Goal: Task Accomplishment & Management: Manage account settings

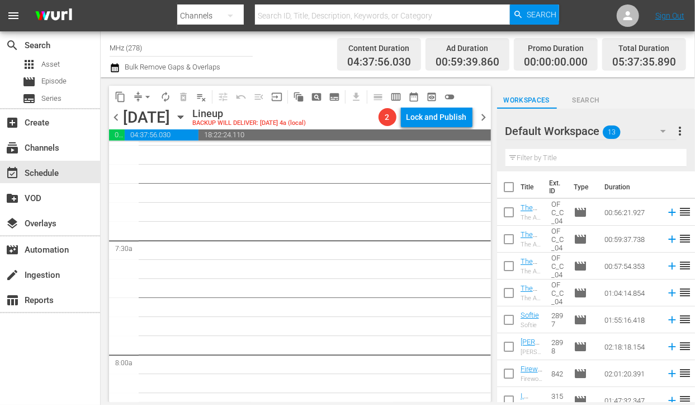
scroll to position [1713, 0]
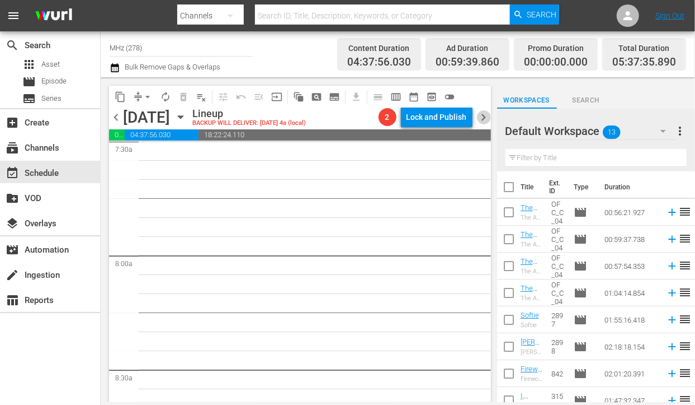
click at [487, 112] on span "chevron_right" at bounding box center [484, 117] width 14 height 14
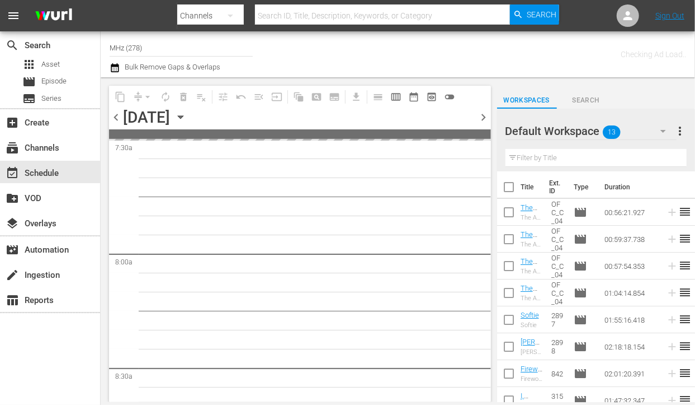
scroll to position [1770, 0]
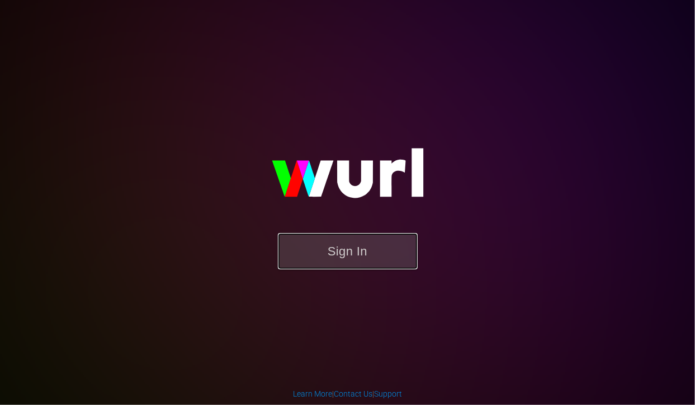
click at [325, 238] on button "Sign In" at bounding box center [348, 251] width 140 height 36
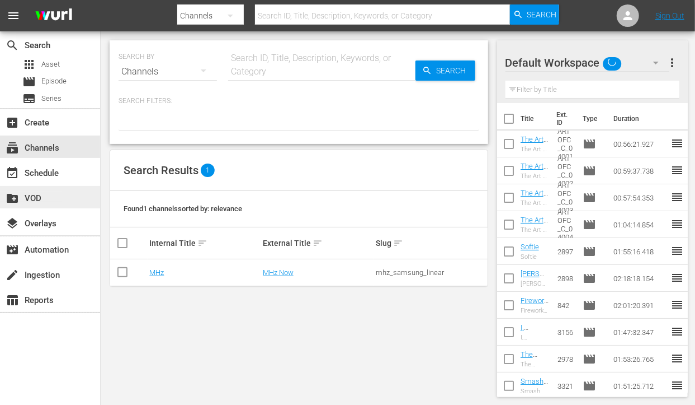
click at [45, 199] on div "create_new_folder VOD" at bounding box center [31, 196] width 63 height 10
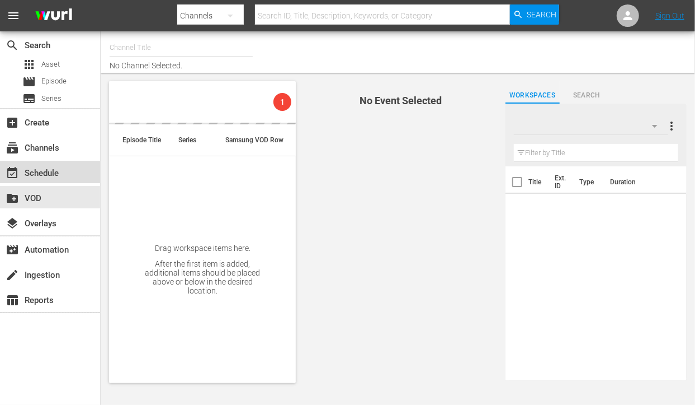
click at [53, 176] on div "event_available Schedule" at bounding box center [31, 171] width 63 height 10
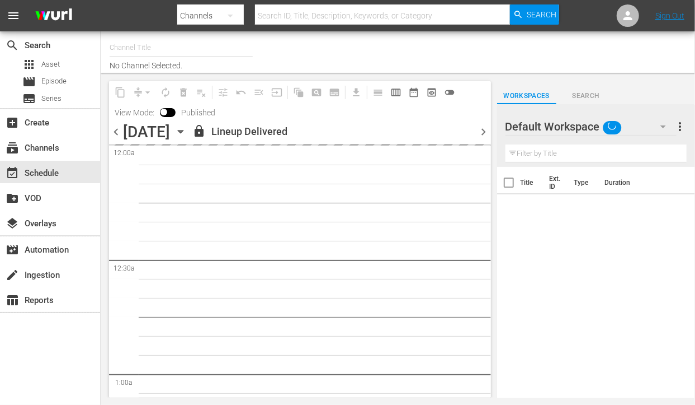
type input "MHz (278)"
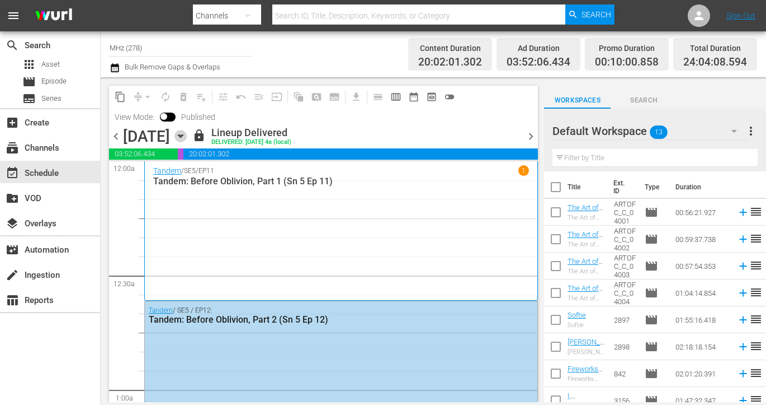
click at [183, 137] on icon "button" at bounding box center [180, 136] width 5 height 3
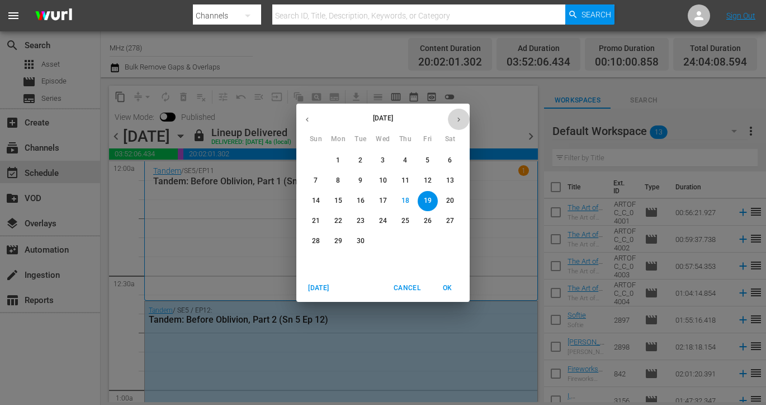
click at [459, 121] on icon "button" at bounding box center [459, 119] width 8 height 8
click at [335, 183] on span "6" at bounding box center [338, 181] width 20 height 10
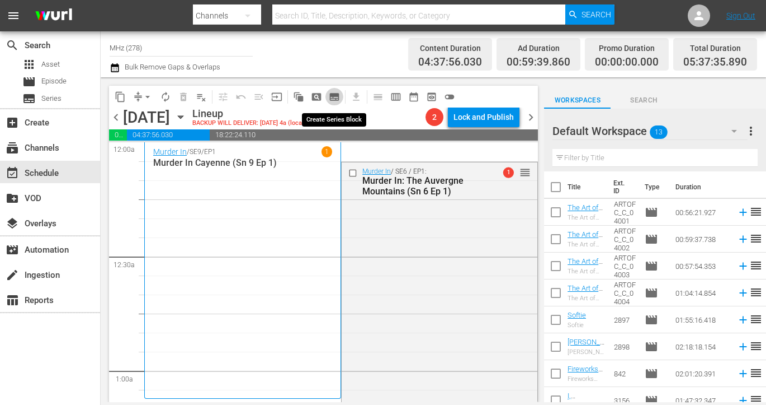
click at [336, 98] on span "subtitles_outlined" at bounding box center [334, 96] width 11 height 11
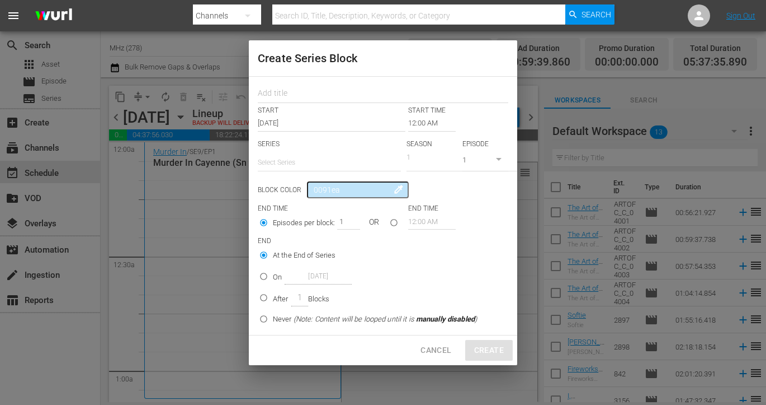
click at [429, 117] on input "12:00 AM" at bounding box center [432, 123] width 48 height 16
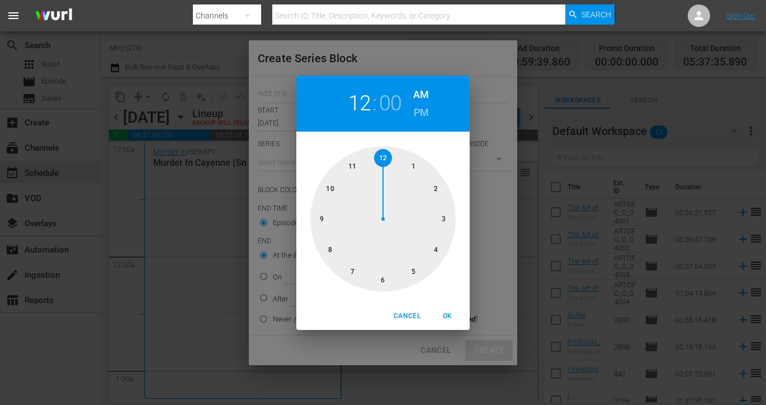
click at [423, 116] on h6 "PM" at bounding box center [421, 113] width 15 height 18
click at [383, 278] on div at bounding box center [383, 218] width 145 height 145
click at [448, 317] on span "OK" at bounding box center [447, 316] width 27 height 12
type input "06:00 PM"
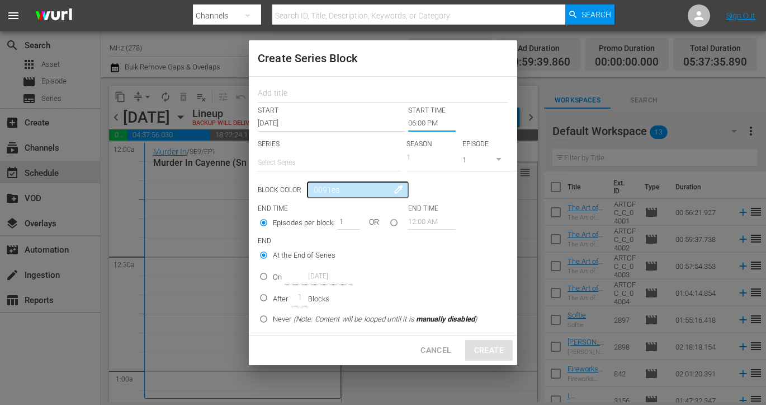
click at [305, 161] on input "text" at bounding box center [329, 162] width 143 height 27
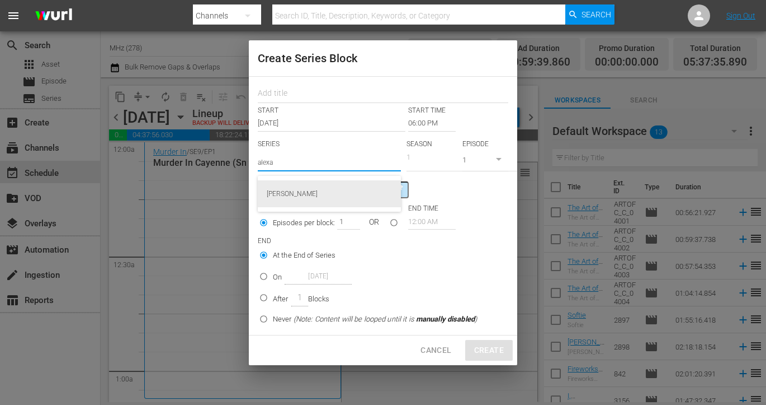
click at [307, 187] on div "[PERSON_NAME]" at bounding box center [329, 193] width 125 height 27
type input "[PERSON_NAME]"
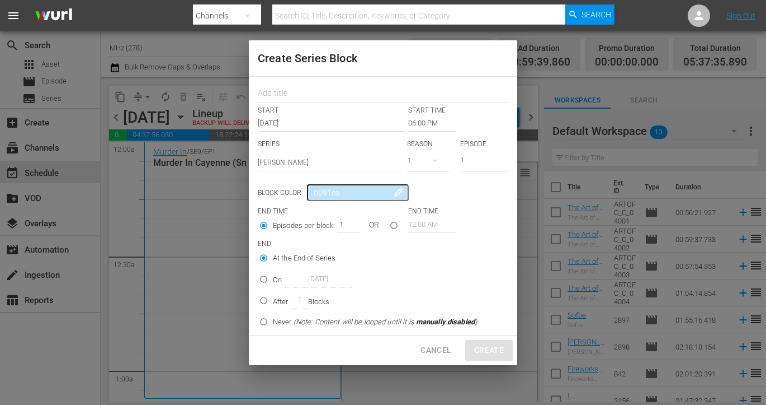
click at [276, 279] on p "On" at bounding box center [277, 279] width 9 height 11
click at [273, 279] on input "On Oct 6th 2025" at bounding box center [264, 281] width 18 height 18
radio input "false"
radio input "true"
click at [320, 279] on input "Oct 6th 2025" at bounding box center [318, 278] width 67 height 15
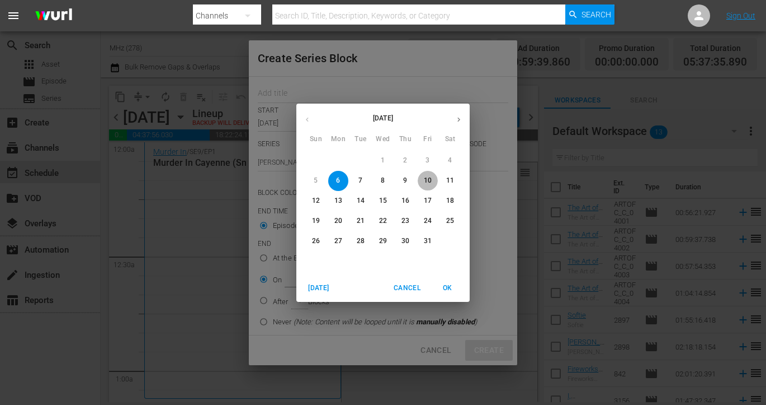
click at [424, 183] on p "10" at bounding box center [428, 181] width 8 height 10
type input "Oct 10th 2025"
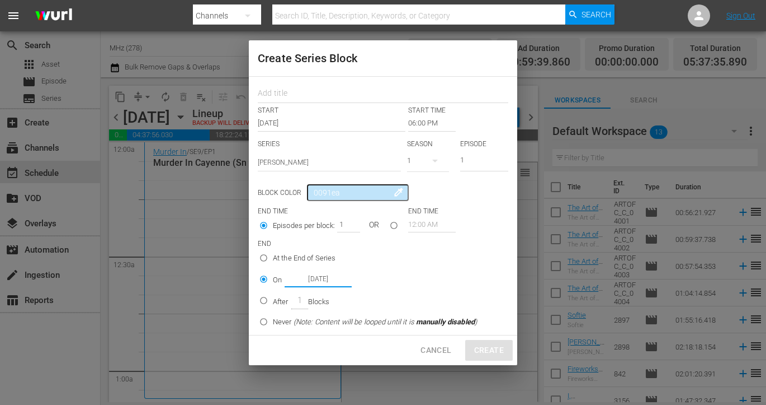
click at [392, 226] on input "seriesBlockEndTime" at bounding box center [394, 227] width 18 height 18
radio input "true"
click at [267, 233] on input "Episodes per block:" at bounding box center [264, 234] width 18 height 18
radio input "true"
click at [311, 93] on input "text" at bounding box center [383, 94] width 251 height 17
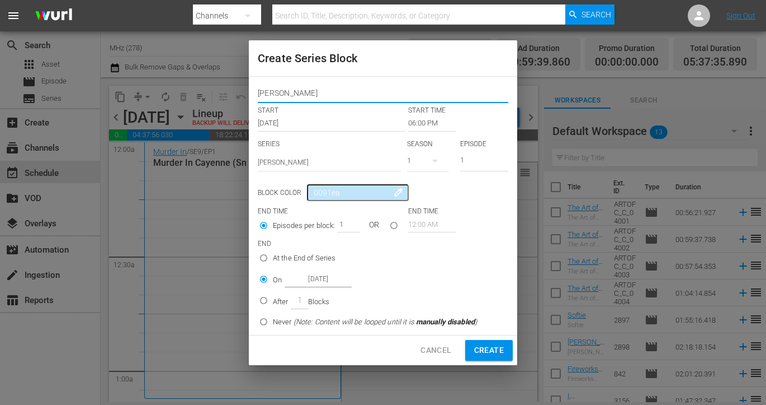
type input "[PERSON_NAME]"
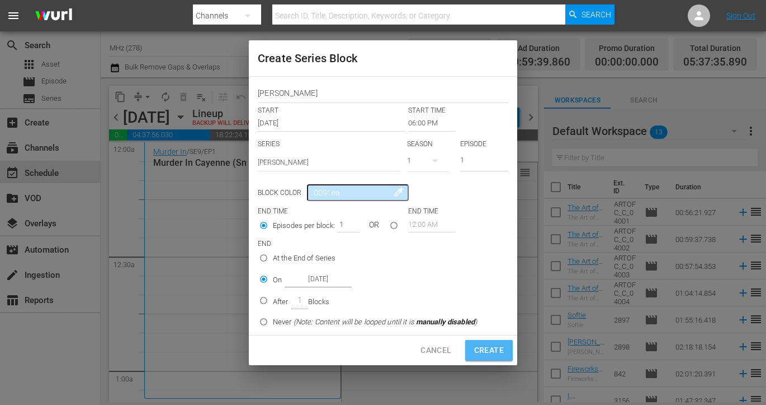
click at [486, 352] on span "Create" at bounding box center [489, 350] width 30 height 14
type input "12:00 AM"
radio input "true"
type input "Oct 6th 2025"
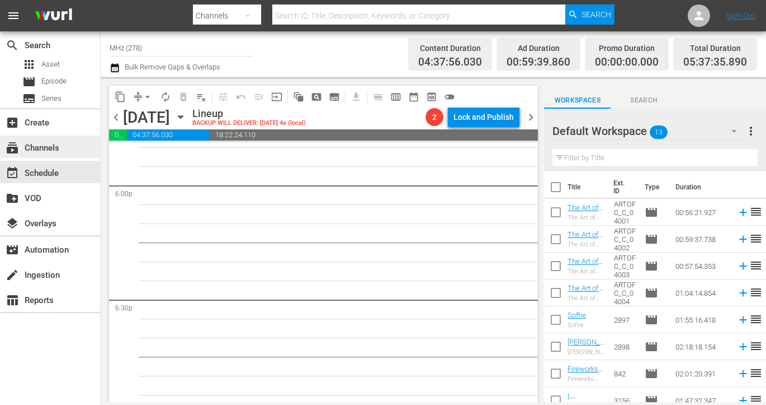
scroll to position [4066, 0]
click at [71, 76] on div "movie Episode" at bounding box center [50, 82] width 100 height 16
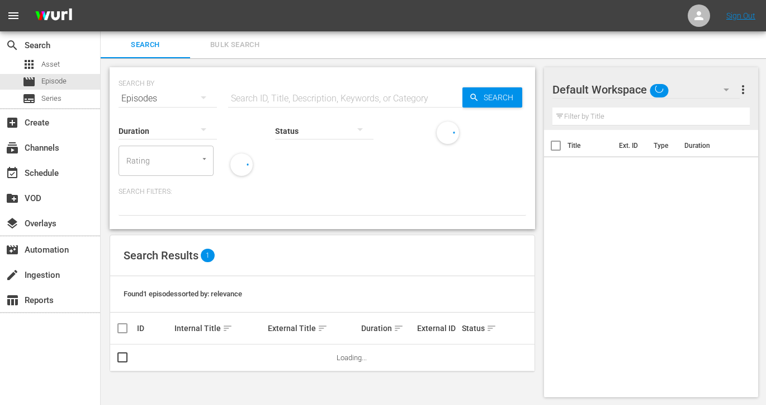
click at [275, 94] on input "text" at bounding box center [345, 98] width 234 height 27
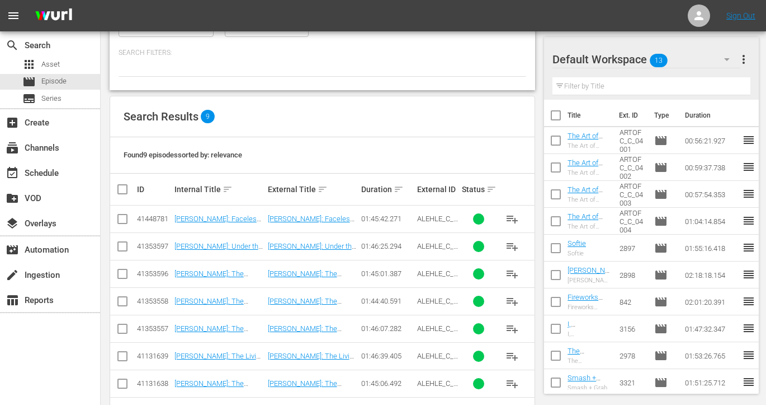
scroll to position [140, 0]
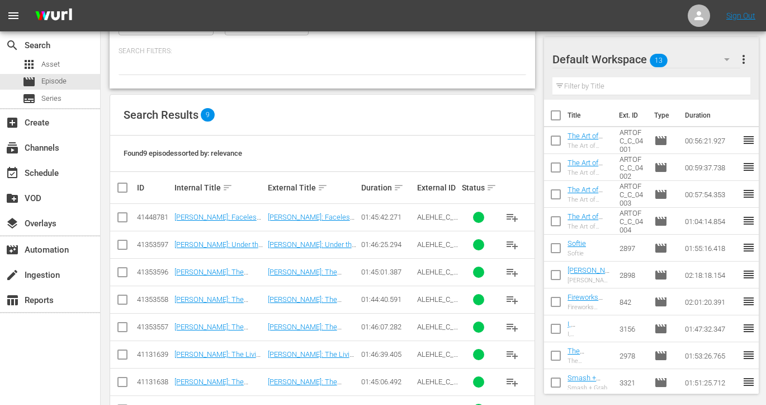
type input "[PERSON_NAME]"
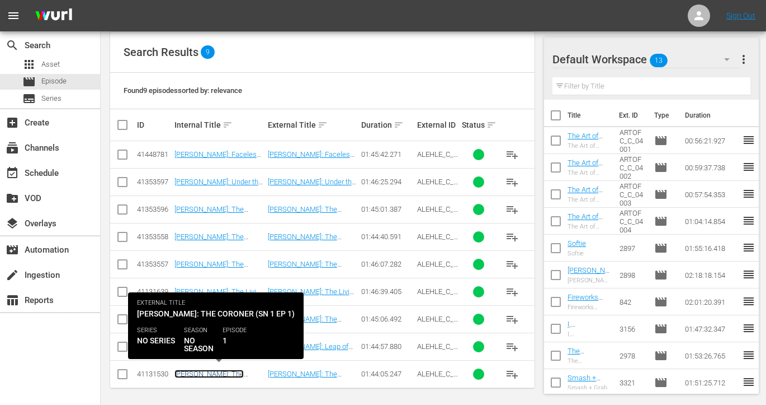
click at [228, 371] on link "[PERSON_NAME]: The Coroner (Sn 1 Ep 1)" at bounding box center [209, 377] width 69 height 17
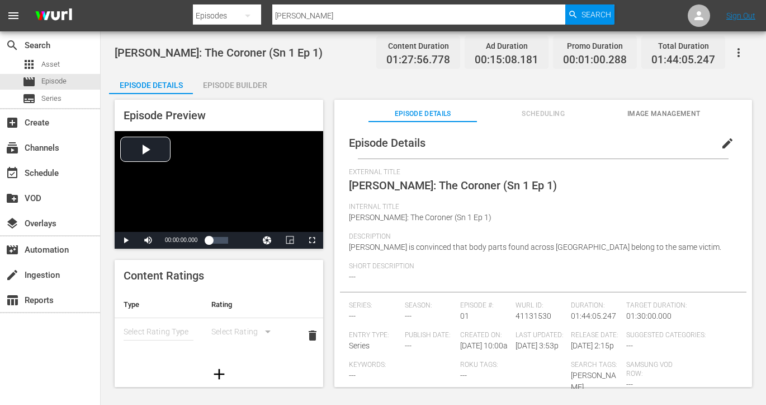
click at [695, 148] on span "edit" at bounding box center [727, 143] width 13 height 13
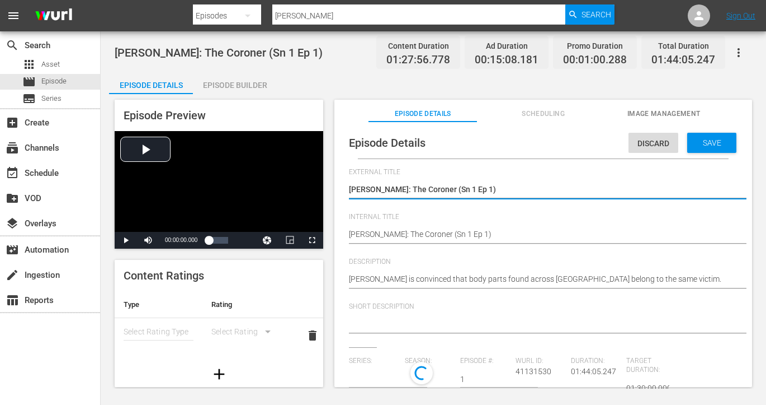
type input "No Series"
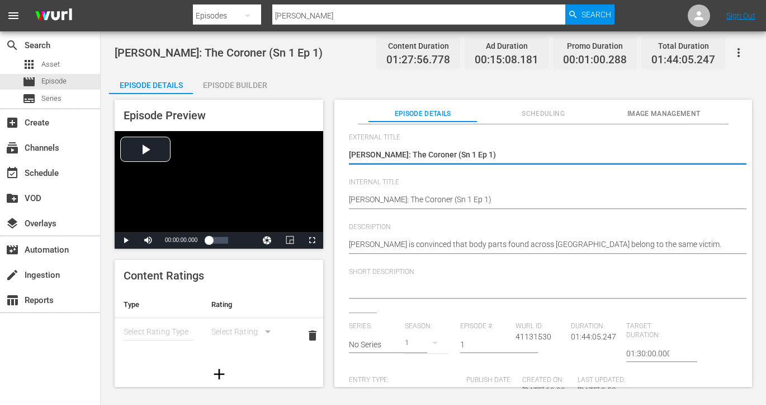
scroll to position [64, 0]
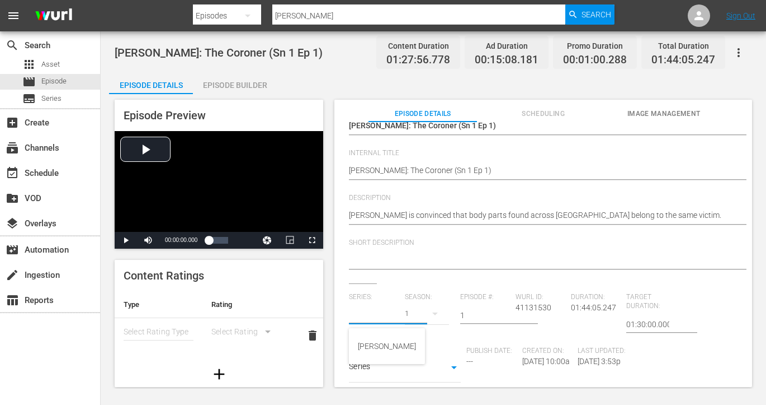
click at [382, 315] on input "text" at bounding box center [374, 315] width 50 height 27
click at [391, 344] on div "[PERSON_NAME]" at bounding box center [387, 345] width 58 height 27
type input "[PERSON_NAME]"
click at [429, 313] on icon "button" at bounding box center [435, 313] width 13 height 13
click at [423, 344] on div "1" at bounding box center [419, 342] width 31 height 11
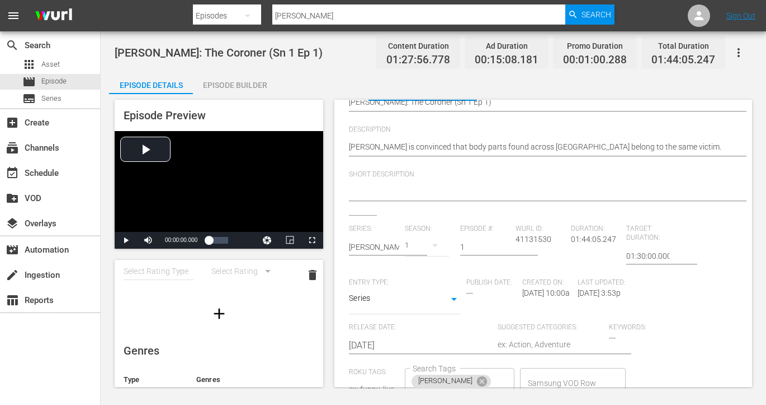
scroll to position [0, 0]
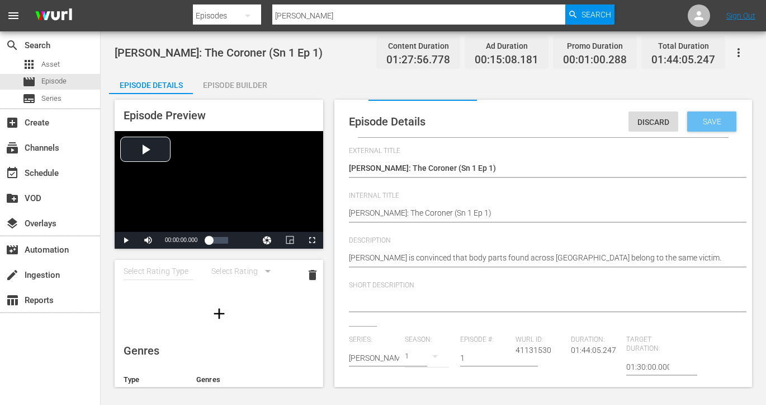
click at [695, 121] on span "Save" at bounding box center [712, 121] width 36 height 9
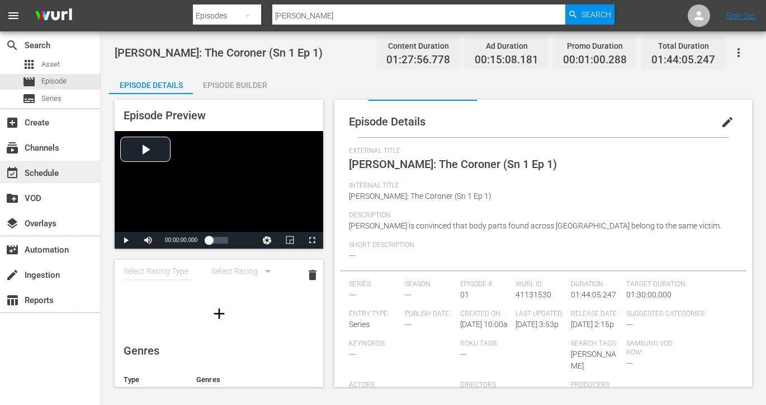
click at [41, 173] on div "event_available Schedule" at bounding box center [31, 171] width 63 height 10
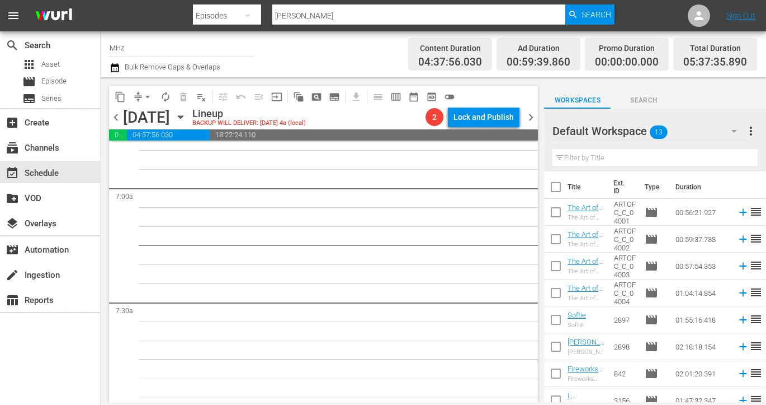
scroll to position [1788, 0]
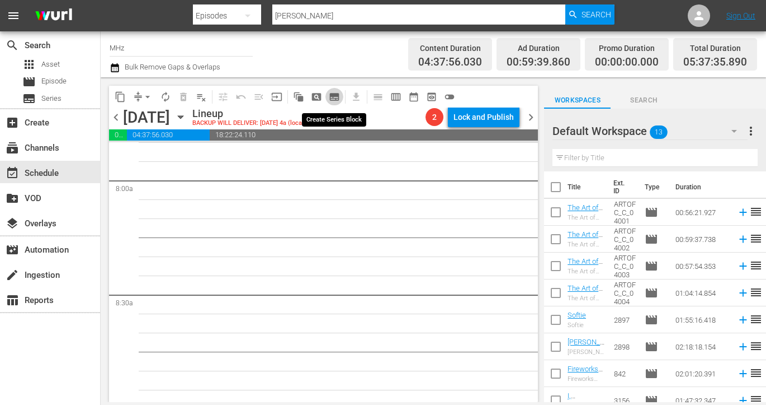
click at [337, 95] on span "subtitles_outlined" at bounding box center [334, 96] width 11 height 11
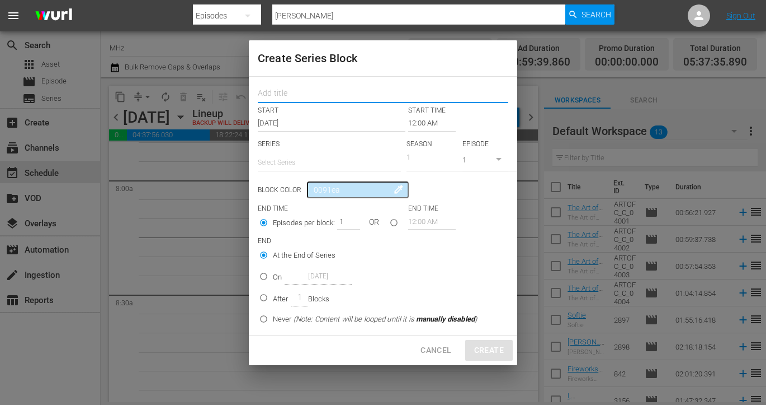
click at [364, 87] on input "text" at bounding box center [383, 94] width 251 height 17
type input "[PERSON_NAME]"
click at [419, 126] on input "12:00 AM" at bounding box center [432, 123] width 48 height 16
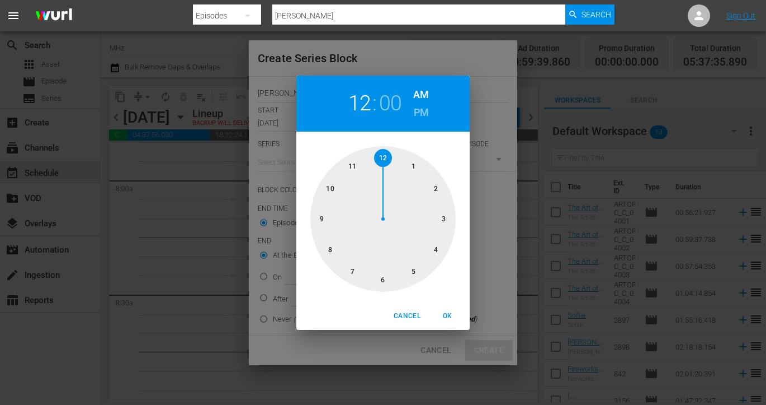
click at [428, 110] on h6 "PM" at bounding box center [421, 113] width 15 height 18
click at [382, 285] on div at bounding box center [383, 218] width 145 height 145
click at [441, 317] on span "OK" at bounding box center [447, 316] width 27 height 12
type input "06:00 PM"
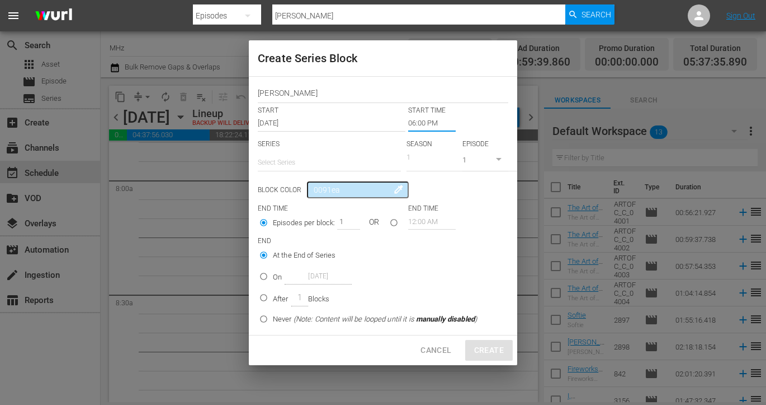
click at [294, 162] on input "text" at bounding box center [329, 162] width 143 height 27
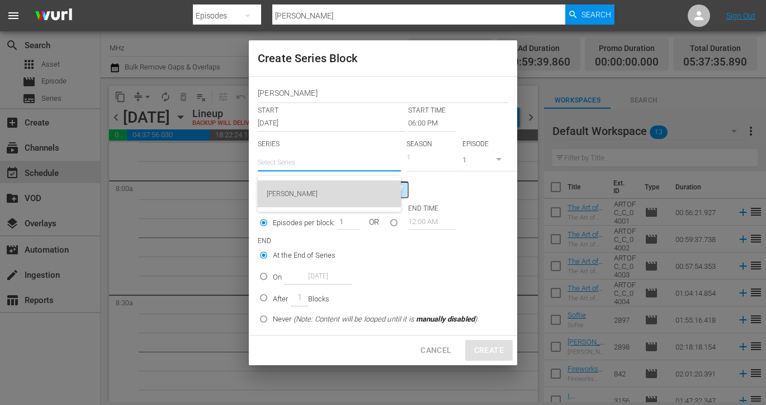
click at [300, 191] on div "[PERSON_NAME]" at bounding box center [329, 193] width 125 height 27
type input "[PERSON_NAME]"
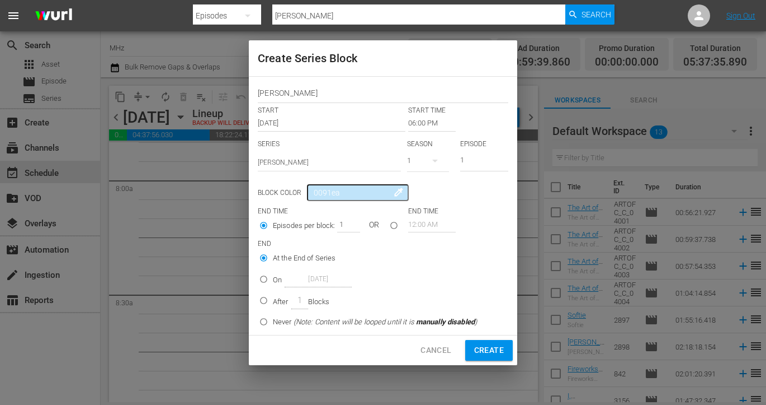
click at [274, 281] on p "On" at bounding box center [277, 279] width 9 height 11
click at [273, 281] on input "On Oct 6th 2025" at bounding box center [264, 281] width 18 height 18
radio input "false"
radio input "true"
click at [323, 281] on input "Oct 6th 2025" at bounding box center [318, 278] width 67 height 15
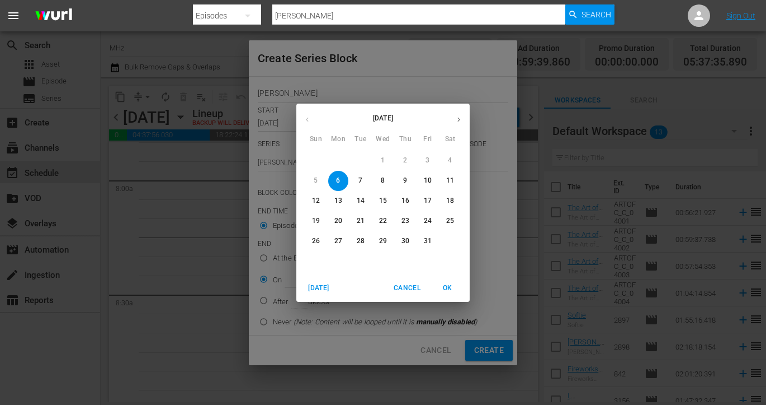
click at [425, 182] on p "10" at bounding box center [428, 181] width 8 height 10
type input "Oct 10th 2025"
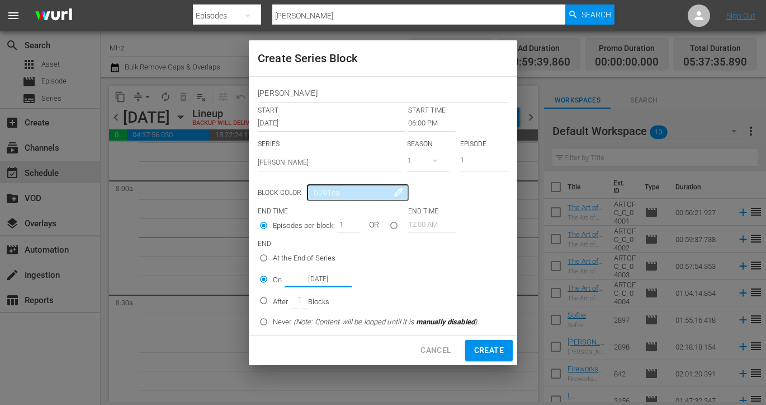
click at [472, 349] on button "Create" at bounding box center [489, 350] width 48 height 21
type input "12:00 AM"
radio input "true"
type input "Oct 6th 2025"
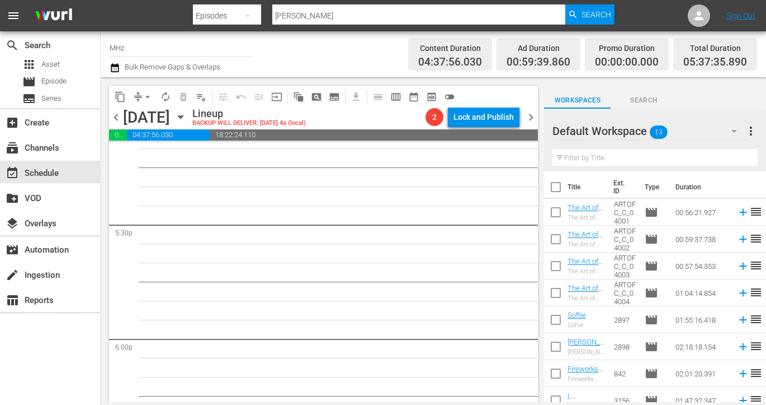
scroll to position [4037, 0]
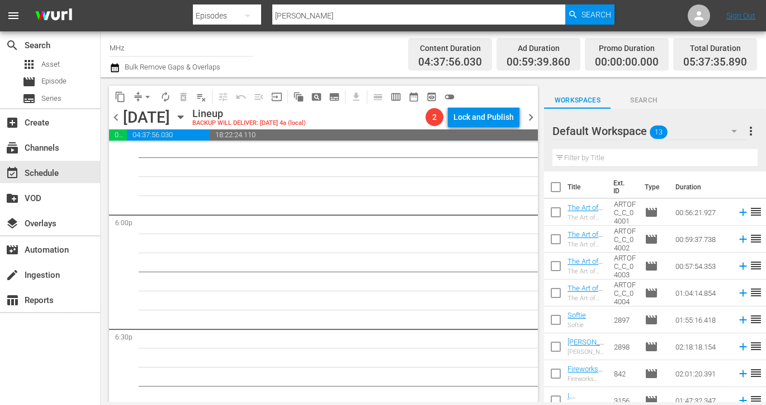
click at [532, 115] on span "chevron_right" at bounding box center [531, 117] width 14 height 14
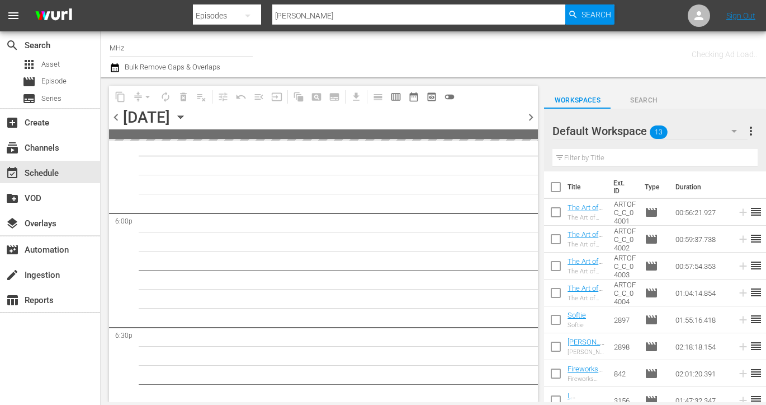
scroll to position [4094, 0]
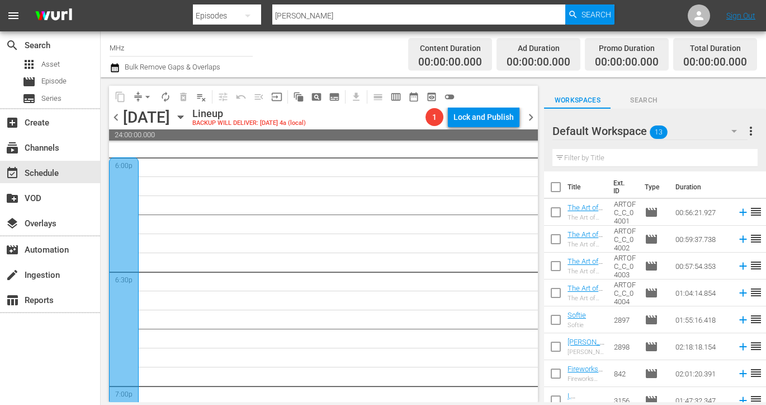
click at [120, 117] on span "chevron_left" at bounding box center [116, 117] width 14 height 14
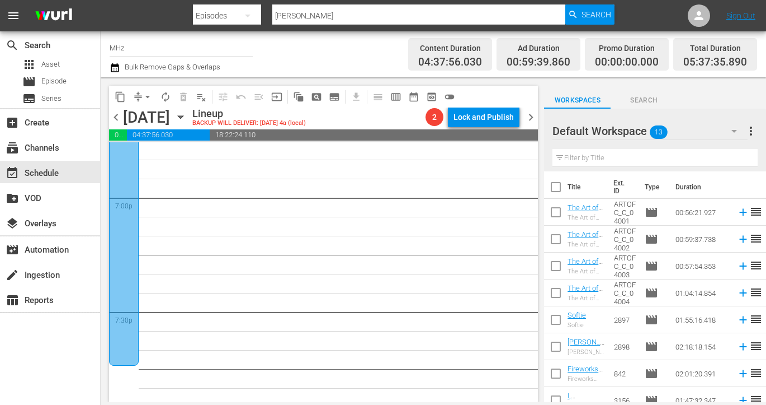
scroll to position [4269, 0]
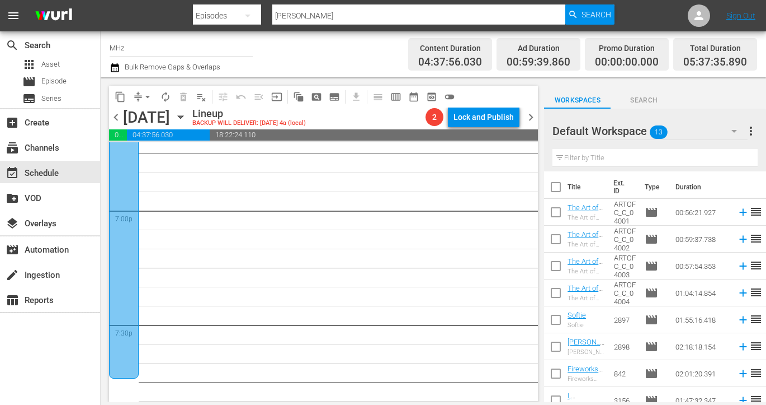
click at [527, 117] on span "chevron_right" at bounding box center [531, 117] width 14 height 14
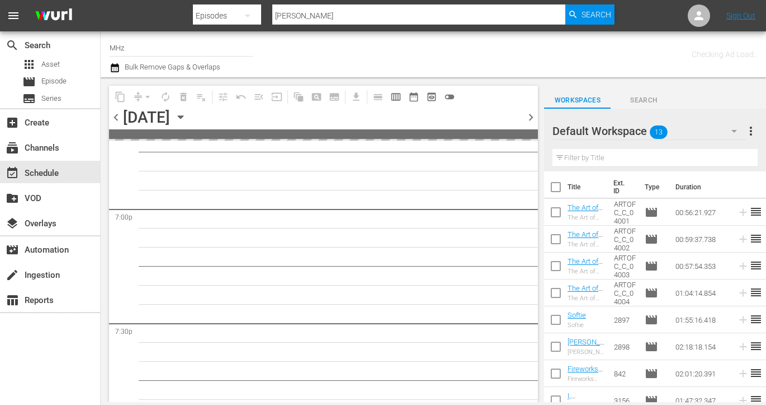
scroll to position [4326, 0]
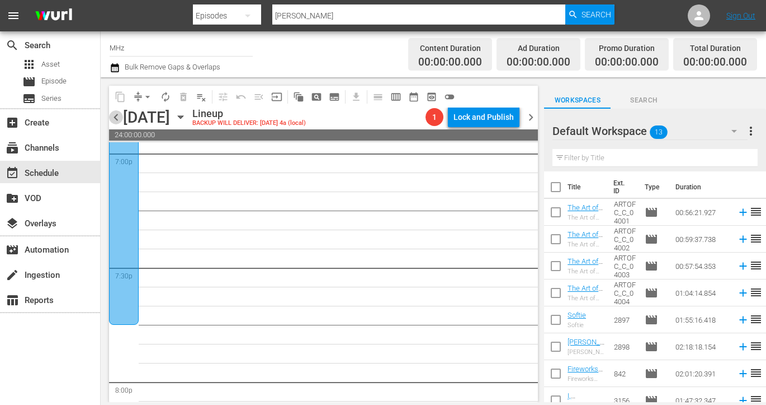
click at [116, 116] on span "chevron_left" at bounding box center [116, 117] width 14 height 14
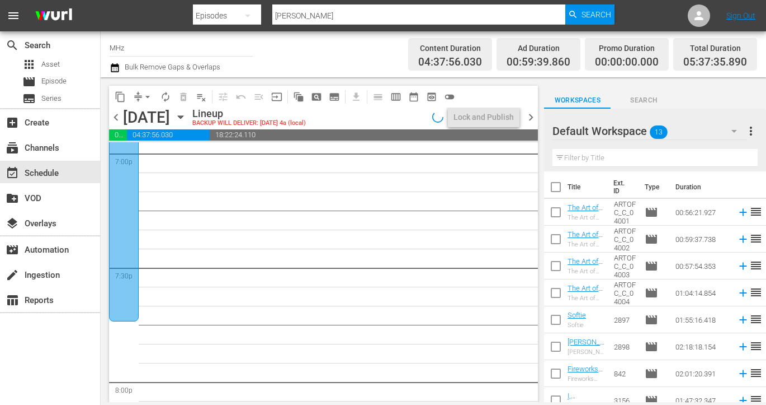
scroll to position [4269, 0]
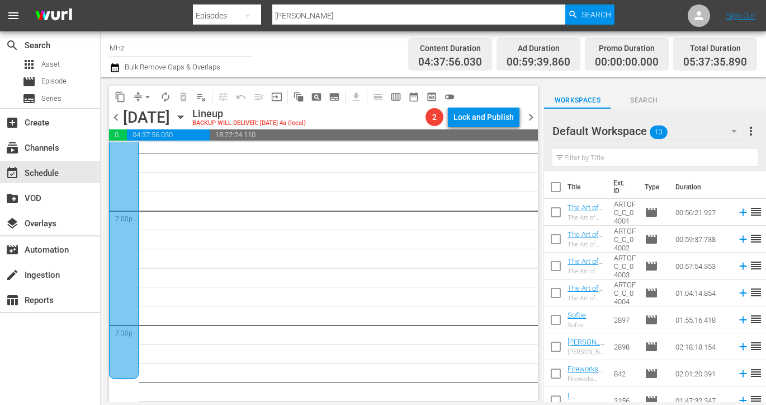
click at [123, 176] on div at bounding box center [124, 180] width 30 height 396
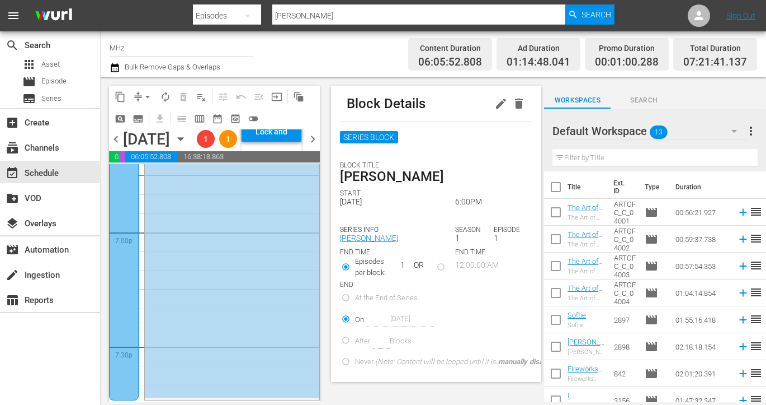
click at [314, 146] on span "chevron_right" at bounding box center [313, 139] width 14 height 14
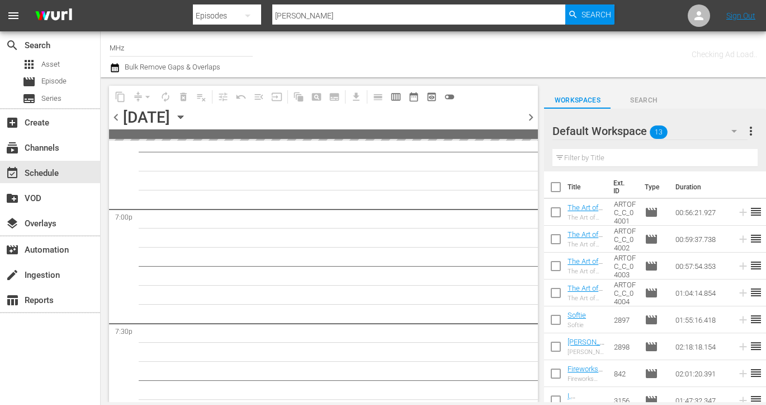
scroll to position [4326, 0]
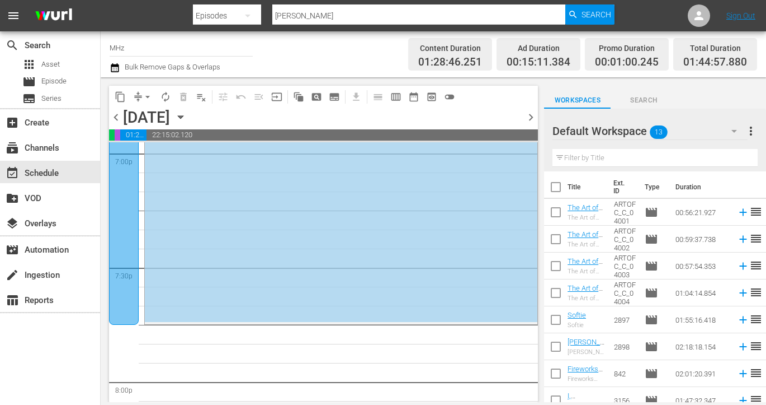
click at [119, 115] on span "chevron_left" at bounding box center [116, 117] width 14 height 14
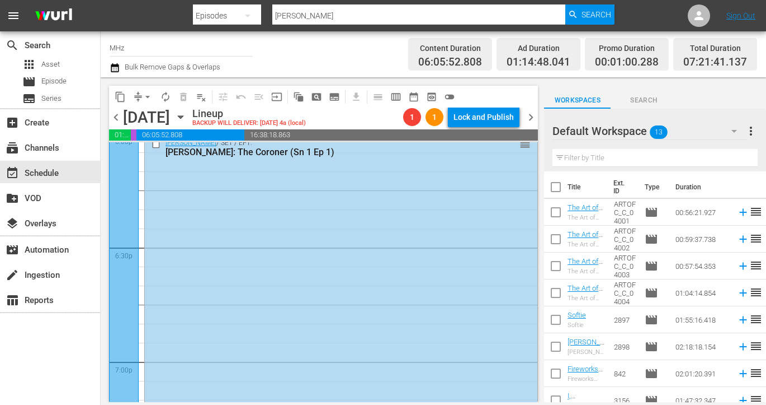
scroll to position [4239, 0]
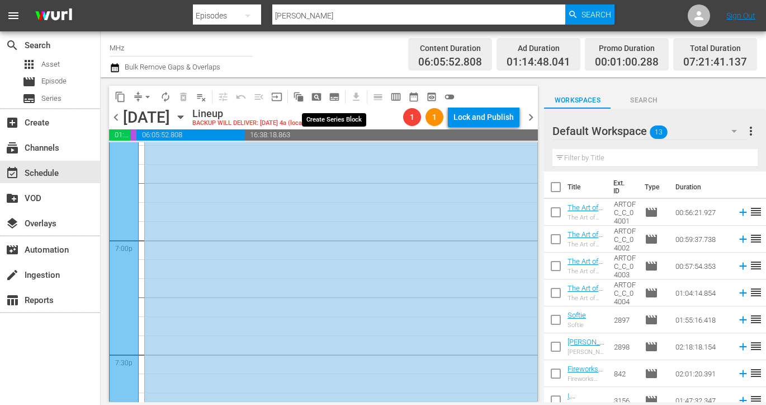
click at [336, 97] on span "subtitles_outlined" at bounding box center [334, 96] width 11 height 11
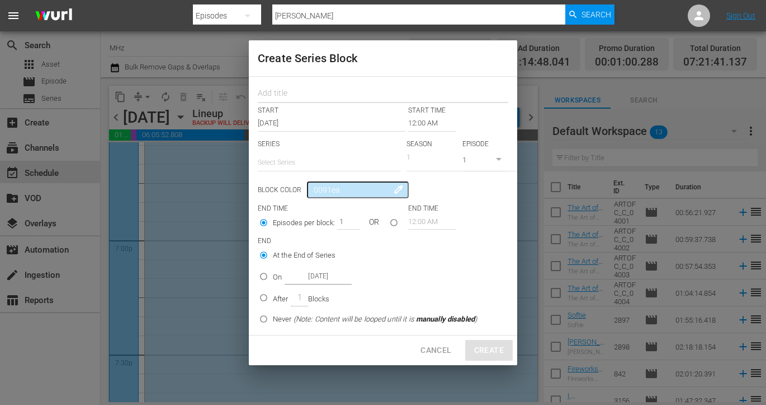
click at [317, 101] on input "text" at bounding box center [383, 94] width 251 height 17
type input "leaking"
click at [435, 123] on input "12:00 AM" at bounding box center [432, 123] width 48 height 16
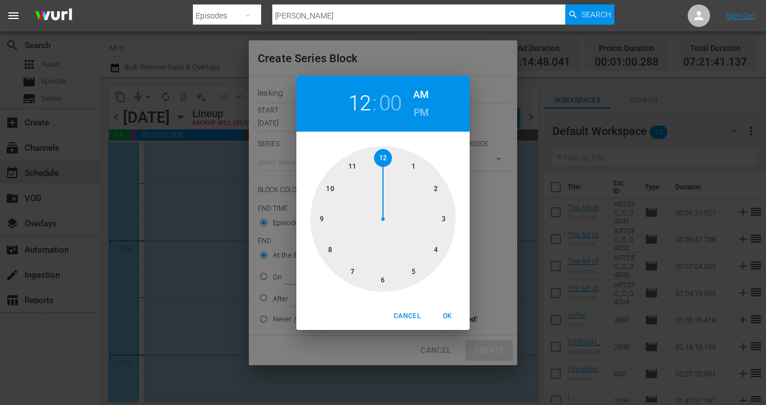
click at [424, 110] on h6 "PM" at bounding box center [421, 113] width 15 height 18
click at [330, 249] on div at bounding box center [383, 218] width 145 height 145
click at [449, 314] on span "OK" at bounding box center [447, 316] width 27 height 12
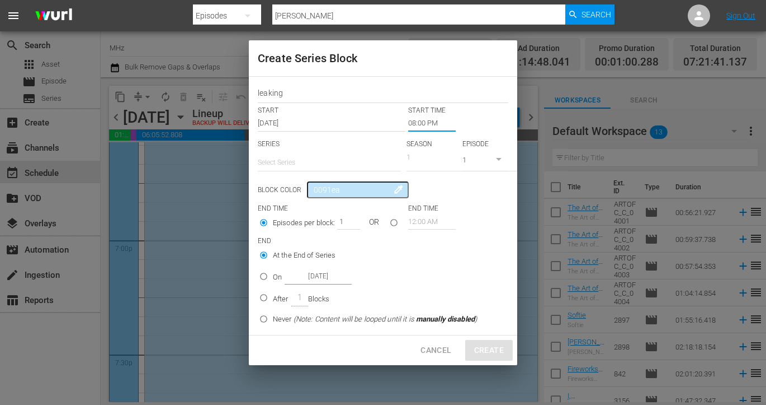
click at [422, 126] on input "08:00 PM" at bounding box center [432, 123] width 48 height 16
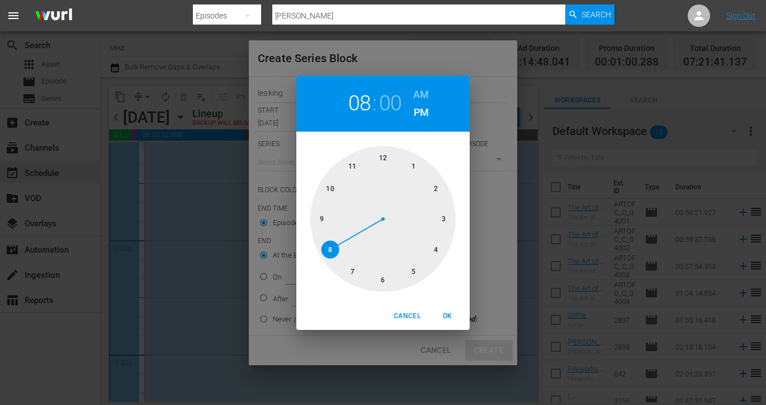
click at [354, 262] on div at bounding box center [383, 218] width 145 height 145
click at [317, 219] on div at bounding box center [383, 218] width 145 height 145
click at [449, 319] on span "OK" at bounding box center [447, 316] width 27 height 12
type input "07:45 PM"
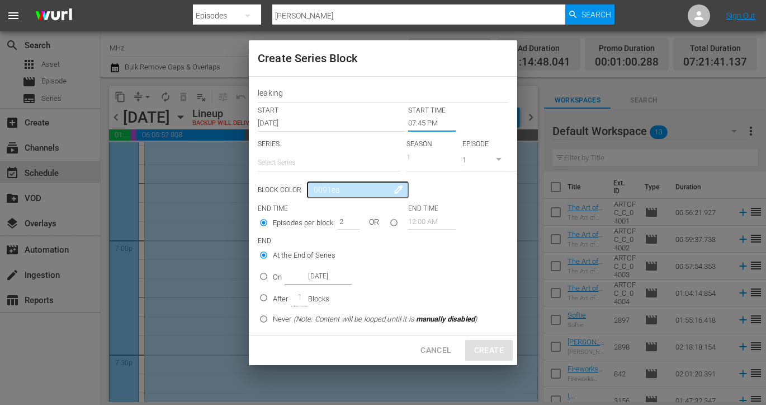
type input "2"
click at [349, 218] on input "2" at bounding box center [345, 221] width 17 height 16
click at [274, 272] on p "On" at bounding box center [277, 276] width 9 height 11
click at [273, 272] on input "On Oct 6th 2025" at bounding box center [264, 278] width 18 height 18
radio input "false"
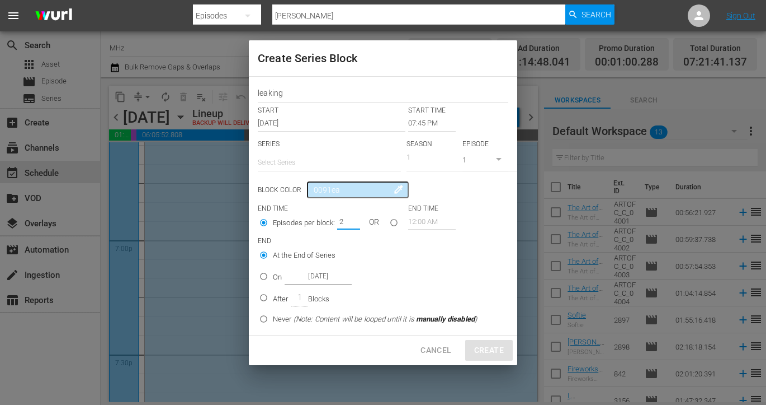
radio input "true"
click at [321, 273] on input "Oct 6th 2025" at bounding box center [318, 276] width 67 height 15
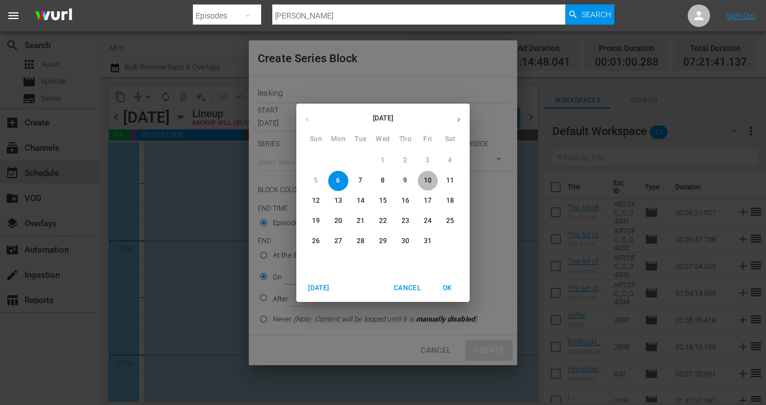
click at [426, 182] on p "10" at bounding box center [428, 181] width 8 height 10
type input "Oct 10th 2025"
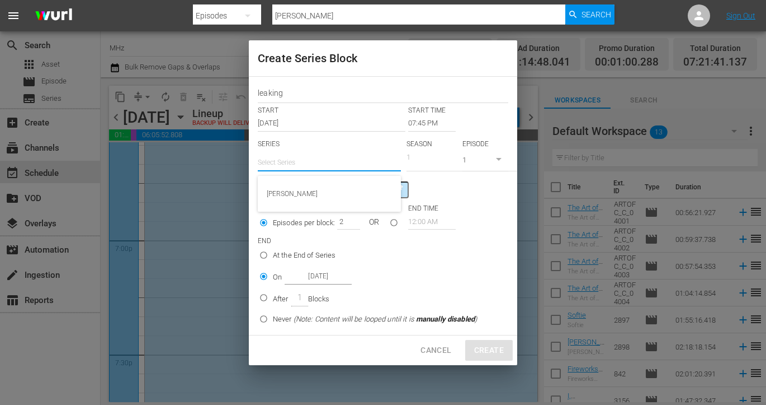
click at [299, 168] on input "text" at bounding box center [329, 162] width 143 height 27
type input "l"
type input "Oct 6th 2025"
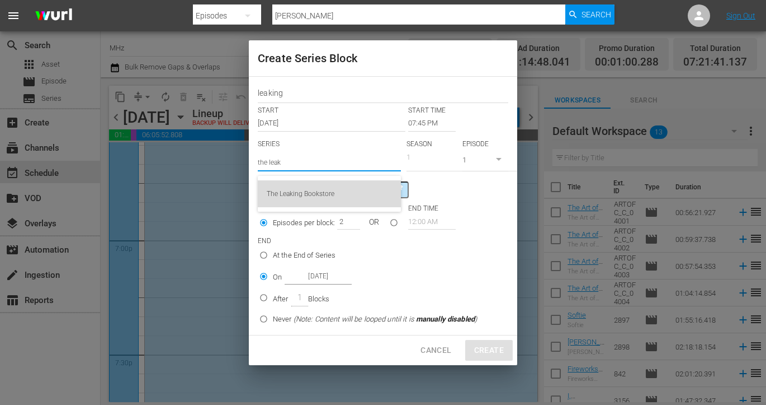
click at [320, 199] on div "The Leaking Bookstore" at bounding box center [329, 193] width 125 height 27
type input "The Leaking Bookstore"
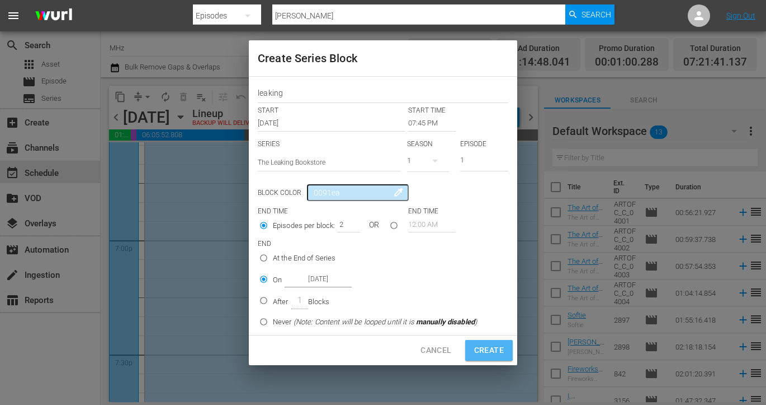
click at [484, 346] on span "Create" at bounding box center [489, 350] width 30 height 14
type input "12:00 AM"
type input "1"
radio input "true"
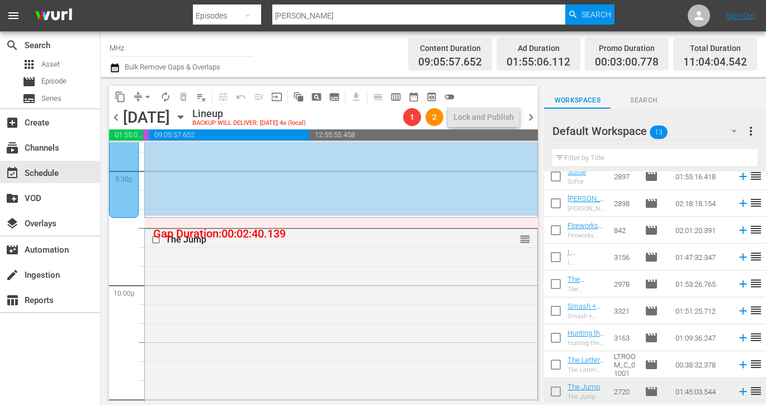
scroll to position [4870, 0]
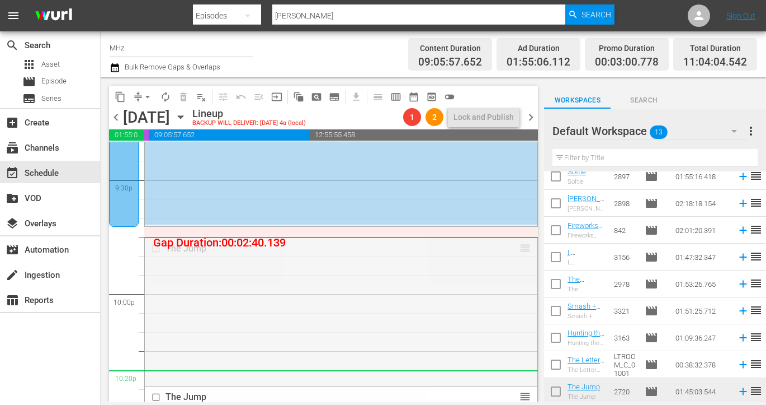
drag, startPoint x: 522, startPoint y: 248, endPoint x: 512, endPoint y: 370, distance: 122.9
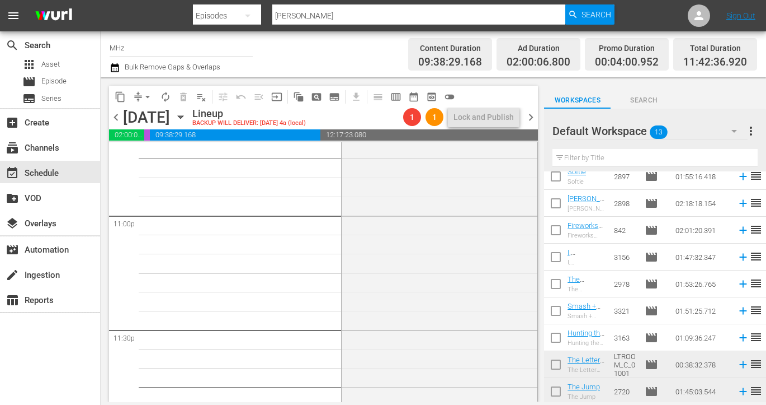
scroll to position [5114, 0]
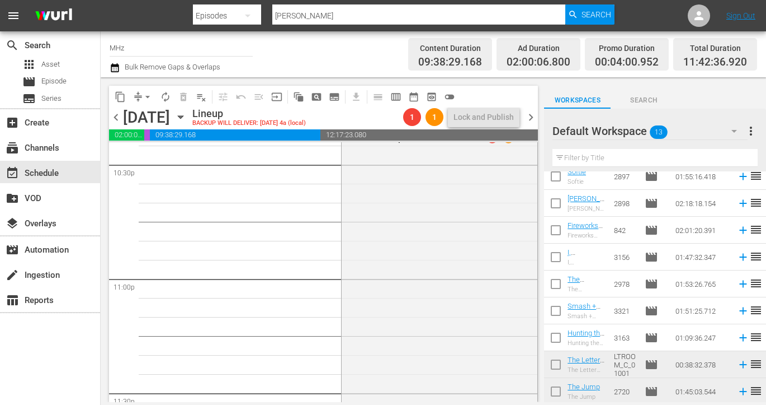
click at [528, 116] on span "chevron_right" at bounding box center [531, 117] width 14 height 14
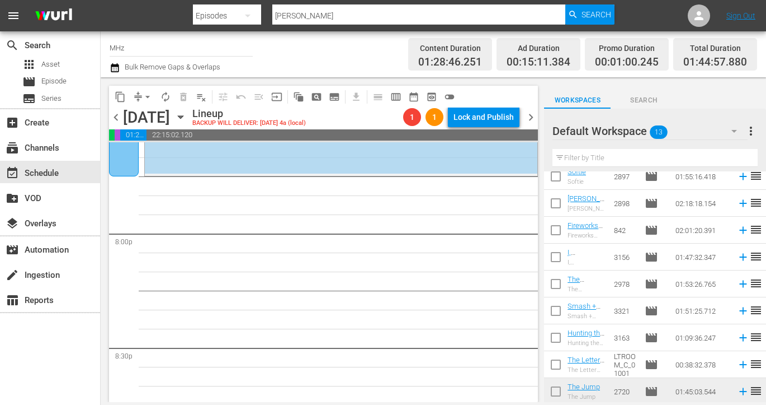
scroll to position [4432, 0]
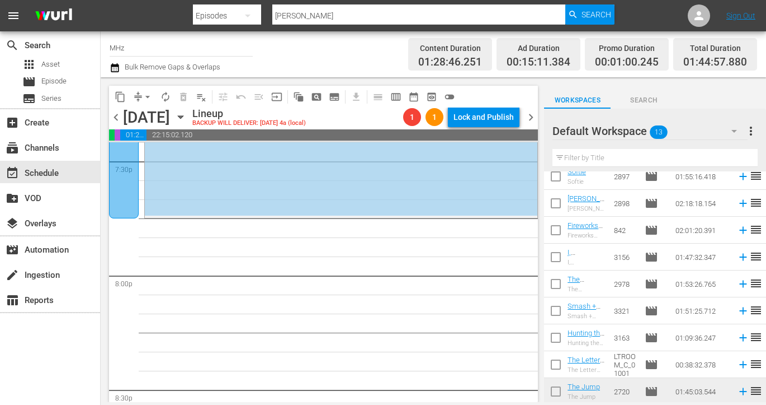
click at [114, 114] on span "chevron_left" at bounding box center [116, 117] width 14 height 14
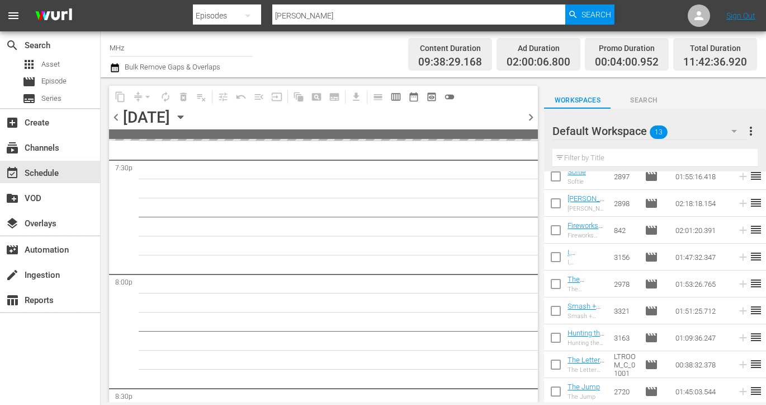
scroll to position [4375, 0]
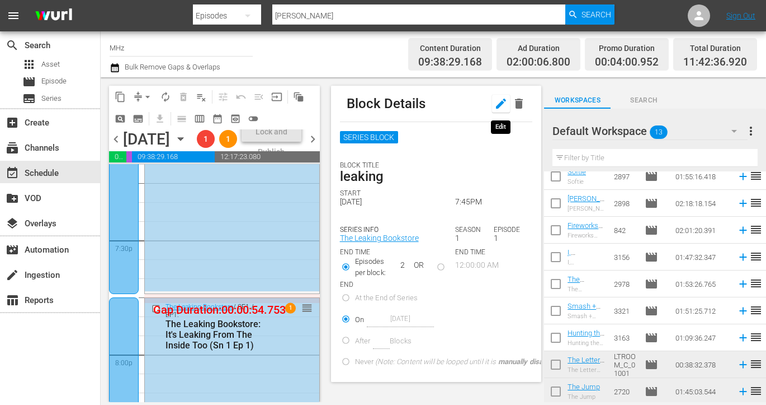
click at [497, 104] on icon "button" at bounding box center [501, 103] width 13 height 13
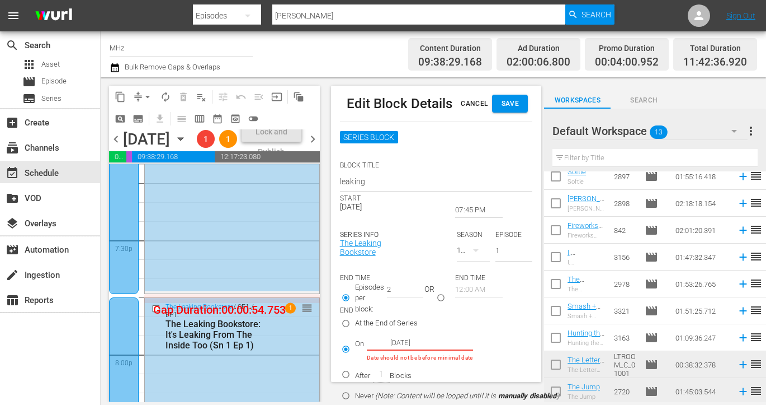
click at [398, 340] on input "Oct 6th 2025" at bounding box center [400, 342] width 67 height 15
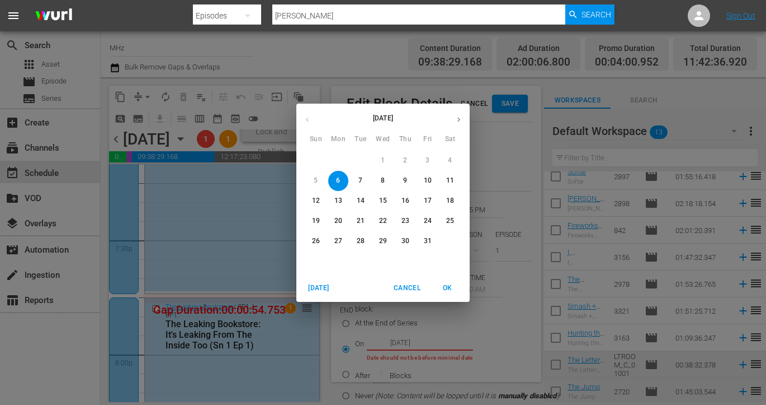
click at [428, 185] on p "10" at bounding box center [428, 181] width 8 height 10
type input "Oct 10th 2025"
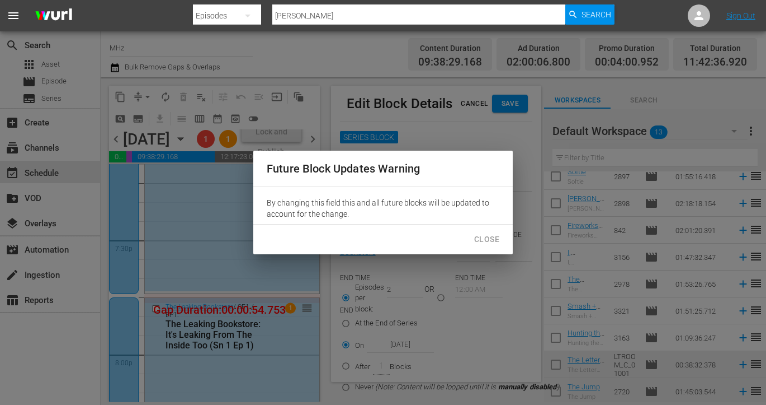
click at [493, 232] on button "Close" at bounding box center [486, 239] width 43 height 21
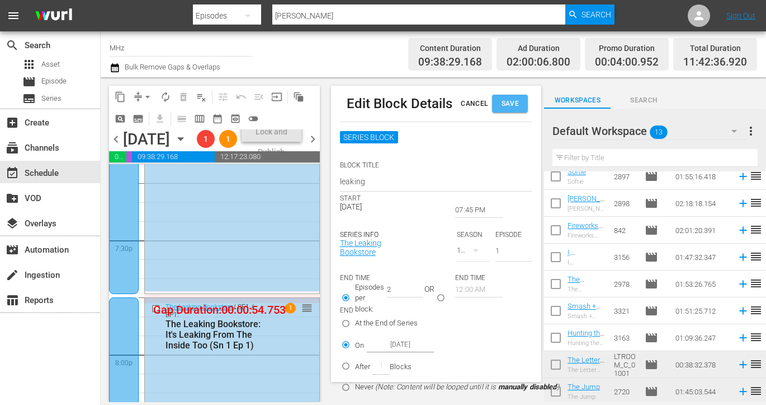
click at [516, 103] on span "Save" at bounding box center [510, 104] width 18 height 12
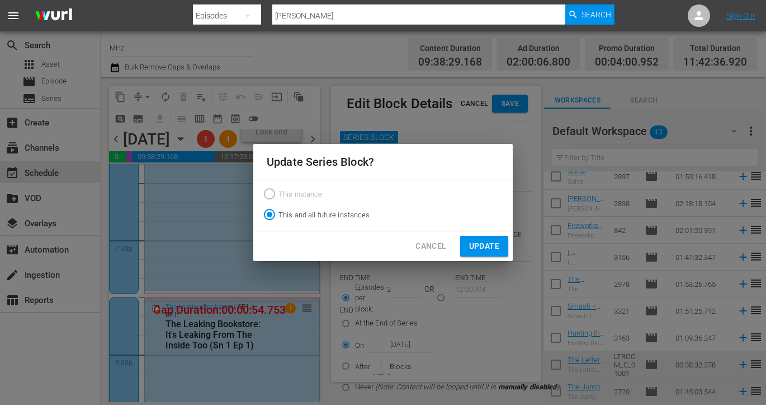
click at [501, 245] on button "Update" at bounding box center [484, 246] width 48 height 21
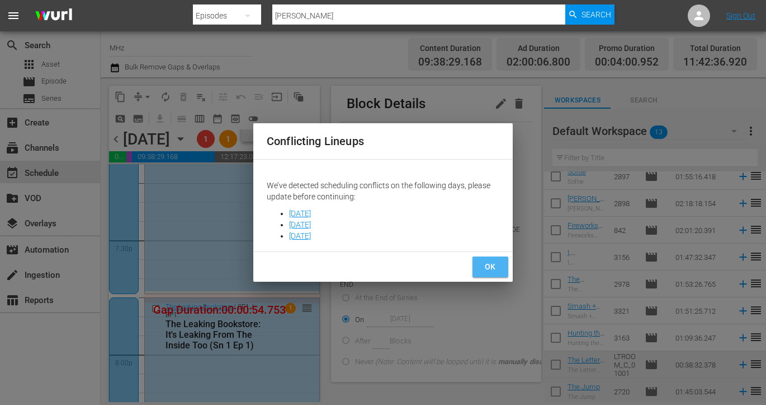
click at [490, 265] on span "OK" at bounding box center [491, 267] width 18 height 14
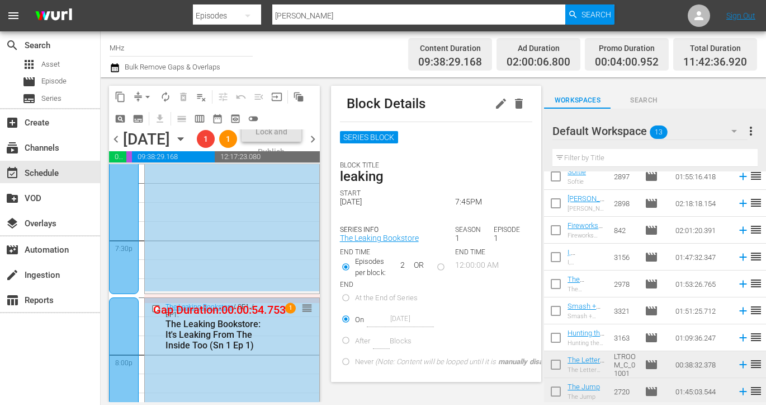
click at [315, 146] on span "chevron_right" at bounding box center [313, 139] width 14 height 14
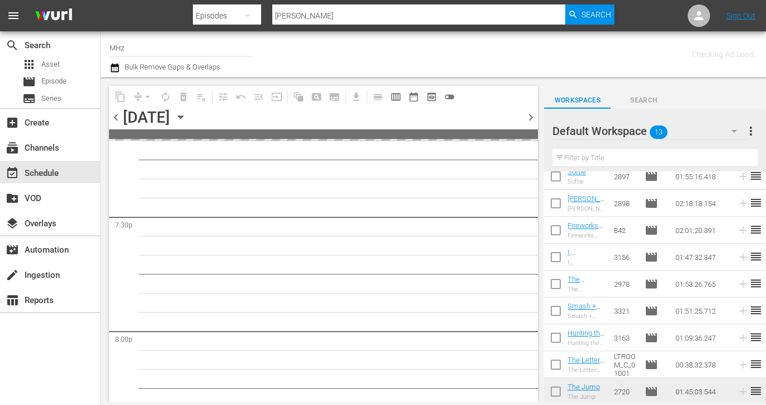
scroll to position [4432, 0]
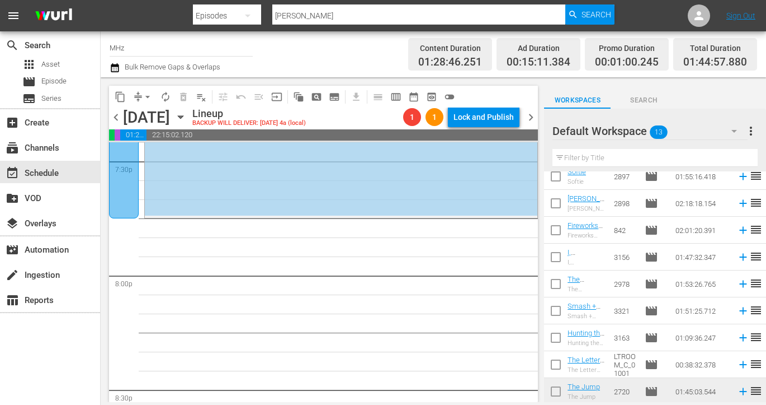
click at [528, 119] on span "chevron_right" at bounding box center [531, 117] width 14 height 14
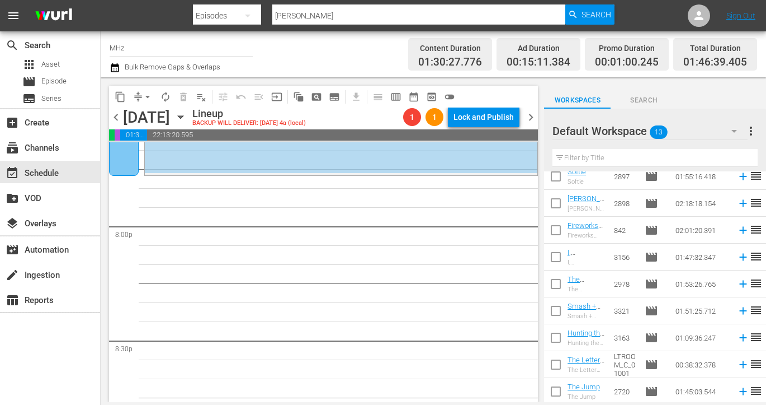
scroll to position [4451, 0]
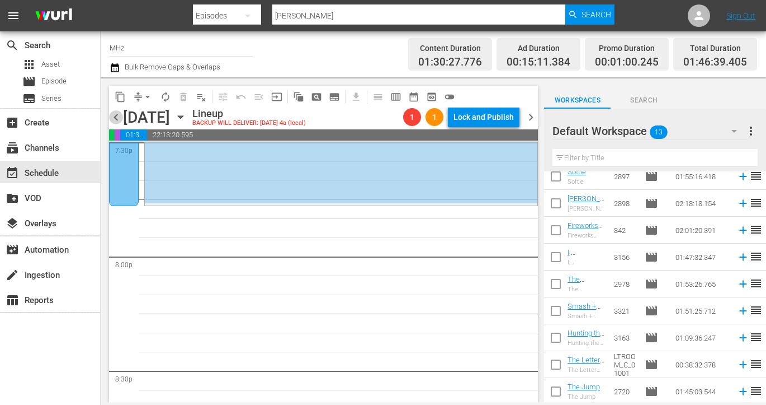
click at [111, 114] on span "chevron_left" at bounding box center [116, 117] width 14 height 14
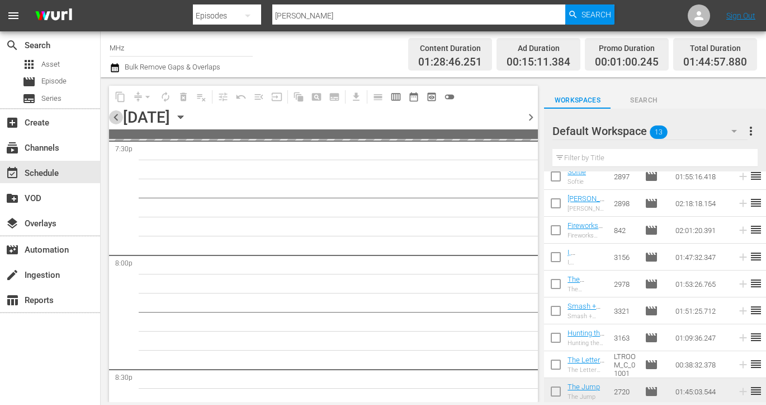
click at [111, 114] on span "chevron_left" at bounding box center [116, 117] width 14 height 14
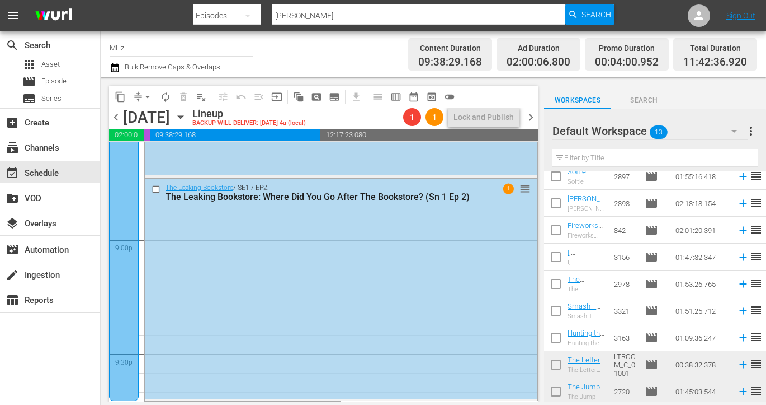
scroll to position [4799, 0]
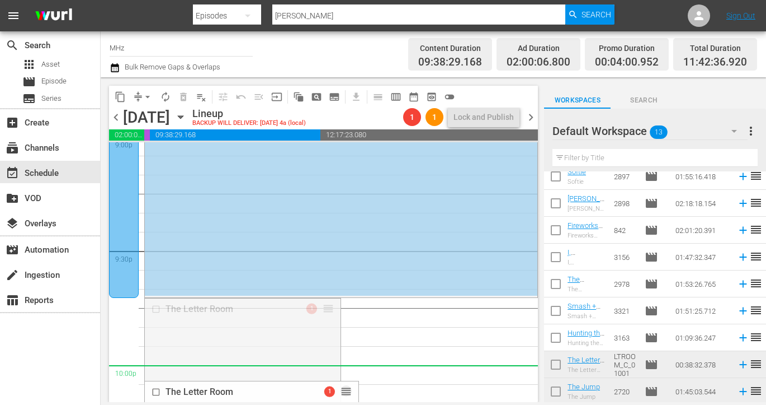
drag, startPoint x: 332, startPoint y: 302, endPoint x: 332, endPoint y: 373, distance: 71.6
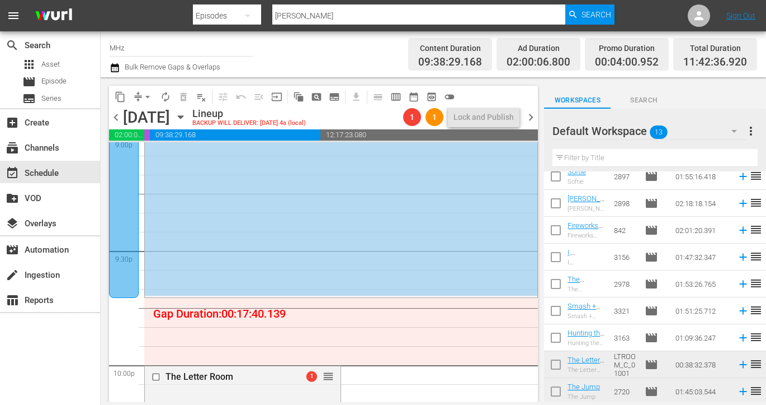
click at [123, 180] on div at bounding box center [124, 74] width 30 height 446
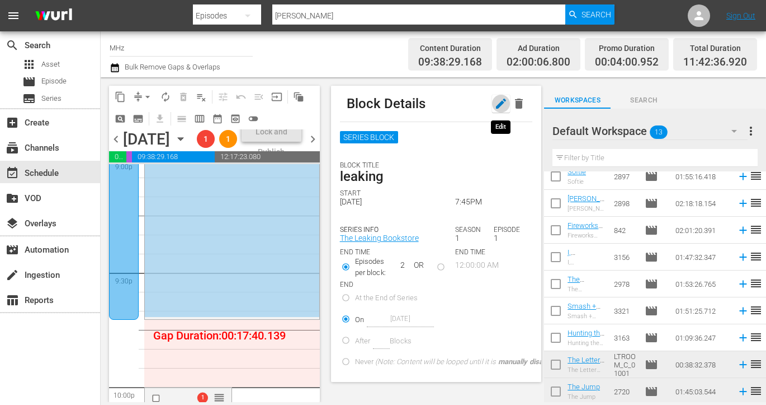
click at [506, 105] on icon "button" at bounding box center [501, 103] width 13 height 13
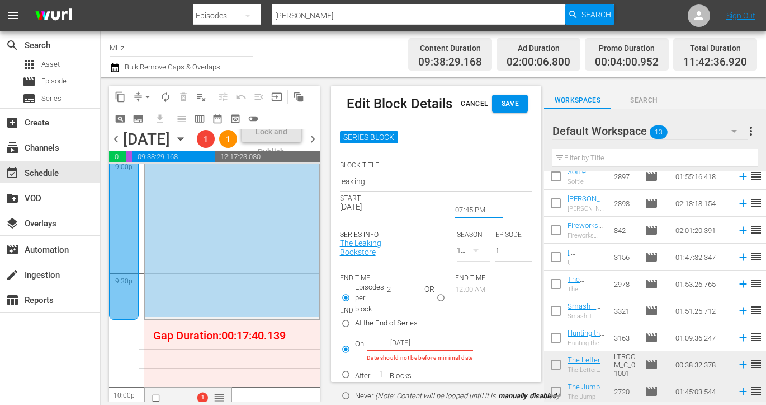
click at [469, 212] on input "07:45 PM" at bounding box center [479, 210] width 48 height 16
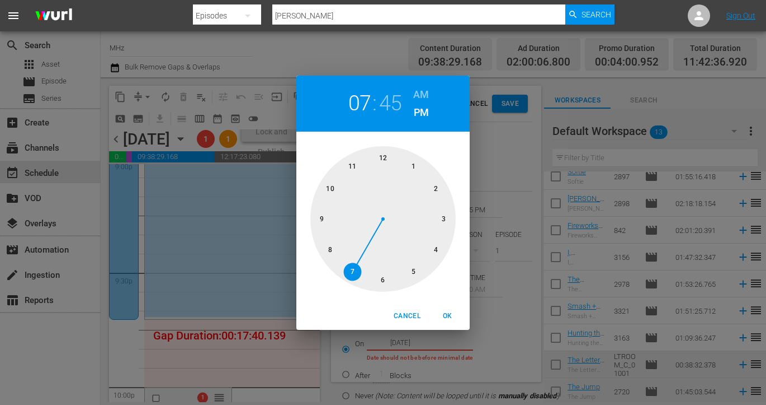
click at [333, 249] on div at bounding box center [383, 218] width 145 height 145
click at [384, 153] on div at bounding box center [383, 218] width 145 height 145
click at [449, 322] on button "OK" at bounding box center [448, 316] width 36 height 18
type input "08:00 PM"
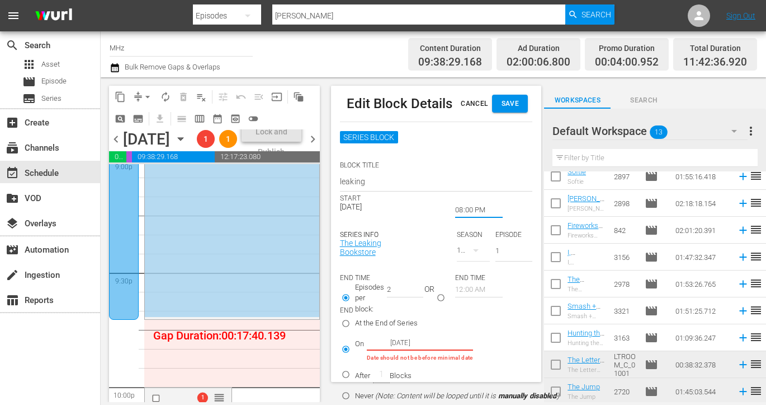
click at [403, 340] on input "Oct 6th 2025" at bounding box center [400, 342] width 67 height 15
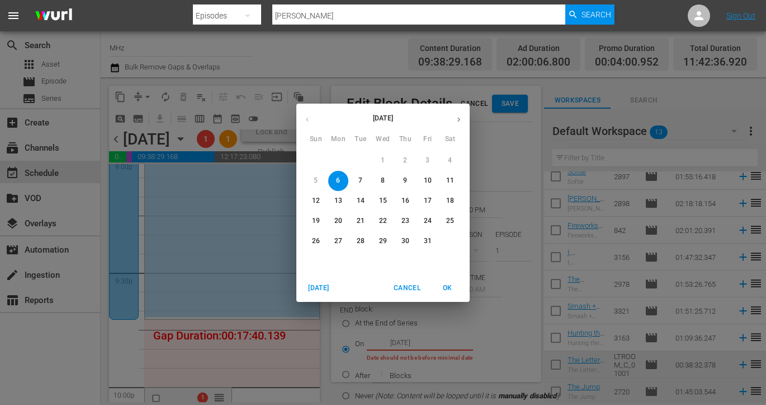
click at [429, 180] on p "10" at bounding box center [428, 181] width 8 height 10
type input "Oct 10th 2025"
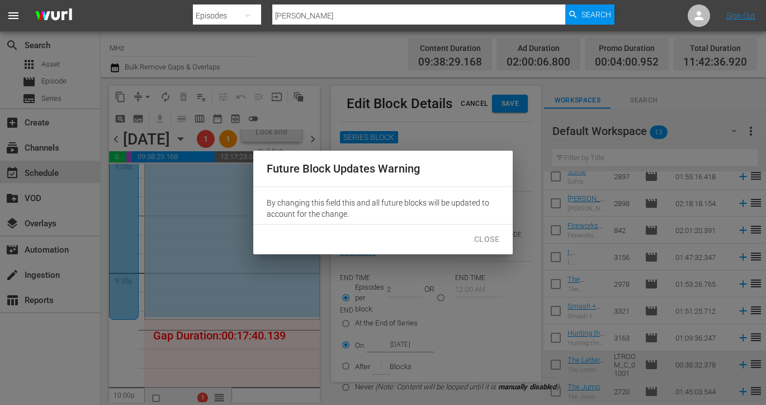
click at [479, 238] on span "Close" at bounding box center [486, 239] width 25 height 14
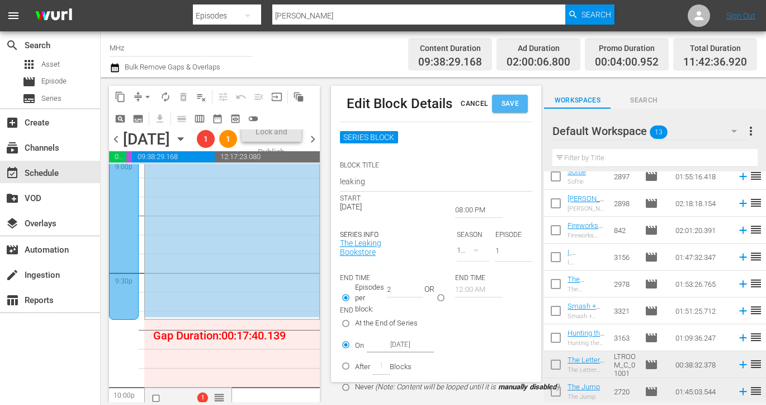
click at [512, 106] on span "Save" at bounding box center [510, 104] width 18 height 12
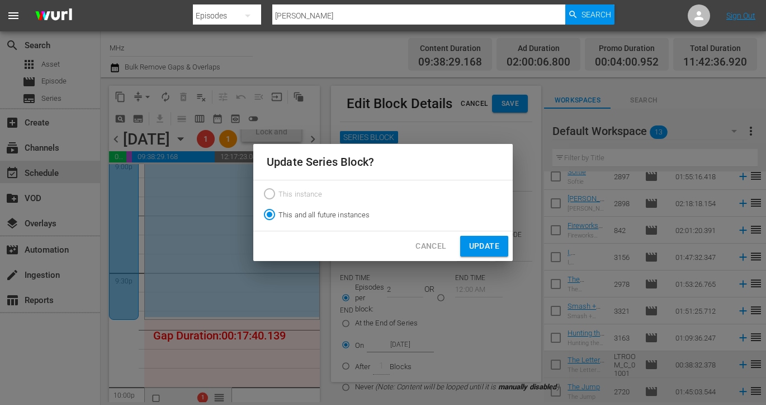
click at [488, 252] on span "Update" at bounding box center [484, 246] width 30 height 14
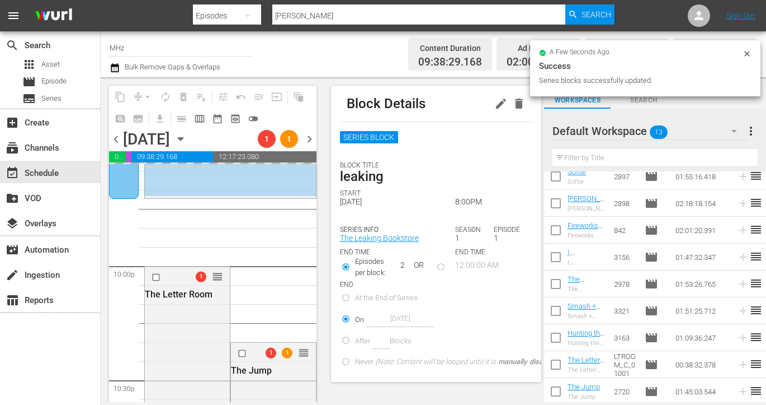
scroll to position [4921, 0]
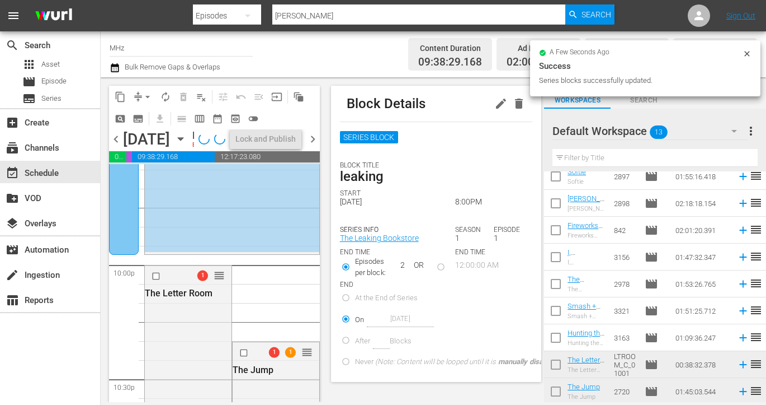
click at [311, 146] on span "chevron_right" at bounding box center [313, 139] width 14 height 14
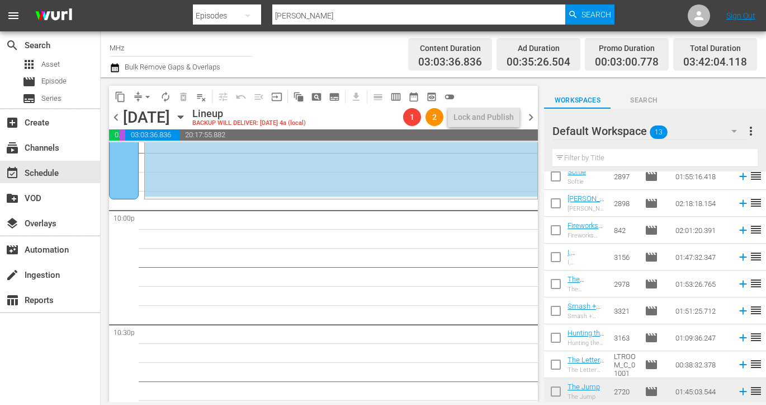
scroll to position [4960, 0]
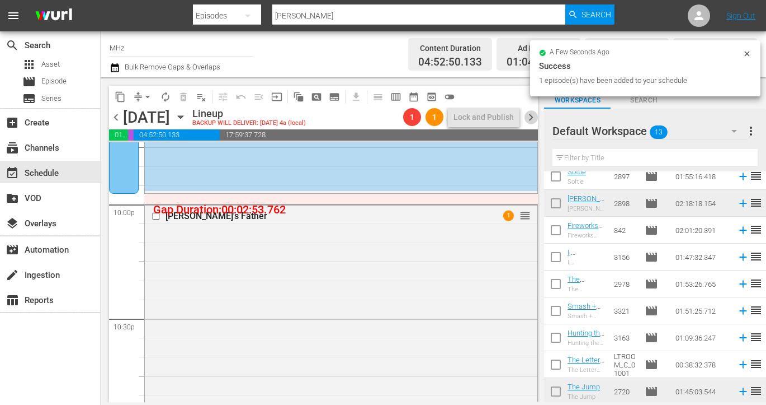
click at [532, 114] on span "chevron_right" at bounding box center [531, 117] width 14 height 14
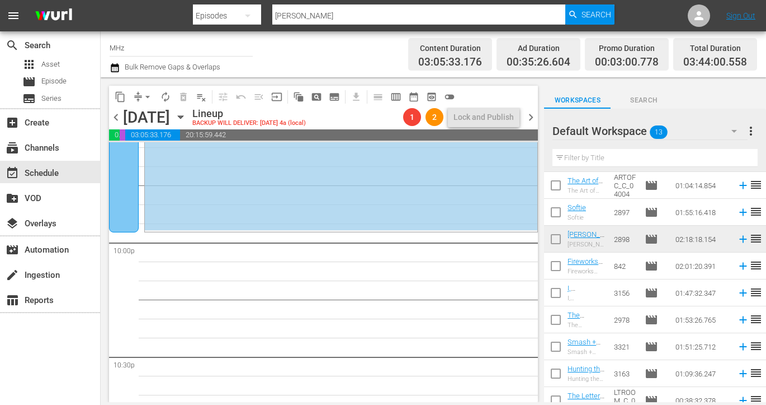
scroll to position [99, 0]
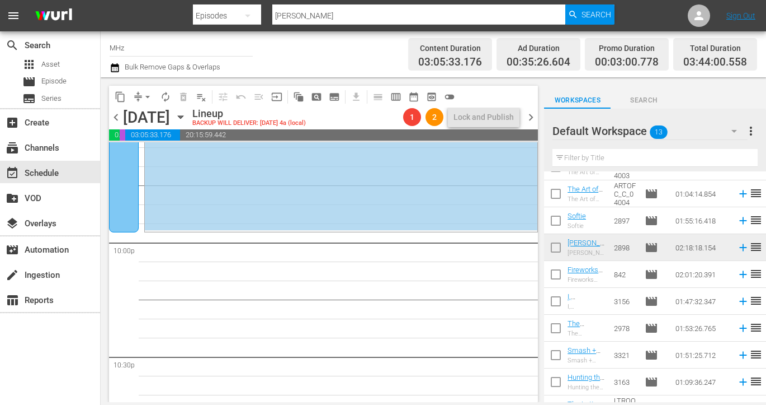
click at [555, 271] on input "checkbox" at bounding box center [555, 276] width 23 height 23
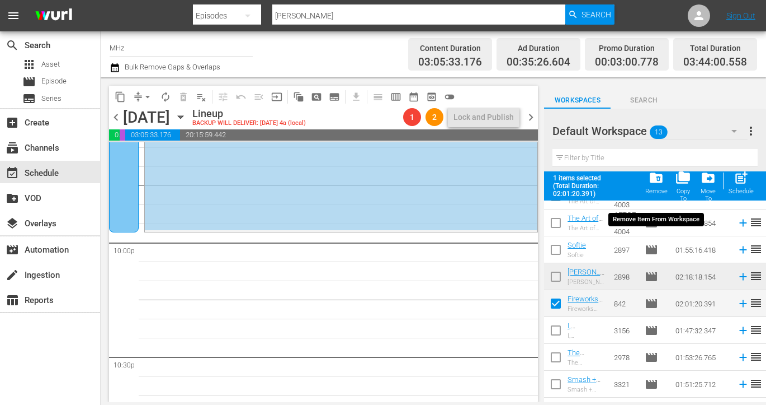
click at [656, 188] on div "Remove" at bounding box center [657, 190] width 22 height 7
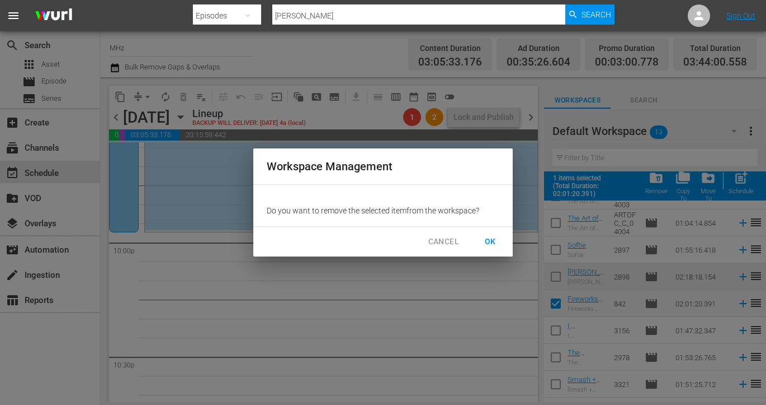
click at [492, 241] on span "OK" at bounding box center [491, 241] width 18 height 14
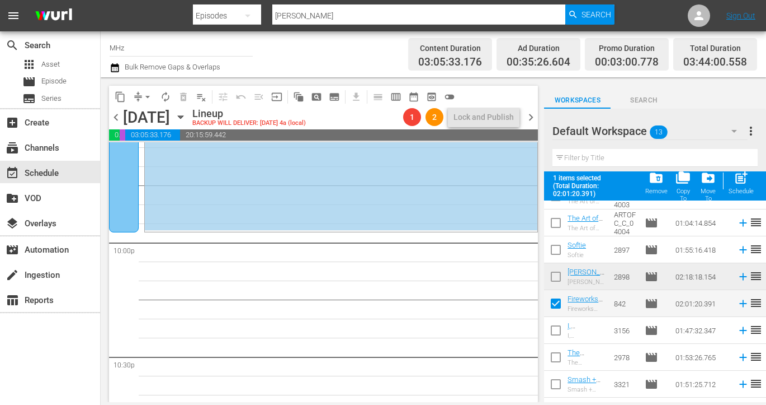
checkbox input "false"
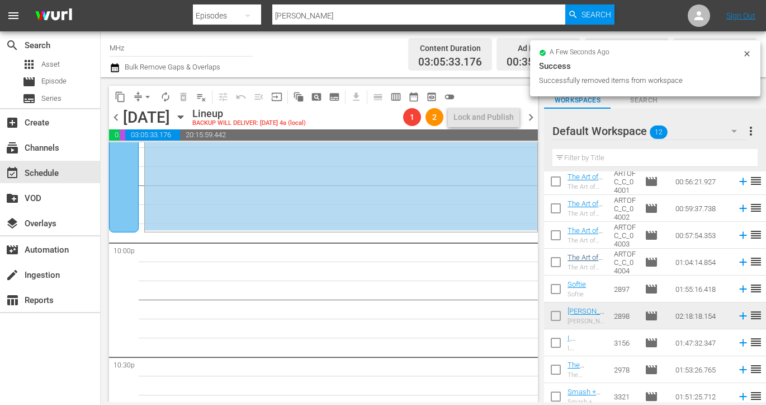
scroll to position [25, 0]
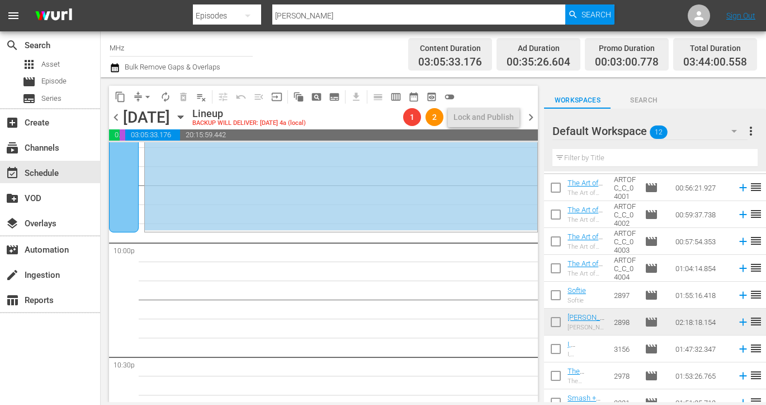
click at [553, 262] on input "checkbox" at bounding box center [555, 269] width 23 height 23
checkbox input "true"
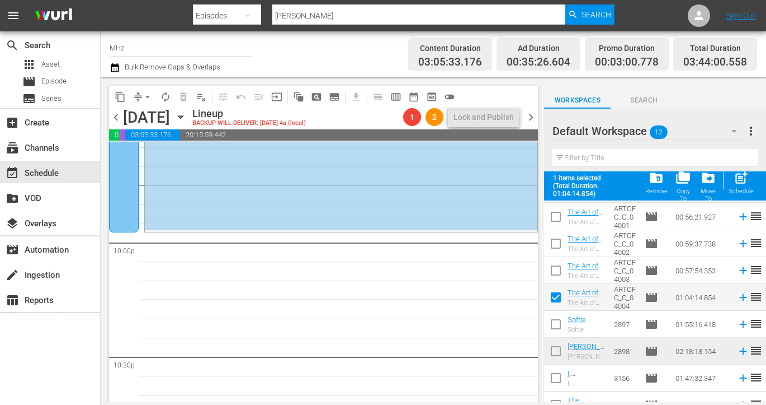
click at [553, 243] on input "checkbox" at bounding box center [555, 245] width 23 height 23
checkbox input "true"
click at [553, 220] on input "checkbox" at bounding box center [555, 218] width 23 height 23
checkbox input "true"
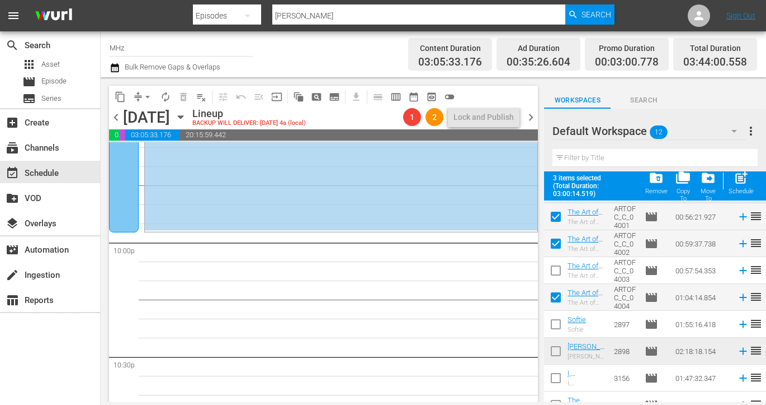
click at [554, 267] on input "checkbox" at bounding box center [555, 272] width 23 height 23
checkbox input "true"
click at [651, 187] on div "Remove" at bounding box center [657, 190] width 22 height 7
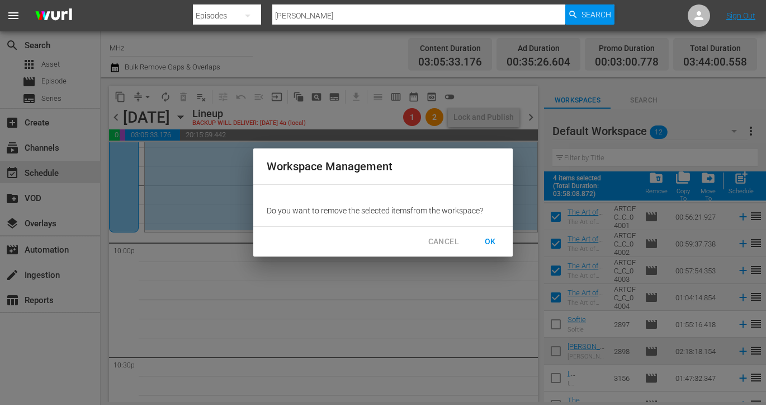
click at [489, 238] on span "OK" at bounding box center [491, 241] width 18 height 14
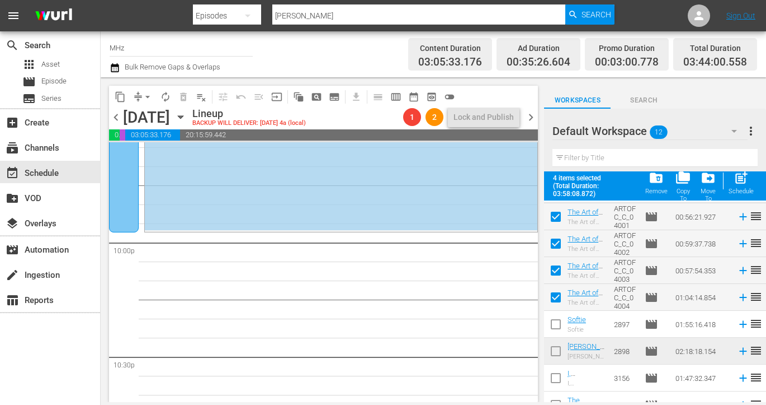
checkbox input "false"
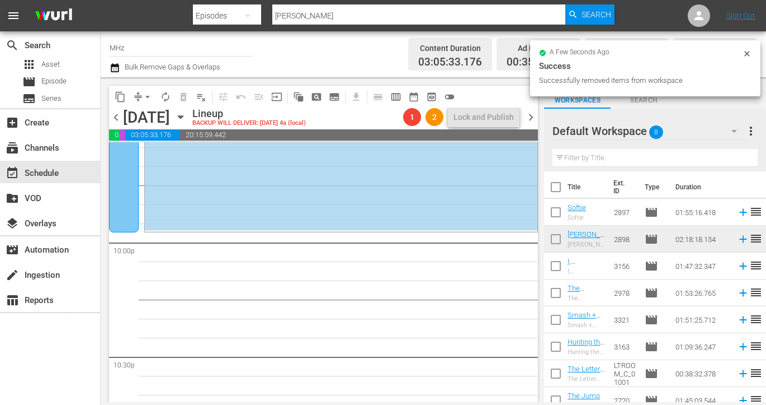
scroll to position [9, 0]
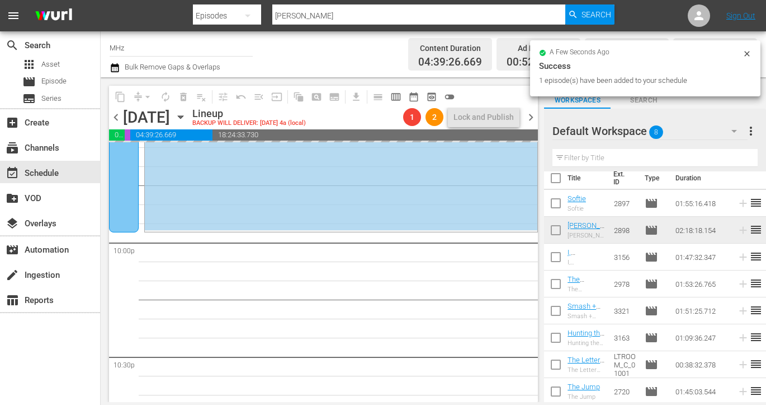
click at [532, 121] on span "chevron_right" at bounding box center [531, 117] width 14 height 14
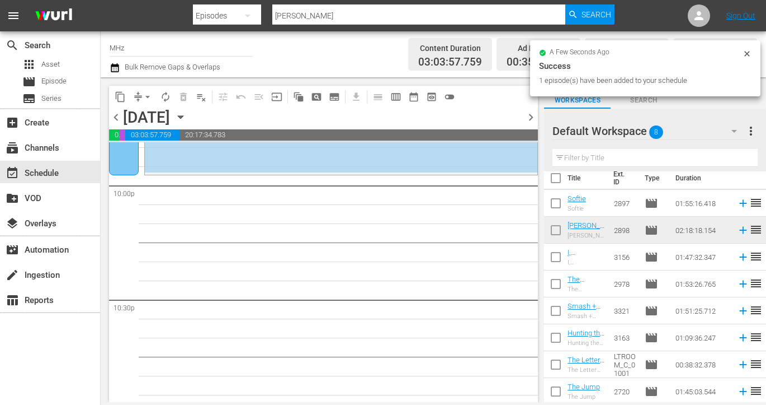
scroll to position [4960, 0]
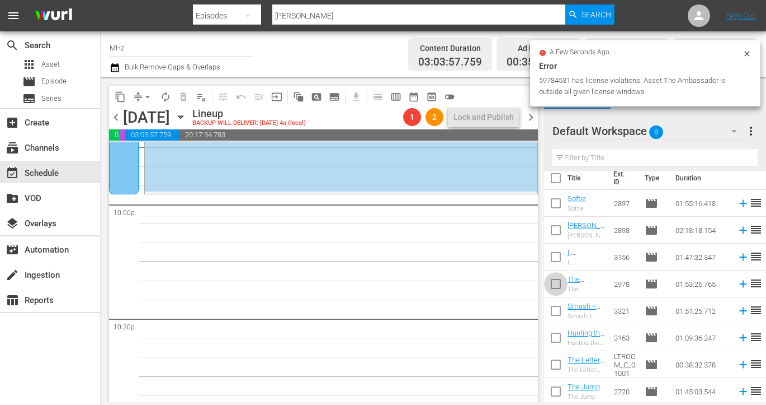
click at [553, 280] on input "checkbox" at bounding box center [555, 285] width 23 height 23
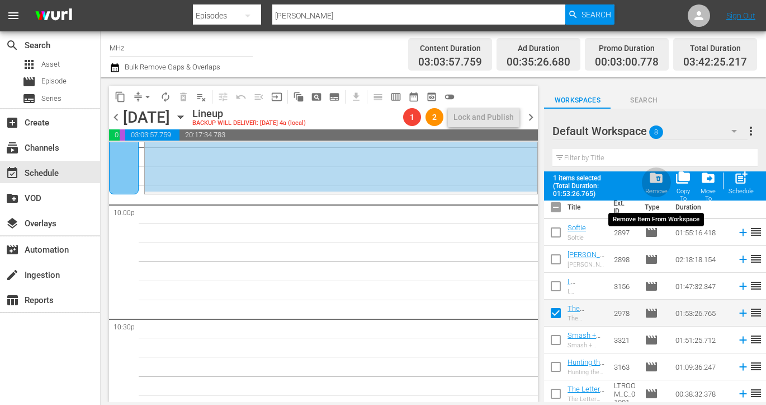
click at [658, 178] on span "folder_delete" at bounding box center [656, 177] width 15 height 15
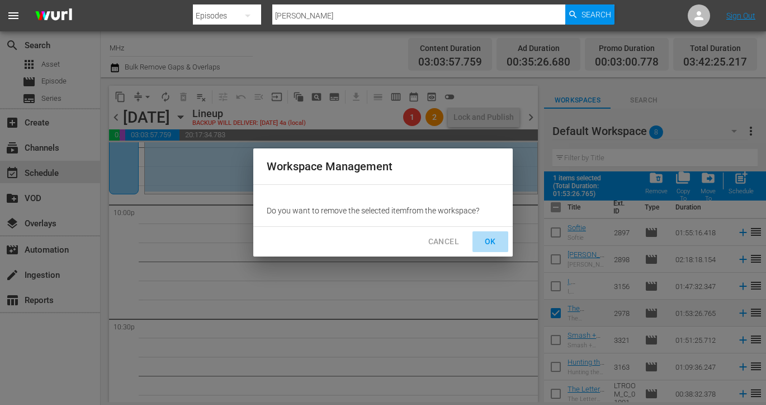
click at [492, 242] on span "OK" at bounding box center [491, 241] width 18 height 14
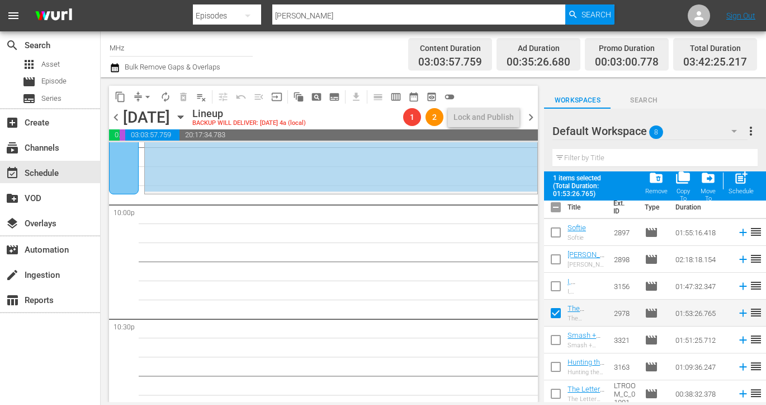
checkbox input "false"
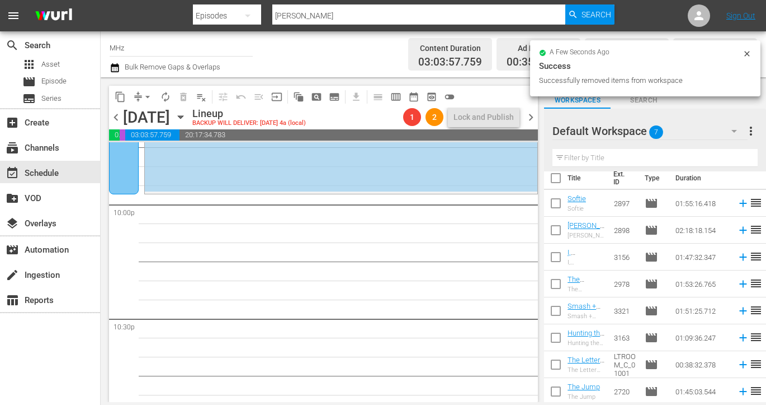
scroll to position [0, 0]
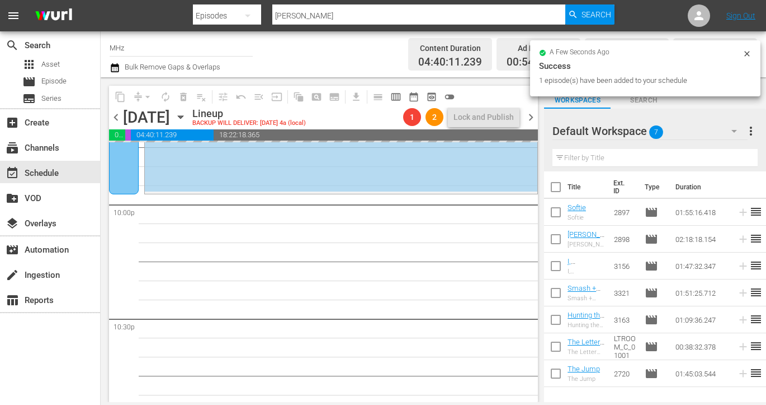
click at [534, 122] on span "chevron_right" at bounding box center [531, 117] width 14 height 14
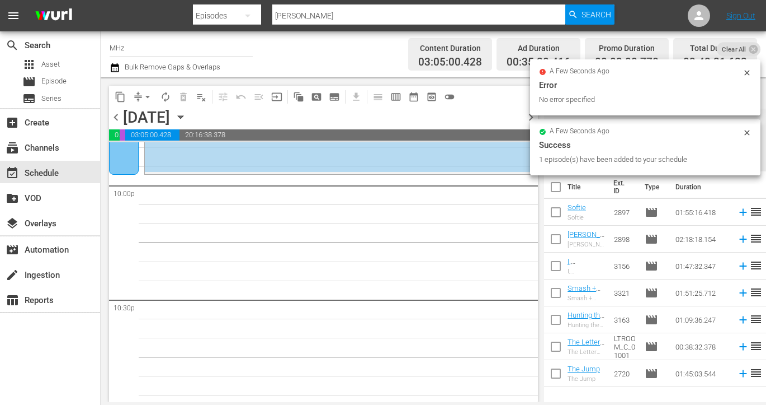
scroll to position [4941, 0]
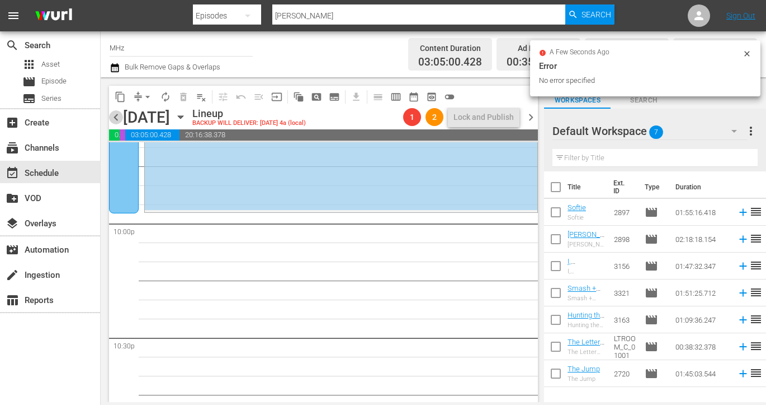
click at [118, 115] on span "chevron_left" at bounding box center [116, 117] width 14 height 14
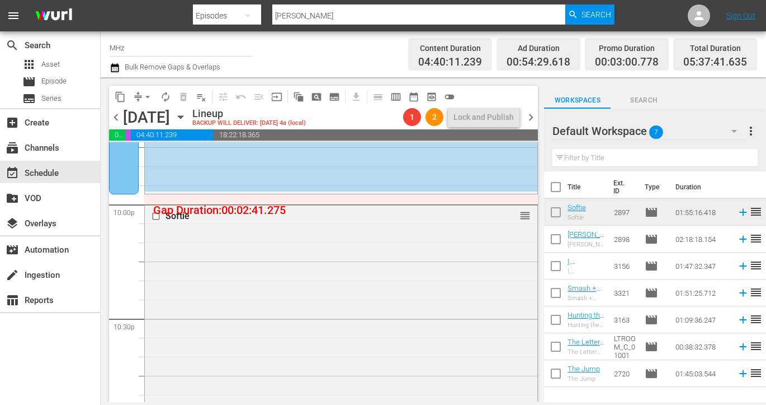
click at [531, 117] on span "chevron_right" at bounding box center [531, 117] width 14 height 14
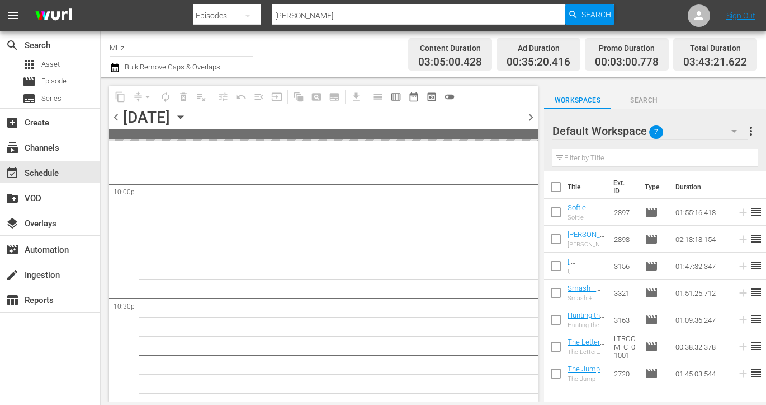
scroll to position [4941, 0]
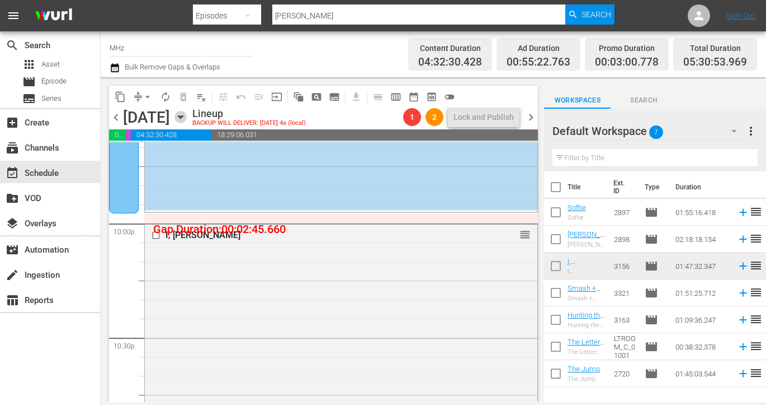
click at [187, 119] on icon "button" at bounding box center [181, 117] width 12 height 12
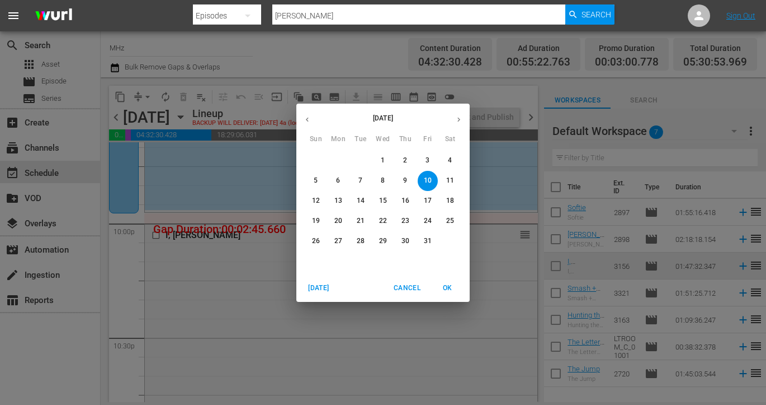
click at [344, 198] on span "13" at bounding box center [338, 201] width 20 height 10
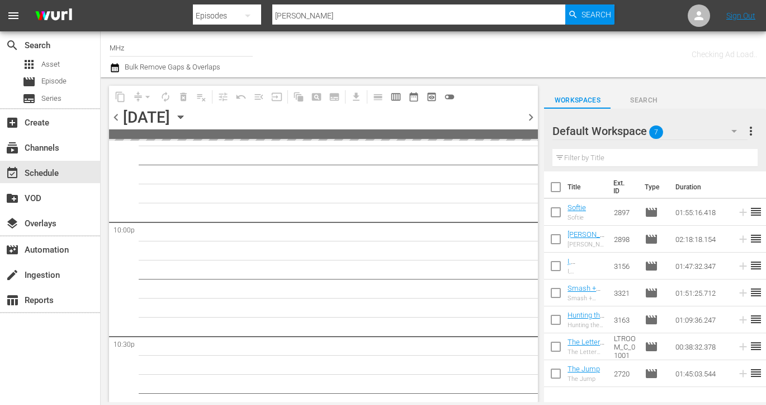
scroll to position [4979, 0]
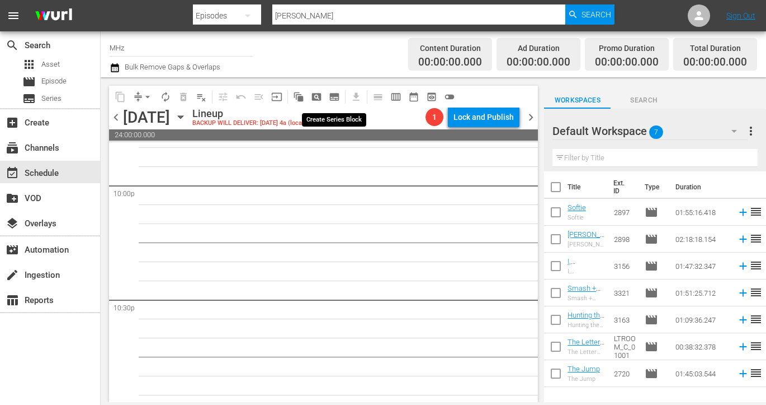
click at [333, 97] on span "subtitles_outlined" at bounding box center [334, 96] width 11 height 11
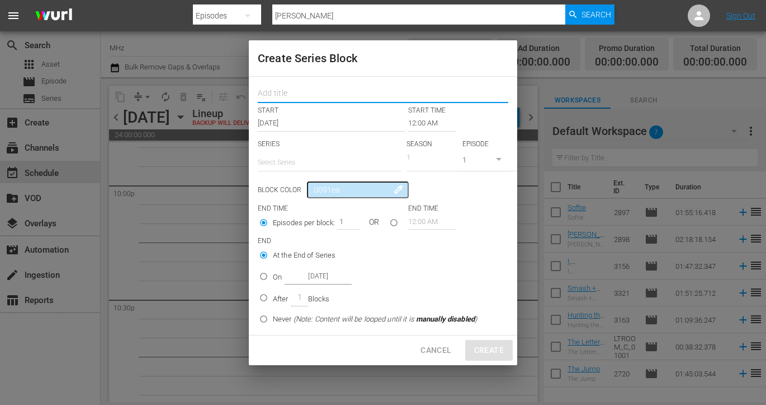
click at [335, 86] on input "text" at bounding box center [383, 94] width 251 height 17
type input "prof"
click at [437, 125] on input "12:00 AM" at bounding box center [432, 123] width 48 height 16
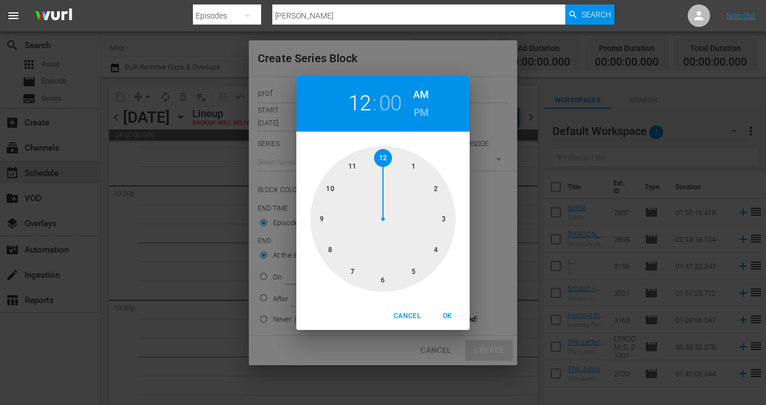
click at [417, 114] on h6 "PM" at bounding box center [421, 113] width 15 height 18
click at [332, 189] on div at bounding box center [383, 218] width 145 height 145
click at [323, 220] on div at bounding box center [383, 218] width 145 height 145
click at [452, 318] on span "OK" at bounding box center [447, 316] width 27 height 12
type input "10:45 PM"
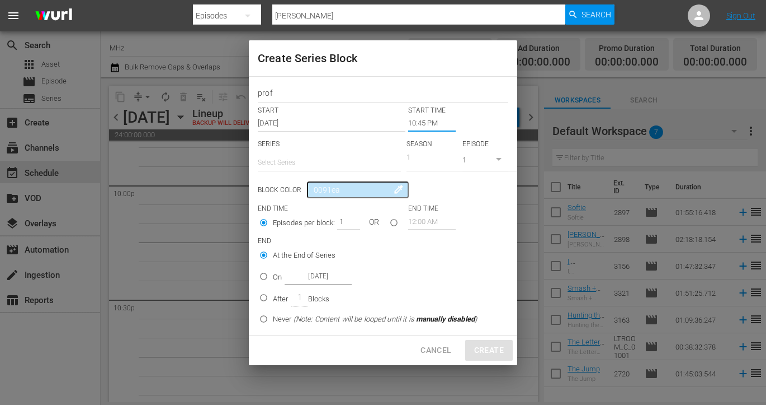
click at [314, 162] on input "text" at bounding box center [329, 162] width 143 height 27
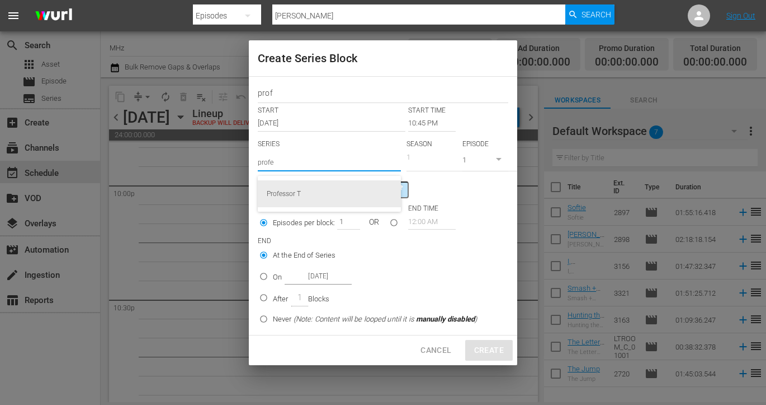
click at [300, 201] on div "Professor T" at bounding box center [329, 193] width 125 height 27
type input "Professor T"
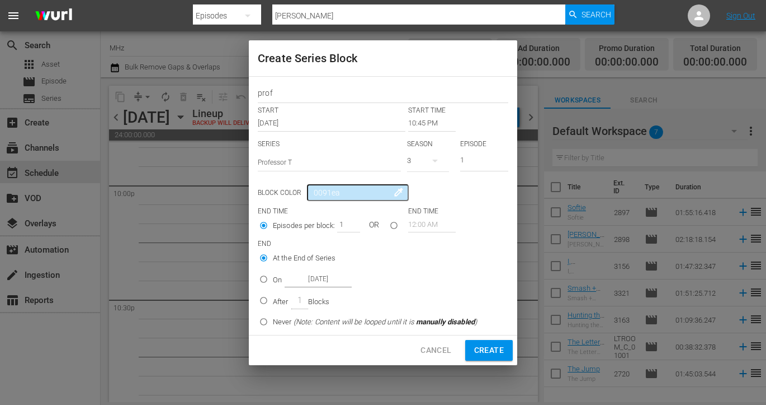
click at [267, 284] on input "On Oct 13th 2025" at bounding box center [264, 281] width 18 height 18
radio input "true"
click at [327, 278] on input "Oct 13th 2025" at bounding box center [318, 278] width 67 height 15
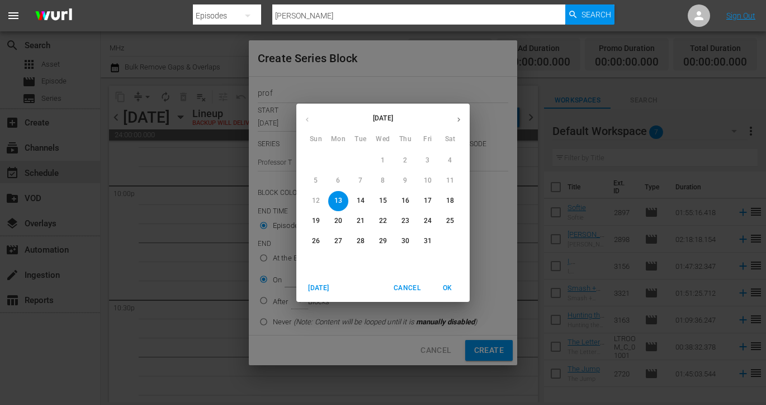
click at [406, 205] on button "16" at bounding box center [406, 201] width 20 height 20
type input "Oct 16th 2025"
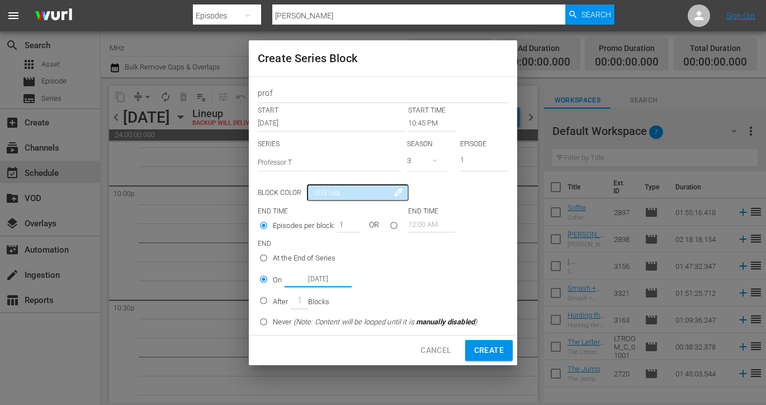
click at [478, 342] on button "Create" at bounding box center [489, 350] width 48 height 21
type input "12:00 AM"
radio input "true"
type input "Oct 13th 2025"
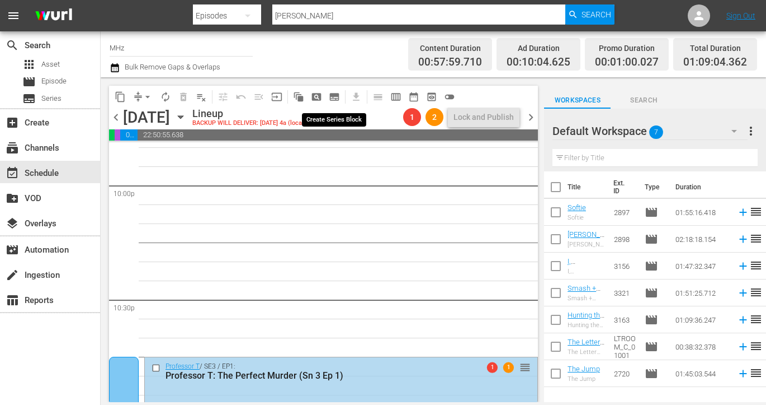
click at [335, 98] on span "subtitles_outlined" at bounding box center [334, 96] width 11 height 11
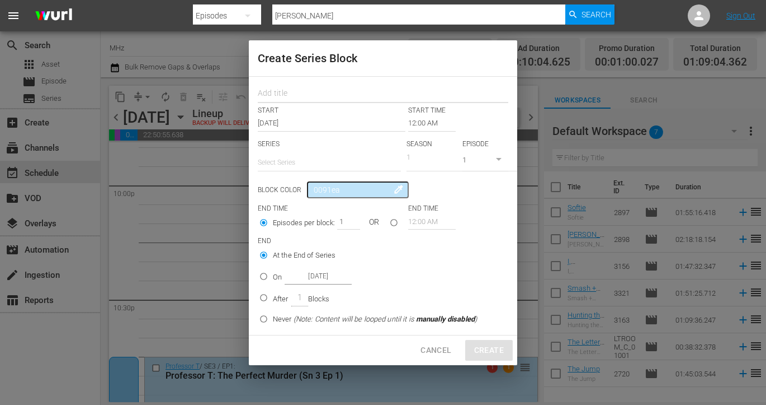
click at [287, 92] on input "text" at bounding box center [383, 94] width 251 height 17
type input "alice"
click at [420, 117] on input "12:00 AM" at bounding box center [432, 123] width 48 height 16
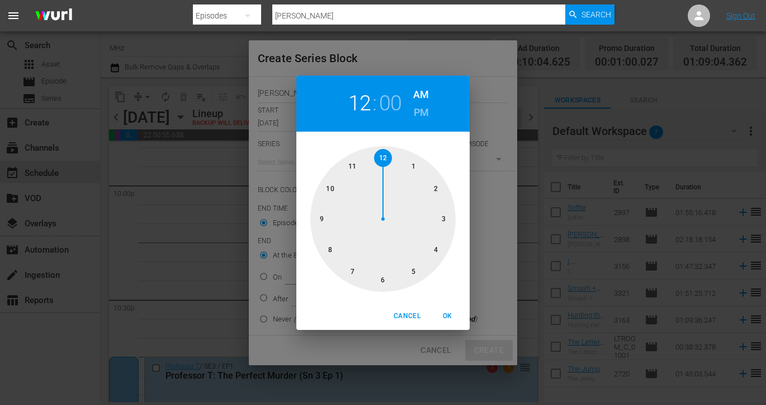
click at [422, 112] on h6 "PM" at bounding box center [421, 113] width 15 height 18
click at [332, 252] on div at bounding box center [383, 218] width 145 height 145
click at [447, 309] on button "OK" at bounding box center [448, 316] width 36 height 18
type input "08:00 PM"
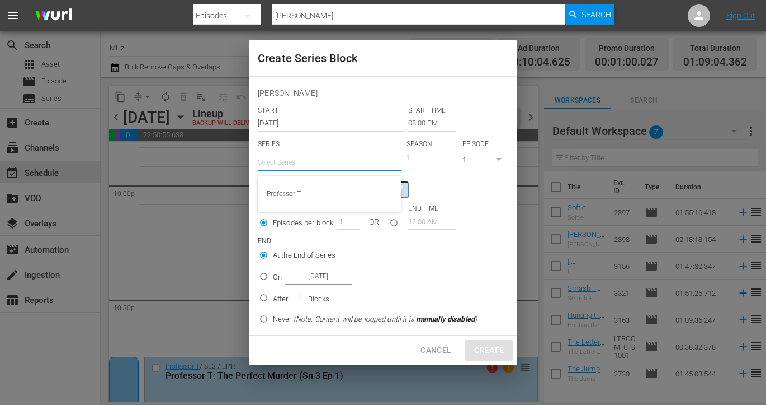
click at [305, 166] on input "text" at bounding box center [329, 162] width 143 height 27
click at [312, 192] on div "[PERSON_NAME]" at bounding box center [329, 193] width 125 height 27
type input "[PERSON_NAME]"
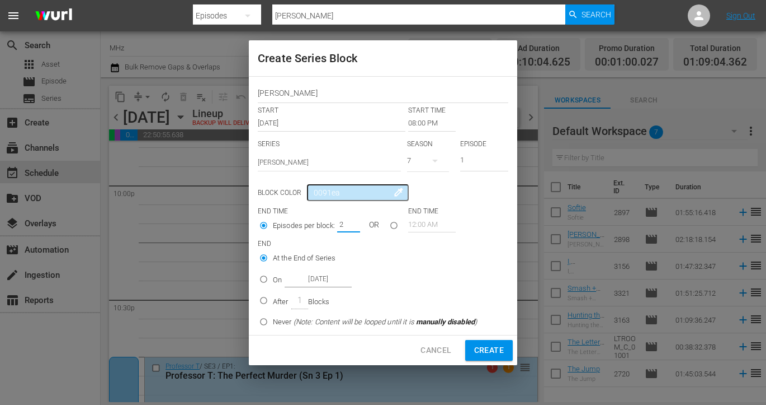
type input "2"
click at [348, 220] on input "2" at bounding box center [345, 224] width 17 height 16
click at [273, 276] on p "On" at bounding box center [277, 279] width 9 height 11
click at [273, 276] on input "On Oct 13th 2025" at bounding box center [264, 281] width 18 height 18
radio input "false"
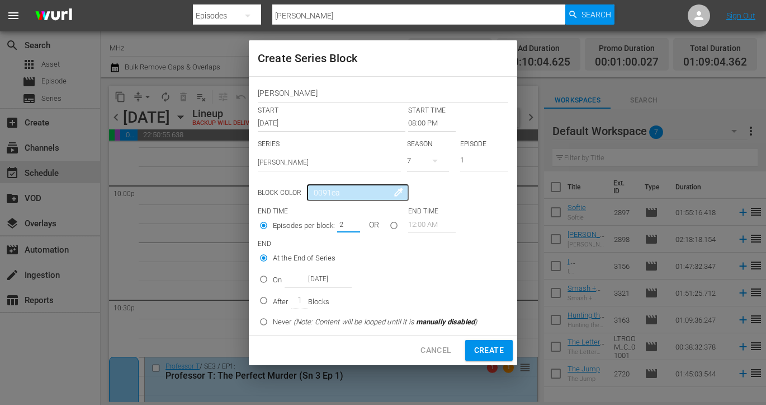
radio input "true"
click at [329, 277] on input "Oct 13th 2025" at bounding box center [318, 278] width 67 height 15
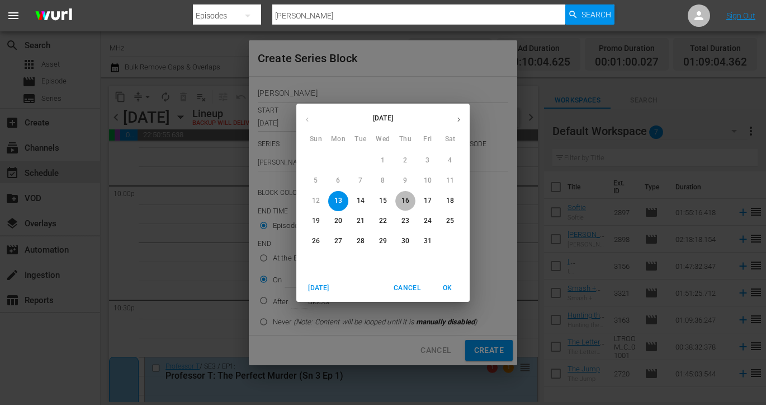
click at [407, 204] on p "16" at bounding box center [406, 201] width 8 height 10
type input "Oct 16th 2025"
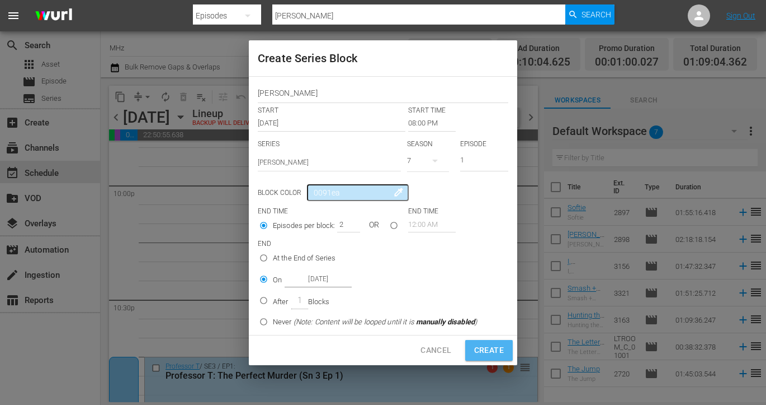
click at [496, 345] on span "Create" at bounding box center [489, 350] width 30 height 14
type input "12:00 AM"
type input "1"
radio input "true"
type input "Oct 13th 2025"
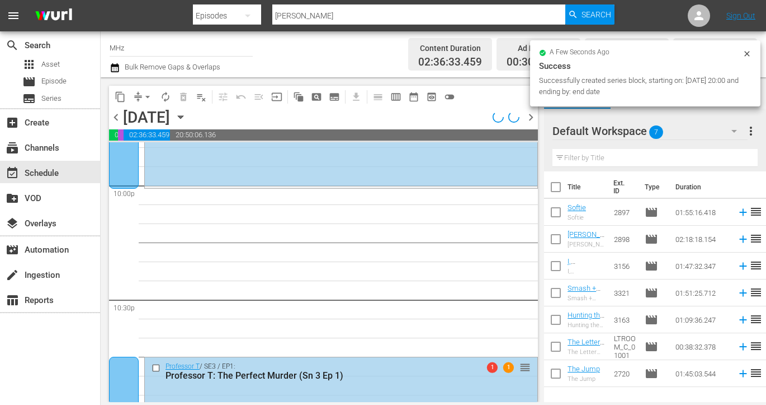
scroll to position [4960, 0]
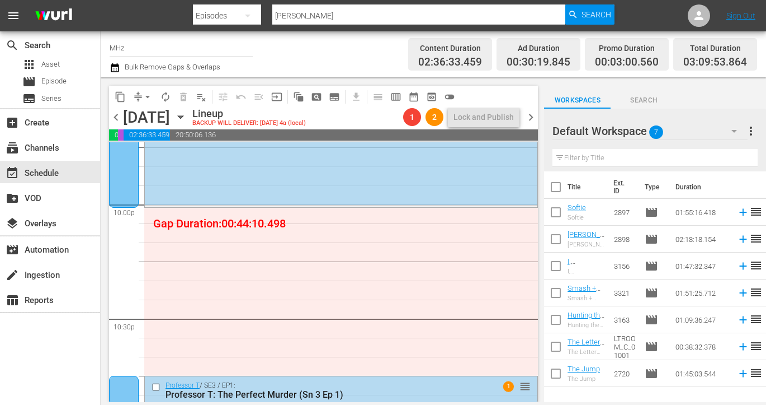
click at [536, 113] on span "chevron_right" at bounding box center [531, 117] width 14 height 14
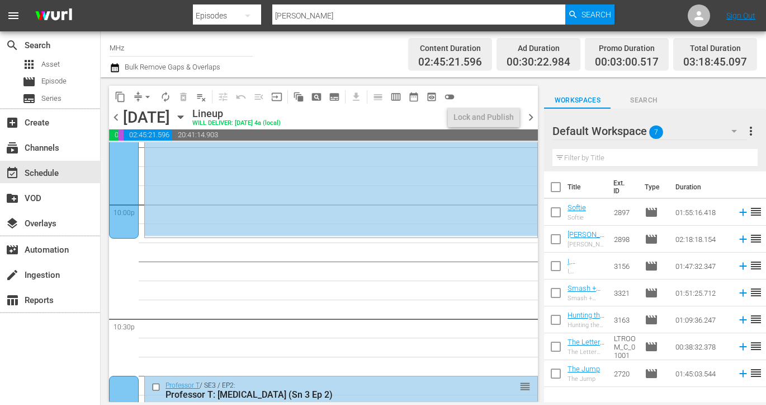
scroll to position [4939, 0]
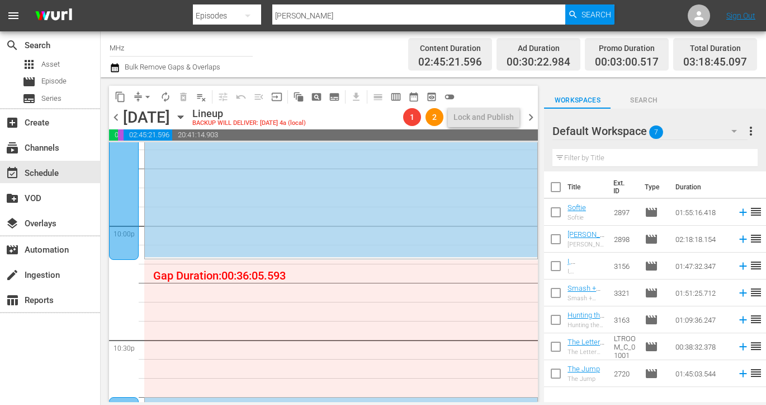
click at [117, 115] on span "chevron_left" at bounding box center [116, 117] width 14 height 14
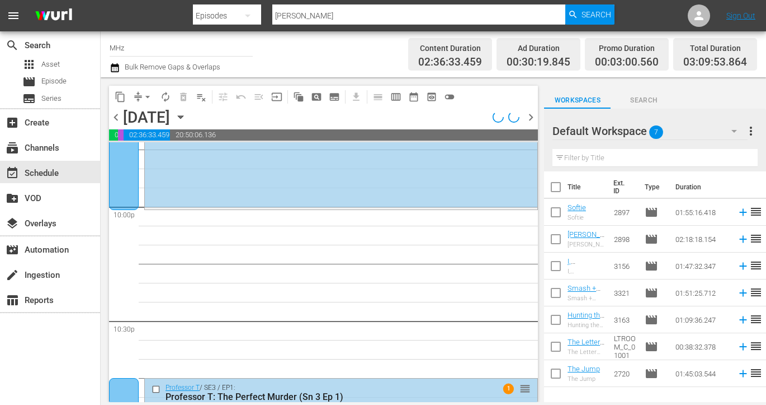
scroll to position [4939, 0]
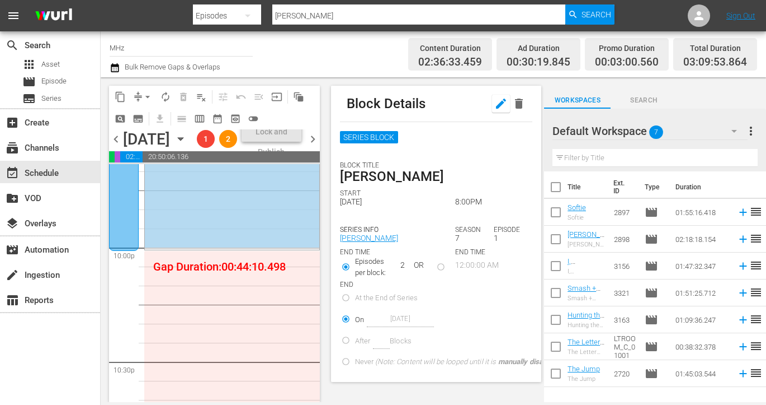
click at [499, 105] on icon "button" at bounding box center [501, 103] width 10 height 10
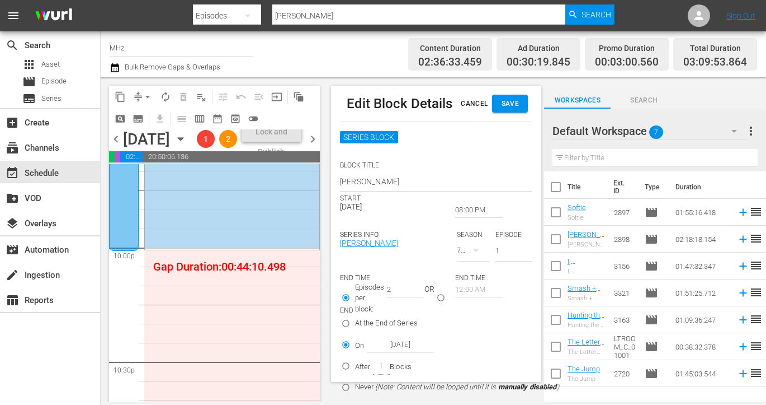
click at [467, 211] on input "08:00 PM" at bounding box center [479, 210] width 48 height 16
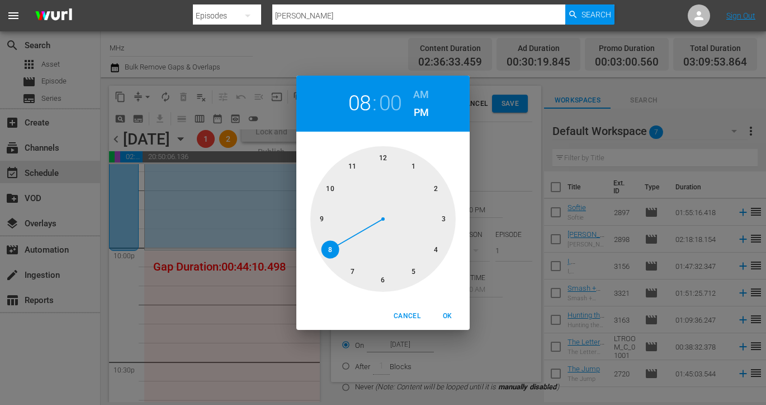
click at [385, 93] on h2 "00" at bounding box center [390, 103] width 23 height 25
click at [385, 285] on div at bounding box center [383, 218] width 145 height 145
click at [458, 319] on span "OK" at bounding box center [447, 316] width 27 height 12
type input "08:30 PM"
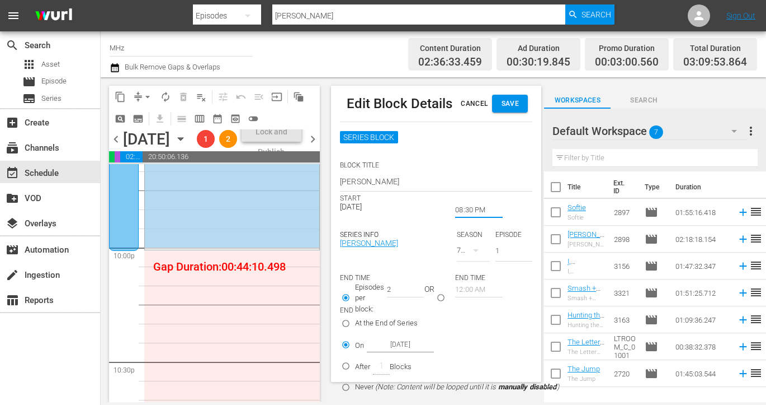
click at [512, 104] on span "Save" at bounding box center [510, 104] width 18 height 12
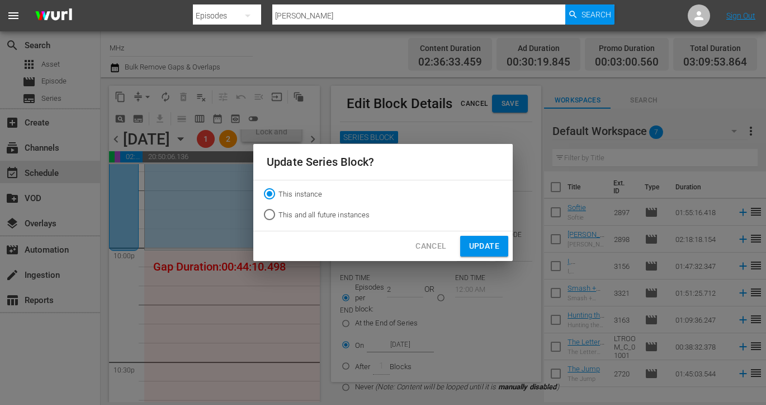
click at [357, 220] on label "This and all future instances" at bounding box center [316, 214] width 110 height 18
click at [279, 220] on input "This and all future instances" at bounding box center [270, 217] width 18 height 18
radio input "true"
click at [495, 239] on span "Update" at bounding box center [484, 246] width 30 height 14
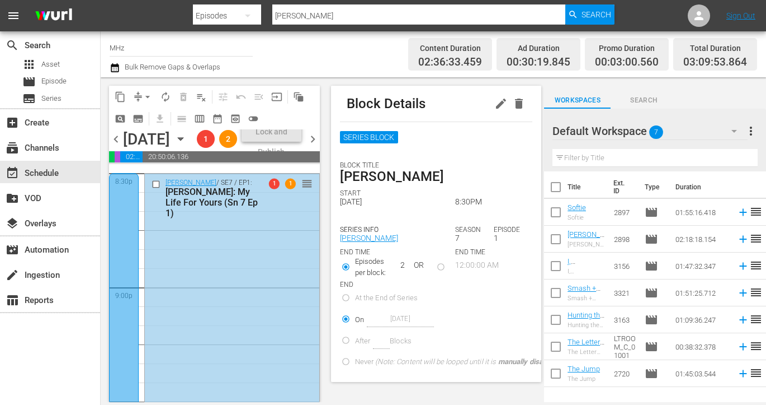
scroll to position [4583, 0]
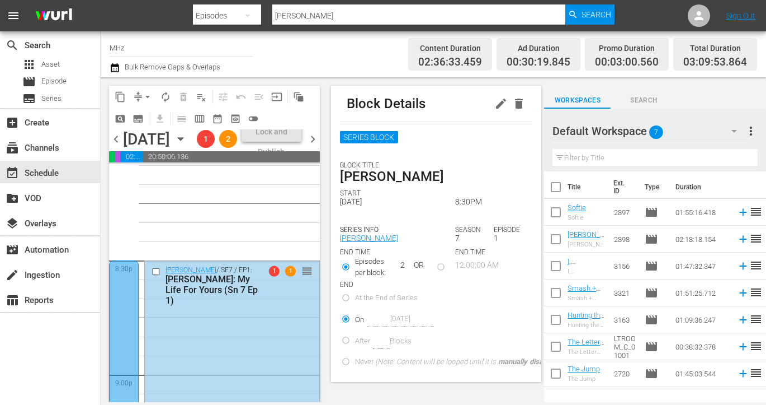
click at [187, 145] on icon "button" at bounding box center [181, 139] width 12 height 12
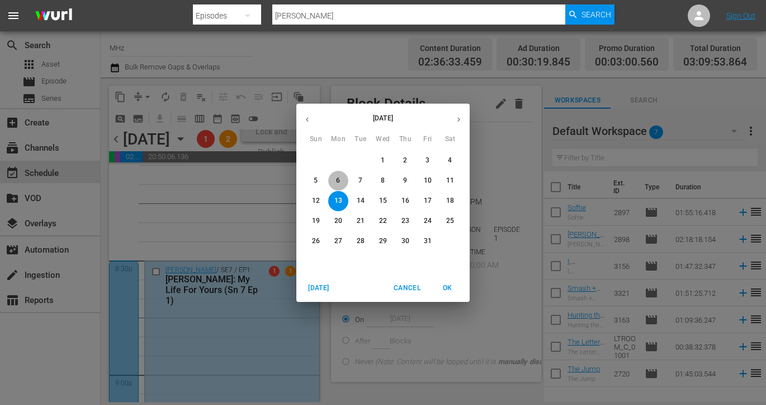
click at [332, 172] on button "6" at bounding box center [338, 181] width 20 height 20
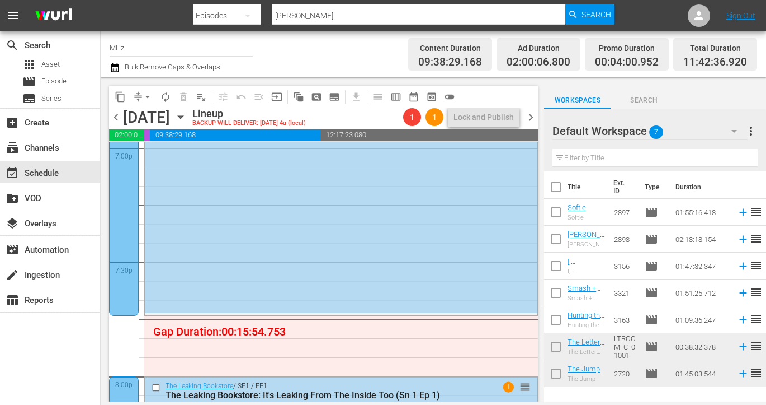
scroll to position [4332, 0]
click at [187, 117] on icon "button" at bounding box center [181, 117] width 12 height 12
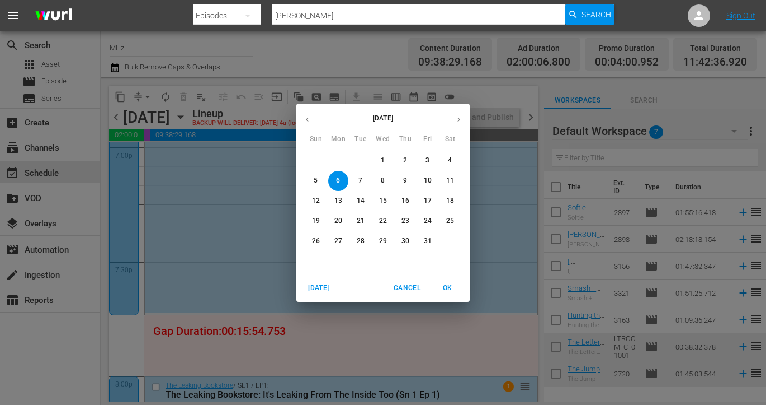
click at [340, 203] on p "13" at bounding box center [339, 201] width 8 height 10
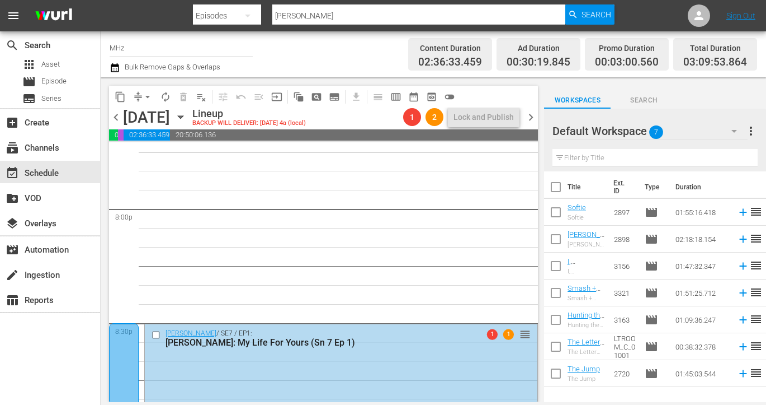
scroll to position [4499, 0]
click at [334, 100] on span "subtitles_outlined" at bounding box center [334, 96] width 11 height 11
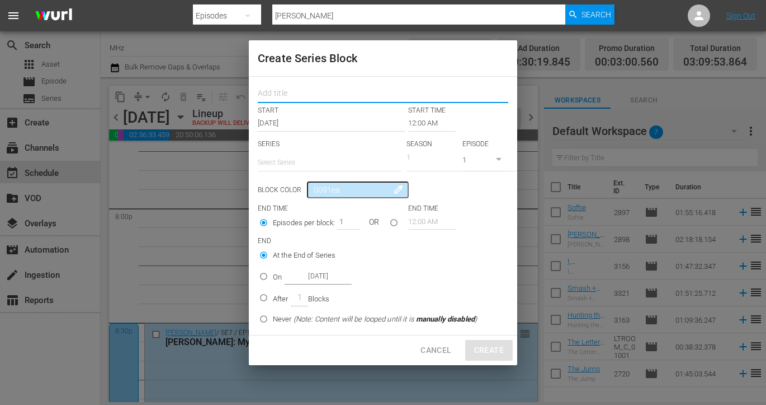
click at [304, 97] on input "text" at bounding box center [383, 94] width 251 height 17
type input "[PERSON_NAME]"
click at [413, 124] on input "12:00 AM" at bounding box center [432, 123] width 48 height 16
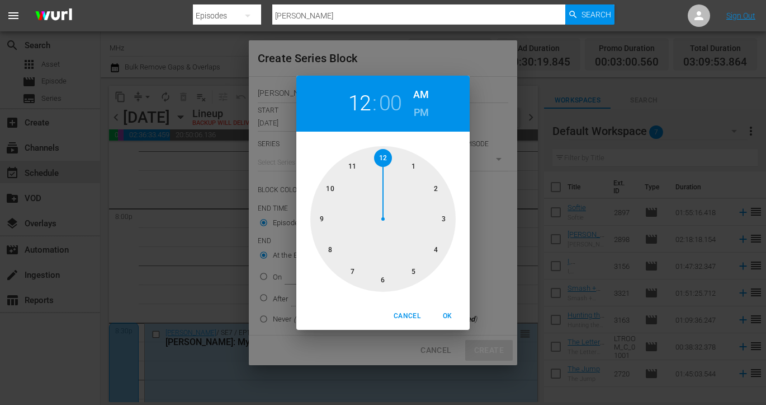
click at [351, 267] on div at bounding box center [383, 218] width 145 height 145
click at [360, 112] on h2 "07" at bounding box center [360, 103] width 23 height 25
click at [385, 277] on div at bounding box center [383, 218] width 145 height 145
click at [419, 113] on h6 "PM" at bounding box center [421, 113] width 15 height 18
click at [448, 317] on span "OK" at bounding box center [447, 316] width 27 height 12
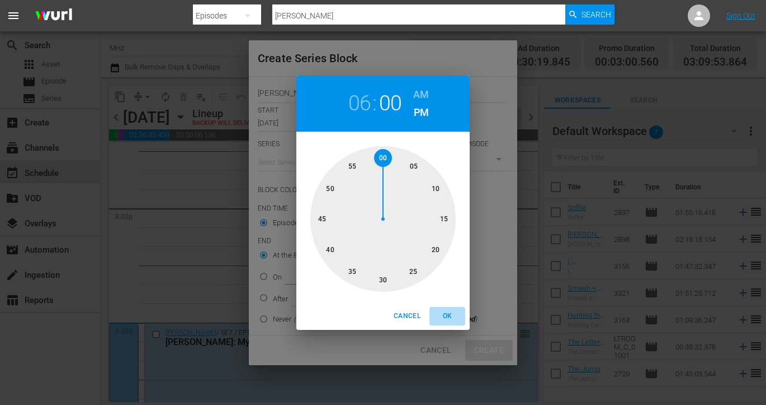
type input "06:00 PM"
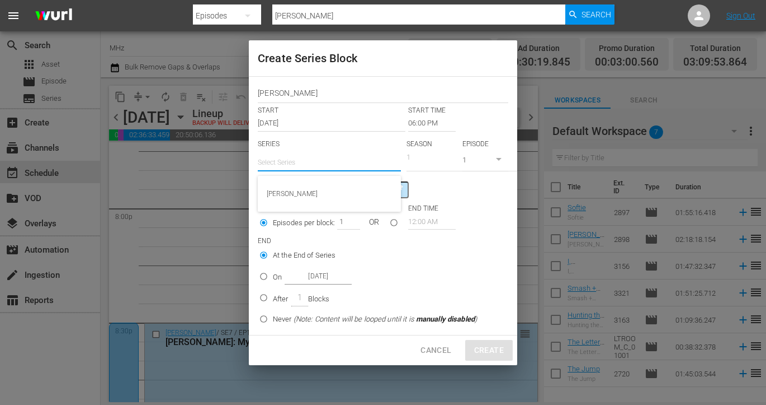
click at [335, 163] on input "text" at bounding box center [329, 162] width 143 height 27
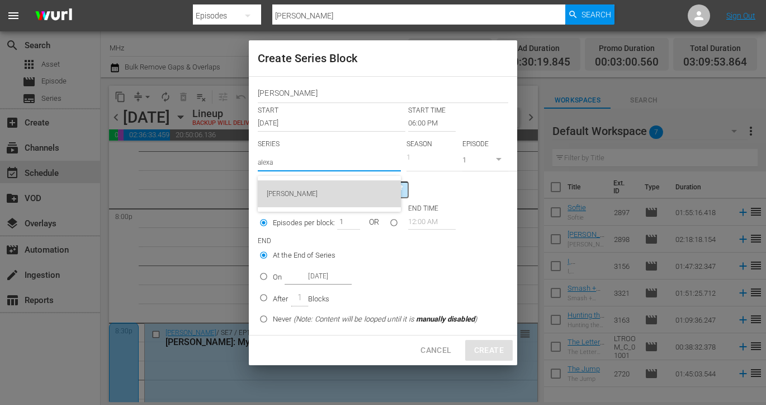
click at [331, 190] on div "[PERSON_NAME]" at bounding box center [329, 193] width 125 height 27
type input "[PERSON_NAME]"
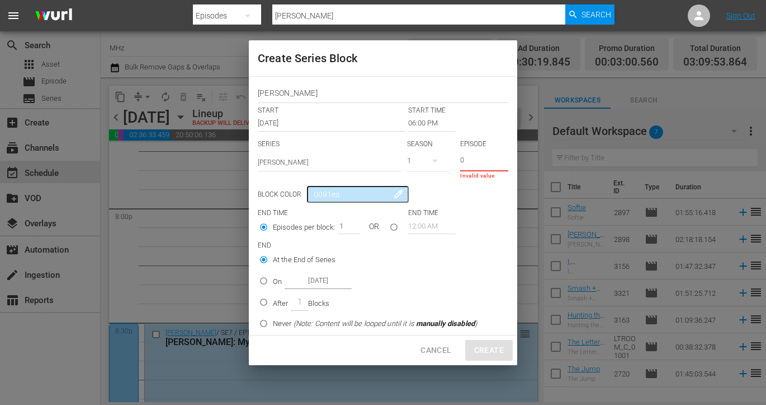
click at [502, 161] on input "0" at bounding box center [484, 161] width 48 height 18
click at [502, 161] on input "-1" at bounding box center [484, 161] width 48 height 18
click at [502, 161] on input "-2" at bounding box center [484, 161] width 48 height 18
click at [502, 161] on input "-3" at bounding box center [484, 161] width 48 height 18
click at [504, 157] on input "-2" at bounding box center [484, 161] width 48 height 18
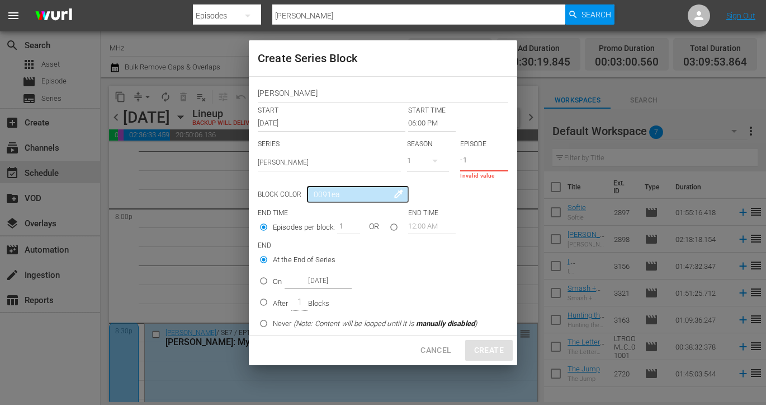
click at [504, 157] on input "-1" at bounding box center [484, 161] width 48 height 18
click at [504, 157] on input "0" at bounding box center [484, 161] width 48 height 18
click at [504, 157] on input "1" at bounding box center [484, 161] width 48 height 18
click at [504, 157] on input "2" at bounding box center [484, 161] width 48 height 18
click at [504, 157] on input "3" at bounding box center [484, 161] width 48 height 18
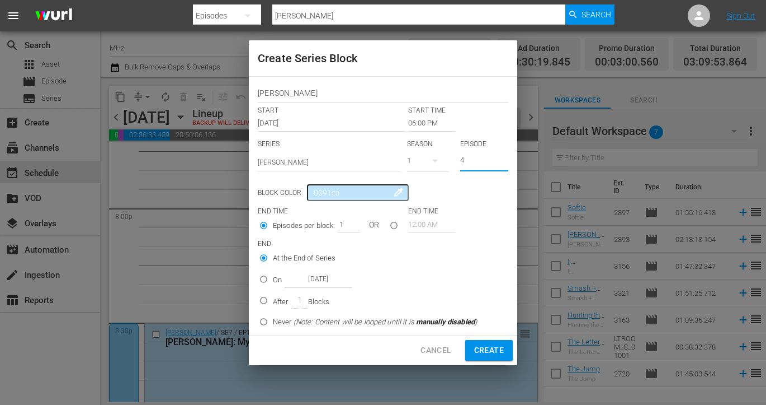
click at [504, 157] on input "4" at bounding box center [484, 161] width 48 height 18
click at [504, 157] on input "5" at bounding box center [484, 161] width 48 height 18
type input "6"
click at [504, 157] on input "6" at bounding box center [484, 161] width 48 height 18
click at [270, 281] on input "On Oct 13th 2025" at bounding box center [264, 281] width 18 height 18
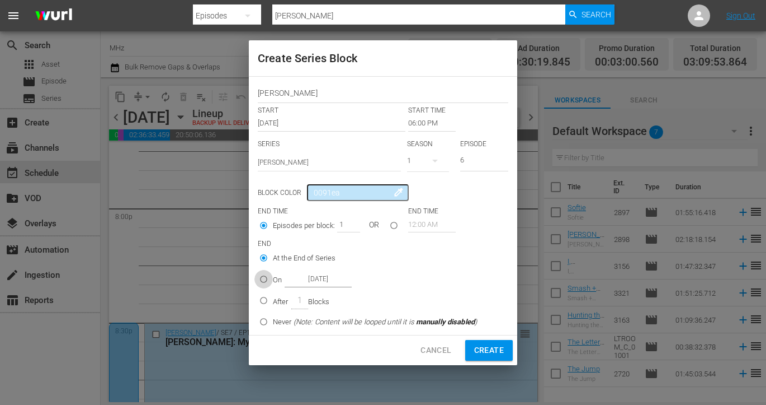
radio input "true"
click at [332, 281] on input "Oct 13th 2025" at bounding box center [318, 278] width 67 height 15
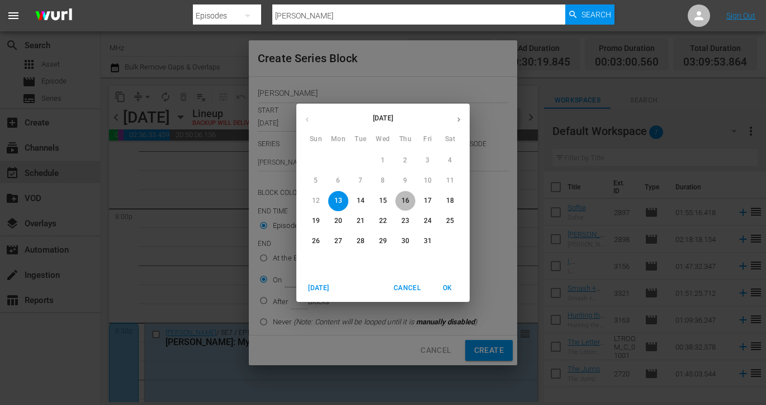
click at [406, 203] on p "16" at bounding box center [406, 201] width 8 height 10
type input "Oct 16th 2025"
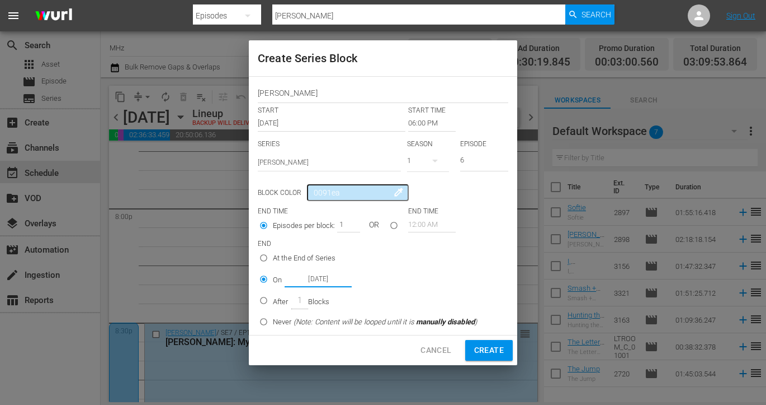
click at [482, 352] on span "Create" at bounding box center [489, 350] width 30 height 14
type input "12:00 AM"
type input "1"
radio input "true"
type input "Oct 13th 2025"
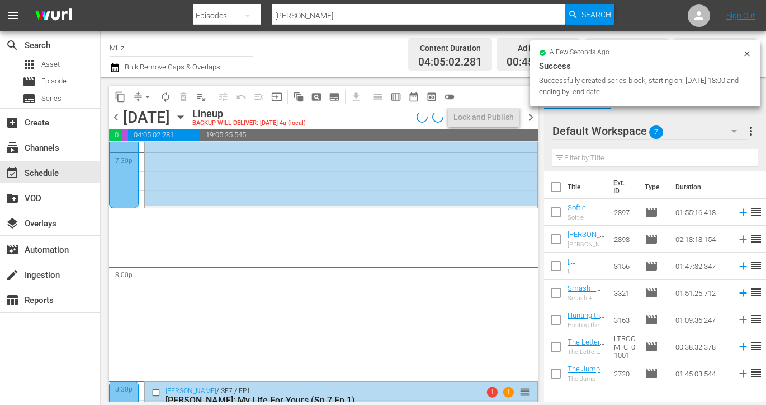
scroll to position [4429, 0]
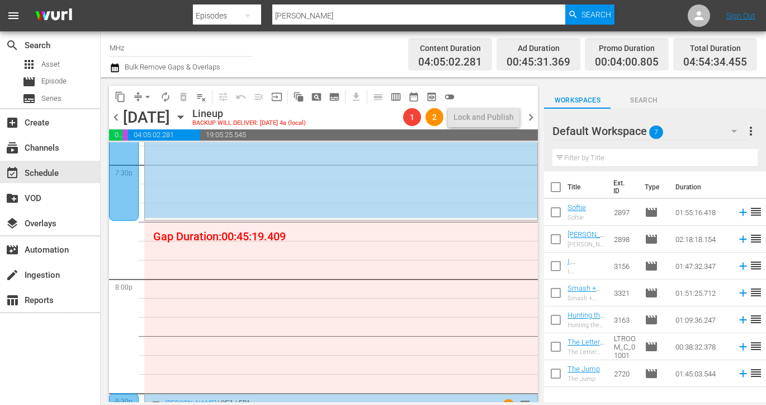
click at [116, 178] on div at bounding box center [124, 21] width 30 height 398
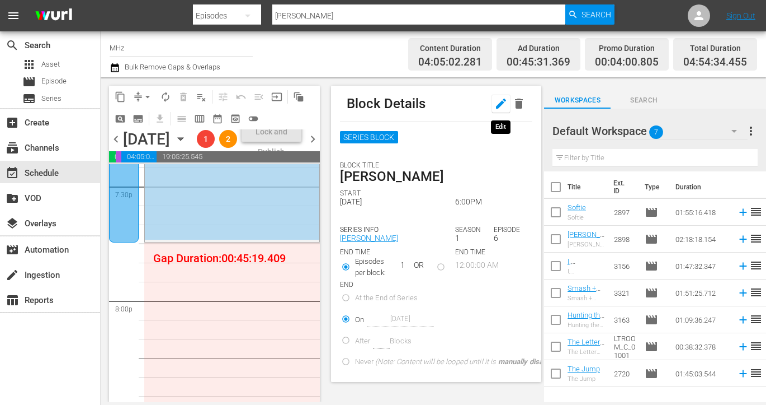
click at [496, 107] on icon "button" at bounding box center [501, 103] width 10 height 10
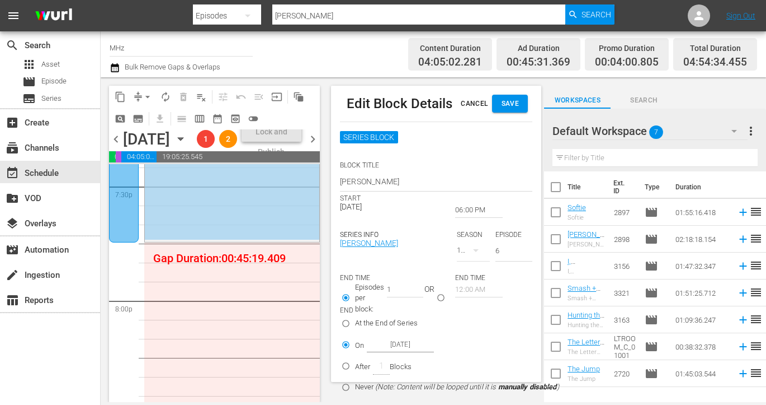
click at [467, 210] on input "06:00 PM" at bounding box center [479, 210] width 48 height 16
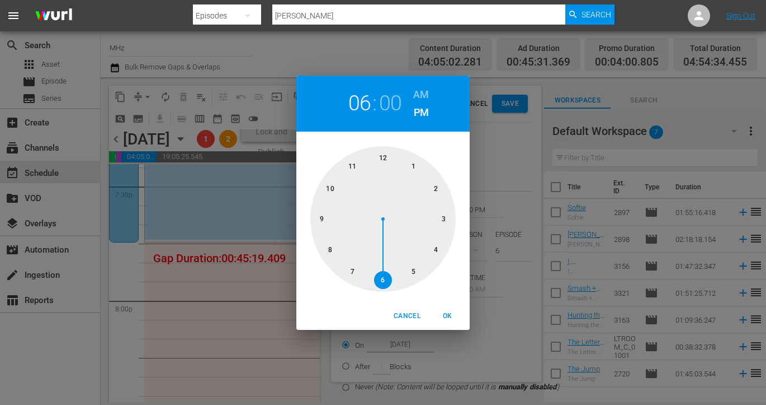
click at [387, 88] on div "06 : 00 AM PM" at bounding box center [383, 104] width 173 height 56
click at [388, 105] on h2 "00" at bounding box center [390, 103] width 23 height 25
click at [382, 276] on div at bounding box center [383, 218] width 145 height 145
click at [448, 312] on span "OK" at bounding box center [447, 316] width 27 height 12
type input "06:30 PM"
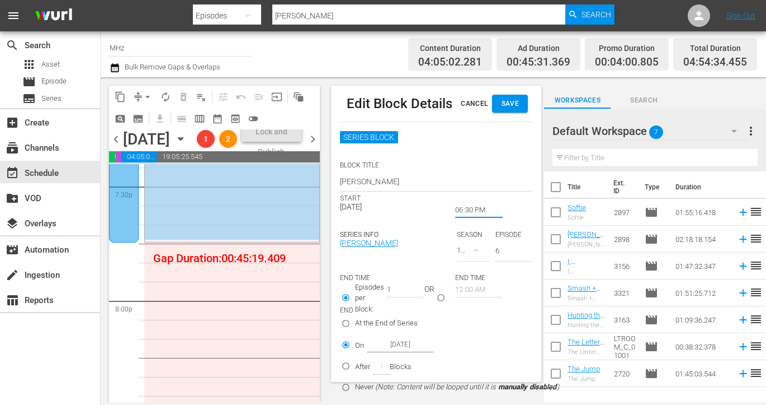
click at [510, 96] on button "Save" at bounding box center [510, 104] width 36 height 18
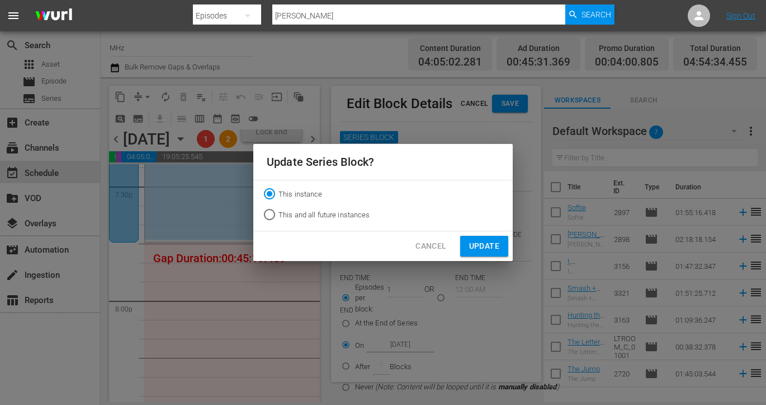
click at [359, 209] on span "This and all future instances" at bounding box center [325, 214] width 92 height 11
click at [279, 209] on input "This and all future instances" at bounding box center [270, 217] width 18 height 18
radio input "true"
click at [492, 248] on span "Update" at bounding box center [484, 246] width 30 height 14
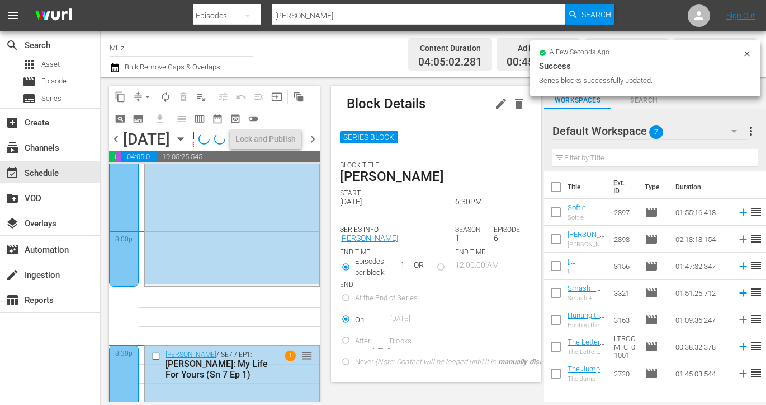
scroll to position [4508, 0]
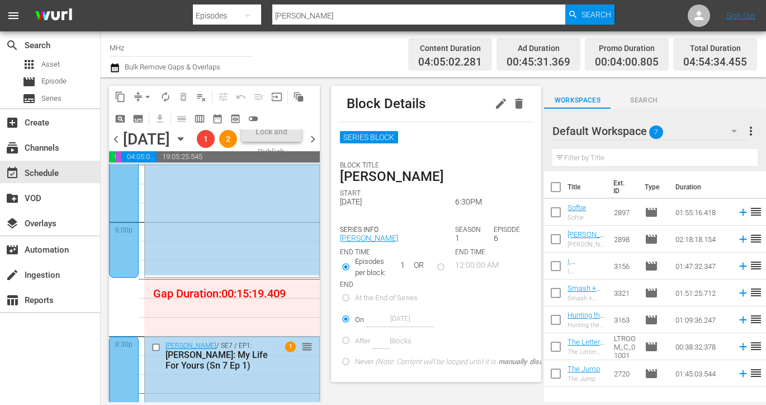
click at [312, 146] on span "chevron_right" at bounding box center [313, 139] width 14 height 14
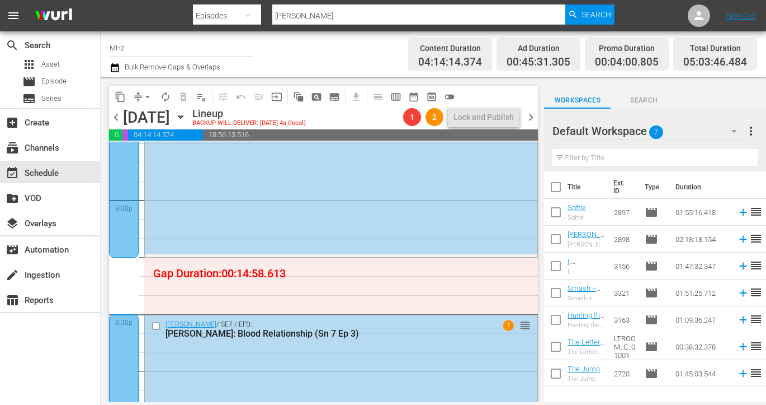
click at [187, 113] on icon "button" at bounding box center [181, 117] width 12 height 12
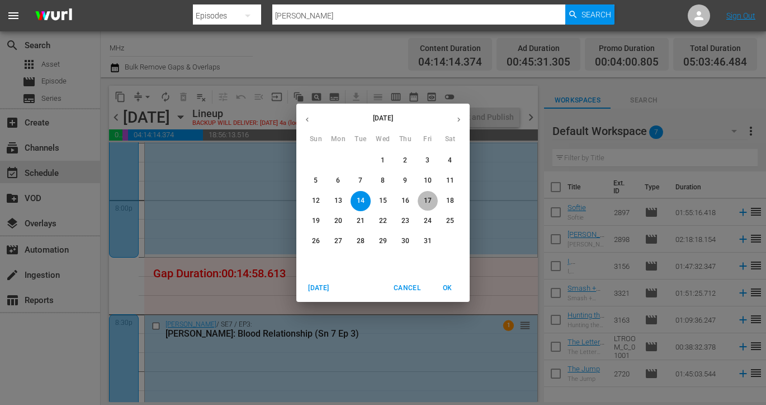
click at [432, 203] on span "17" at bounding box center [428, 201] width 20 height 10
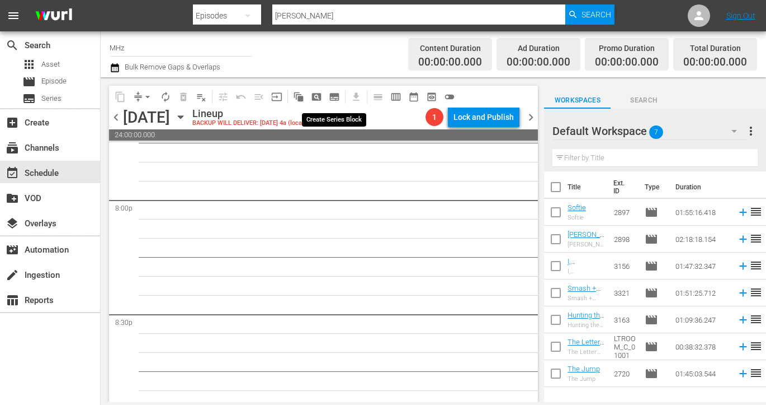
click at [342, 95] on button "subtitles_outlined" at bounding box center [335, 97] width 18 height 18
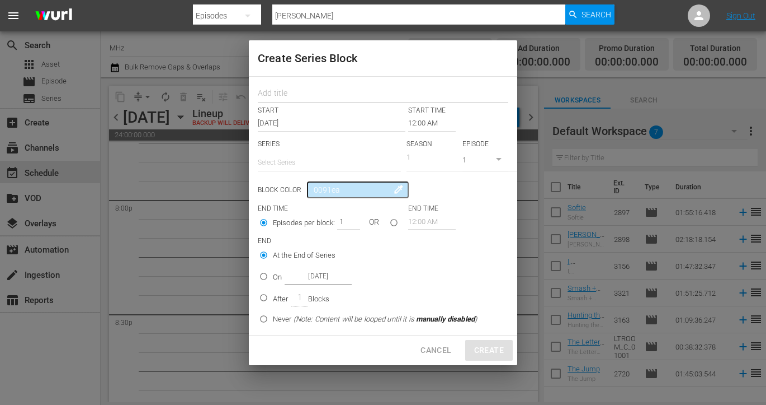
click at [314, 87] on input "text" at bounding box center [383, 94] width 251 height 17
type input "vrenk"
click at [408, 119] on input "12:00 AM" at bounding box center [432, 123] width 48 height 16
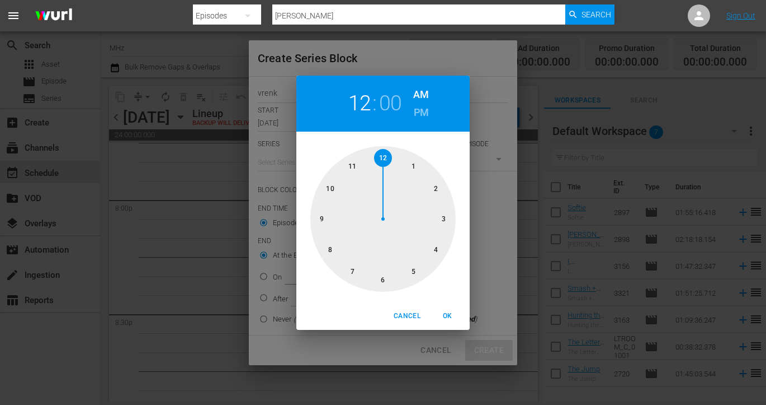
click at [422, 112] on h6 "PM" at bounding box center [421, 113] width 15 height 18
click at [384, 275] on div at bounding box center [383, 218] width 145 height 145
click at [448, 305] on div "Cancel OK" at bounding box center [383, 315] width 173 height 27
click at [453, 316] on span "OK" at bounding box center [447, 316] width 27 height 12
type input "06:00 PM"
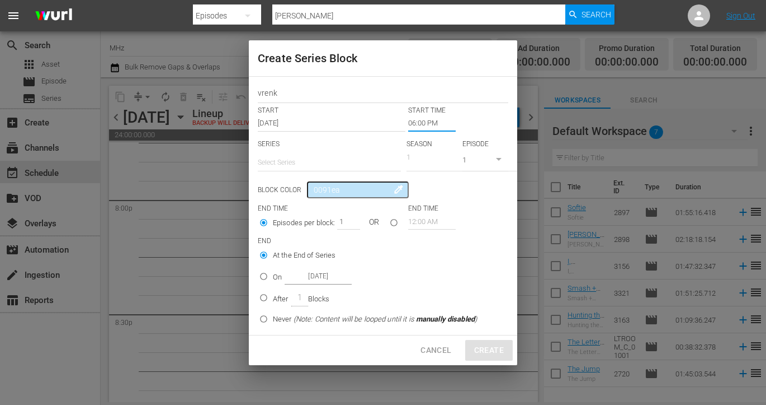
click at [321, 167] on input "text" at bounding box center [329, 162] width 143 height 27
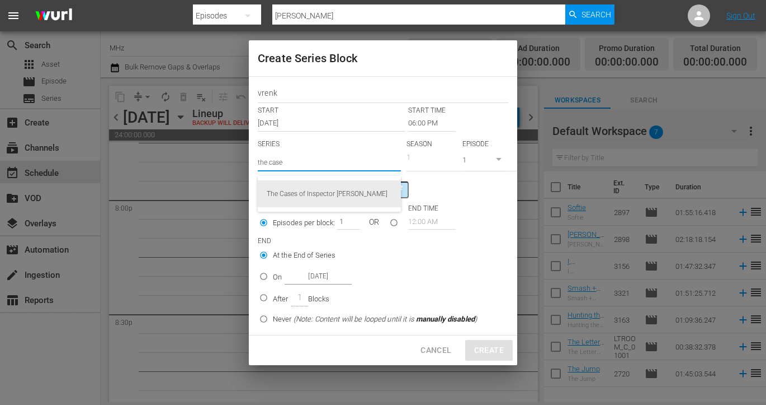
click at [349, 189] on div "The Cases of Inspector [PERSON_NAME]" at bounding box center [329, 193] width 125 height 27
type input "The Cases of Inspector [PERSON_NAME]"
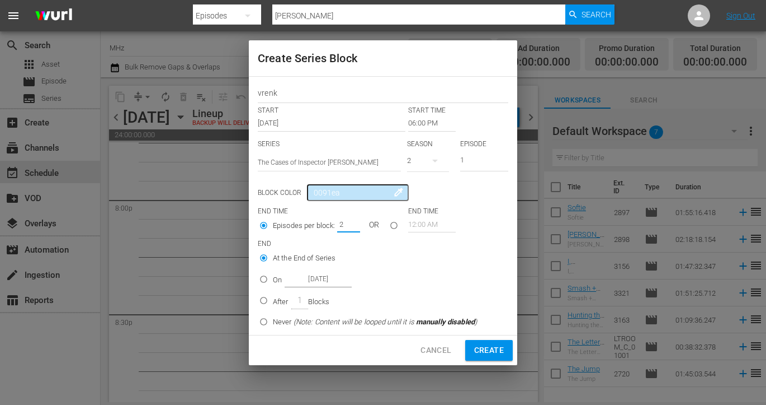
click at [352, 222] on input "2" at bounding box center [345, 224] width 17 height 16
click at [352, 222] on input "3" at bounding box center [345, 224] width 17 height 16
click at [352, 222] on input "4" at bounding box center [345, 224] width 17 height 16
click at [352, 222] on input "5" at bounding box center [345, 224] width 17 height 16
type input "6"
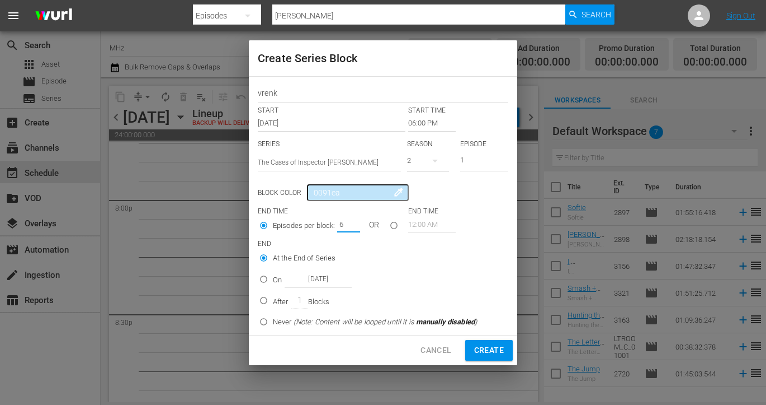
click at [352, 222] on input "6" at bounding box center [345, 224] width 17 height 16
click at [273, 279] on p "On" at bounding box center [277, 279] width 9 height 11
click at [273, 279] on input "On Oct 17th 2025" at bounding box center [264, 281] width 18 height 18
radio input "false"
radio input "true"
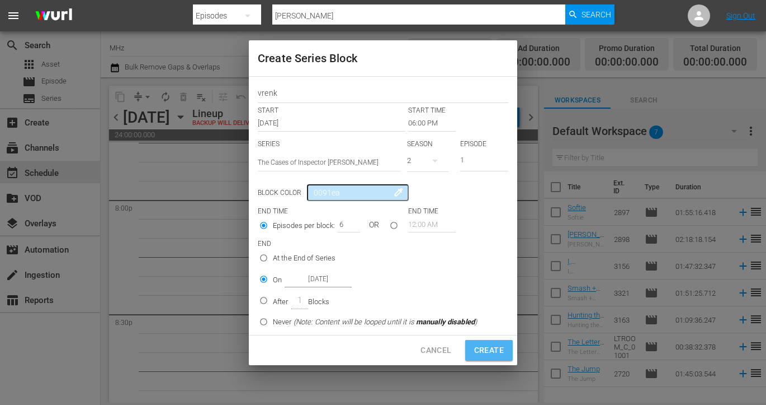
click at [483, 342] on button "Create" at bounding box center [489, 350] width 48 height 21
type input "12:00 AM"
type input "1"
radio input "true"
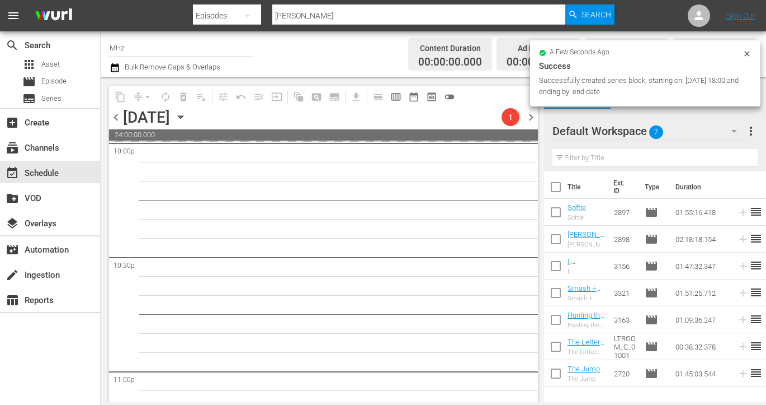
scroll to position [5218, 0]
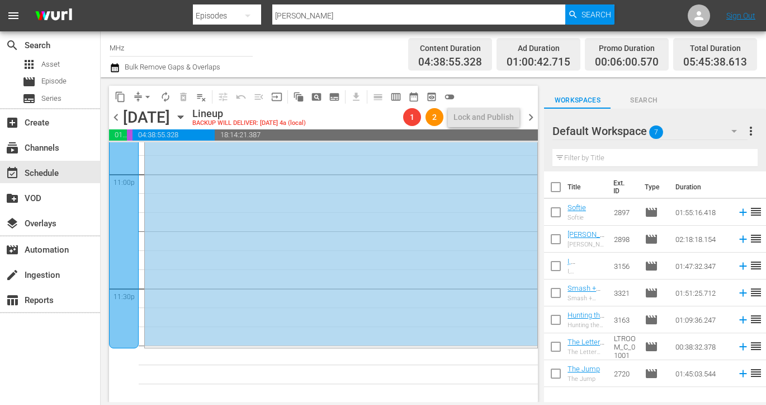
click at [187, 113] on icon "button" at bounding box center [181, 117] width 12 height 12
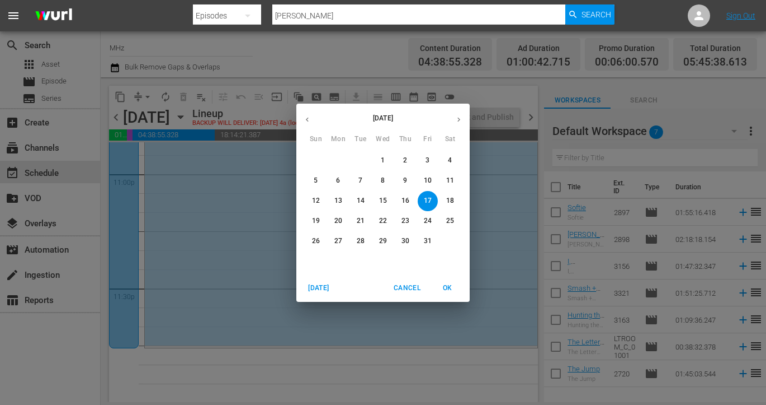
click at [344, 217] on span "20" at bounding box center [338, 221] width 20 height 10
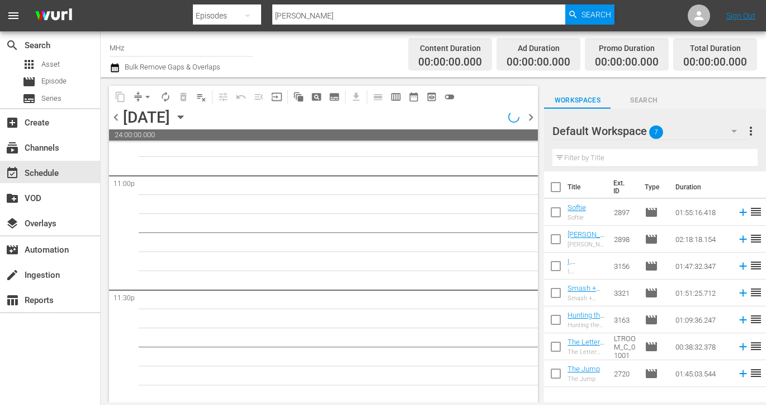
scroll to position [5219, 0]
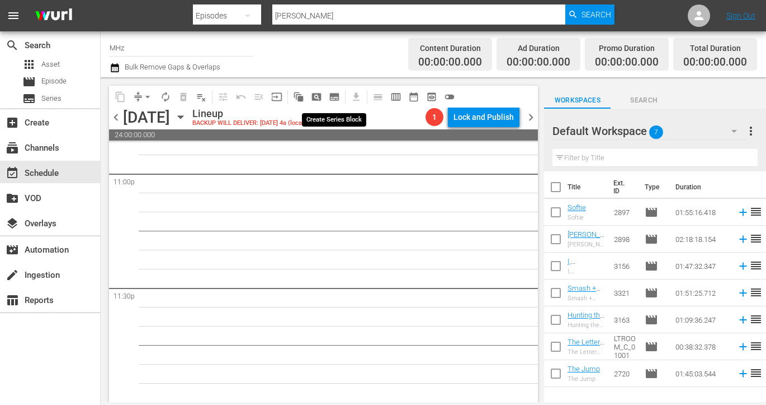
click at [342, 96] on button "subtitles_outlined" at bounding box center [335, 97] width 18 height 18
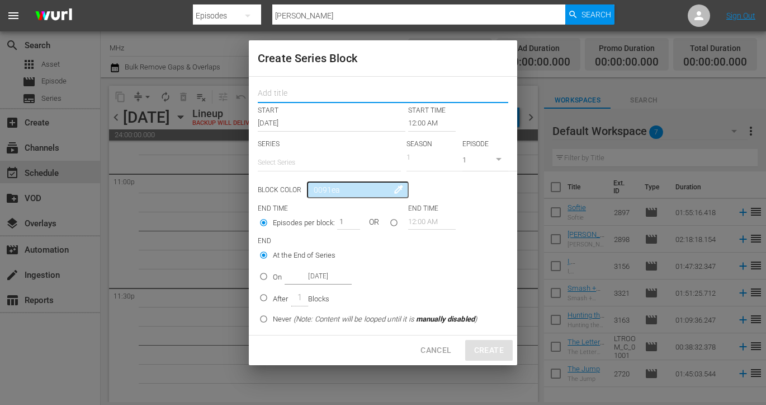
click at [324, 94] on input "text" at bounding box center [383, 94] width 251 height 17
type input "vre"
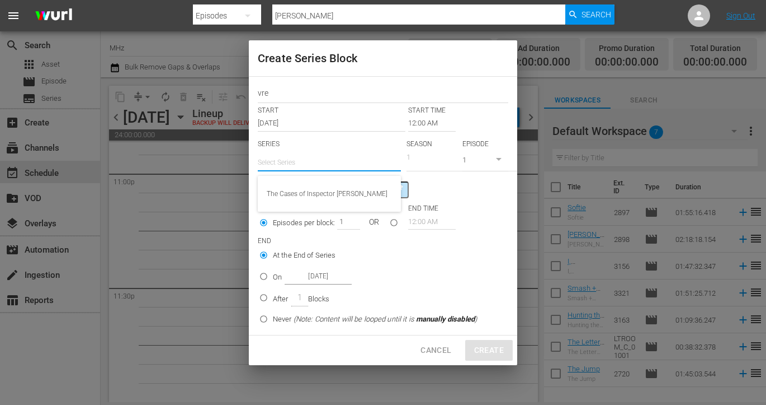
click at [299, 158] on input "text" at bounding box center [329, 162] width 143 height 27
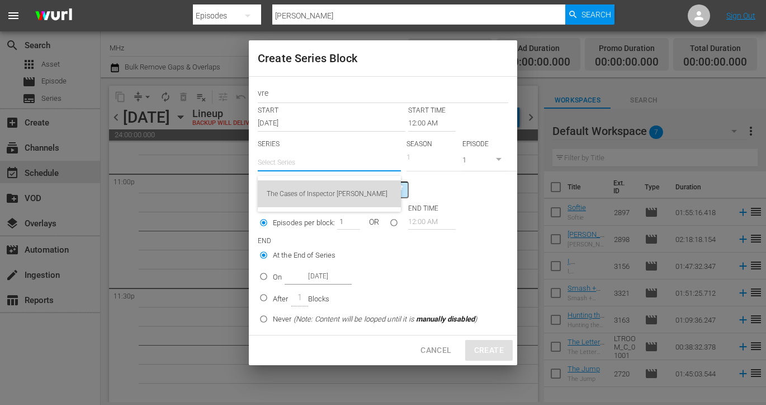
click at [337, 200] on div "The Cases of Inspector [PERSON_NAME]" at bounding box center [329, 193] width 125 height 27
type input "The Cases of Inspector [PERSON_NAME]"
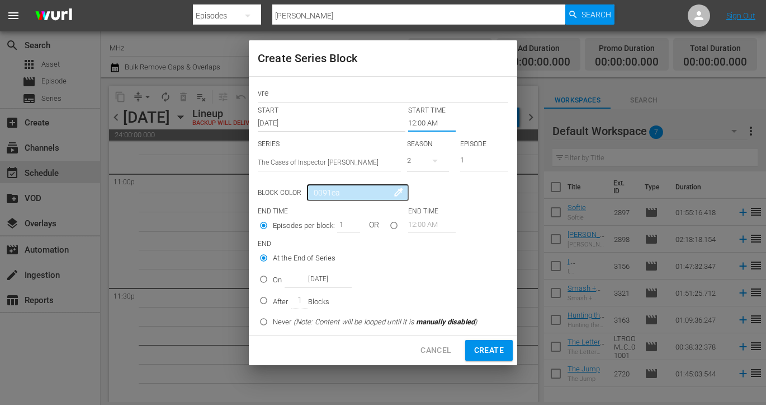
click at [435, 120] on input "12:00 AM" at bounding box center [432, 123] width 48 height 16
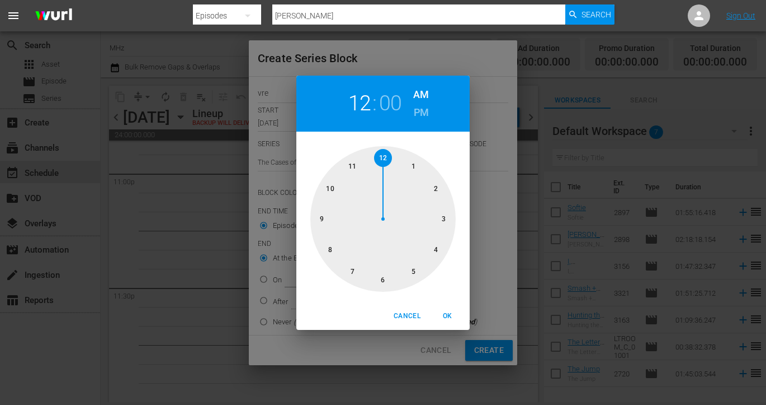
click at [426, 107] on h6 "PM" at bounding box center [421, 113] width 15 height 18
click at [406, 310] on span "Cancel" at bounding box center [407, 316] width 27 height 12
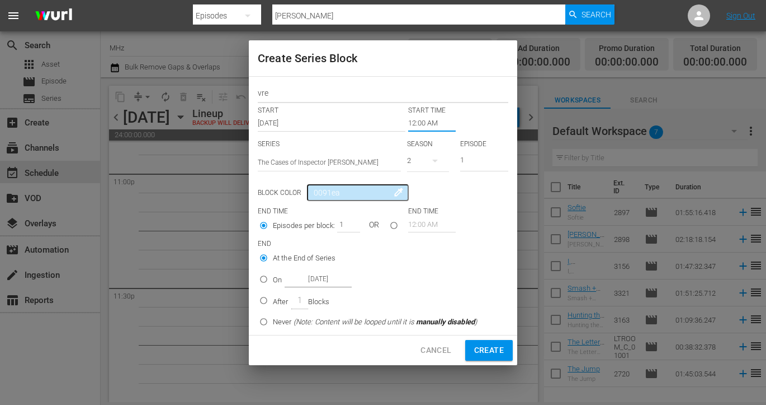
click at [354, 88] on input "vre" at bounding box center [383, 94] width 251 height 17
type input "lake"
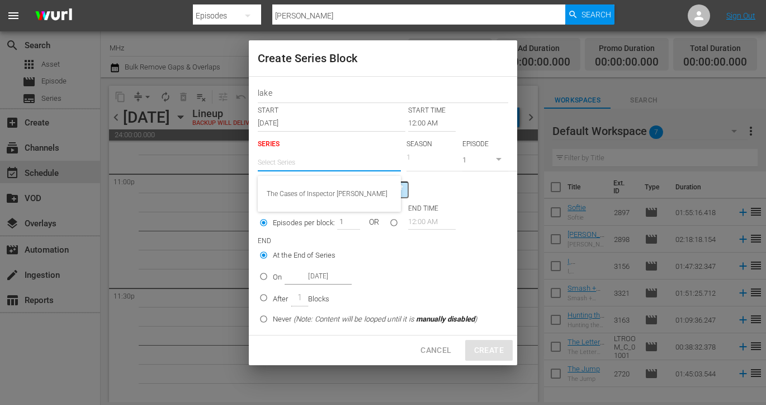
click at [319, 156] on input "text" at bounding box center [329, 162] width 143 height 27
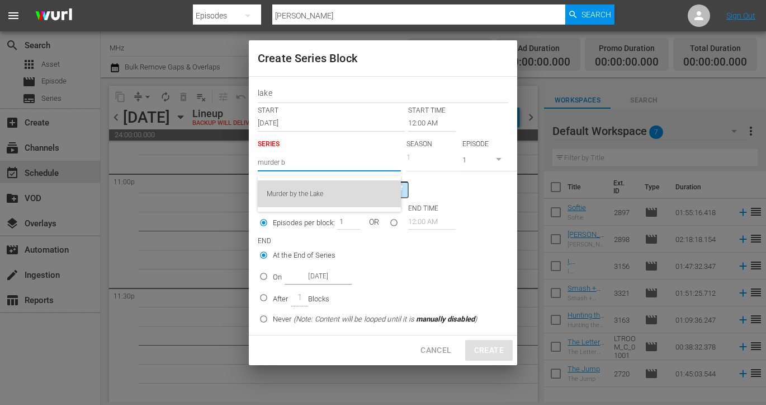
click at [299, 189] on div "Murder by the Lake" at bounding box center [329, 193] width 125 height 27
type input "Murder by the Lake"
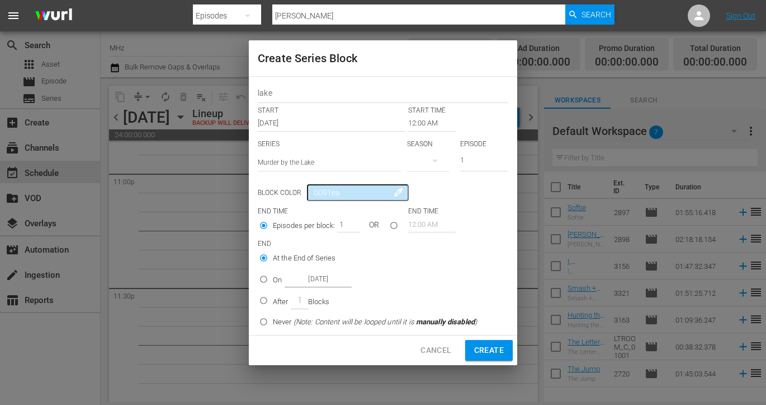
click at [434, 162] on icon "button" at bounding box center [435, 160] width 13 height 13
click at [432, 188] on div "3" at bounding box center [422, 190] width 31 height 11
click at [433, 123] on input "12:00 AM" at bounding box center [432, 123] width 48 height 16
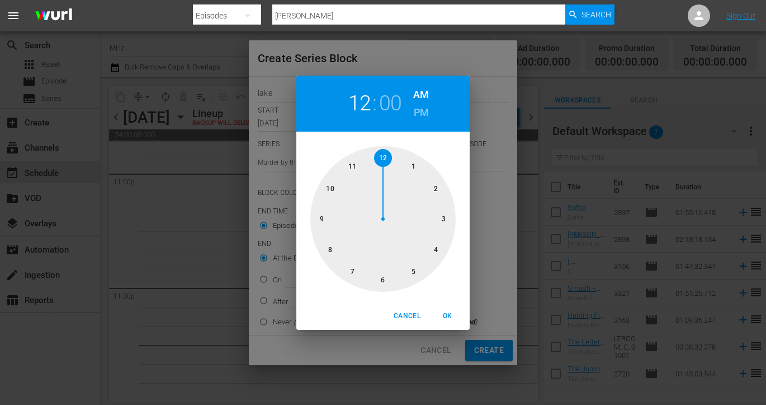
click at [427, 111] on h6 "PM" at bounding box center [421, 113] width 15 height 18
click at [321, 220] on div at bounding box center [383, 218] width 145 height 145
click at [381, 274] on div at bounding box center [383, 218] width 145 height 145
click at [370, 105] on h2 "09" at bounding box center [360, 103] width 23 height 25
click at [328, 250] on div at bounding box center [383, 218] width 145 height 145
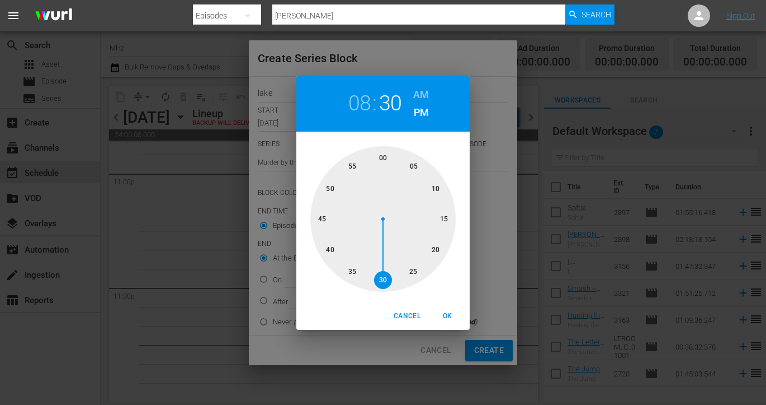
click at [448, 314] on span "OK" at bounding box center [447, 316] width 27 height 12
type input "08:30 PM"
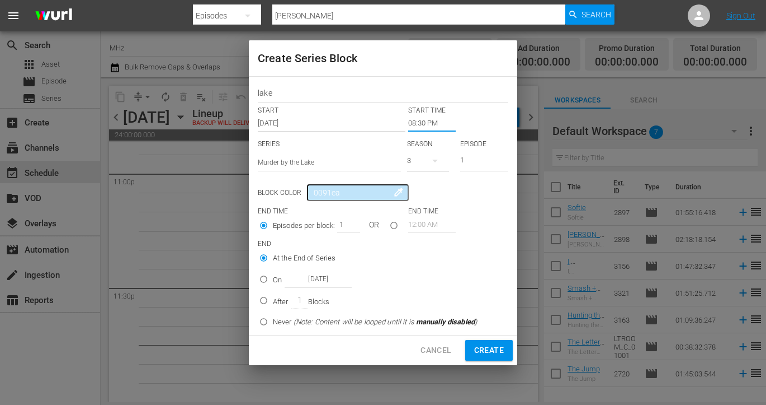
click at [358, 222] on div "1" at bounding box center [348, 224] width 22 height 16
type input "2"
click at [351, 222] on input "2" at bounding box center [345, 224] width 17 height 16
click at [271, 280] on input "On Oct 20th 2025" at bounding box center [264, 281] width 18 height 18
radio input "true"
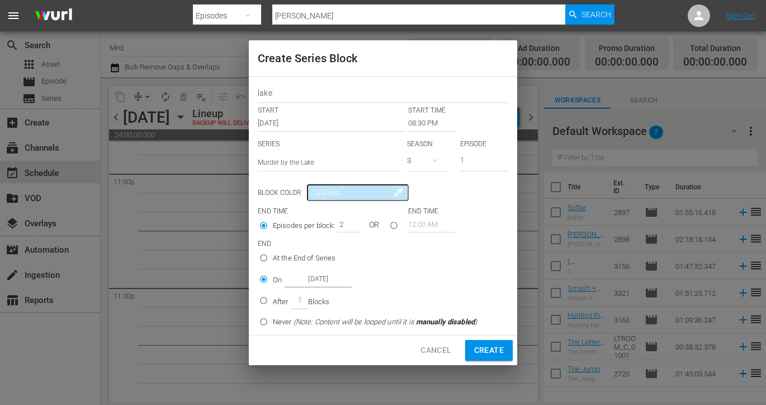
click at [317, 280] on input "[DATE]" at bounding box center [318, 278] width 67 height 15
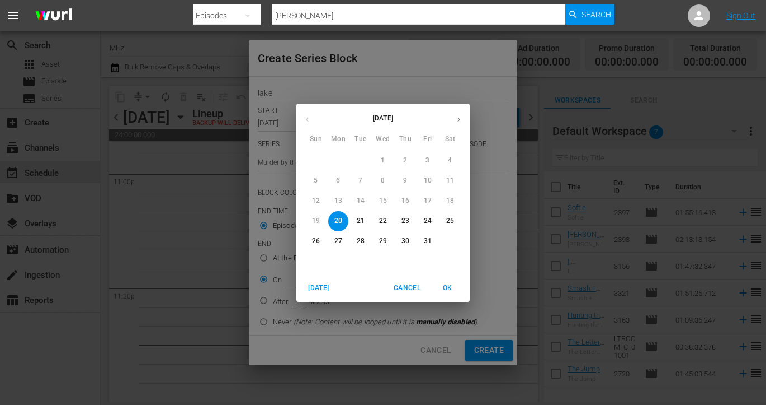
click at [380, 220] on p "22" at bounding box center [383, 221] width 8 height 10
type input "[DATE]"
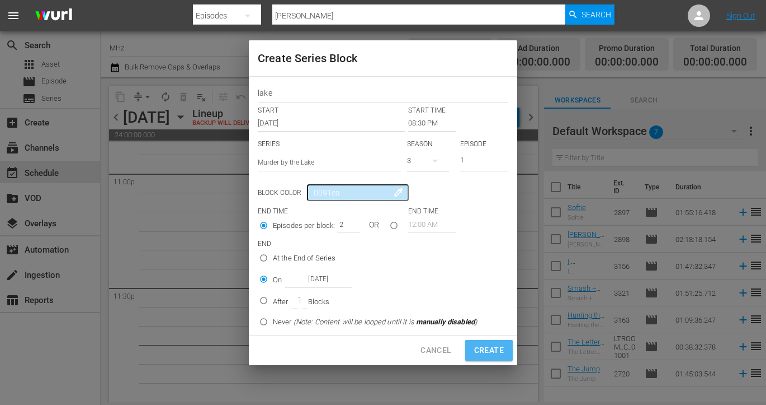
click at [489, 350] on span "Create" at bounding box center [489, 350] width 30 height 14
type input "12:00 AM"
type input "1"
radio input "true"
type input "[DATE]"
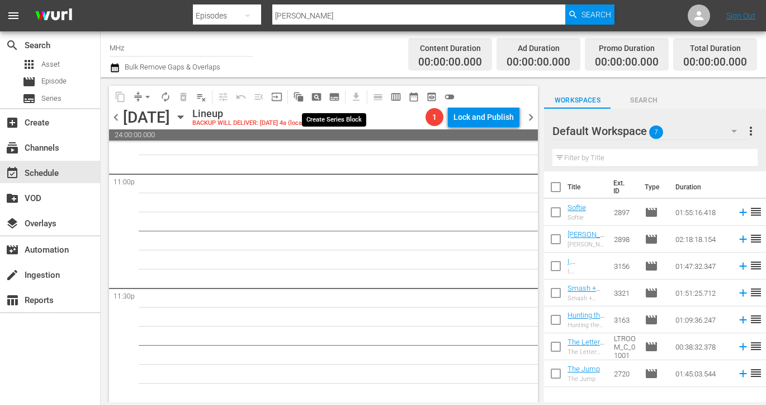
click at [337, 97] on span "subtitles_outlined" at bounding box center [334, 96] width 11 height 11
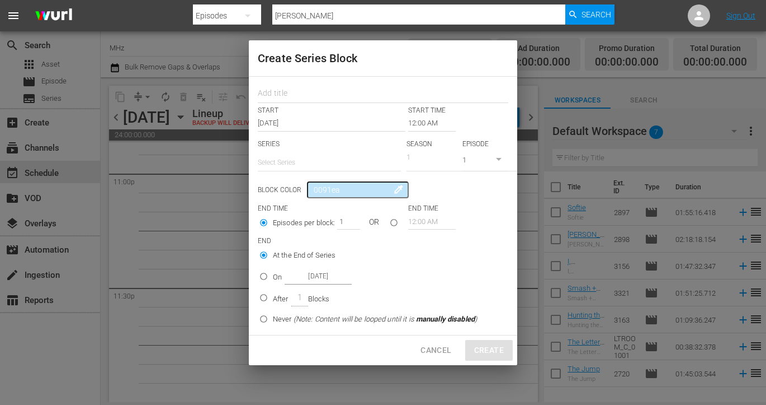
click at [424, 129] on input "12:00 AM" at bounding box center [432, 123] width 48 height 16
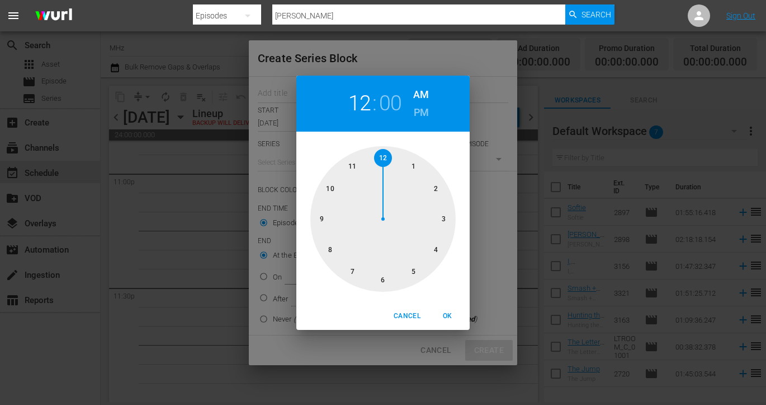
click at [421, 113] on h6 "PM" at bounding box center [421, 113] width 15 height 18
click at [333, 251] on div at bounding box center [383, 218] width 145 height 145
click at [451, 315] on span "OK" at bounding box center [447, 316] width 27 height 12
type input "08:00 PM"
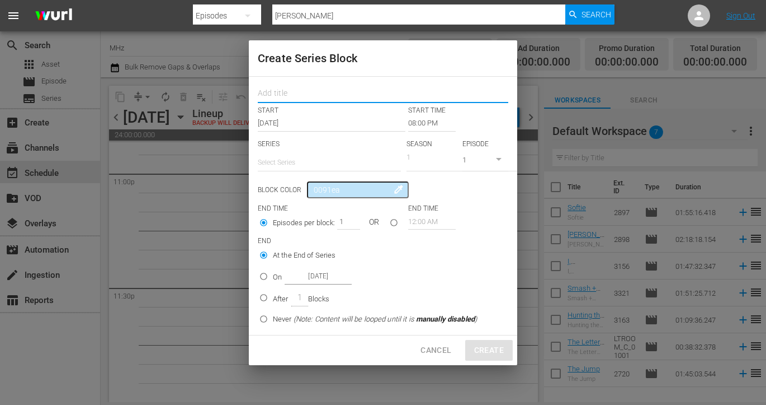
click at [331, 103] on input "text" at bounding box center [383, 94] width 251 height 17
type input "lake"
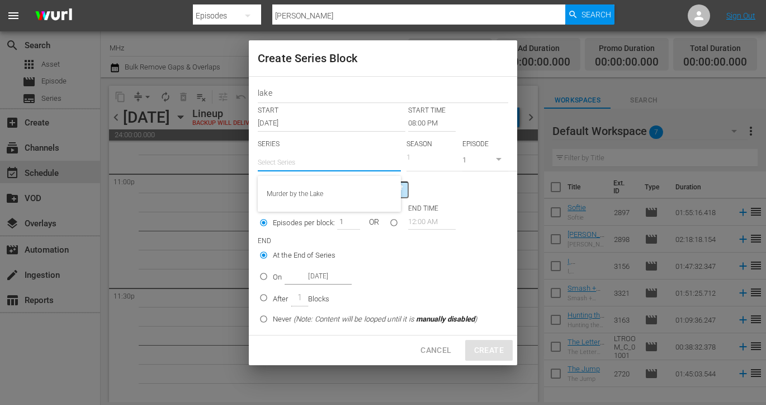
click at [325, 170] on input "text" at bounding box center [329, 162] width 143 height 27
click at [323, 187] on div "Murder by the Lake" at bounding box center [329, 193] width 125 height 27
type input "Murder by the Lake"
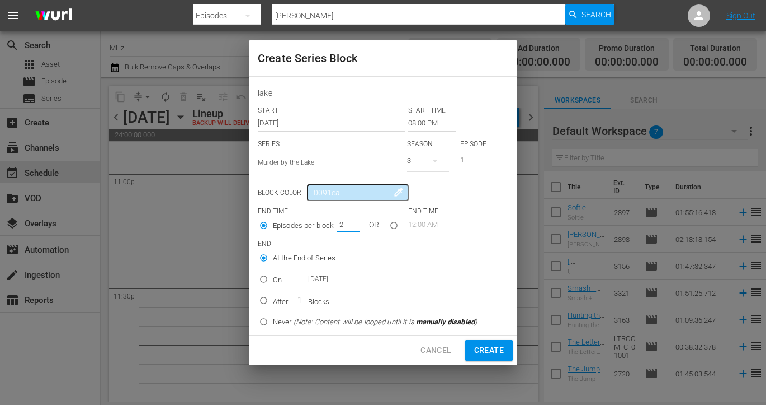
type input "2"
click at [352, 222] on input "2" at bounding box center [345, 224] width 17 height 16
click at [275, 280] on p "On" at bounding box center [277, 279] width 9 height 11
click at [273, 280] on input "On Oct 20th 2025" at bounding box center [264, 281] width 18 height 18
radio input "false"
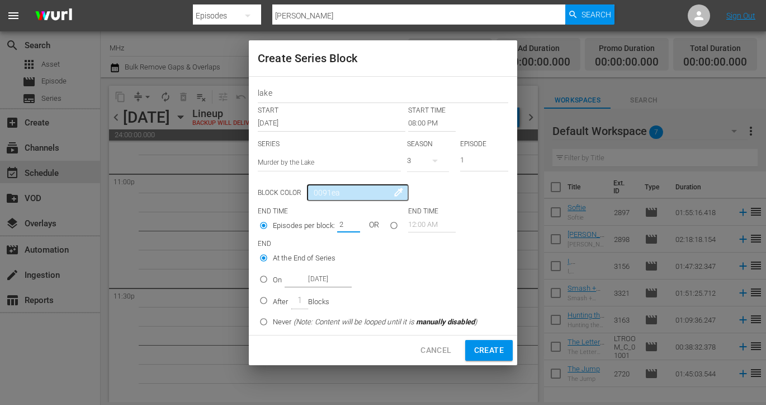
radio input "true"
click at [344, 280] on input "[DATE]" at bounding box center [318, 278] width 67 height 15
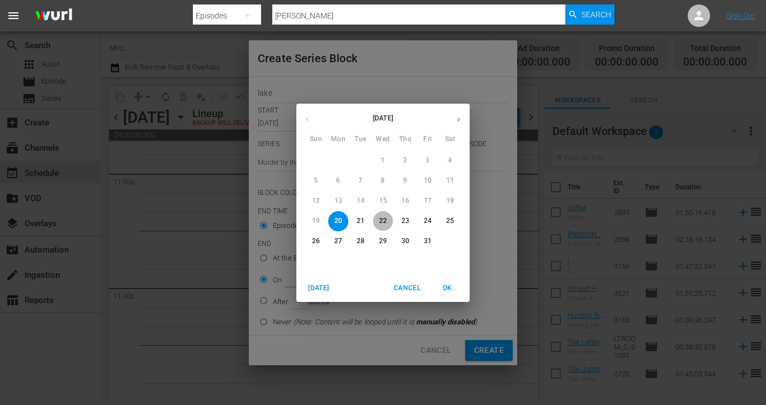
click at [385, 220] on p "22" at bounding box center [383, 221] width 8 height 10
type input "[DATE]"
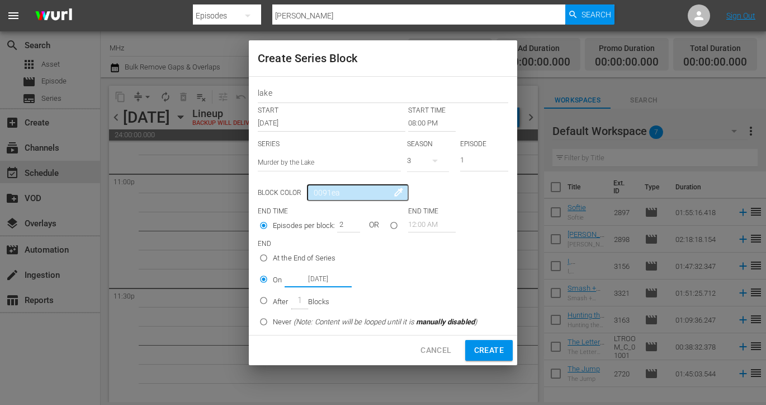
click at [488, 337] on div "Cancel Create" at bounding box center [383, 350] width 269 height 30
click at [488, 349] on span "Create" at bounding box center [489, 350] width 30 height 14
type input "12:00 AM"
type input "1"
radio input "true"
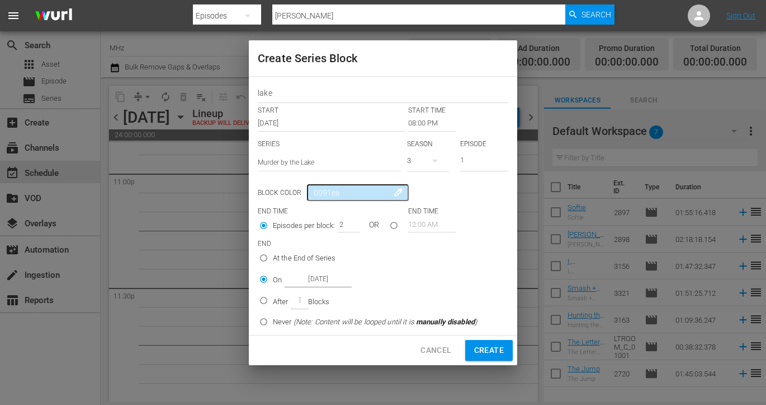
type input "[DATE]"
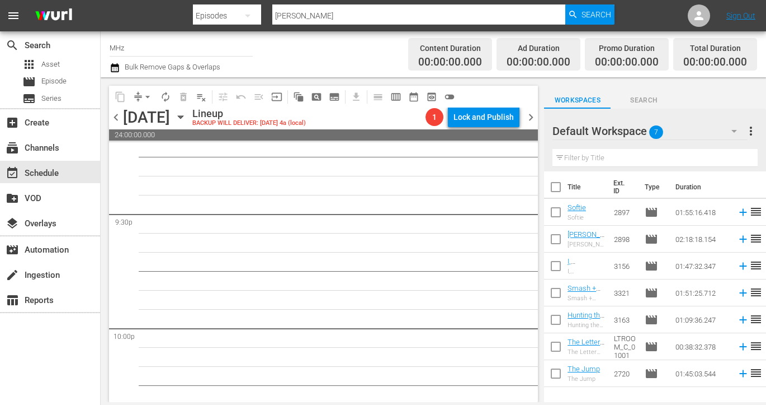
scroll to position [4826, 0]
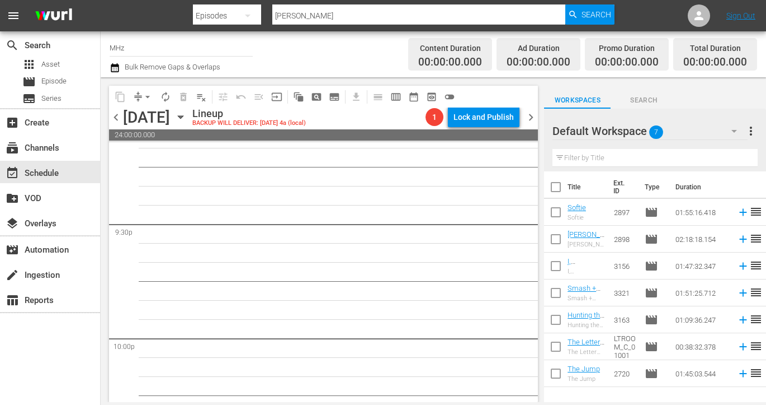
click at [521, 121] on div "1 Lock and Publish" at bounding box center [472, 116] width 103 height 19
click at [530, 120] on span "chevron_right" at bounding box center [531, 117] width 14 height 14
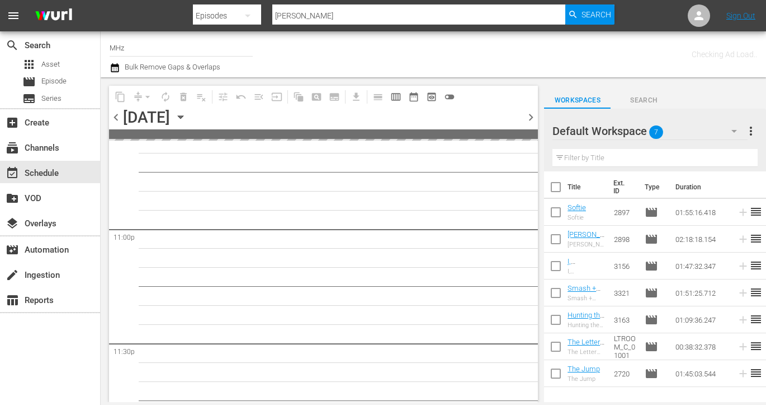
scroll to position [5217, 0]
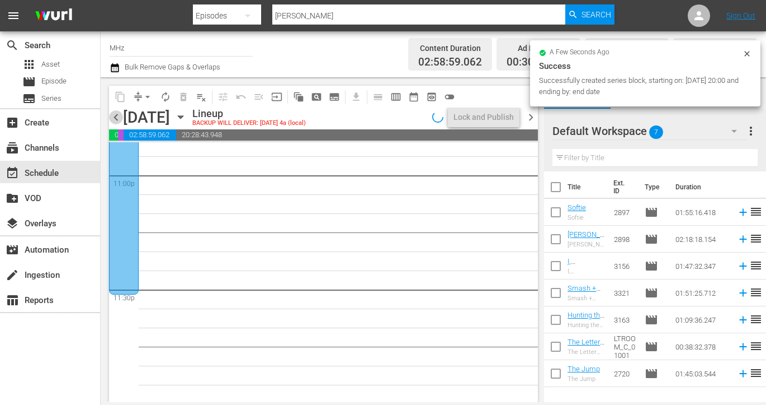
click at [116, 112] on span "chevron_left" at bounding box center [116, 117] width 14 height 14
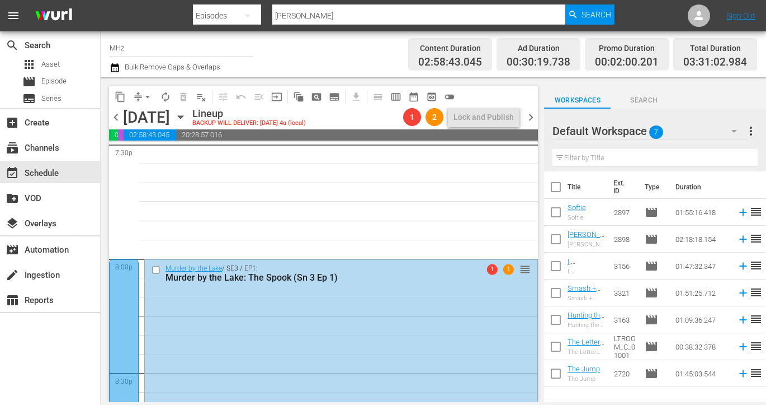
scroll to position [4446, 0]
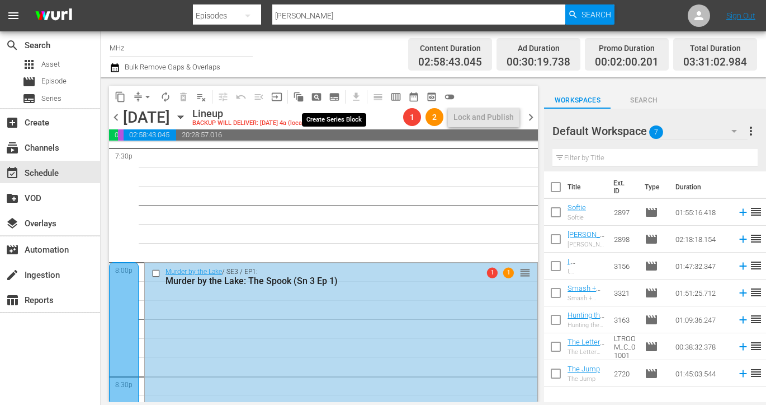
click at [332, 101] on span "subtitles_outlined" at bounding box center [334, 96] width 11 height 11
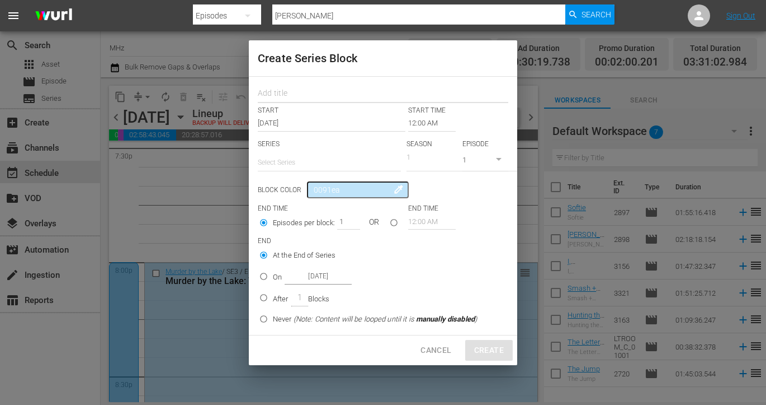
click at [330, 94] on input "text" at bounding box center [383, 94] width 251 height 17
type input "vrenk"
click at [440, 126] on input "12:00 AM" at bounding box center [432, 123] width 48 height 16
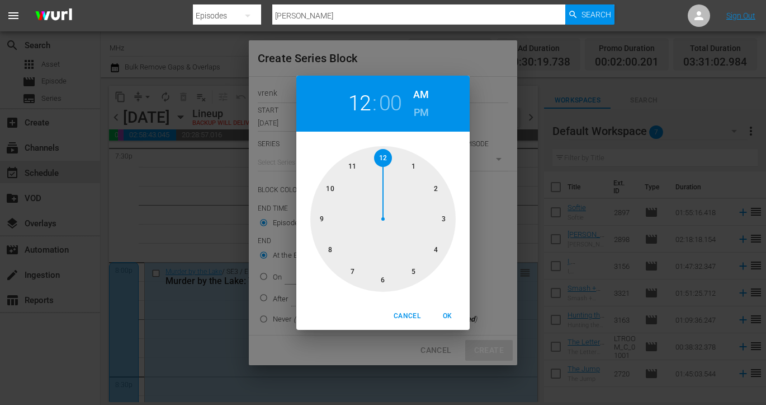
click at [421, 112] on h6 "PM" at bounding box center [421, 113] width 15 height 18
click at [382, 289] on div at bounding box center [383, 218] width 145 height 145
click at [440, 316] on span "OK" at bounding box center [447, 316] width 27 height 12
type input "06:00 PM"
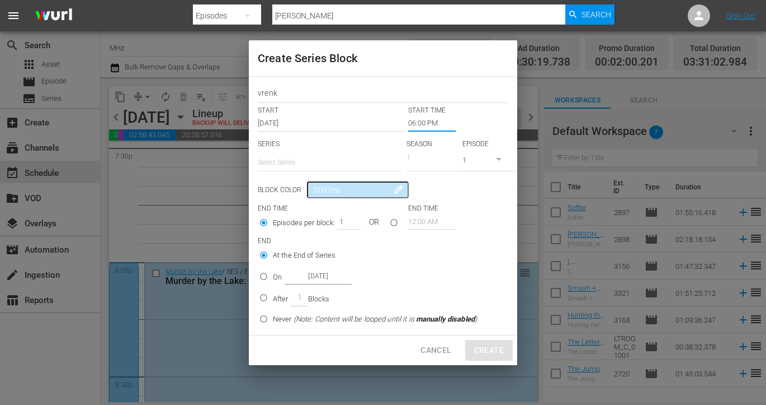
click at [314, 138] on div "vrenk START START TIME Oct 20th 2025 06:00 PM SERIES Select Series SEASON 1 EPI…" at bounding box center [383, 206] width 269 height 258
click at [309, 162] on input "text" at bounding box center [329, 162] width 143 height 27
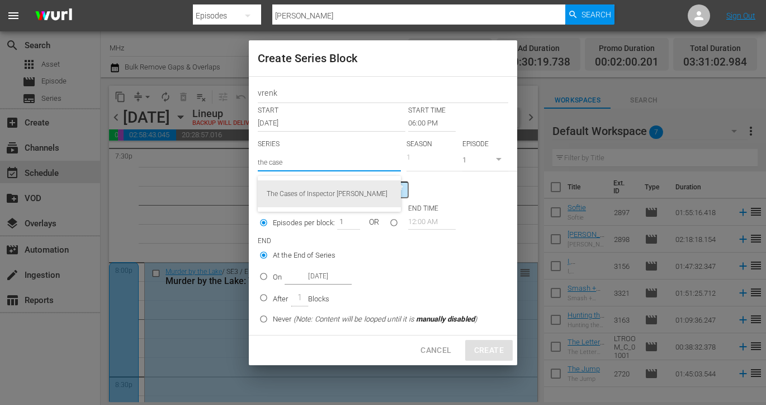
click at [326, 190] on div "The Cases of Inspector [PERSON_NAME]" at bounding box center [329, 193] width 125 height 27
type input "The Cases of Inspector [PERSON_NAME]"
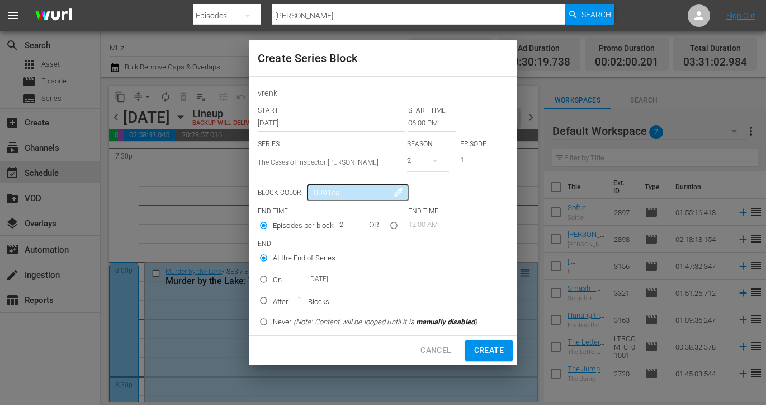
type input "2"
click at [350, 223] on input "2" at bounding box center [345, 224] width 17 height 16
click at [273, 274] on p "On" at bounding box center [277, 279] width 9 height 11
click at [273, 274] on input "On Oct 20th 2025" at bounding box center [264, 281] width 18 height 18
radio input "false"
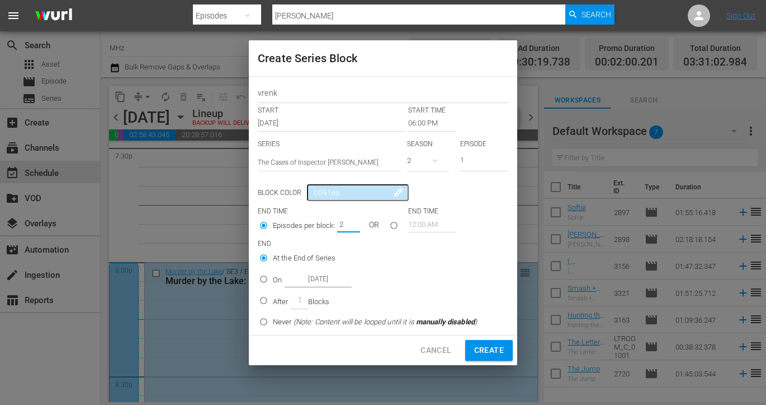
radio input "true"
click at [328, 274] on input "[DATE]" at bounding box center [318, 278] width 67 height 15
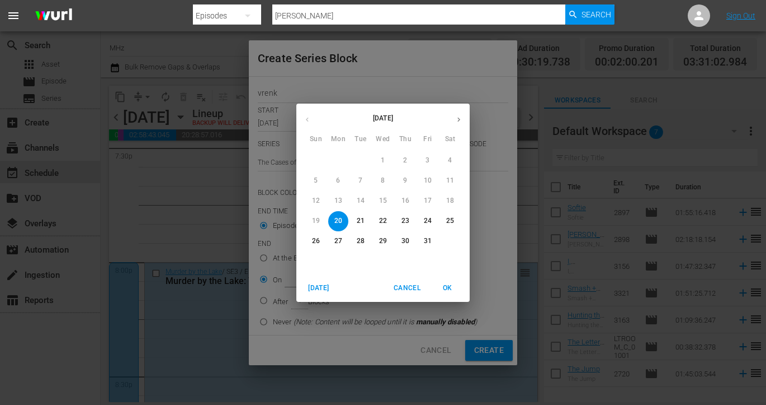
click at [371, 219] on div "21" at bounding box center [361, 221] width 22 height 20
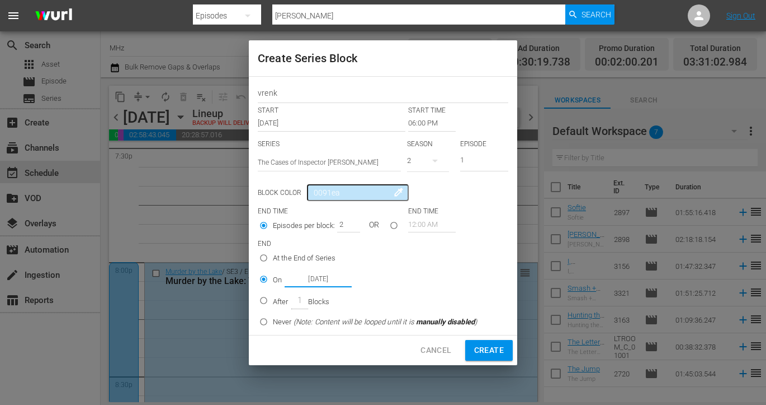
click at [314, 272] on input "[DATE]" at bounding box center [318, 278] width 67 height 15
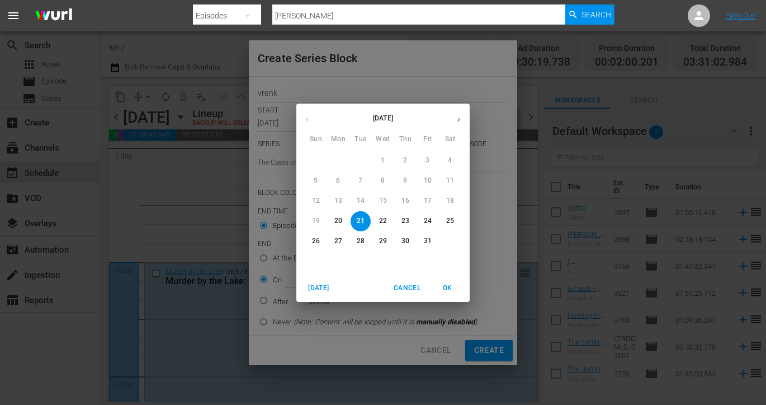
click at [378, 220] on span "22" at bounding box center [383, 221] width 20 height 10
type input "[DATE]"
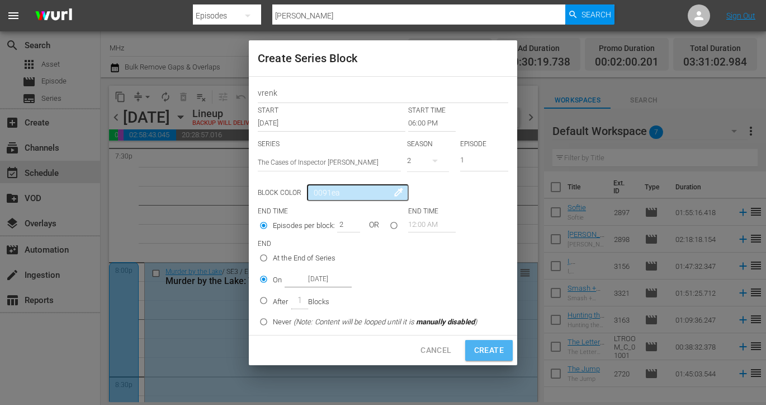
click at [491, 352] on span "Create" at bounding box center [489, 350] width 30 height 14
type input "12:00 AM"
type input "1"
radio input "true"
type input "[DATE]"
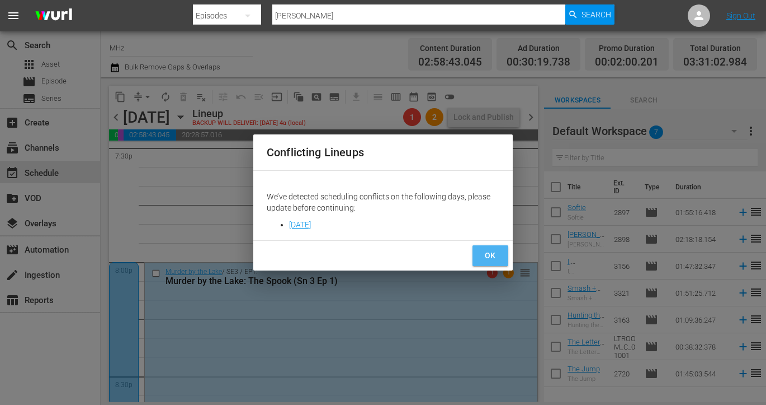
click at [481, 250] on button "OK" at bounding box center [491, 255] width 36 height 21
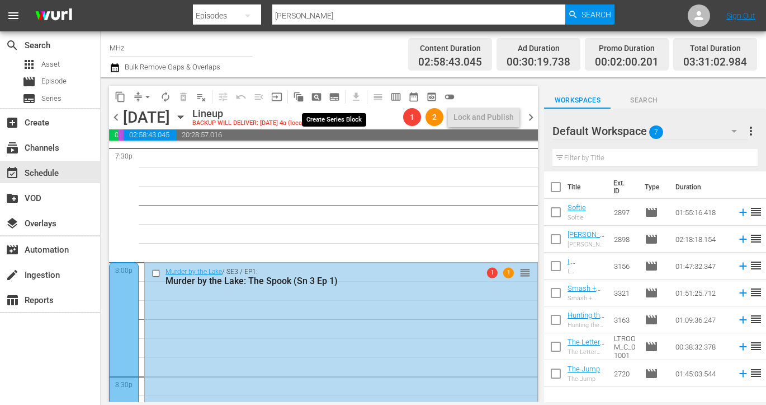
click at [335, 98] on span "subtitles_outlined" at bounding box center [334, 96] width 11 height 11
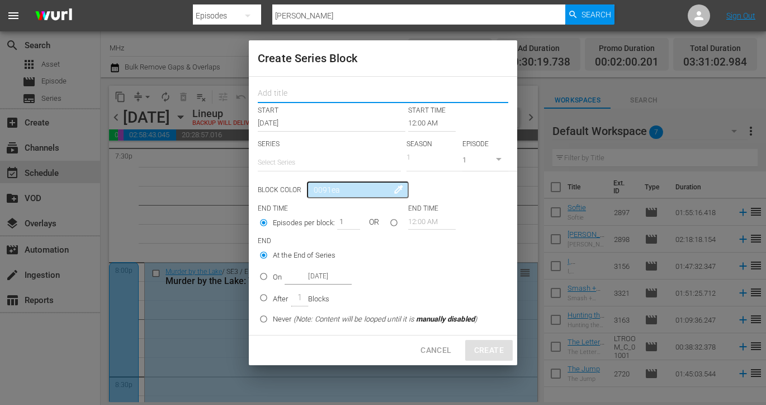
click at [324, 88] on input "text" at bounding box center [383, 94] width 251 height 17
click at [345, 93] on input "r" at bounding box center [383, 94] width 251 height 17
type input "vrenk"
click at [426, 124] on input "12:00 AM" at bounding box center [432, 123] width 48 height 16
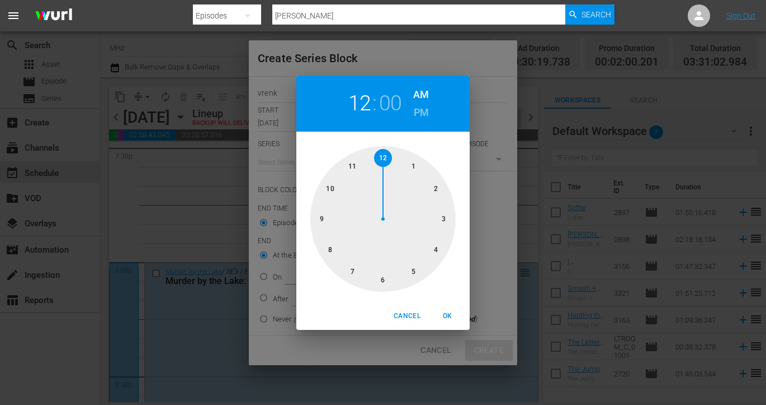
click at [427, 115] on h6 "PM" at bounding box center [421, 113] width 15 height 18
click at [415, 270] on div at bounding box center [383, 218] width 145 height 145
click at [323, 218] on div at bounding box center [383, 218] width 145 height 145
click at [449, 312] on span "OK" at bounding box center [447, 316] width 27 height 12
type input "05:45 PM"
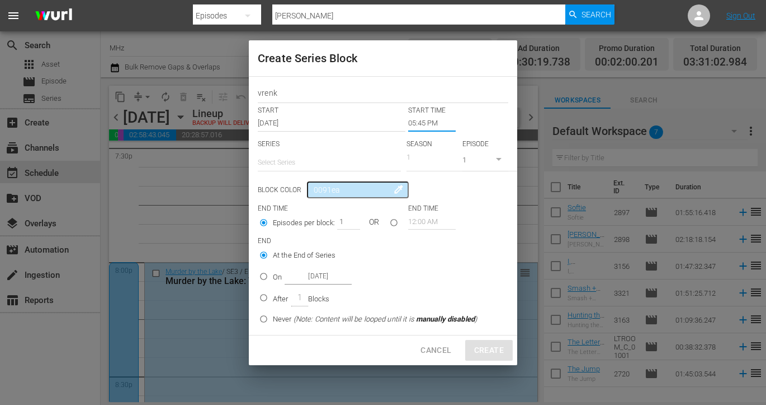
click at [305, 163] on input "text" at bounding box center [329, 162] width 143 height 27
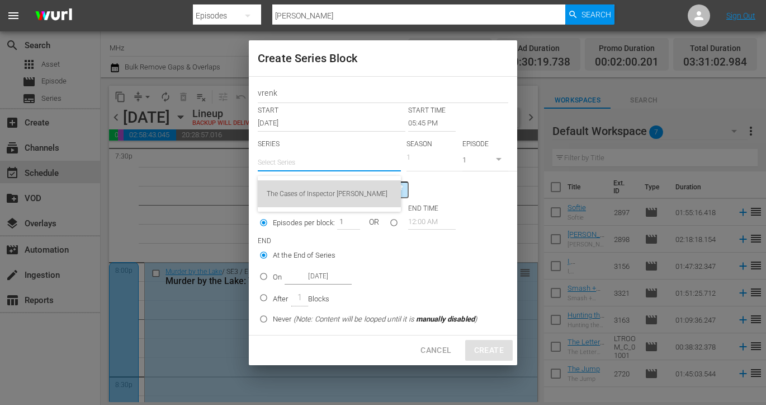
click at [312, 189] on div "The Cases of Inspector [PERSON_NAME]" at bounding box center [329, 193] width 125 height 27
type input "The Cases of Inspector [PERSON_NAME]"
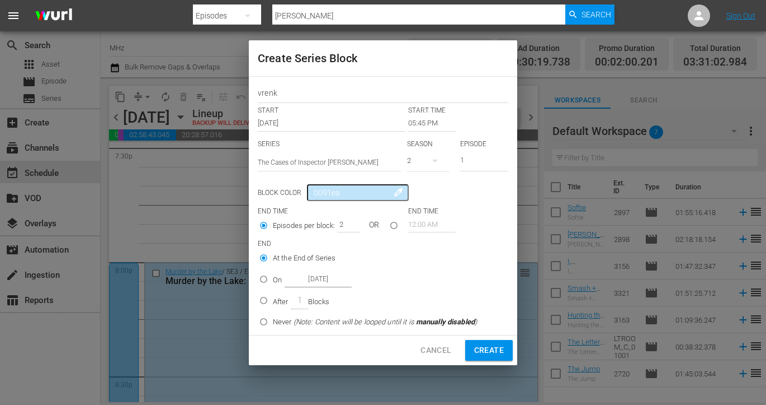
type input "2"
click at [350, 220] on input "2" at bounding box center [345, 224] width 17 height 16
click at [276, 275] on p "On" at bounding box center [277, 279] width 9 height 11
click at [273, 275] on input "On Oct 20th 2025" at bounding box center [264, 281] width 18 height 18
radio input "false"
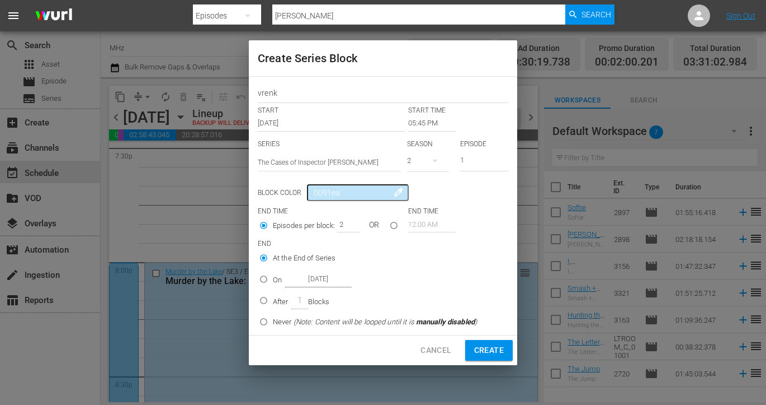
radio input "true"
click at [331, 275] on input "[DATE]" at bounding box center [318, 278] width 67 height 15
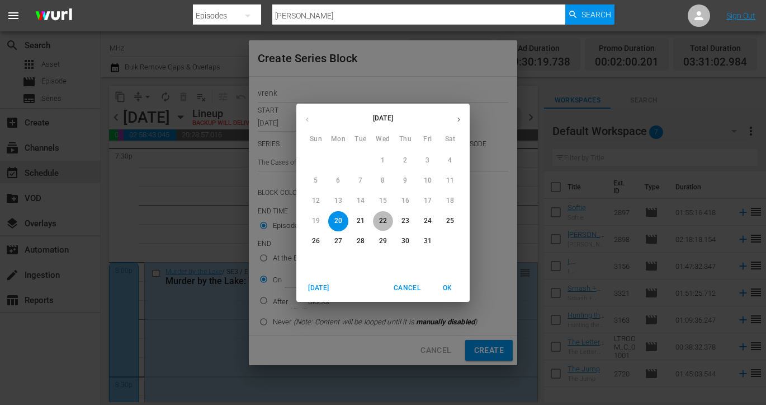
click at [383, 222] on p "22" at bounding box center [383, 221] width 8 height 10
type input "[DATE]"
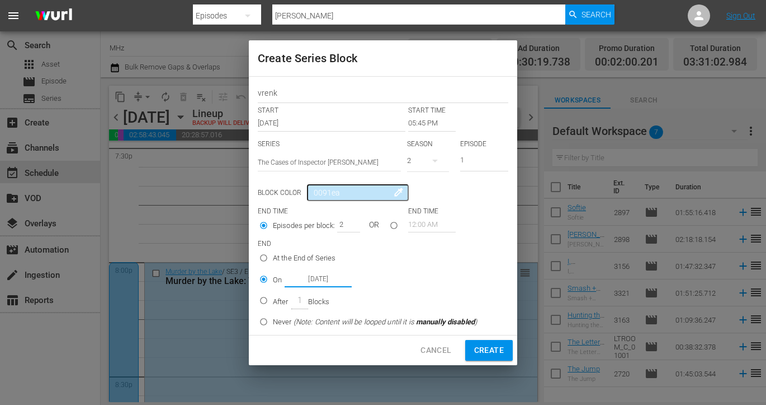
click at [495, 342] on button "Create" at bounding box center [489, 350] width 48 height 21
type input "12:00 AM"
type input "1"
radio input "true"
type input "[DATE]"
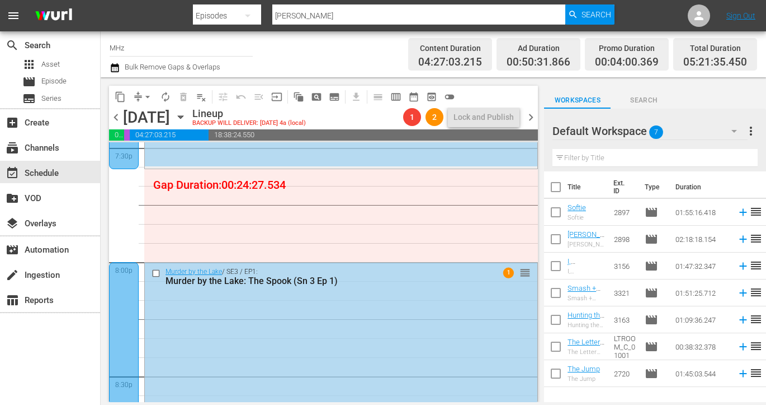
click at [187, 119] on icon "button" at bounding box center [181, 117] width 12 height 12
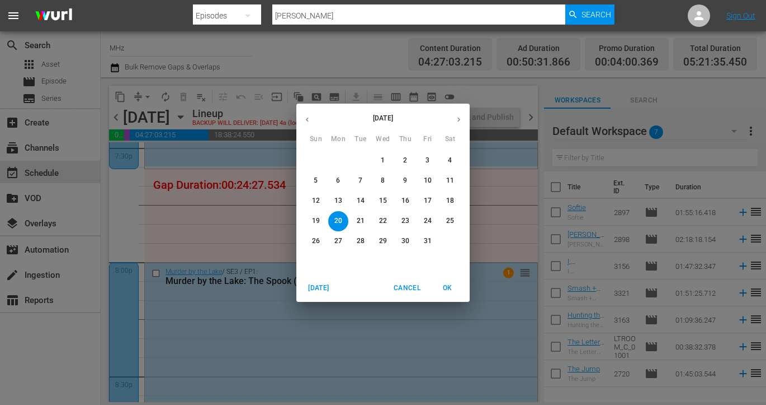
click at [402, 218] on p "23" at bounding box center [406, 221] width 8 height 10
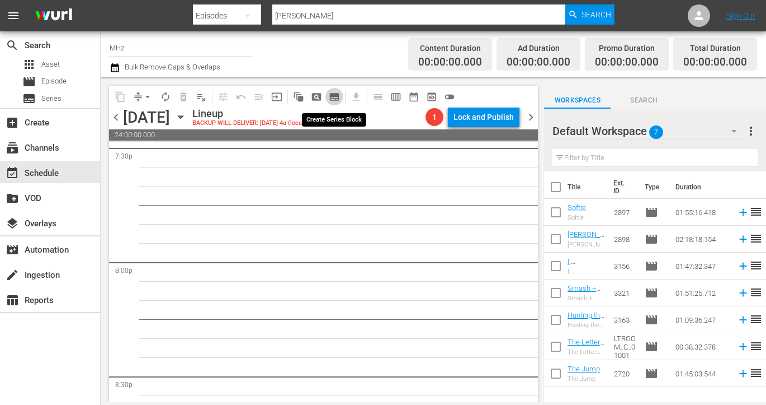
click at [334, 95] on span "subtitles_outlined" at bounding box center [334, 96] width 11 height 11
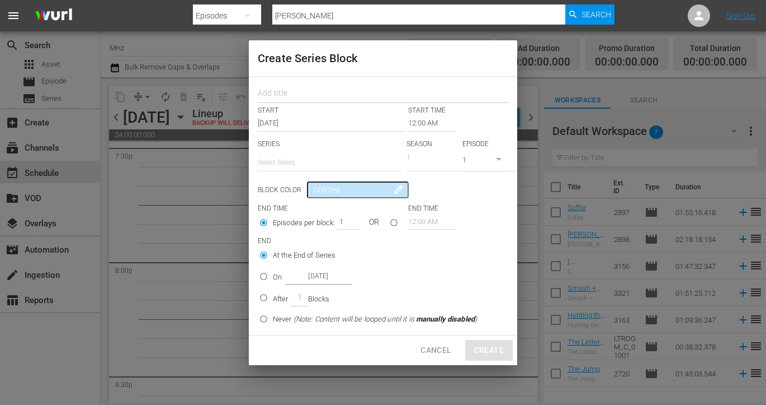
click at [332, 99] on input "text" at bounding box center [383, 94] width 251 height 17
type input "prof"
click at [420, 123] on input "12:00 AM" at bounding box center [432, 123] width 48 height 16
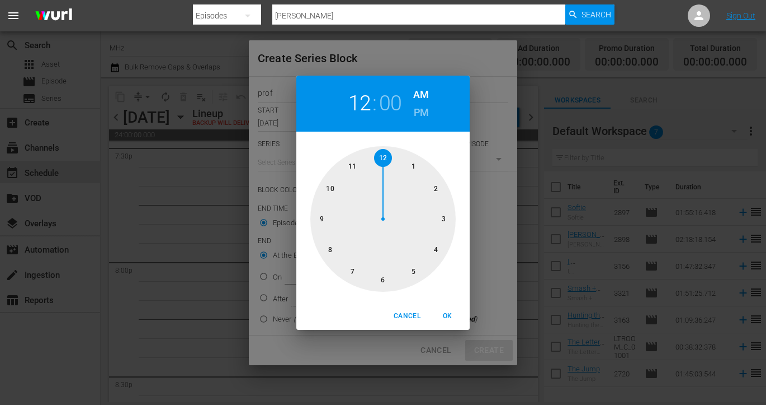
click at [418, 111] on h6 "PM" at bounding box center [421, 113] width 15 height 18
click at [330, 191] on div at bounding box center [383, 218] width 145 height 145
click at [382, 278] on div at bounding box center [383, 218] width 145 height 145
click at [361, 108] on h2 "10" at bounding box center [360, 103] width 23 height 25
click at [322, 215] on div at bounding box center [383, 218] width 145 height 145
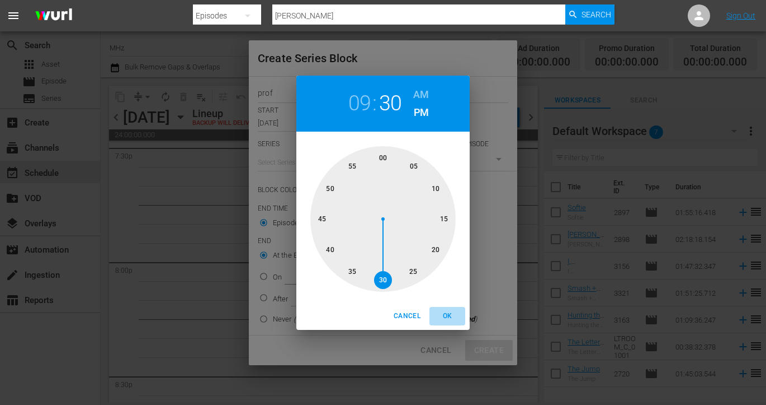
click at [449, 318] on span "OK" at bounding box center [447, 316] width 27 height 12
type input "09:30 PM"
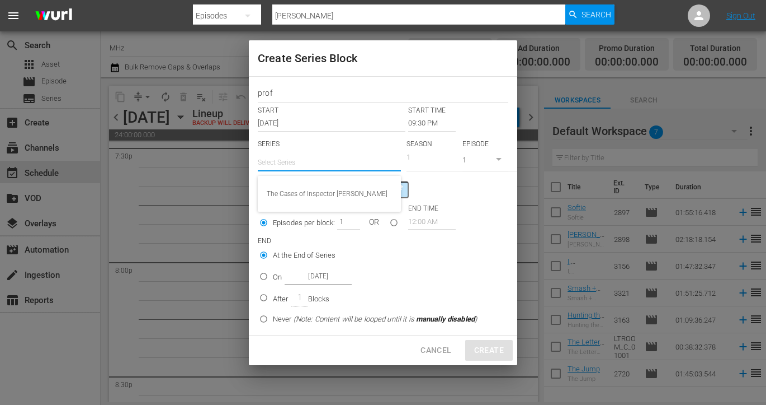
click at [314, 154] on input "text" at bounding box center [329, 162] width 143 height 27
click at [305, 186] on div "Professor T" at bounding box center [329, 193] width 125 height 27
type input "Professor T"
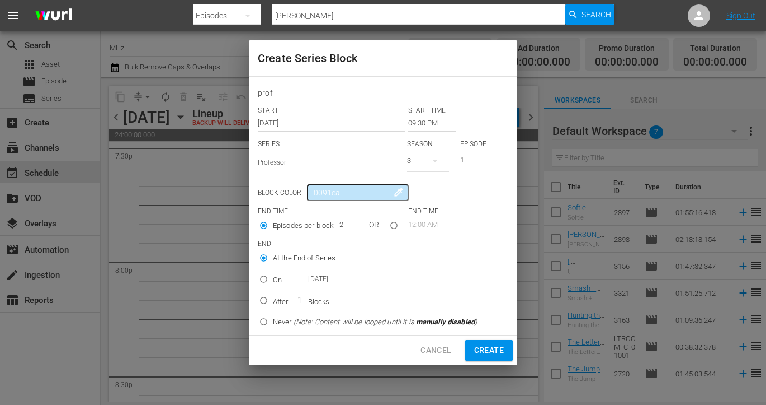
type input "2"
click at [351, 222] on input "2" at bounding box center [345, 224] width 17 height 16
click at [279, 278] on p "On" at bounding box center [277, 279] width 9 height 11
click at [273, 278] on input "On Oct 23rd 2025" at bounding box center [264, 281] width 18 height 18
radio input "false"
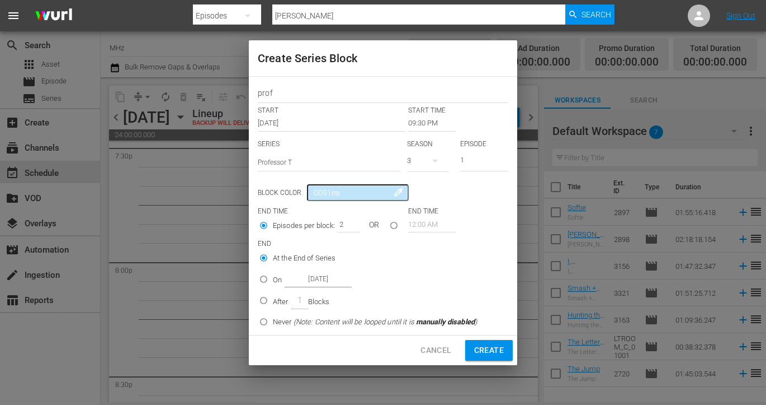
radio input "true"
click at [320, 278] on input "Oct 23rd 2025" at bounding box center [318, 278] width 67 height 15
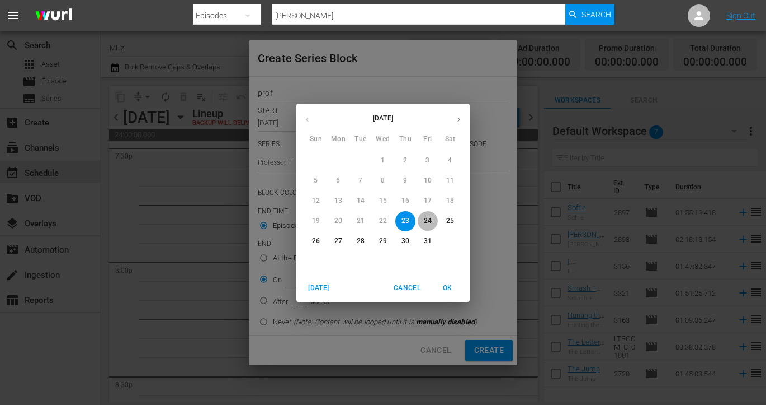
click at [425, 223] on p "24" at bounding box center [428, 221] width 8 height 10
type input "Oct 24th 2025"
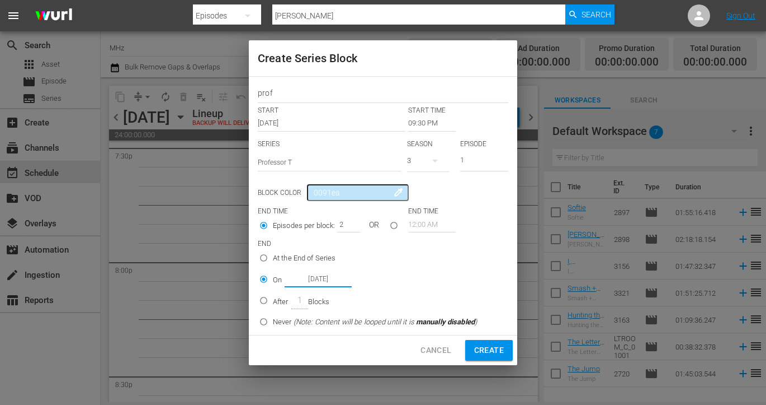
click at [488, 348] on span "Create" at bounding box center [489, 350] width 30 height 14
type input "12:00 AM"
type input "1"
radio input "true"
type input "Oct 23rd 2025"
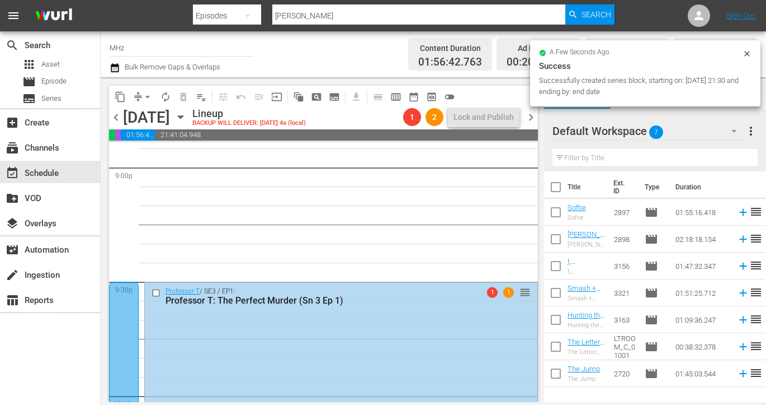
scroll to position [4737, 0]
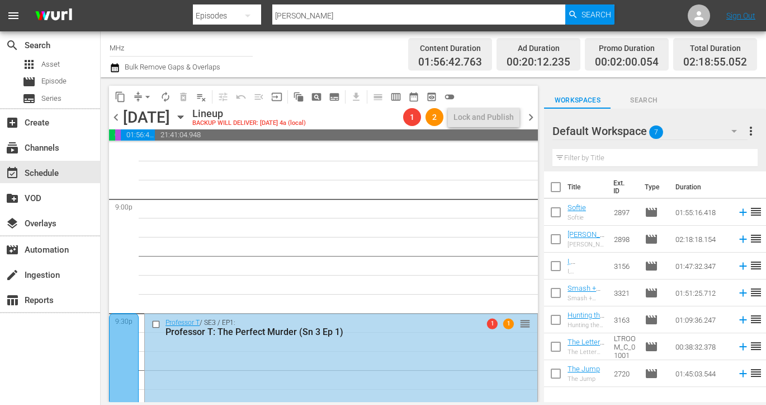
click at [336, 101] on span "subtitles_outlined" at bounding box center [334, 96] width 11 height 11
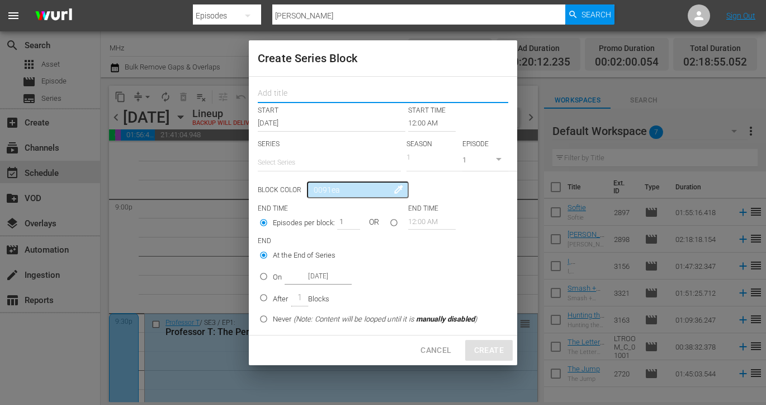
click at [336, 95] on input "text" at bounding box center [383, 94] width 251 height 17
type input "vienna"
click at [424, 119] on input "12:00 AM" at bounding box center [432, 123] width 48 height 16
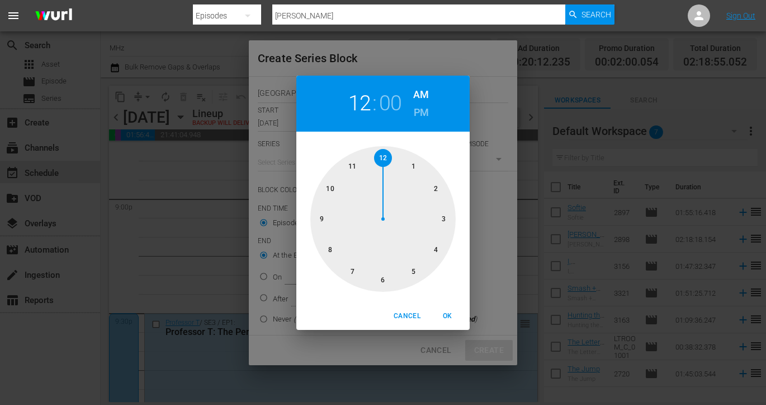
click at [427, 114] on h6 "PM" at bounding box center [421, 113] width 15 height 18
click at [355, 266] on div at bounding box center [383, 218] width 145 height 145
click at [365, 107] on h2 "07" at bounding box center [360, 103] width 23 height 25
click at [384, 280] on div at bounding box center [383, 218] width 145 height 145
click at [450, 319] on span "OK" at bounding box center [447, 316] width 27 height 12
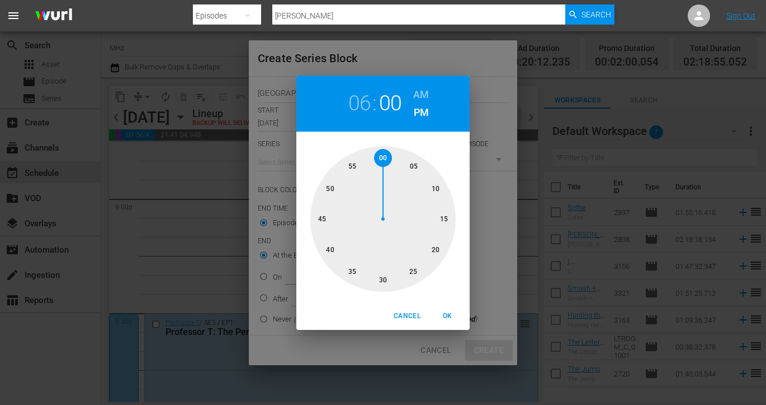
type input "06:00 PM"
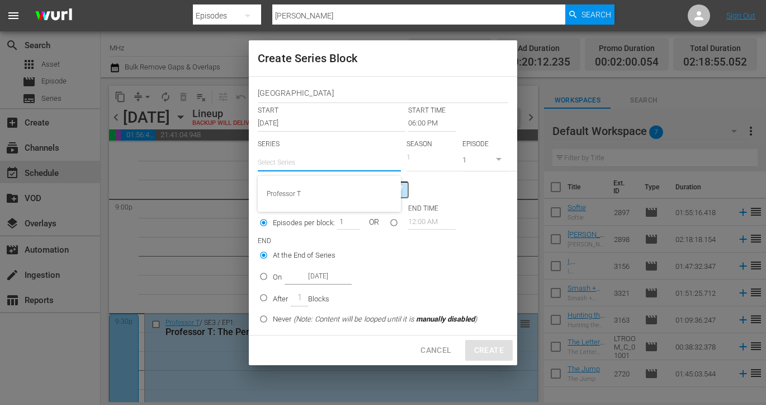
click at [319, 163] on input "text" at bounding box center [329, 162] width 143 height 27
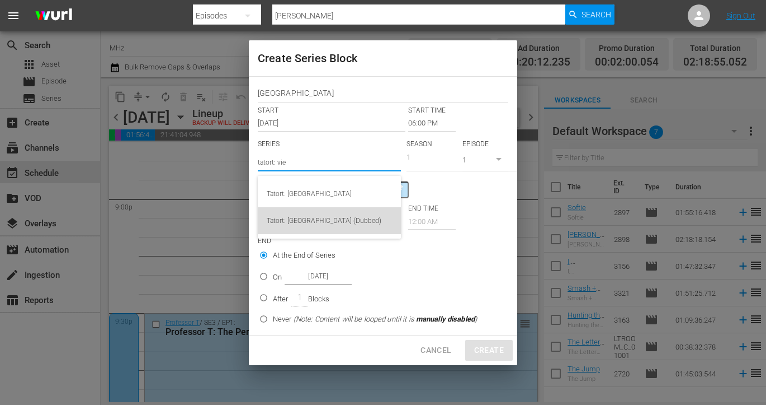
click at [336, 224] on div "Tatort: [GEOGRAPHIC_DATA] (Dubbed)" at bounding box center [329, 220] width 125 height 27
type input "Tatort: [GEOGRAPHIC_DATA] (Dubbed)"
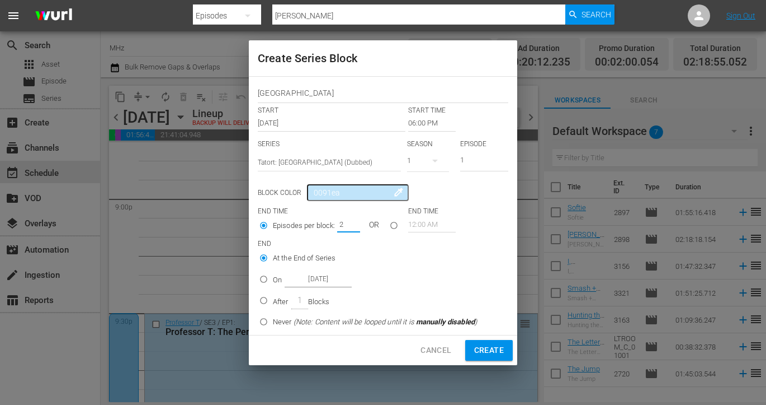
type input "2"
click at [350, 223] on input "2" at bounding box center [345, 224] width 17 height 16
click at [269, 273] on input "On Oct 23rd 2025" at bounding box center [264, 281] width 18 height 18
radio input "true"
click at [335, 274] on input "Oct 23rd 2025" at bounding box center [318, 278] width 67 height 15
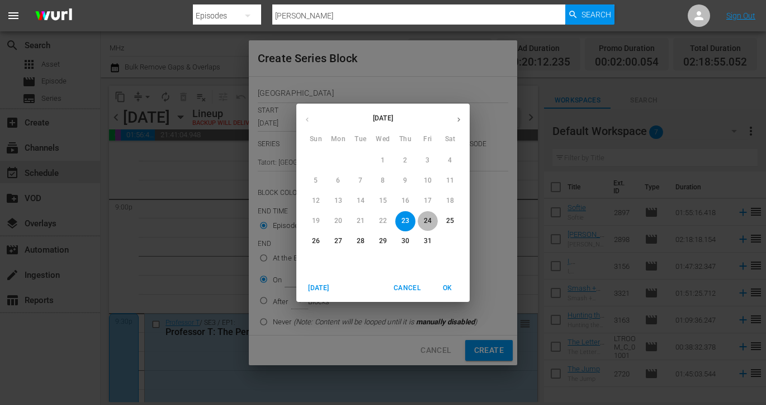
click at [425, 222] on p "24" at bounding box center [428, 221] width 8 height 10
type input "Oct 24th 2025"
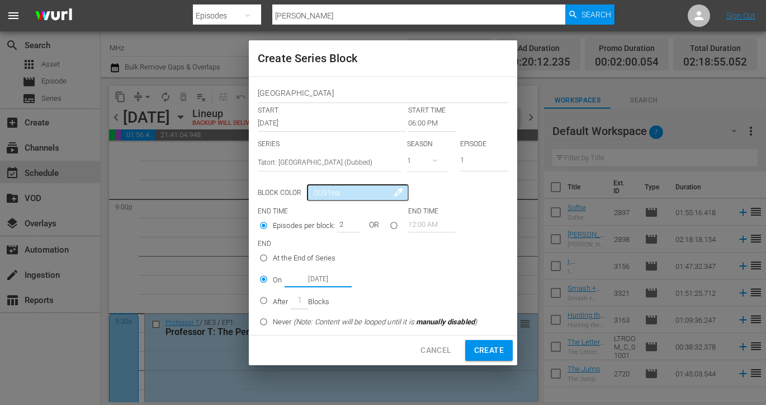
click at [485, 354] on span "Create" at bounding box center [489, 350] width 30 height 14
type input "12:00 AM"
type input "1"
radio input "true"
type input "Oct 23rd 2025"
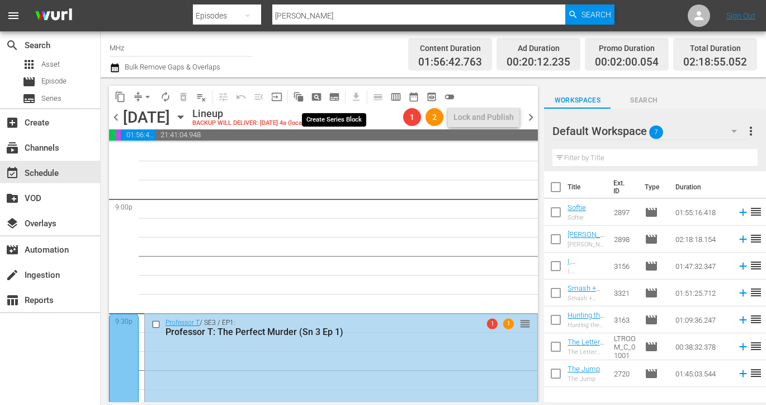
click at [334, 96] on span "subtitles_outlined" at bounding box center [334, 96] width 11 height 11
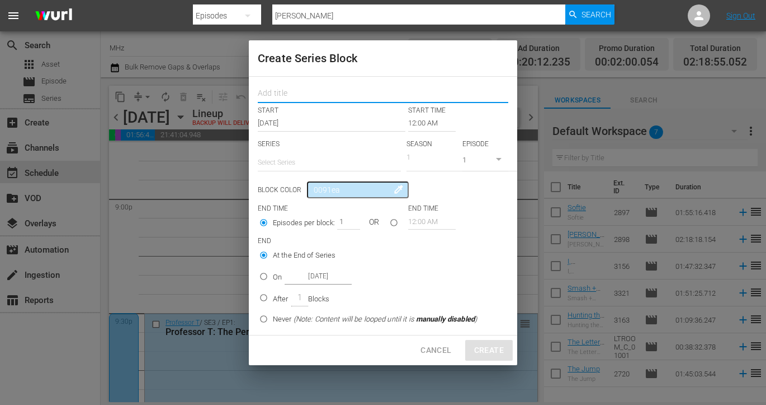
click at [373, 95] on input "text" at bounding box center [383, 94] width 251 height 17
type input "vienna"
click at [422, 122] on input "12:00 AM" at bounding box center [432, 123] width 48 height 16
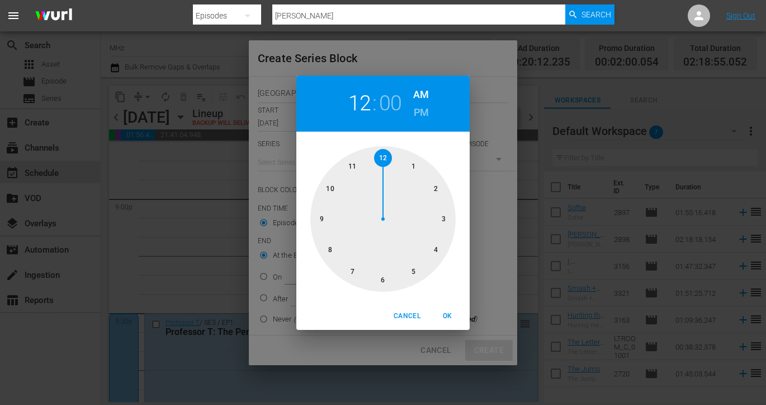
click at [423, 115] on h6 "PM" at bounding box center [421, 113] width 15 height 18
click at [383, 278] on div at bounding box center [383, 218] width 145 height 145
click at [453, 316] on span "OK" at bounding box center [447, 316] width 27 height 12
type input "06:00 PM"
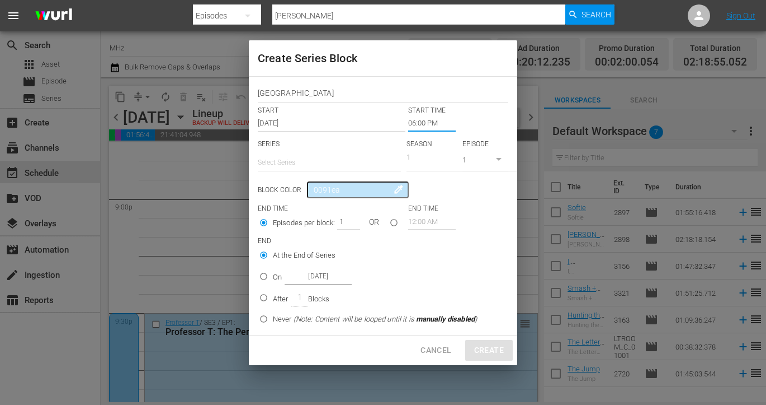
click at [294, 166] on input "text" at bounding box center [329, 162] width 143 height 27
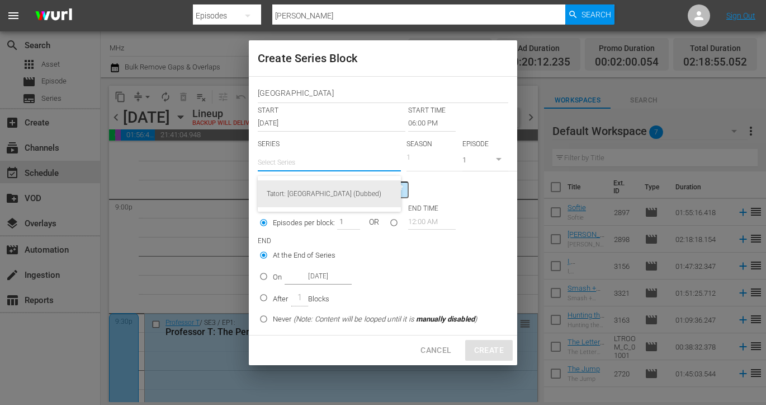
click at [296, 185] on div "Tatort: [GEOGRAPHIC_DATA] (Dubbed)" at bounding box center [329, 193] width 125 height 27
type input "Tatort: [GEOGRAPHIC_DATA] (Dubbed)"
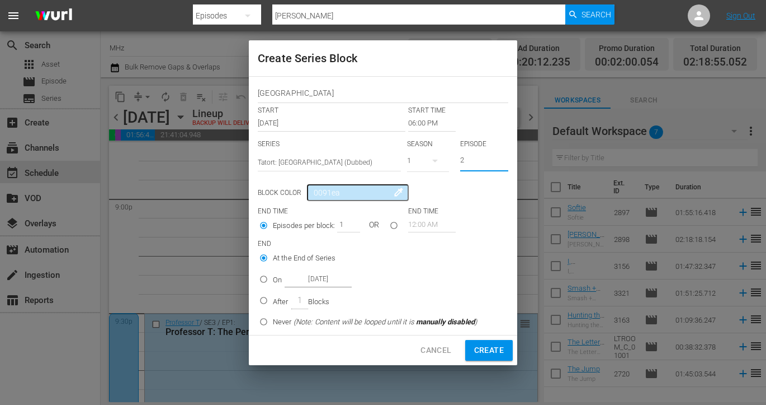
type input "2"
click at [505, 156] on input "2" at bounding box center [484, 161] width 48 height 18
click at [350, 225] on input "0" at bounding box center [345, 224] width 17 height 16
click at [346, 223] on input "1" at bounding box center [345, 224] width 17 height 16
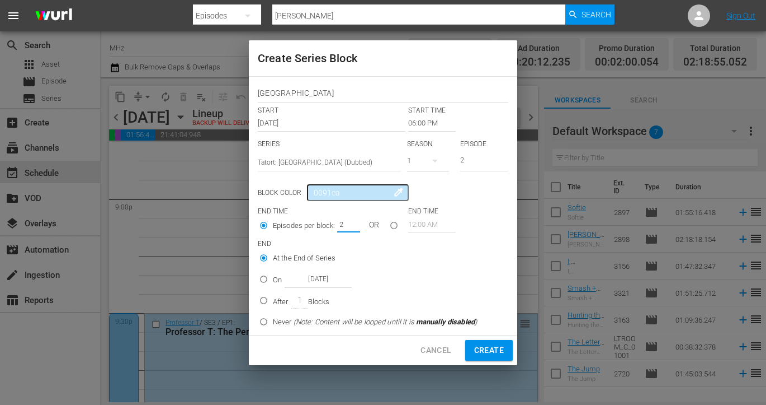
type input "2"
click at [352, 222] on input "2" at bounding box center [345, 224] width 17 height 16
click at [270, 281] on input "On Oct 23rd 2025" at bounding box center [264, 281] width 18 height 18
radio input "true"
click at [326, 280] on input "Oct 23rd 2025" at bounding box center [318, 278] width 67 height 15
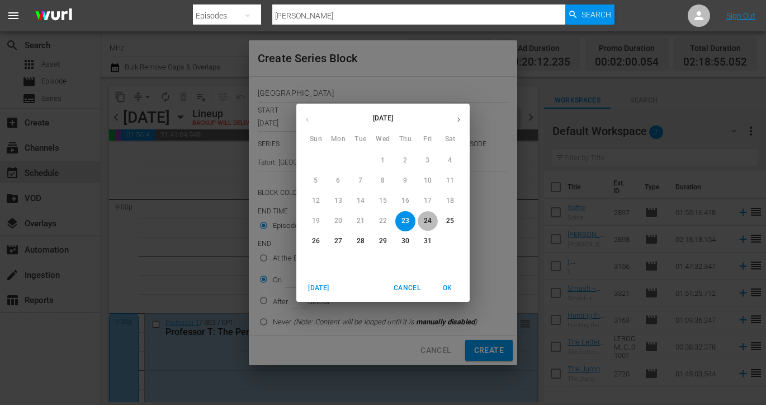
click at [431, 224] on p "24" at bounding box center [428, 221] width 8 height 10
type input "Oct 24th 2025"
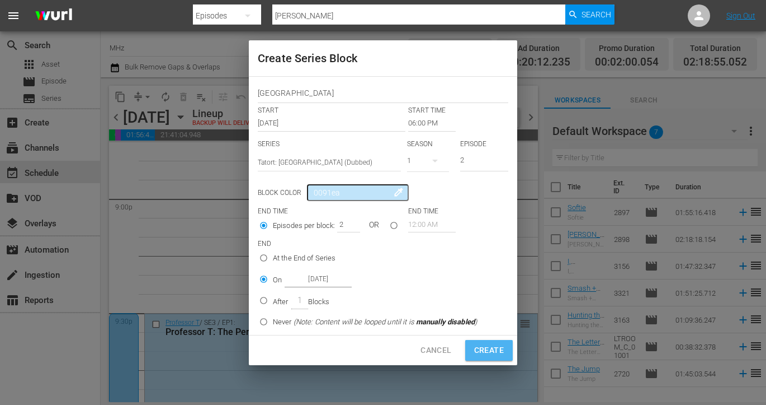
click at [493, 345] on span "Create" at bounding box center [489, 350] width 30 height 14
type input "12:00 AM"
type input "1"
radio input "true"
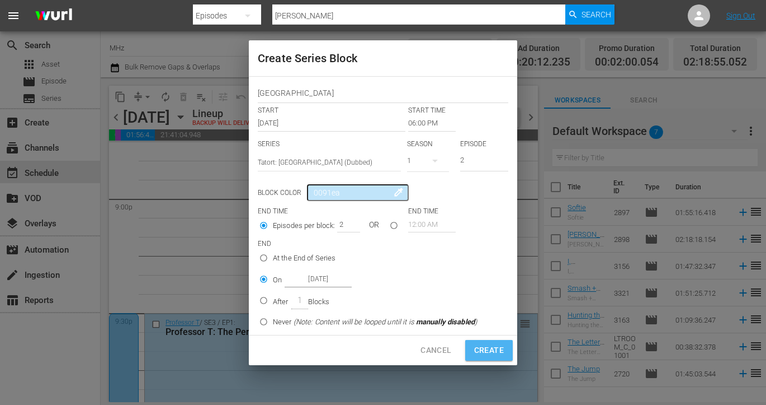
type input "Oct 23rd 2025"
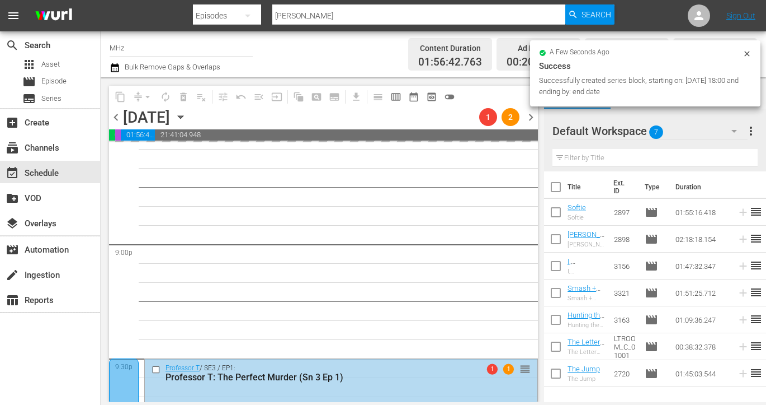
scroll to position [4691, 0]
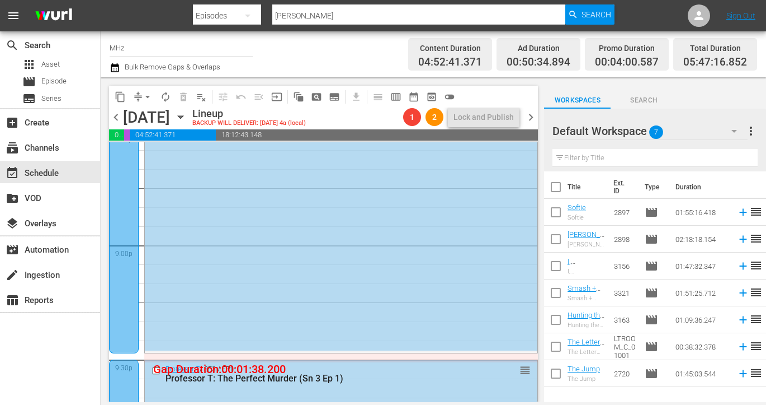
click at [183, 116] on icon "button" at bounding box center [180, 117] width 5 height 3
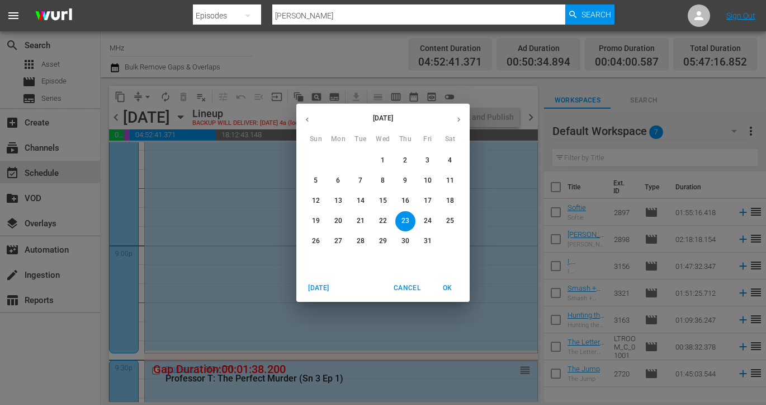
click at [335, 239] on p "27" at bounding box center [339, 241] width 8 height 10
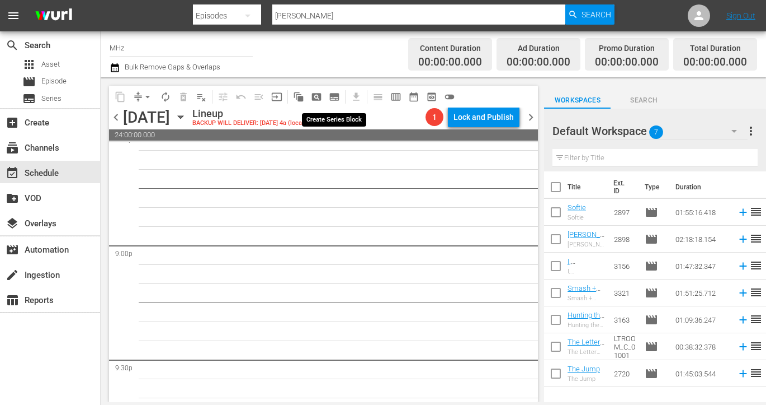
click at [331, 89] on button "subtitles_outlined" at bounding box center [335, 97] width 18 height 18
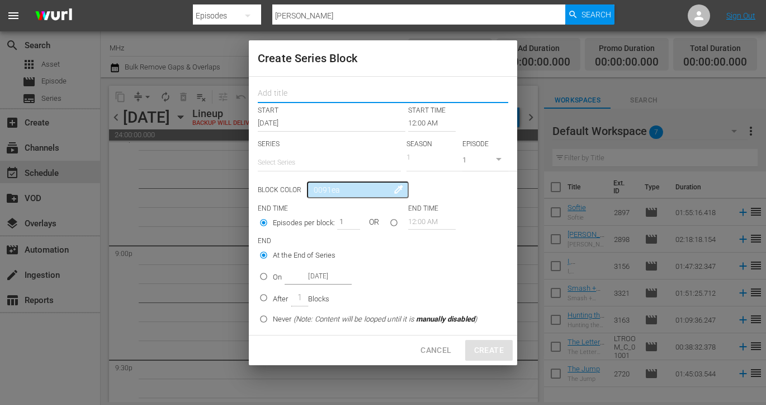
click at [313, 92] on input "text" at bounding box center [383, 94] width 251 height 17
type input "freezing"
click at [424, 125] on input "12:00 AM" at bounding box center [432, 123] width 48 height 16
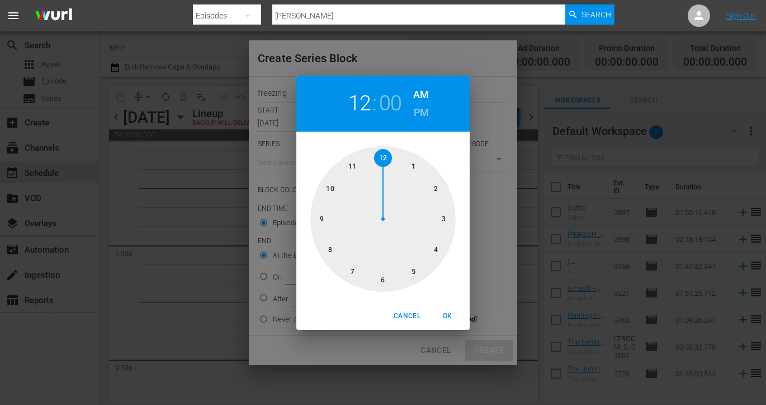
click at [417, 120] on h6 "PM" at bounding box center [421, 113] width 15 height 18
click at [325, 241] on div at bounding box center [383, 218] width 145 height 145
click at [449, 314] on span "OK" at bounding box center [447, 316] width 27 height 12
type input "08:00 PM"
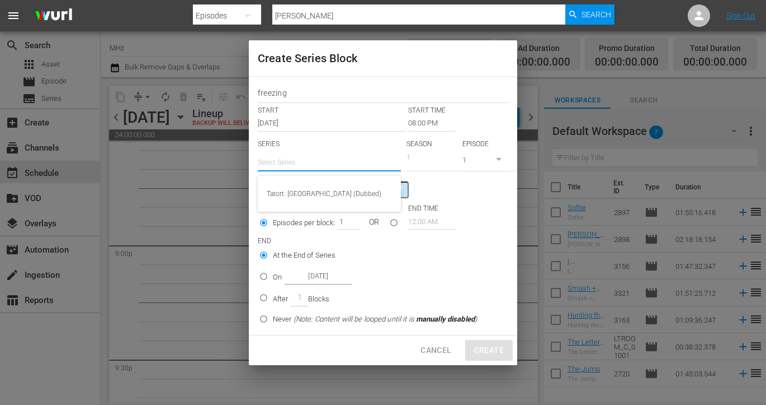
click at [314, 161] on input "text" at bounding box center [329, 162] width 143 height 27
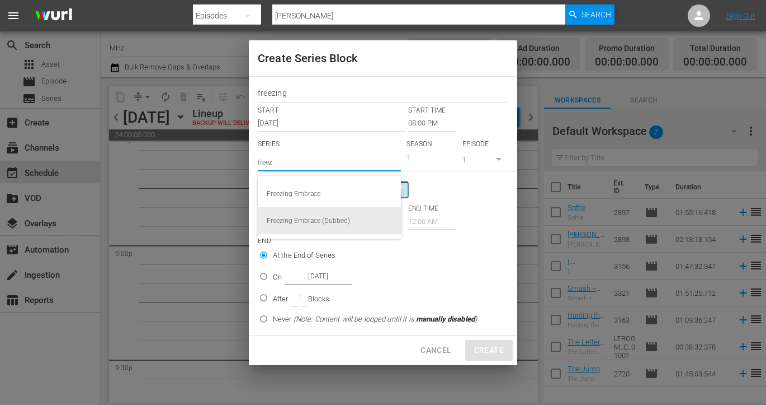
click at [304, 218] on div "Freezing Embrace (Dubbed)" at bounding box center [329, 220] width 125 height 27
type input "Freezing Embrace (Dubbed)"
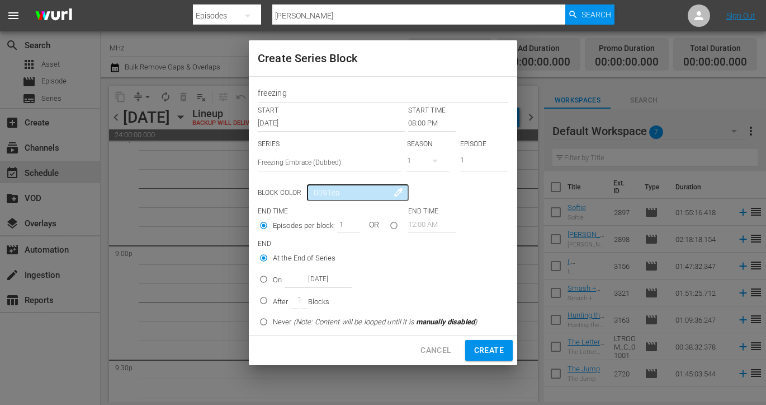
click at [415, 122] on input "08:00 PM" at bounding box center [432, 123] width 48 height 16
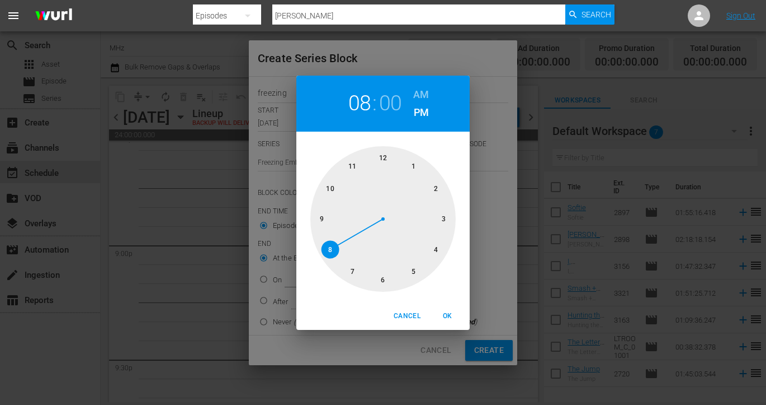
click at [320, 219] on div at bounding box center [383, 218] width 145 height 145
click at [383, 276] on div at bounding box center [383, 218] width 145 height 145
click at [447, 313] on span "OK" at bounding box center [447, 316] width 27 height 12
type input "09:30 PM"
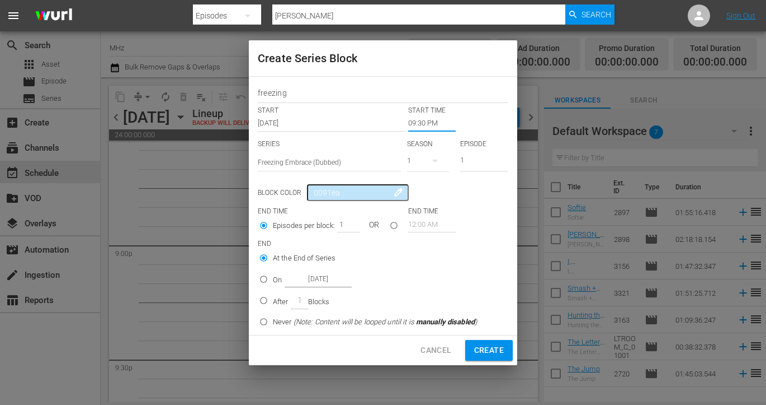
click at [429, 161] on icon "button" at bounding box center [435, 160] width 13 height 13
click at [386, 140] on div "1" at bounding box center [383, 202] width 766 height 405
type input "2"
click at [348, 221] on input "2" at bounding box center [345, 224] width 17 height 16
click at [274, 286] on label "On Oct 27th 2025" at bounding box center [366, 279] width 223 height 18
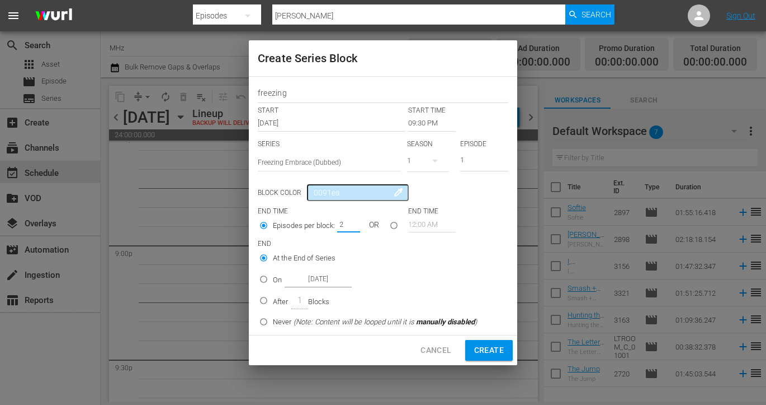
click at [273, 286] on input "On Oct 27th 2025" at bounding box center [264, 281] width 18 height 18
radio input "false"
radio input "true"
click at [348, 273] on input "Oct 27th 2025" at bounding box center [318, 278] width 67 height 15
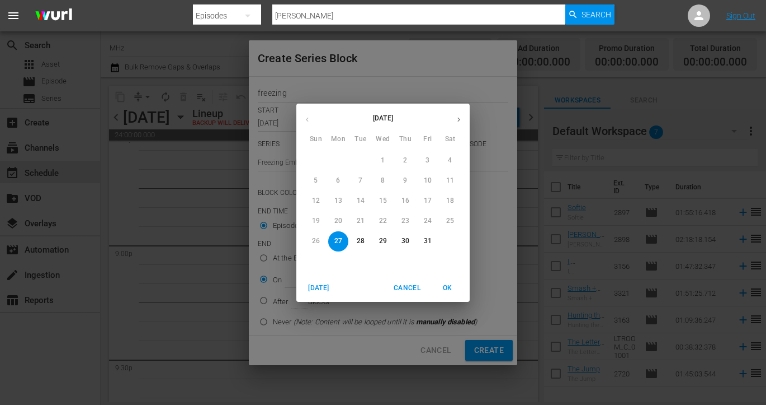
click at [407, 244] on p "30" at bounding box center [406, 241] width 8 height 10
type input "Oct 30th 2025"
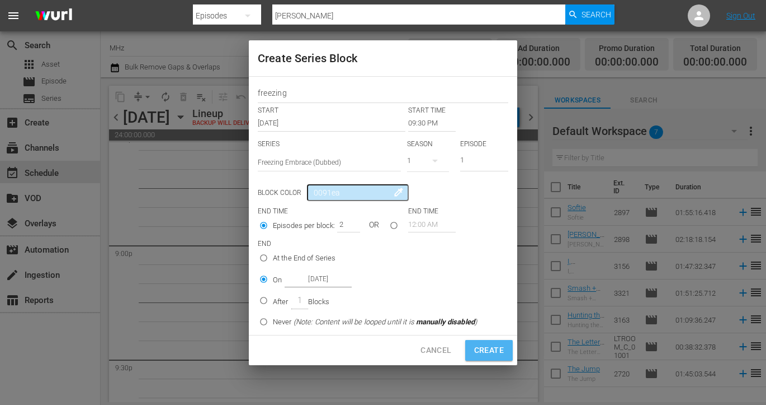
click at [495, 355] on span "Create" at bounding box center [489, 350] width 30 height 14
type input "12:00 AM"
type input "1"
radio input "true"
type input "Oct 27th 2025"
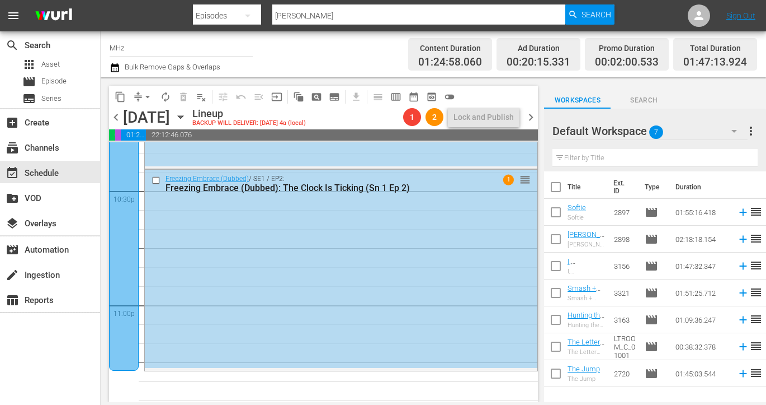
scroll to position [5014, 0]
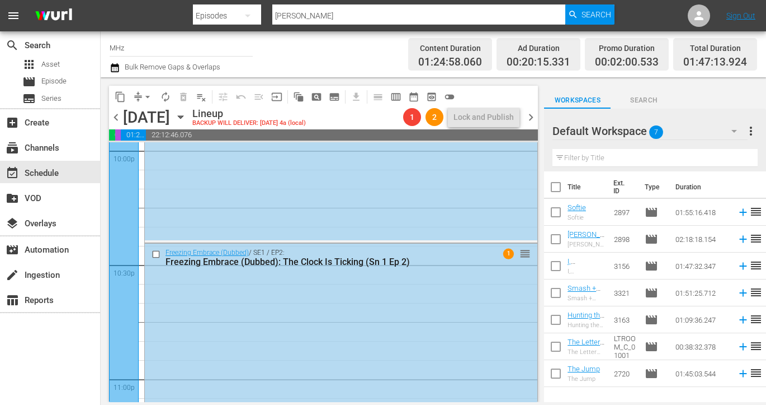
click at [130, 199] on div at bounding box center [124, 240] width 30 height 408
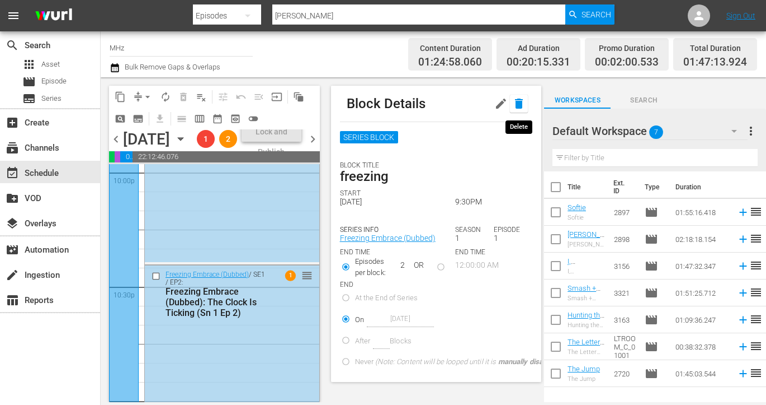
click at [510, 100] on button "button" at bounding box center [519, 104] width 18 height 18
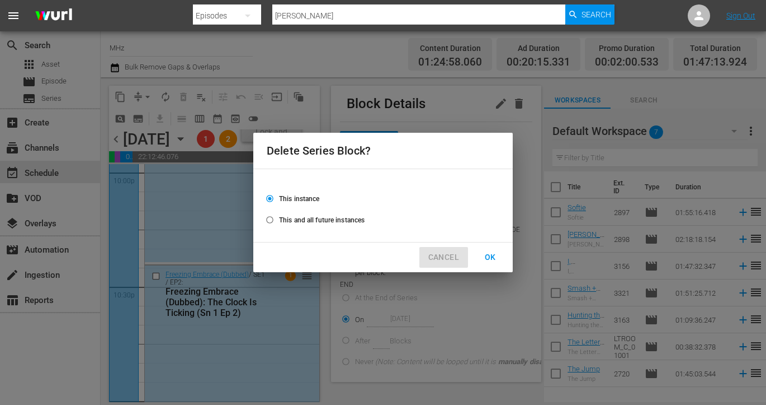
click at [451, 251] on span "CANCEL" at bounding box center [444, 257] width 31 height 14
radio input "false"
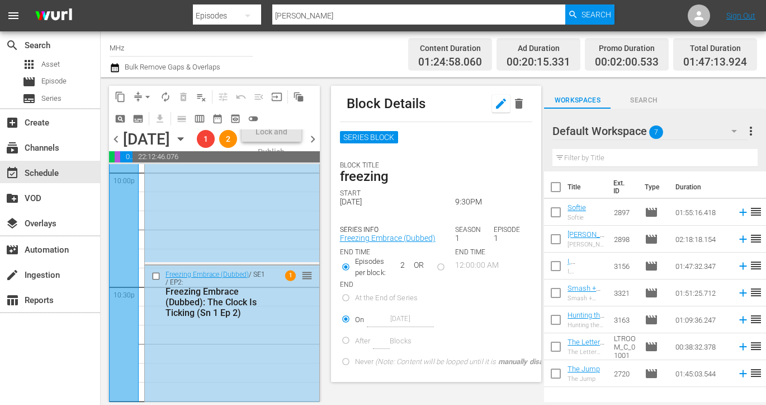
click at [500, 109] on icon "button" at bounding box center [501, 103] width 13 height 13
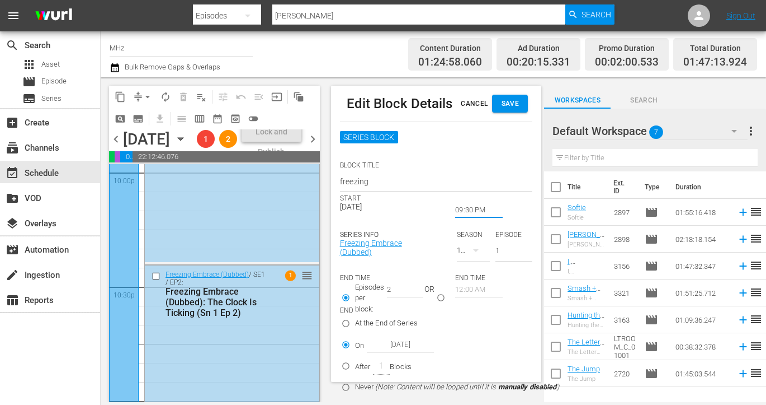
click at [475, 213] on input "09:30 PM" at bounding box center [479, 210] width 48 height 16
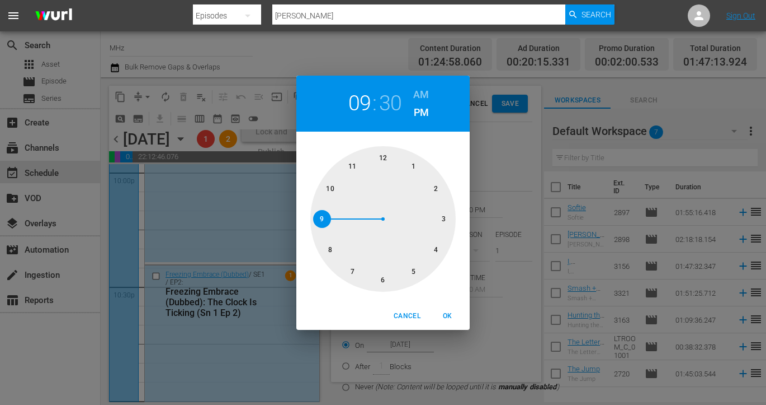
click at [330, 185] on div at bounding box center [383, 218] width 145 height 145
click at [381, 157] on div at bounding box center [383, 218] width 145 height 145
click at [452, 315] on span "OK" at bounding box center [447, 316] width 27 height 12
type input "10:00 PM"
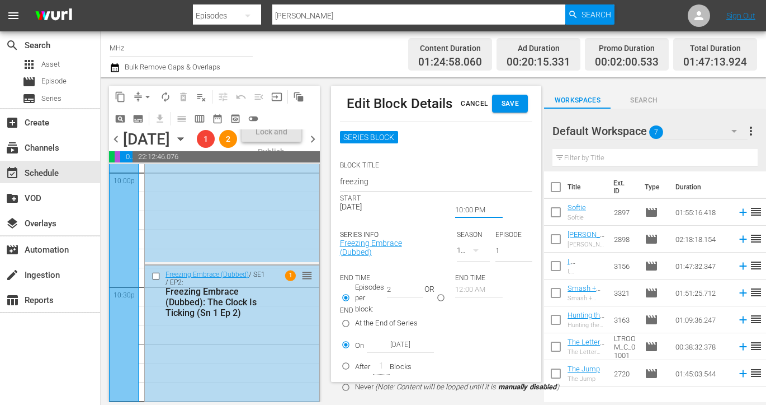
click at [515, 107] on span "Save" at bounding box center [510, 104] width 18 height 12
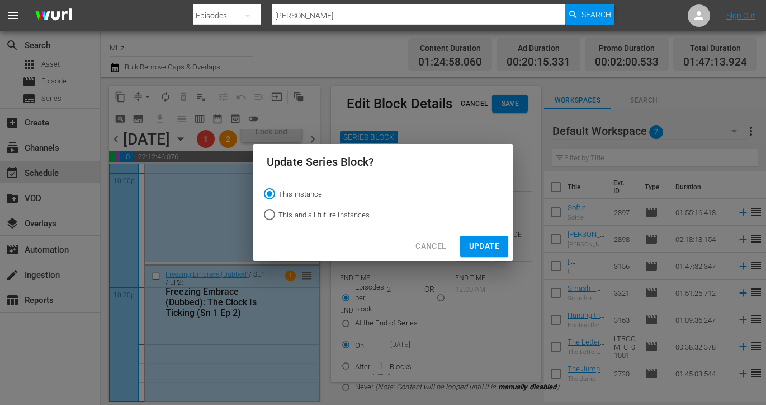
click at [354, 214] on span "This and all future instances" at bounding box center [325, 214] width 92 height 11
click at [279, 214] on input "This and all future instances" at bounding box center [270, 217] width 18 height 18
radio input "true"
click at [477, 237] on button "Update" at bounding box center [484, 246] width 48 height 21
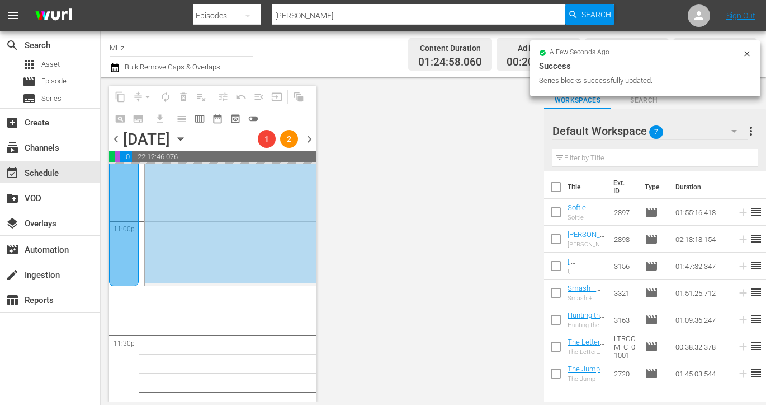
scroll to position [5276, 0]
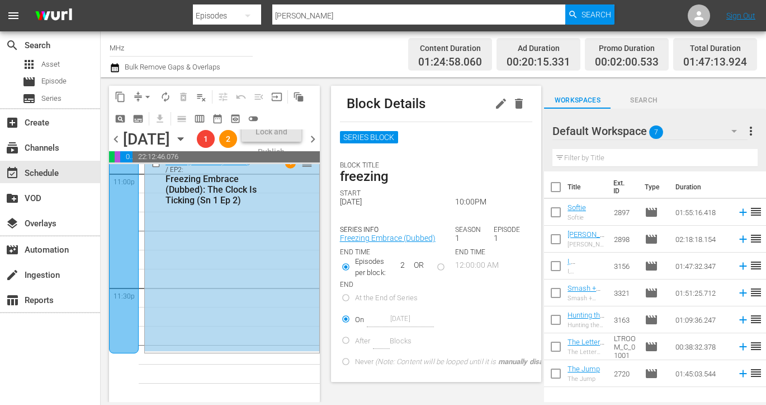
click at [312, 146] on span "chevron_right" at bounding box center [313, 139] width 14 height 14
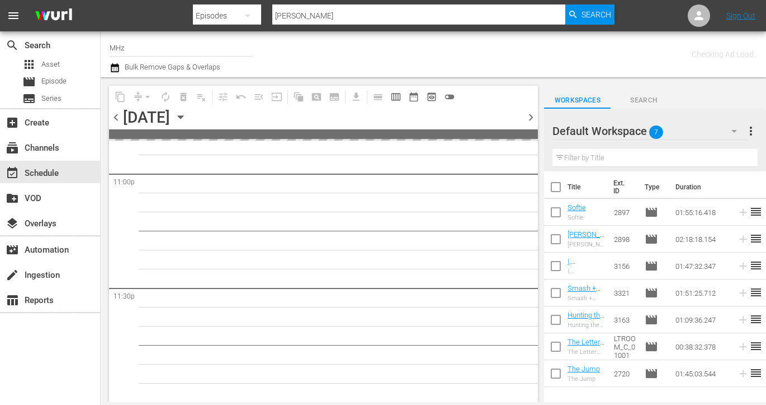
scroll to position [5217, 0]
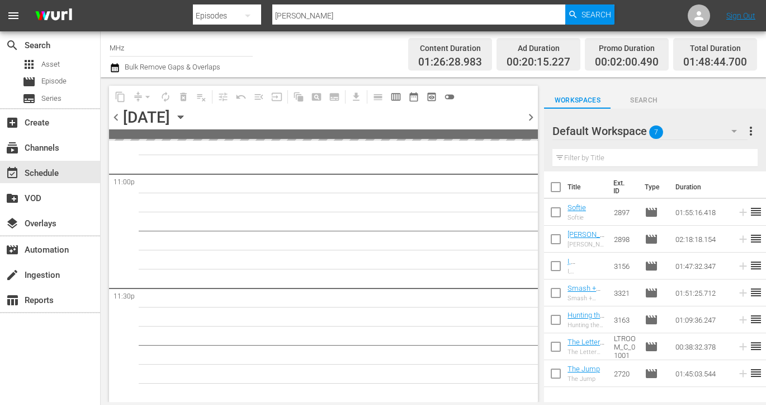
click at [119, 122] on span "chevron_left" at bounding box center [116, 117] width 14 height 14
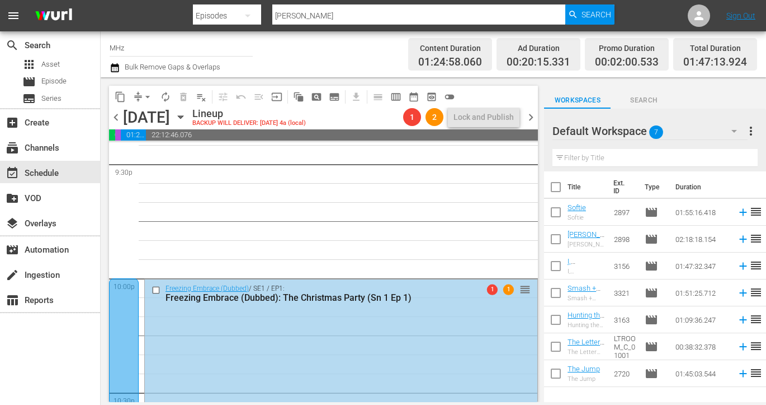
scroll to position [4884, 0]
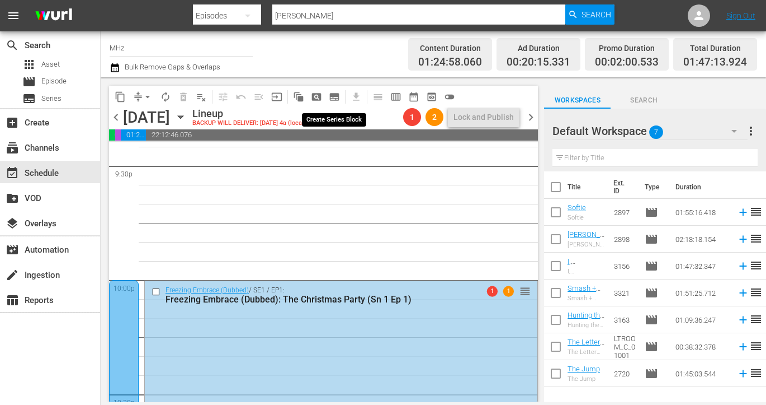
click at [332, 97] on span "subtitles_outlined" at bounding box center [334, 96] width 11 height 11
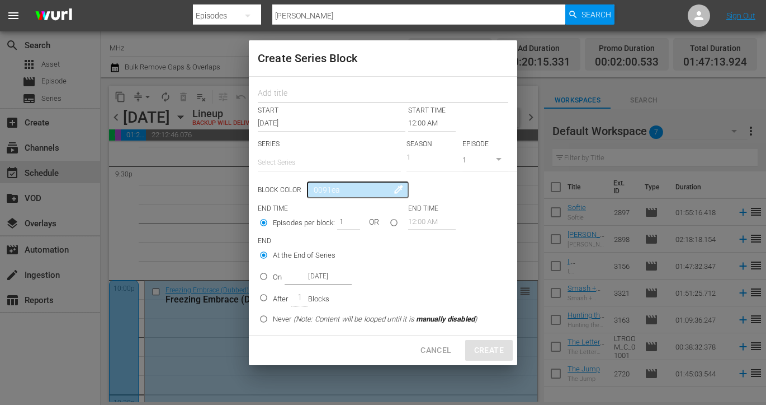
click at [331, 98] on input "text" at bounding box center [383, 94] width 251 height 17
type input "vienna"
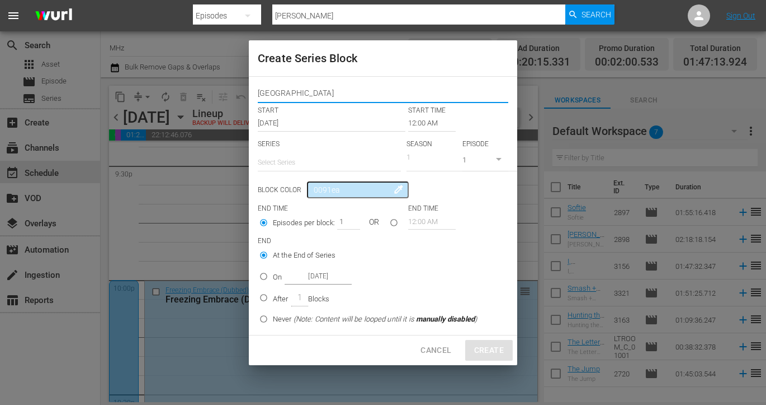
click at [416, 119] on input "12:00 AM" at bounding box center [432, 123] width 48 height 16
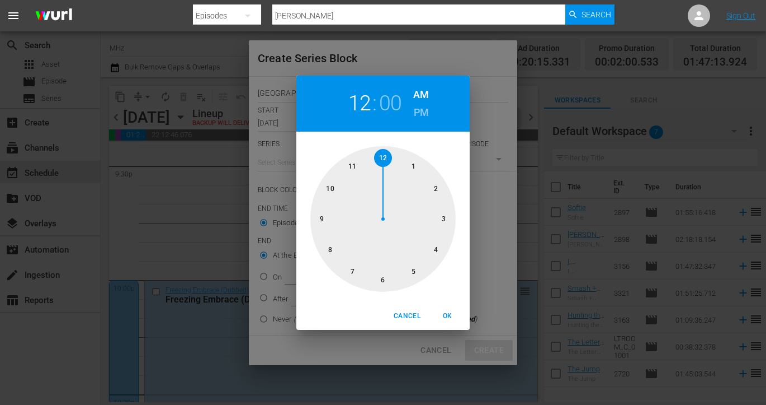
click at [424, 115] on h6 "PM" at bounding box center [421, 113] width 15 height 18
click at [356, 275] on div at bounding box center [383, 218] width 145 height 145
click at [438, 318] on span "OK" at bounding box center [447, 316] width 27 height 12
type input "07:00 PM"
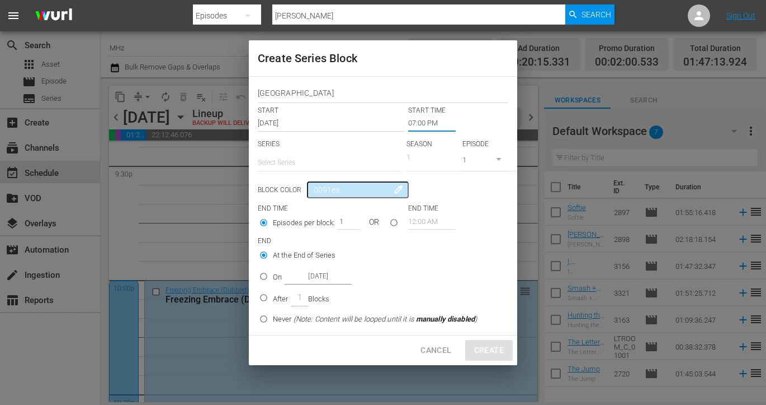
click at [316, 164] on input "text" at bounding box center [329, 162] width 143 height 27
type input "Tatort: [GEOGRAPHIC_DATA] (Dubbed)"
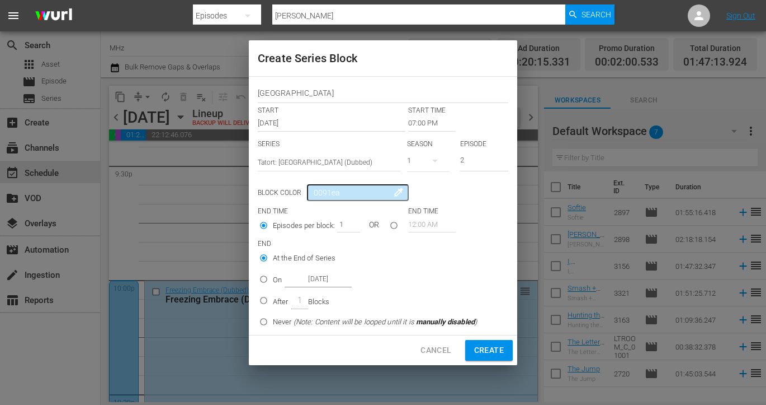
click at [503, 159] on input "2" at bounding box center [484, 161] width 48 height 18
click at [503, 159] on input "3" at bounding box center [484, 161] width 48 height 18
click at [503, 159] on input "4" at bounding box center [484, 161] width 48 height 18
click at [503, 159] on input "5" at bounding box center [484, 161] width 48 height 18
type input "6"
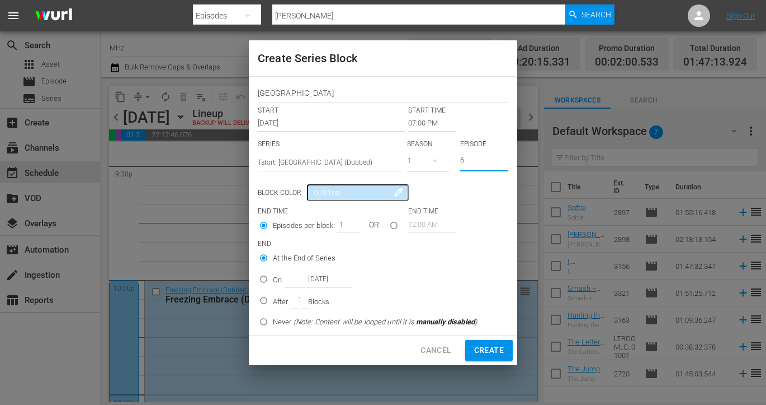
click at [503, 159] on input "6" at bounding box center [484, 161] width 48 height 18
type input "2"
click at [351, 223] on input "2" at bounding box center [345, 224] width 17 height 16
click at [258, 283] on input "On Oct 27th 2025" at bounding box center [264, 281] width 18 height 18
radio input "true"
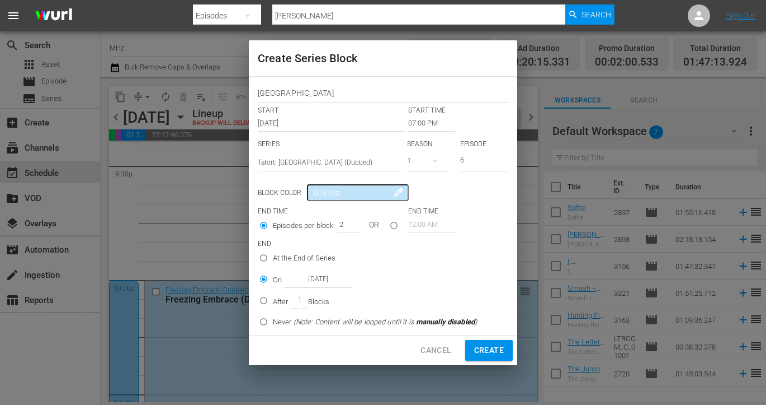
click at [326, 283] on input "Oct 27th 2025" at bounding box center [318, 278] width 67 height 15
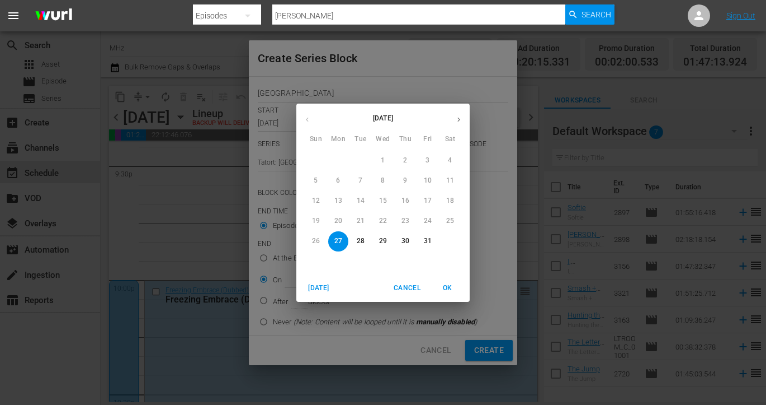
click at [402, 237] on p "30" at bounding box center [406, 241] width 8 height 10
type input "Oct 30th 2025"
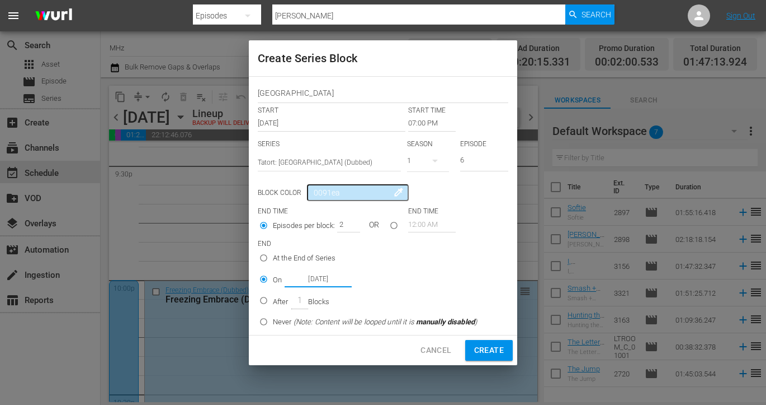
click at [412, 130] on input "07:00 PM" at bounding box center [432, 123] width 48 height 16
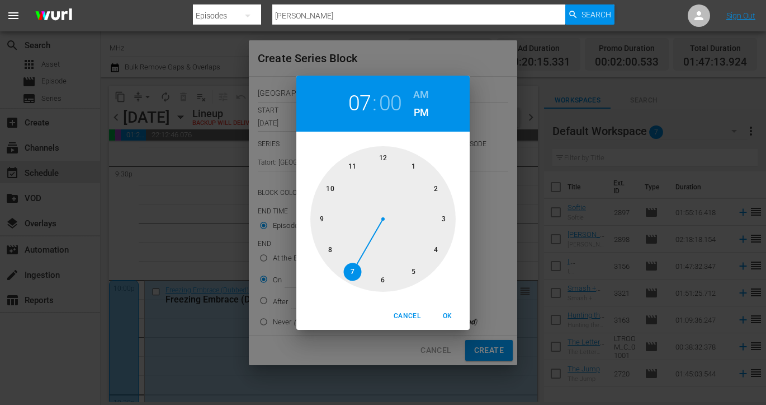
click at [380, 273] on div at bounding box center [383, 218] width 145 height 145
click at [452, 308] on button "OK" at bounding box center [448, 316] width 36 height 18
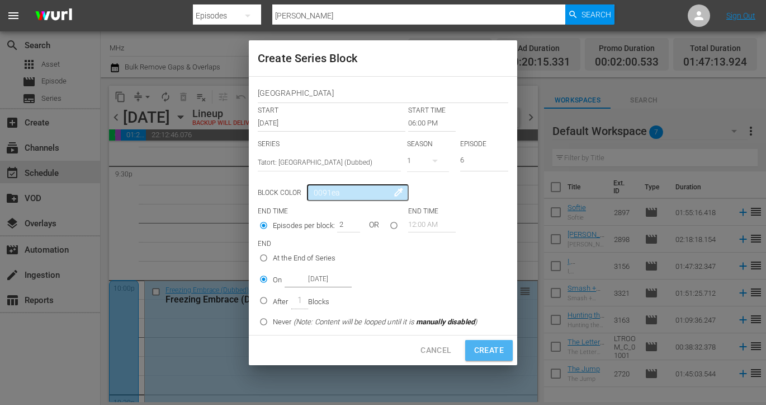
click at [502, 347] on span "Create" at bounding box center [489, 350] width 30 height 14
type input "12:00 AM"
type input "1"
radio input "true"
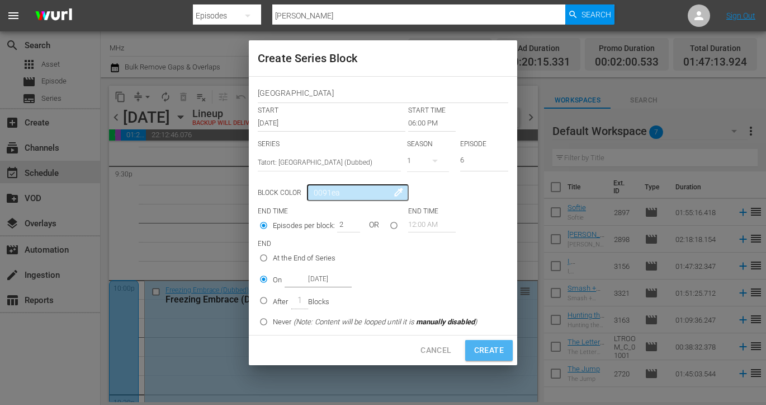
type input "Oct 27th 2025"
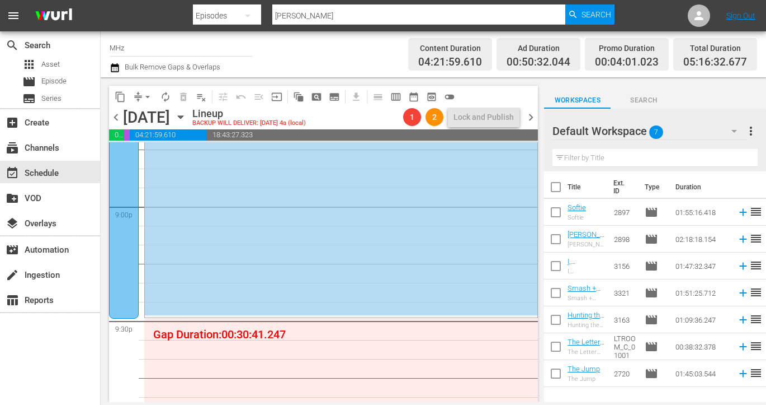
scroll to position [4766, 0]
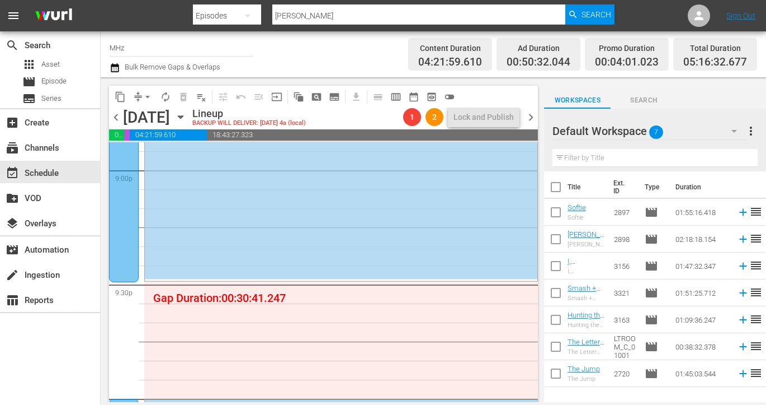
click at [530, 117] on span "chevron_right" at bounding box center [531, 117] width 14 height 14
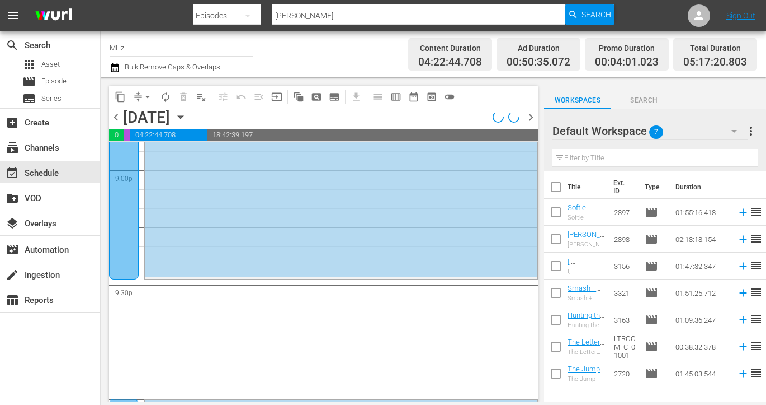
scroll to position [4747, 0]
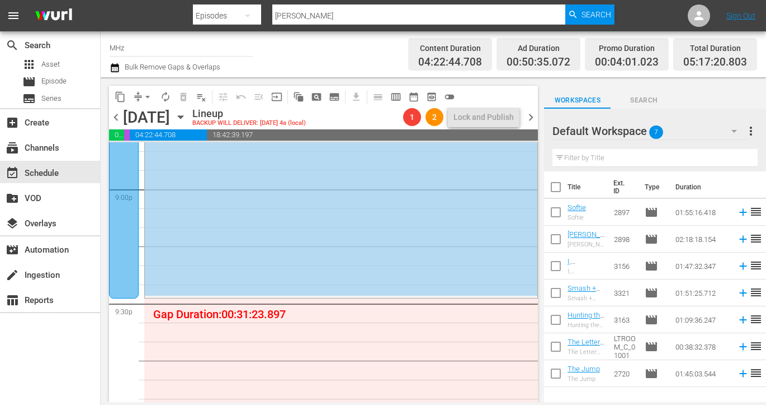
click at [530, 117] on span "chevron_right" at bounding box center [531, 117] width 14 height 14
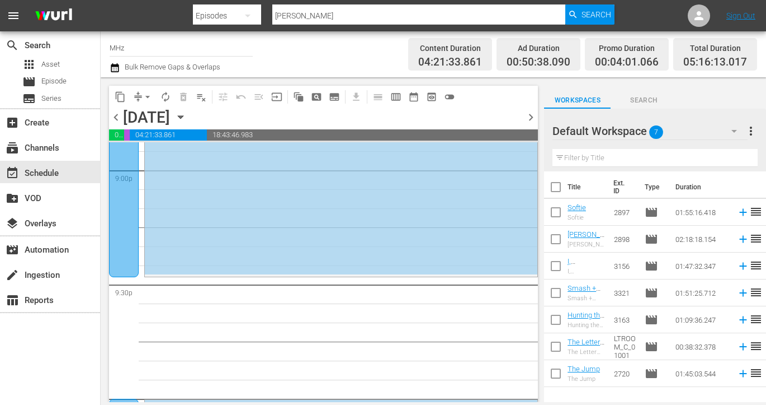
scroll to position [4747, 0]
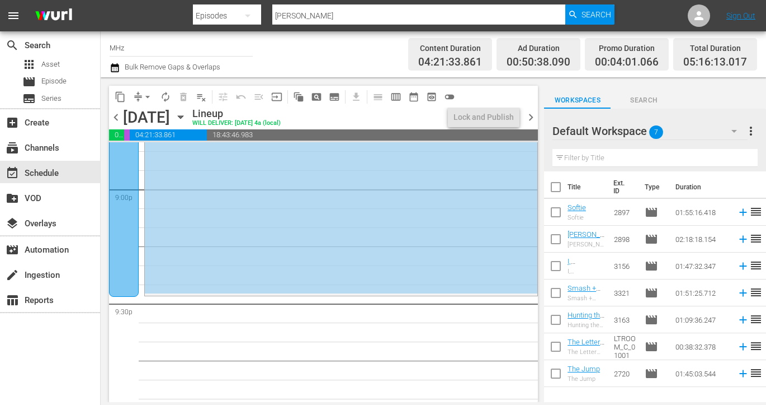
click at [530, 117] on span "chevron_right" at bounding box center [531, 117] width 14 height 14
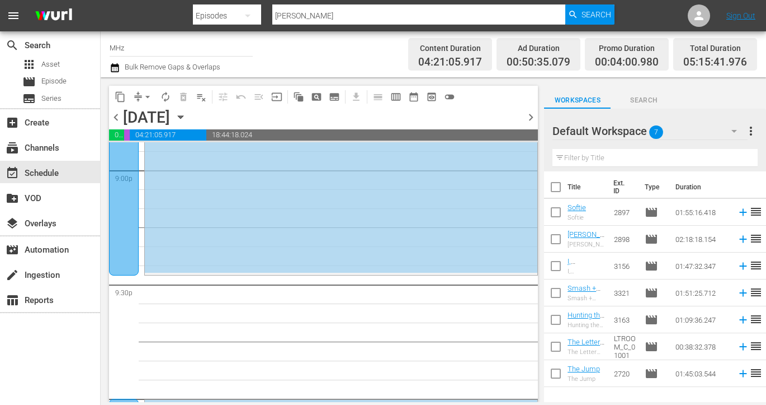
scroll to position [4747, 0]
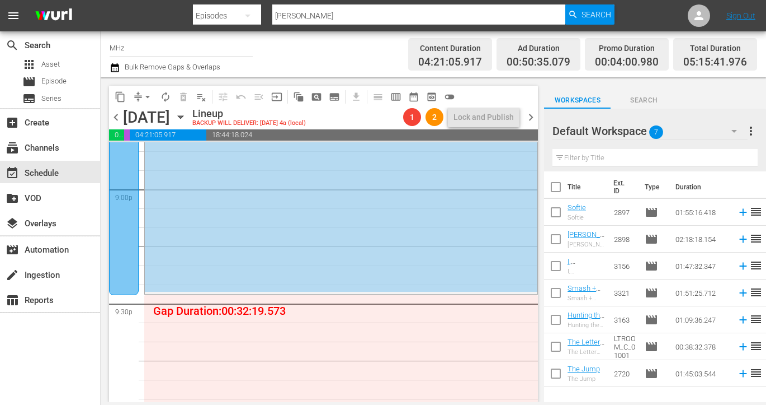
click at [116, 112] on span "chevron_left" at bounding box center [116, 117] width 14 height 14
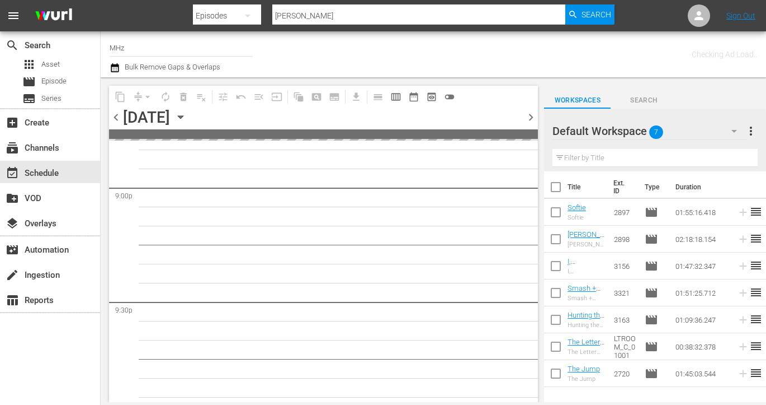
scroll to position [4766, 0]
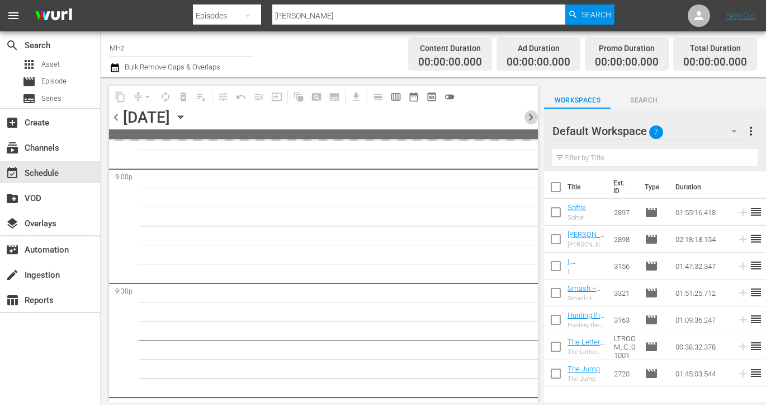
click at [527, 119] on span "chevron_right" at bounding box center [531, 117] width 14 height 14
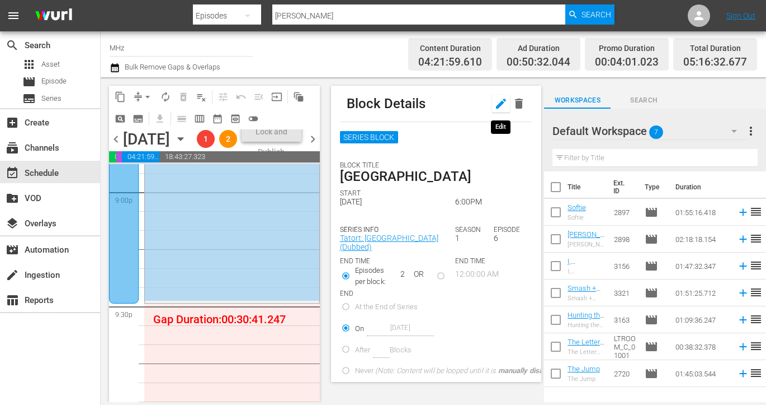
click at [496, 104] on icon "button" at bounding box center [501, 103] width 13 height 13
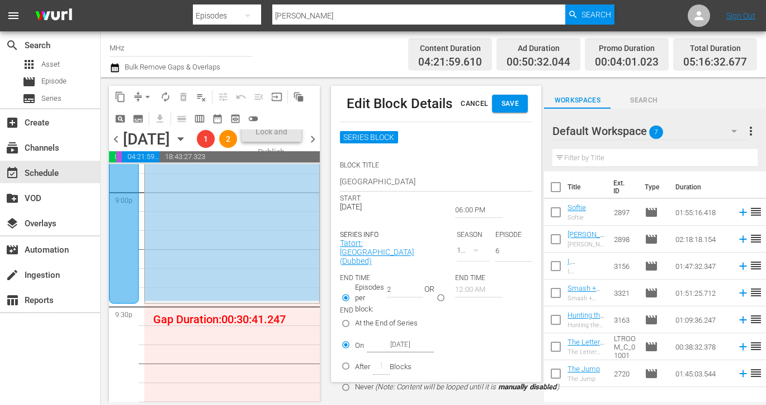
click at [469, 206] on input "06:00 PM" at bounding box center [479, 210] width 48 height 16
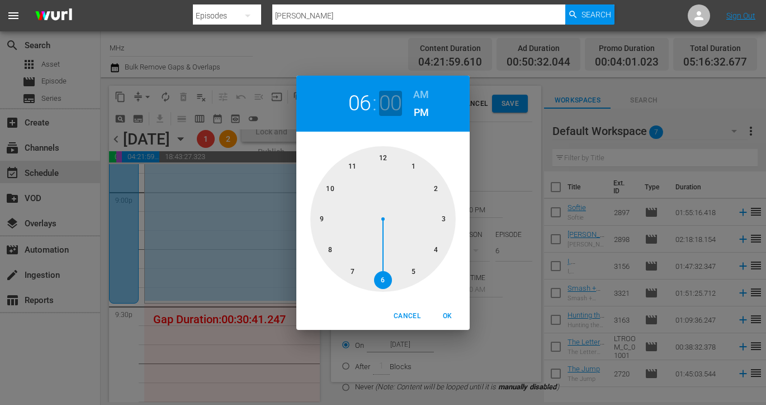
click at [389, 111] on h2 "00" at bounding box center [390, 103] width 23 height 25
click at [385, 287] on div at bounding box center [383, 218] width 145 height 145
click at [459, 316] on span "OK" at bounding box center [447, 316] width 27 height 12
type input "06:30 PM"
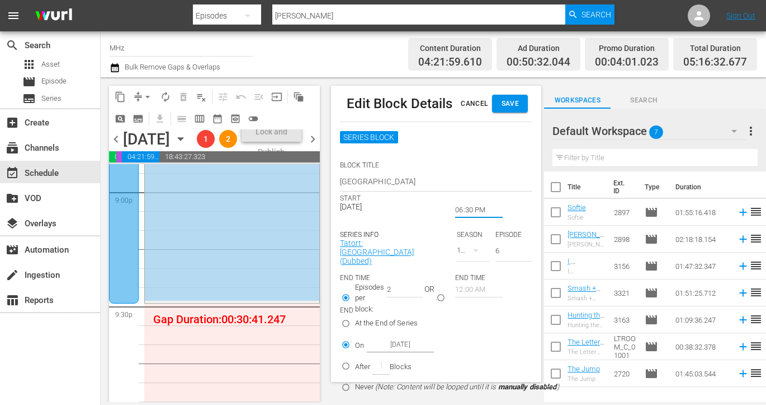
click at [504, 105] on span "Save" at bounding box center [510, 104] width 18 height 12
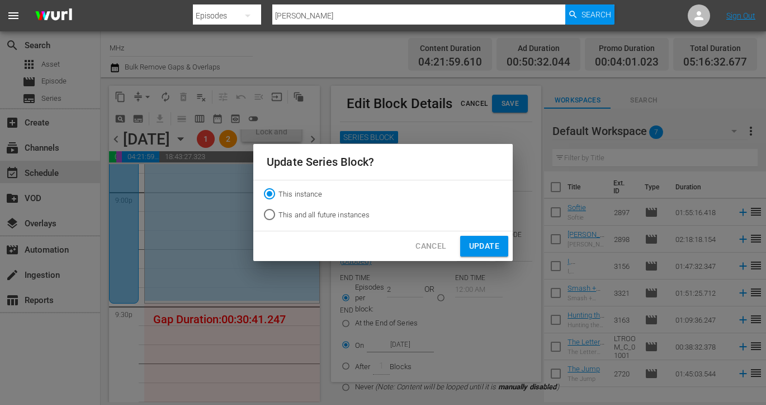
click at [341, 215] on span "This and all future instances" at bounding box center [325, 214] width 92 height 11
click at [279, 215] on input "This and all future instances" at bounding box center [270, 217] width 18 height 18
radio input "true"
click at [487, 238] on button "Update" at bounding box center [484, 246] width 48 height 21
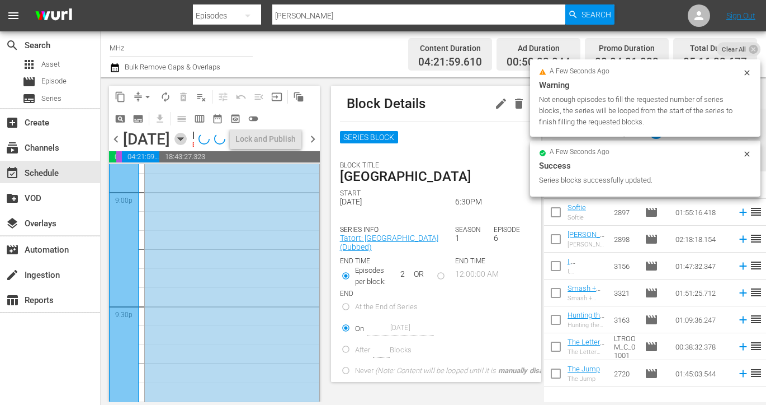
click at [187, 145] on icon "button" at bounding box center [181, 139] width 12 height 12
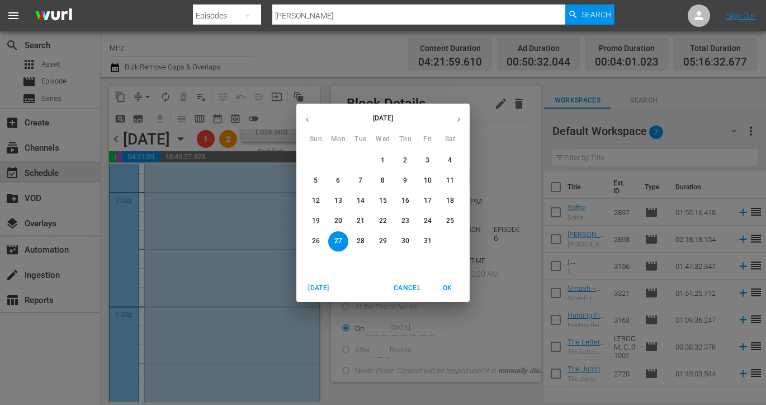
click at [423, 238] on span "31" at bounding box center [428, 241] width 20 height 10
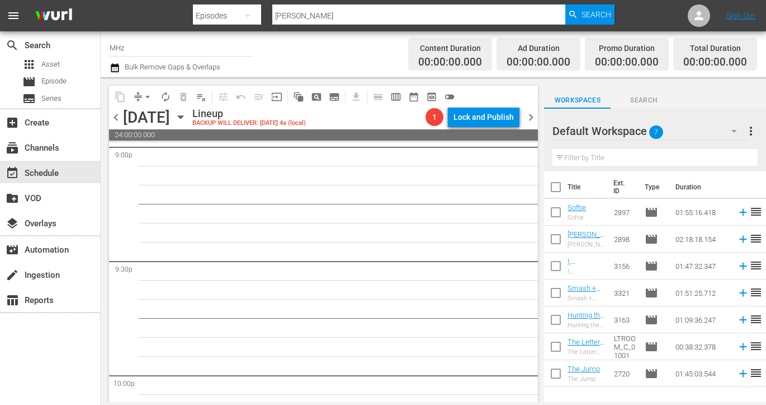
scroll to position [4793, 0]
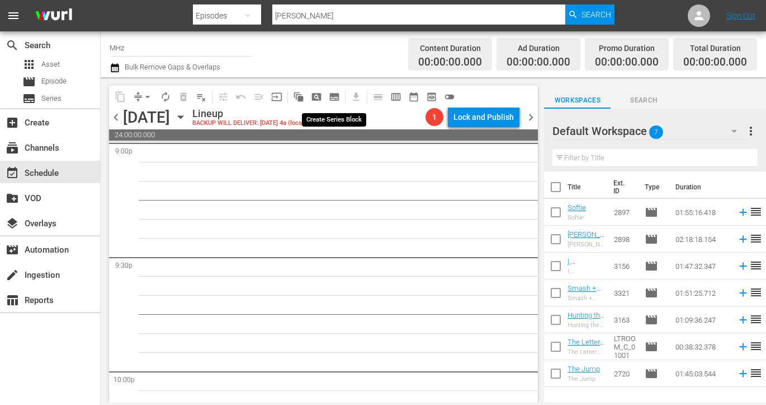
click at [332, 99] on span "subtitles_outlined" at bounding box center [334, 96] width 11 height 11
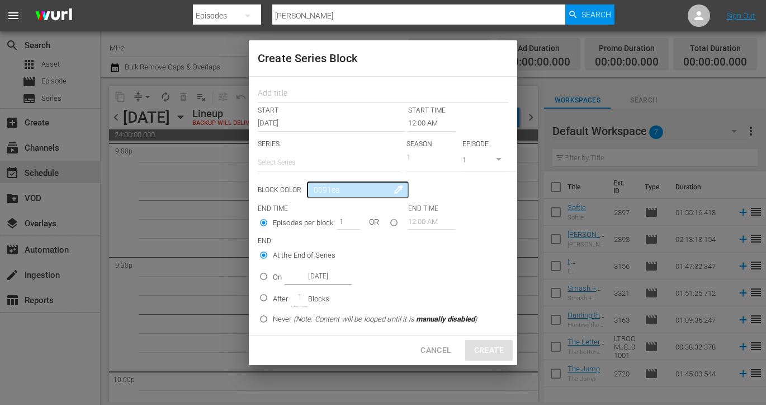
click at [331, 104] on div "START START TIME Oct 31st 2025 12:00 AM SERIES Select Series SEASON 1 EPISODE 1…" at bounding box center [383, 206] width 269 height 258
click at [338, 92] on input "text" at bounding box center [383, 94] width 251 height 17
type input "prof"
click at [439, 125] on input "12:00 AM" at bounding box center [432, 123] width 48 height 16
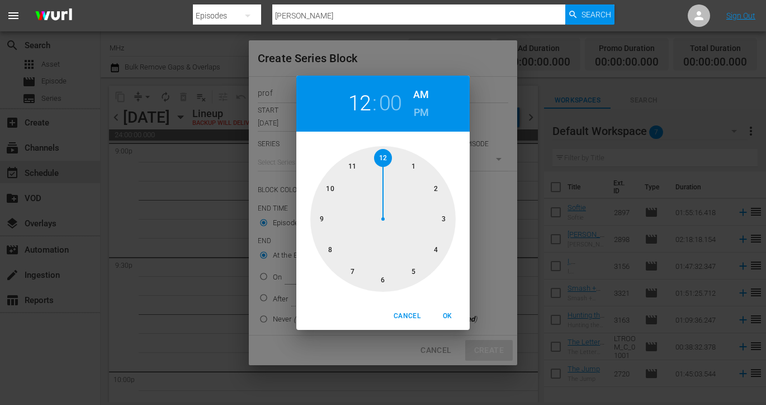
click at [420, 111] on h6 "PM" at bounding box center [421, 113] width 15 height 18
click at [386, 280] on div at bounding box center [383, 218] width 145 height 145
click at [443, 313] on span "OK" at bounding box center [447, 316] width 27 height 12
type input "06:00 PM"
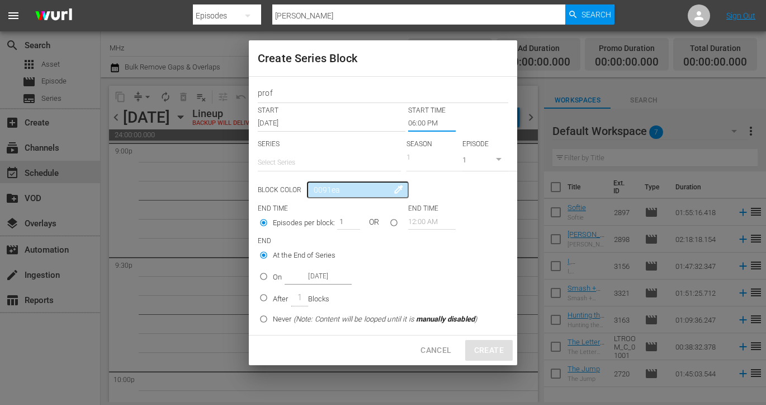
click at [308, 156] on input "text" at bounding box center [329, 162] width 143 height 27
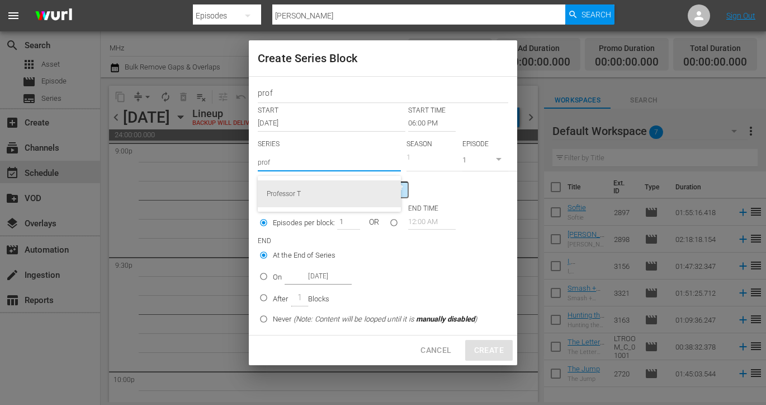
click at [312, 187] on div "Professor T" at bounding box center [329, 193] width 125 height 27
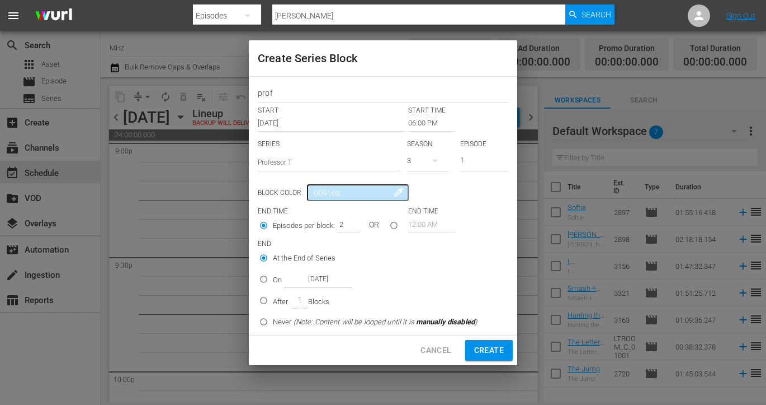
click at [349, 222] on input "2" at bounding box center [345, 224] width 17 height 16
click at [349, 222] on input "3" at bounding box center [345, 224] width 17 height 16
click at [349, 222] on input "4" at bounding box center [345, 224] width 17 height 16
click at [270, 288] on input "On Oct 31st 2025" at bounding box center [264, 281] width 18 height 18
click at [493, 349] on span "Create" at bounding box center [489, 350] width 30 height 14
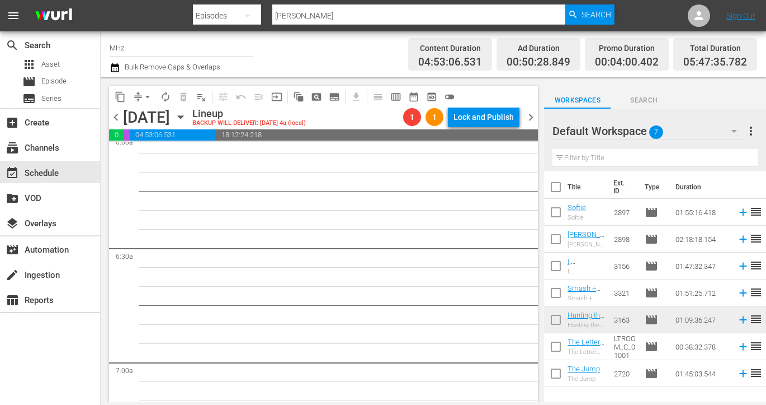
scroll to position [1362, 0]
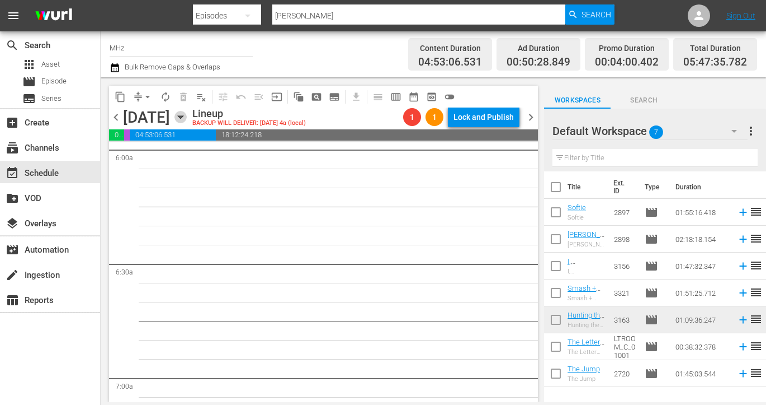
click at [187, 121] on icon "button" at bounding box center [181, 117] width 12 height 12
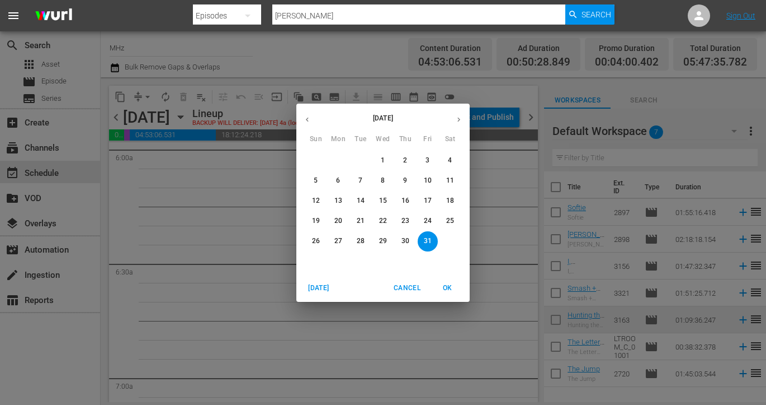
click at [341, 176] on span "6" at bounding box center [338, 181] width 20 height 10
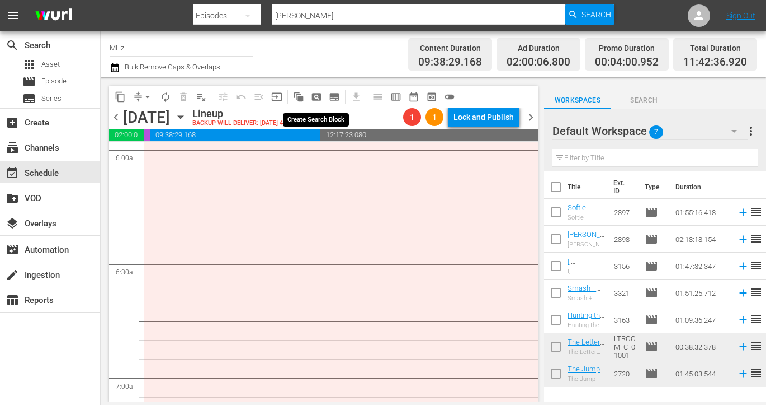
click at [320, 97] on span "pageview_outlined" at bounding box center [316, 96] width 11 height 11
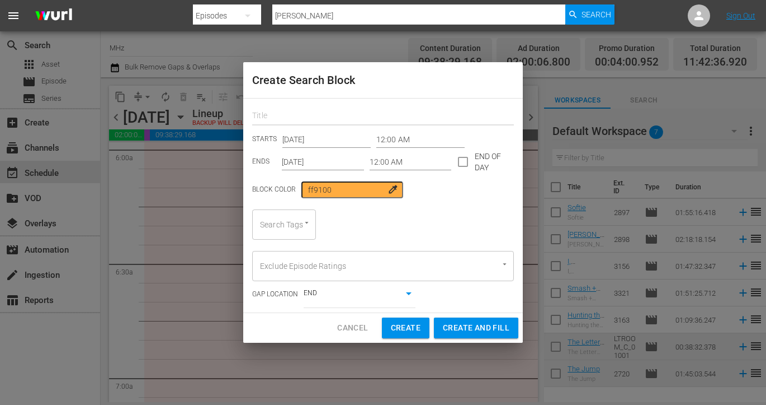
click at [356, 111] on input "text" at bounding box center [383, 116] width 262 height 17
click at [396, 140] on input "12:00 AM" at bounding box center [421, 139] width 88 height 17
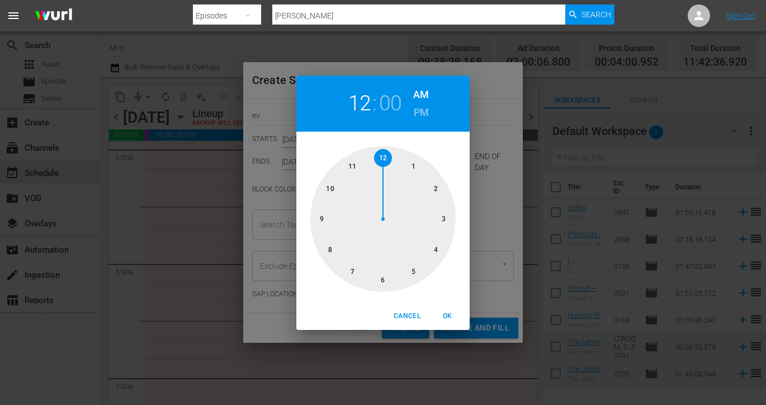
click at [412, 274] on div at bounding box center [383, 218] width 145 height 145
click at [444, 310] on span "OK" at bounding box center [447, 316] width 27 height 12
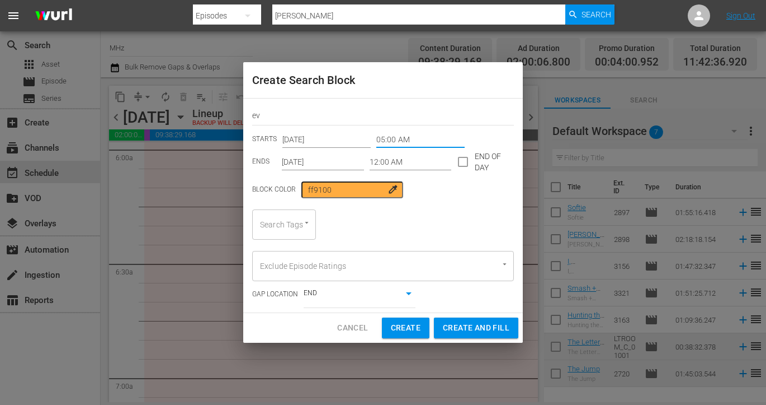
click at [377, 166] on input "12:00 AM" at bounding box center [411, 161] width 82 height 17
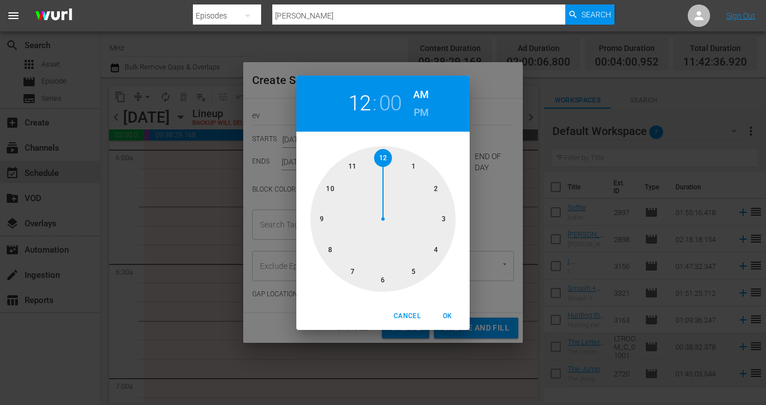
click at [417, 109] on h6 "PM" at bounding box center [421, 113] width 15 height 18
click at [385, 276] on div at bounding box center [383, 218] width 145 height 145
click at [443, 312] on span "OK" at bounding box center [447, 316] width 27 height 12
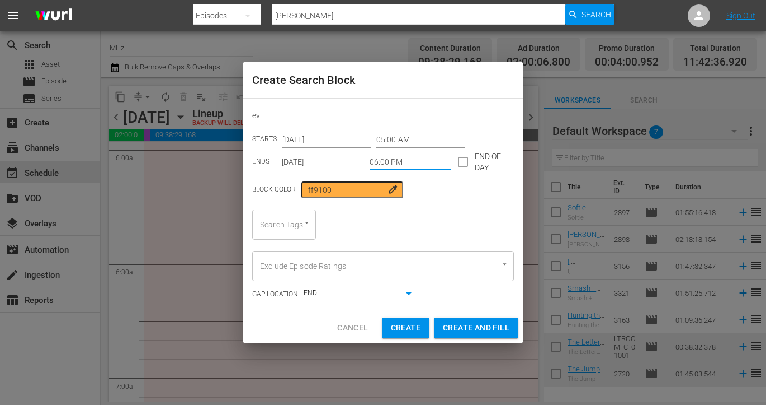
click at [289, 216] on div "Search Tags" at bounding box center [284, 224] width 64 height 30
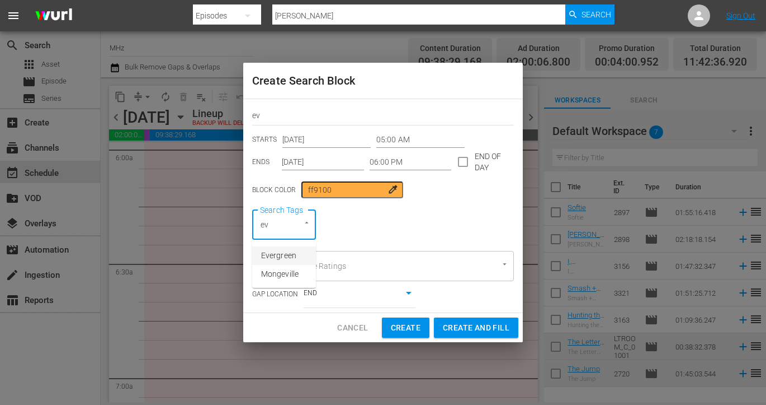
click at [286, 252] on span "Evergreen" at bounding box center [278, 256] width 35 height 12
click at [295, 158] on input "Oct 6th 2025" at bounding box center [323, 161] width 82 height 17
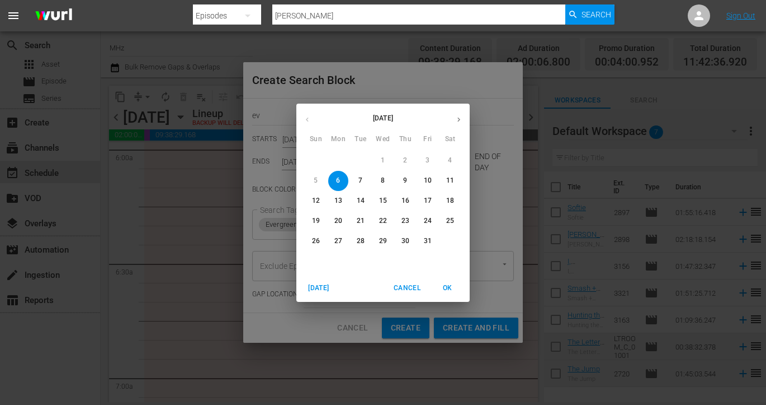
click at [428, 173] on button "10" at bounding box center [428, 181] width 20 height 20
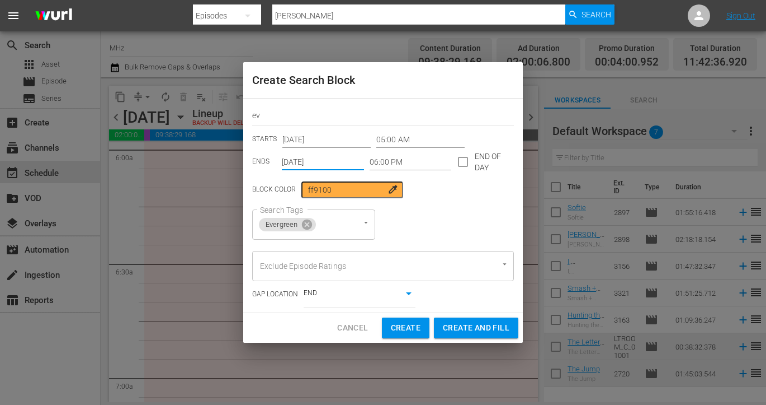
click at [473, 324] on span "Create and Fill" at bounding box center [476, 328] width 67 height 14
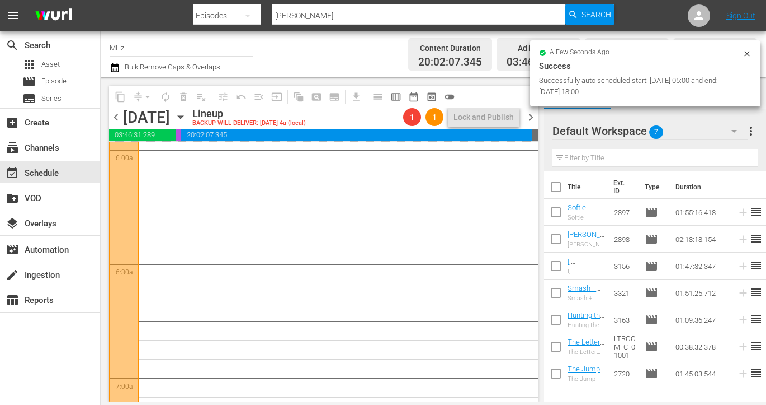
click at [190, 118] on div "Monday, October 6th October 6th" at bounding box center [156, 117] width 67 height 18
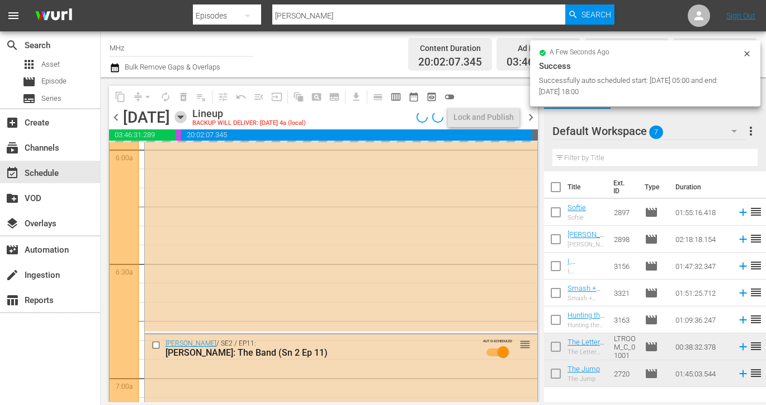
click at [183, 116] on icon "button" at bounding box center [180, 117] width 5 height 3
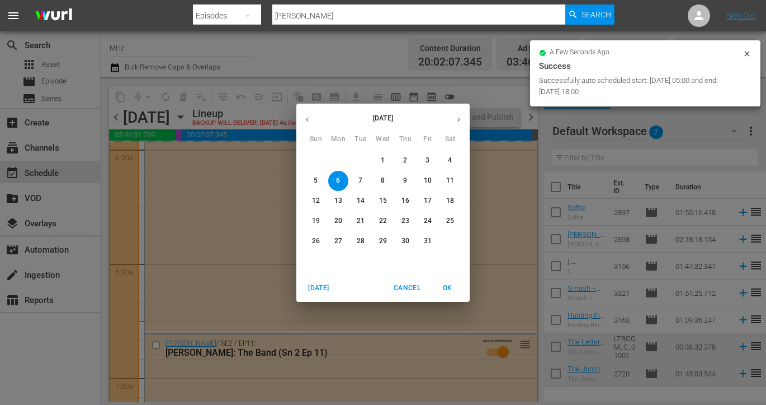
click at [342, 196] on span "13" at bounding box center [338, 201] width 20 height 10
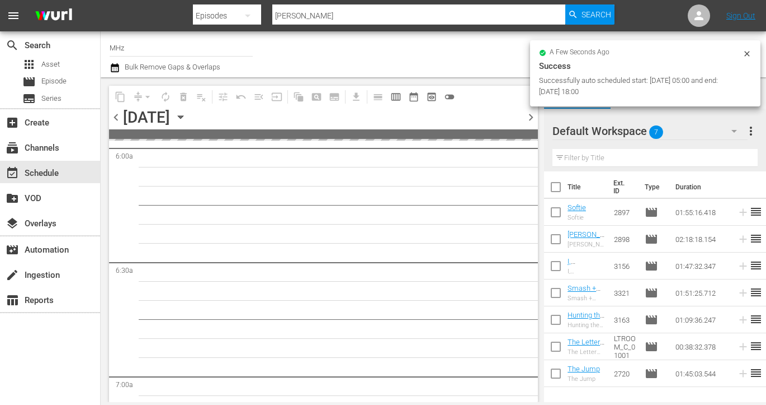
scroll to position [1419, 0]
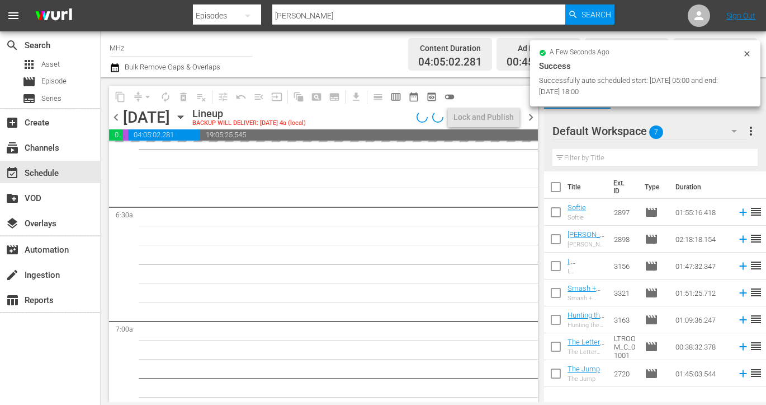
click at [323, 84] on div "content_copy compress arrow_drop_down autorenew_outlined delete_forever_outline…" at bounding box center [321, 239] width 440 height 325
click at [318, 90] on button "pageview_outlined" at bounding box center [317, 97] width 18 height 18
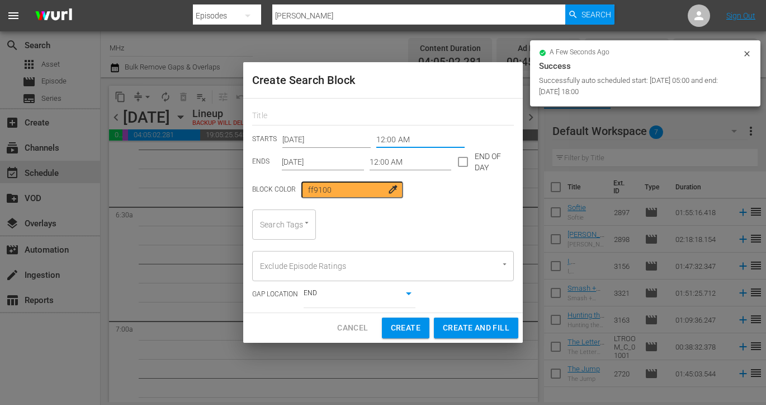
click at [384, 134] on input "12:00 AM" at bounding box center [421, 139] width 88 height 17
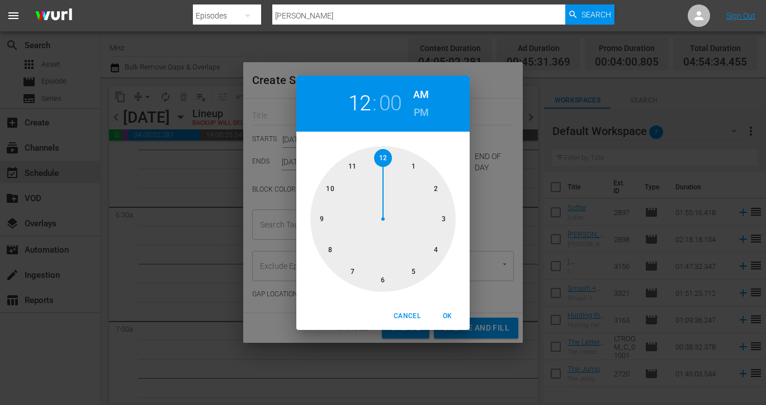
click at [411, 275] on div at bounding box center [383, 218] width 145 height 145
click at [448, 317] on span "OK" at bounding box center [447, 316] width 27 height 12
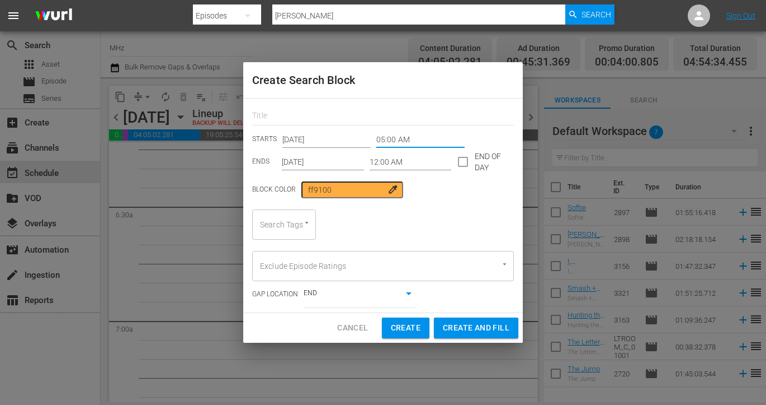
click at [380, 154] on input "12:00 AM" at bounding box center [411, 161] width 82 height 17
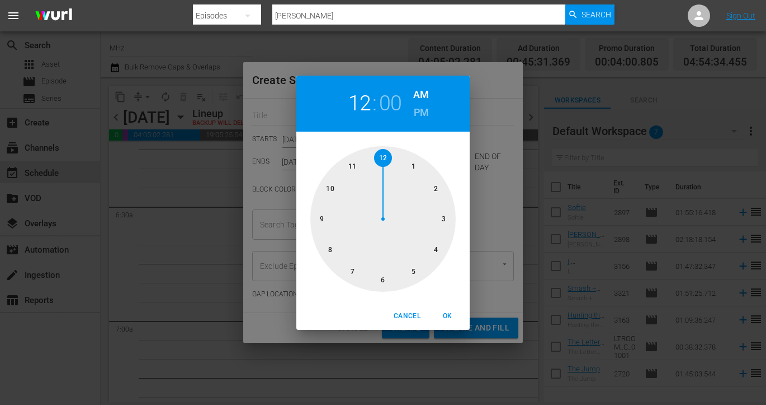
click at [418, 114] on h6 "PM" at bounding box center [421, 113] width 15 height 18
click at [384, 280] on div at bounding box center [383, 218] width 145 height 145
click at [444, 313] on span "OK" at bounding box center [447, 316] width 27 height 12
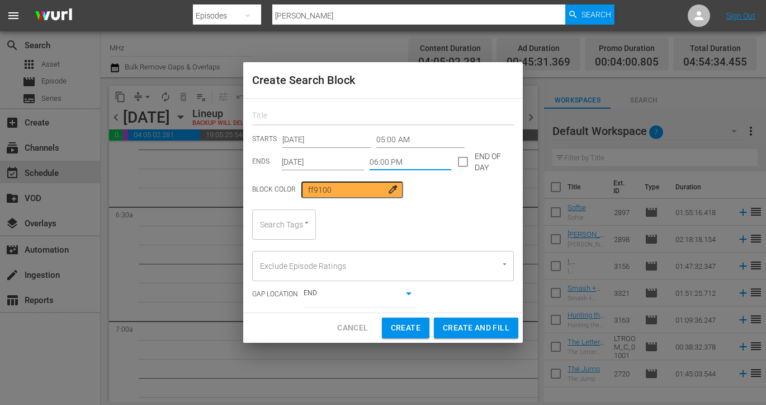
click at [335, 124] on input "text" at bounding box center [383, 116] width 262 height 17
click at [319, 160] on input "Oct 13th 2025" at bounding box center [323, 161] width 82 height 17
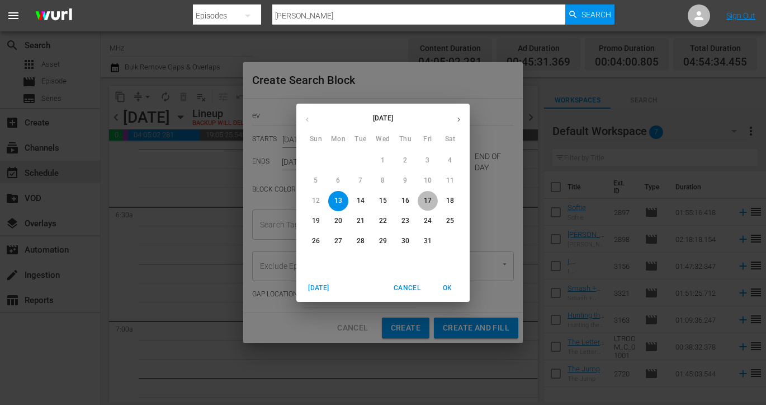
click at [425, 205] on p "17" at bounding box center [428, 201] width 8 height 10
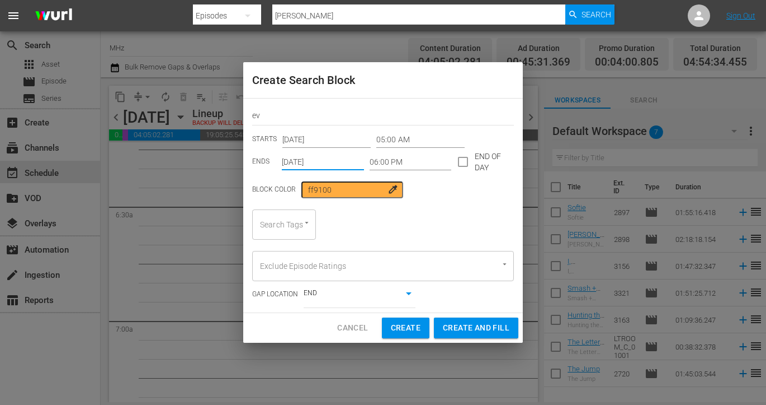
click at [299, 224] on div at bounding box center [301, 223] width 20 height 12
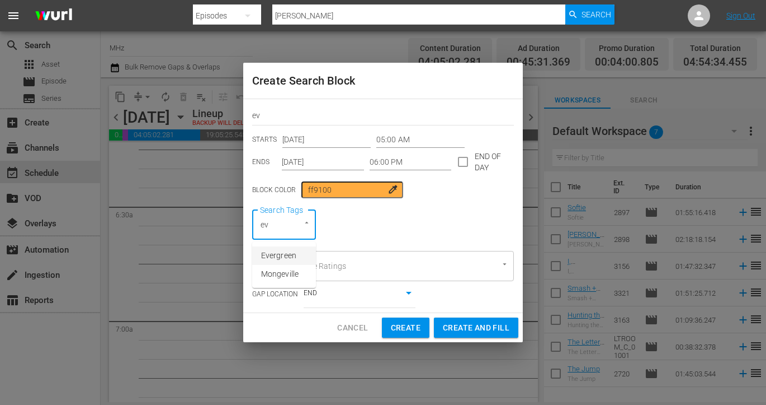
click at [284, 253] on span "Evergreen" at bounding box center [278, 256] width 35 height 12
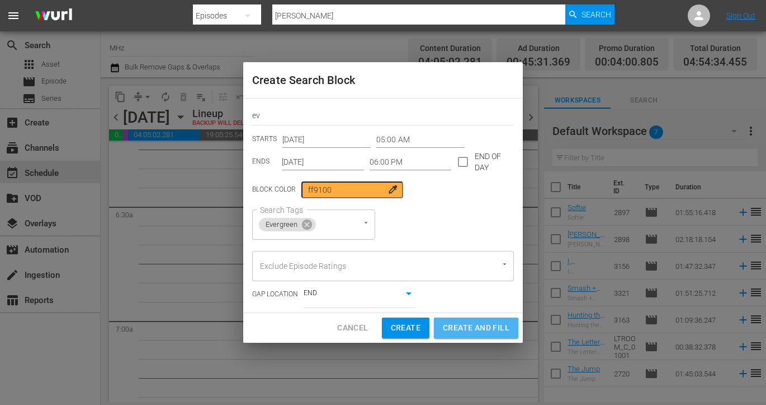
click at [482, 328] on span "Create and Fill" at bounding box center [476, 328] width 67 height 14
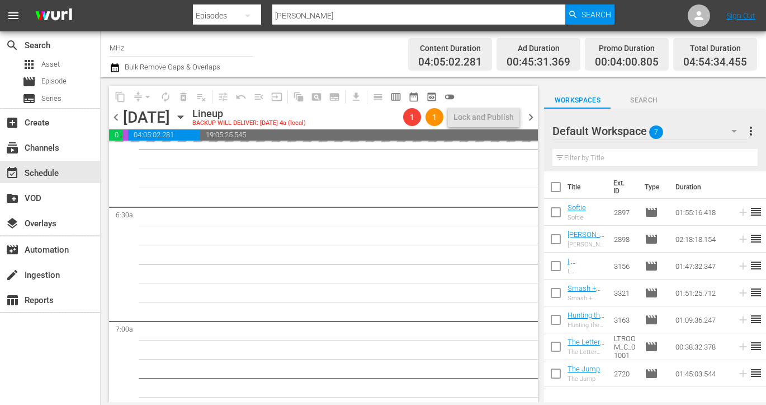
click at [187, 114] on icon "button" at bounding box center [181, 117] width 12 height 12
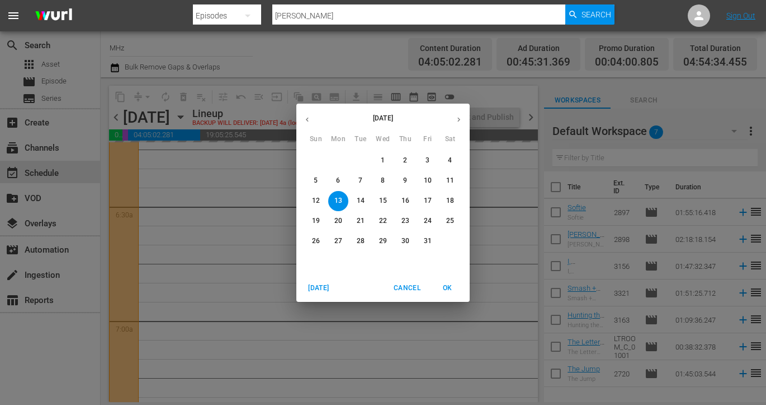
click at [344, 224] on span "20" at bounding box center [338, 221] width 20 height 10
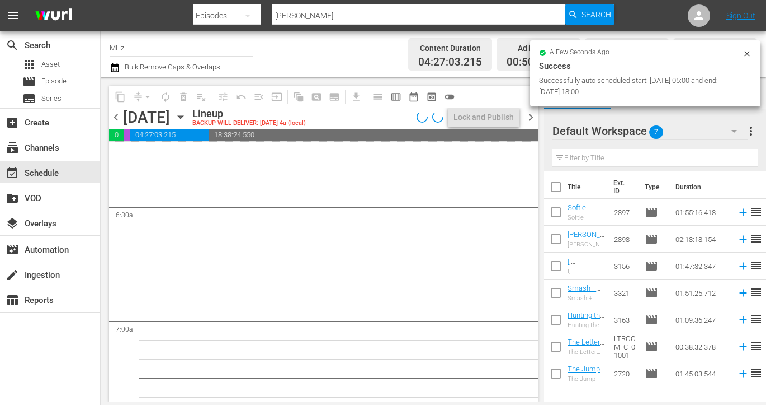
click at [315, 78] on div "content_copy compress arrow_drop_down autorenew_outlined delete_forever_outline…" at bounding box center [321, 239] width 440 height 325
click at [316, 90] on button "pageview_outlined" at bounding box center [317, 97] width 18 height 18
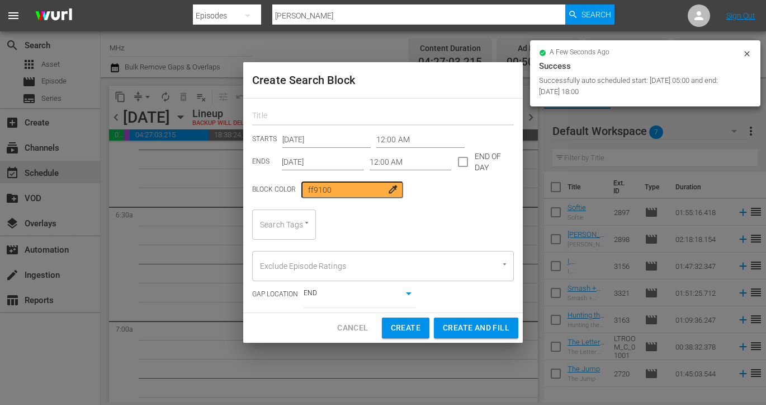
click at [352, 117] on input "text" at bounding box center [383, 116] width 262 height 17
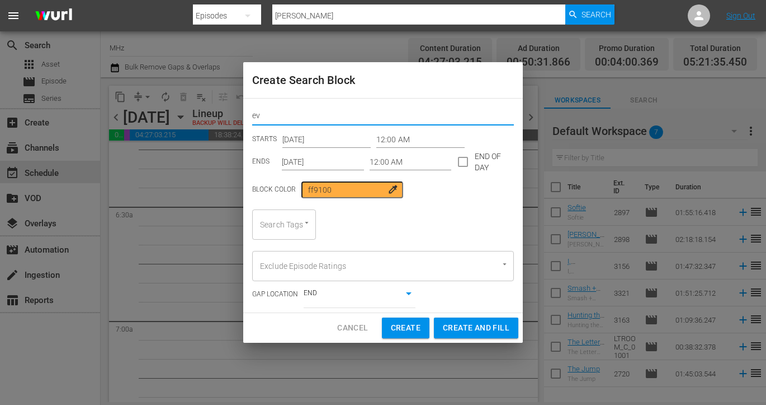
click at [398, 140] on input "12:00 AM" at bounding box center [421, 139] width 88 height 17
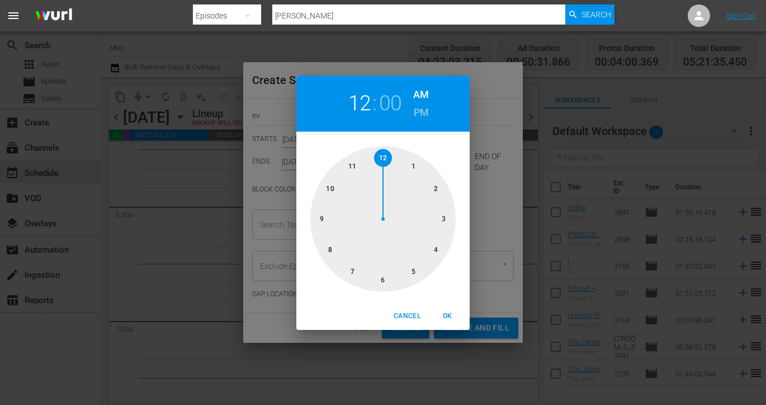
click at [415, 275] on div at bounding box center [383, 218] width 145 height 145
click at [446, 308] on button "OK" at bounding box center [448, 316] width 36 height 18
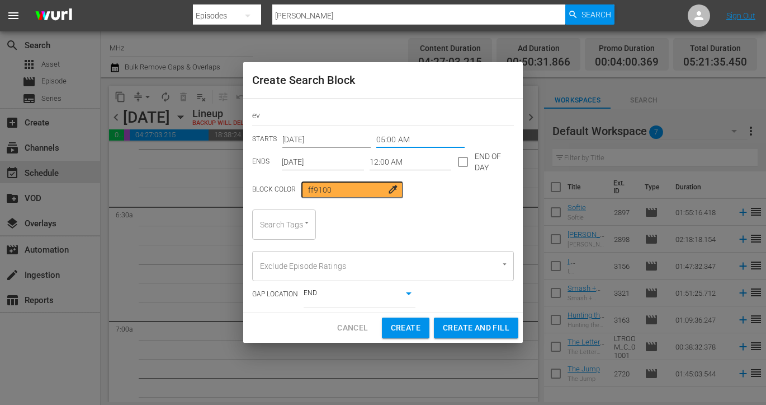
click at [401, 166] on input "12:00 AM" at bounding box center [411, 161] width 82 height 17
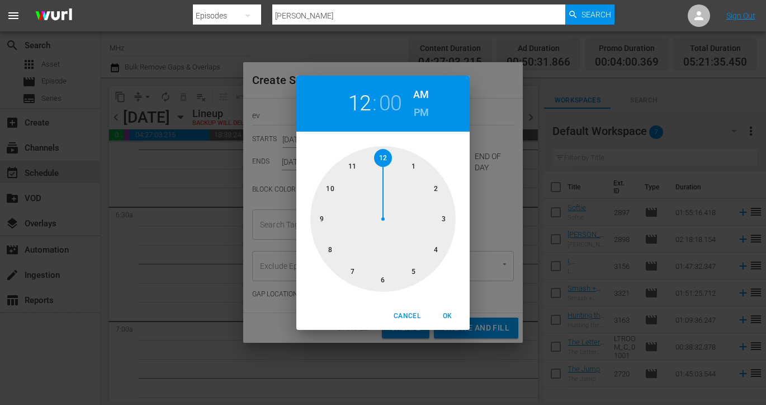
click at [416, 116] on h6 "PM" at bounding box center [421, 113] width 15 height 18
click at [382, 276] on div at bounding box center [383, 218] width 145 height 145
click at [441, 314] on span "OK" at bounding box center [447, 316] width 27 height 12
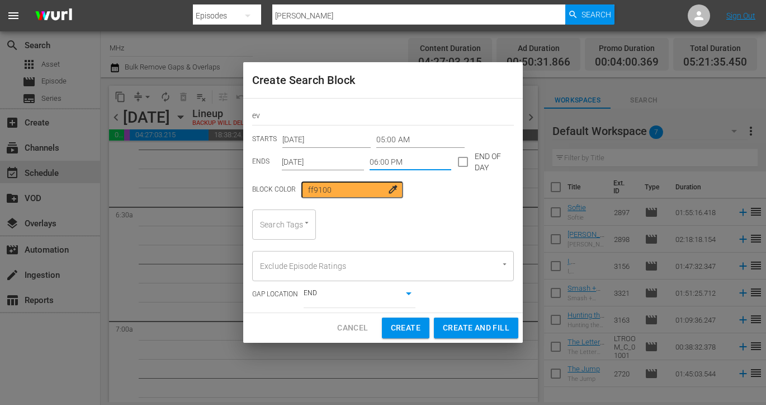
click at [310, 163] on input "Oct 20th 2025" at bounding box center [323, 161] width 82 height 17
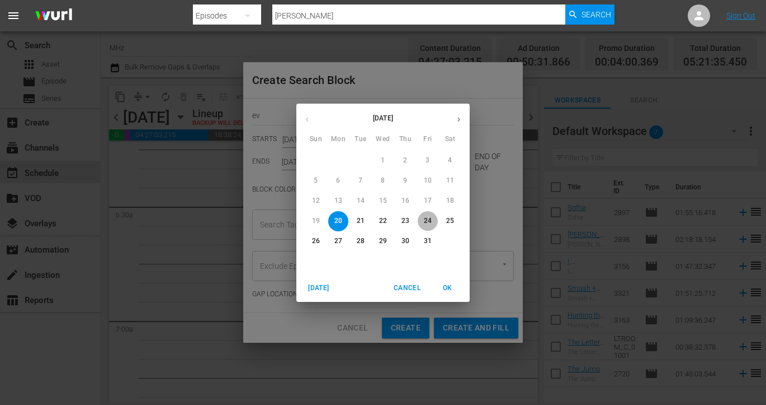
click at [432, 223] on span "24" at bounding box center [428, 221] width 20 height 10
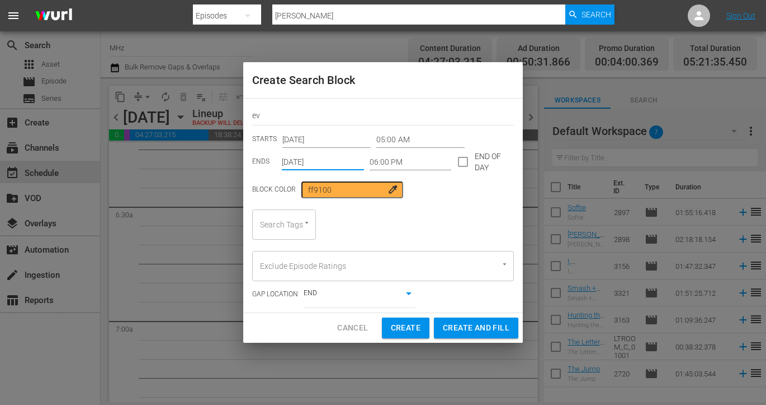
click at [285, 223] on div "Search Tags" at bounding box center [284, 224] width 64 height 30
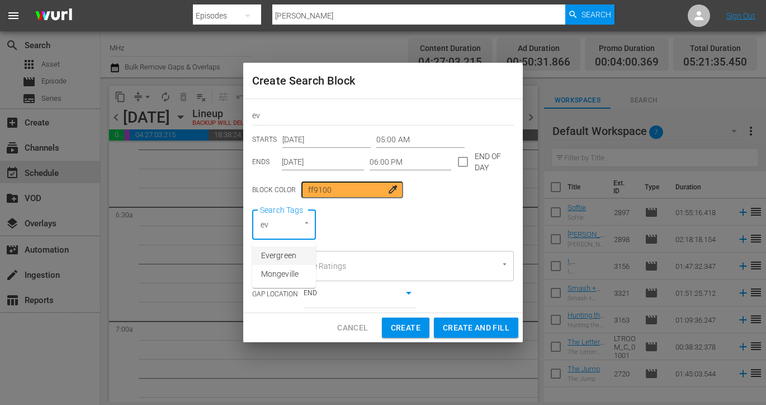
click at [270, 253] on span "Evergreen" at bounding box center [278, 256] width 35 height 12
click at [454, 325] on span "Create and Fill" at bounding box center [476, 328] width 67 height 14
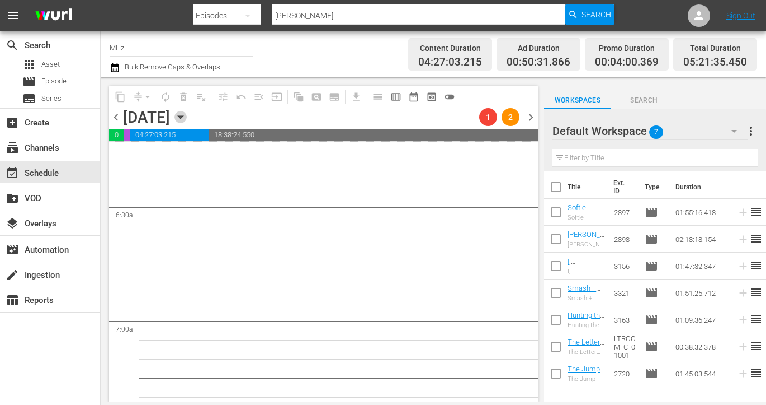
click at [187, 117] on icon "button" at bounding box center [181, 117] width 12 height 12
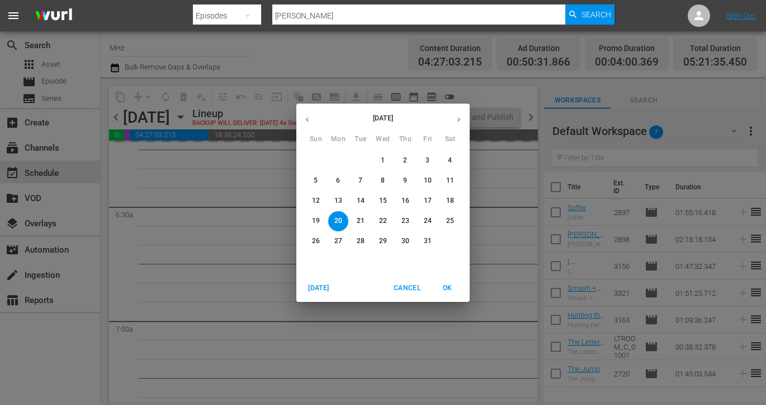
click at [344, 237] on span "27" at bounding box center [338, 241] width 20 height 10
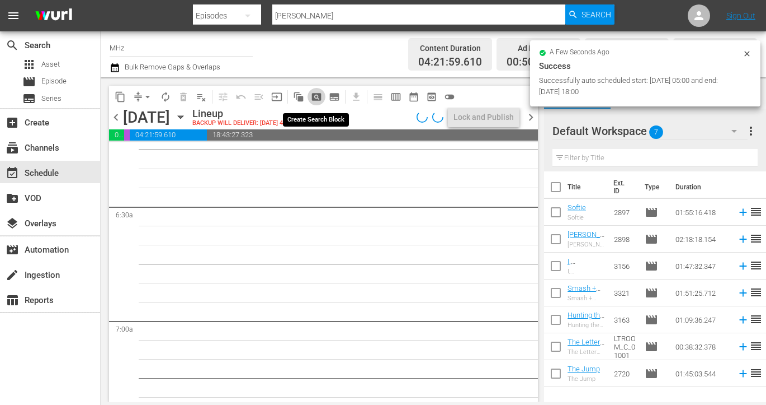
click at [320, 97] on span "pageview_outlined" at bounding box center [316, 96] width 11 height 11
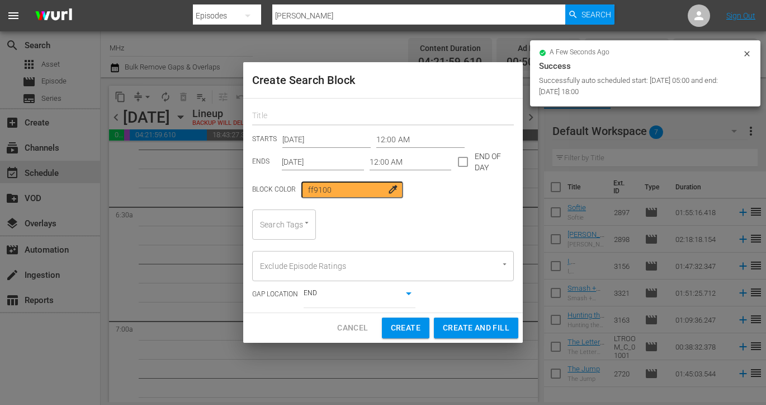
click at [375, 114] on input "text" at bounding box center [383, 116] width 262 height 17
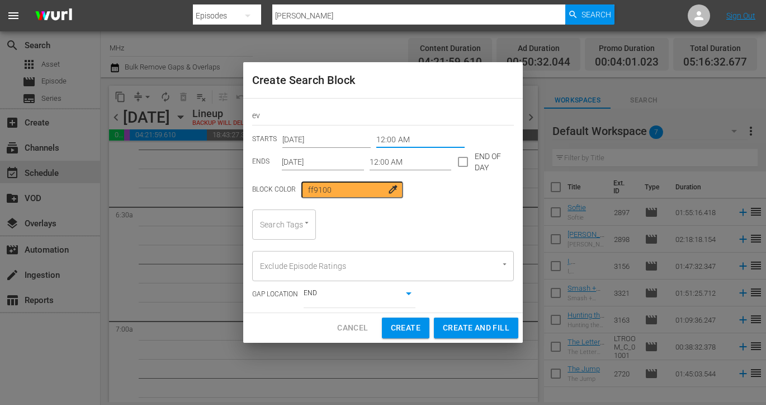
click at [394, 139] on input "12:00 AM" at bounding box center [421, 139] width 88 height 17
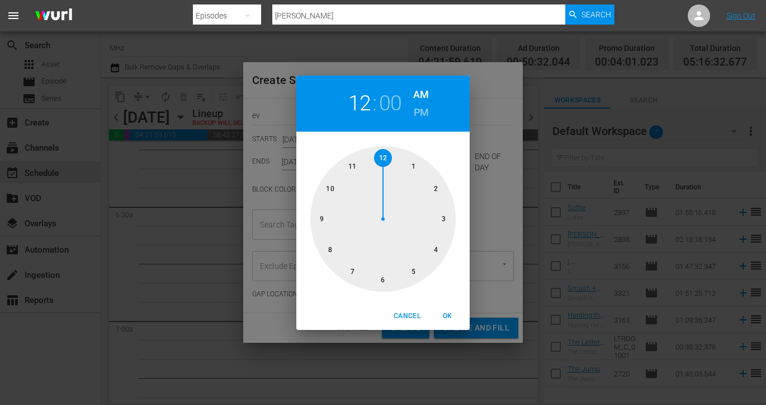
click at [412, 270] on div at bounding box center [383, 218] width 145 height 145
click at [440, 313] on span "OK" at bounding box center [447, 316] width 27 height 12
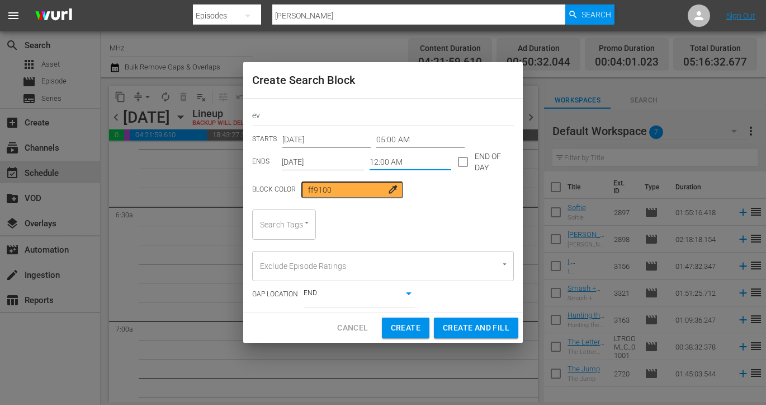
click at [399, 161] on input "12:00 AM" at bounding box center [411, 161] width 82 height 17
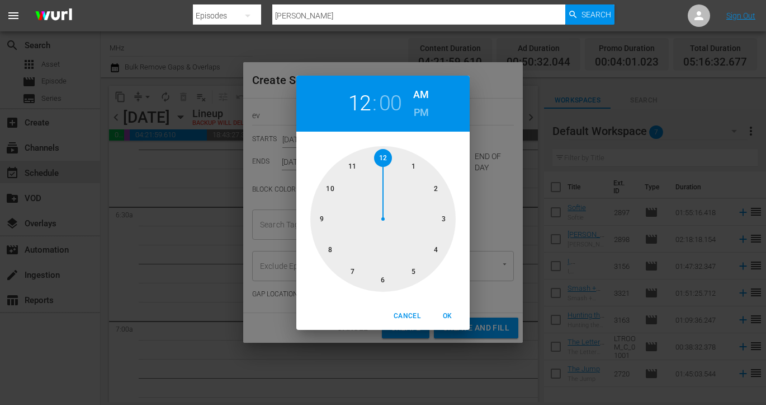
click at [424, 112] on h6 "PM" at bounding box center [421, 113] width 15 height 18
click at [381, 279] on div at bounding box center [383, 218] width 145 height 145
click at [444, 315] on span "OK" at bounding box center [447, 316] width 27 height 12
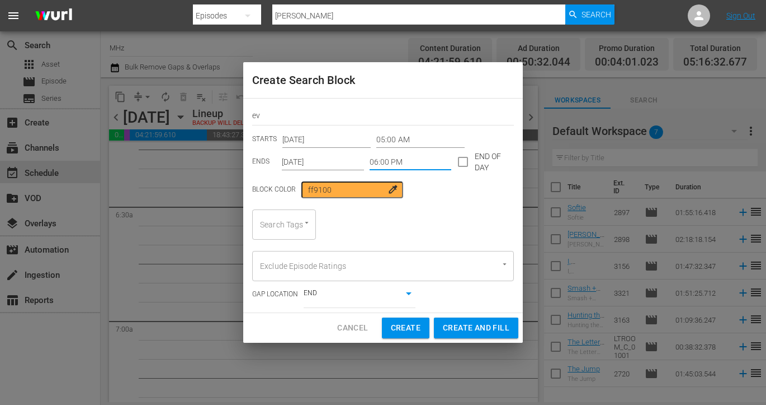
click at [330, 161] on input "Oct 27th 2025" at bounding box center [323, 161] width 82 height 17
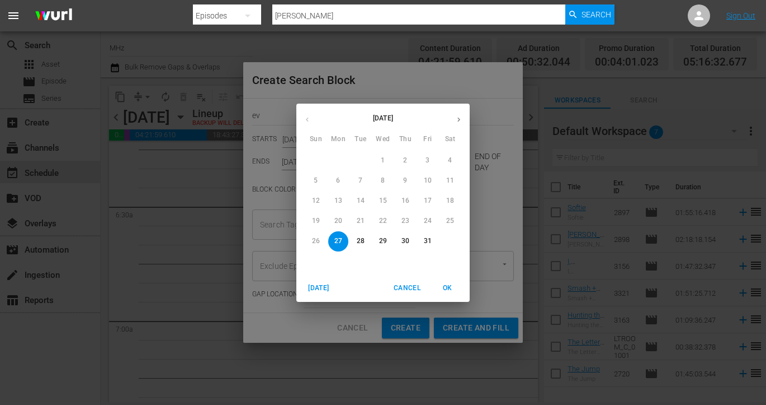
click at [430, 245] on p "31" at bounding box center [428, 241] width 8 height 10
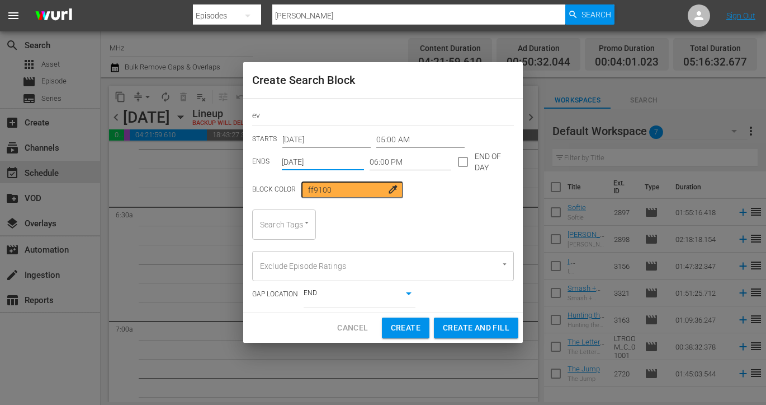
click at [299, 232] on div "Search Tags" at bounding box center [284, 224] width 64 height 30
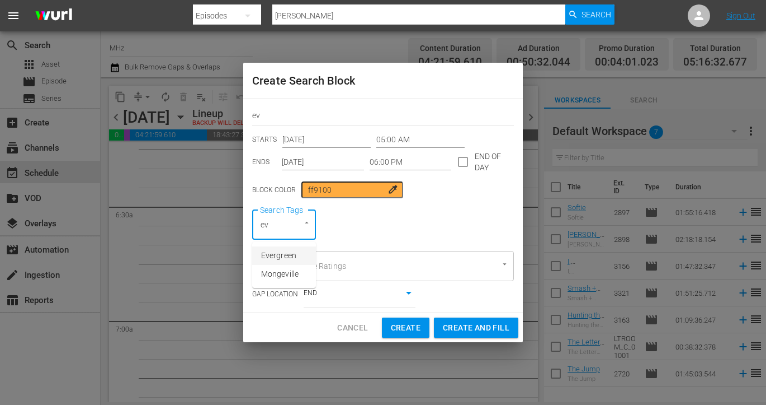
click at [281, 255] on span "Evergreen" at bounding box center [278, 256] width 35 height 12
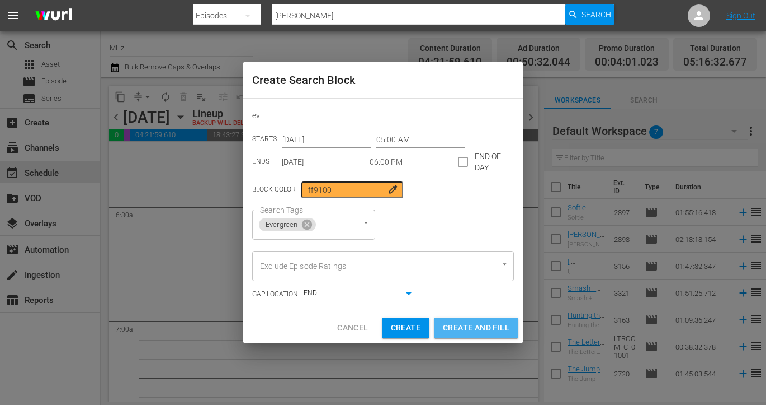
click at [462, 320] on button "Create and Fill" at bounding box center [476, 327] width 84 height 21
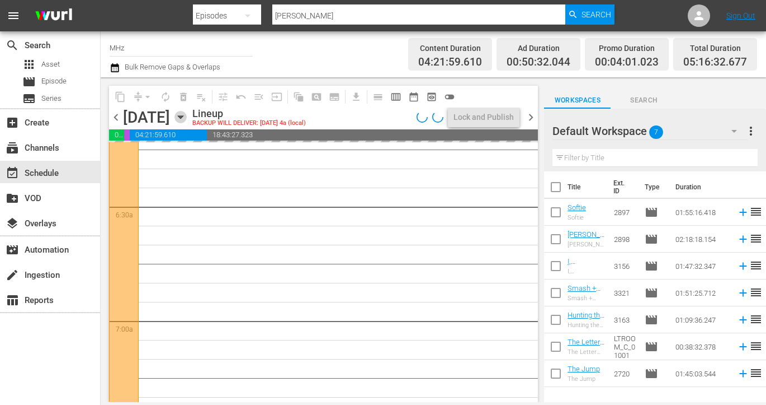
click at [187, 115] on icon "button" at bounding box center [181, 117] width 12 height 12
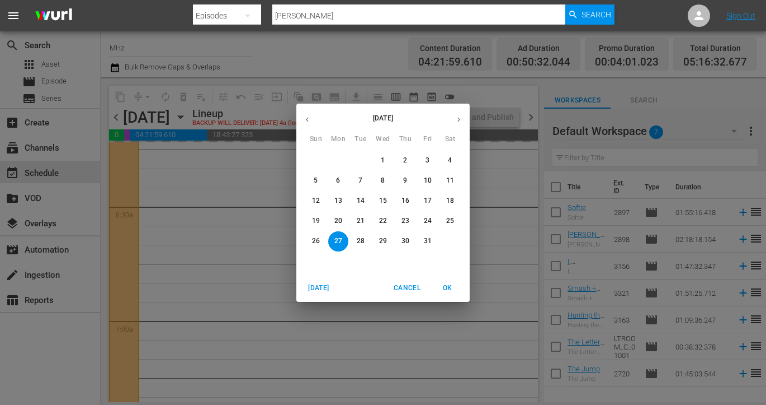
click at [336, 177] on span "6" at bounding box center [338, 181] width 20 height 10
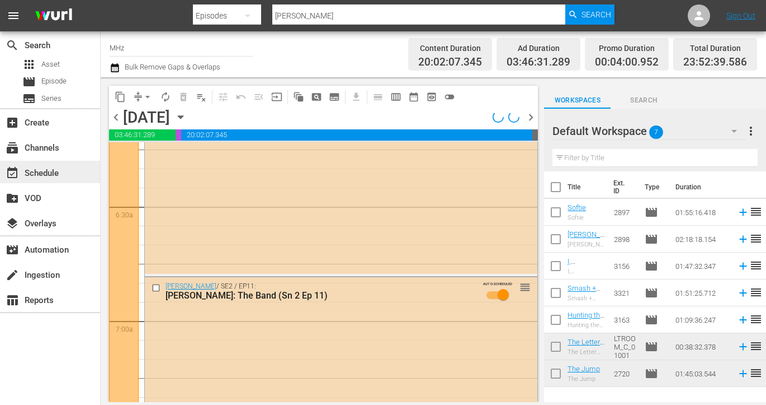
scroll to position [1362, 0]
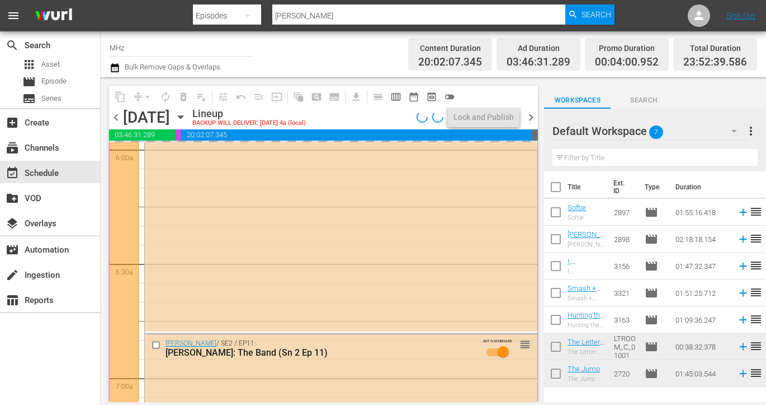
click at [187, 119] on icon "button" at bounding box center [181, 117] width 12 height 12
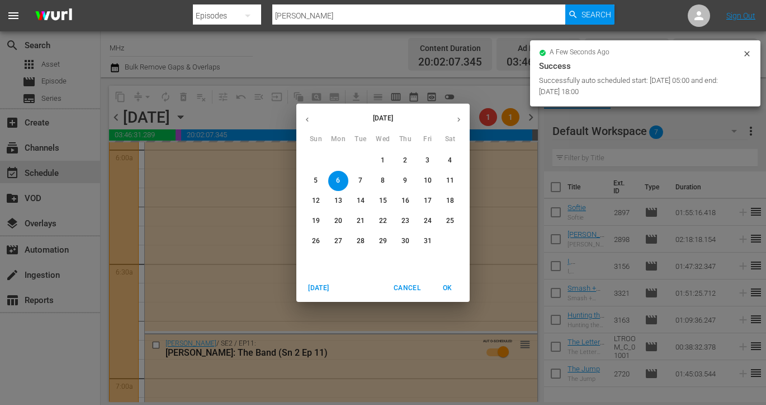
click at [358, 178] on span "7" at bounding box center [361, 181] width 20 height 10
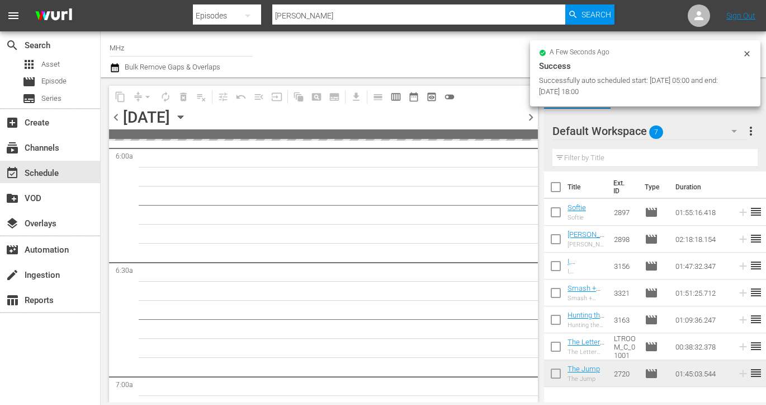
scroll to position [1419, 0]
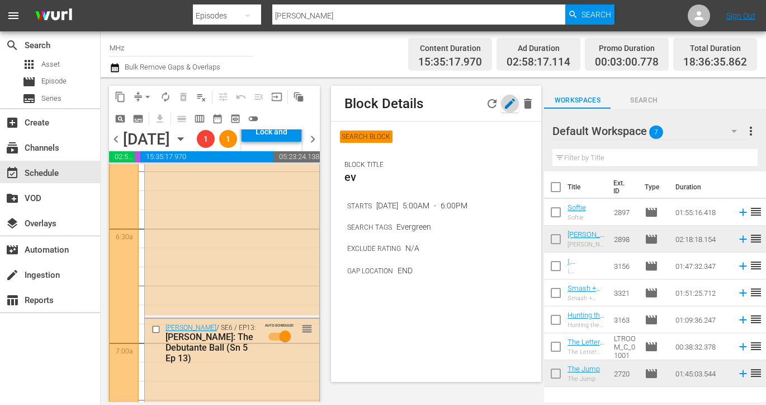
click at [507, 105] on icon "button" at bounding box center [510, 103] width 10 height 10
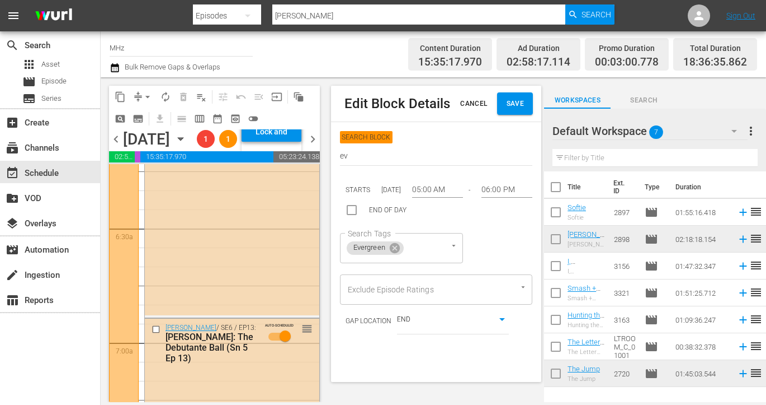
click at [370, 169] on div "SEARCH BLOCK ev STARTS Oct 7, 2025 05:00 AM - 06:00 PM END OF DAY Search Tags E…" at bounding box center [436, 232] width 193 height 203
click at [371, 161] on input "ev" at bounding box center [436, 156] width 193 height 17
click at [396, 247] on icon at bounding box center [395, 248] width 12 height 12
click at [391, 252] on div "Search Tags" at bounding box center [372, 248] width 64 height 30
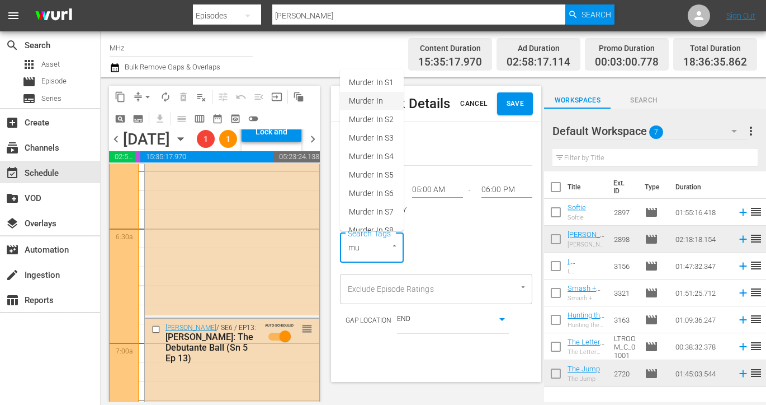
click at [388, 95] on li "Murder In" at bounding box center [372, 101] width 64 height 18
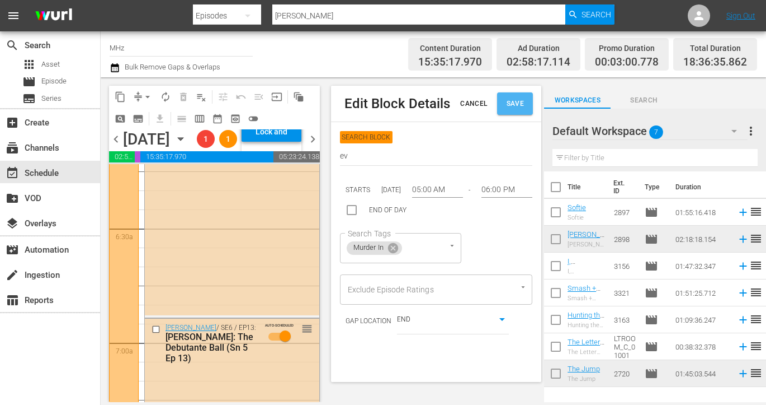
click at [519, 107] on span "Save" at bounding box center [515, 104] width 18 height 12
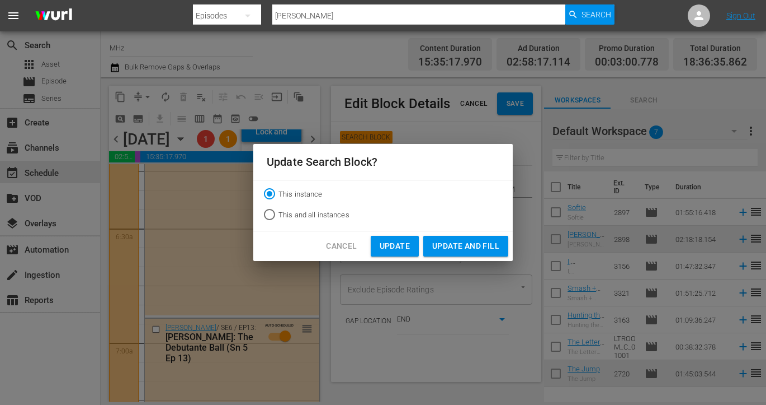
click at [455, 238] on button "Update and Fill" at bounding box center [466, 246] width 85 height 21
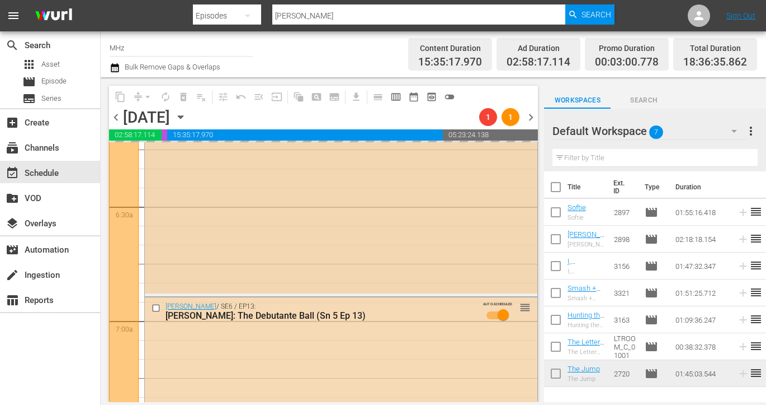
click at [204, 159] on div "Nero Wolfe / SE1 / EP5: Nero Wolfe: Checkmate (Sn 1 Ep 5) AUTO-SCHEDULED 1 reor…" at bounding box center [341, 79] width 393 height 429
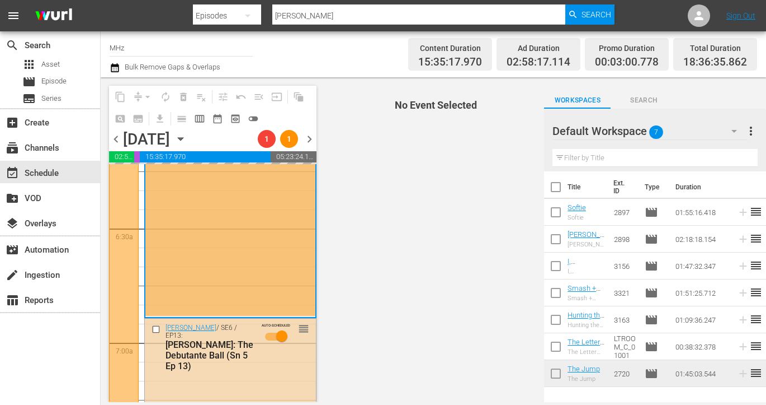
click at [187, 145] on icon "button" at bounding box center [181, 139] width 12 height 12
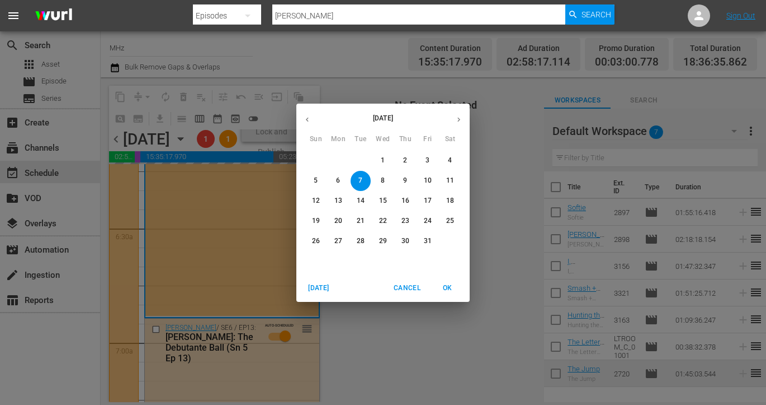
click at [354, 195] on button "14" at bounding box center [361, 201] width 20 height 20
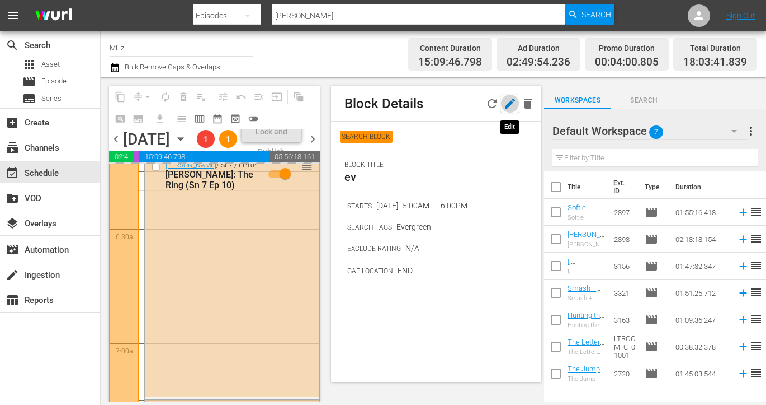
click at [509, 104] on icon "button" at bounding box center [510, 103] width 10 height 10
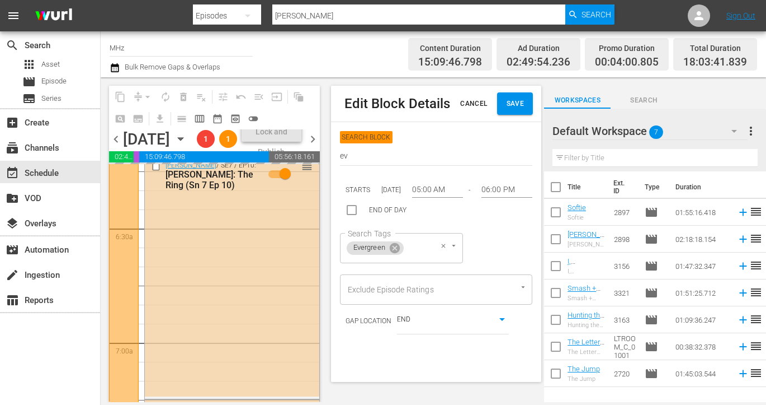
click at [388, 248] on span "Evergreen" at bounding box center [369, 248] width 45 height 10
click at [392, 248] on icon at bounding box center [395, 247] width 10 height 10
click at [387, 250] on div at bounding box center [389, 245] width 20 height 12
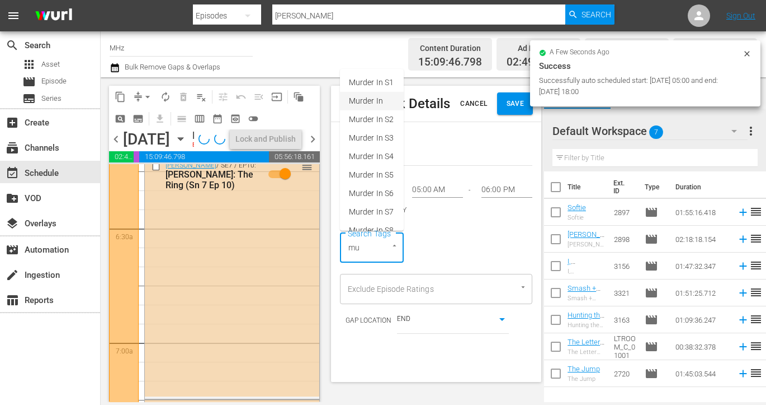
click at [382, 107] on li "Murder In" at bounding box center [372, 101] width 64 height 18
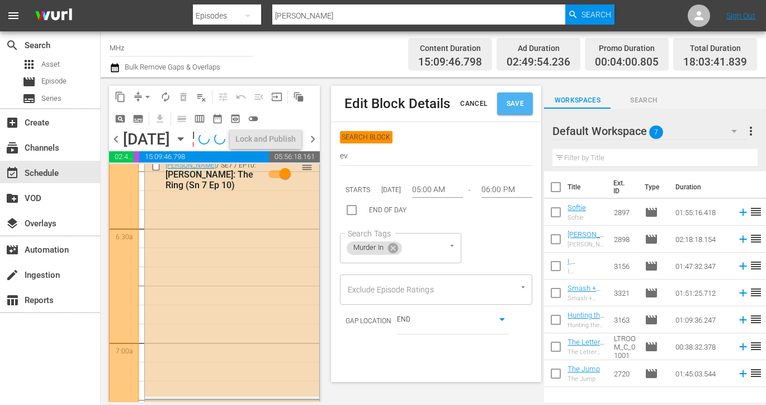
click at [510, 107] on span "Save" at bounding box center [515, 104] width 18 height 12
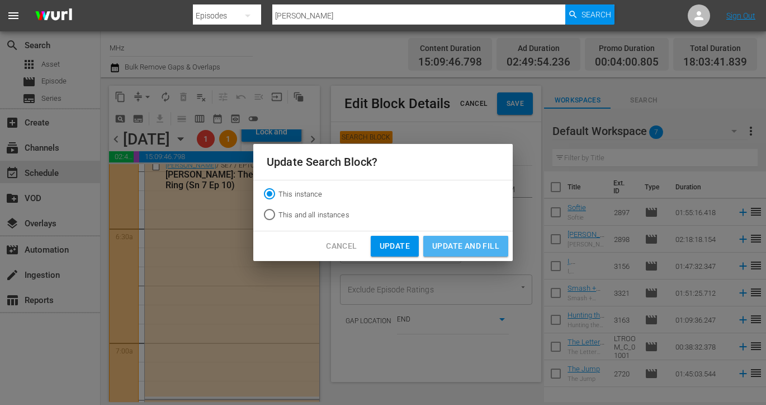
click at [449, 246] on span "Update and Fill" at bounding box center [465, 246] width 67 height 14
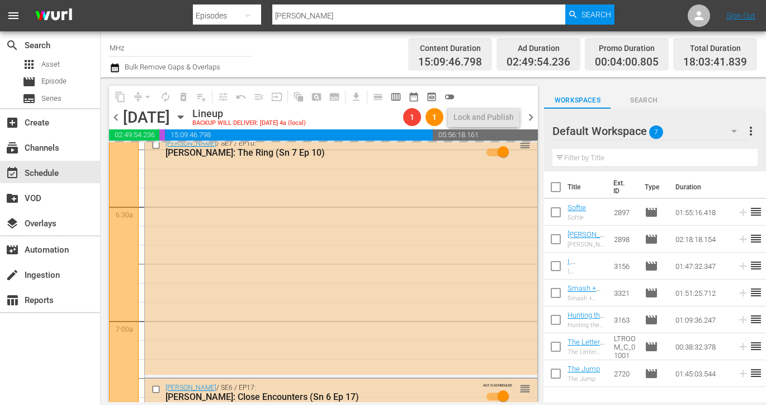
click at [187, 114] on icon "button" at bounding box center [181, 117] width 12 height 12
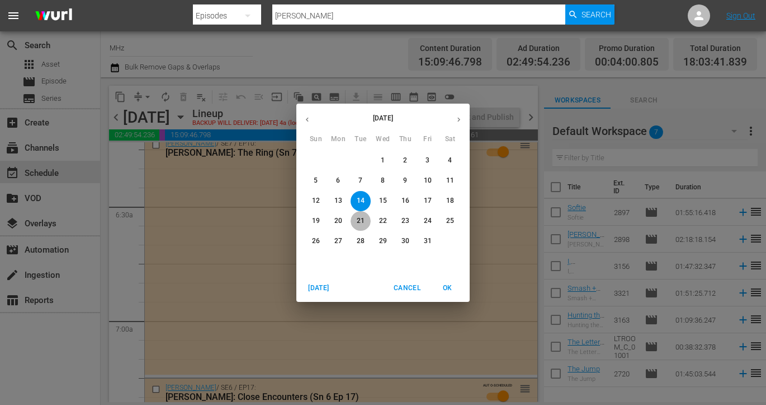
click at [360, 223] on p "21" at bounding box center [361, 221] width 8 height 10
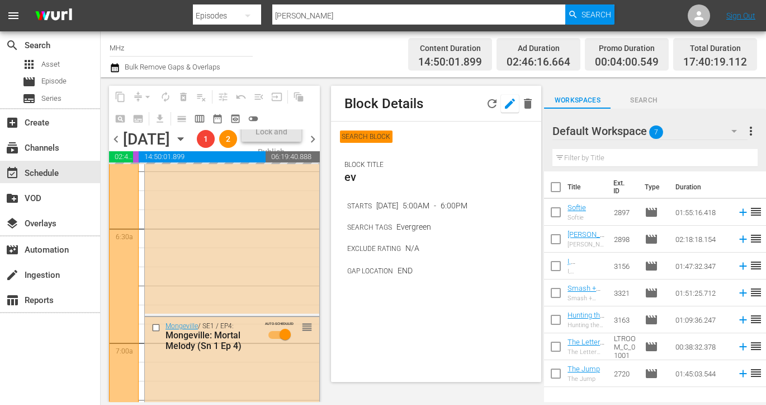
click at [512, 102] on icon "button" at bounding box center [510, 103] width 10 height 10
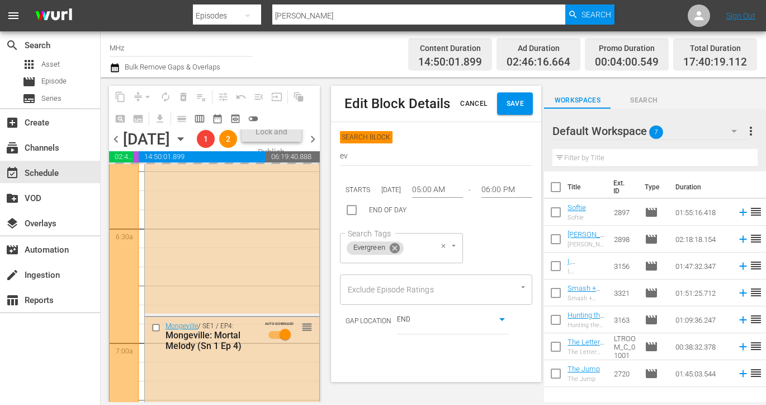
click at [394, 248] on icon at bounding box center [395, 248] width 12 height 12
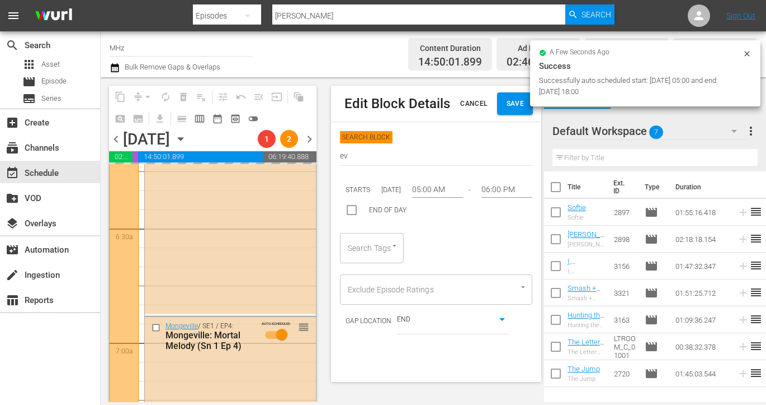
click at [374, 249] on div "Search Tags" at bounding box center [372, 248] width 64 height 30
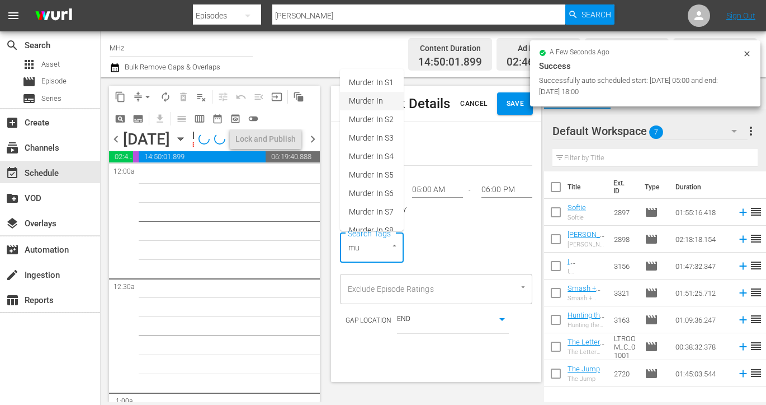
click at [391, 98] on li "Murder In" at bounding box center [372, 101] width 64 height 18
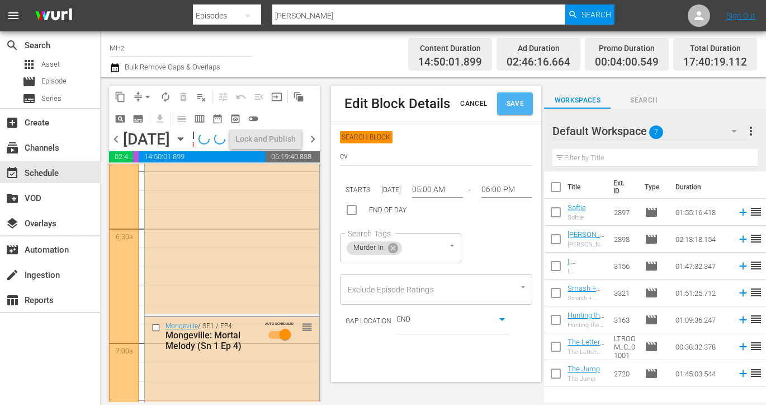
click at [506, 107] on span "Save" at bounding box center [515, 104] width 18 height 12
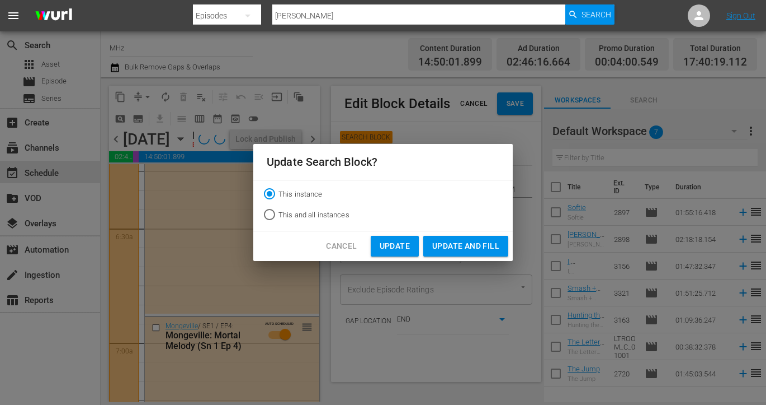
click at [446, 241] on span "Update and Fill" at bounding box center [465, 246] width 67 height 14
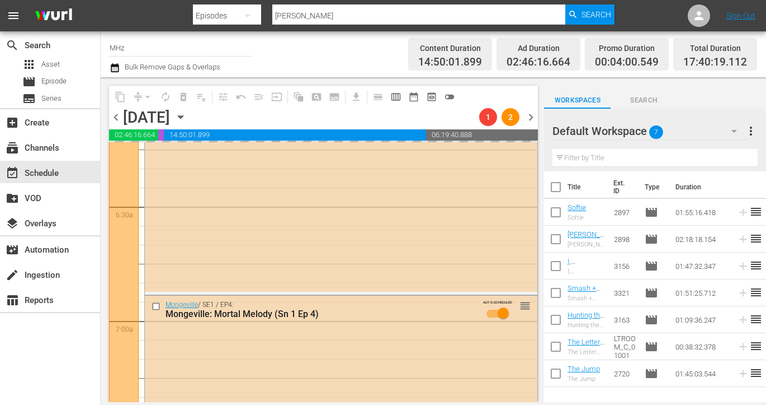
click at [187, 113] on icon "button" at bounding box center [181, 117] width 12 height 12
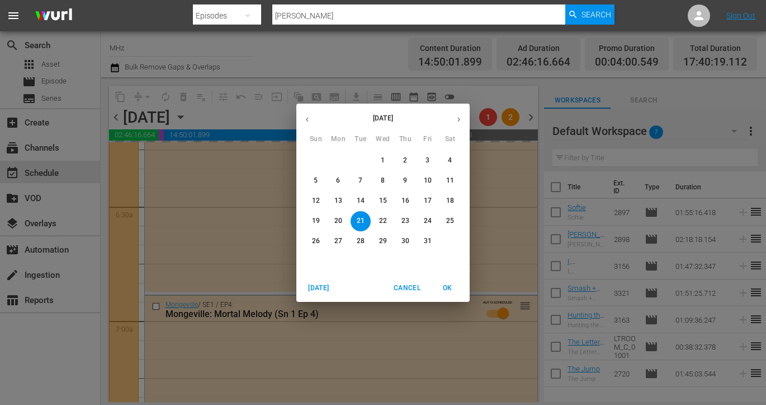
click at [354, 237] on span "28" at bounding box center [361, 241] width 20 height 10
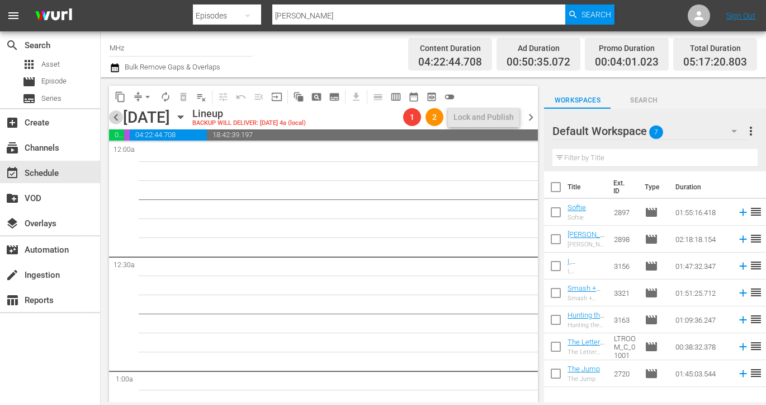
click at [117, 115] on span "chevron_left" at bounding box center [116, 117] width 14 height 14
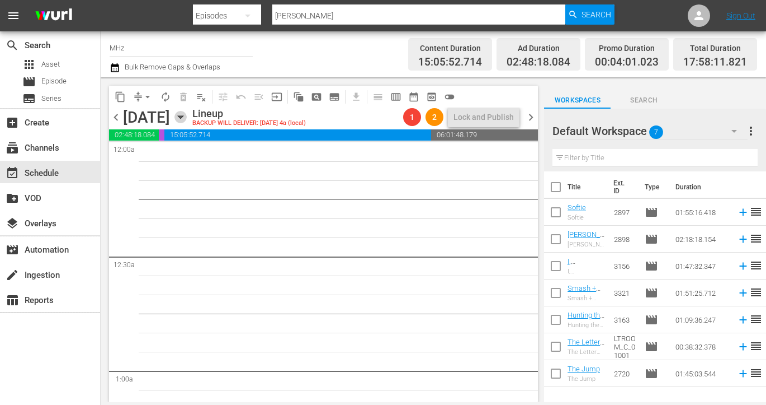
click at [187, 112] on icon "button" at bounding box center [181, 117] width 12 height 12
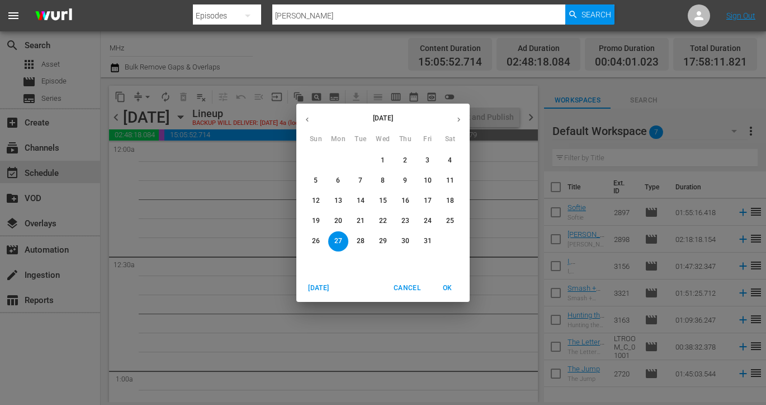
click at [342, 213] on button "20" at bounding box center [338, 221] width 20 height 20
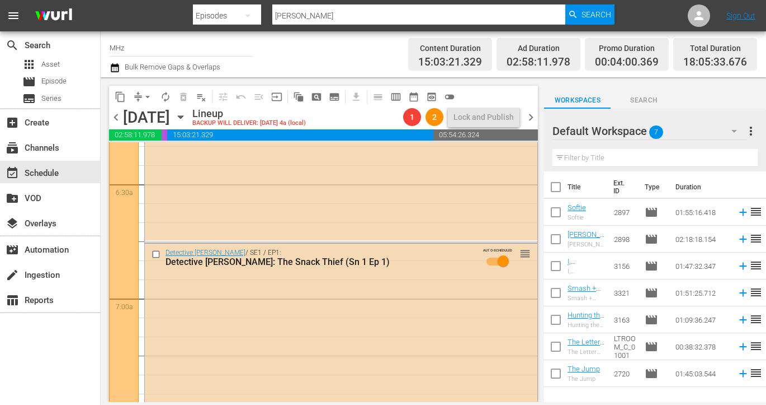
scroll to position [1647, 0]
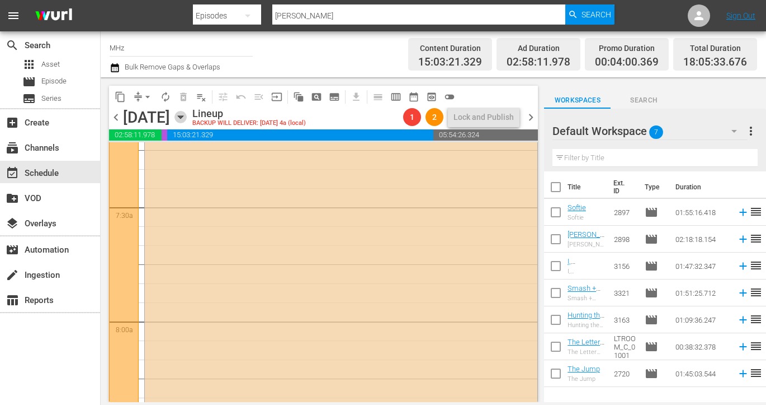
click at [183, 116] on icon "button" at bounding box center [180, 117] width 5 height 3
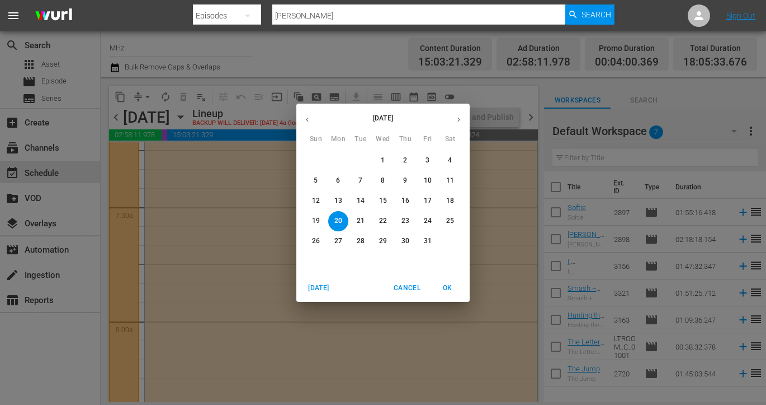
click at [338, 239] on p "27" at bounding box center [339, 241] width 8 height 10
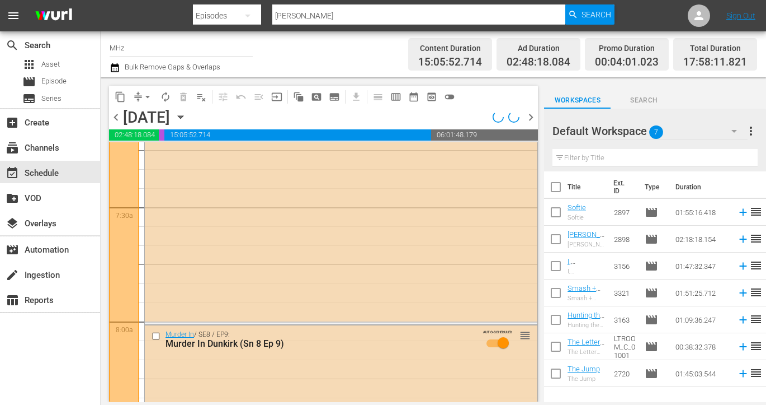
scroll to position [1628, 0]
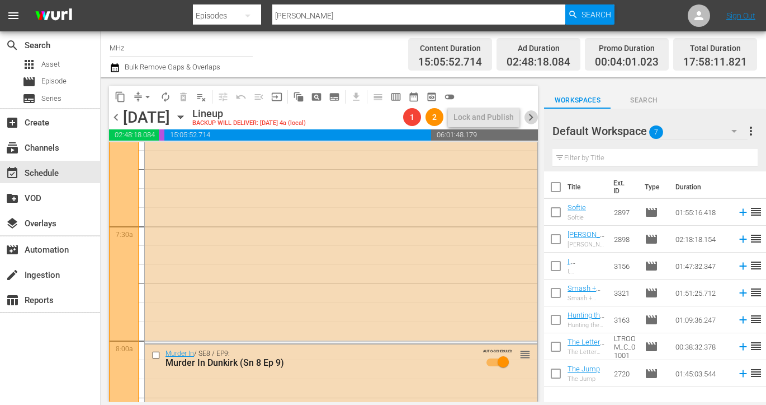
click at [528, 115] on span "chevron_right" at bounding box center [531, 117] width 14 height 14
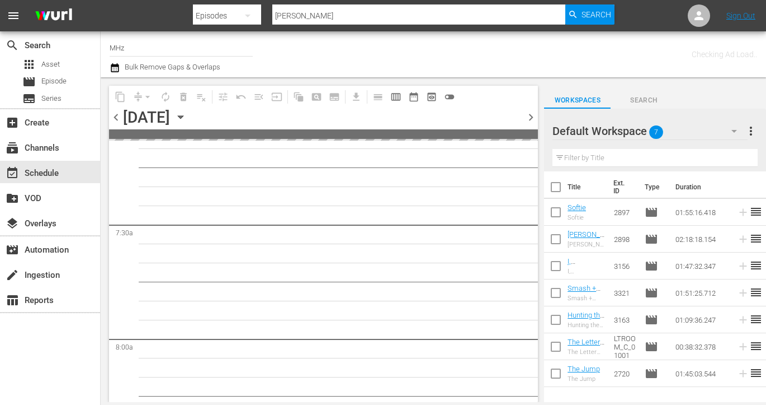
scroll to position [1647, 0]
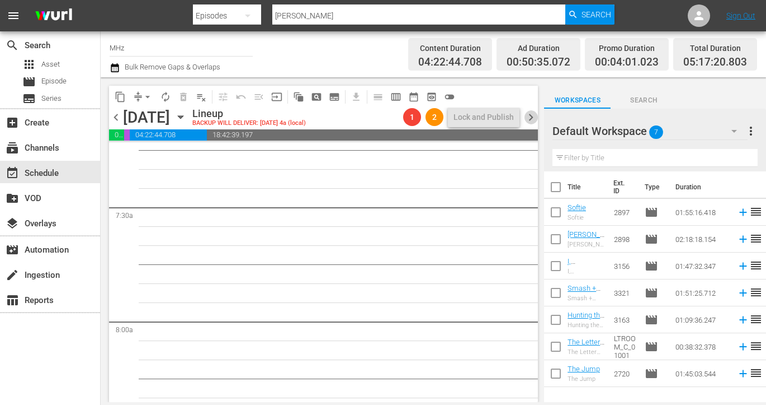
click at [534, 120] on span "chevron_right" at bounding box center [531, 117] width 14 height 14
click at [115, 119] on span "chevron_left" at bounding box center [116, 117] width 14 height 14
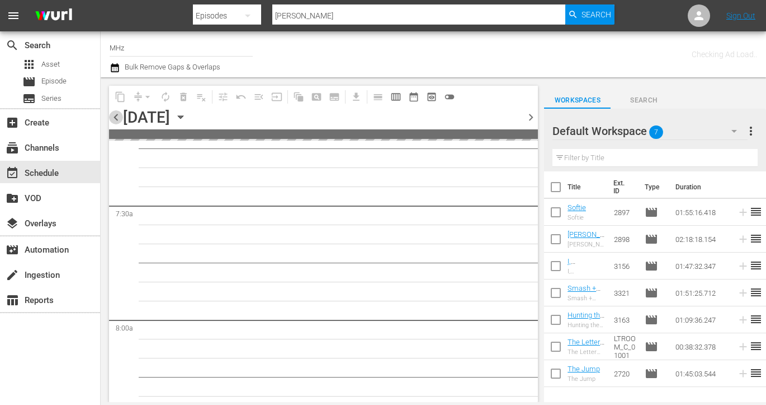
click at [115, 119] on span "chevron_left" at bounding box center [116, 117] width 14 height 14
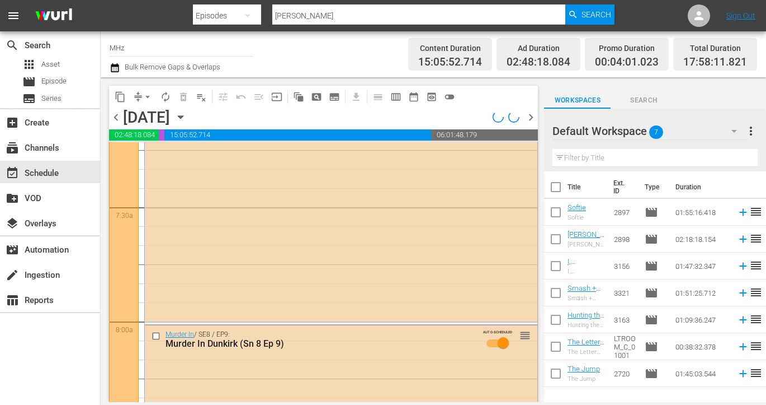
scroll to position [1628, 0]
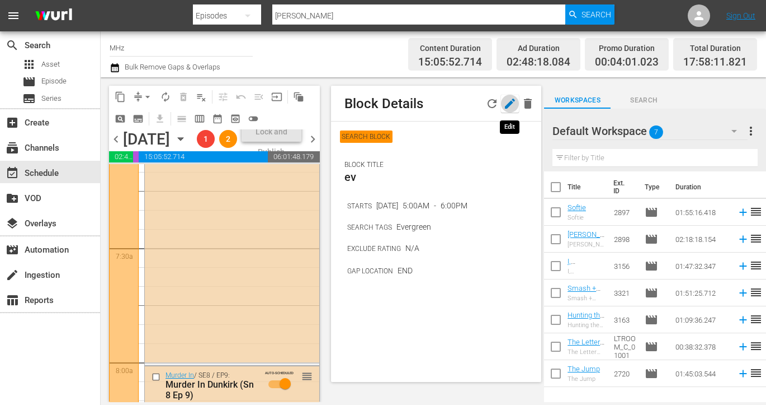
click at [512, 107] on icon "button" at bounding box center [510, 103] width 13 height 13
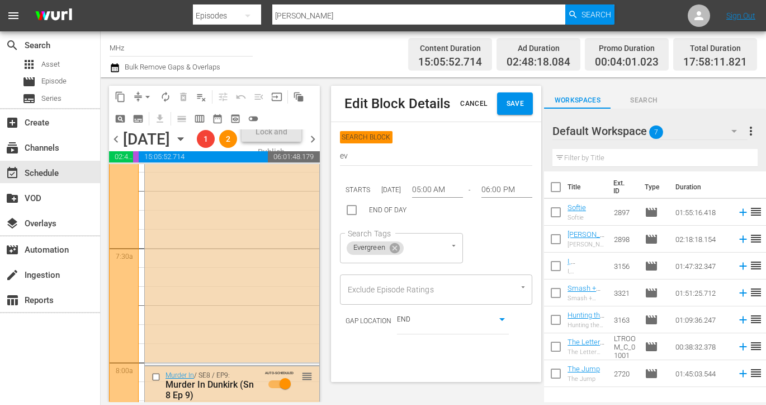
click at [392, 186] on p "Oct 27, 2025" at bounding box center [391, 190] width 31 height 8
click at [481, 98] on span "Cancel" at bounding box center [473, 104] width 27 height 12
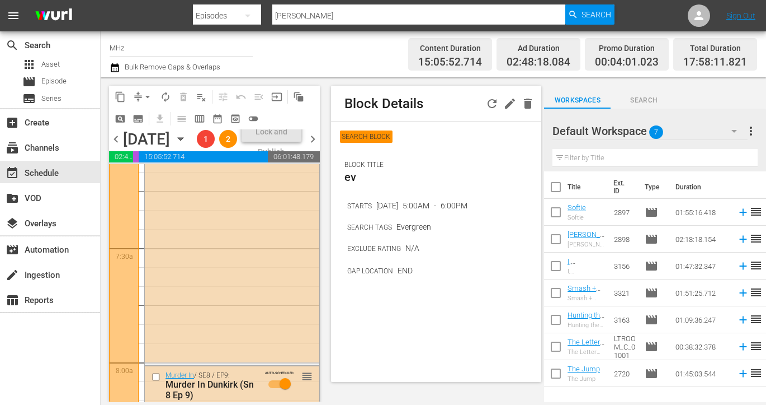
click at [531, 104] on icon "button" at bounding box center [528, 103] width 8 height 10
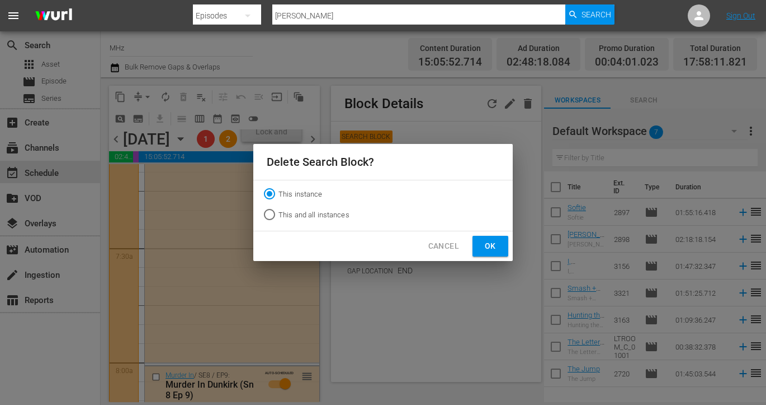
click at [495, 234] on div "Cancel Ok" at bounding box center [383, 246] width 260 height 30
click at [490, 246] on span "Ok" at bounding box center [491, 246] width 18 height 14
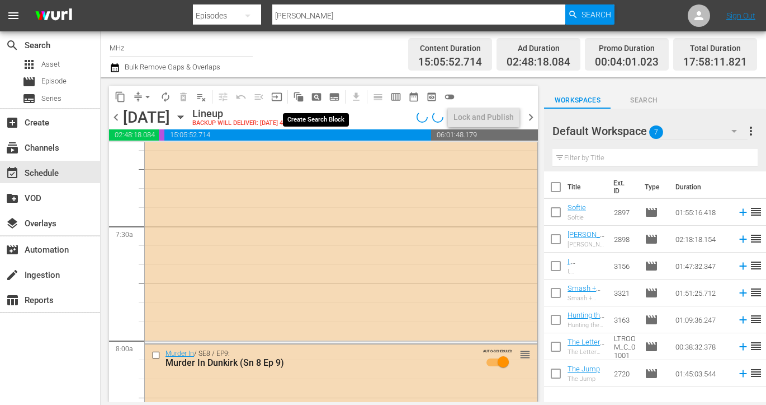
click at [319, 94] on span "pageview_outlined" at bounding box center [316, 96] width 11 height 11
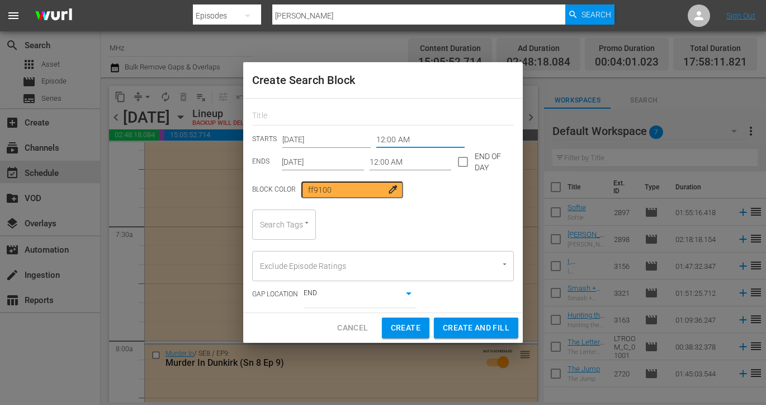
click at [408, 137] on input "12:00 AM" at bounding box center [421, 139] width 88 height 17
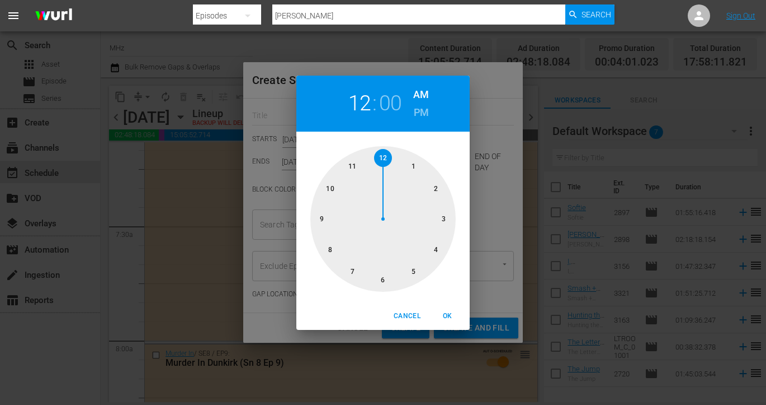
click at [414, 275] on div at bounding box center [383, 218] width 145 height 145
click at [444, 311] on span "OK" at bounding box center [447, 316] width 27 height 12
type input "05:00 AM"
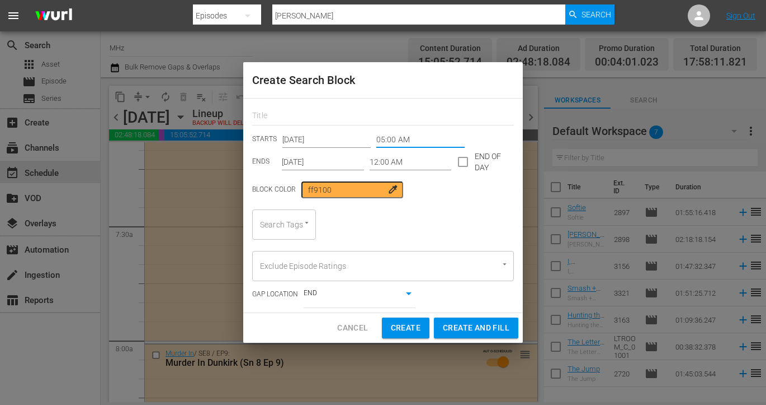
click at [388, 162] on input "12:00 AM" at bounding box center [411, 161] width 82 height 17
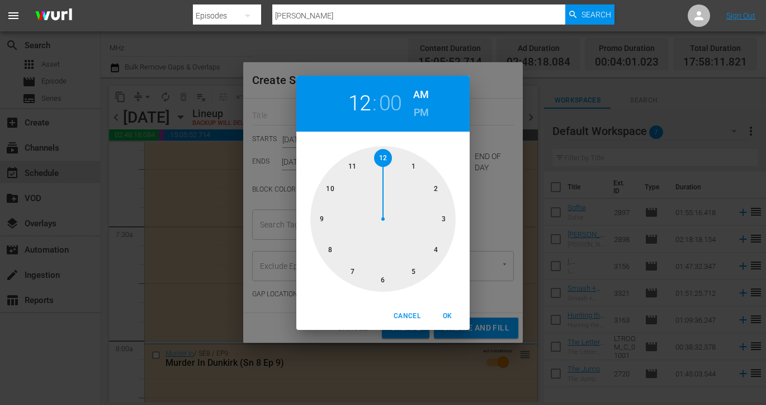
click at [416, 119] on h6 "PM" at bounding box center [421, 113] width 15 height 18
click at [377, 279] on div at bounding box center [383, 218] width 145 height 145
click at [443, 305] on div "Cancel OK" at bounding box center [383, 315] width 173 height 27
click at [444, 312] on span "OK" at bounding box center [447, 316] width 27 height 12
type input "06:00 PM"
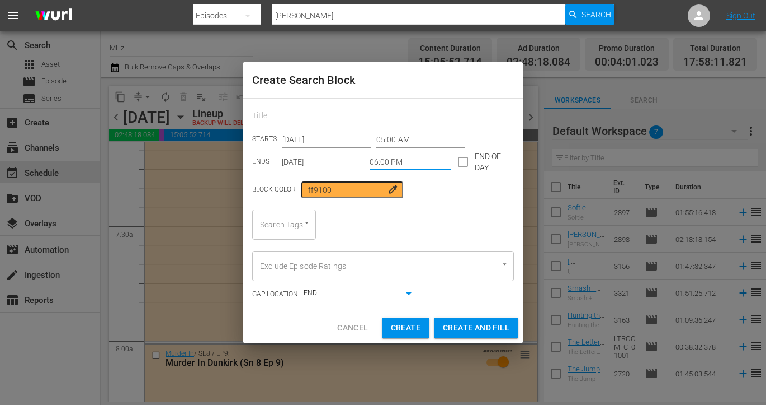
click at [309, 161] on input "[DATE]" at bounding box center [323, 161] width 82 height 17
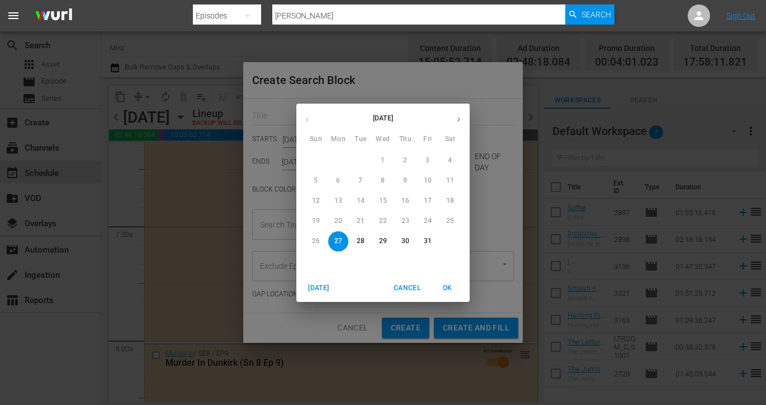
click at [426, 237] on p "31" at bounding box center [428, 241] width 8 height 10
type input "Oct 31st 2025"
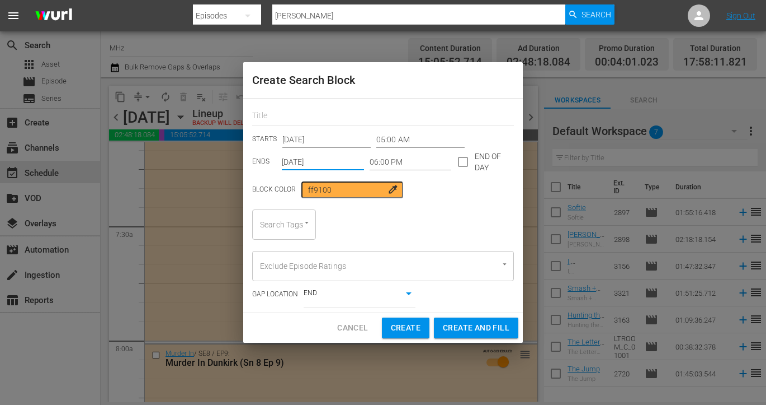
click at [310, 106] on div at bounding box center [383, 114] width 262 height 22
click at [309, 114] on input "text" at bounding box center [383, 116] width 262 height 17
click at [309, 115] on input "w" at bounding box center [383, 116] width 262 height 17
drag, startPoint x: 309, startPoint y: 115, endPoint x: 224, endPoint y: 115, distance: 84.5
click at [225, 115] on div "Create Search Block w STARTS Oct 27th 2025 05:00 AM ENDS Oct 31st 2025 06:00 PM…" at bounding box center [383, 202] width 766 height 405
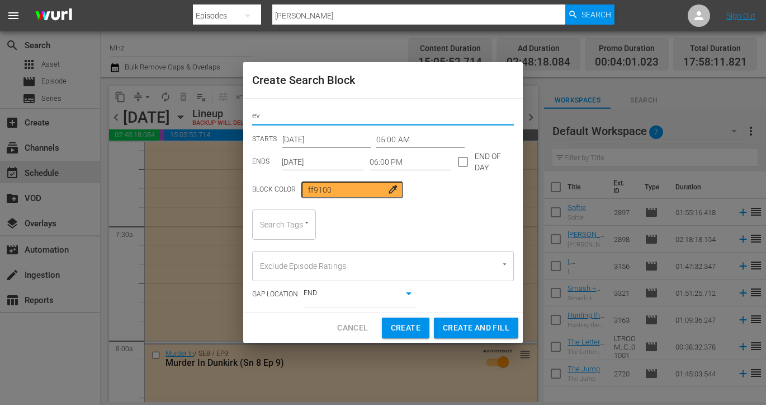
click at [302, 212] on div "Search Tags" at bounding box center [284, 224] width 64 height 30
type input "ev"
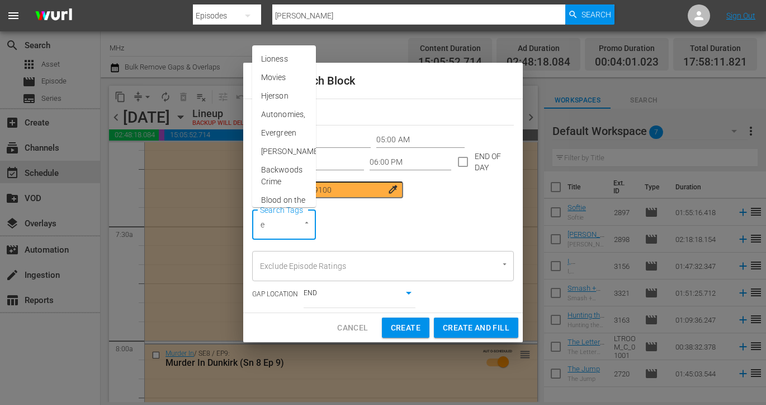
type input "ev"
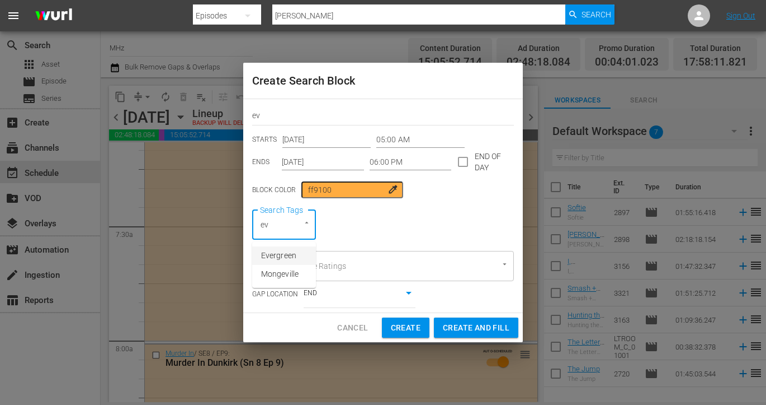
click at [290, 250] on span "Evergreen" at bounding box center [278, 256] width 35 height 12
click at [504, 332] on span "Create and Fill" at bounding box center [476, 328] width 67 height 14
type input "12:00 AM"
type input "[DATE]"
type input "12:00 AM"
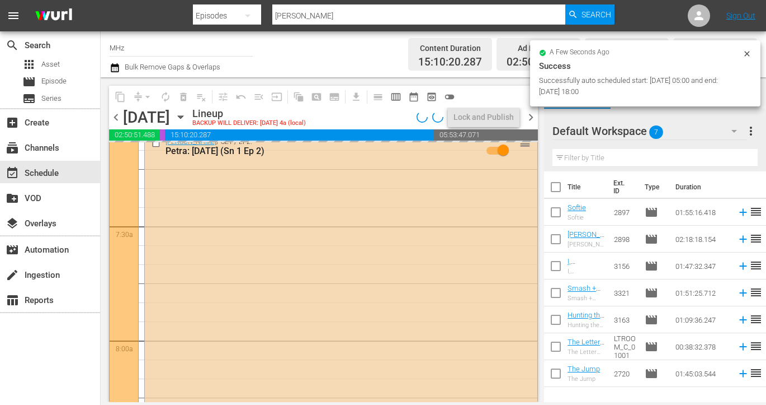
scroll to position [1647, 0]
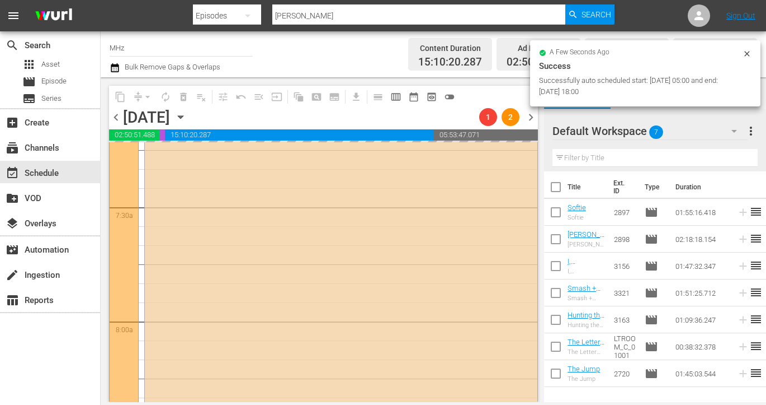
click at [534, 119] on span "chevron_right" at bounding box center [531, 117] width 14 height 14
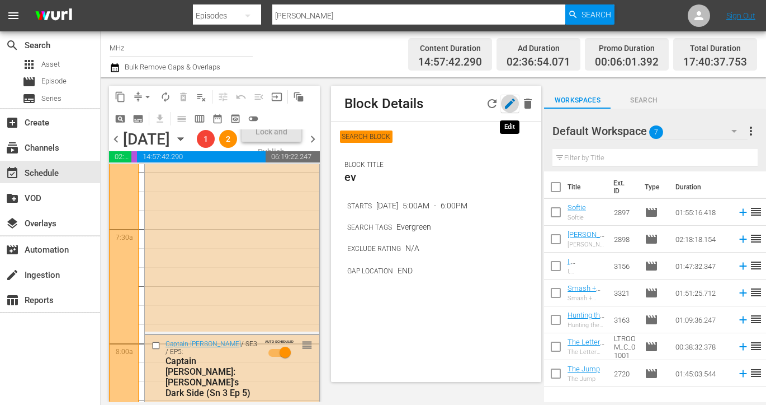
click at [507, 106] on icon "button" at bounding box center [510, 103] width 10 height 10
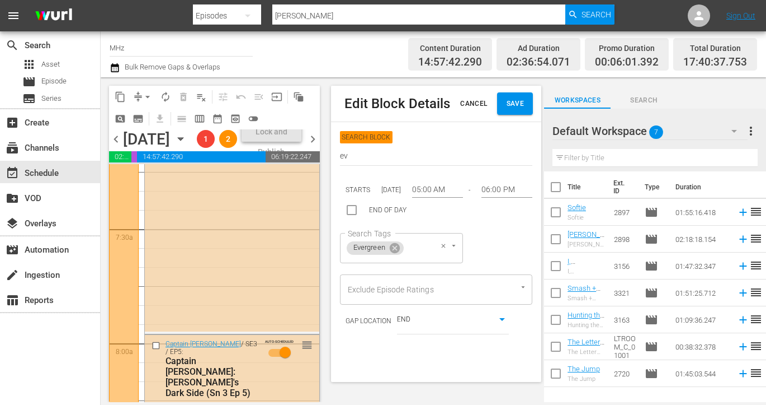
click at [394, 243] on icon at bounding box center [395, 247] width 10 height 10
click at [377, 247] on div "Search Tags" at bounding box center [372, 248] width 64 height 30
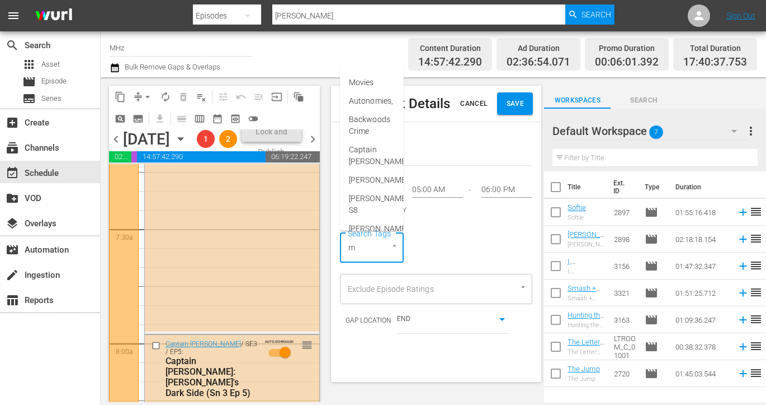
type input "mu"
click at [379, 106] on span "Murder In" at bounding box center [366, 101] width 34 height 12
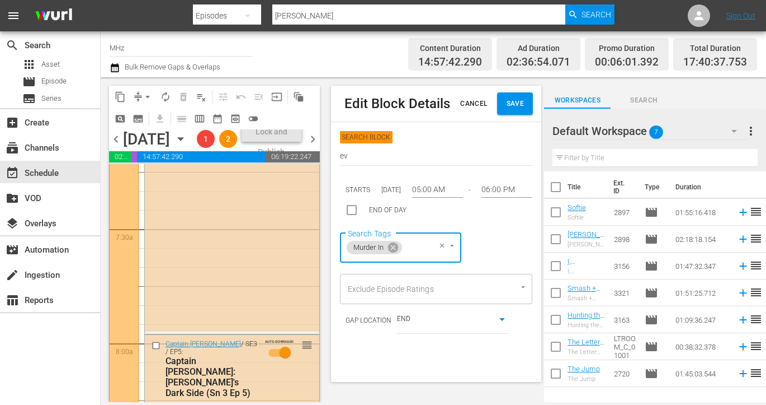
click at [521, 105] on span "Save" at bounding box center [515, 104] width 18 height 12
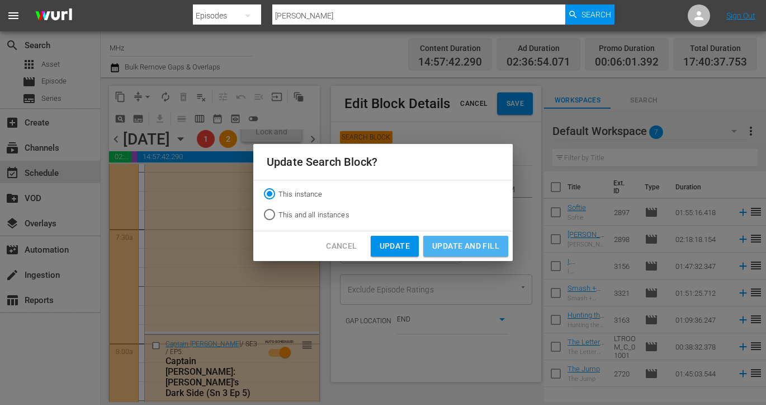
click at [463, 246] on span "Update and Fill" at bounding box center [465, 246] width 67 height 14
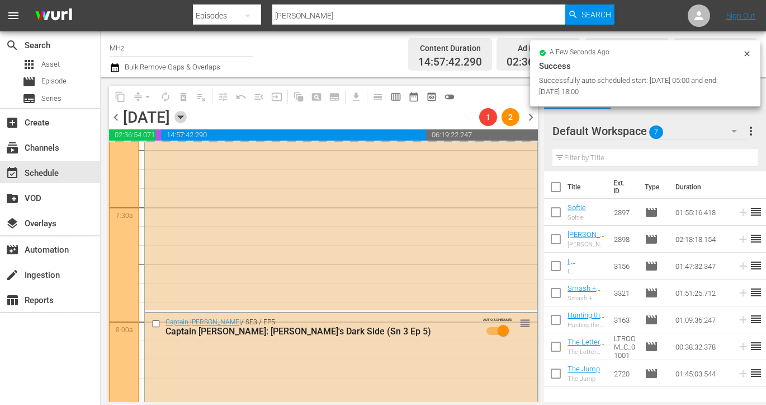
click at [187, 115] on icon "button" at bounding box center [181, 117] width 12 height 12
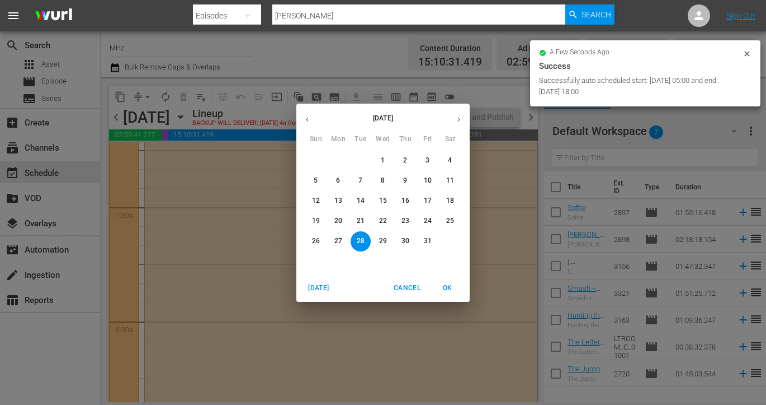
scroll to position [1628, 0]
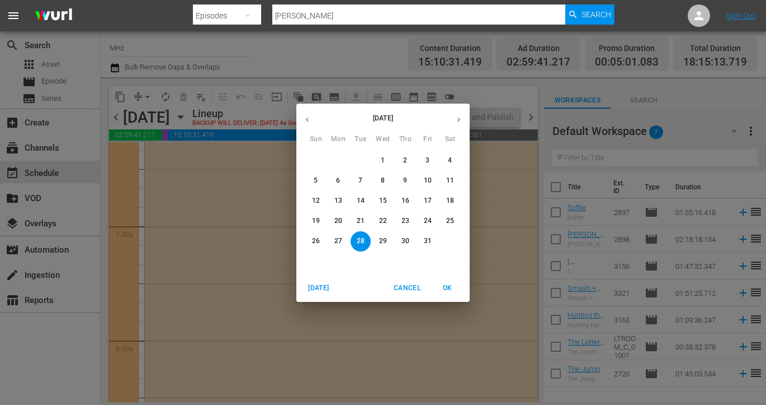
click at [339, 183] on p "6" at bounding box center [338, 181] width 4 height 10
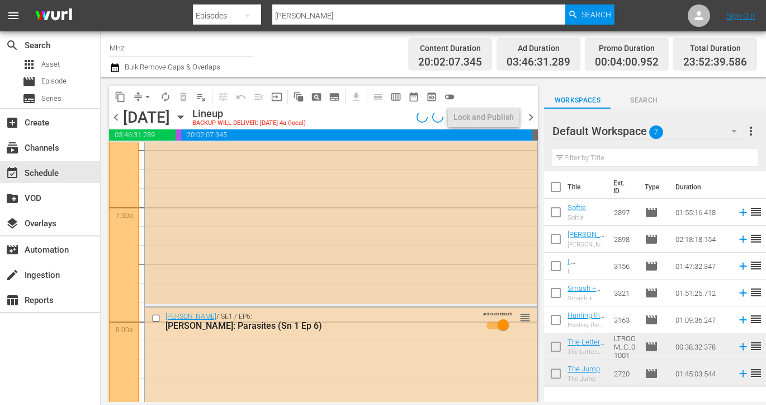
scroll to position [1571, 0]
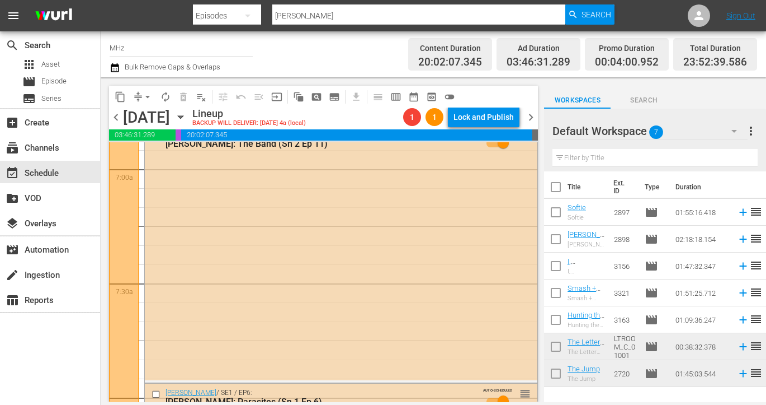
click at [187, 122] on icon "button" at bounding box center [181, 117] width 12 height 12
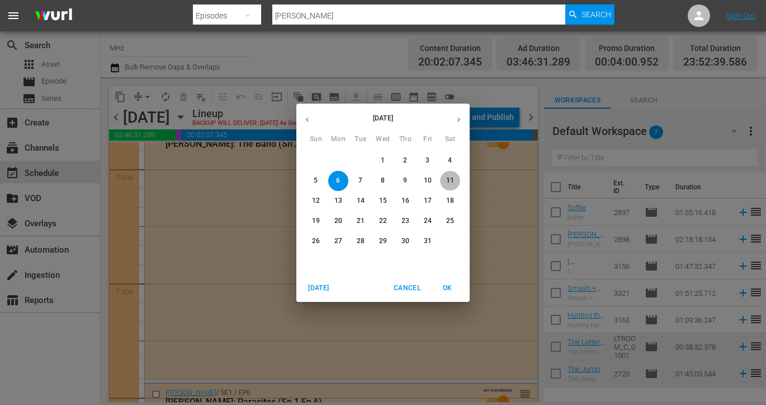
click at [450, 180] on p "11" at bounding box center [450, 181] width 8 height 10
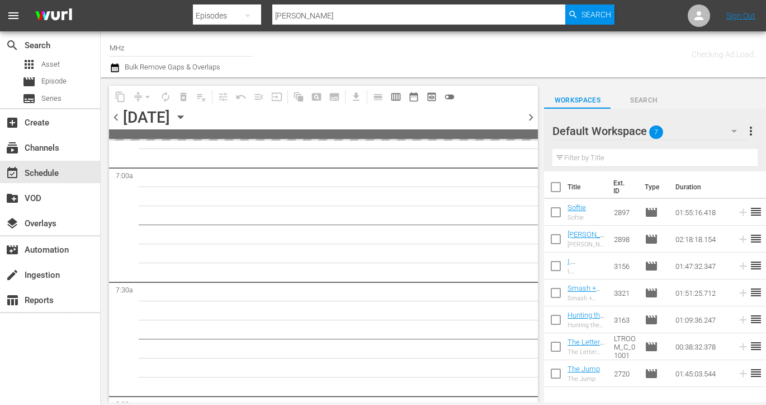
scroll to position [1647, 0]
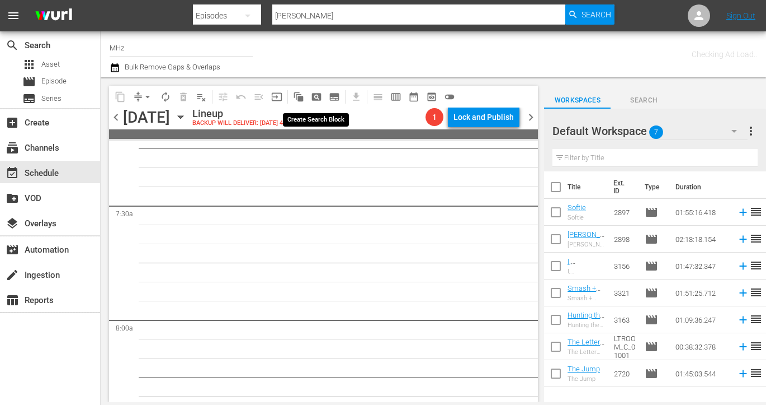
click at [320, 97] on span "pageview_outlined" at bounding box center [316, 96] width 11 height 11
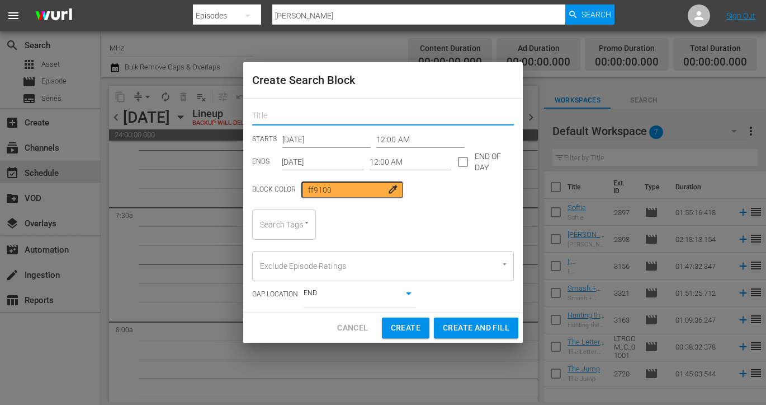
click at [327, 123] on input "text" at bounding box center [383, 116] width 262 height 17
type input "mur"
click at [318, 158] on input "Oct 11th 2025" at bounding box center [323, 161] width 82 height 17
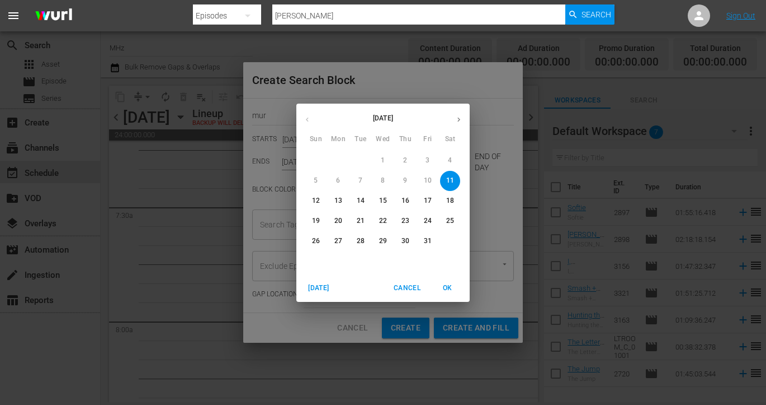
click at [317, 201] on p "12" at bounding box center [316, 201] width 8 height 10
type input "Oct 12th 2025"
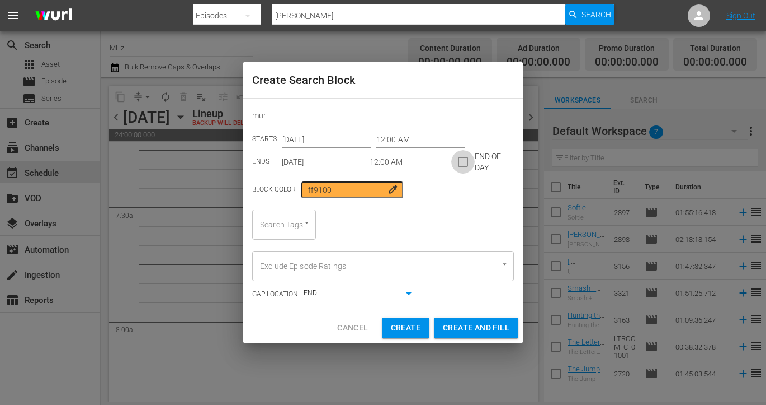
click at [460, 164] on input "checkbox" at bounding box center [463, 163] width 23 height 23
checkbox input "true"
click at [292, 224] on div at bounding box center [301, 223] width 20 height 12
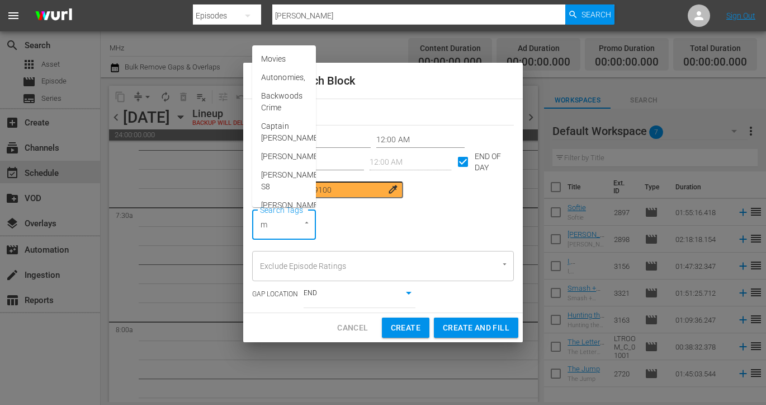
type input "mu"
click at [298, 80] on li "Murder In" at bounding box center [284, 77] width 64 height 18
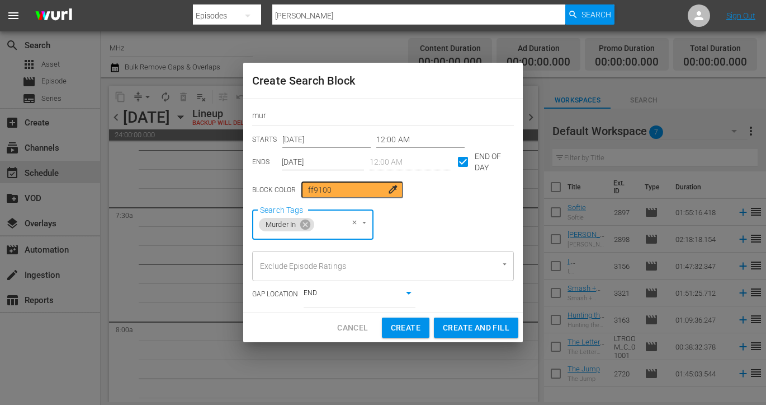
click at [493, 329] on span "Create and Fill" at bounding box center [476, 328] width 67 height 14
type input "Oct 11th 2025"
checkbox input "false"
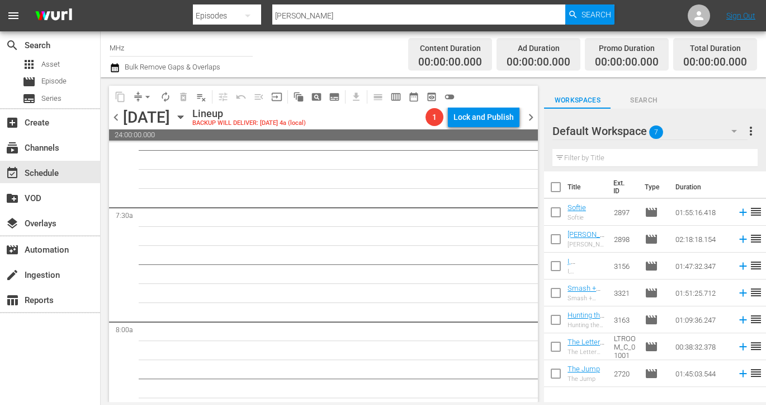
click at [187, 121] on icon "button" at bounding box center [181, 117] width 12 height 12
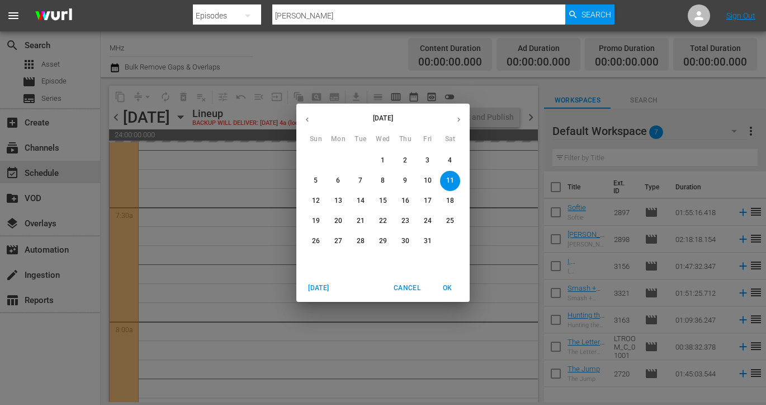
click at [431, 196] on p "17" at bounding box center [428, 201] width 8 height 10
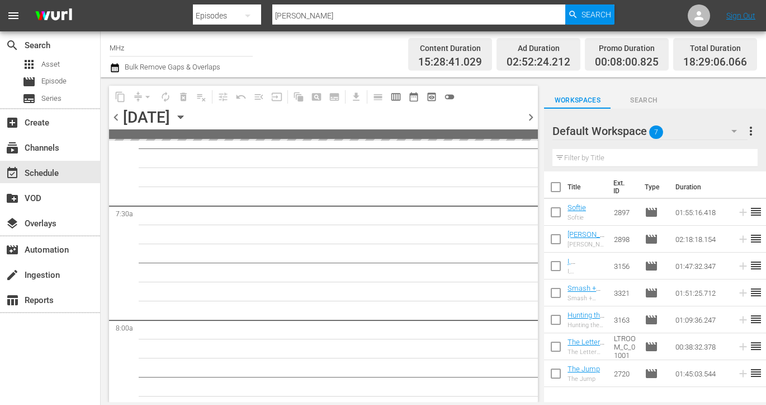
click at [187, 117] on icon "button" at bounding box center [181, 117] width 12 height 12
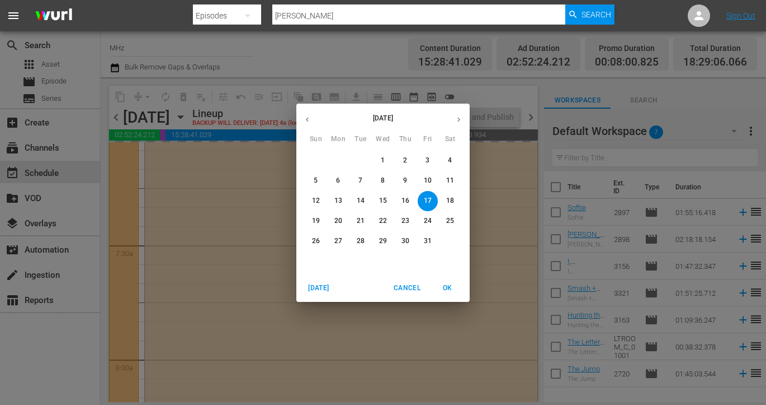
click at [454, 201] on span "18" at bounding box center [450, 201] width 20 height 10
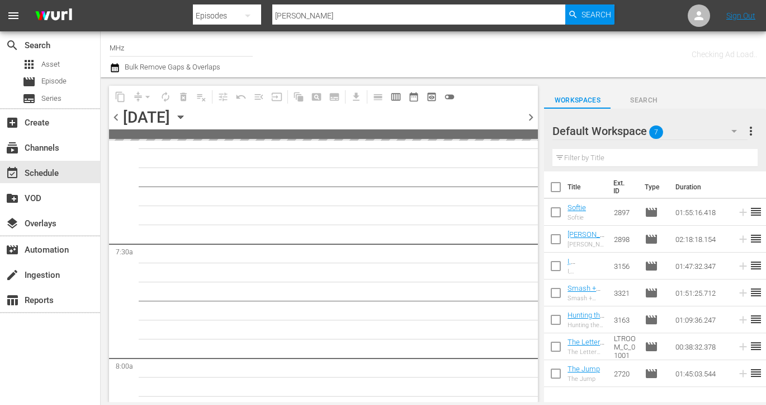
scroll to position [1647, 0]
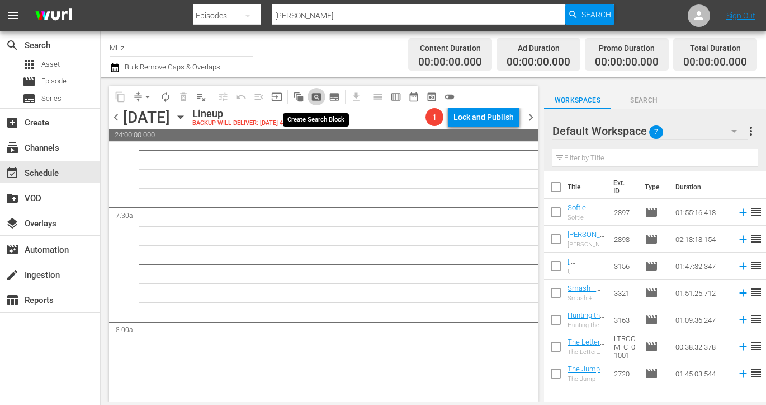
click at [316, 100] on span "pageview_outlined" at bounding box center [316, 96] width 11 height 11
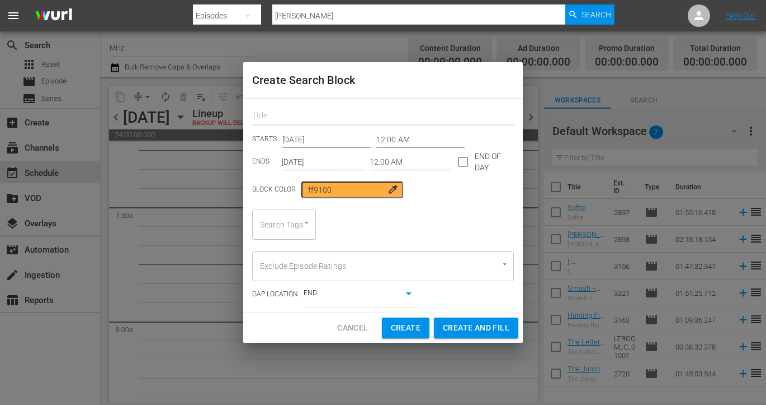
click at [371, 125] on input "text" at bounding box center [383, 116] width 262 height 17
type input "mur"
click at [316, 158] on input "Oct 18th 2025" at bounding box center [323, 161] width 82 height 17
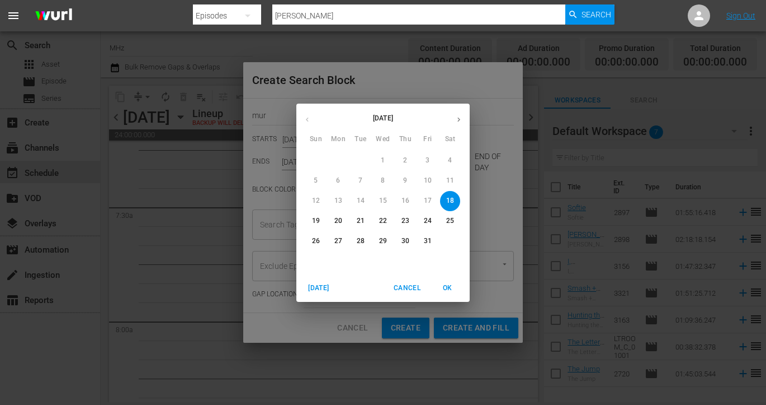
click at [317, 218] on p "19" at bounding box center [316, 221] width 8 height 10
type input "Oct 19th 2025"
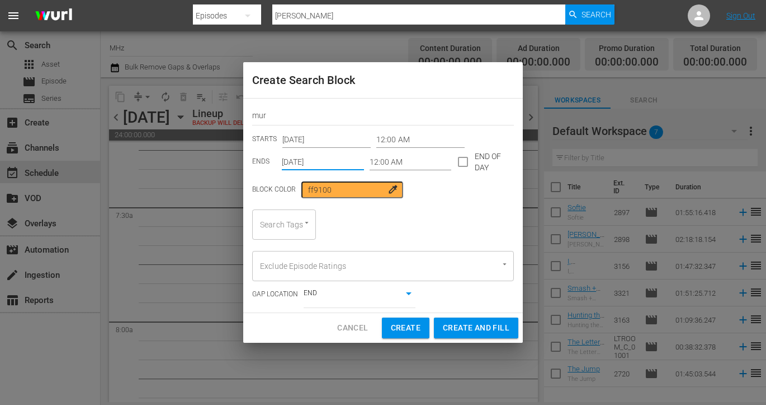
click at [458, 163] on input "checkbox" at bounding box center [463, 163] width 23 height 23
checkbox input "true"
click at [281, 227] on div "Search Tags" at bounding box center [284, 224] width 64 height 30
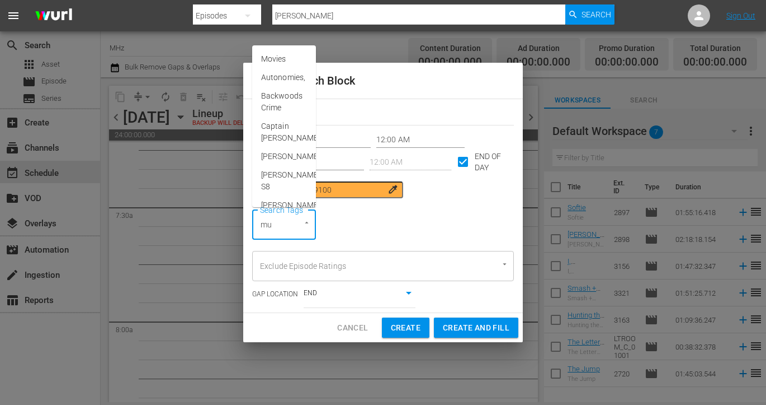
type input "mur"
click at [286, 78] on span "Murder In" at bounding box center [278, 78] width 34 height 12
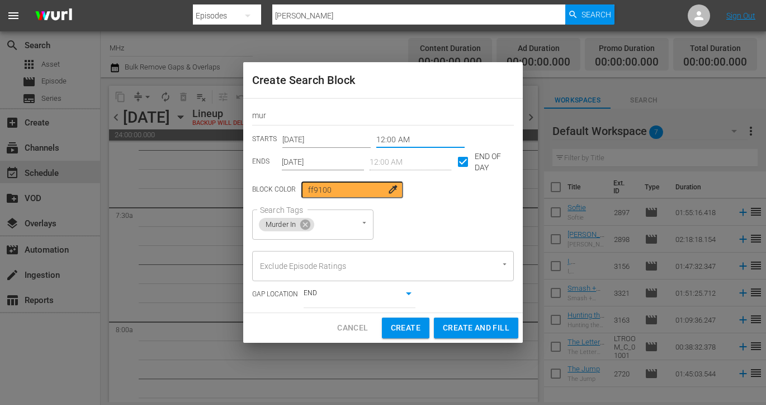
click at [380, 143] on input "12:00 AM" at bounding box center [421, 139] width 88 height 17
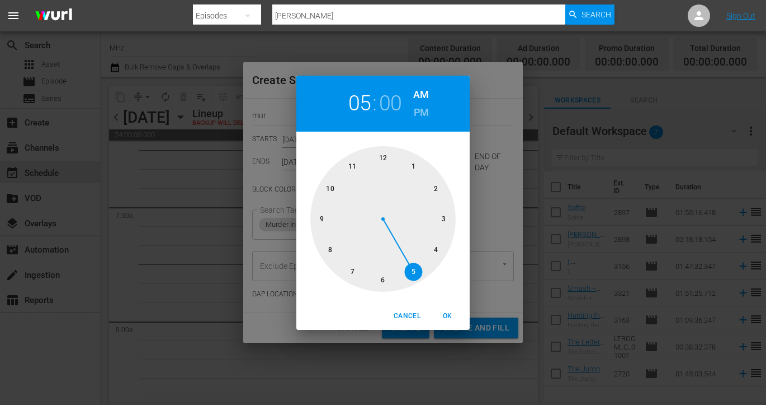
click at [412, 271] on div at bounding box center [383, 218] width 145 height 145
click at [363, 110] on h2 "05" at bounding box center [360, 103] width 23 height 25
click at [439, 247] on div at bounding box center [383, 218] width 145 height 145
click at [446, 319] on span "OK" at bounding box center [447, 316] width 27 height 12
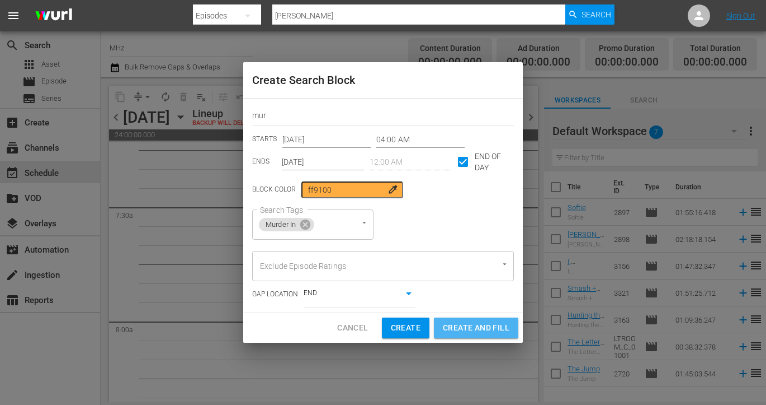
click at [468, 332] on span "Create and Fill" at bounding box center [476, 328] width 67 height 14
type input "12:00 AM"
type input "Oct 18th 2025"
checkbox input "false"
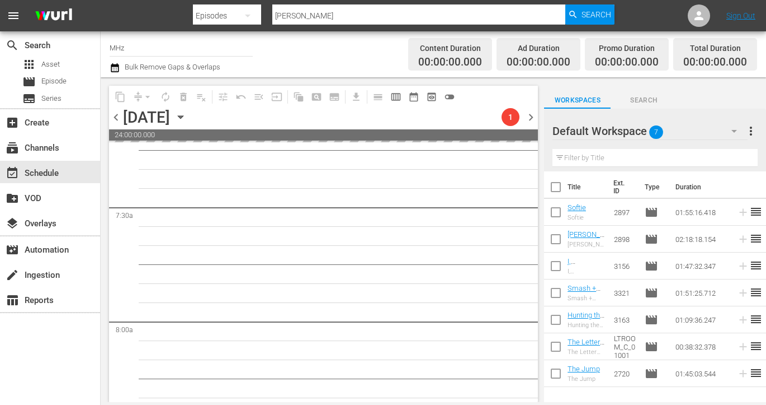
click at [187, 118] on icon "button" at bounding box center [181, 117] width 12 height 12
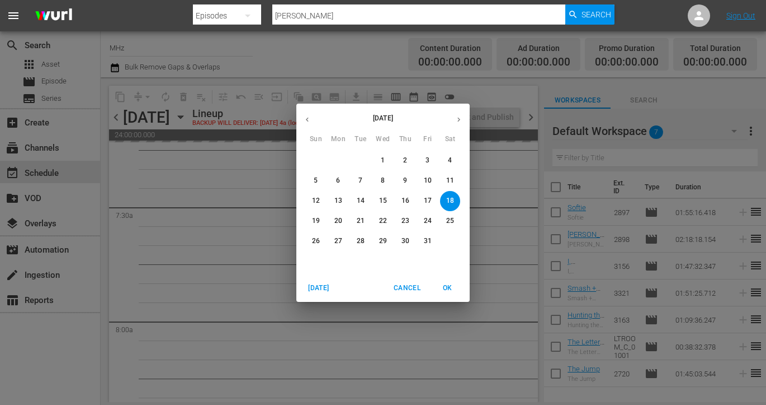
click at [454, 181] on span "11" at bounding box center [450, 181] width 20 height 10
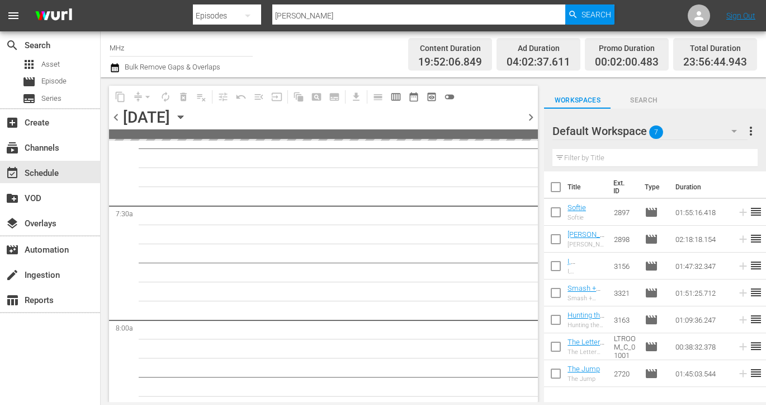
scroll to position [1590, 0]
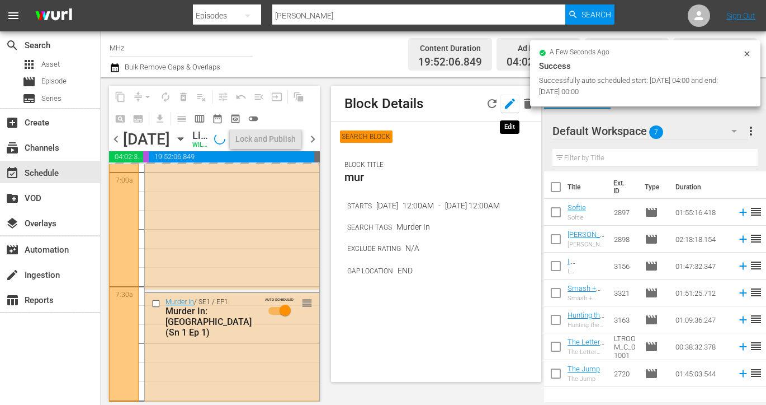
click at [507, 100] on icon "button" at bounding box center [510, 103] width 13 height 13
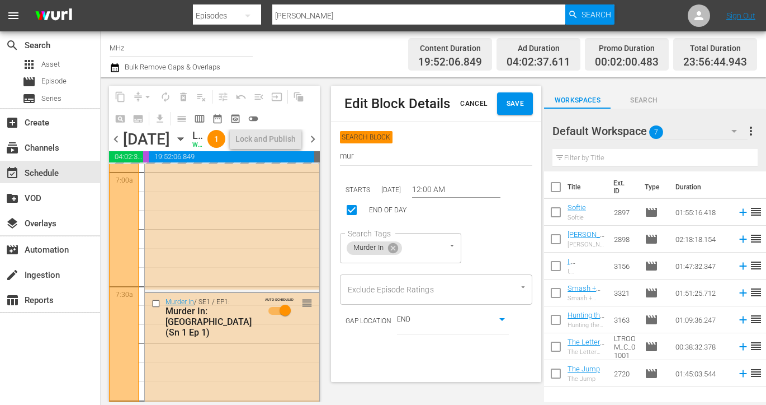
click at [441, 189] on input "12:00 AM" at bounding box center [456, 189] width 88 height 17
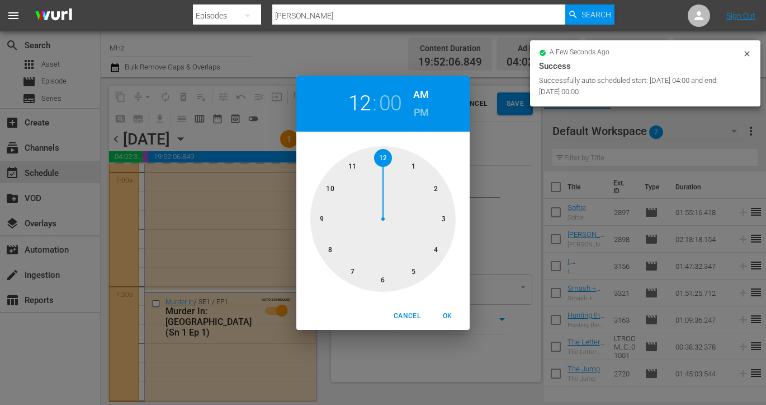
click at [441, 249] on div at bounding box center [383, 218] width 145 height 145
click at [452, 316] on span "OK" at bounding box center [447, 316] width 27 height 12
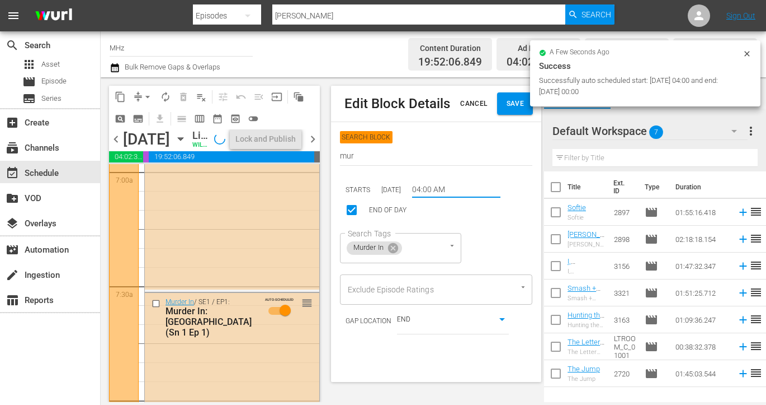
type input "04:00 AM"
click at [508, 107] on span "Save" at bounding box center [515, 104] width 18 height 12
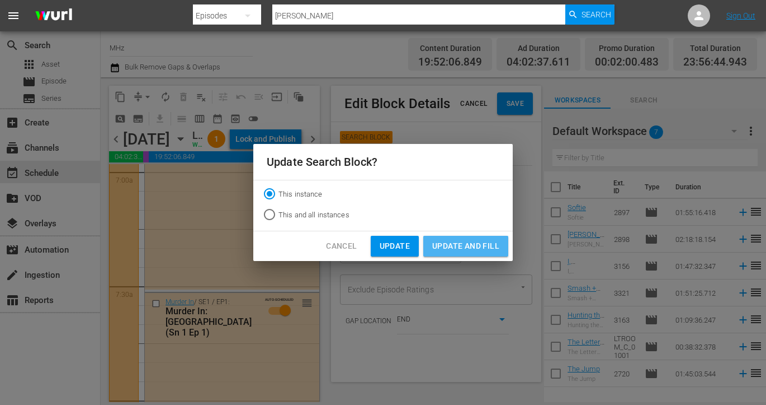
click at [448, 247] on span "Update and Fill" at bounding box center [465, 246] width 67 height 14
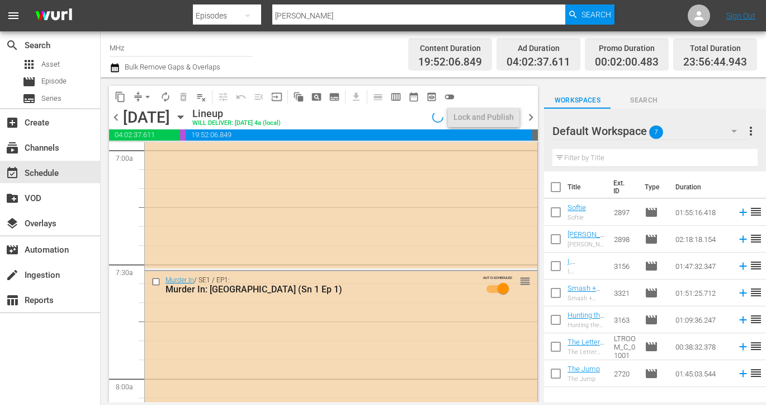
click at [187, 119] on icon "button" at bounding box center [181, 117] width 12 height 12
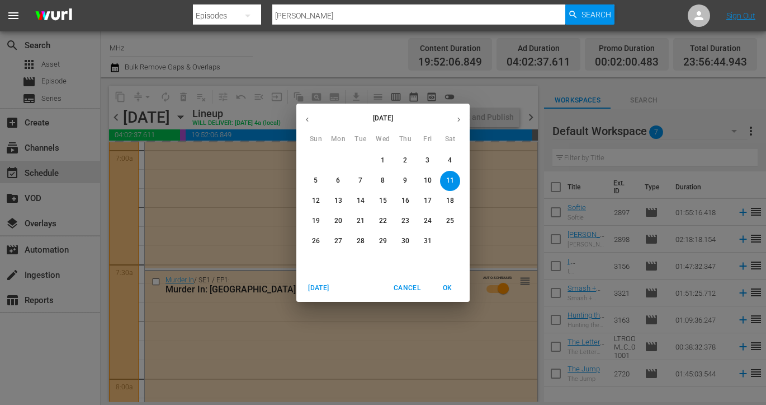
click at [448, 219] on p "25" at bounding box center [450, 221] width 8 height 10
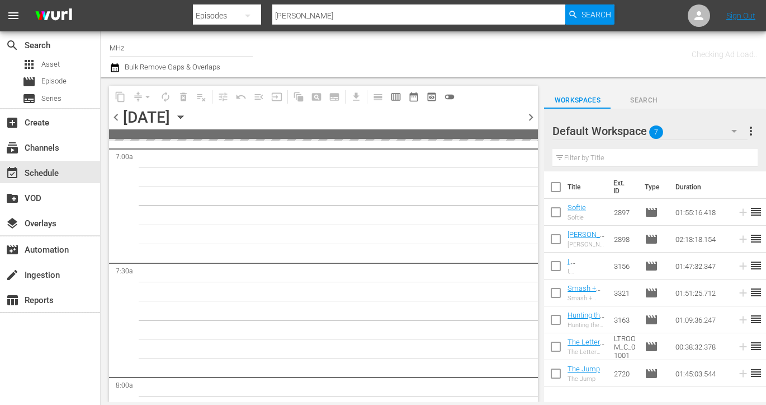
scroll to position [1647, 0]
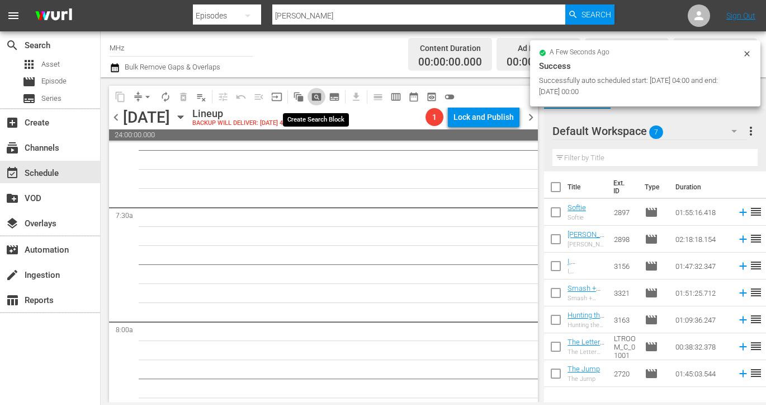
click at [317, 101] on span "pageview_outlined" at bounding box center [316, 96] width 11 height 11
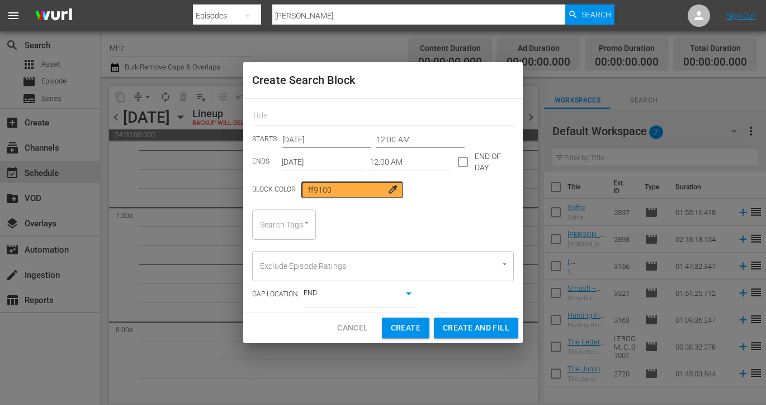
click at [384, 133] on input "12:00 AM" at bounding box center [421, 139] width 88 height 17
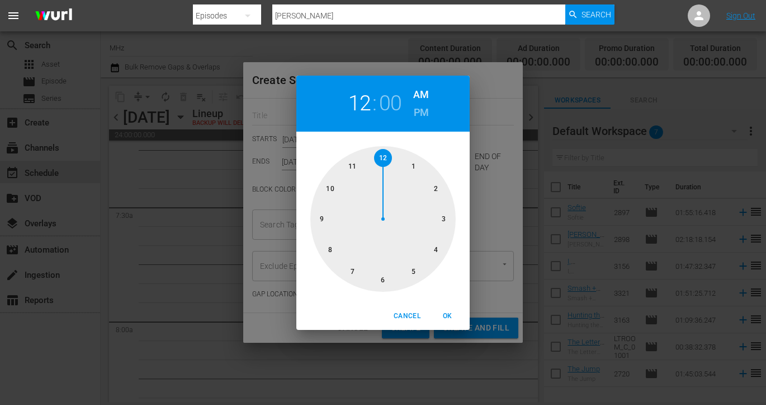
click at [441, 244] on div at bounding box center [383, 218] width 145 height 145
click at [441, 308] on button "OK" at bounding box center [448, 316] width 36 height 18
type input "04:00 AM"
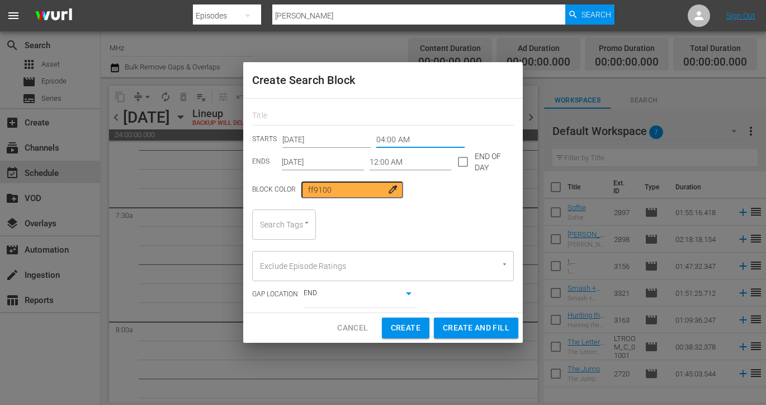
click at [457, 161] on input "checkbox" at bounding box center [463, 163] width 23 height 23
checkbox input "true"
click at [341, 161] on input "Oct 25th 2025" at bounding box center [323, 161] width 82 height 17
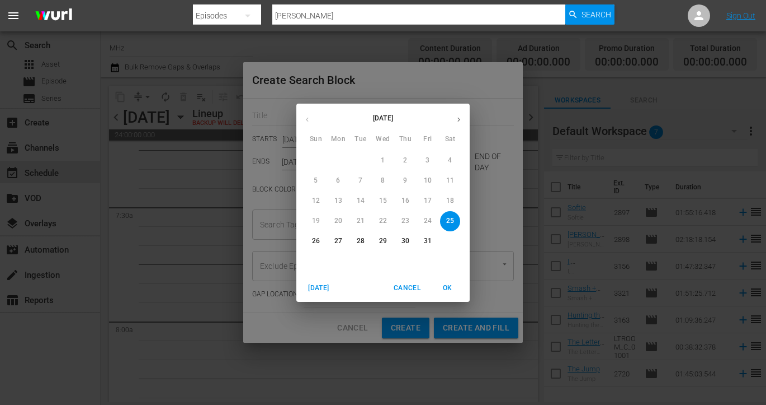
click at [318, 240] on p "26" at bounding box center [316, 241] width 8 height 10
type input "Oct 26th 2025"
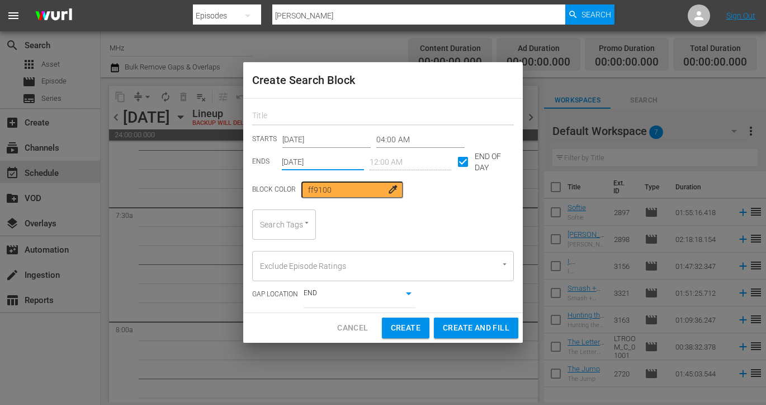
click at [307, 118] on input "text" at bounding box center [383, 116] width 262 height 17
type input "mur"
click at [279, 218] on input "Search Tags" at bounding box center [268, 224] width 22 height 20
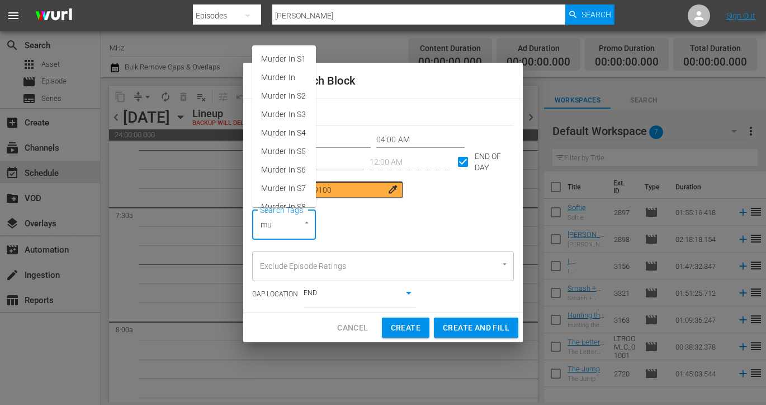
type input "mur"
click at [285, 73] on span "Murder In" at bounding box center [278, 78] width 34 height 12
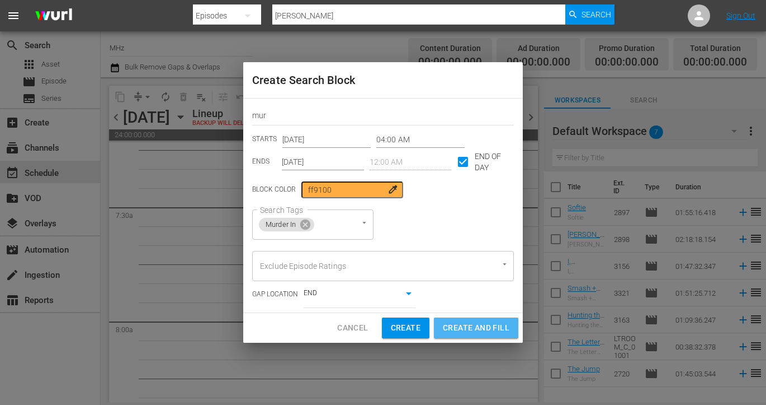
click at [457, 327] on span "Create and Fill" at bounding box center [476, 328] width 67 height 14
type input "12:00 AM"
type input "Oct 25th 2025"
checkbox input "false"
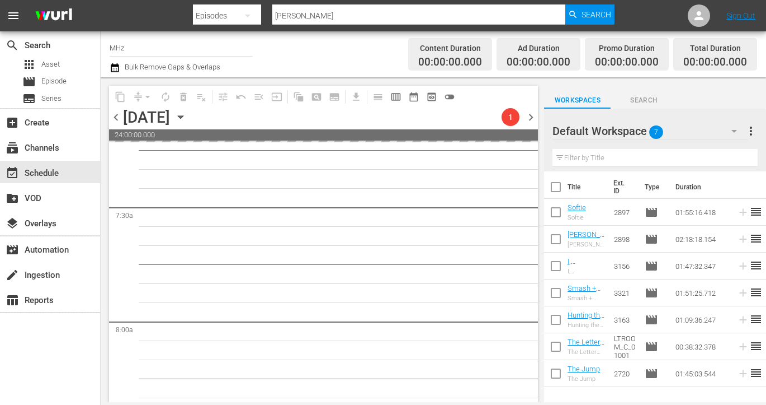
click at [187, 117] on icon "button" at bounding box center [181, 117] width 12 height 12
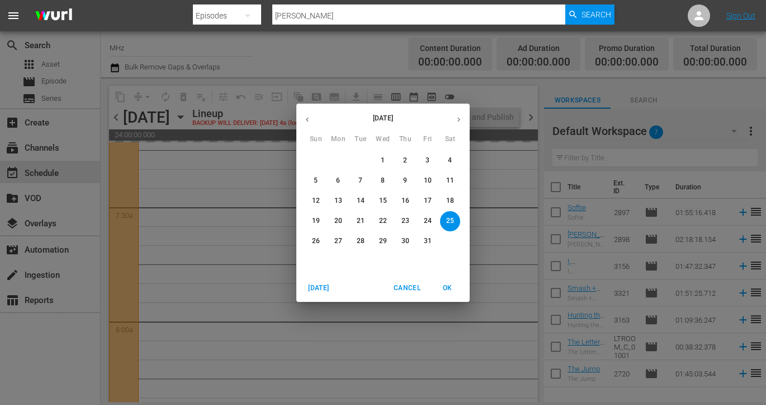
click at [458, 120] on icon "button" at bounding box center [459, 119] width 3 height 4
click at [453, 164] on span "1" at bounding box center [450, 161] width 20 height 10
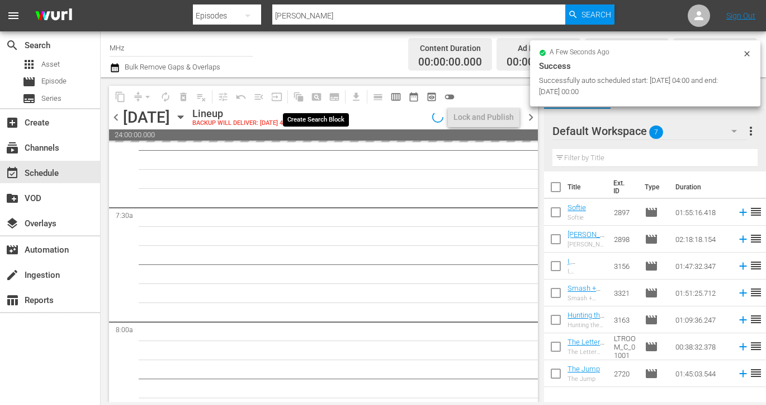
click at [318, 95] on span "pageview_outlined" at bounding box center [317, 97] width 18 height 18
click at [319, 93] on span "pageview_outlined" at bounding box center [316, 96] width 11 height 11
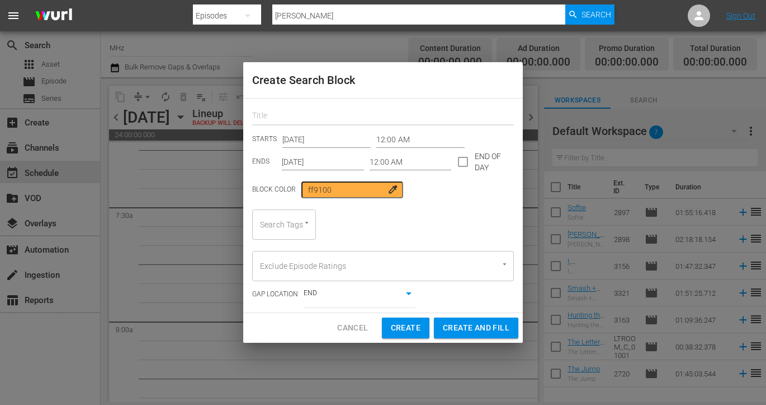
click at [312, 115] on input "text" at bounding box center [383, 116] width 262 height 17
type input "mur"
click at [386, 142] on input "12:00 AM" at bounding box center [421, 139] width 88 height 17
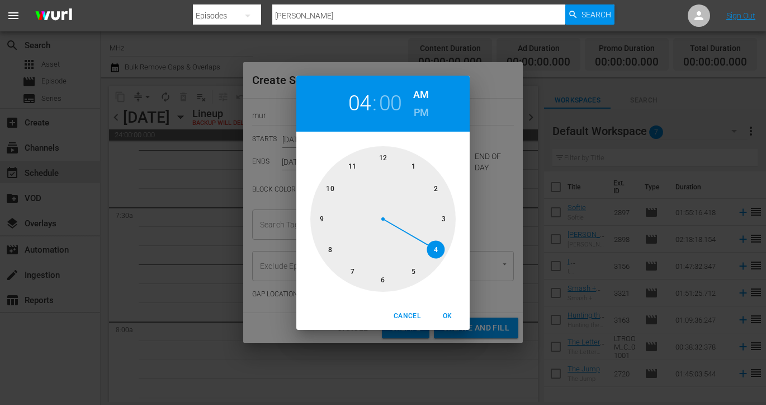
click at [436, 246] on div at bounding box center [383, 218] width 145 height 145
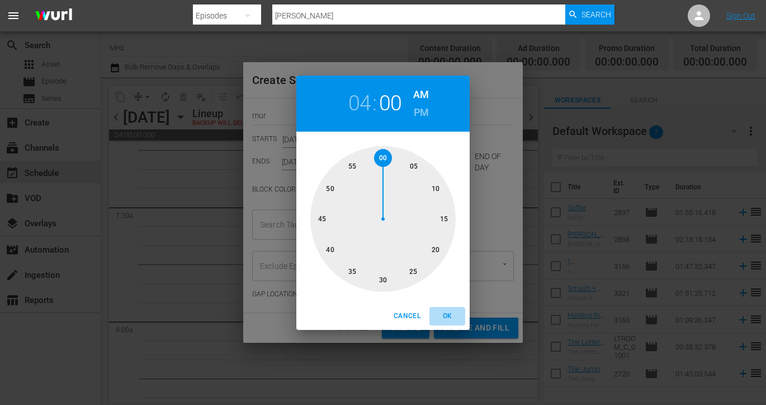
click at [455, 319] on span "OK" at bounding box center [447, 316] width 27 height 12
type input "04:00 AM"
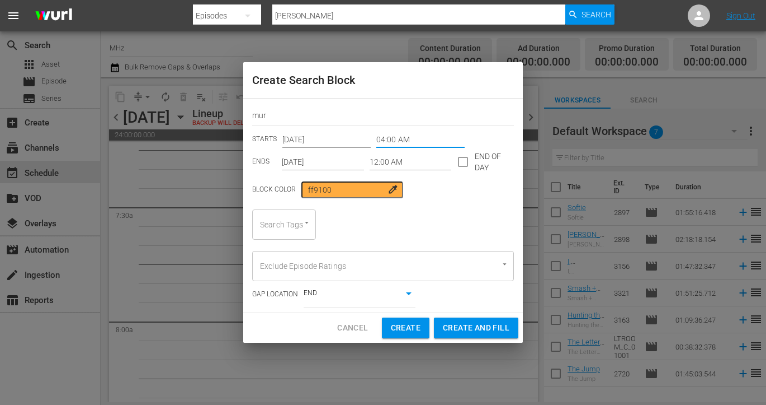
click at [463, 165] on input "checkbox" at bounding box center [463, 163] width 23 height 23
checkbox input "true"
click at [305, 163] on input "Nov 1st 2025" at bounding box center [323, 161] width 82 height 17
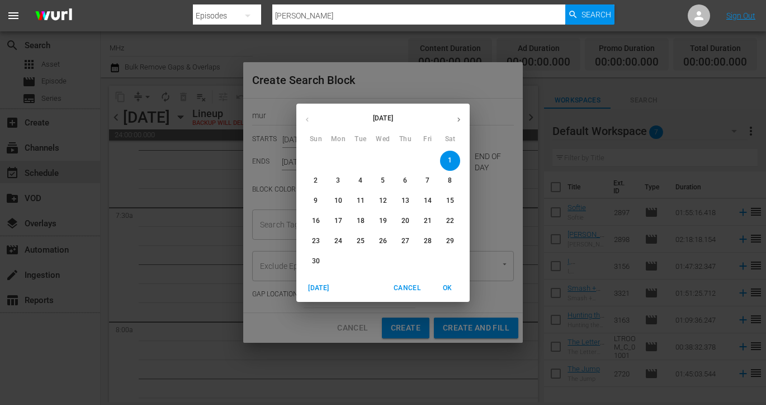
click at [316, 186] on button "2" at bounding box center [316, 181] width 20 height 20
type input "Nov 2nd 2025"
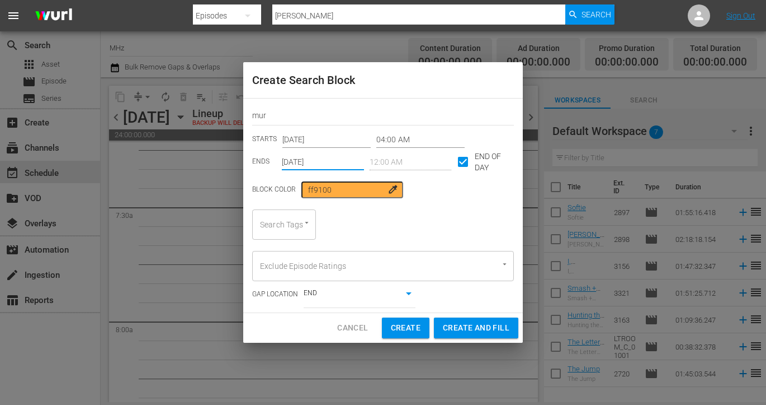
click at [269, 234] on div "Search Tags" at bounding box center [284, 224] width 64 height 30
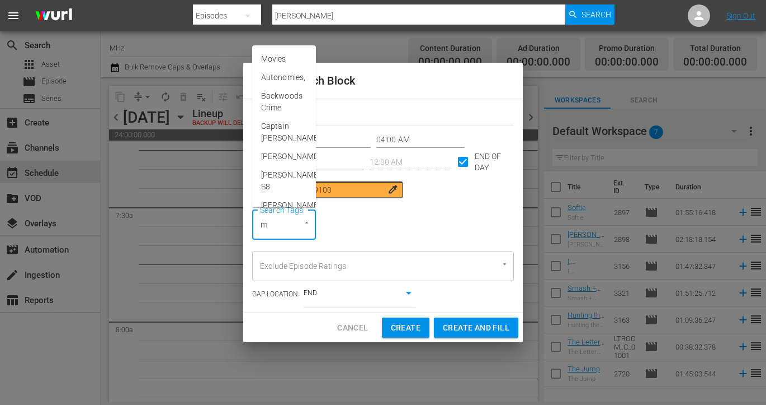
type input "mu"
click at [275, 70] on li "Murder In" at bounding box center [284, 77] width 64 height 18
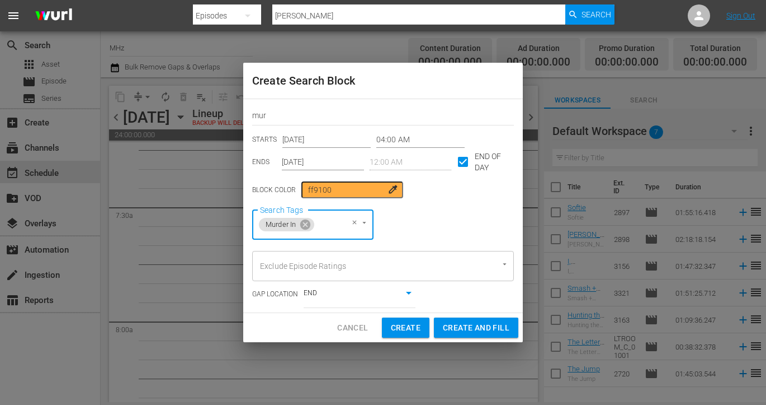
click at [458, 329] on span "Create and Fill" at bounding box center [476, 328] width 67 height 14
type input "12:00 AM"
type input "Nov 1st 2025"
checkbox input "false"
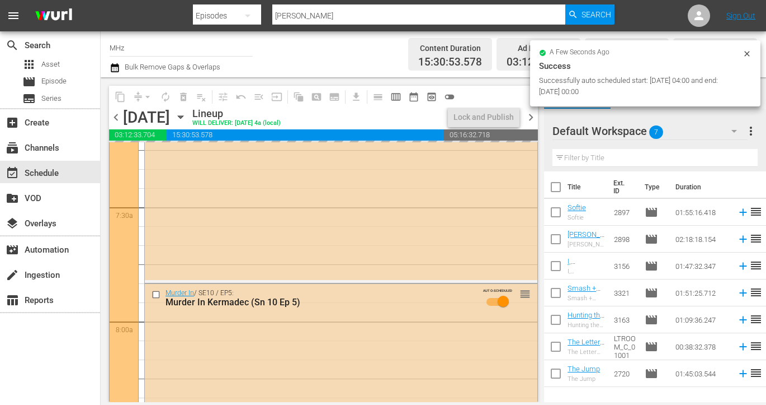
scroll to position [1628, 0]
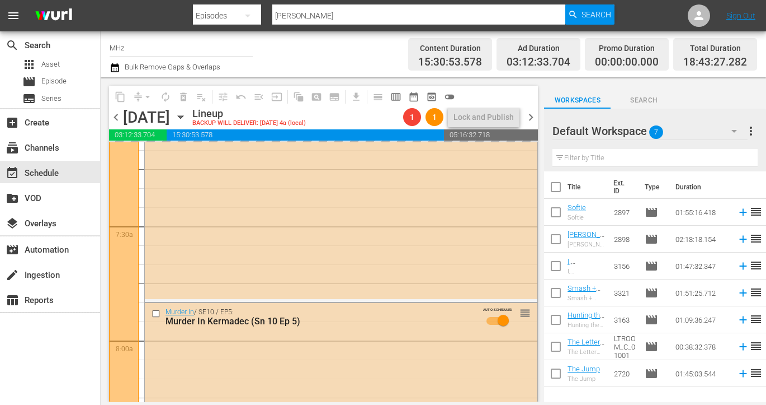
click at [187, 118] on icon "button" at bounding box center [181, 117] width 12 height 12
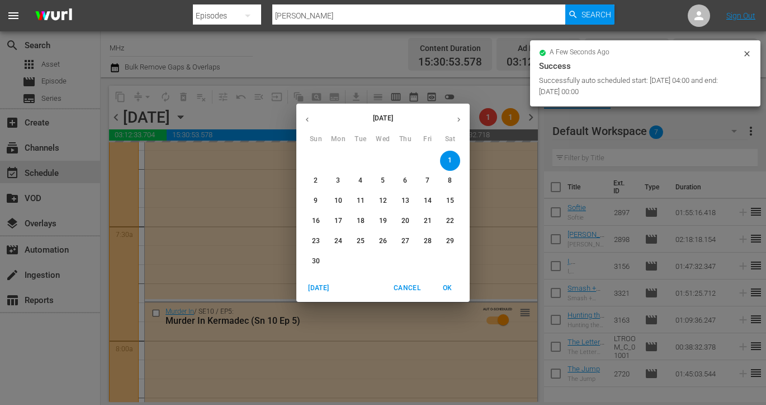
click at [311, 121] on icon "button" at bounding box center [307, 119] width 8 height 8
click at [340, 175] on button "6" at bounding box center [338, 181] width 20 height 20
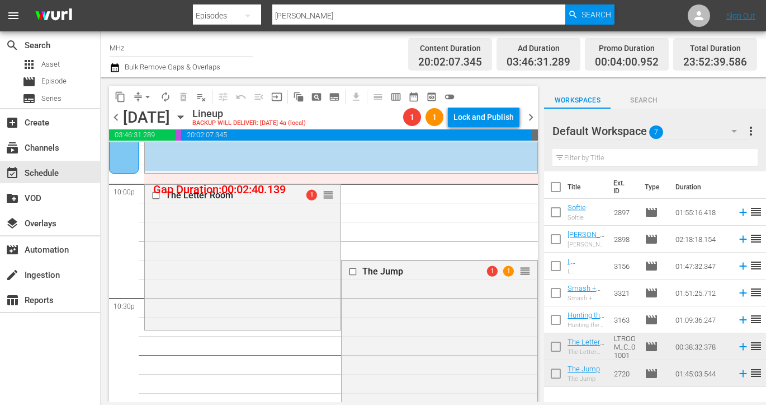
scroll to position [4939, 0]
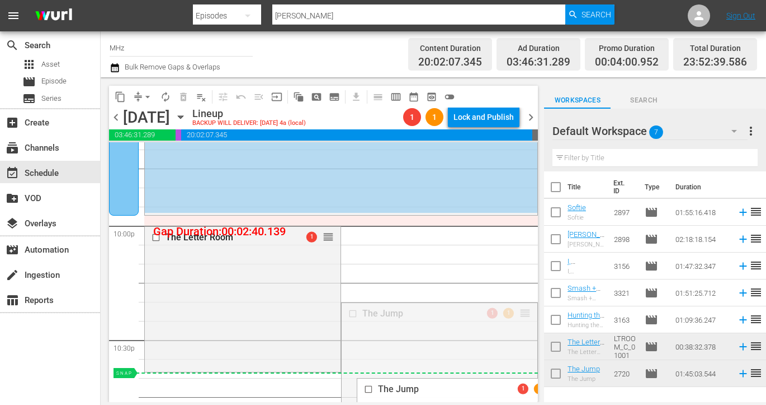
drag, startPoint x: 524, startPoint y: 313, endPoint x: 505, endPoint y: 374, distance: 63.3
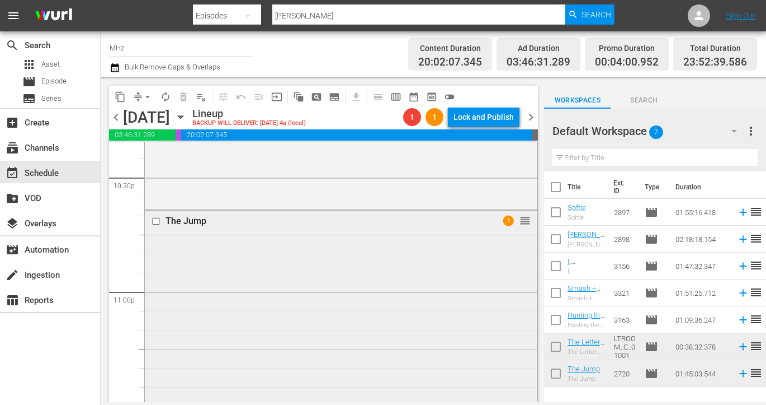
scroll to position [5115, 0]
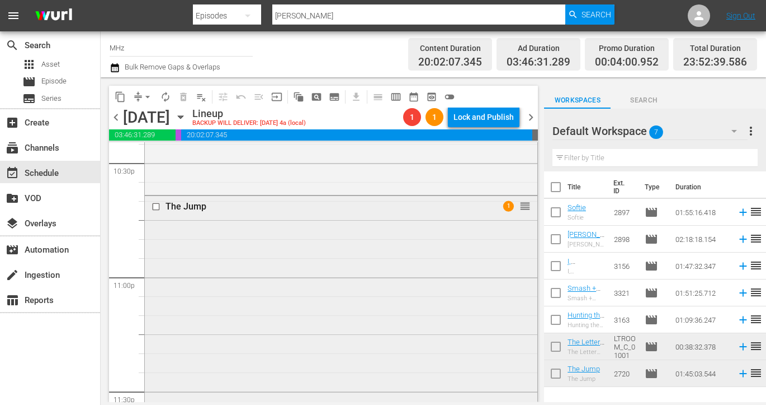
click at [157, 209] on input "checkbox" at bounding box center [158, 207] width 12 height 10
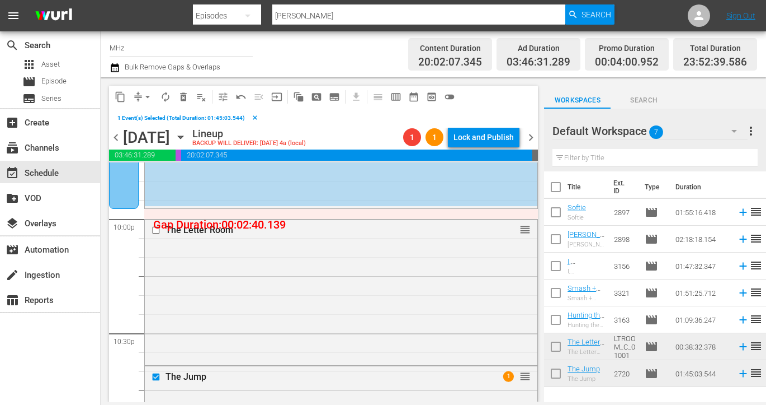
scroll to position [4959, 0]
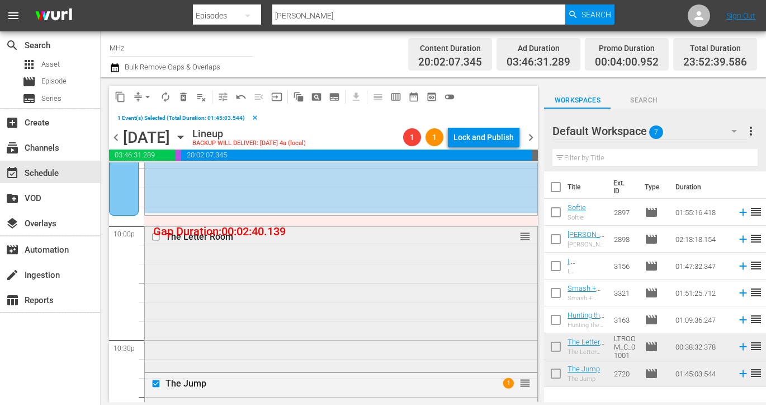
click at [156, 236] on input "checkbox" at bounding box center [158, 237] width 12 height 10
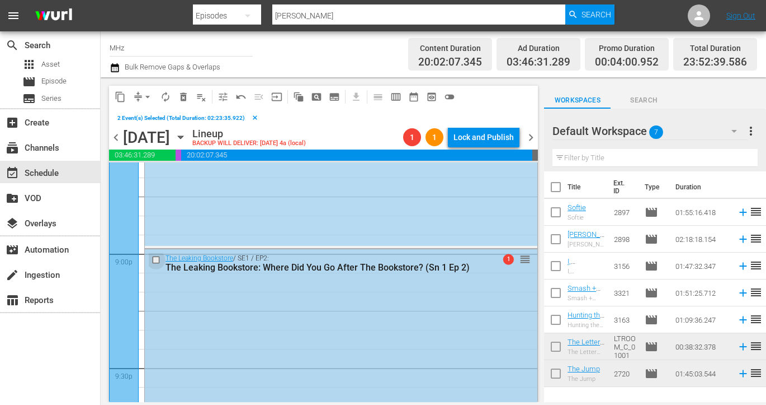
click at [157, 260] on input "checkbox" at bounding box center [158, 260] width 12 height 10
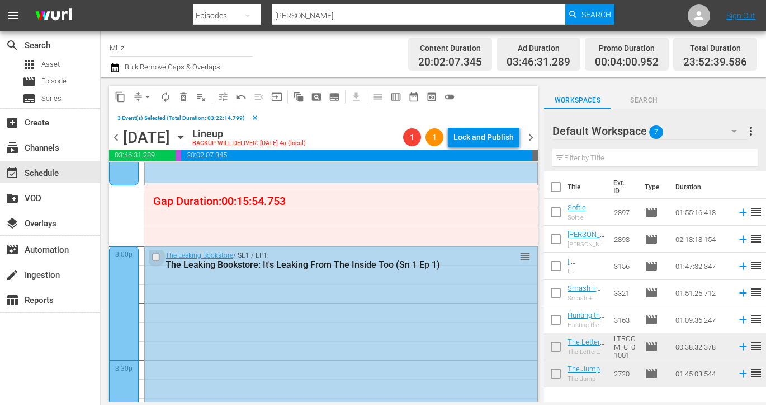
click at [155, 255] on input "checkbox" at bounding box center [158, 257] width 12 height 10
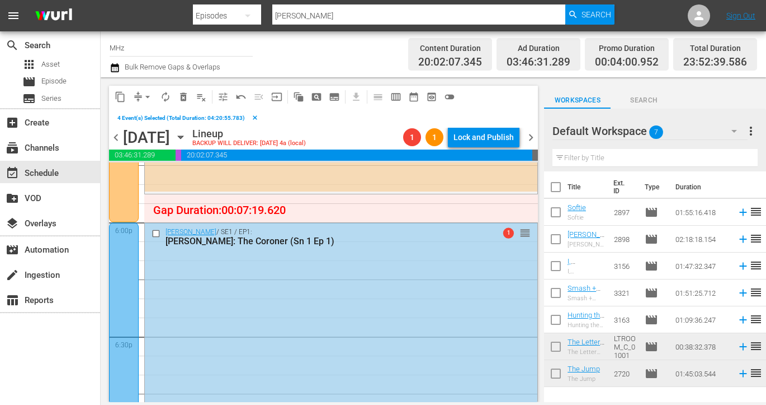
scroll to position [4048, 0]
click at [155, 235] on input "checkbox" at bounding box center [158, 235] width 12 height 10
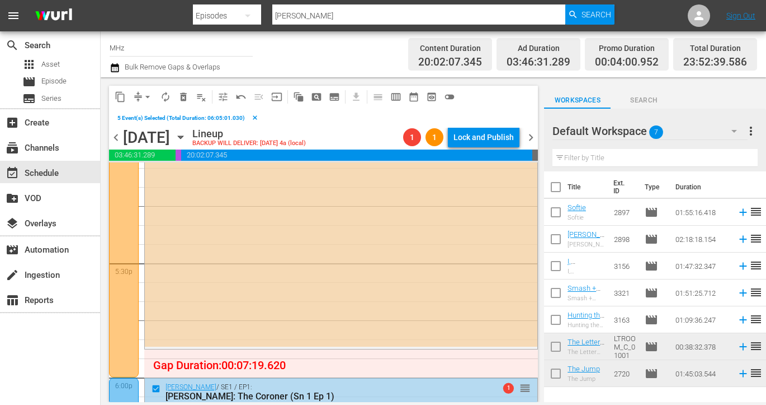
scroll to position [4158, 0]
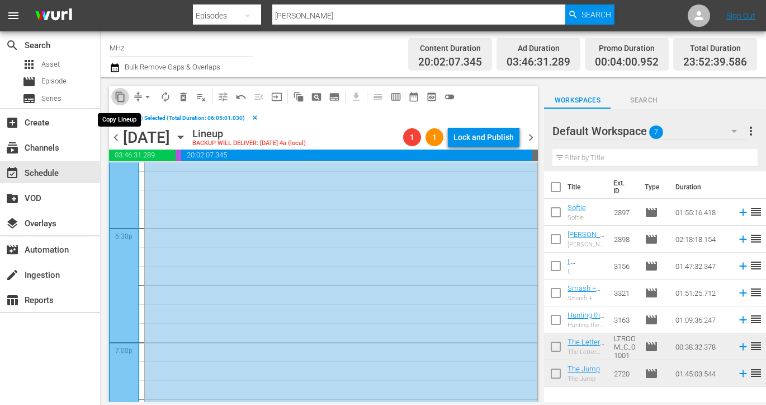
click at [123, 97] on span "content_copy" at bounding box center [120, 96] width 11 height 11
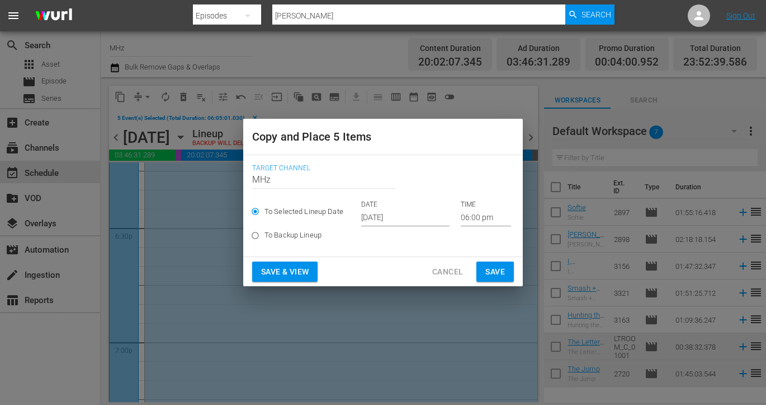
click at [396, 217] on input "[DATE]" at bounding box center [405, 217] width 88 height 17
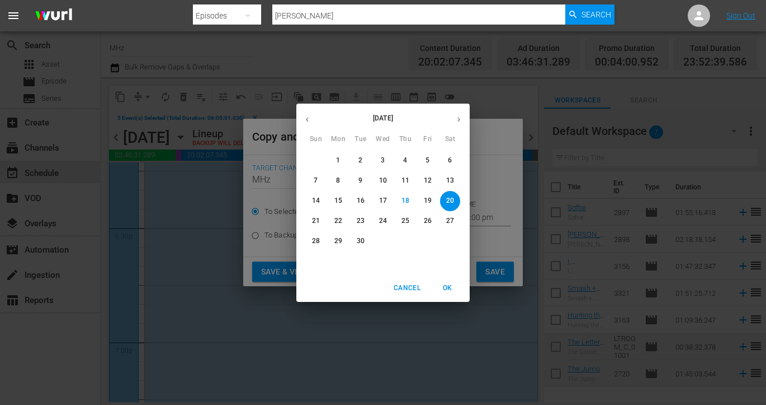
click at [460, 121] on icon "button" at bounding box center [459, 119] width 8 height 8
click at [360, 179] on p "7" at bounding box center [361, 181] width 4 height 10
type input "Oct 7th 2025"
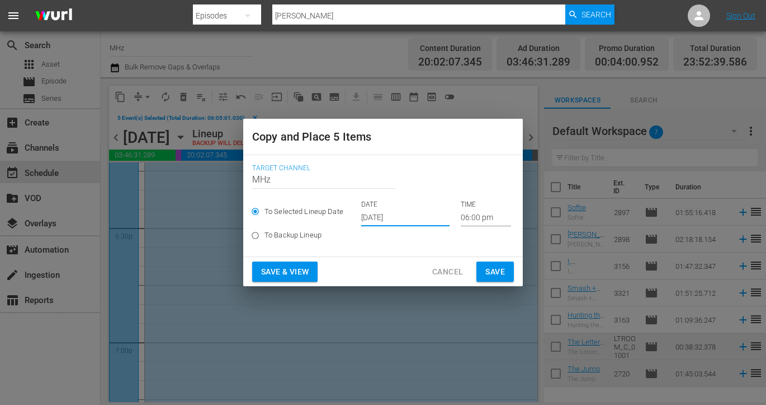
click at [468, 214] on input "06:00 pm" at bounding box center [486, 217] width 50 height 17
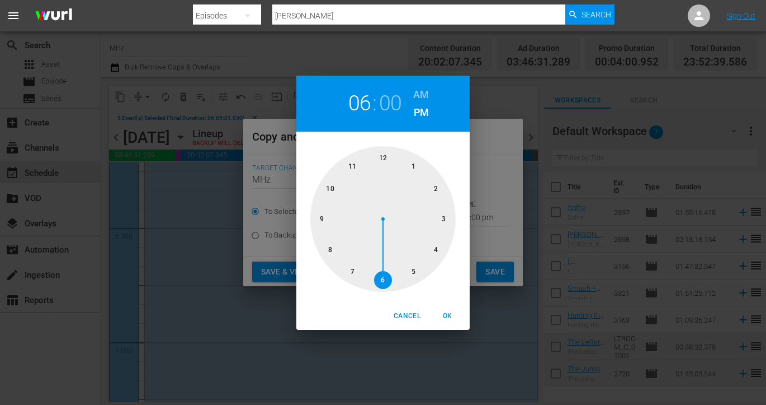
click at [389, 157] on div at bounding box center [383, 218] width 145 height 145
click at [411, 98] on div "12 : 00 AM PM" at bounding box center [383, 104] width 173 height 56
click at [415, 98] on h6 "AM" at bounding box center [421, 95] width 16 height 18
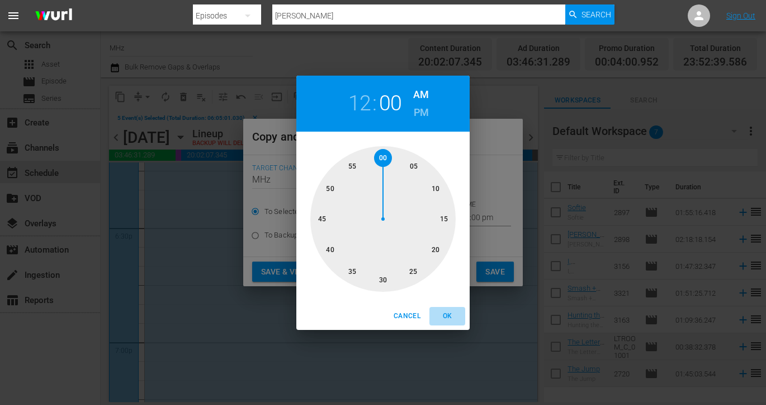
click at [448, 316] on span "OK" at bounding box center [447, 316] width 27 height 12
type input "12:00 am"
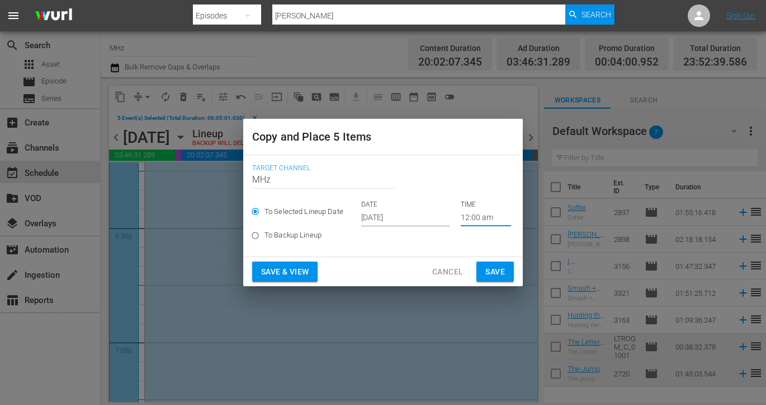
click at [501, 271] on span "Save" at bounding box center [496, 272] width 20 height 14
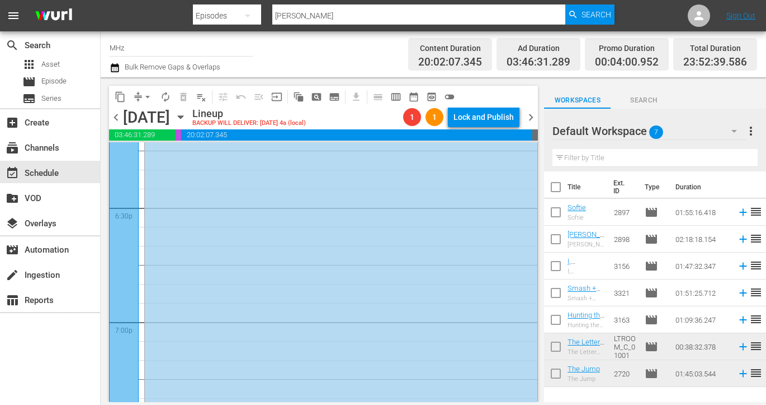
click at [535, 119] on span "chevron_right" at bounding box center [531, 117] width 14 height 14
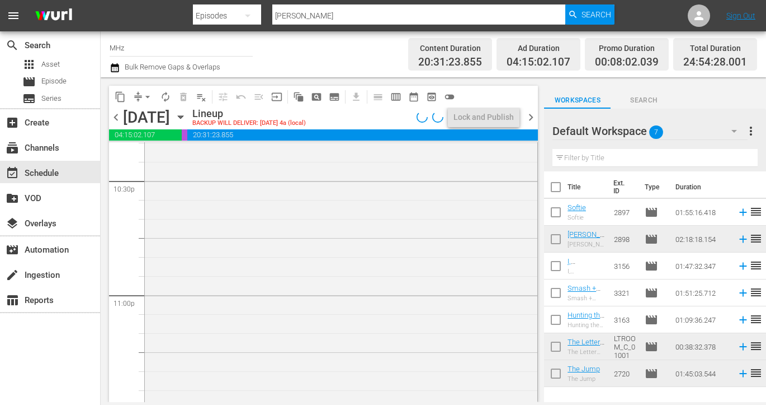
scroll to position [4978, 0]
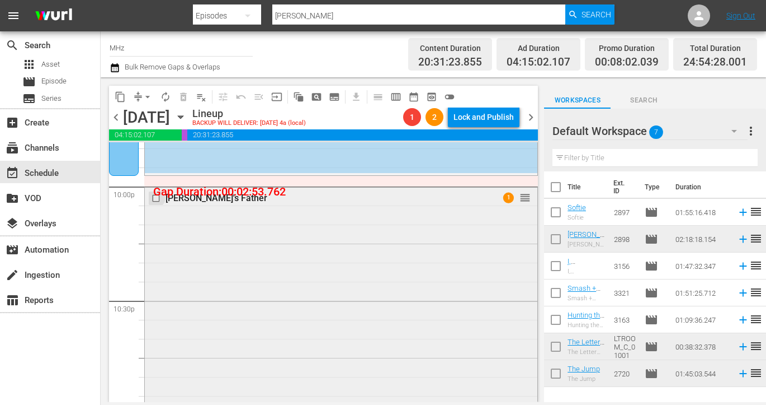
click at [154, 199] on input "checkbox" at bounding box center [158, 198] width 12 height 10
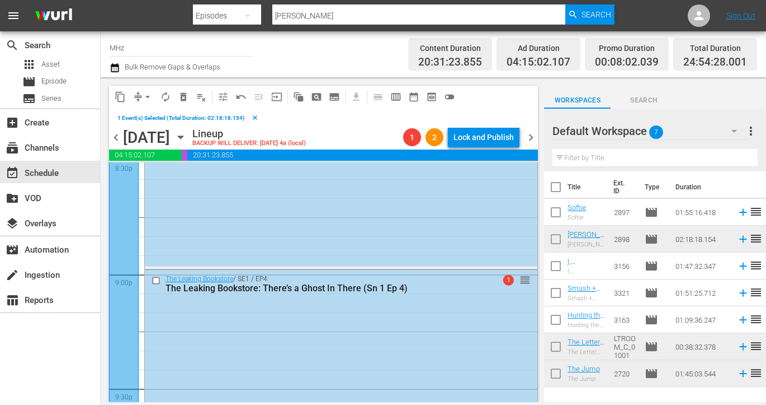
scroll to position [4649, 0]
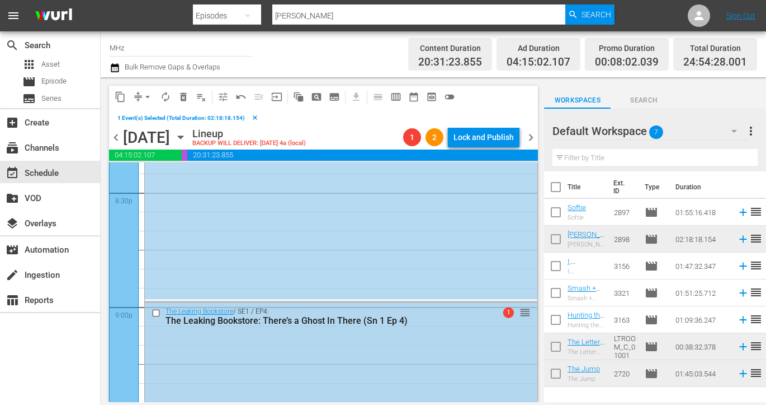
click at [156, 313] on input "checkbox" at bounding box center [158, 313] width 12 height 10
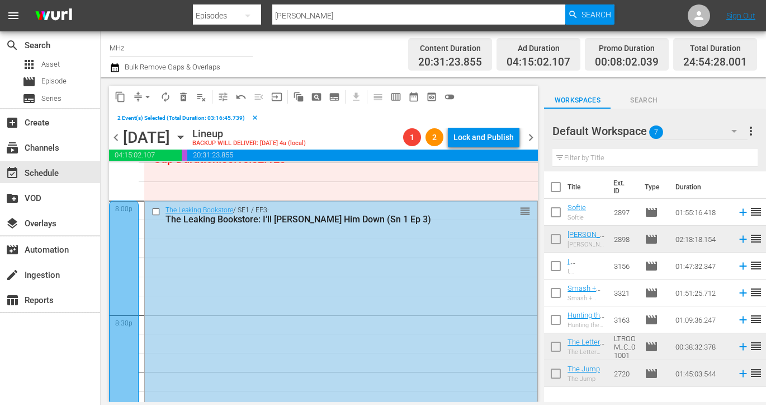
scroll to position [4466, 0]
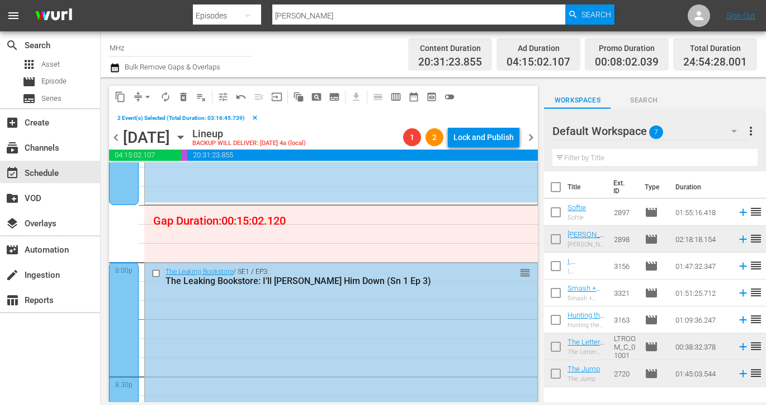
click at [155, 271] on input "checkbox" at bounding box center [158, 273] width 12 height 10
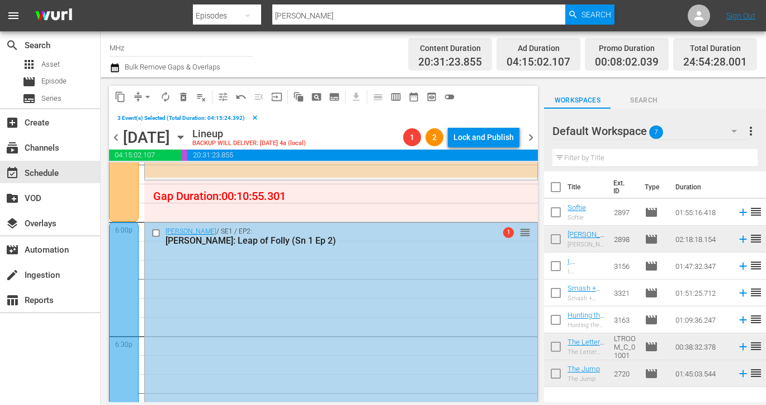
scroll to position [4037, 0]
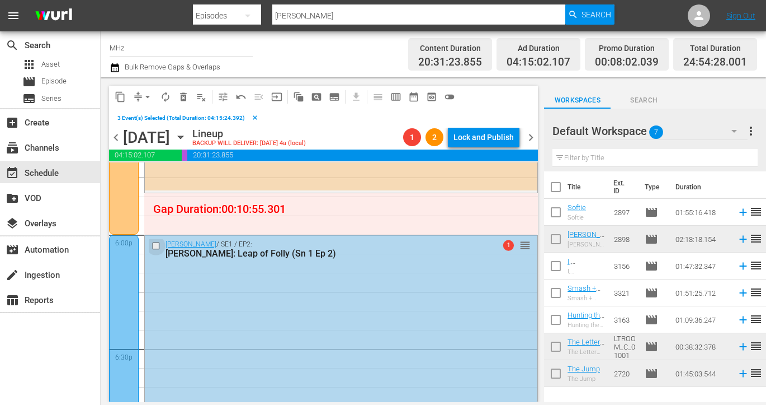
click at [155, 244] on input "checkbox" at bounding box center [158, 246] width 12 height 10
click at [121, 98] on span "content_copy" at bounding box center [120, 96] width 11 height 11
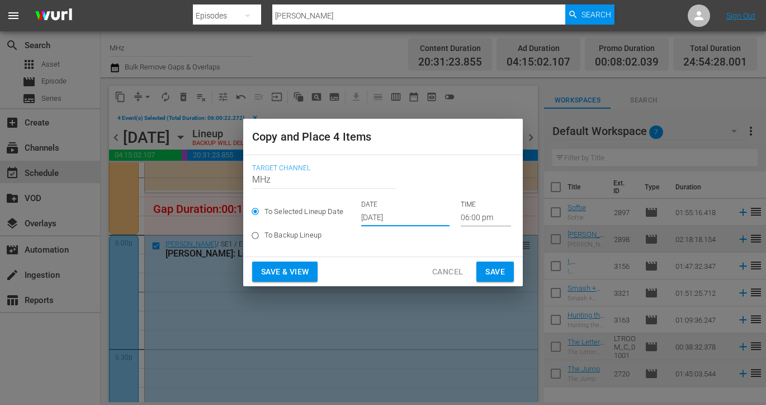
click at [409, 215] on input "[DATE]" at bounding box center [405, 217] width 88 height 17
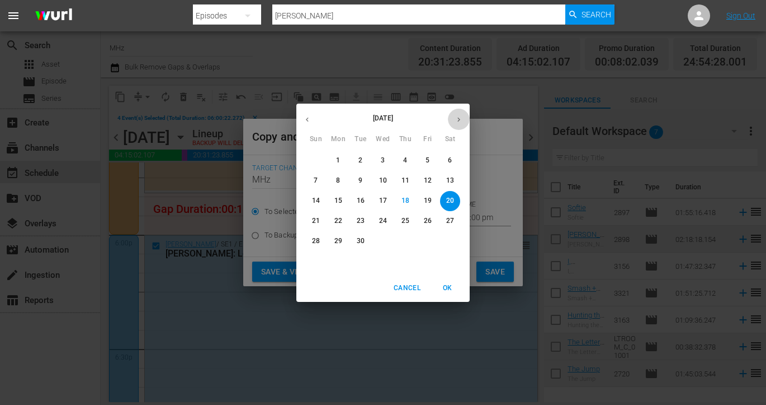
click at [461, 120] on icon "button" at bounding box center [459, 119] width 8 height 8
click at [385, 181] on span "8" at bounding box center [383, 181] width 20 height 10
type input "Oct 8th 2025"
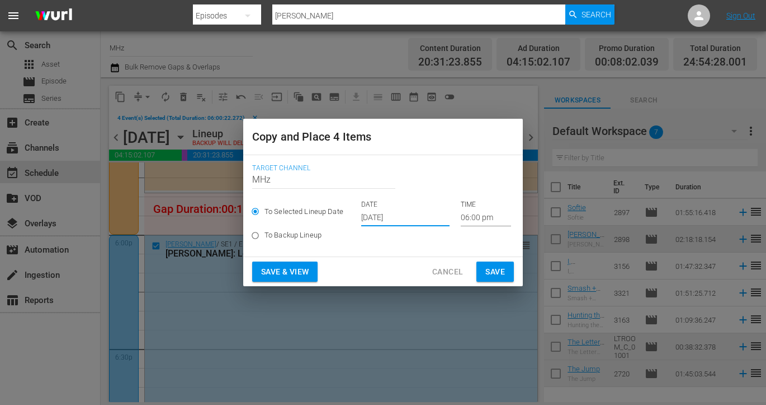
click at [461, 216] on input "06:00 pm" at bounding box center [486, 217] width 50 height 17
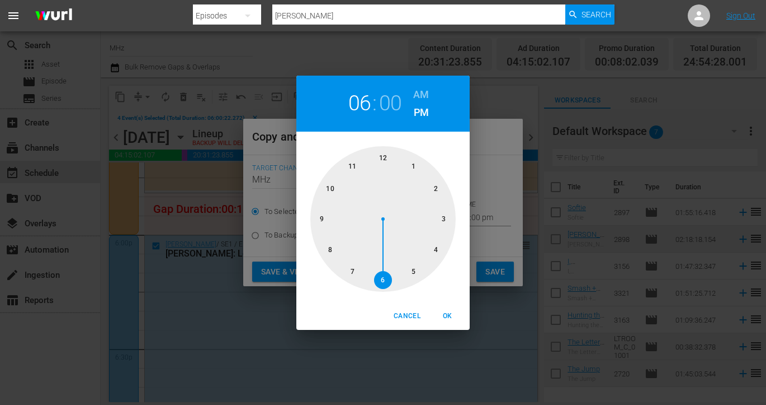
click at [426, 96] on h6 "AM" at bounding box center [421, 95] width 16 height 18
click at [387, 154] on div at bounding box center [383, 218] width 145 height 145
click at [451, 310] on span "OK" at bounding box center [447, 316] width 27 height 12
type input "12:00 am"
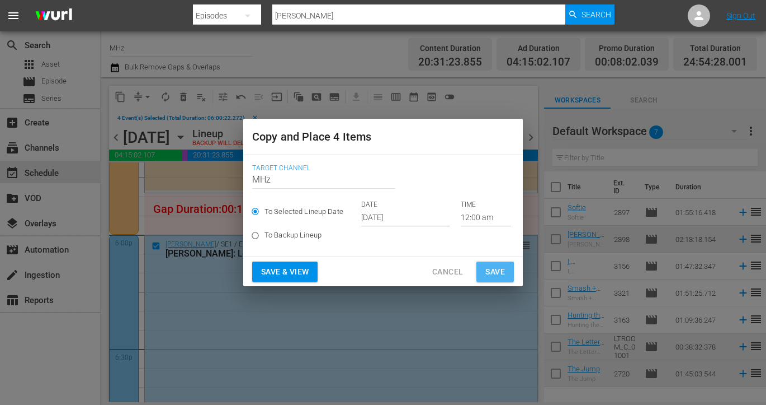
click at [507, 267] on button "Save" at bounding box center [495, 271] width 37 height 21
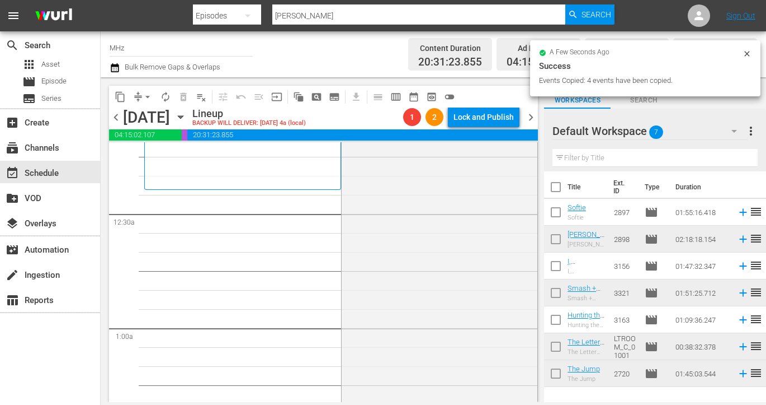
scroll to position [0, 0]
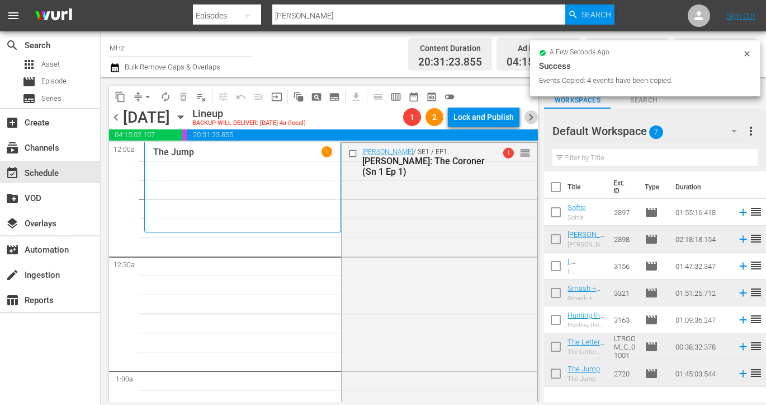
click at [530, 115] on span "chevron_right" at bounding box center [531, 117] width 14 height 14
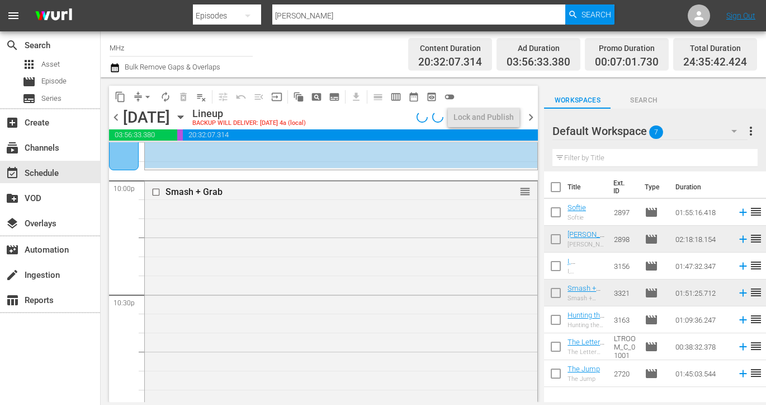
scroll to position [4965, 0]
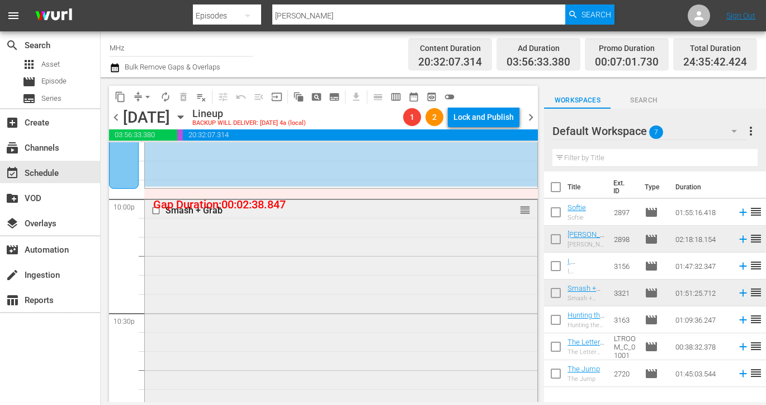
click at [156, 211] on input "checkbox" at bounding box center [158, 210] width 12 height 10
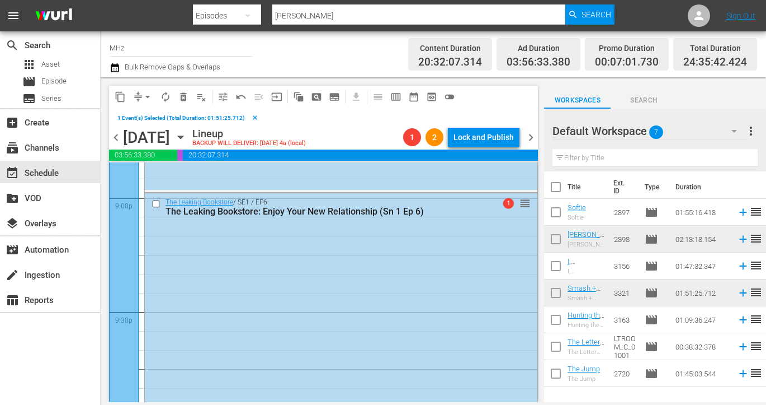
scroll to position [4677, 0]
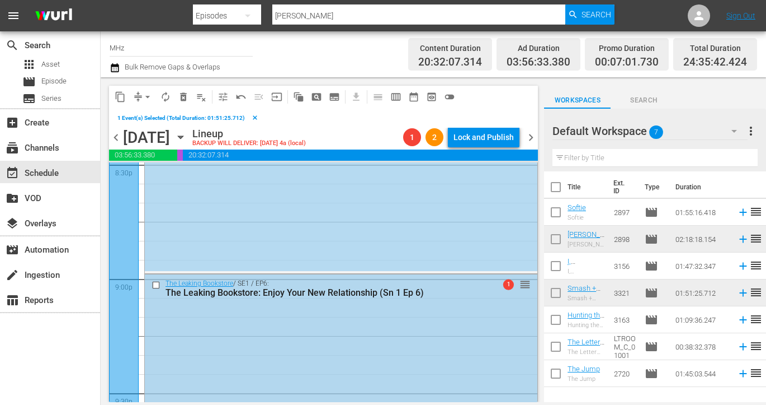
click at [157, 284] on input "checkbox" at bounding box center [158, 285] width 12 height 10
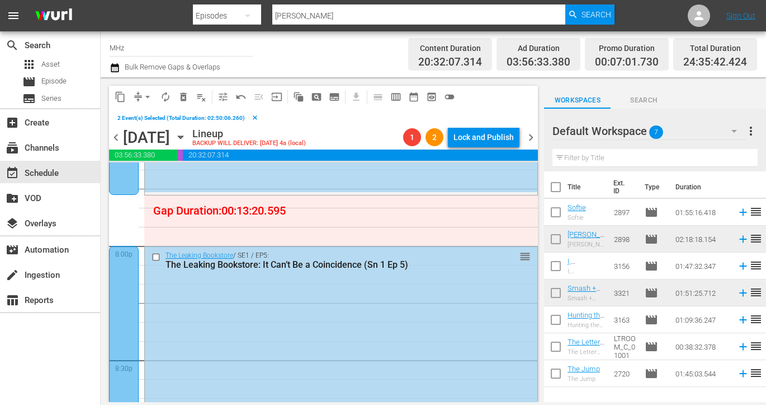
scroll to position [4428, 0]
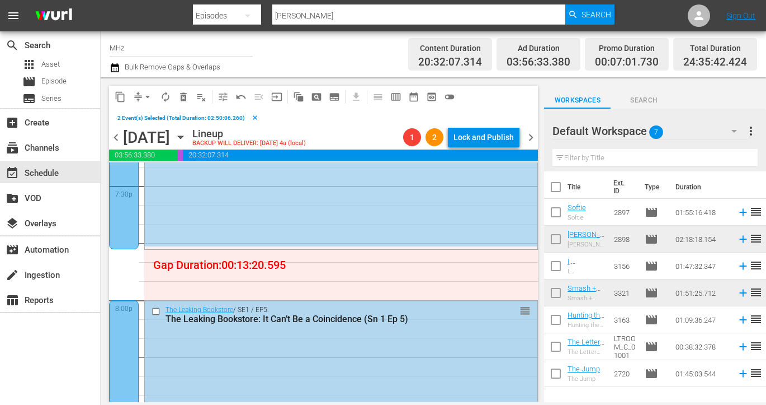
click at [155, 312] on input "checkbox" at bounding box center [158, 311] width 12 height 10
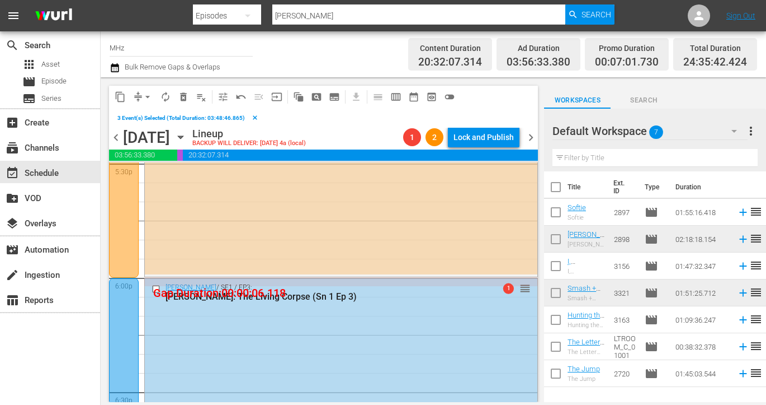
scroll to position [3971, 0]
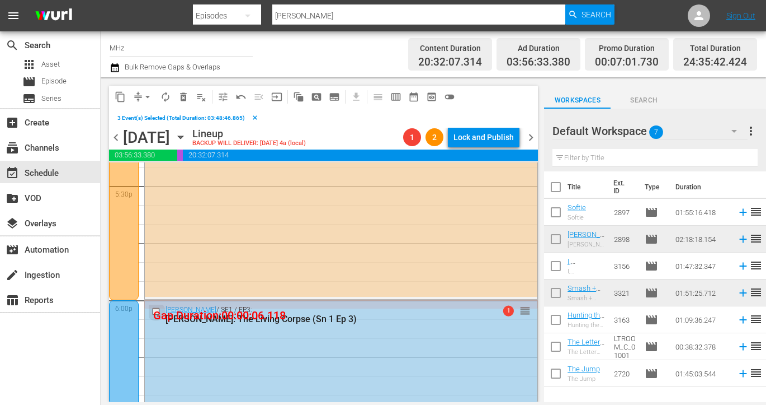
click at [155, 309] on input "checkbox" at bounding box center [158, 312] width 12 height 10
click at [117, 97] on span "content_copy" at bounding box center [120, 96] width 11 height 11
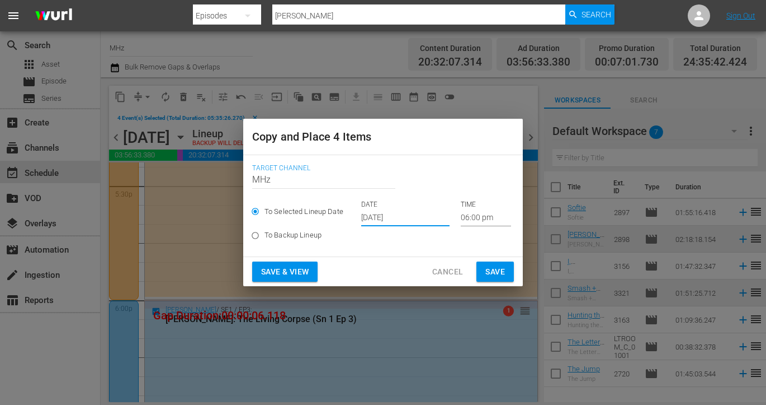
click at [403, 219] on input "[DATE]" at bounding box center [405, 217] width 88 height 17
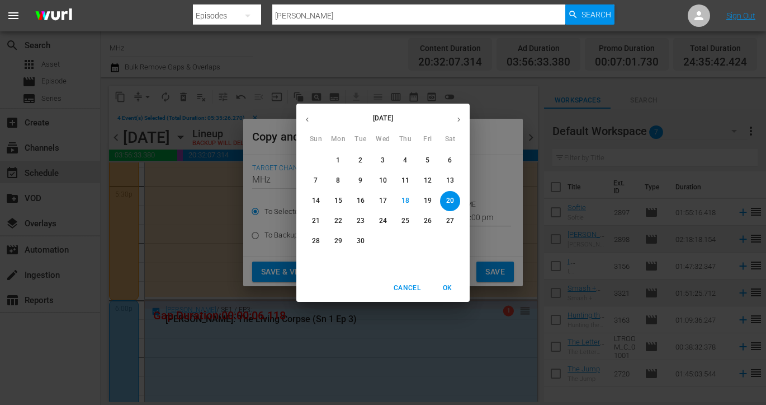
click at [457, 119] on icon "button" at bounding box center [459, 119] width 8 height 8
click at [411, 181] on span "9" at bounding box center [406, 181] width 20 height 10
type input "Oct 9th 2025"
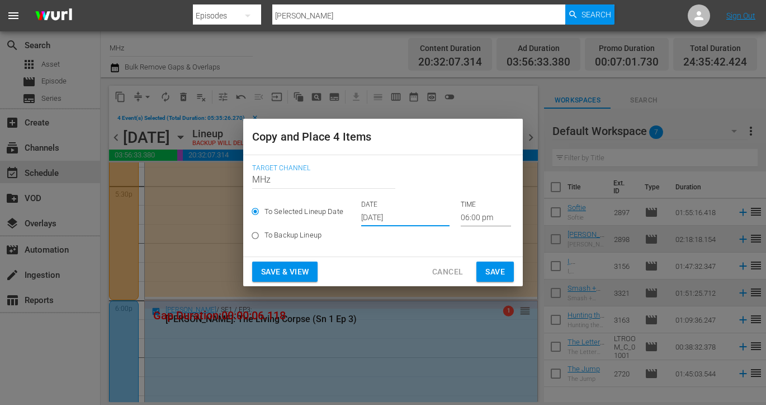
click at [461, 219] on input "06:00 pm" at bounding box center [486, 217] width 50 height 17
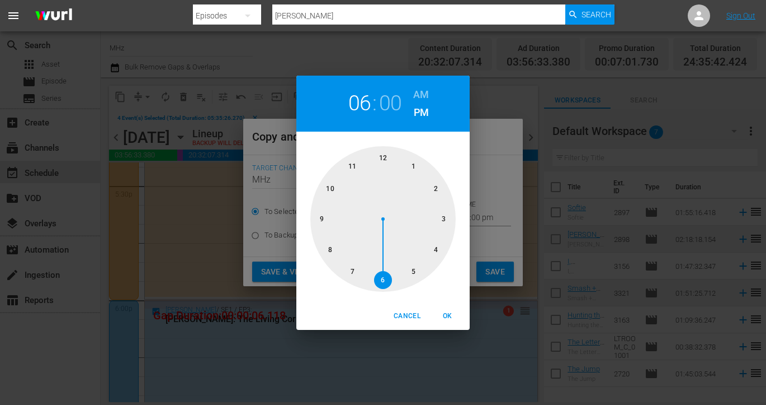
click at [416, 97] on h6 "AM" at bounding box center [421, 95] width 16 height 18
click at [379, 161] on div at bounding box center [383, 218] width 145 height 145
click at [445, 322] on button "OK" at bounding box center [448, 316] width 36 height 18
type input "12:00 am"
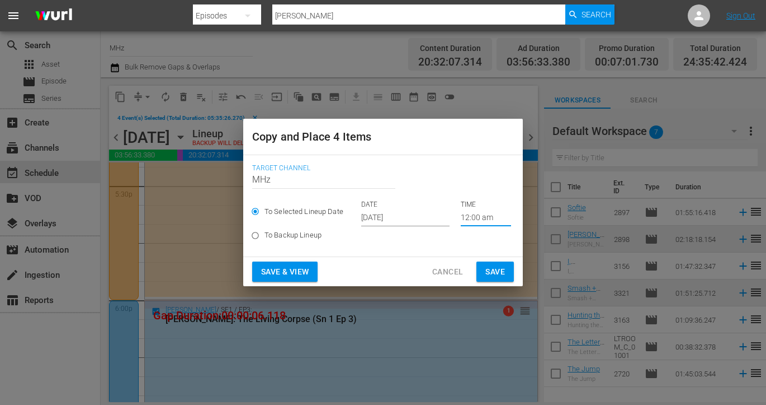
click at [501, 270] on span "Save" at bounding box center [496, 272] width 20 height 14
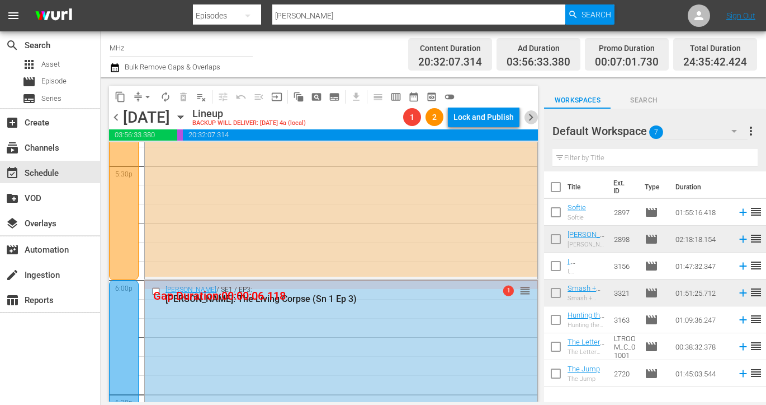
click at [532, 122] on span "chevron_right" at bounding box center [531, 117] width 14 height 14
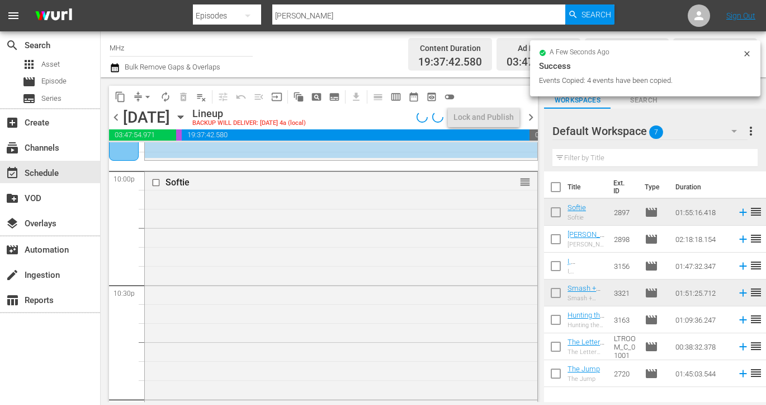
scroll to position [4935, 0]
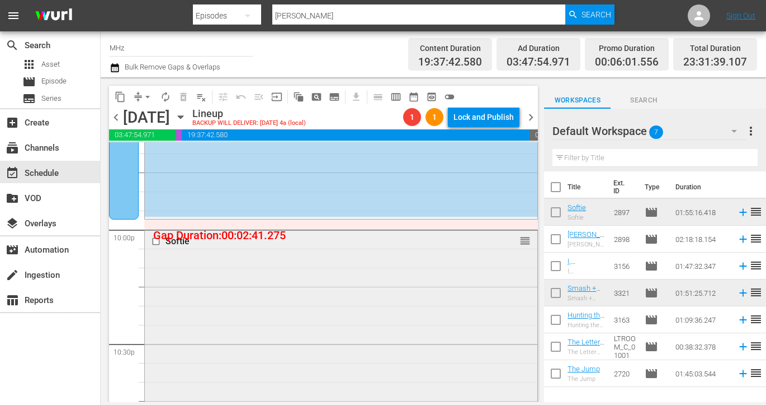
click at [155, 242] on input "checkbox" at bounding box center [158, 241] width 12 height 10
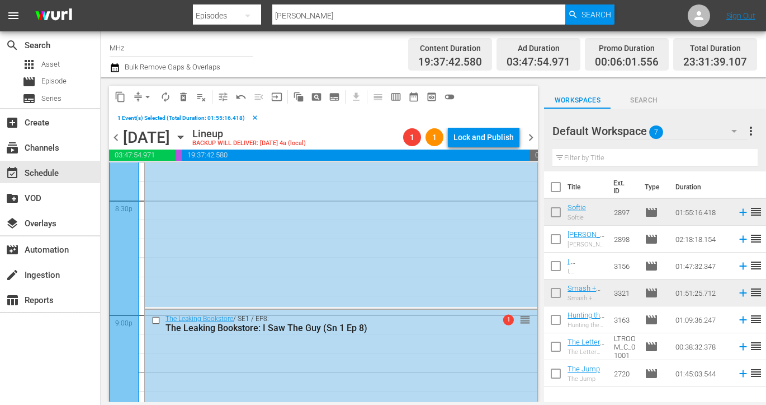
scroll to position [4612, 0]
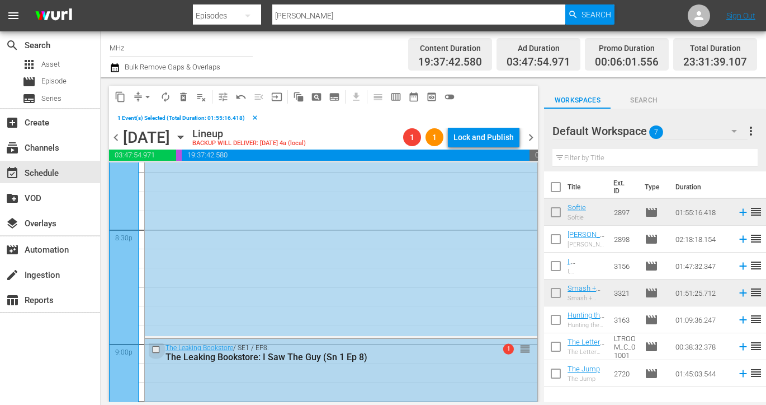
click at [154, 352] on input "checkbox" at bounding box center [158, 350] width 12 height 10
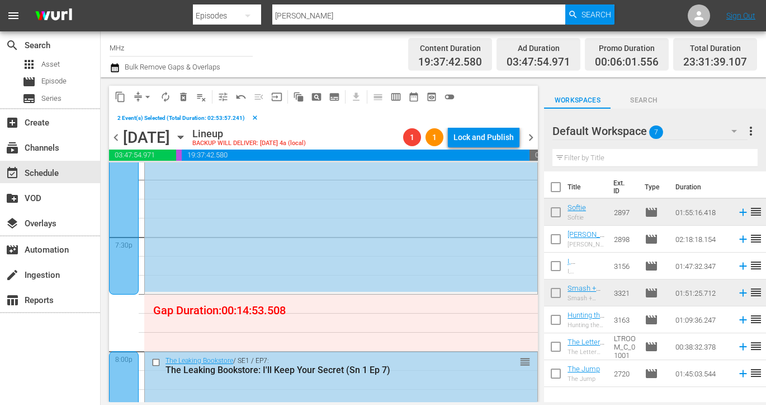
scroll to position [4383, 0]
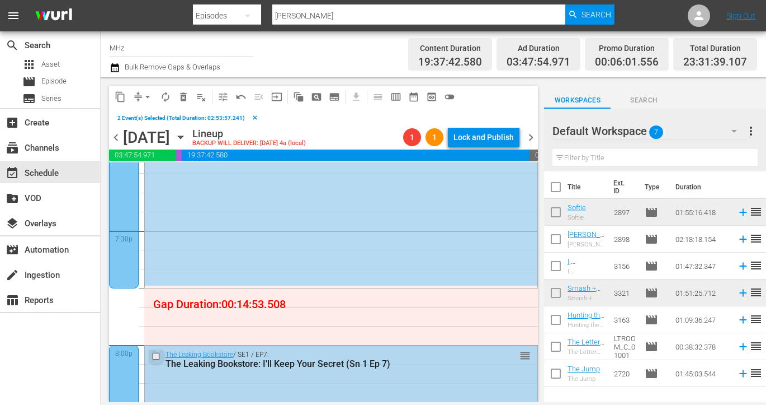
click at [156, 352] on input "checkbox" at bounding box center [158, 356] width 12 height 10
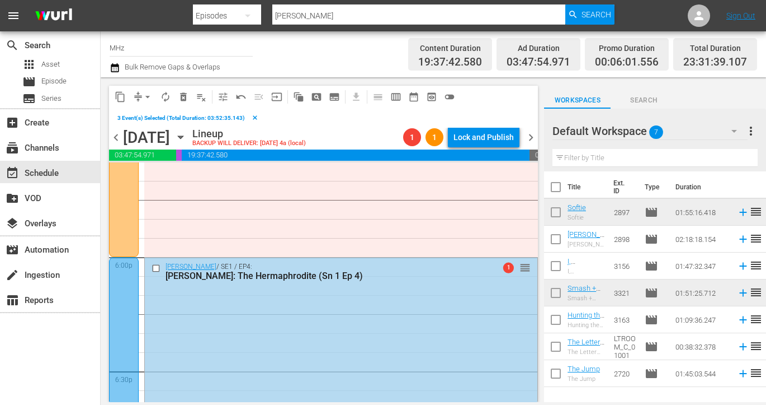
scroll to position [4008, 0]
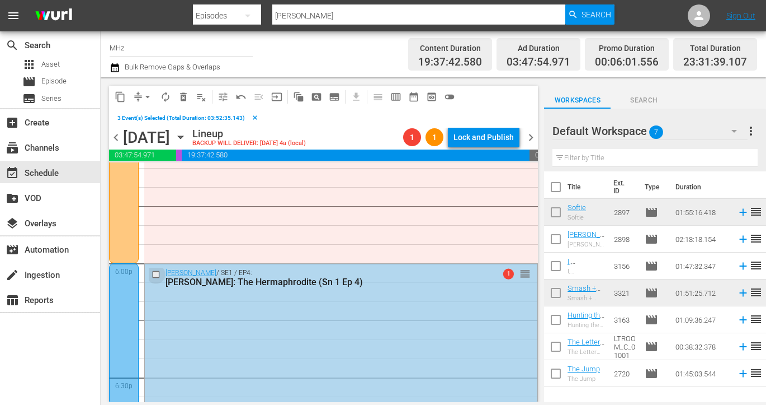
click at [155, 277] on input "checkbox" at bounding box center [158, 275] width 12 height 10
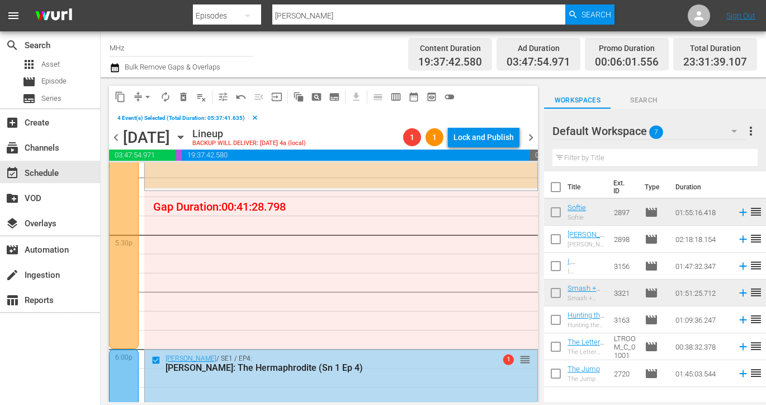
scroll to position [3817, 0]
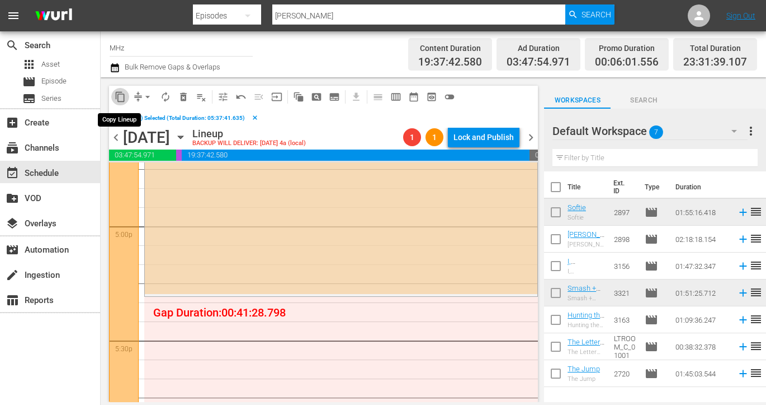
click at [116, 96] on span "content_copy" at bounding box center [120, 96] width 11 height 11
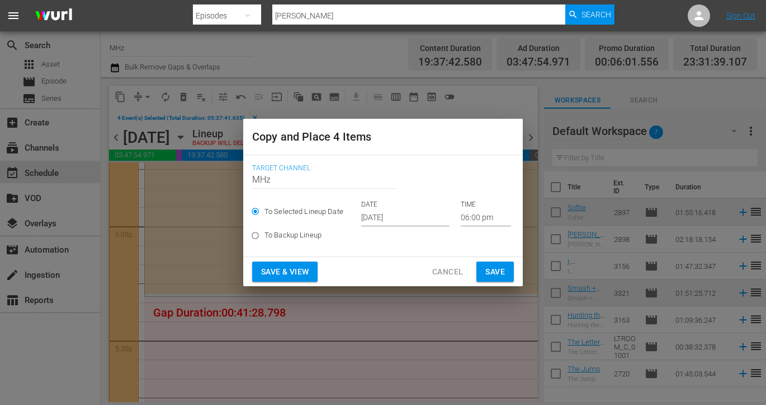
click at [390, 215] on input "[DATE]" at bounding box center [405, 217] width 88 height 17
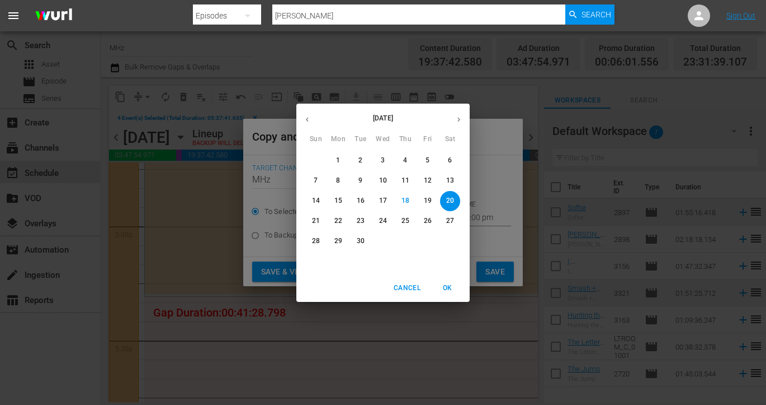
click at [461, 116] on icon "button" at bounding box center [459, 119] width 8 height 8
click at [427, 179] on p "10" at bounding box center [428, 181] width 8 height 10
type input "Oct 10th 2025"
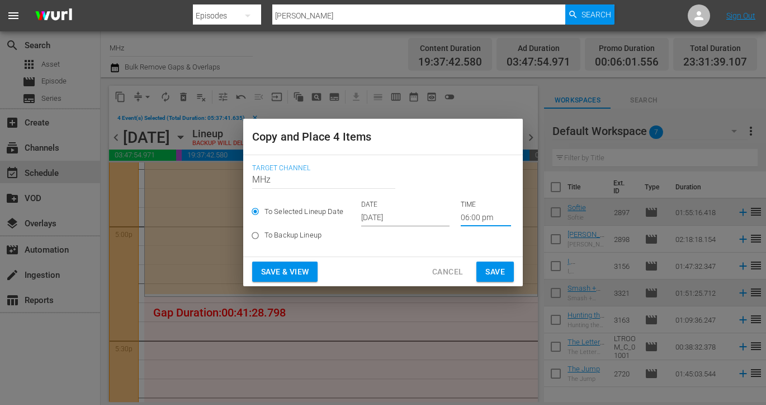
click at [465, 215] on input "06:00 pm" at bounding box center [486, 217] width 50 height 17
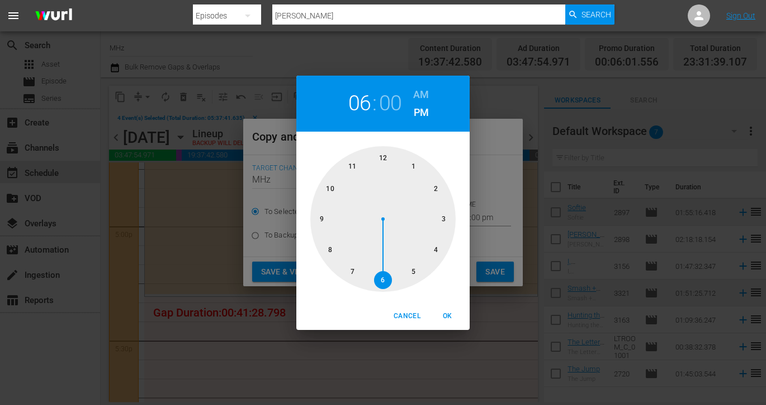
click at [424, 98] on h6 "AM" at bounding box center [421, 95] width 16 height 18
click at [381, 157] on div at bounding box center [383, 218] width 145 height 145
click at [449, 316] on span "OK" at bounding box center [447, 316] width 27 height 12
type input "12:00 am"
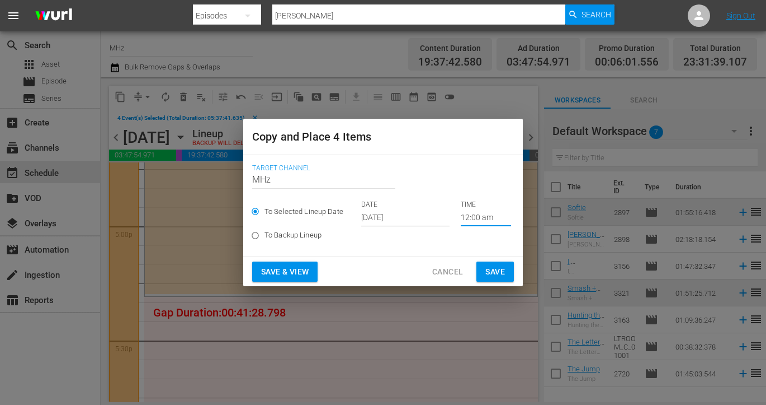
click at [502, 280] on button "Save" at bounding box center [495, 271] width 37 height 21
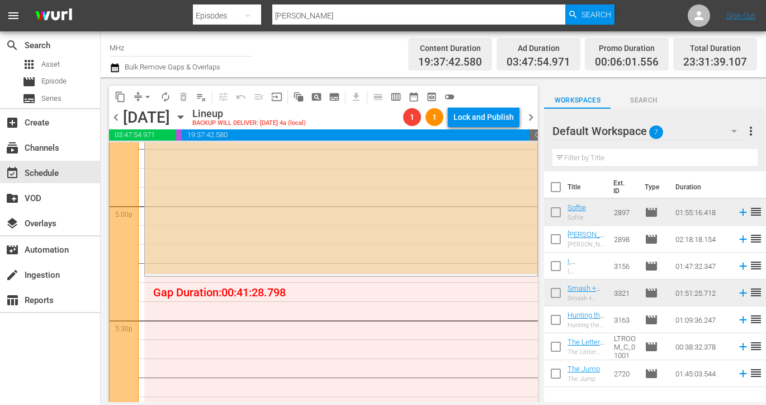
click at [530, 117] on span "chevron_right" at bounding box center [531, 117] width 14 height 14
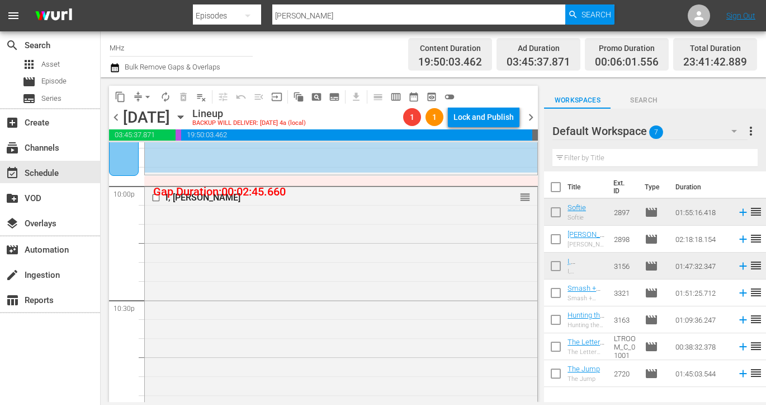
scroll to position [4882, 0]
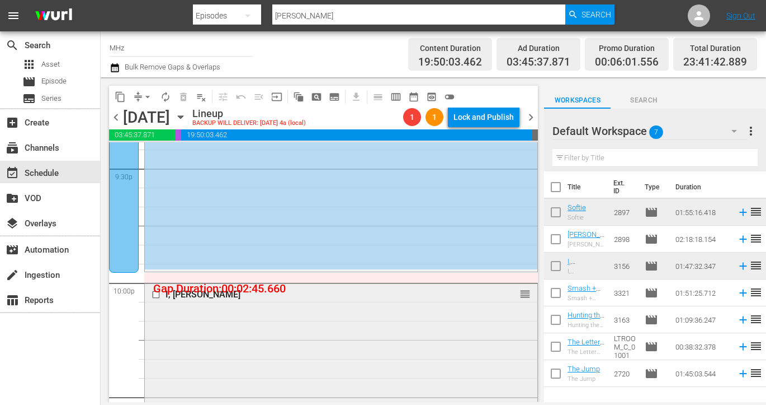
click at [155, 291] on input "checkbox" at bounding box center [158, 294] width 12 height 10
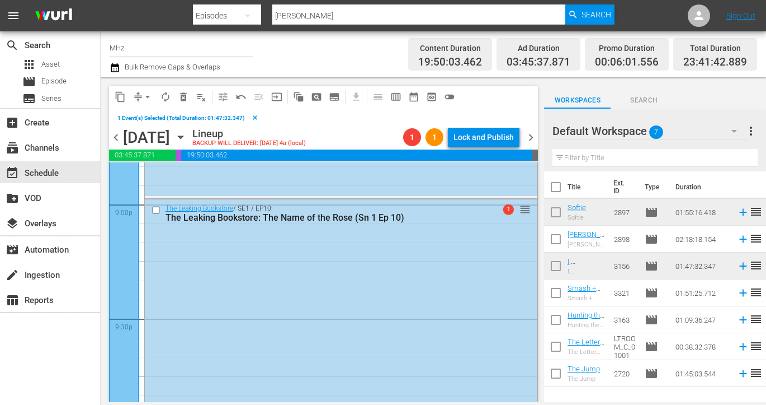
scroll to position [4689, 0]
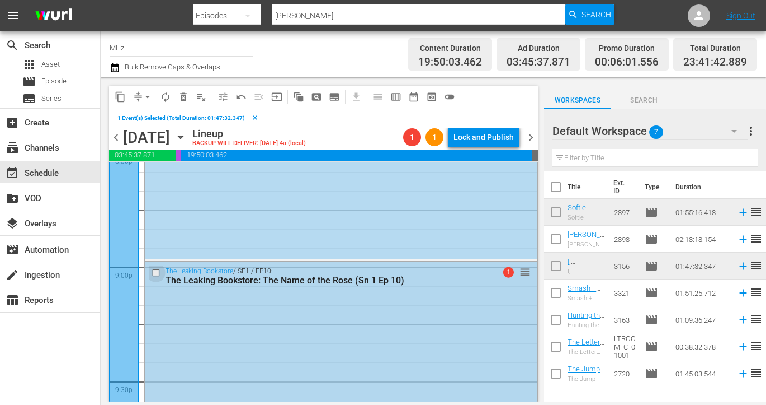
click at [156, 271] on input "checkbox" at bounding box center [158, 273] width 12 height 10
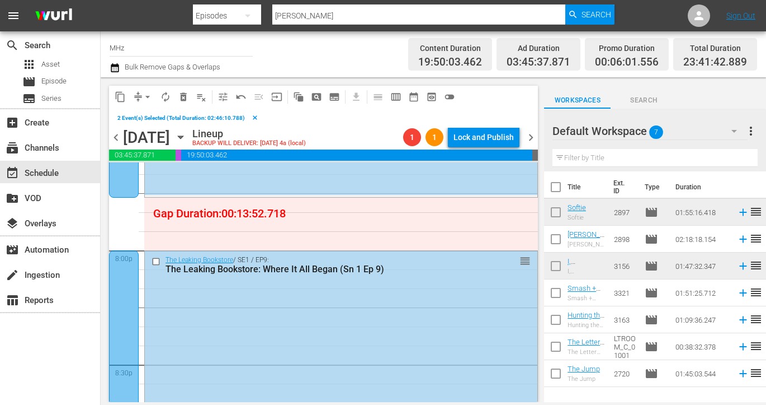
scroll to position [4460, 0]
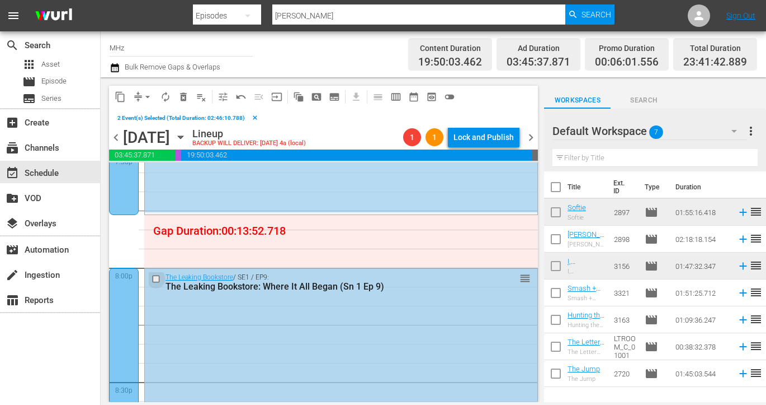
click at [156, 279] on input "checkbox" at bounding box center [158, 279] width 12 height 10
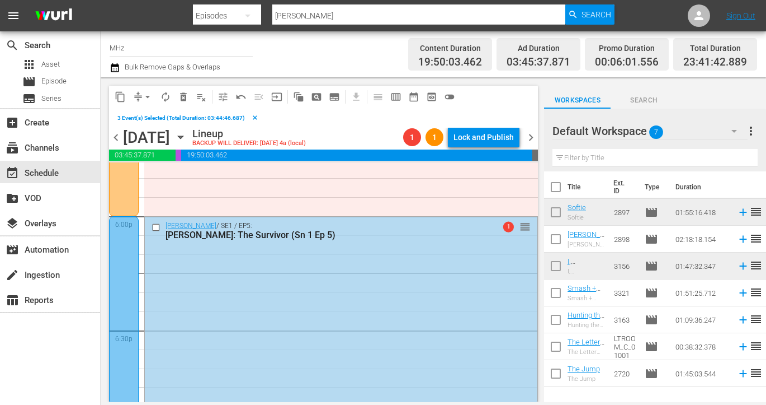
scroll to position [4043, 0]
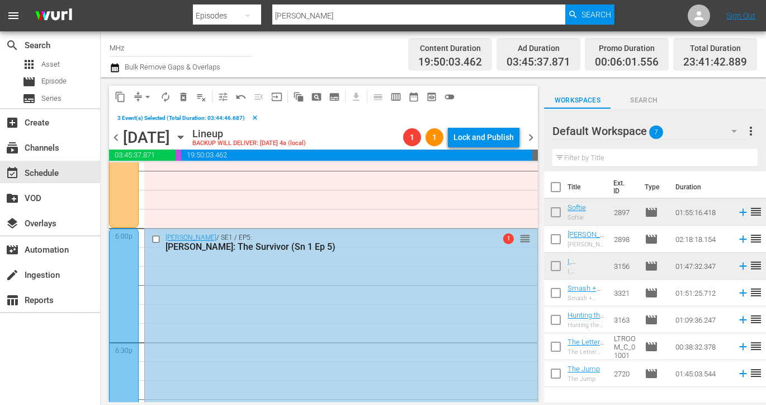
click at [157, 237] on input "checkbox" at bounding box center [158, 239] width 12 height 10
click at [119, 93] on span "content_copy" at bounding box center [120, 96] width 11 height 11
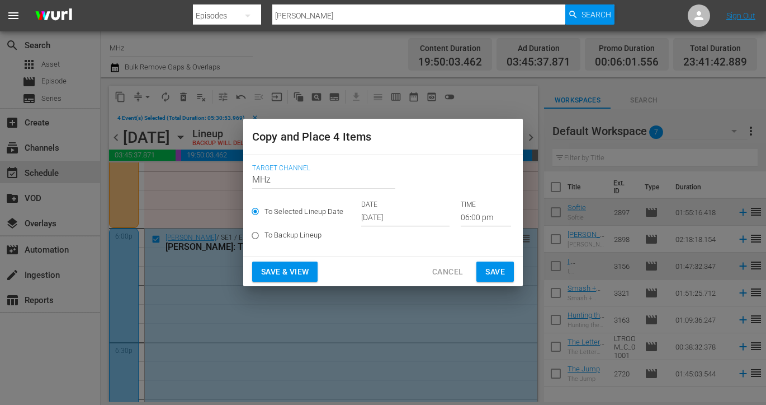
click at [387, 219] on input "[DATE]" at bounding box center [405, 217] width 88 height 17
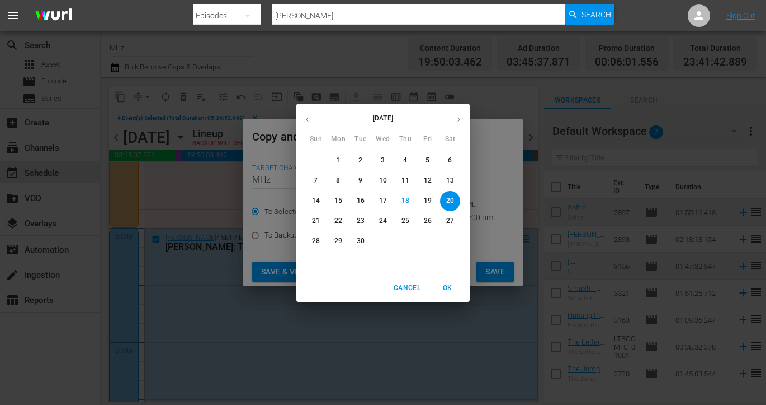
click at [461, 121] on icon "button" at bounding box center [459, 119] width 8 height 8
click at [453, 181] on p "11" at bounding box center [450, 181] width 8 height 10
type input "Oct 11th 2025"
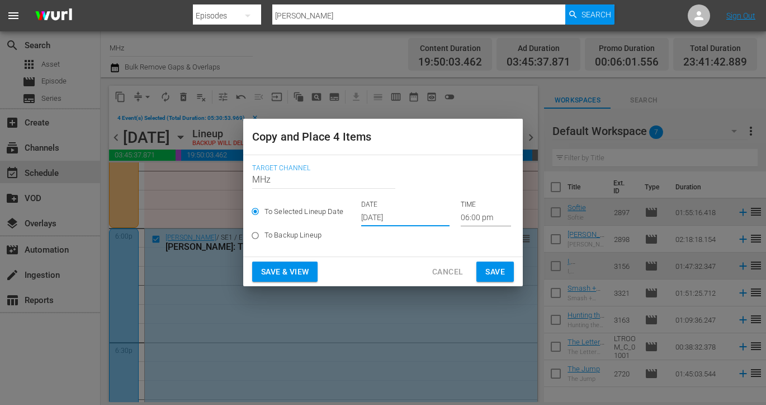
click at [461, 220] on input "06:00 pm" at bounding box center [486, 217] width 50 height 17
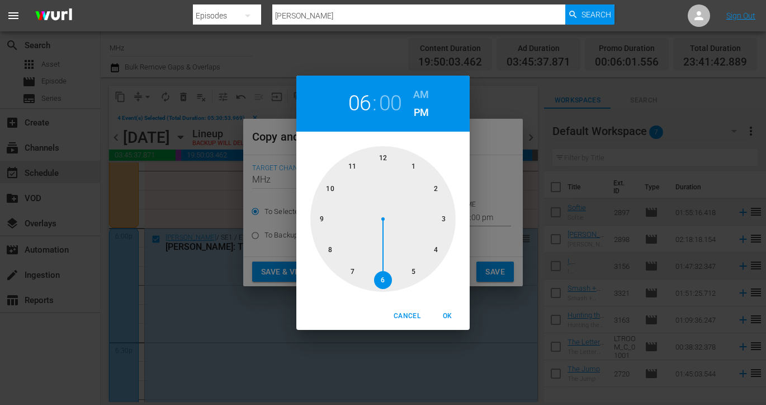
click at [384, 159] on div at bounding box center [383, 218] width 145 height 145
click at [426, 95] on h6 "AM" at bounding box center [421, 95] width 16 height 18
click at [446, 320] on span "OK" at bounding box center [447, 316] width 27 height 12
type input "12:00 am"
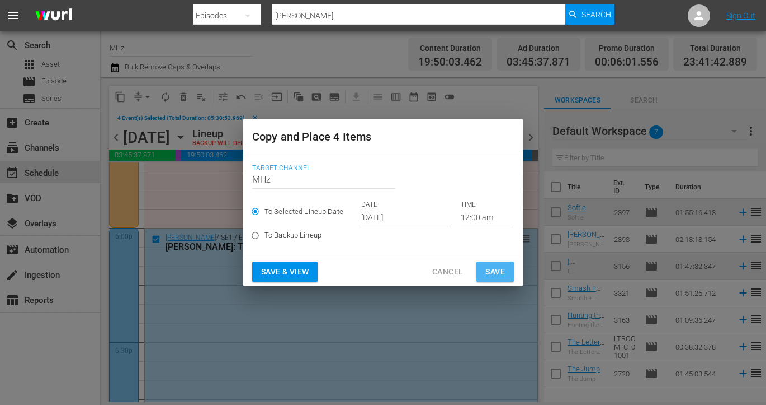
click at [511, 272] on button "Save" at bounding box center [495, 271] width 37 height 21
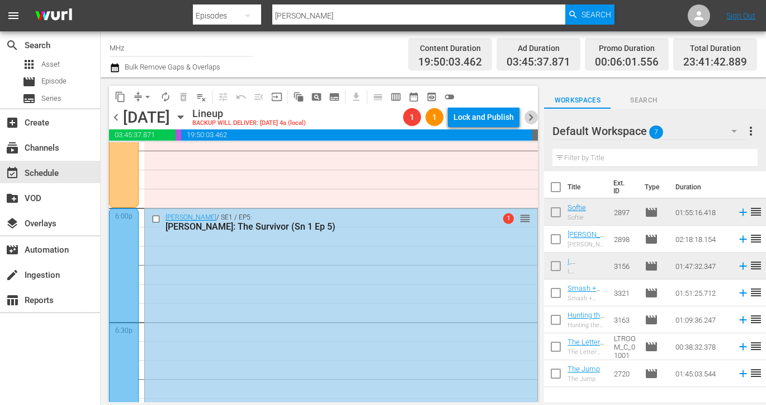
click at [531, 118] on span "chevron_right" at bounding box center [531, 117] width 14 height 14
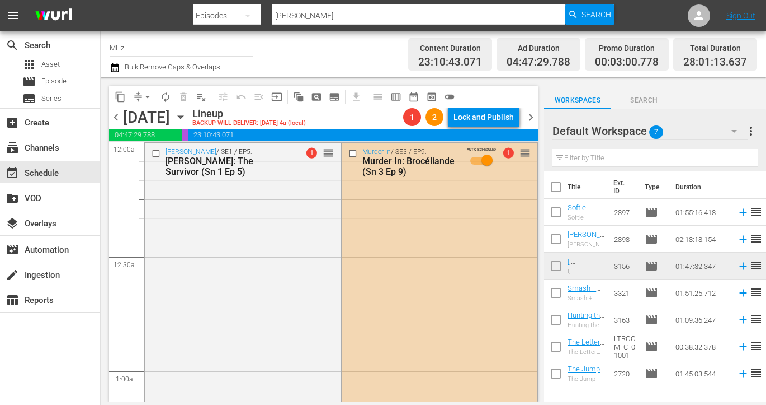
click at [354, 152] on input "checkbox" at bounding box center [355, 154] width 12 height 10
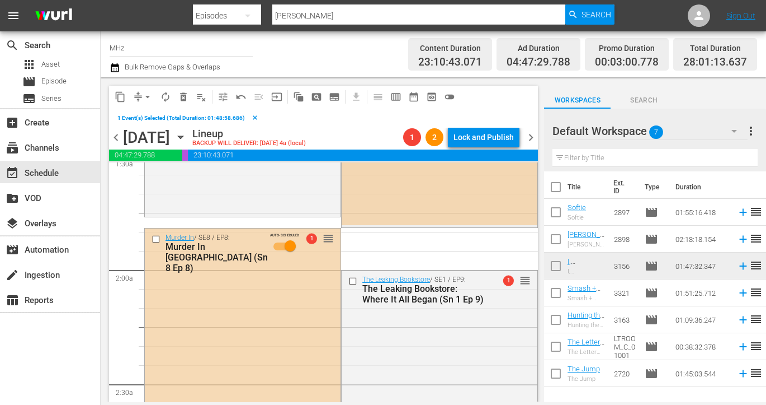
scroll to position [399, 0]
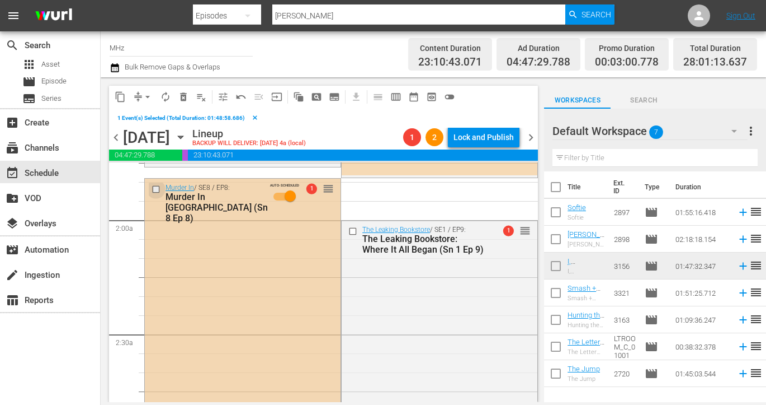
click at [154, 187] on input "checkbox" at bounding box center [158, 190] width 12 height 10
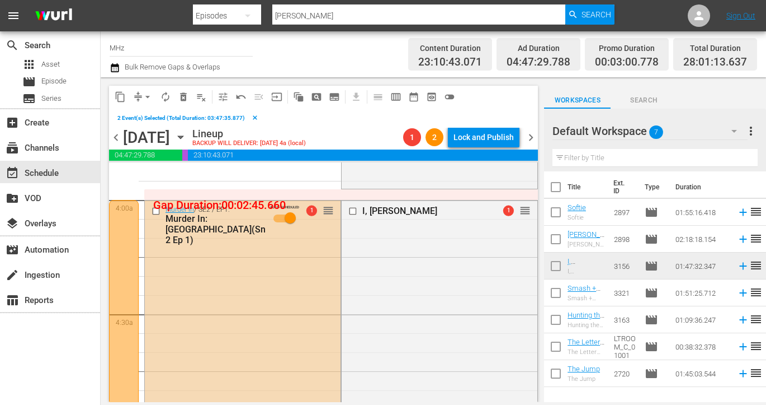
scroll to position [878, 0]
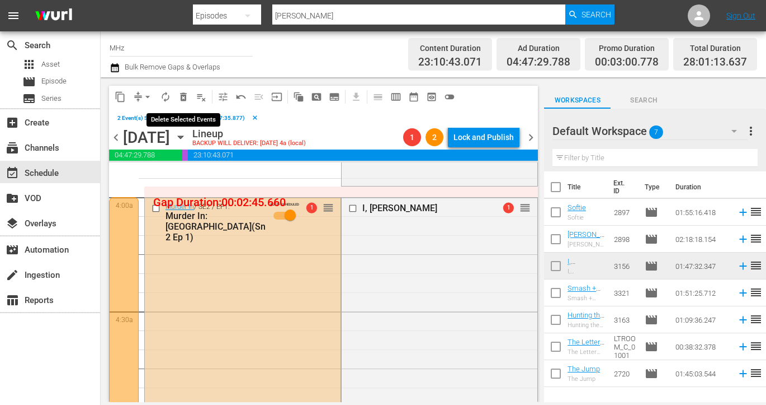
click at [184, 96] on span "delete_forever_outlined" at bounding box center [183, 96] width 11 height 11
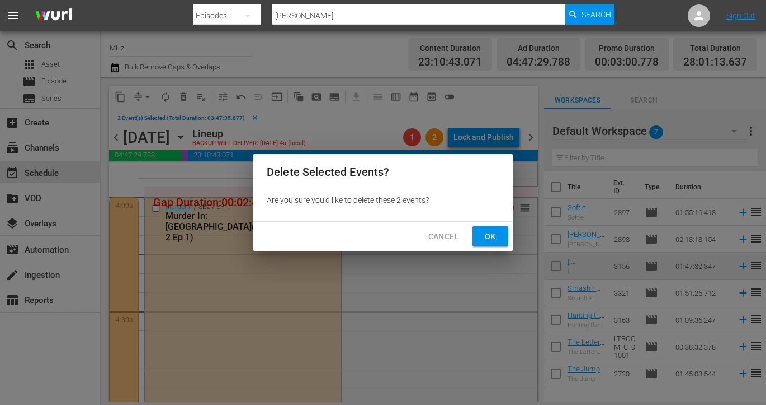
click at [481, 233] on button "Ok" at bounding box center [491, 236] width 36 height 21
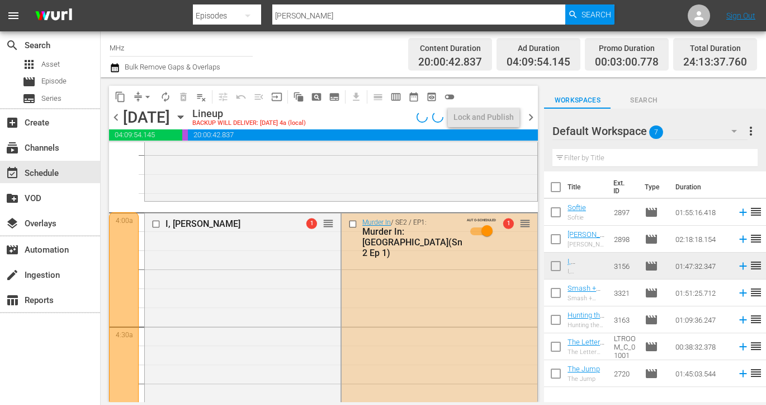
scroll to position [862, 0]
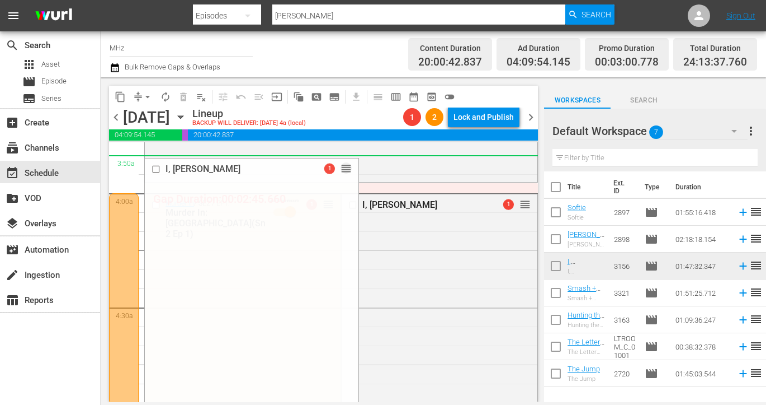
drag, startPoint x: 332, startPoint y: 201, endPoint x: 342, endPoint y: 156, distance: 46.4
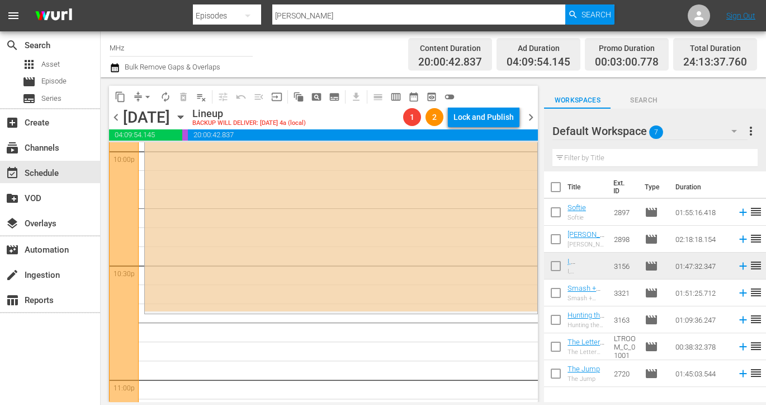
scroll to position [5218, 0]
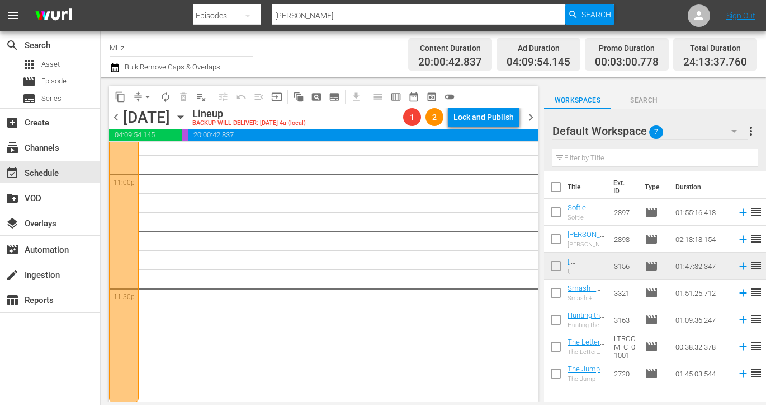
click at [534, 115] on span "chevron_right" at bounding box center [531, 117] width 14 height 14
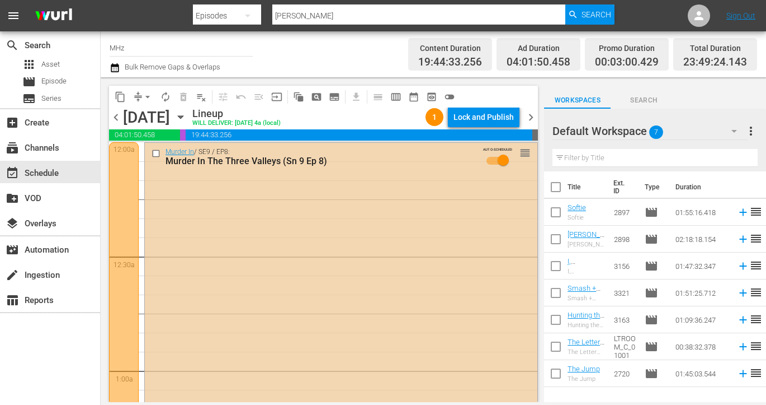
click at [157, 153] on input "checkbox" at bounding box center [158, 154] width 12 height 10
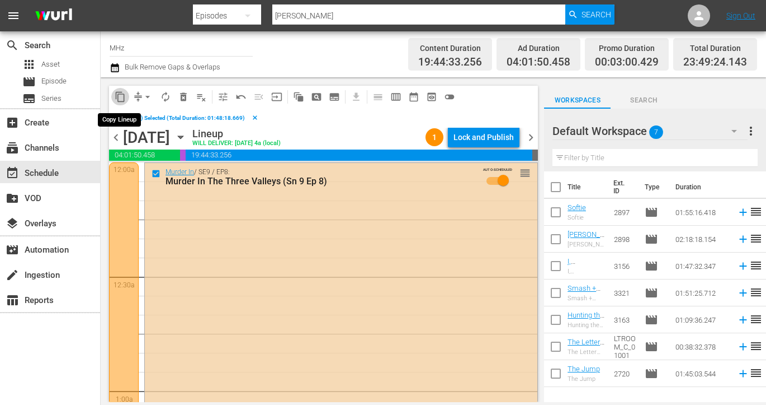
click at [117, 96] on span "content_copy" at bounding box center [120, 96] width 11 height 11
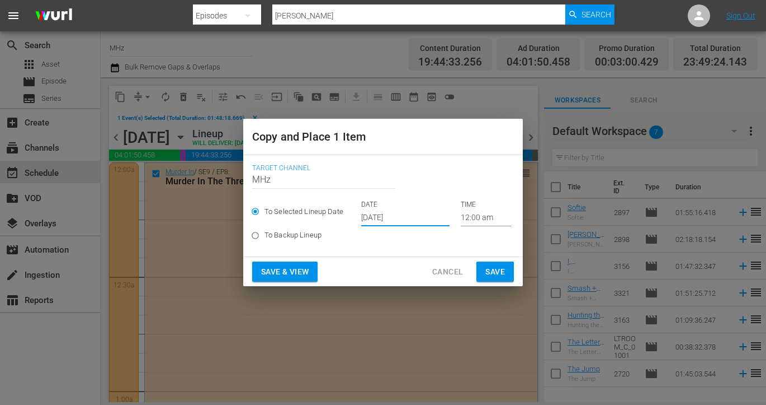
click at [385, 219] on input "[DATE]" at bounding box center [405, 217] width 88 height 17
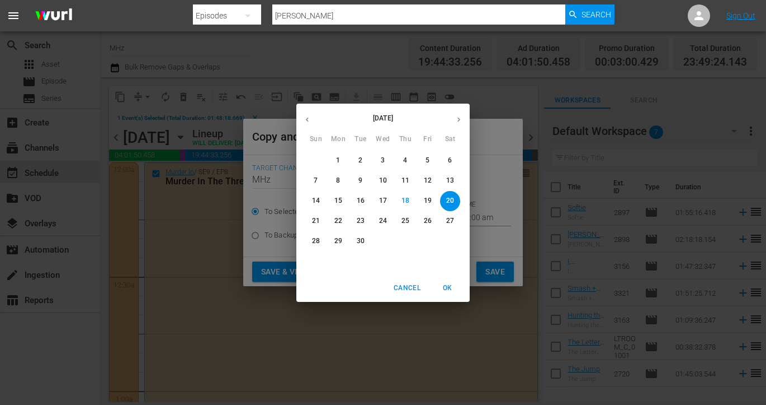
click at [463, 119] on icon "button" at bounding box center [459, 119] width 8 height 8
click at [450, 179] on p "11" at bounding box center [450, 181] width 8 height 10
type input "Oct 11th 2025"
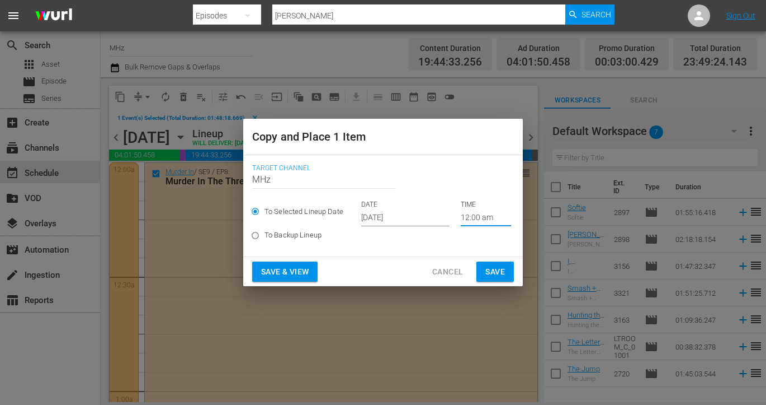
click at [462, 216] on input "12:00 am" at bounding box center [486, 217] width 50 height 17
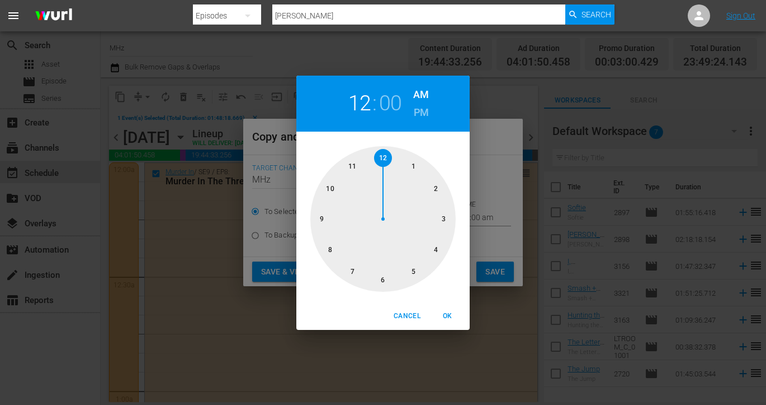
click at [423, 107] on h6 "PM" at bounding box center [421, 113] width 15 height 18
click at [355, 167] on div at bounding box center [383, 218] width 145 height 145
click at [448, 310] on span "OK" at bounding box center [447, 316] width 27 height 12
type input "11:00 pm"
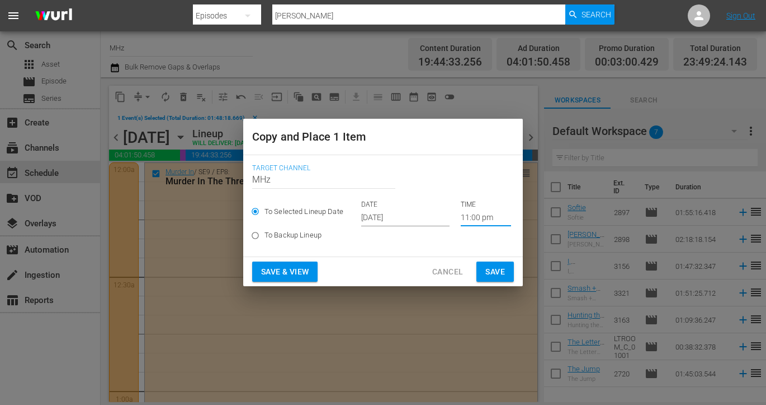
click at [492, 272] on span "Save" at bounding box center [496, 272] width 20 height 14
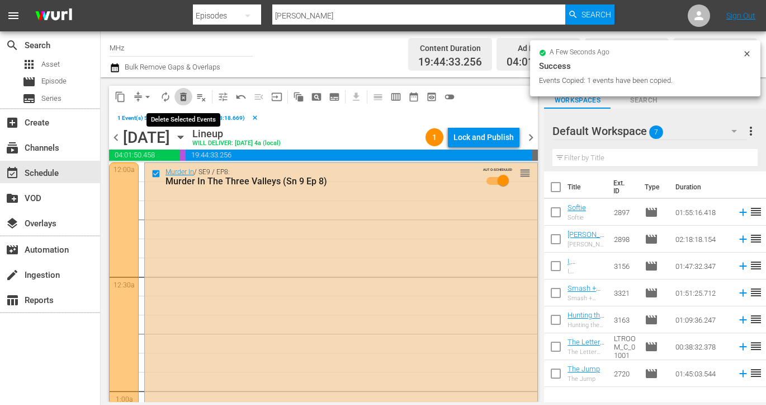
click at [182, 91] on span "delete_forever_outlined" at bounding box center [183, 96] width 11 height 11
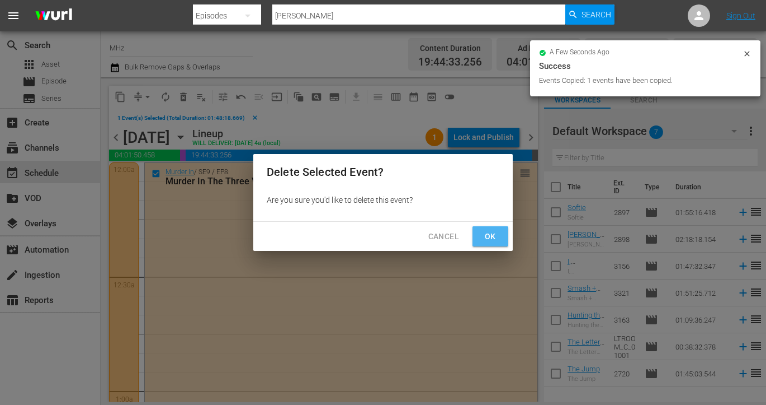
click at [489, 233] on span "Ok" at bounding box center [491, 236] width 18 height 14
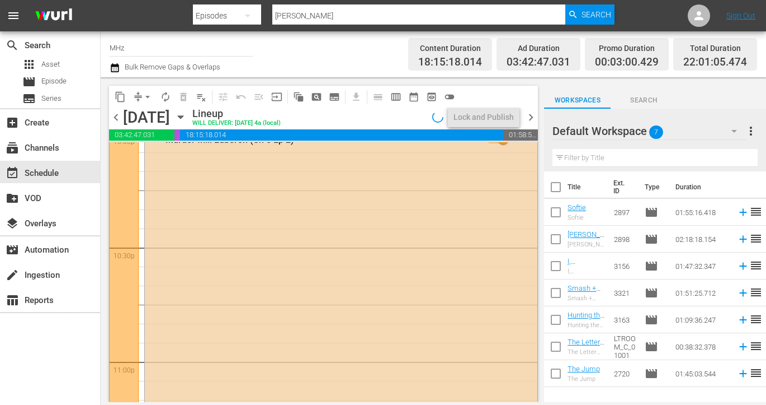
scroll to position [4966, 0]
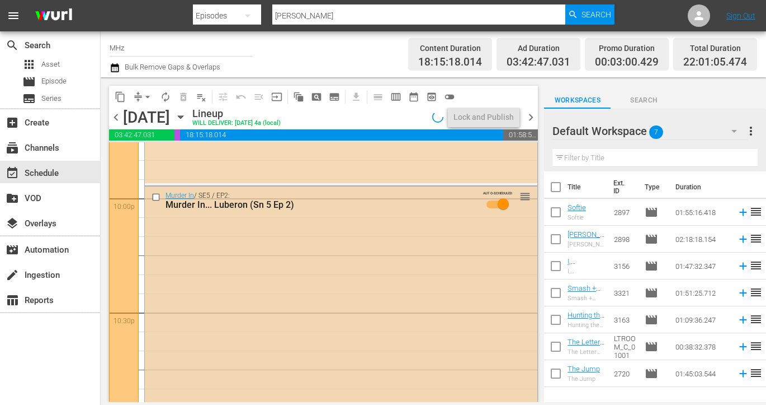
click at [156, 197] on input "checkbox" at bounding box center [158, 197] width 12 height 10
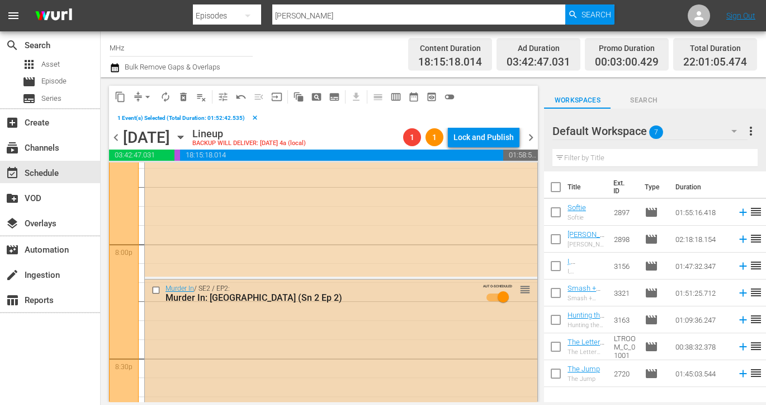
scroll to position [4472, 0]
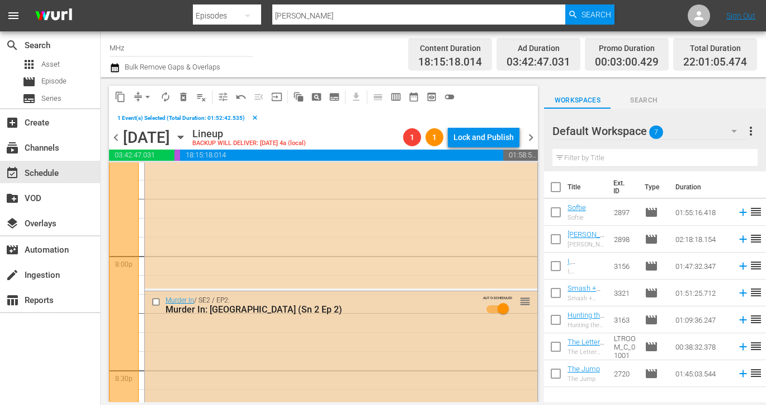
click at [155, 300] on input "checkbox" at bounding box center [158, 302] width 12 height 10
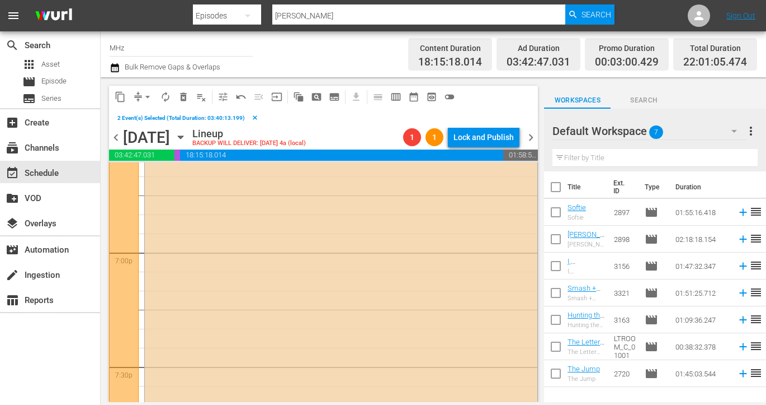
scroll to position [4065, 0]
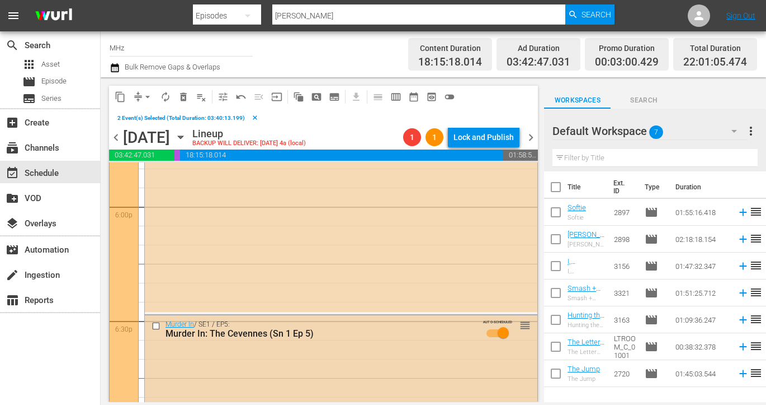
click at [155, 323] on input "checkbox" at bounding box center [158, 326] width 12 height 10
click at [121, 95] on span "content_copy" at bounding box center [120, 96] width 11 height 11
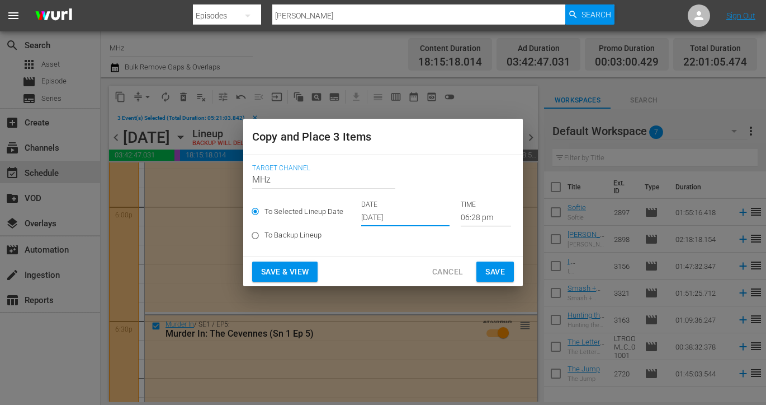
click at [388, 215] on input "[DATE]" at bounding box center [405, 217] width 88 height 17
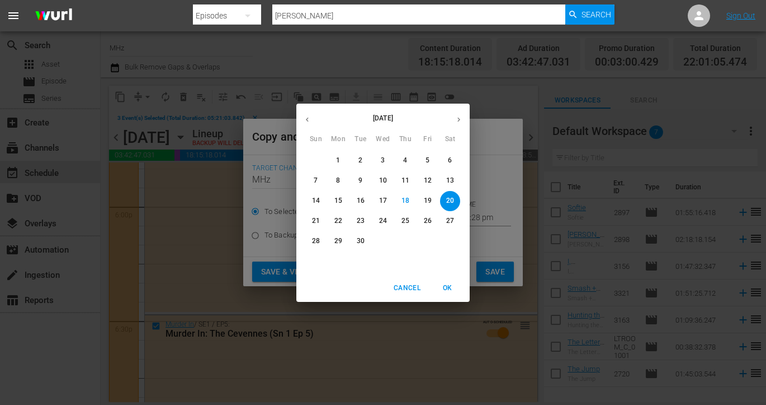
click at [459, 113] on button "button" at bounding box center [459, 120] width 22 height 22
click at [341, 200] on p "13" at bounding box center [339, 201] width 8 height 10
type input "Oct 13th 2025"
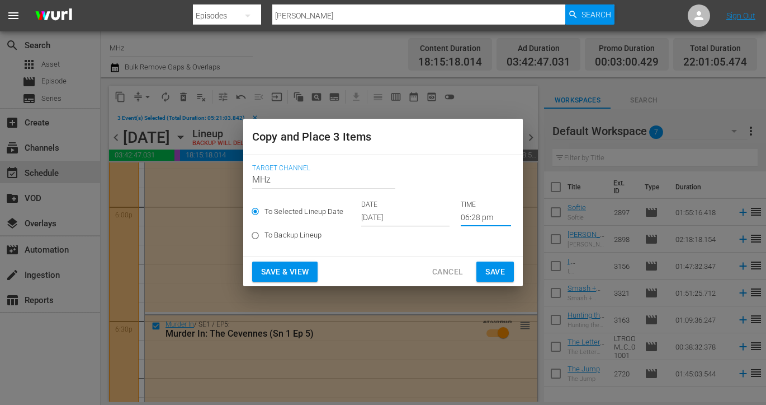
click at [470, 218] on input "06:28 pm" at bounding box center [486, 217] width 50 height 17
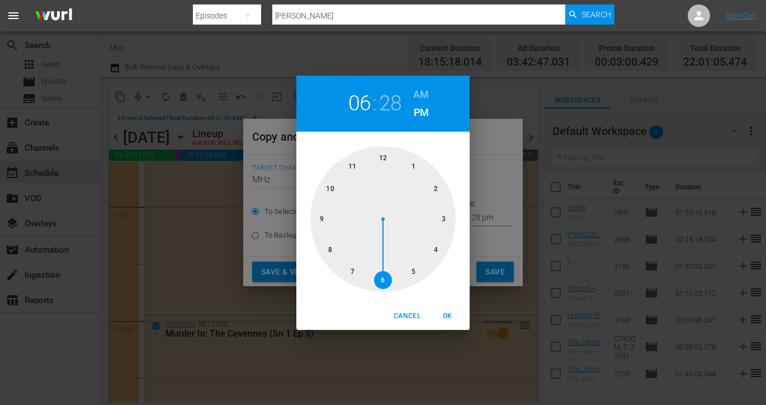
click at [425, 93] on h6 "AM" at bounding box center [421, 95] width 16 height 18
click at [386, 151] on div at bounding box center [383, 218] width 145 height 145
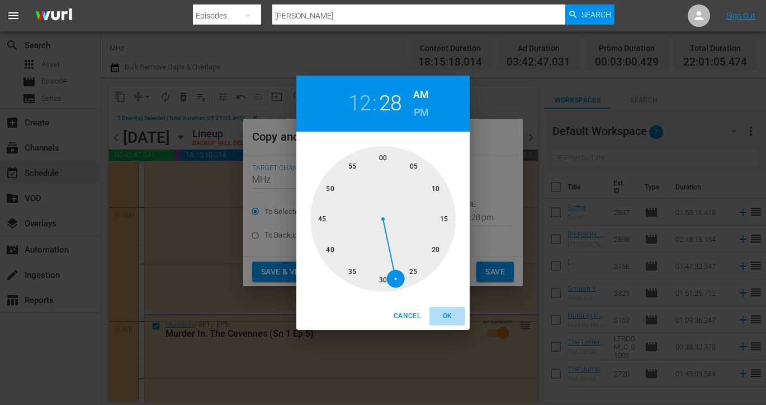
click at [440, 315] on span "OK" at bounding box center [447, 316] width 27 height 12
type input "12:28 am"
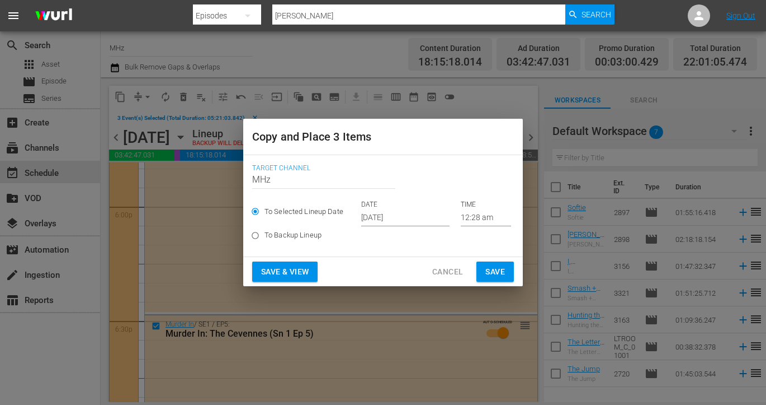
click at [518, 269] on div "Save & View Cancel Save" at bounding box center [383, 272] width 280 height 30
click at [497, 272] on span "Save" at bounding box center [496, 272] width 20 height 14
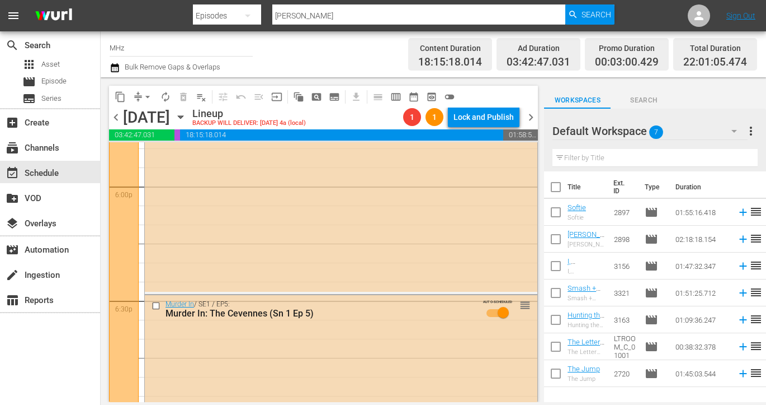
click at [530, 114] on span "chevron_right" at bounding box center [531, 117] width 14 height 14
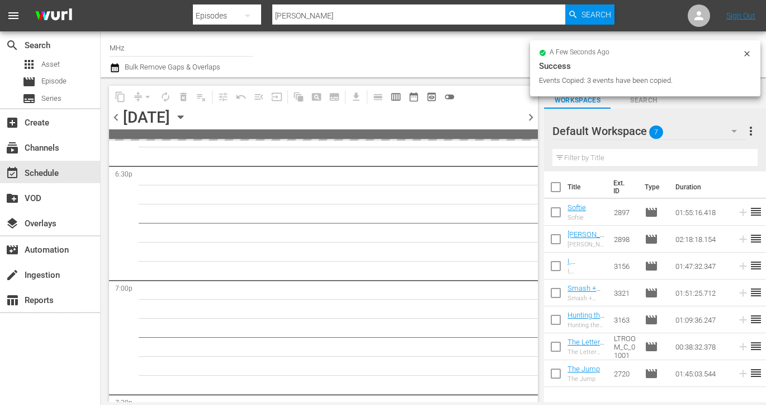
scroll to position [5217, 0]
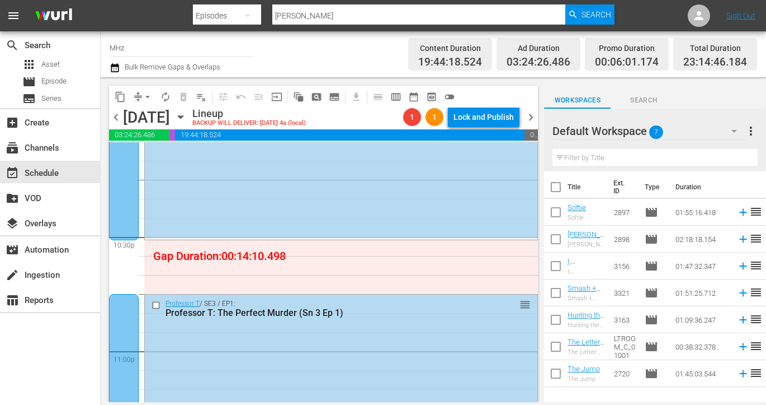
click at [157, 304] on input "checkbox" at bounding box center [158, 305] width 12 height 10
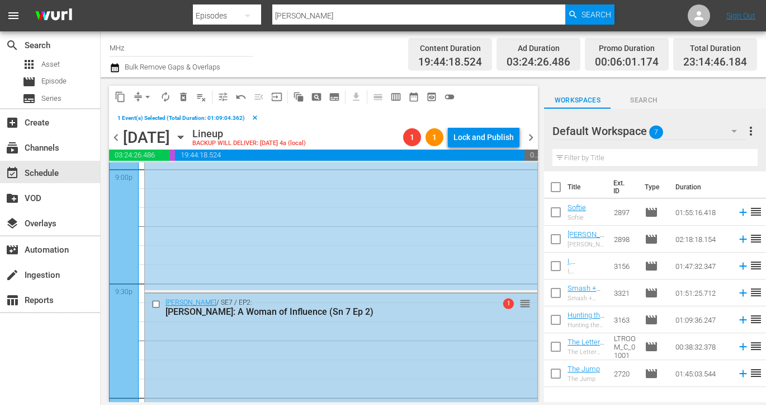
click at [157, 304] on input "checkbox" at bounding box center [158, 304] width 12 height 10
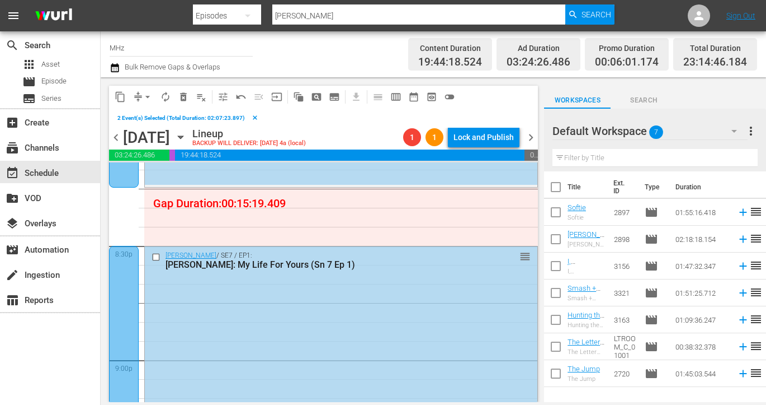
scroll to position [4590, 0]
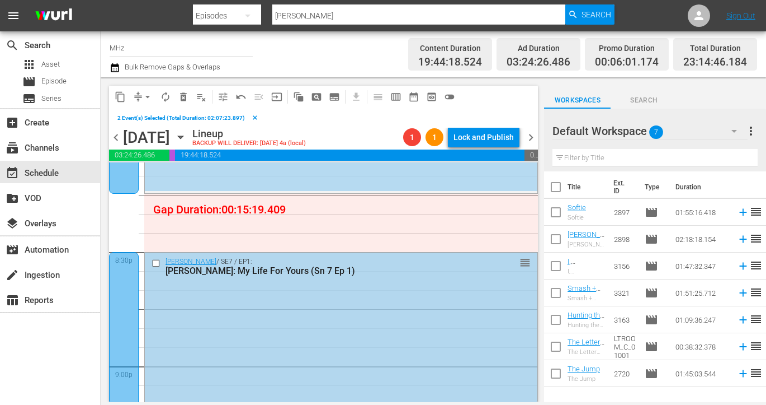
click at [157, 261] on input "checkbox" at bounding box center [158, 263] width 12 height 10
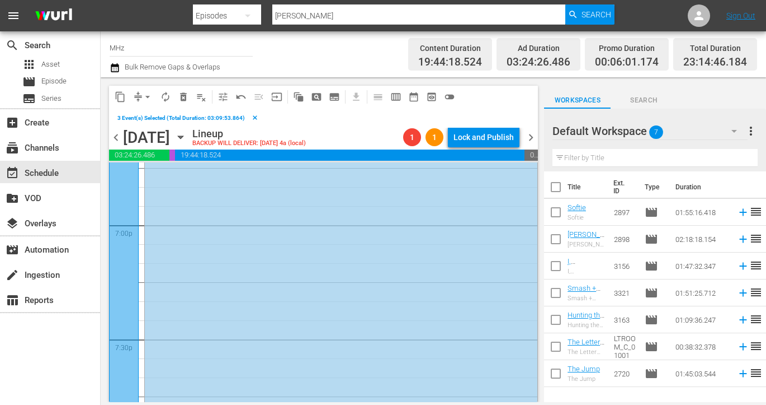
scroll to position [4178, 0]
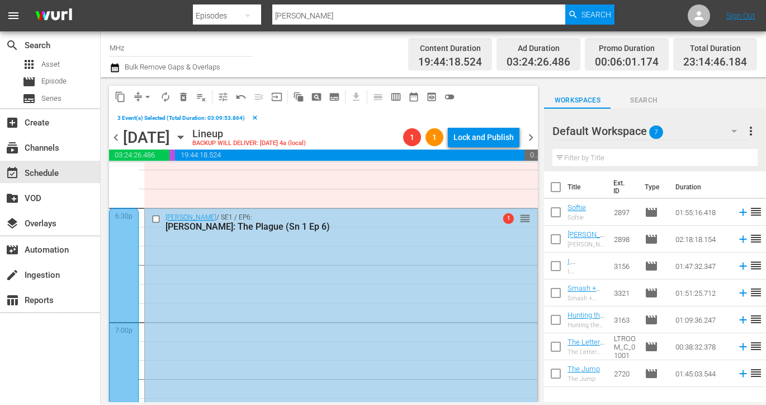
click at [158, 217] on input "checkbox" at bounding box center [158, 219] width 12 height 10
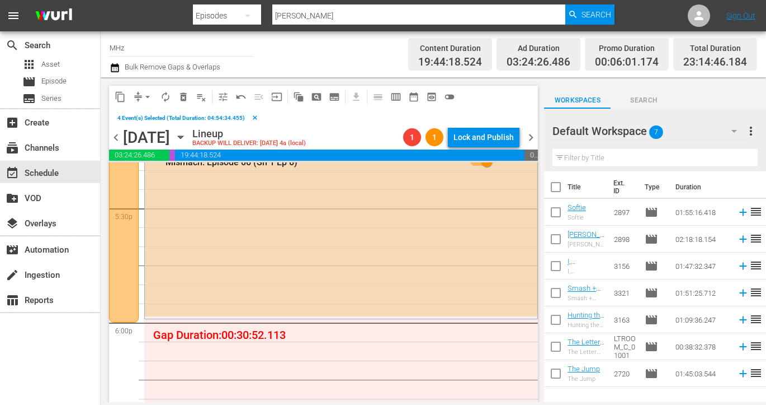
scroll to position [3917, 0]
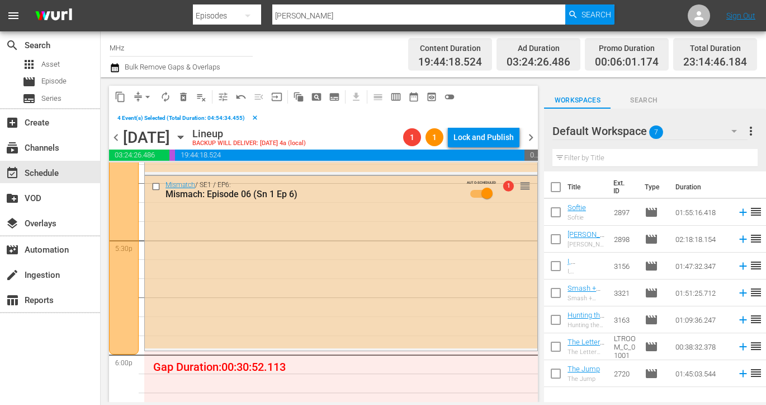
click at [121, 101] on span "content_copy" at bounding box center [120, 96] width 11 height 11
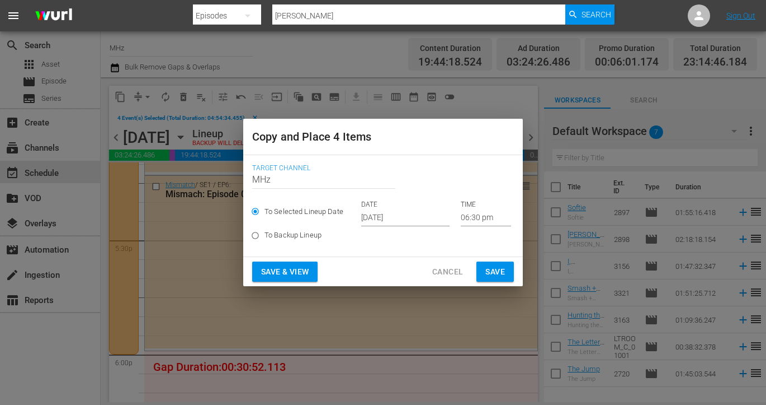
click at [399, 213] on input "[DATE]" at bounding box center [405, 217] width 88 height 17
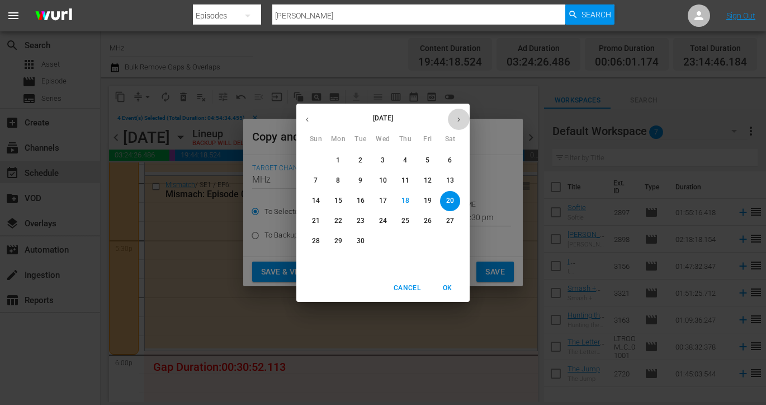
click at [460, 120] on icon "button" at bounding box center [459, 119] width 8 height 8
click at [352, 198] on span "14" at bounding box center [361, 201] width 20 height 10
type input "Oct 14th 2025"
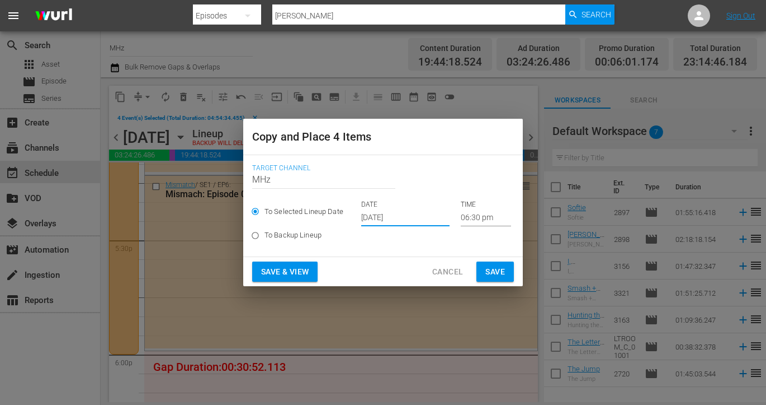
click at [461, 219] on input "06:30 pm" at bounding box center [486, 217] width 50 height 17
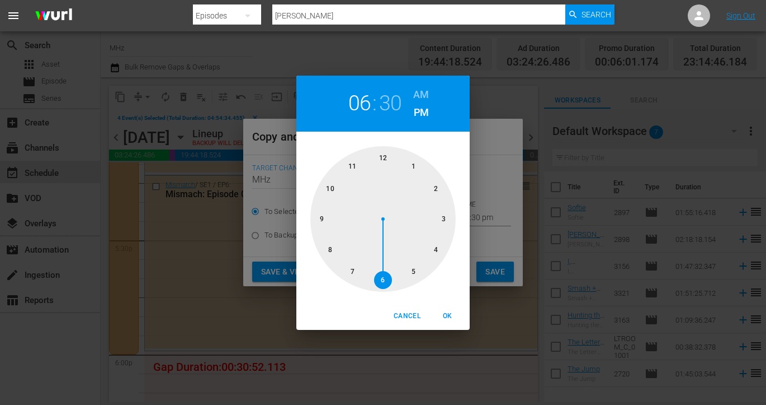
click at [426, 99] on h6 "AM" at bounding box center [421, 95] width 16 height 18
click at [387, 155] on div at bounding box center [383, 218] width 145 height 145
click at [450, 317] on span "OK" at bounding box center [447, 316] width 27 height 12
type input "12:30 am"
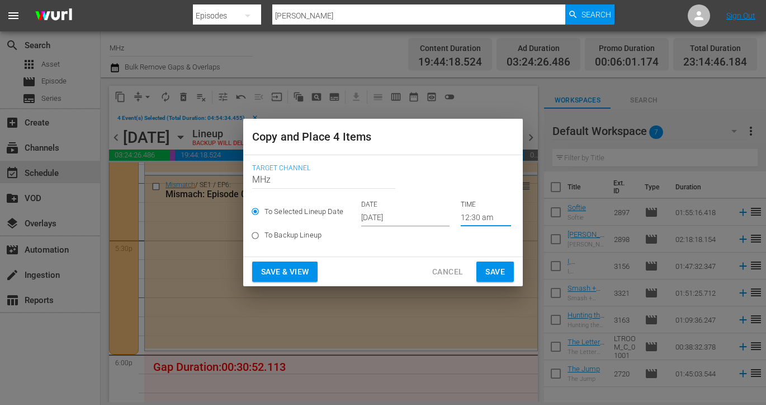
click at [513, 262] on button "Save" at bounding box center [495, 271] width 37 height 21
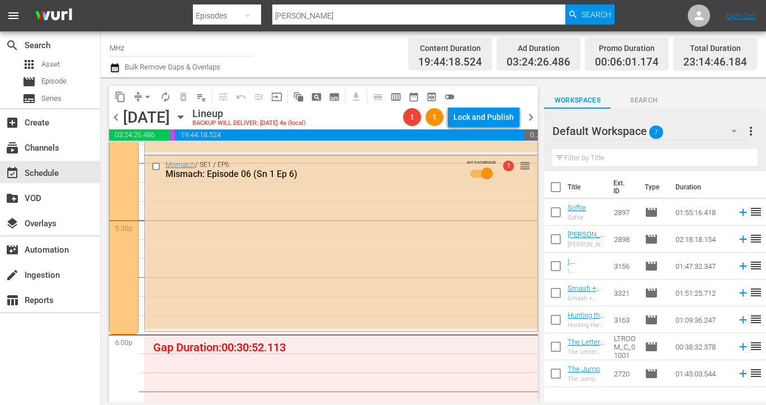
click at [531, 120] on span "chevron_right" at bounding box center [531, 117] width 14 height 14
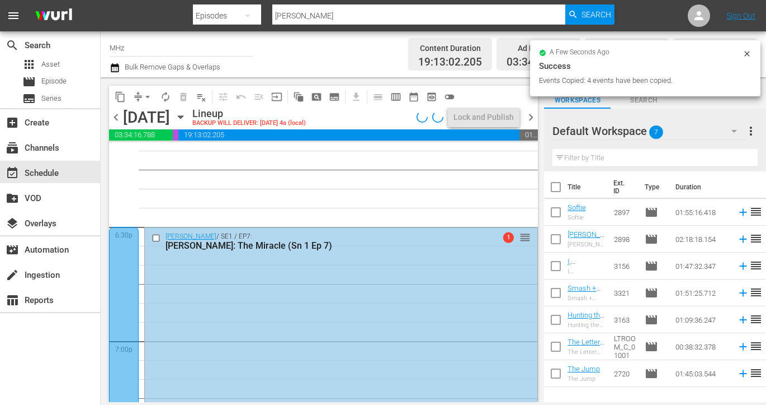
scroll to position [4151, 0]
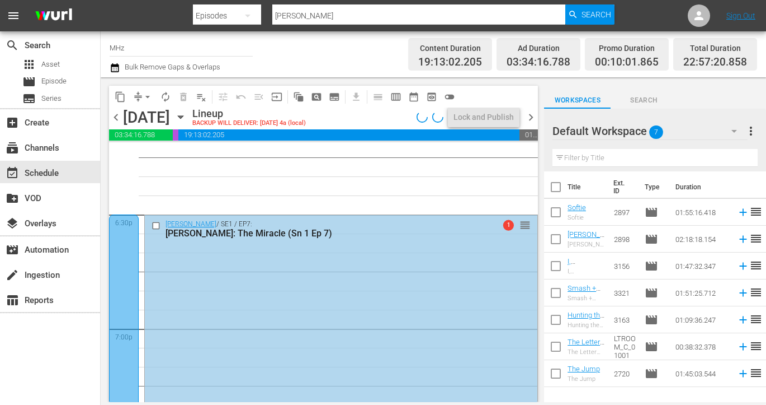
click at [153, 222] on input "checkbox" at bounding box center [158, 226] width 12 height 10
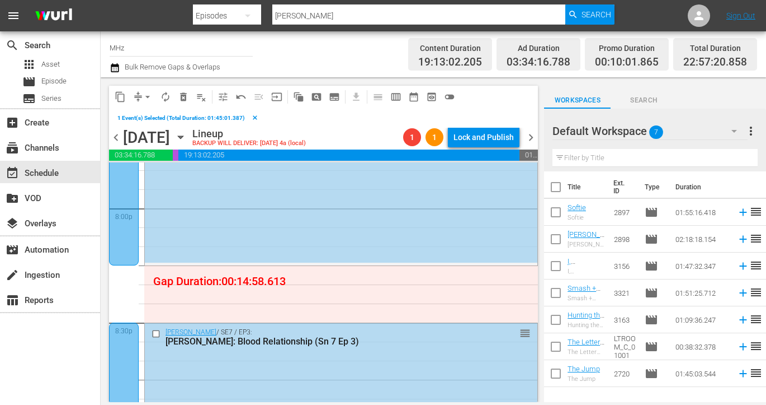
scroll to position [4525, 0]
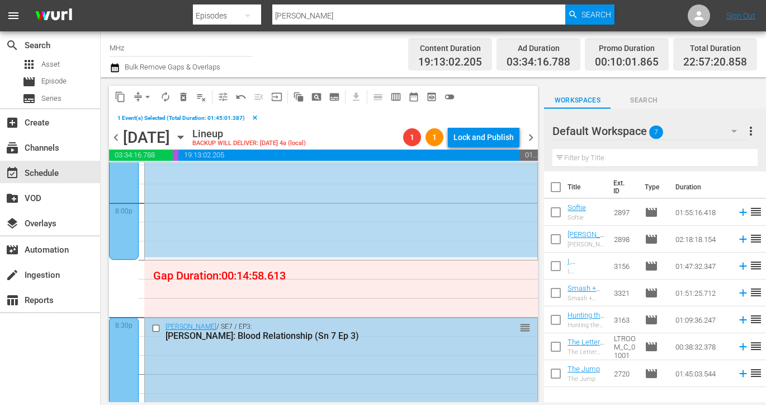
click at [154, 330] on input "checkbox" at bounding box center [158, 328] width 12 height 10
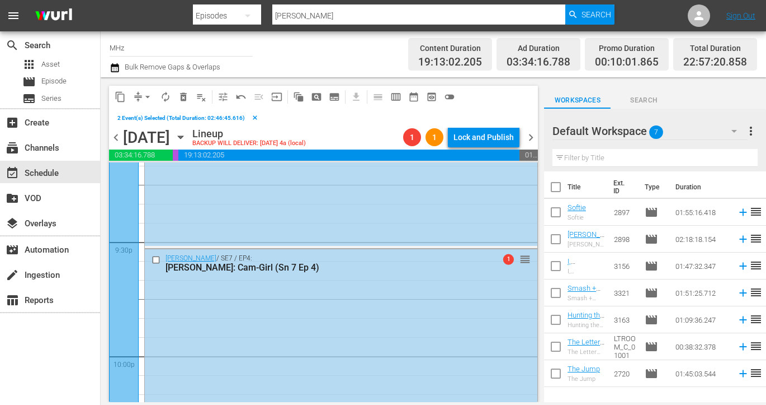
scroll to position [4866, 0]
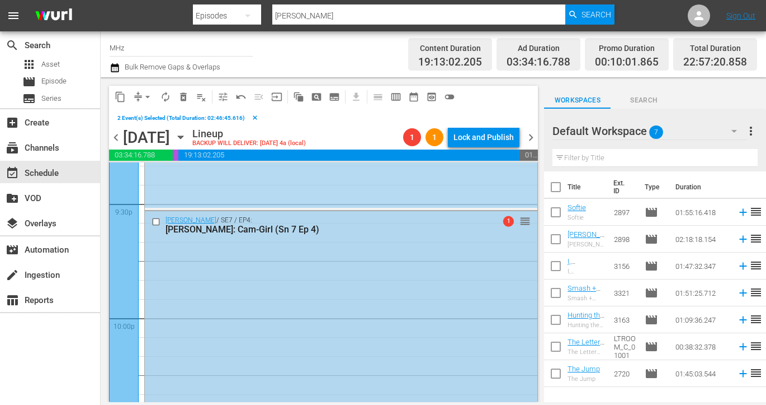
click at [154, 222] on input "checkbox" at bounding box center [158, 222] width 12 height 10
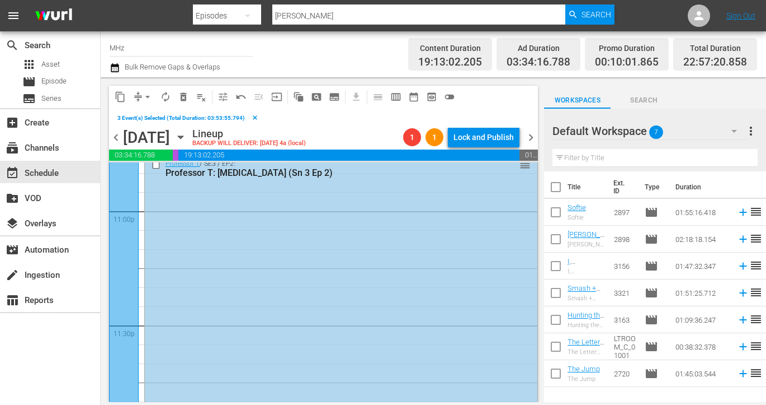
scroll to position [5181, 0]
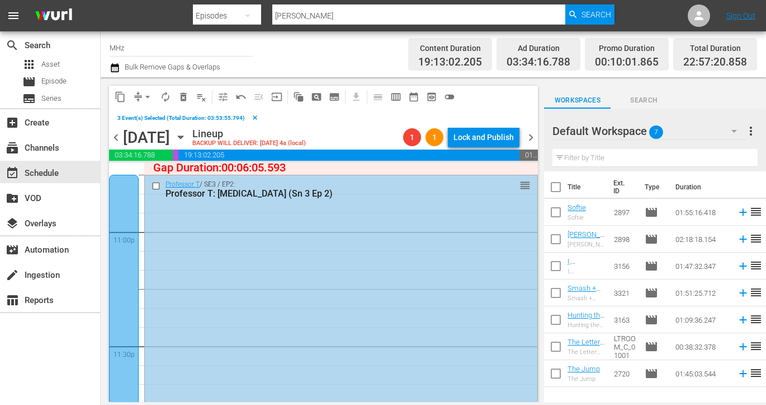
click at [156, 185] on input "checkbox" at bounding box center [158, 186] width 12 height 10
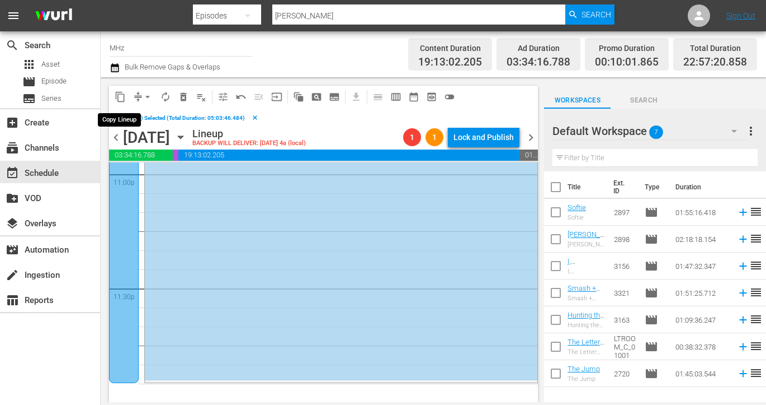
click at [122, 91] on span "content_copy" at bounding box center [120, 96] width 11 height 11
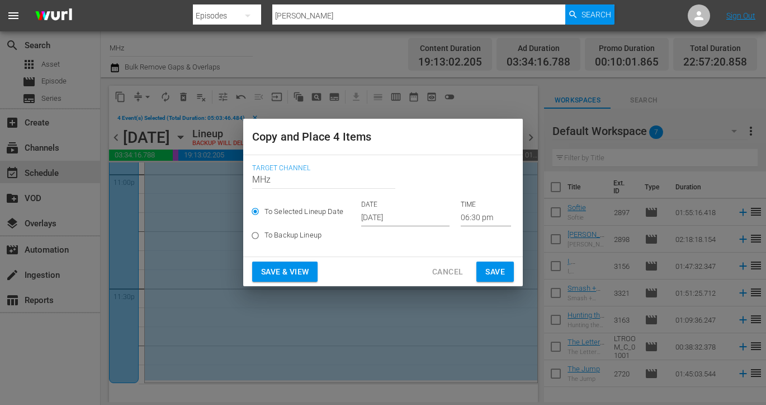
click at [388, 211] on input "[DATE]" at bounding box center [405, 217] width 88 height 17
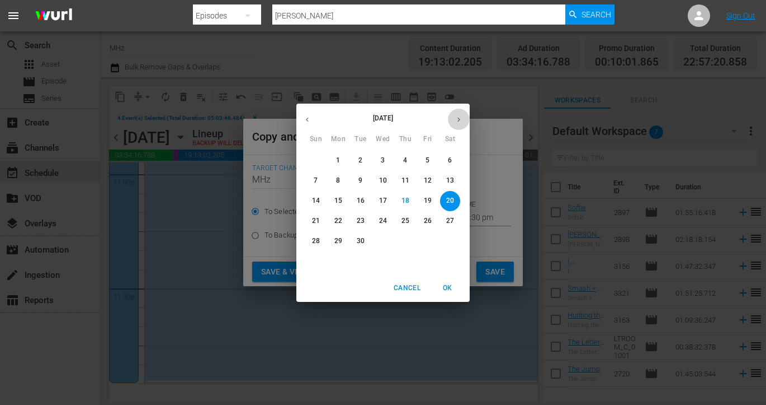
click at [459, 123] on icon "button" at bounding box center [459, 119] width 8 height 8
click at [387, 200] on span "15" at bounding box center [383, 201] width 20 height 10
type input "Oct 15th 2025"
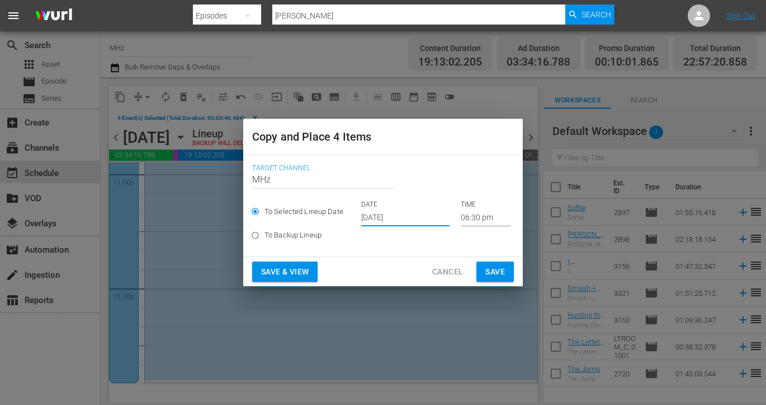
click at [473, 218] on input "06:30 pm" at bounding box center [486, 217] width 50 height 17
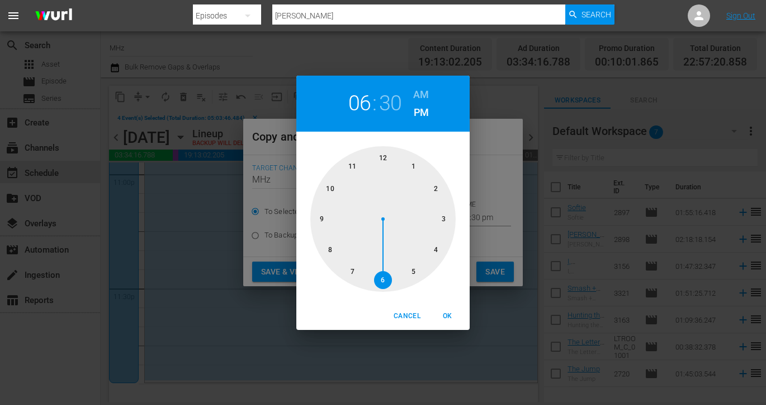
click at [426, 99] on h6 "AM" at bounding box center [421, 95] width 16 height 18
click at [389, 164] on div at bounding box center [383, 218] width 145 height 145
click at [447, 312] on span "OK" at bounding box center [447, 316] width 27 height 12
type input "12:30 am"
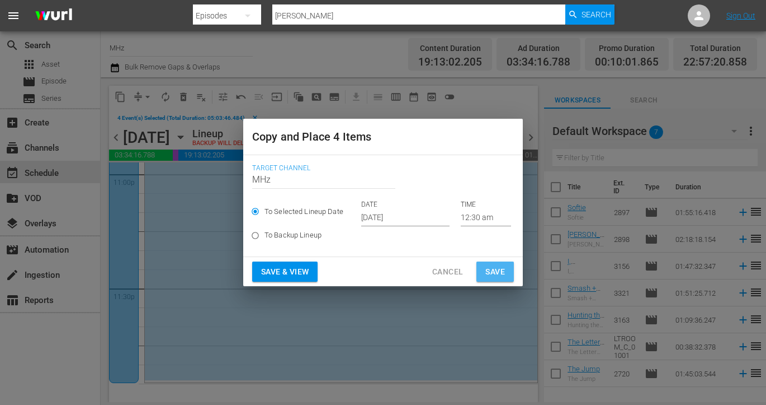
click at [495, 276] on span "Save" at bounding box center [496, 272] width 20 height 14
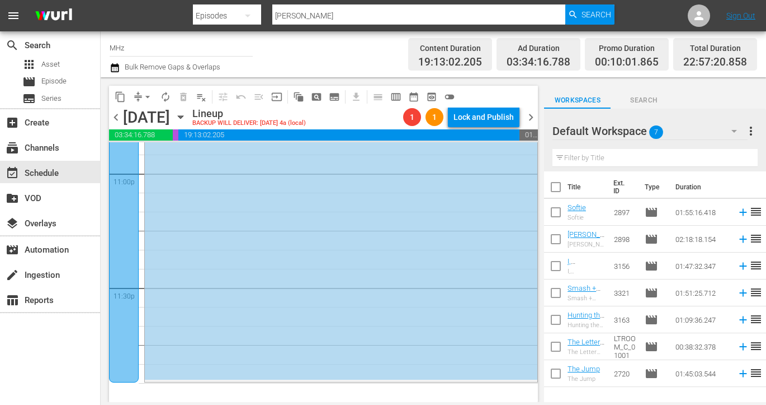
click at [531, 119] on span "chevron_right" at bounding box center [531, 117] width 14 height 14
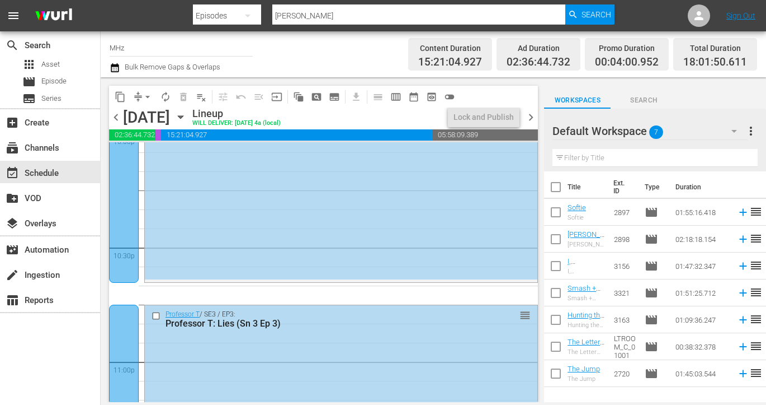
scroll to position [5028, 0]
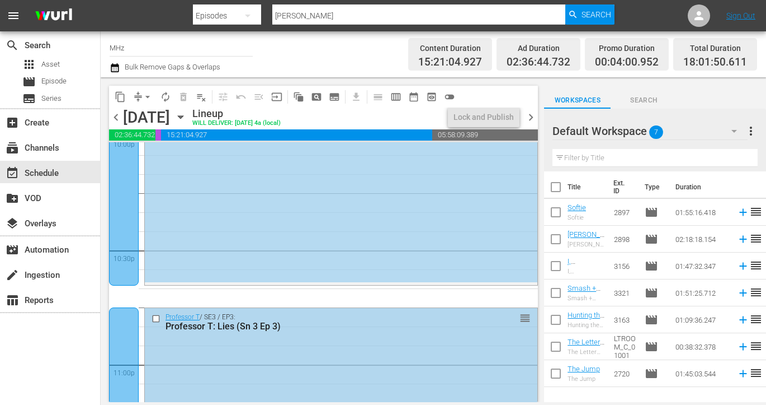
click at [156, 322] on input "checkbox" at bounding box center [158, 319] width 12 height 10
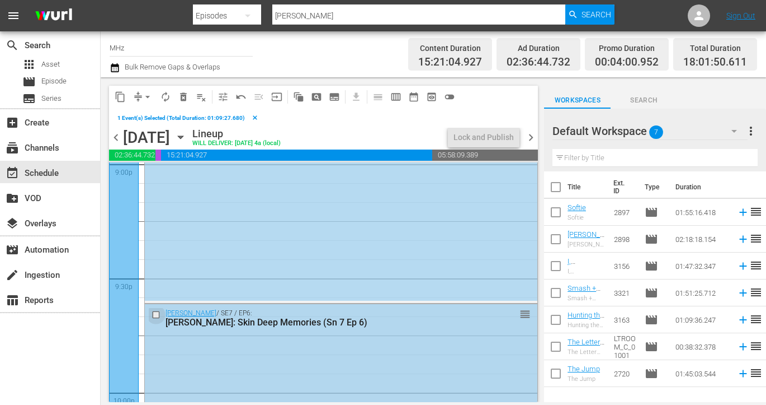
click at [154, 312] on input "checkbox" at bounding box center [158, 314] width 12 height 10
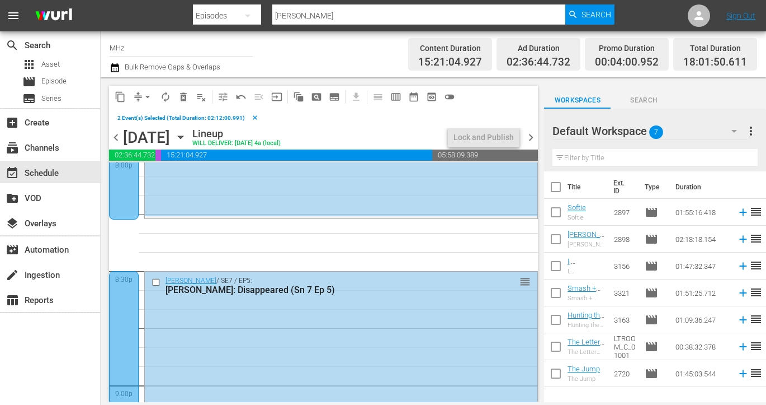
scroll to position [4555, 0]
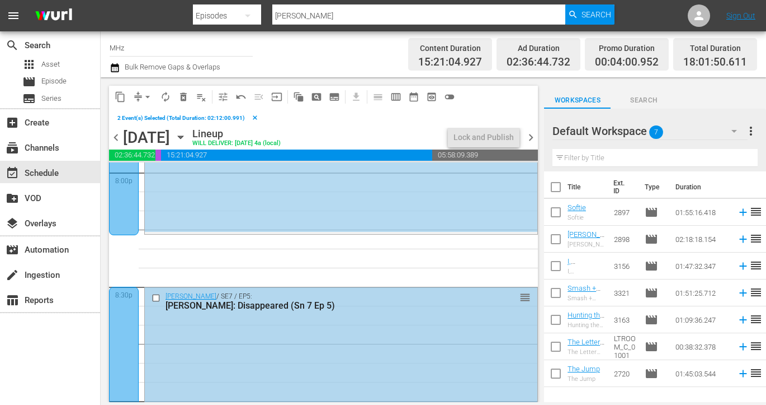
click at [157, 294] on input "checkbox" at bounding box center [158, 298] width 12 height 10
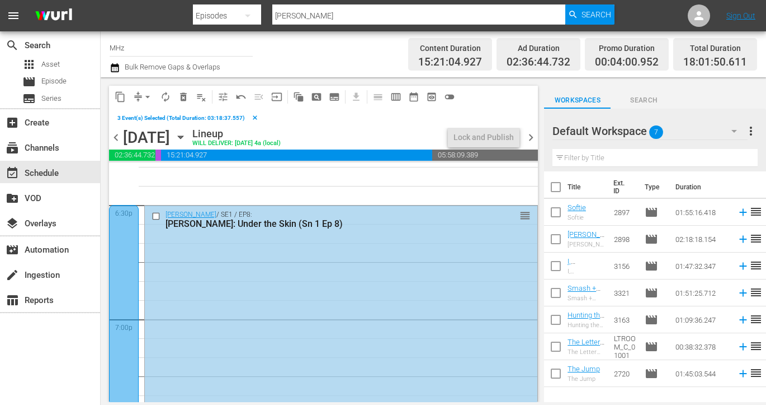
scroll to position [4166, 0]
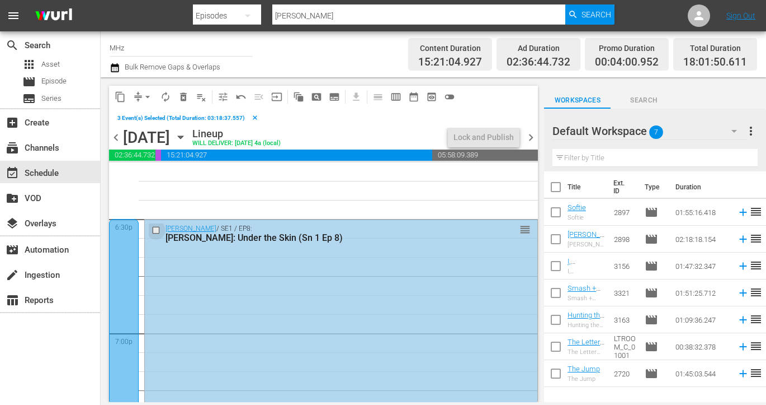
click at [155, 231] on input "checkbox" at bounding box center [158, 230] width 12 height 10
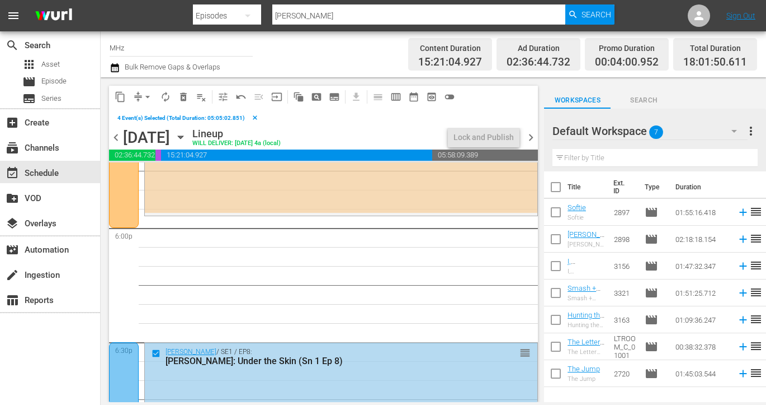
scroll to position [4040, 0]
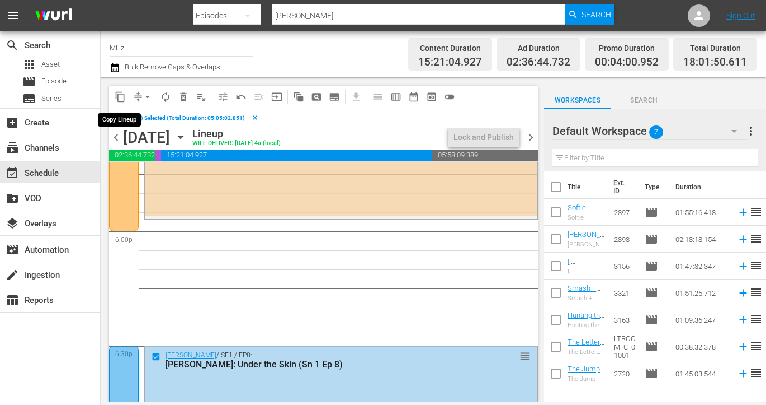
click at [121, 102] on button "content_copy" at bounding box center [120, 97] width 18 height 18
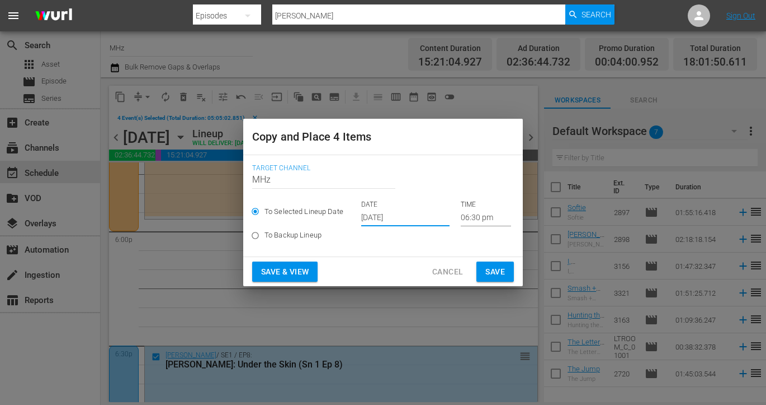
click at [379, 220] on input "[DATE]" at bounding box center [405, 217] width 88 height 17
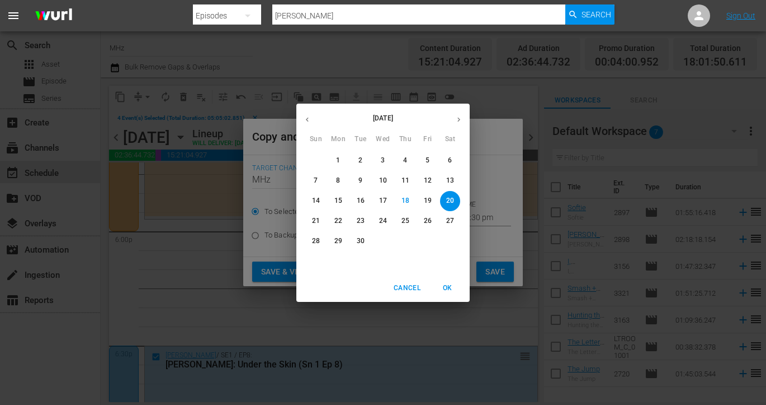
click at [459, 119] on icon "button" at bounding box center [459, 119] width 3 height 4
click at [405, 199] on p "16" at bounding box center [406, 201] width 8 height 10
type input "Oct 16th 2025"
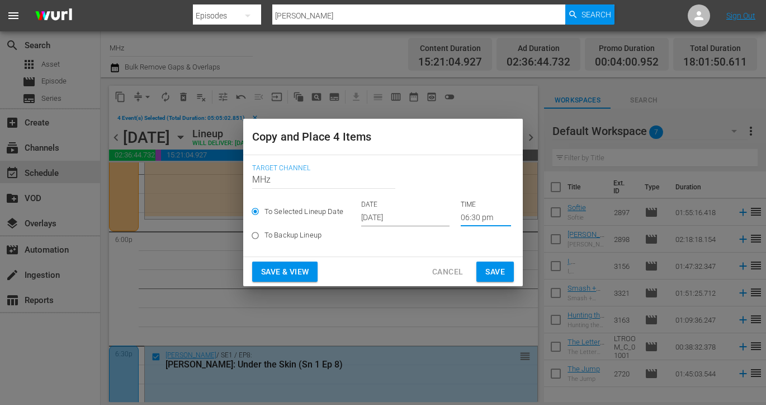
click at [471, 217] on input "06:30 pm" at bounding box center [486, 217] width 50 height 17
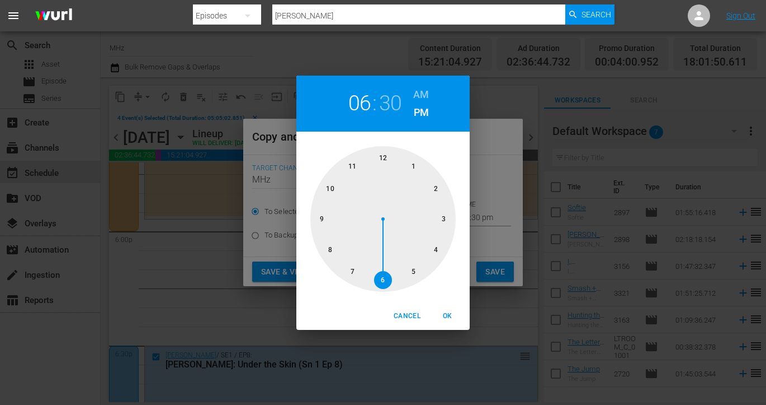
click at [420, 93] on h6 "AM" at bounding box center [421, 95] width 16 height 18
click at [385, 158] on div at bounding box center [383, 218] width 145 height 145
click at [448, 312] on span "OK" at bounding box center [447, 316] width 27 height 12
type input "12:30 am"
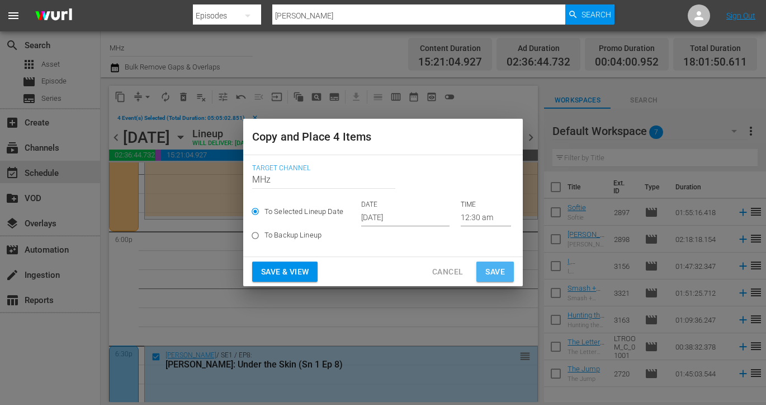
click at [501, 266] on span "Save" at bounding box center [496, 272] width 20 height 14
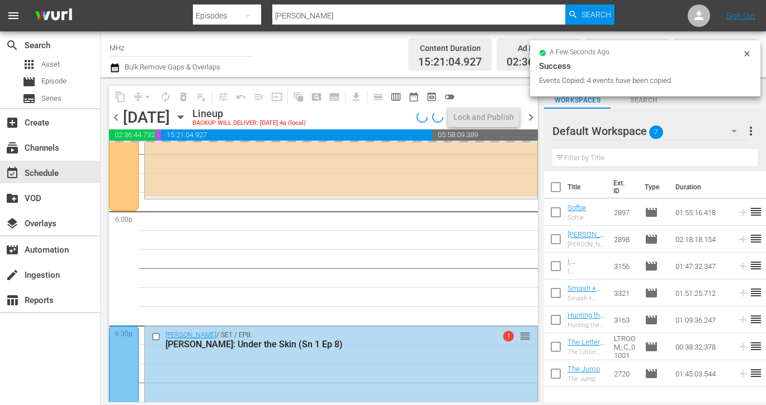
click at [529, 118] on span "chevron_right" at bounding box center [531, 117] width 14 height 14
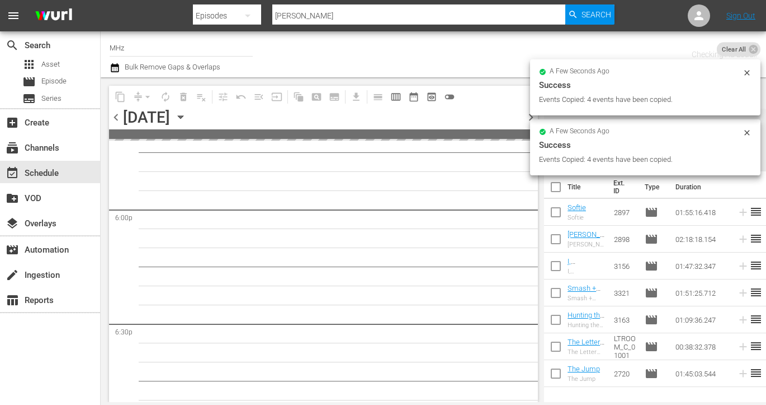
scroll to position [4173, 0]
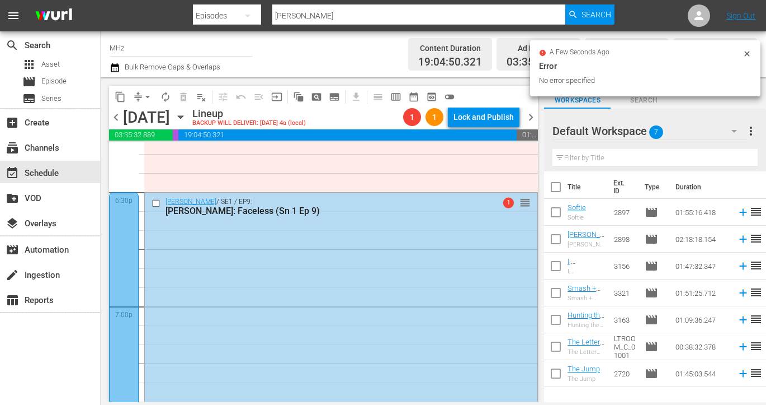
click at [157, 201] on input "checkbox" at bounding box center [158, 204] width 12 height 10
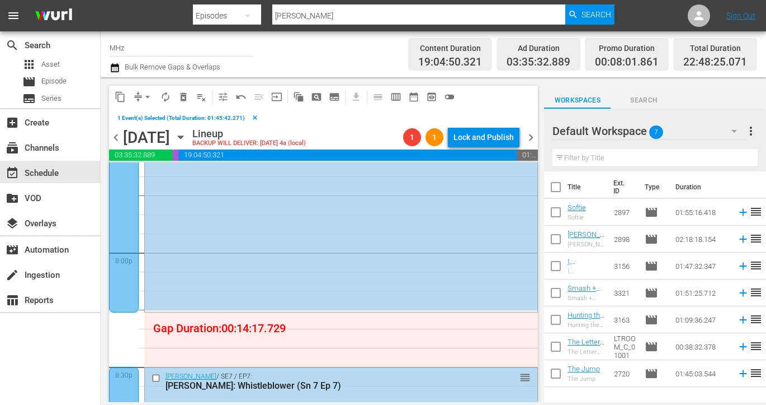
scroll to position [4503, 0]
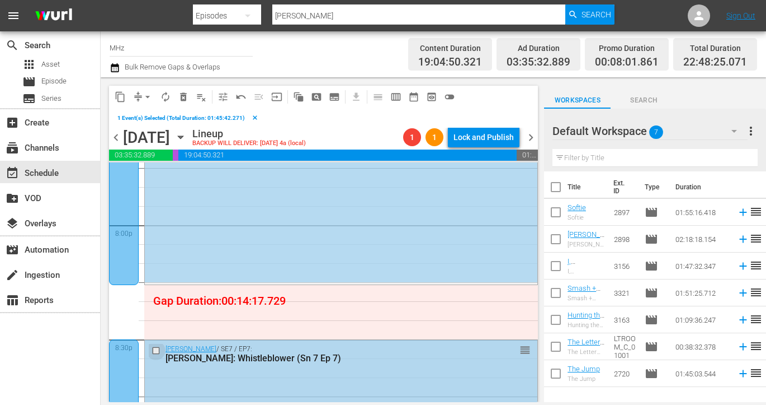
click at [155, 349] on input "checkbox" at bounding box center [158, 351] width 12 height 10
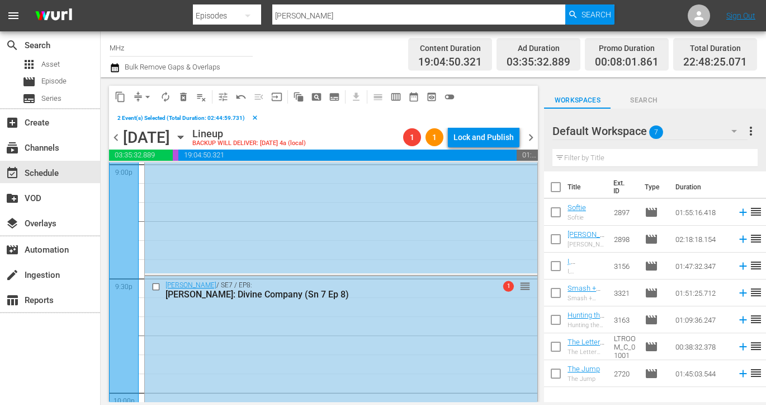
scroll to position [4832, 0]
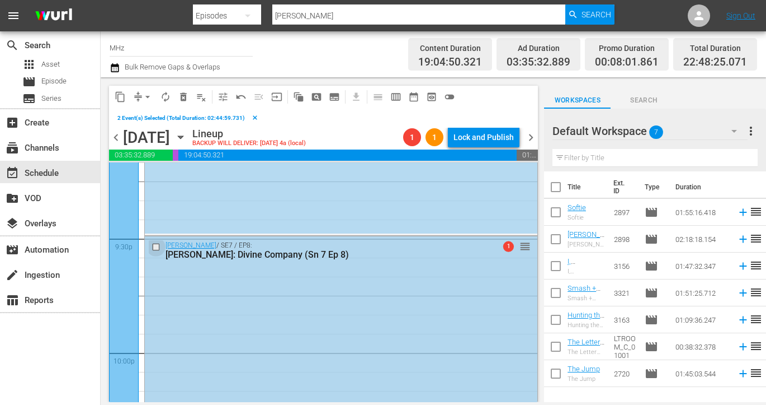
click at [157, 246] on input "checkbox" at bounding box center [158, 247] width 12 height 10
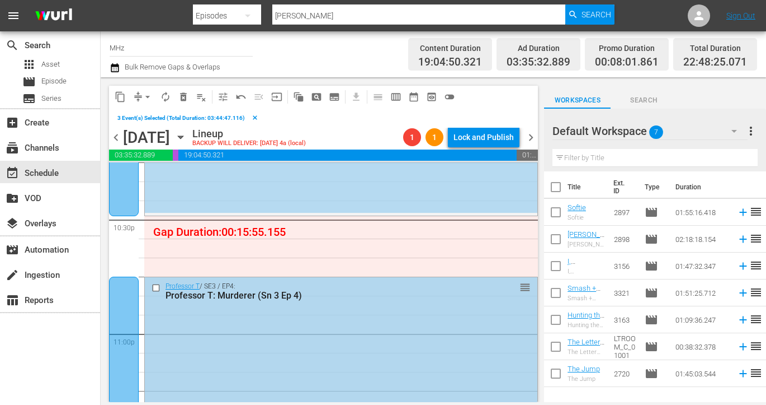
click at [155, 289] on input "checkbox" at bounding box center [158, 288] width 12 height 10
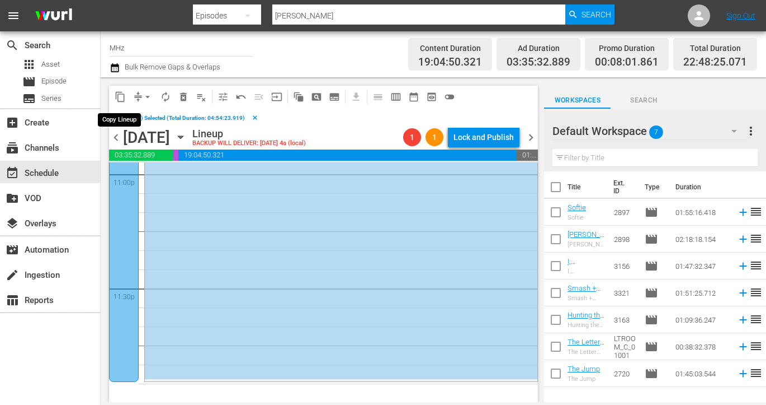
click at [120, 101] on span "content_copy" at bounding box center [120, 96] width 11 height 11
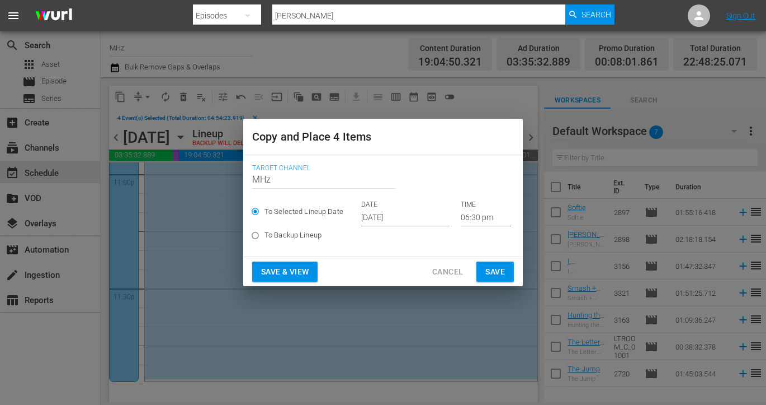
click at [373, 206] on p "DATE" at bounding box center [405, 205] width 88 height 10
click at [378, 214] on input "[DATE]" at bounding box center [405, 217] width 88 height 17
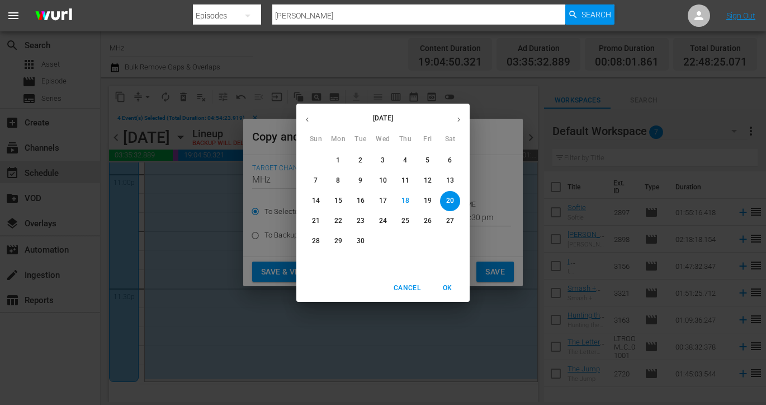
click at [462, 119] on icon "button" at bounding box center [459, 119] width 8 height 8
click at [429, 197] on p "17" at bounding box center [428, 201] width 8 height 10
type input "Oct 17th 2025"
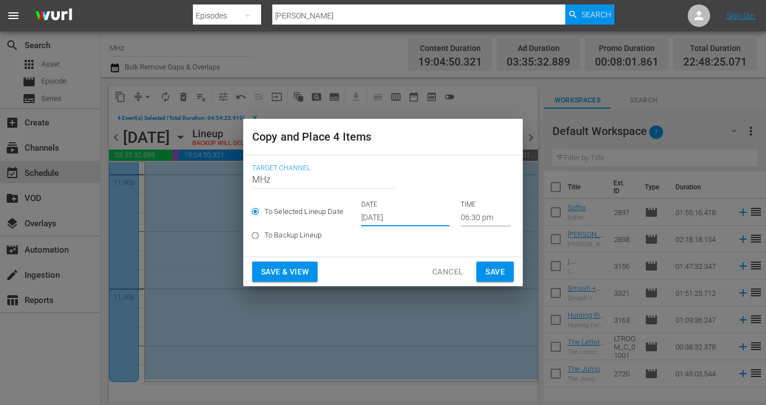
click at [461, 220] on input "06:30 pm" at bounding box center [486, 217] width 50 height 17
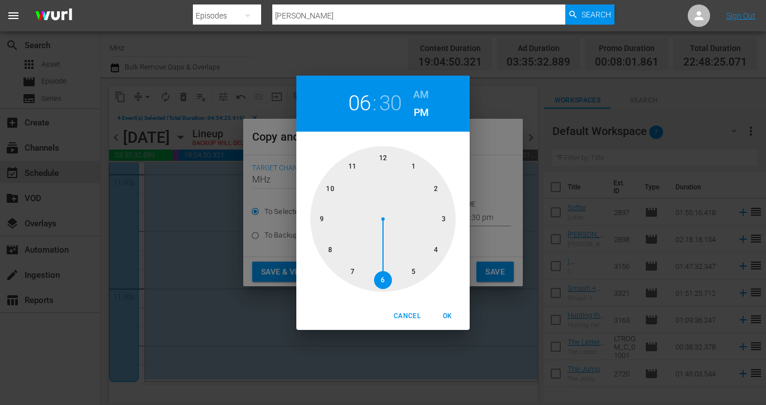
click at [422, 95] on h6 "AM" at bounding box center [421, 95] width 16 height 18
click at [385, 158] on div at bounding box center [383, 218] width 145 height 145
click at [443, 316] on span "OK" at bounding box center [447, 316] width 27 height 12
type input "12:30 am"
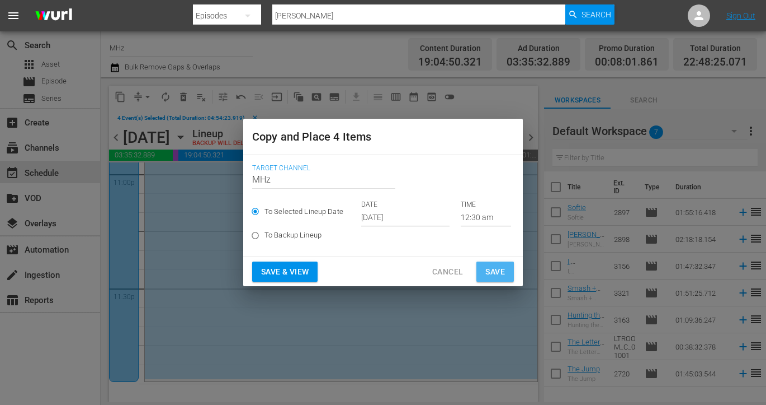
click at [492, 272] on span "Save" at bounding box center [496, 272] width 20 height 14
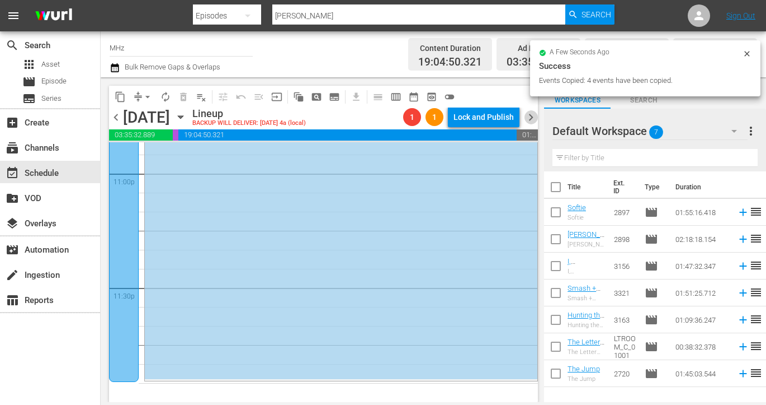
click at [530, 118] on span "chevron_right" at bounding box center [531, 117] width 14 height 14
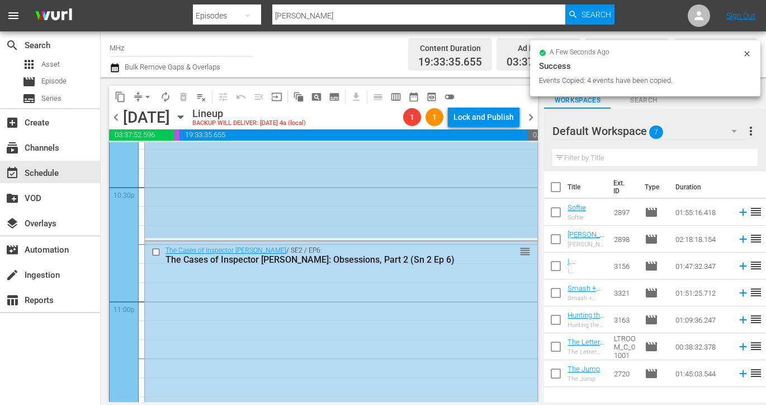
scroll to position [4974, 0]
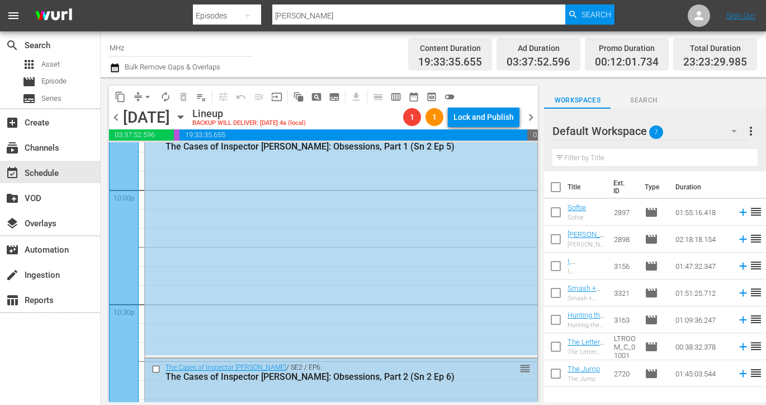
click at [157, 366] on input "checkbox" at bounding box center [158, 369] width 12 height 10
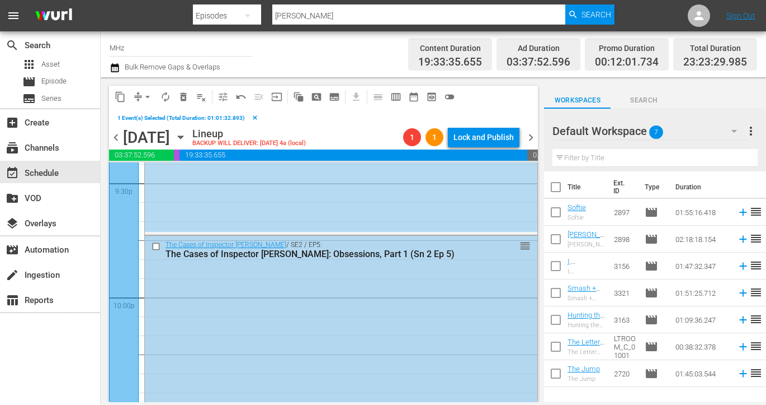
scroll to position [4860, 0]
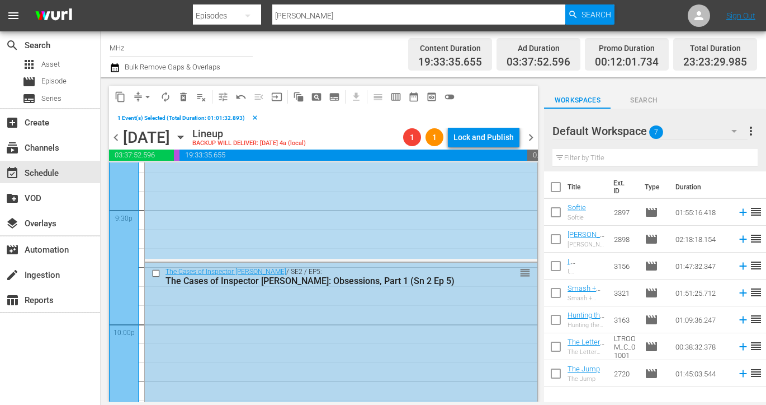
click at [156, 270] on input "checkbox" at bounding box center [158, 273] width 12 height 10
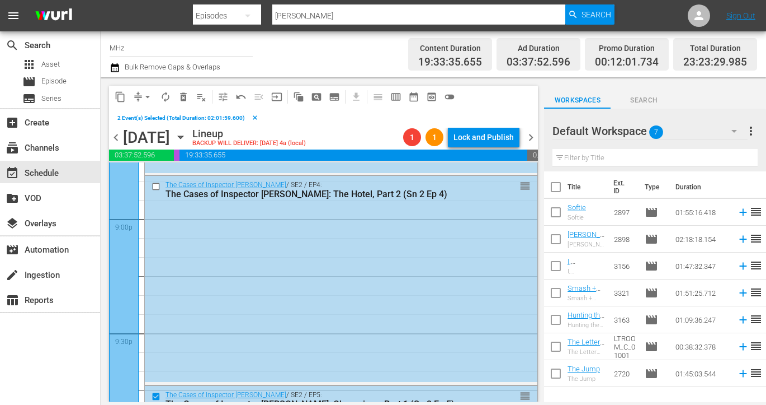
scroll to position [4629, 0]
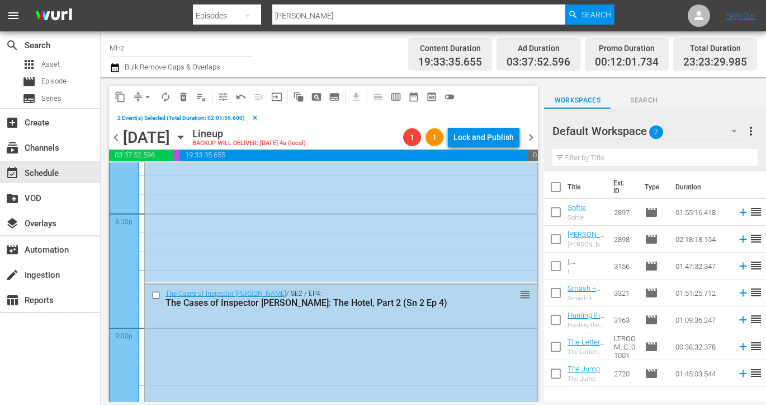
click at [158, 290] on input "checkbox" at bounding box center [158, 295] width 12 height 10
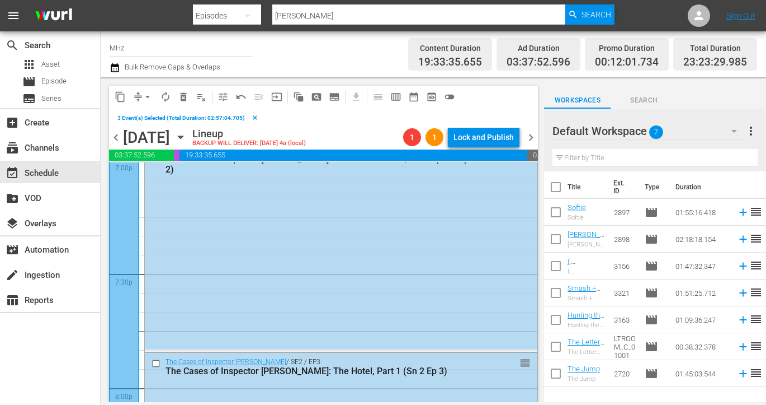
scroll to position [4323, 0]
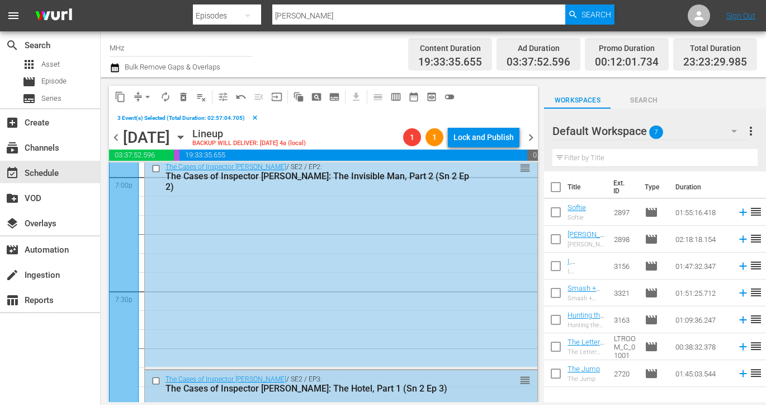
click at [156, 380] on input "checkbox" at bounding box center [158, 381] width 12 height 10
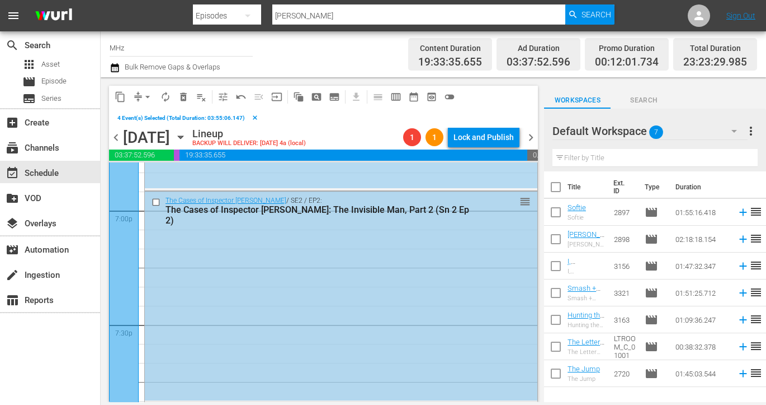
scroll to position [4243, 0]
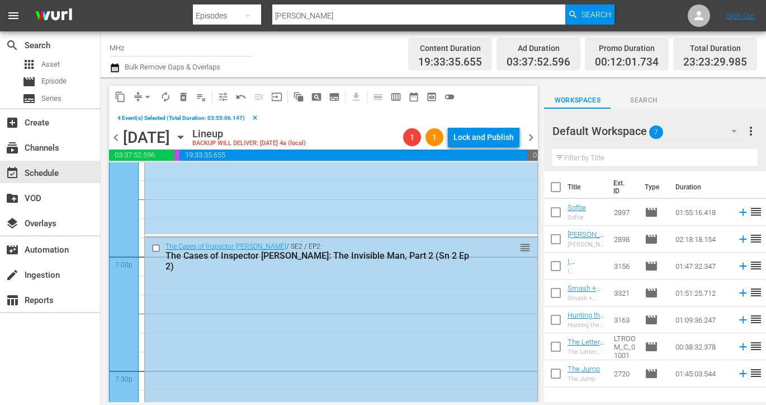
click at [157, 247] on input "checkbox" at bounding box center [158, 248] width 12 height 10
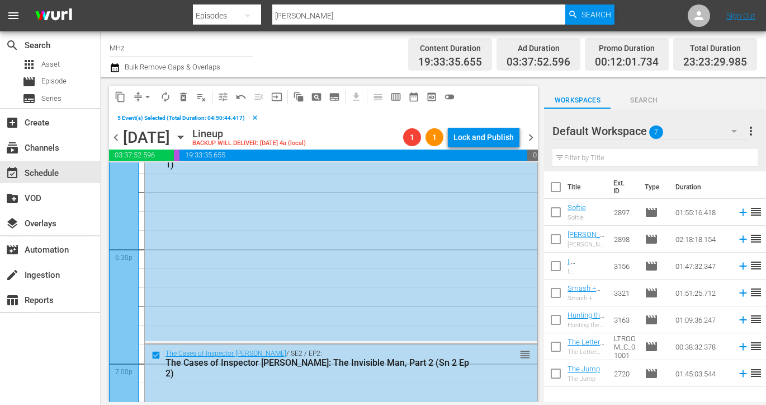
scroll to position [4074, 0]
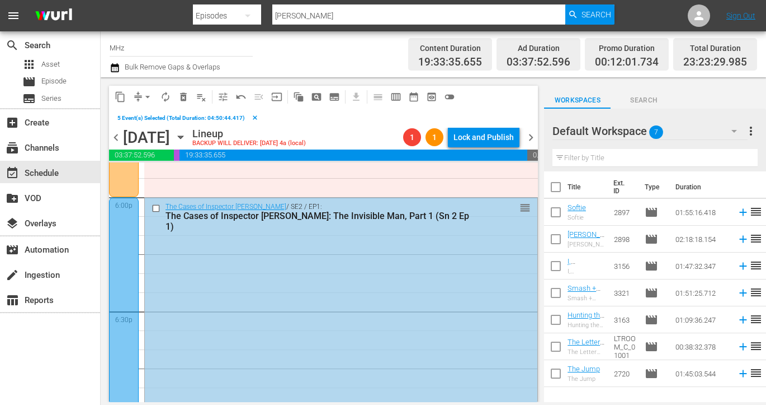
click at [156, 209] on input "checkbox" at bounding box center [158, 209] width 12 height 10
click at [120, 91] on span "content_copy" at bounding box center [120, 96] width 11 height 11
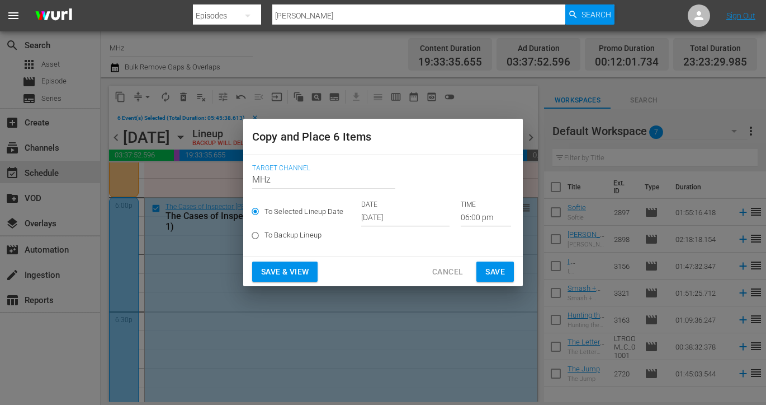
click at [378, 219] on input "[DATE]" at bounding box center [405, 217] width 88 height 17
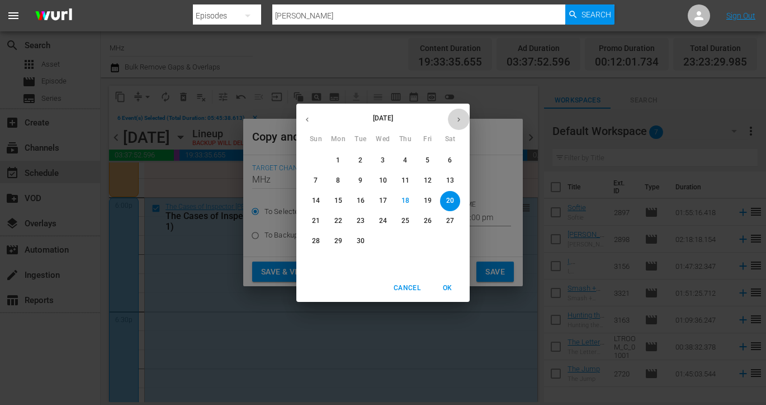
click at [465, 124] on button "button" at bounding box center [459, 120] width 22 height 22
click at [453, 199] on p "18" at bounding box center [450, 201] width 8 height 10
type input "Oct 18th 2025"
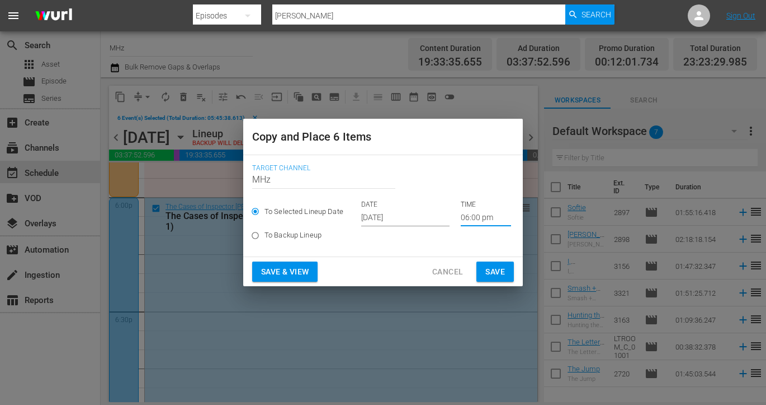
click at [461, 220] on input "06:00 pm" at bounding box center [486, 217] width 50 height 17
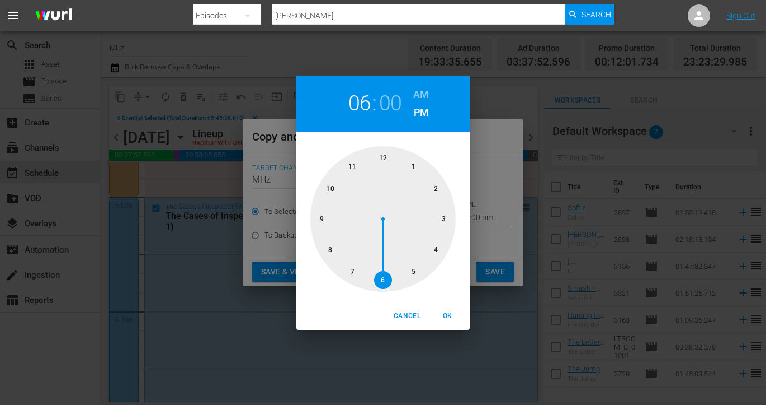
click at [417, 95] on h6 "AM" at bounding box center [421, 95] width 16 height 18
click at [380, 158] on div at bounding box center [383, 218] width 145 height 145
click at [443, 309] on button "OK" at bounding box center [448, 316] width 36 height 18
type input "12:00 am"
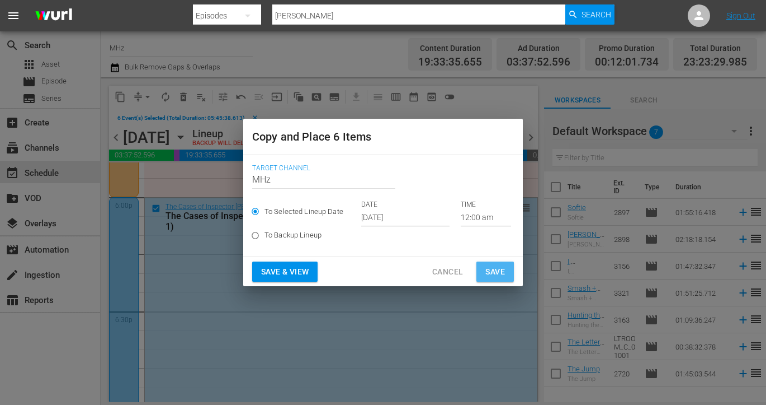
click at [493, 263] on button "Save" at bounding box center [495, 271] width 37 height 21
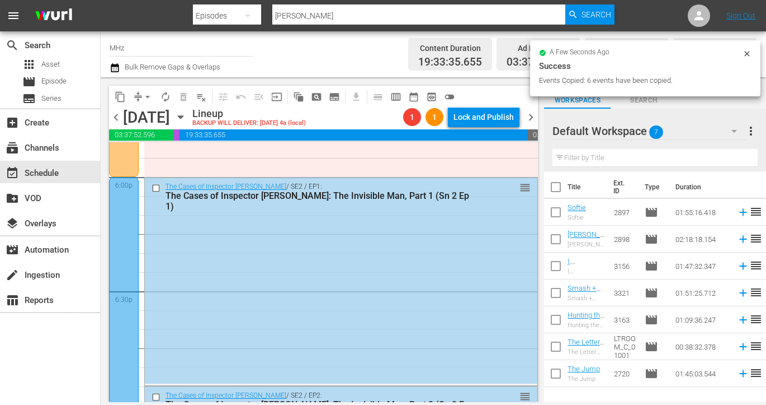
click at [534, 117] on span "chevron_right" at bounding box center [531, 117] width 14 height 14
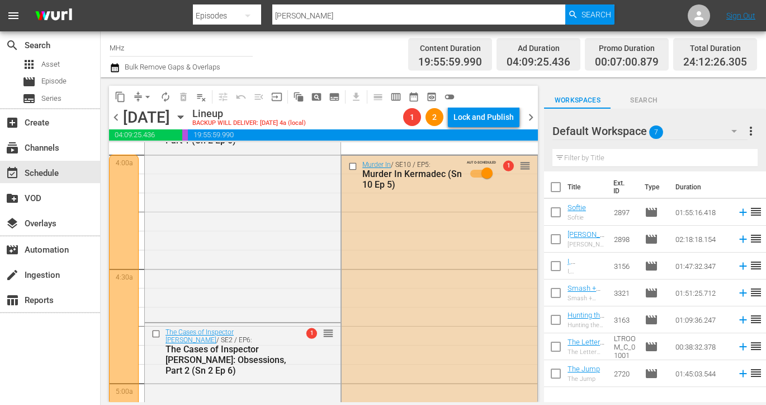
scroll to position [893, 0]
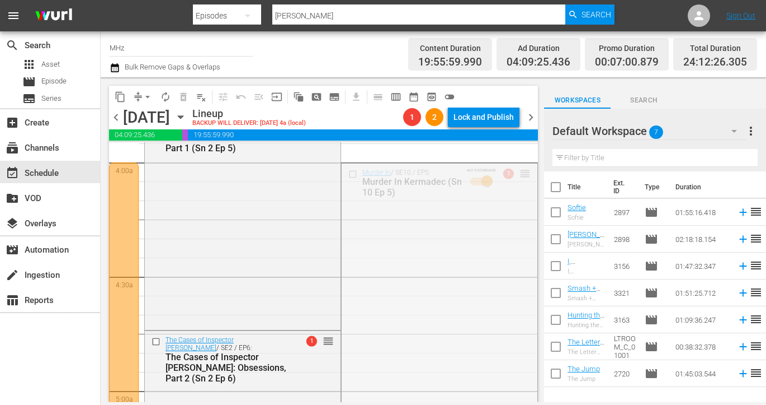
drag, startPoint x: 464, startPoint y: 335, endPoint x: 382, endPoint y: 396, distance: 102.1
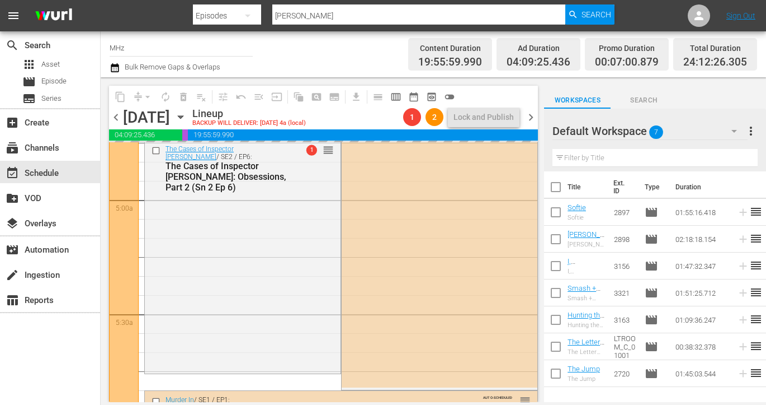
scroll to position [1084, 0]
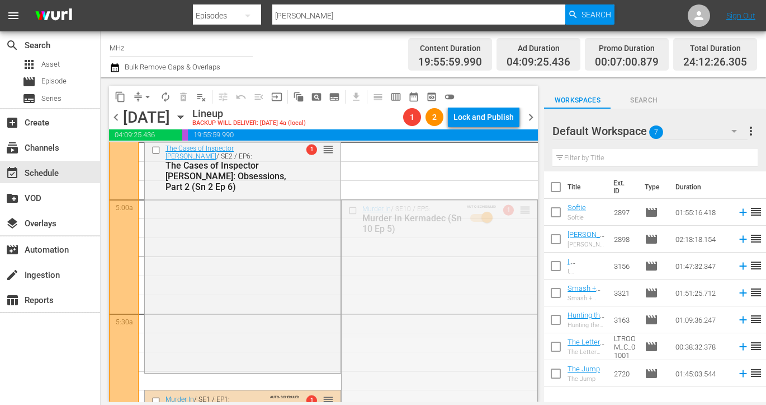
drag, startPoint x: 528, startPoint y: 209, endPoint x: 382, endPoint y: 361, distance: 210.1
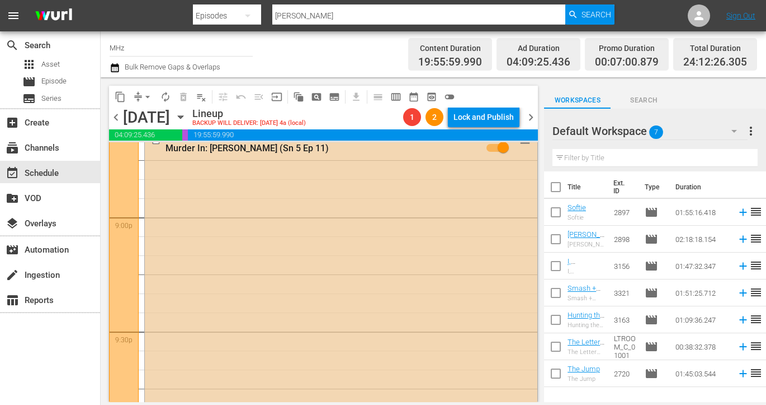
scroll to position [4595, 0]
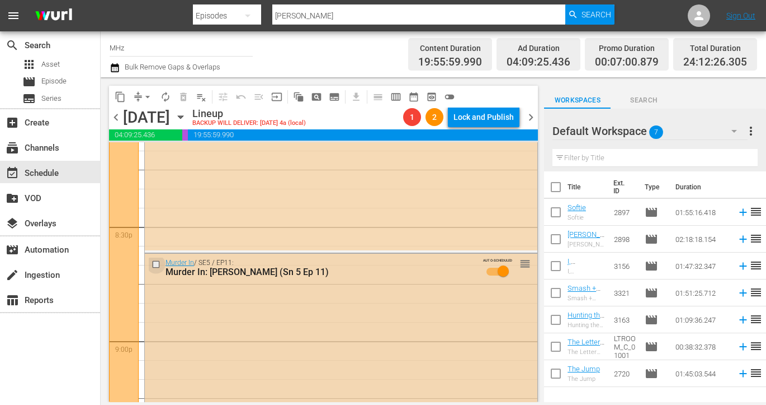
click at [154, 263] on input "checkbox" at bounding box center [158, 264] width 12 height 10
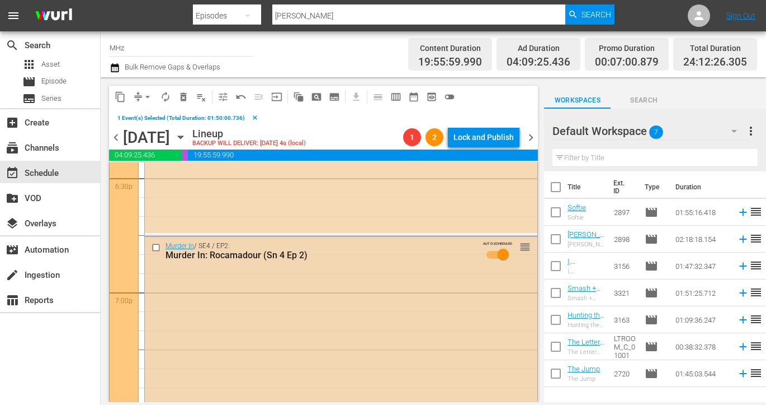
scroll to position [4149, 0]
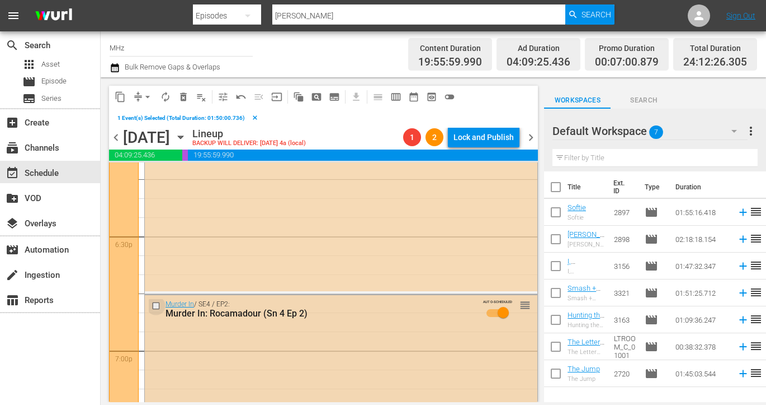
click at [156, 302] on input "checkbox" at bounding box center [158, 305] width 12 height 10
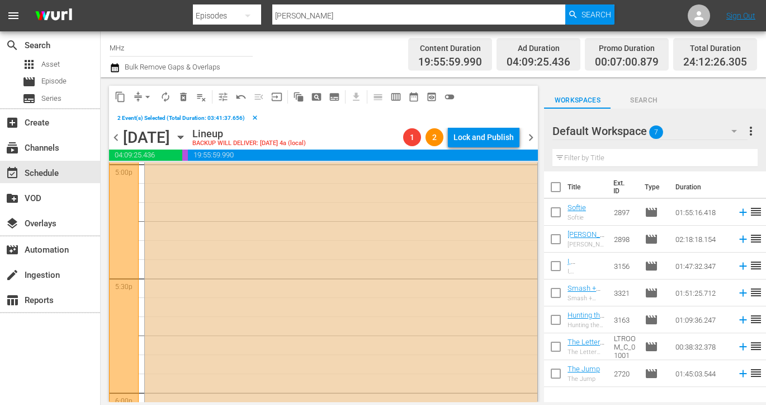
scroll to position [3805, 0]
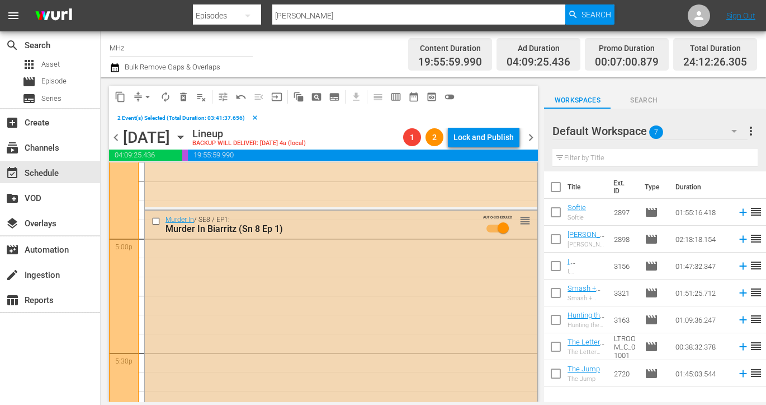
click at [156, 220] on input "checkbox" at bounding box center [158, 222] width 12 height 10
click at [529, 135] on span "chevron_right" at bounding box center [531, 137] width 14 height 14
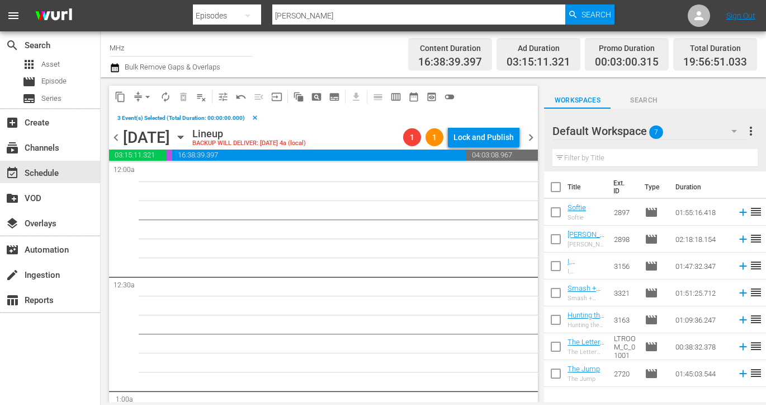
click at [116, 138] on span "chevron_left" at bounding box center [116, 137] width 14 height 14
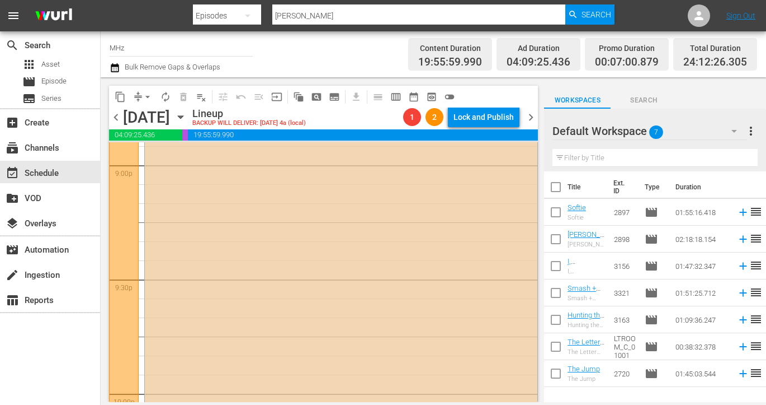
scroll to position [4652, 0]
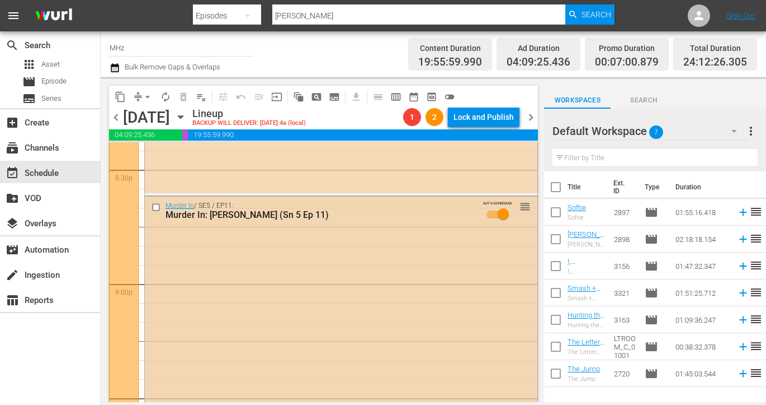
click at [156, 208] on input "checkbox" at bounding box center [158, 207] width 12 height 10
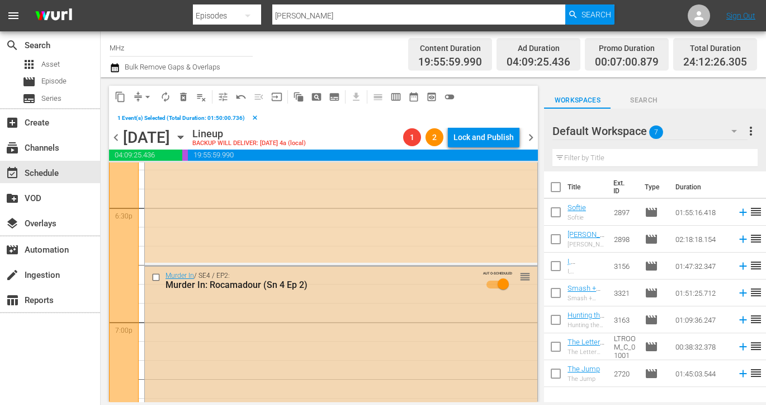
click at [157, 276] on input "checkbox" at bounding box center [158, 277] width 12 height 10
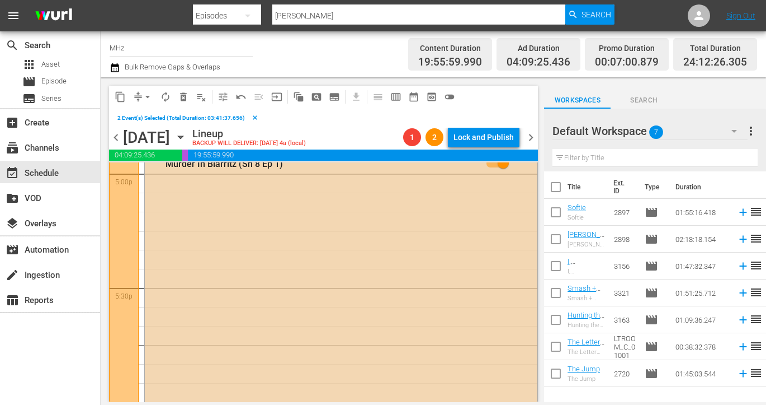
scroll to position [3845, 0]
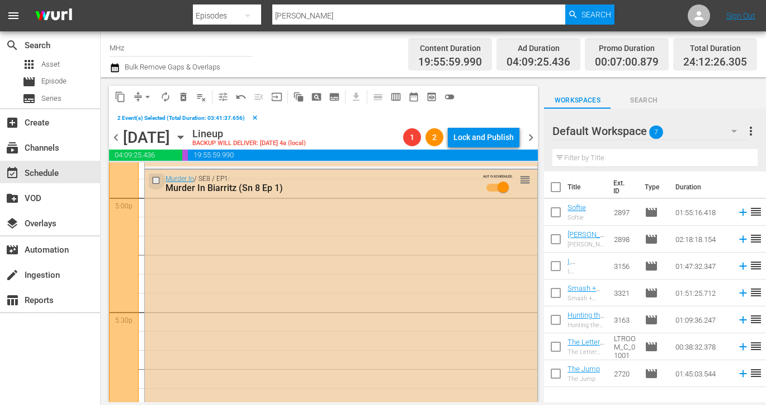
click at [156, 183] on input "checkbox" at bounding box center [158, 181] width 12 height 10
click at [119, 99] on span "content_copy" at bounding box center [120, 96] width 11 height 11
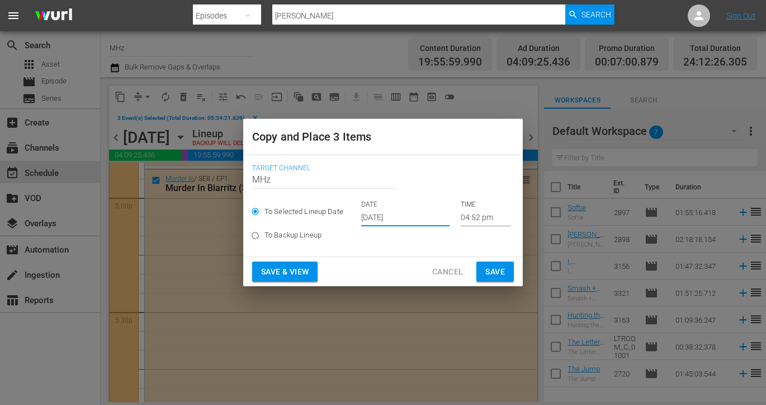
click at [383, 214] on input "[DATE]" at bounding box center [405, 217] width 88 height 17
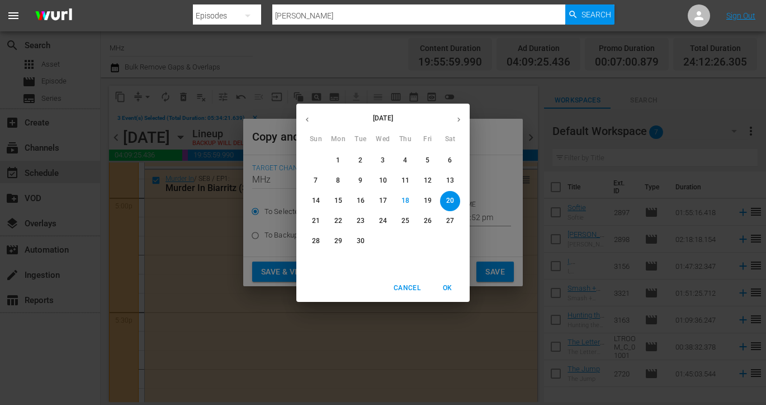
click at [460, 117] on icon "button" at bounding box center [459, 119] width 8 height 8
click at [316, 224] on p "19" at bounding box center [316, 221] width 8 height 10
type input "Oct 19th 2025"
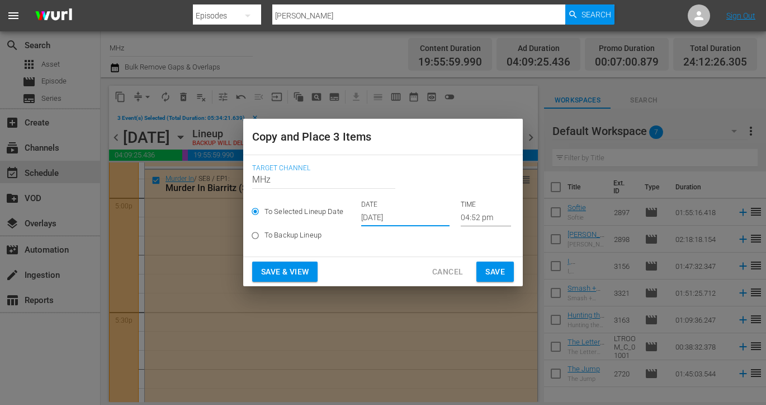
click at [468, 214] on input "04:52 pm" at bounding box center [486, 217] width 50 height 17
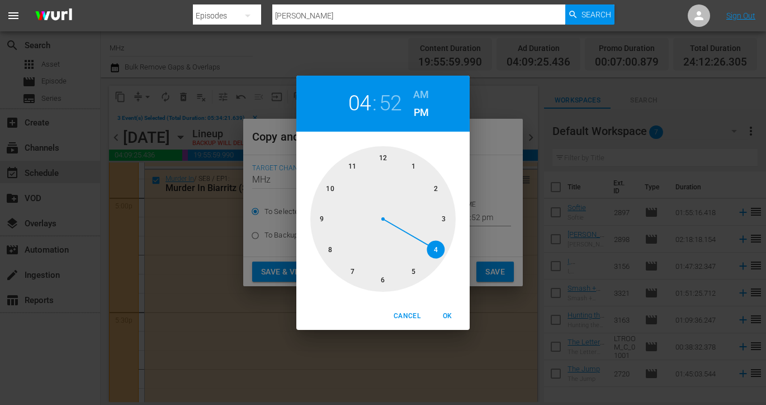
click at [420, 97] on h6 "AM" at bounding box center [421, 95] width 16 height 18
click at [387, 154] on div at bounding box center [383, 218] width 145 height 145
click at [411, 167] on div at bounding box center [383, 218] width 145 height 145
click at [450, 317] on span "OK" at bounding box center [447, 316] width 27 height 12
type input "12:05 am"
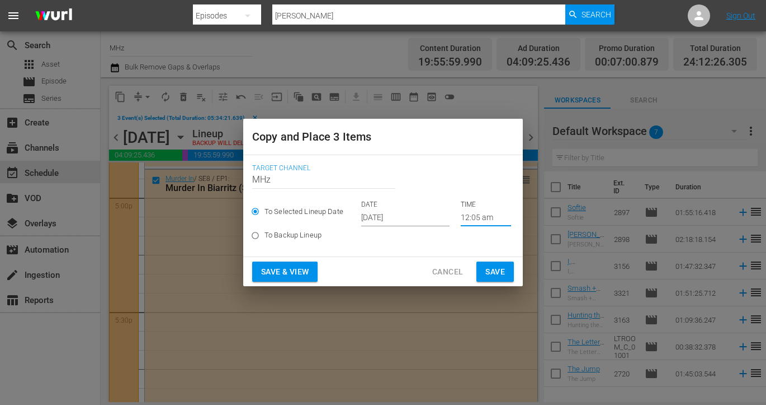
click at [510, 271] on button "Save" at bounding box center [495, 271] width 37 height 21
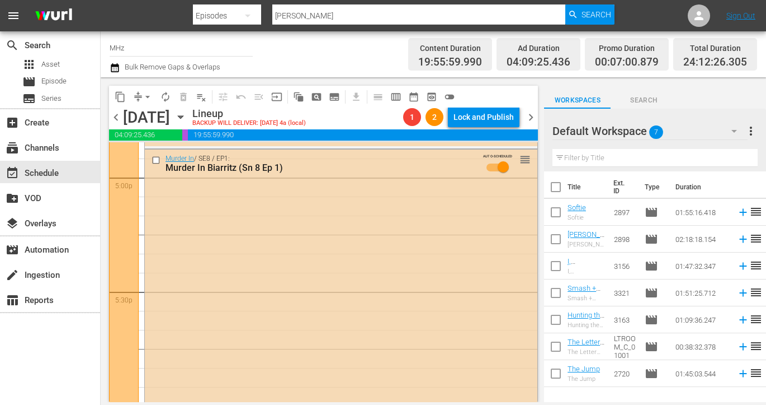
click at [530, 122] on span "chevron_right" at bounding box center [531, 117] width 14 height 14
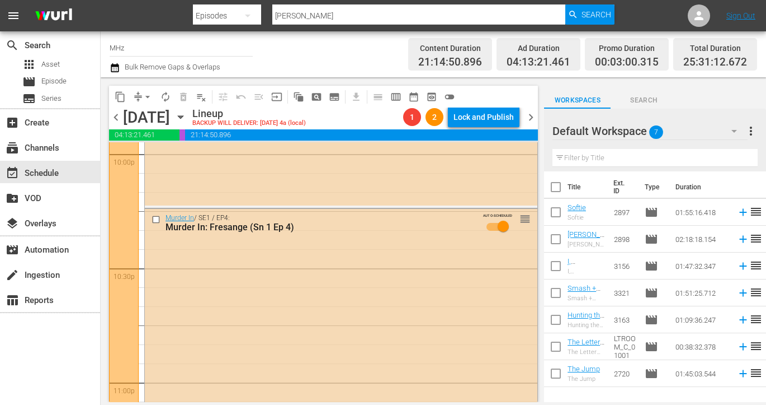
scroll to position [4986, 0]
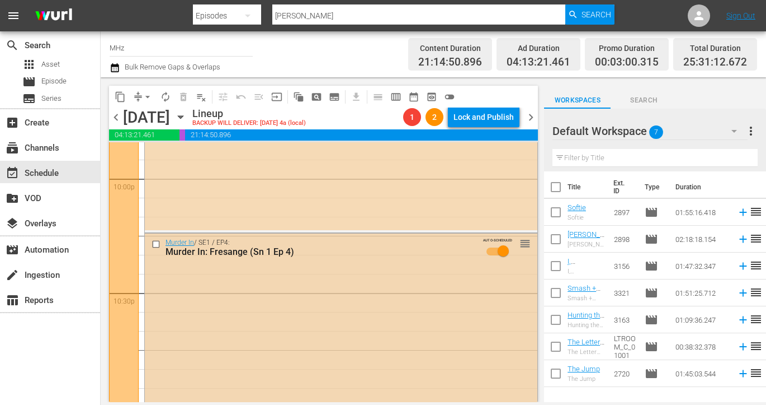
click at [154, 246] on input "checkbox" at bounding box center [158, 244] width 12 height 10
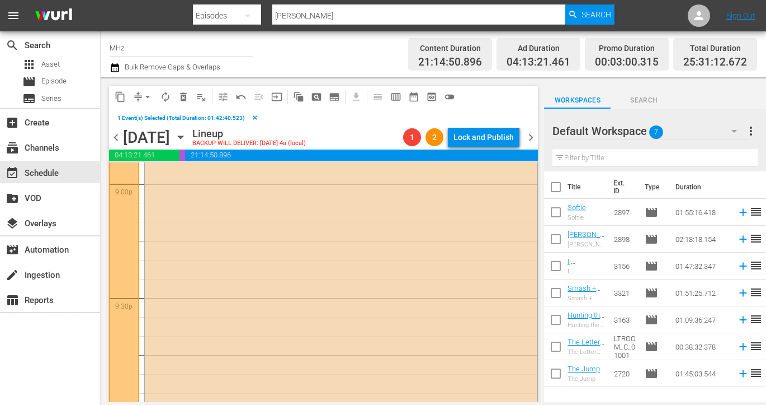
scroll to position [4638, 0]
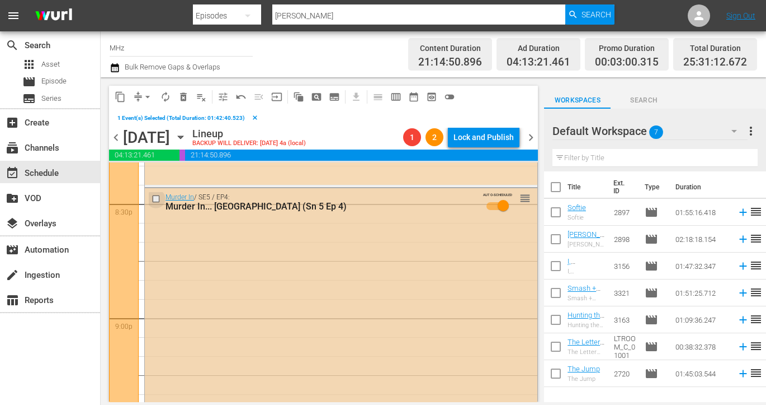
click at [154, 200] on input "checkbox" at bounding box center [158, 199] width 12 height 10
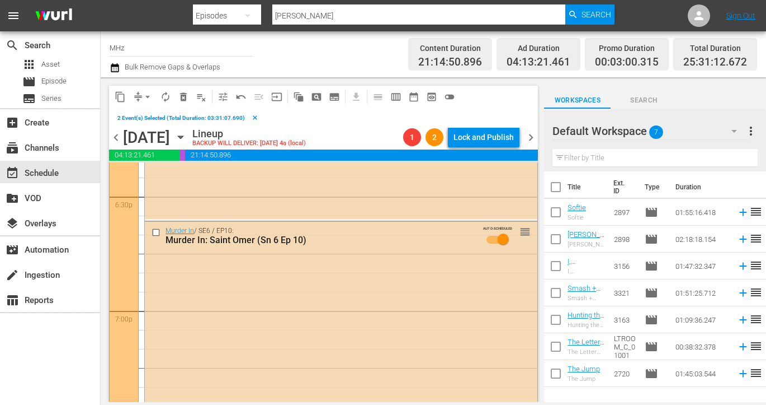
scroll to position [4160, 0]
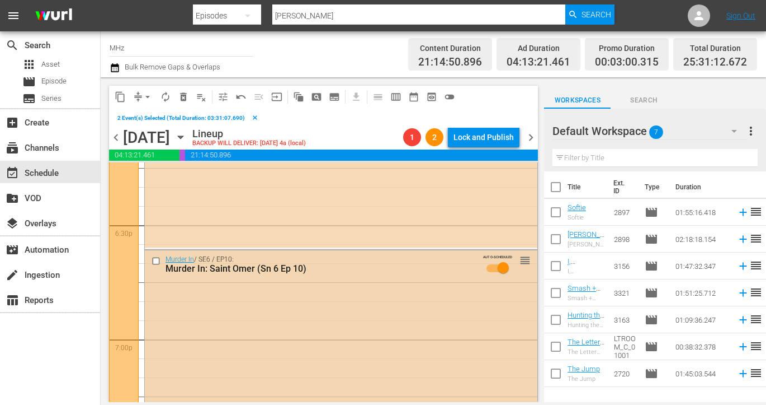
click at [154, 261] on input "checkbox" at bounding box center [158, 261] width 12 height 10
click at [117, 97] on span "content_copy" at bounding box center [120, 96] width 11 height 11
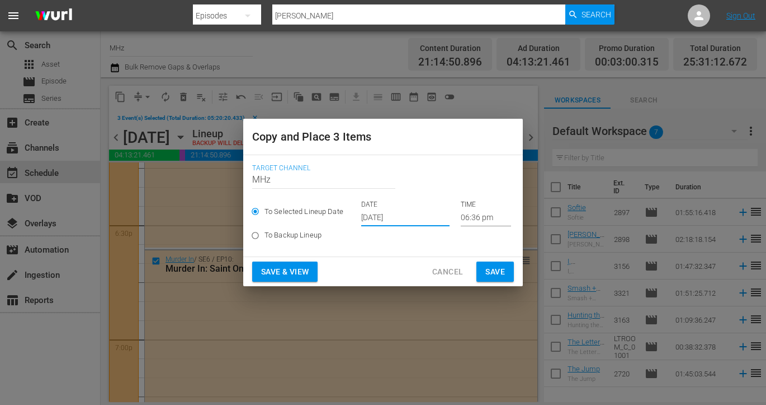
click at [412, 214] on input "[DATE]" at bounding box center [405, 217] width 88 height 17
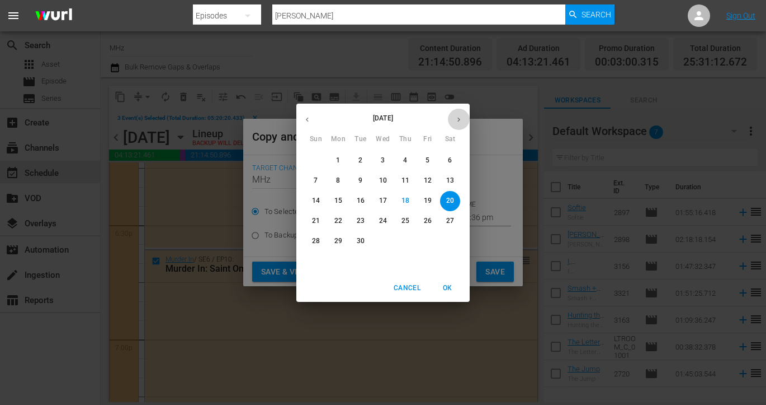
click at [457, 122] on icon "button" at bounding box center [459, 119] width 8 height 8
click at [340, 222] on p "20" at bounding box center [339, 221] width 8 height 10
type input "[DATE]"
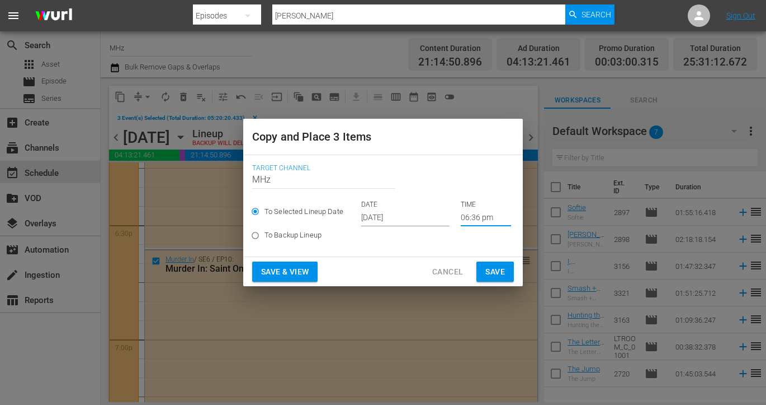
click at [481, 222] on input "06:36 pm" at bounding box center [486, 217] width 50 height 17
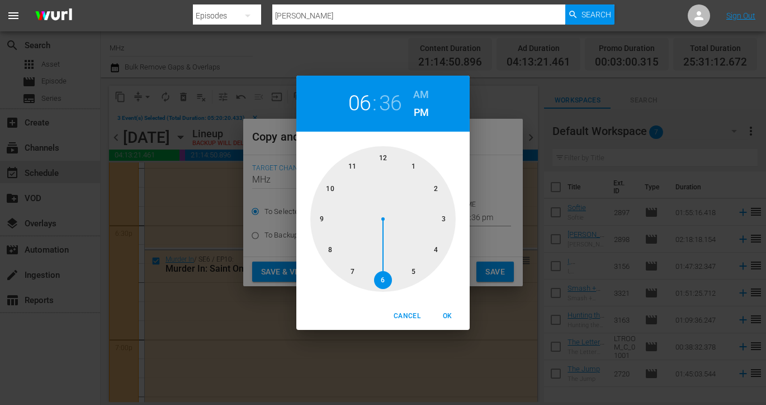
click at [422, 97] on h6 "AM" at bounding box center [421, 95] width 16 height 18
click at [375, 161] on div at bounding box center [383, 218] width 145 height 145
click at [417, 168] on div at bounding box center [383, 218] width 145 height 145
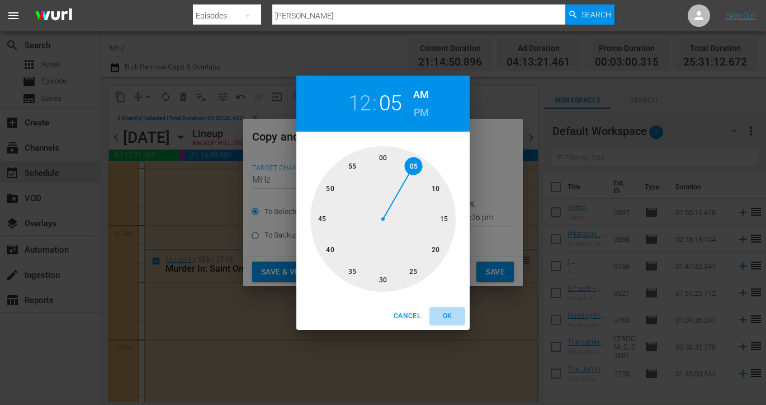
click at [449, 316] on span "OK" at bounding box center [447, 316] width 27 height 12
type input "12:05 am"
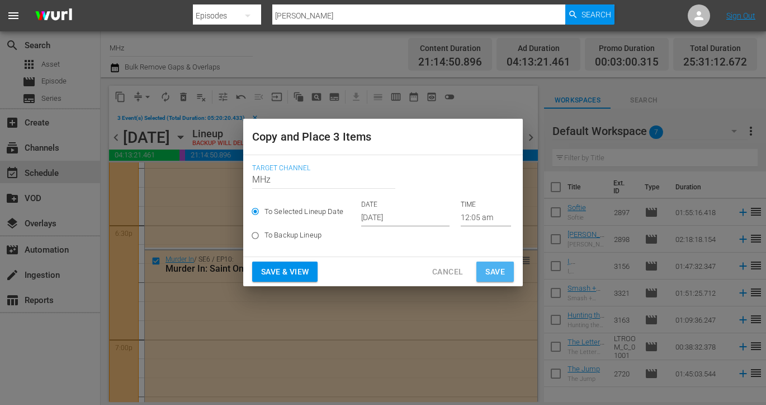
click at [506, 269] on button "Save" at bounding box center [495, 271] width 37 height 21
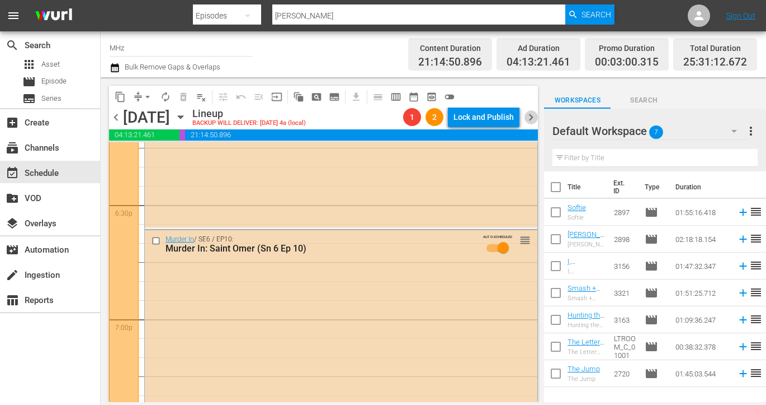
click at [532, 115] on span "chevron_right" at bounding box center [531, 117] width 14 height 14
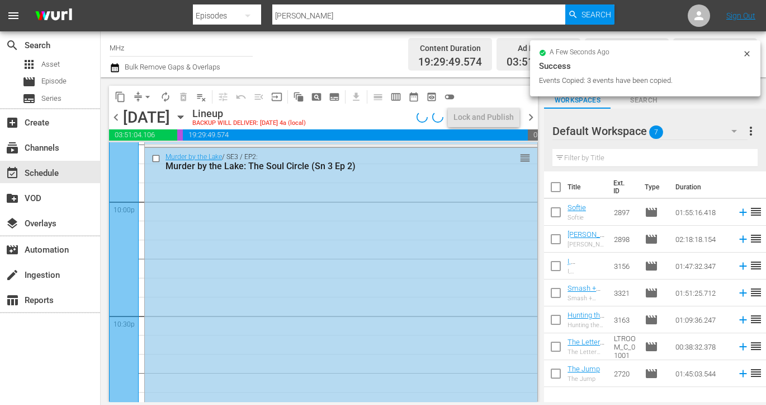
scroll to position [4874, 0]
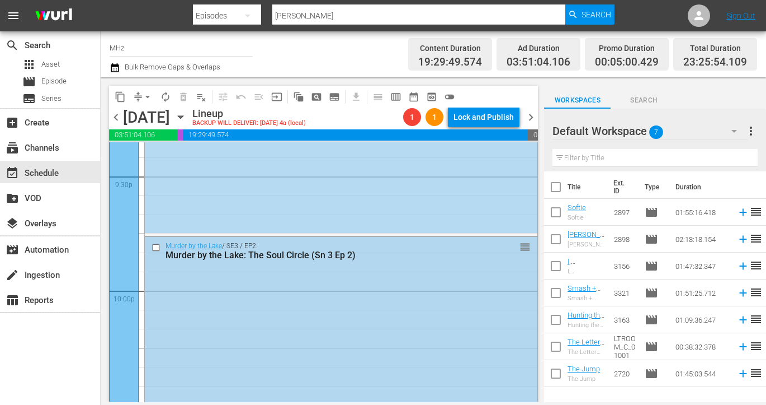
click at [156, 245] on input "checkbox" at bounding box center [158, 247] width 12 height 10
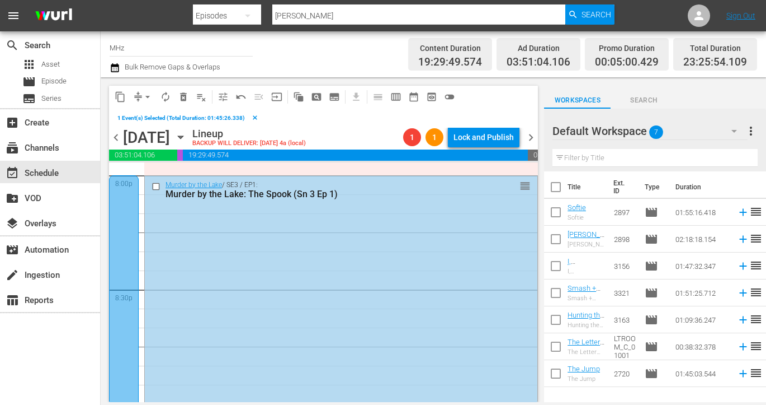
scroll to position [4512, 0]
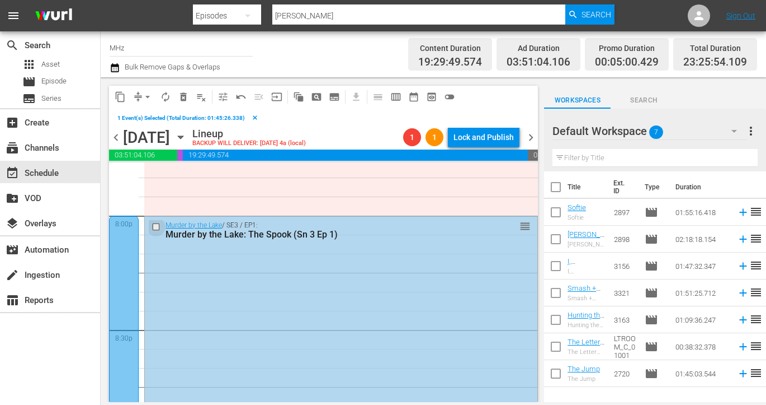
click at [156, 228] on input "checkbox" at bounding box center [158, 227] width 12 height 10
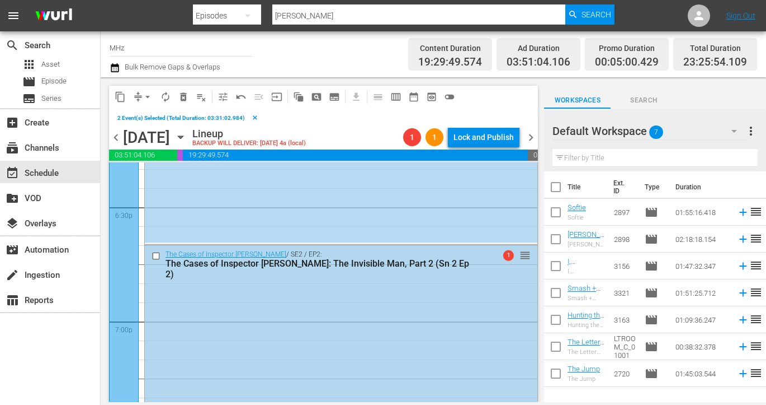
click at [156, 255] on input "checkbox" at bounding box center [158, 256] width 12 height 10
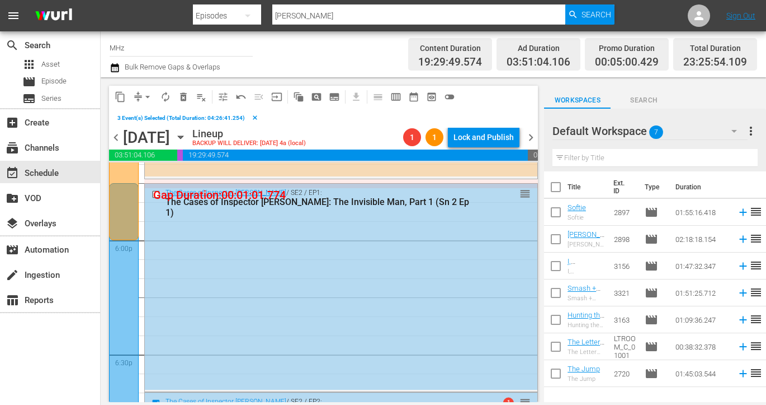
scroll to position [3935, 0]
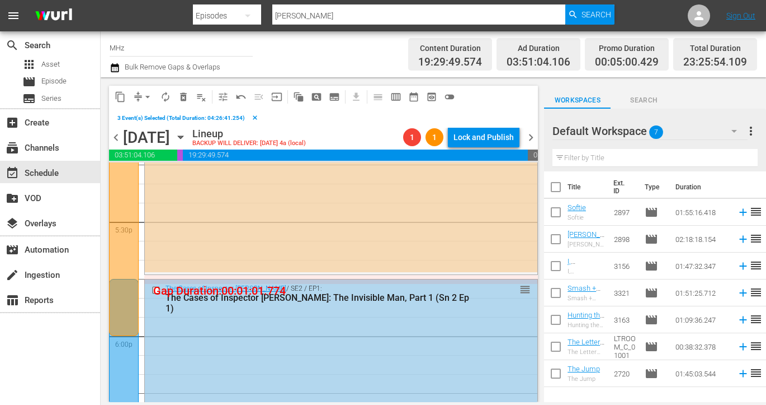
click at [155, 289] on input "checkbox" at bounding box center [158, 290] width 12 height 10
click at [121, 98] on span "content_copy" at bounding box center [120, 96] width 11 height 11
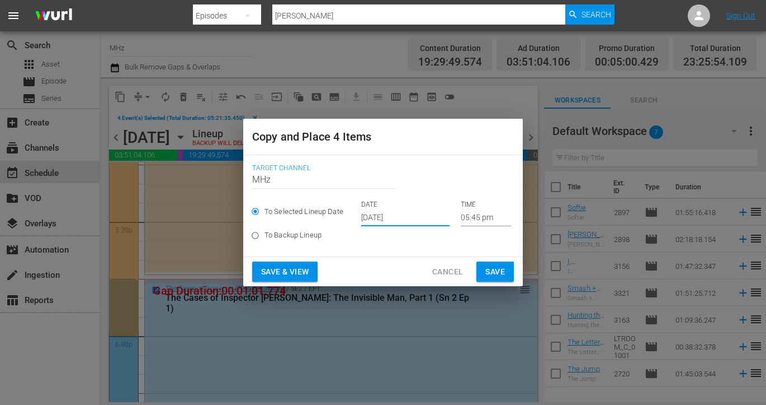
click at [376, 210] on input "[DATE]" at bounding box center [405, 217] width 88 height 17
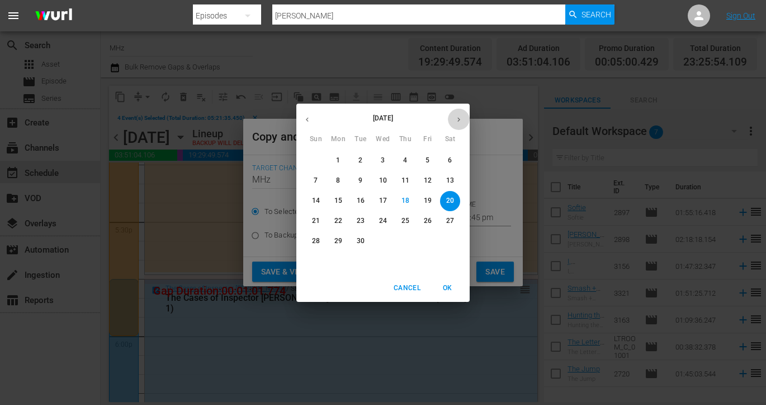
click at [462, 120] on icon "button" at bounding box center [459, 119] width 8 height 8
click at [362, 223] on p "21" at bounding box center [361, 221] width 8 height 10
type input "[DATE]"
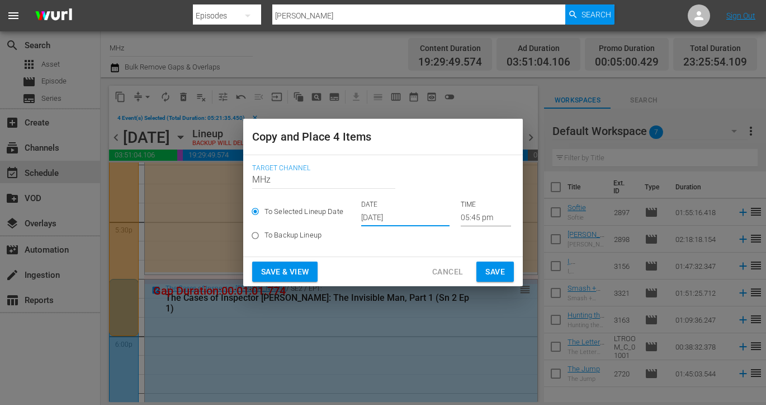
click at [472, 217] on input "05:45 pm" at bounding box center [486, 217] width 50 height 17
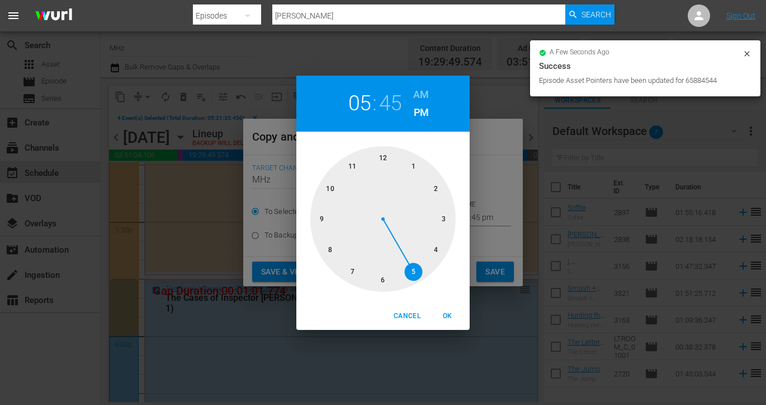
click at [384, 159] on div at bounding box center [383, 218] width 145 height 145
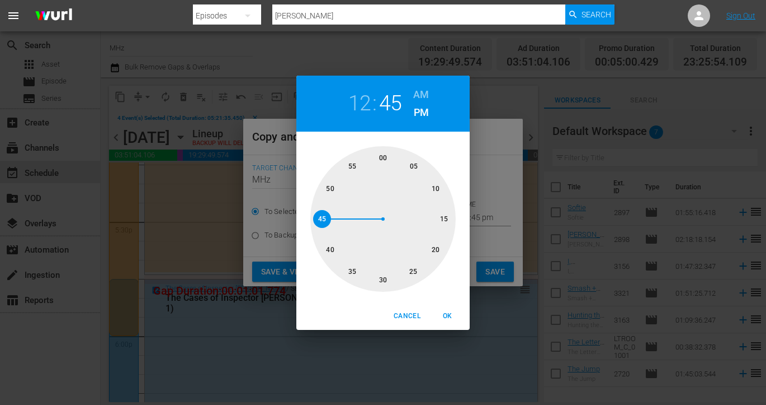
click at [422, 93] on h6 "AM" at bounding box center [421, 95] width 16 height 18
click at [410, 167] on div at bounding box center [383, 218] width 145 height 145
click at [448, 310] on span "OK" at bounding box center [447, 316] width 27 height 12
type input "12:05 am"
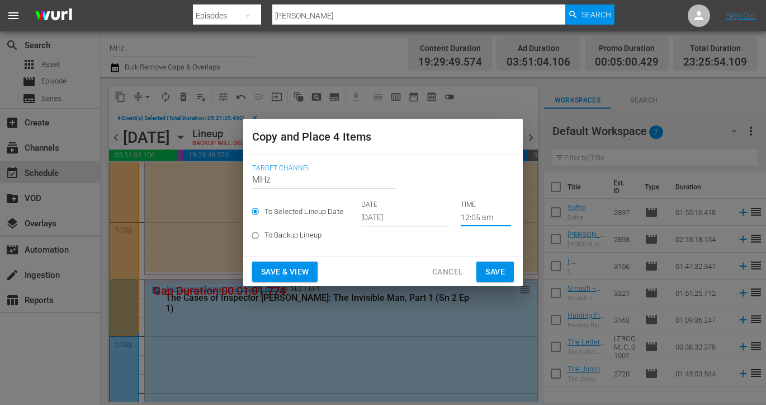
click at [508, 273] on button "Save" at bounding box center [495, 271] width 37 height 21
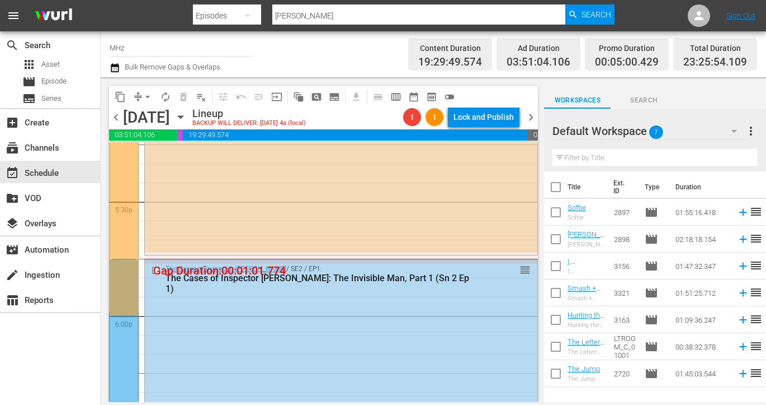
click at [533, 117] on span "chevron_right" at bounding box center [531, 117] width 14 height 14
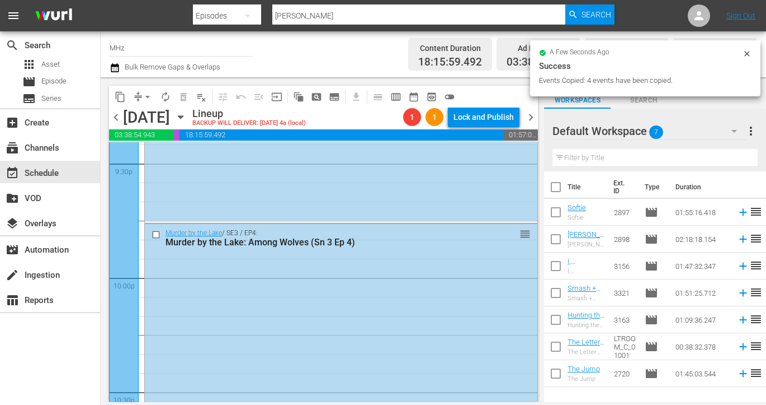
scroll to position [4866, 0]
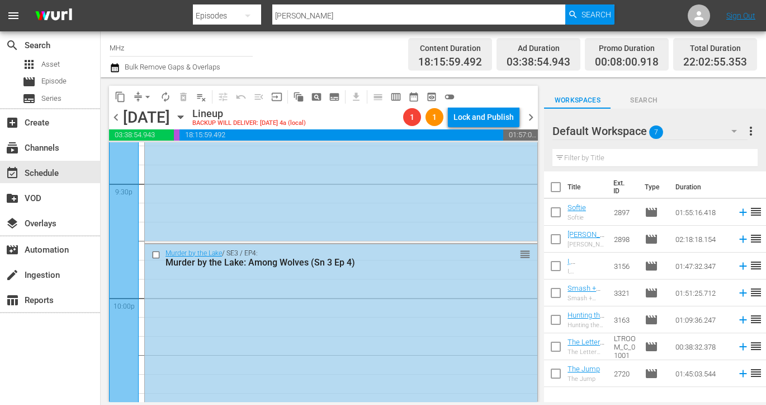
click at [156, 255] on input "checkbox" at bounding box center [158, 255] width 12 height 10
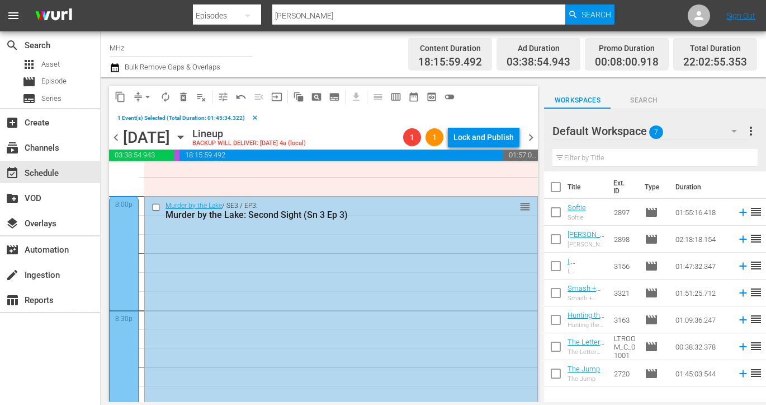
scroll to position [4529, 0]
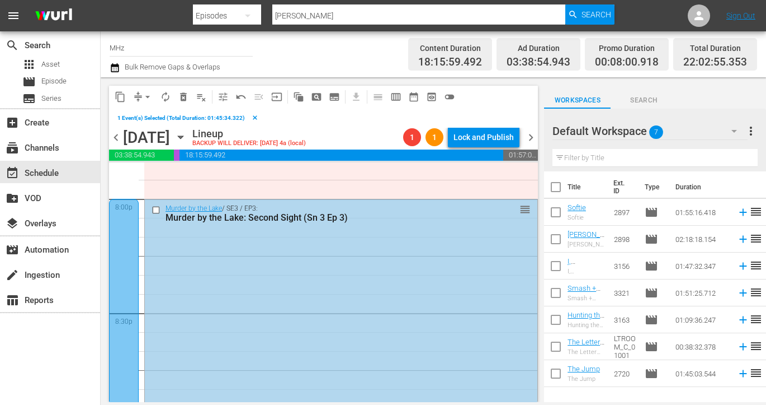
click at [156, 208] on input "checkbox" at bounding box center [158, 210] width 12 height 10
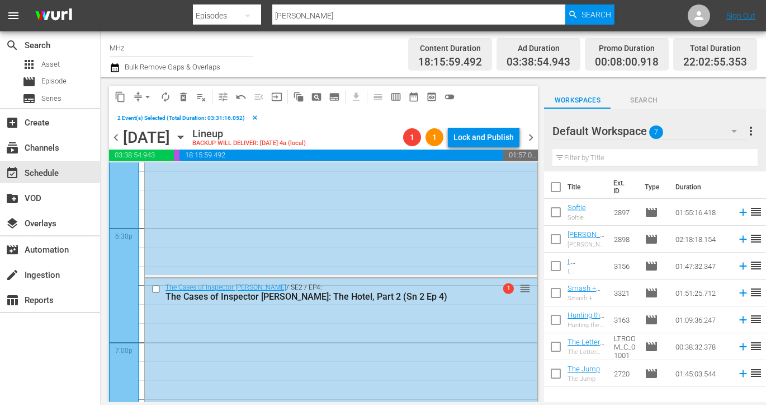
scroll to position [4128, 0]
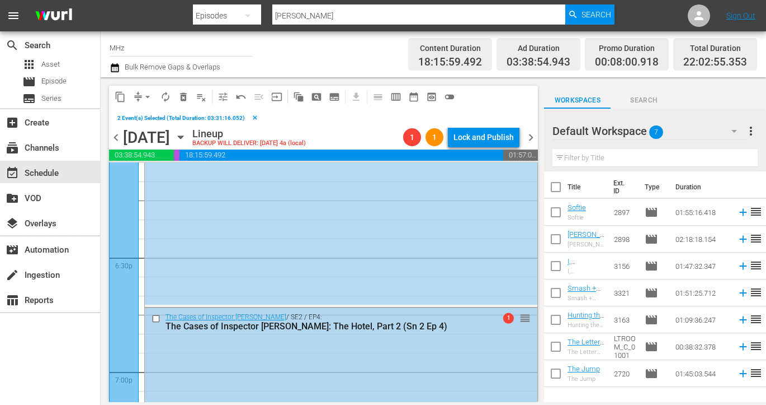
click at [154, 314] on input "checkbox" at bounding box center [158, 319] width 12 height 10
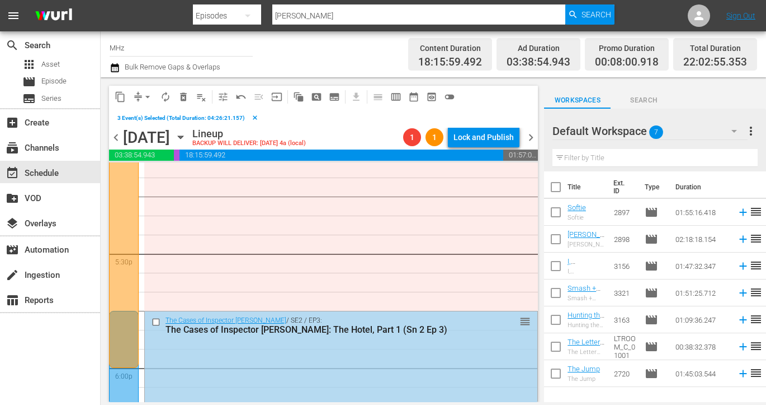
scroll to position [3895, 0]
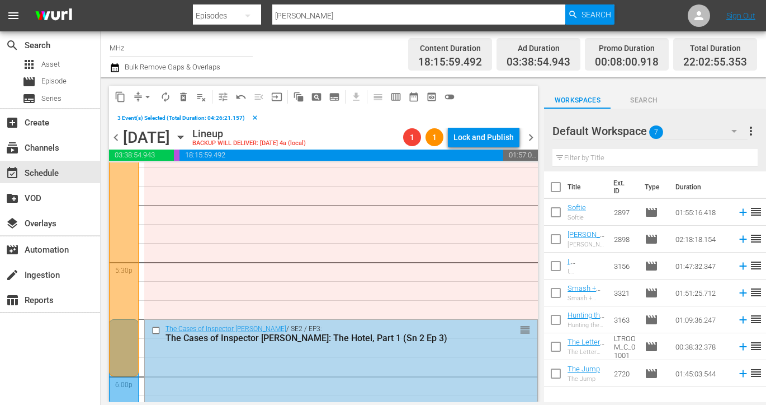
click at [154, 330] on input "checkbox" at bounding box center [158, 331] width 12 height 10
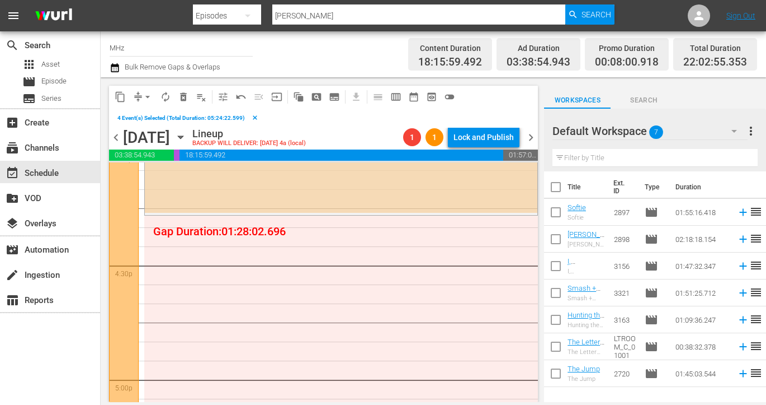
scroll to position [3554, 0]
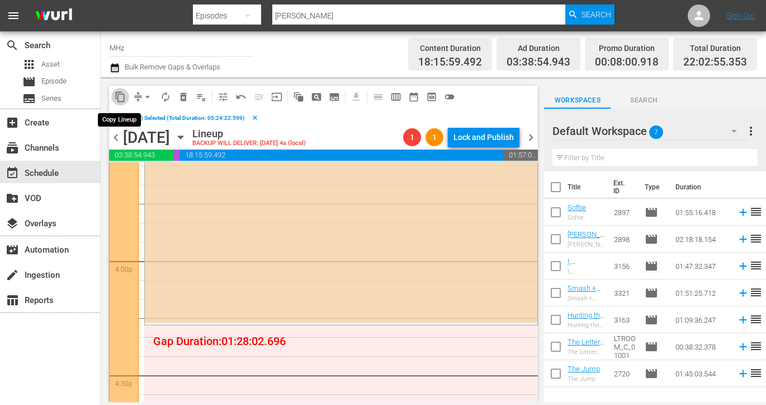
click at [125, 91] on span "content_copy" at bounding box center [120, 96] width 11 height 11
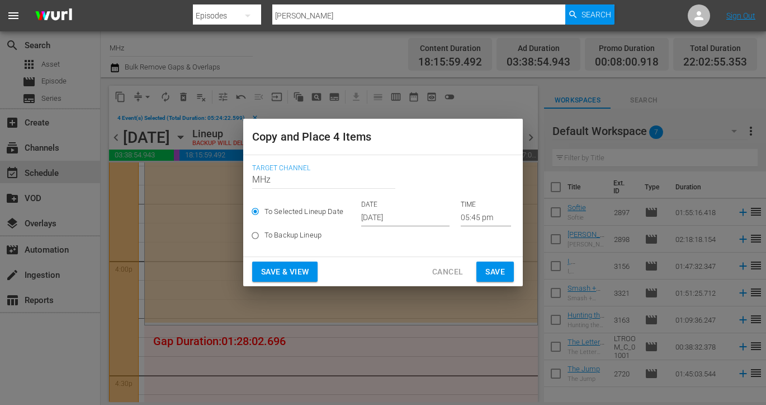
click at [402, 213] on input "[DATE]" at bounding box center [405, 217] width 88 height 17
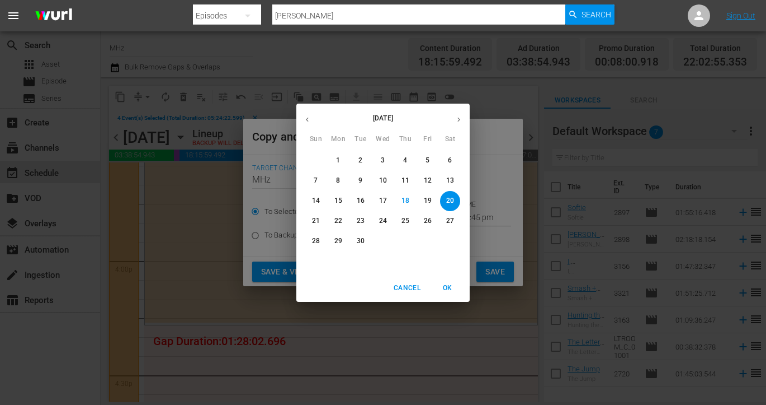
click at [459, 120] on icon "button" at bounding box center [459, 119] width 8 height 8
click at [387, 222] on p "22" at bounding box center [383, 221] width 8 height 10
type input "[DATE]"
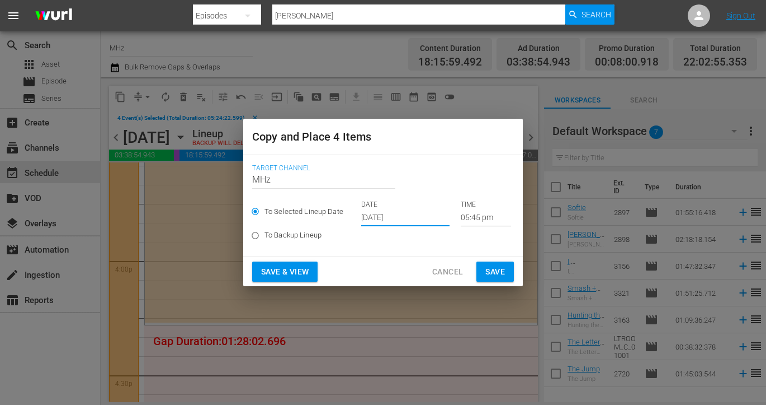
click at [461, 214] on input "05:45 pm" at bounding box center [486, 217] width 50 height 17
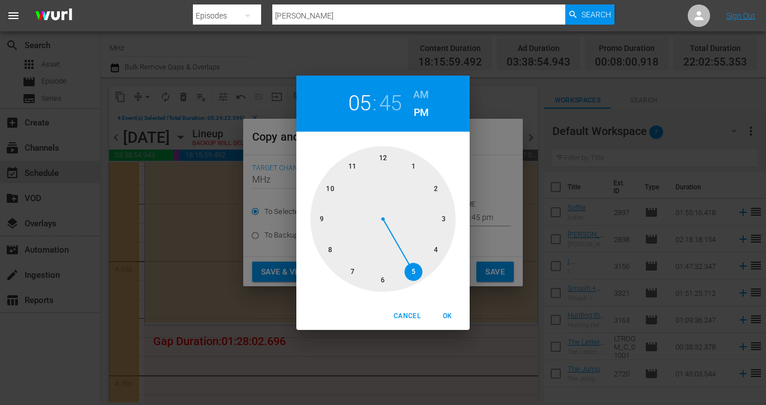
click at [422, 97] on h6 "AM" at bounding box center [421, 95] width 16 height 18
click at [383, 154] on div at bounding box center [383, 218] width 145 height 145
click at [415, 164] on div at bounding box center [383, 218] width 145 height 145
click at [446, 310] on span "OK" at bounding box center [447, 316] width 27 height 12
type input "12:05 am"
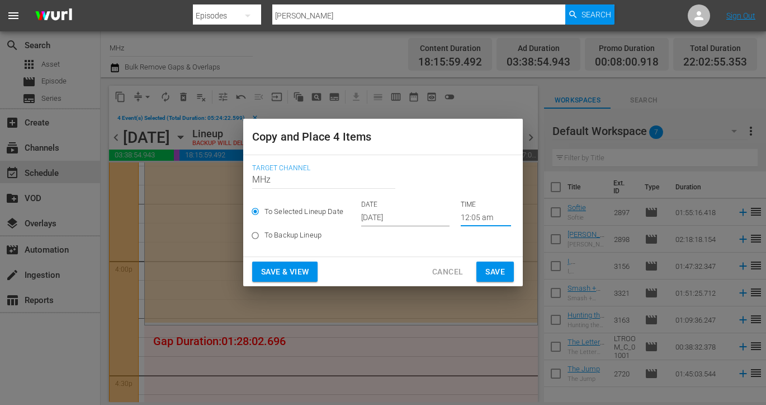
click at [496, 274] on span "Save" at bounding box center [496, 272] width 20 height 14
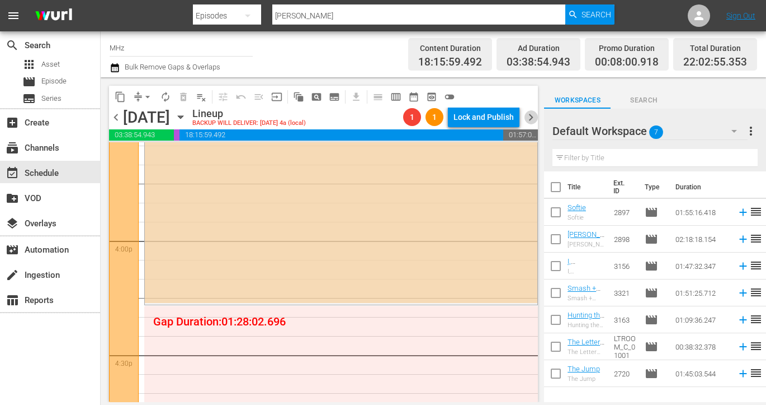
click at [533, 117] on span "chevron_right" at bounding box center [531, 117] width 14 height 14
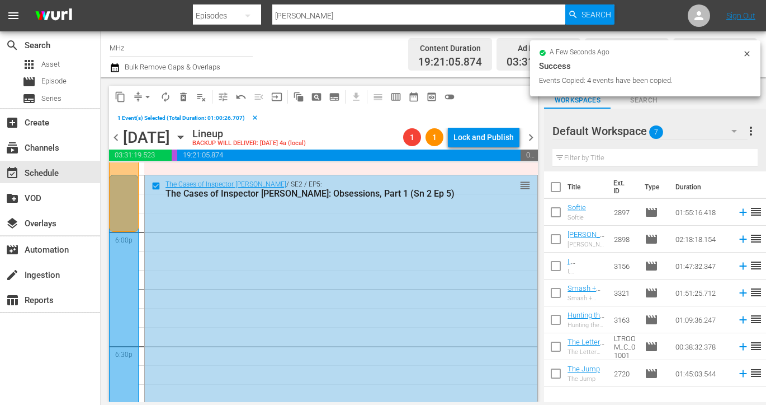
scroll to position [4112, 0]
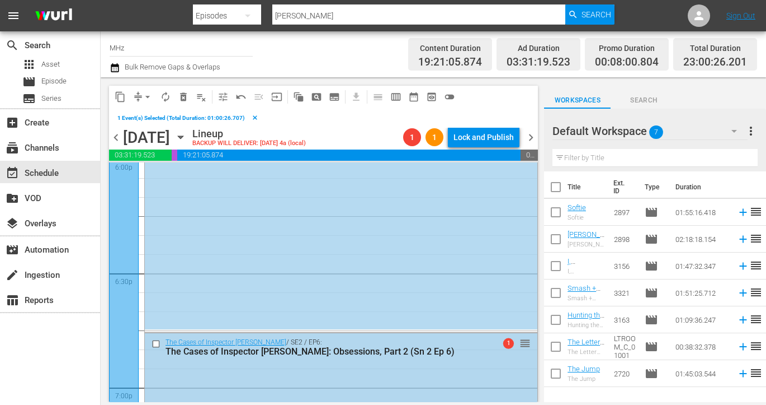
click at [155, 341] on input "checkbox" at bounding box center [158, 343] width 12 height 10
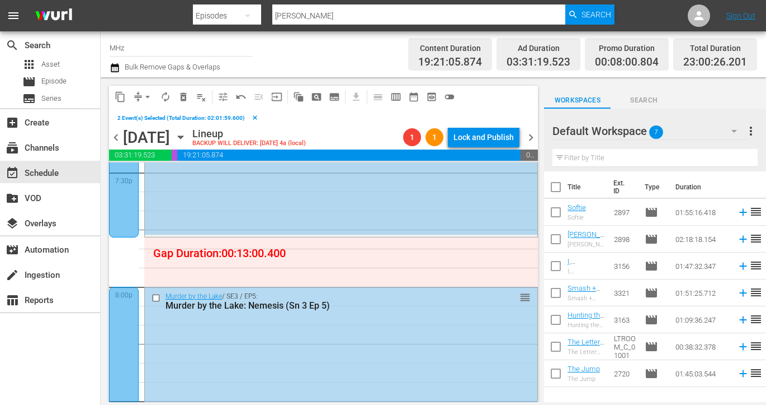
scroll to position [4466, 0]
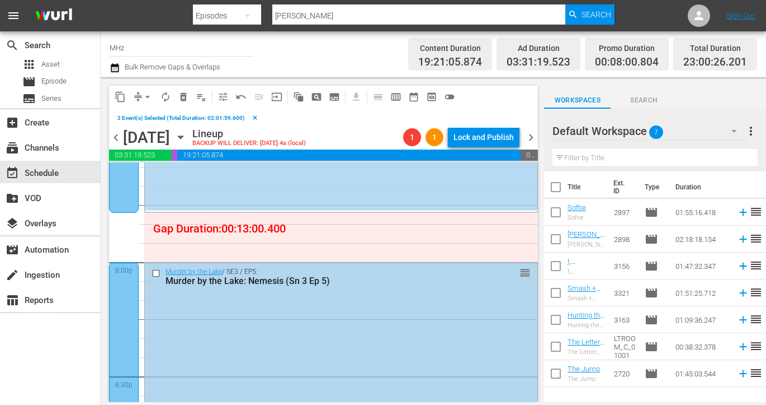
click at [154, 275] on input "checkbox" at bounding box center [158, 273] width 12 height 10
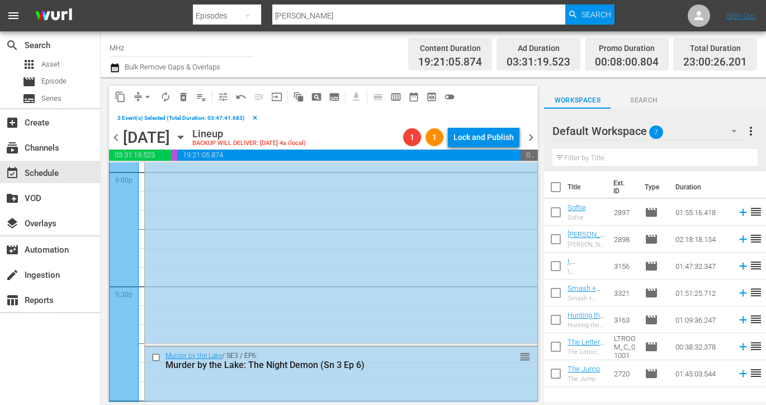
scroll to position [4885, 0]
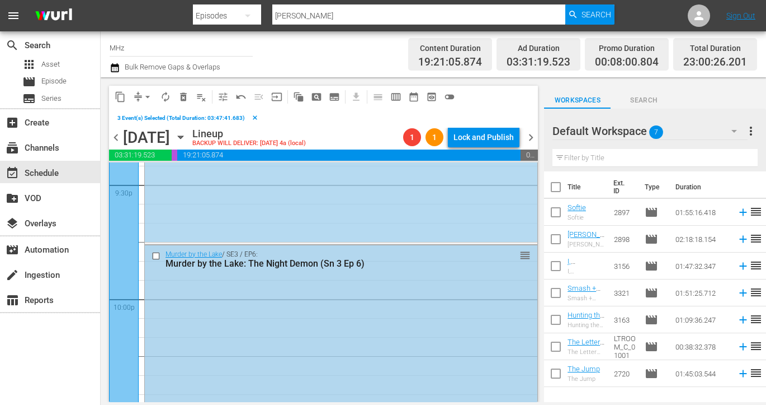
click at [156, 254] on input "checkbox" at bounding box center [158, 256] width 12 height 10
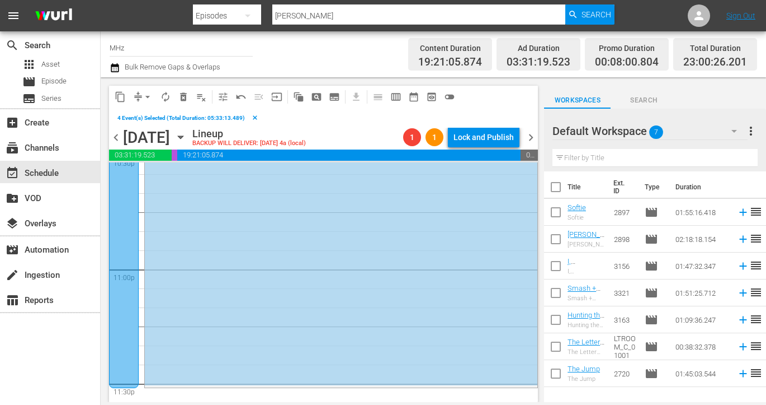
scroll to position [5238, 0]
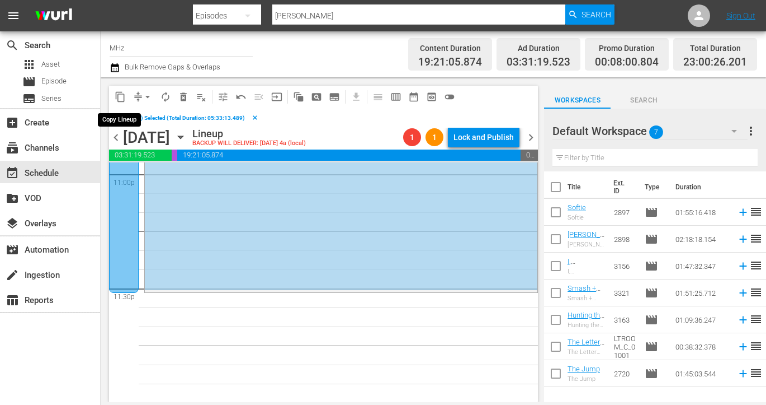
click at [125, 98] on span "content_copy" at bounding box center [120, 96] width 11 height 11
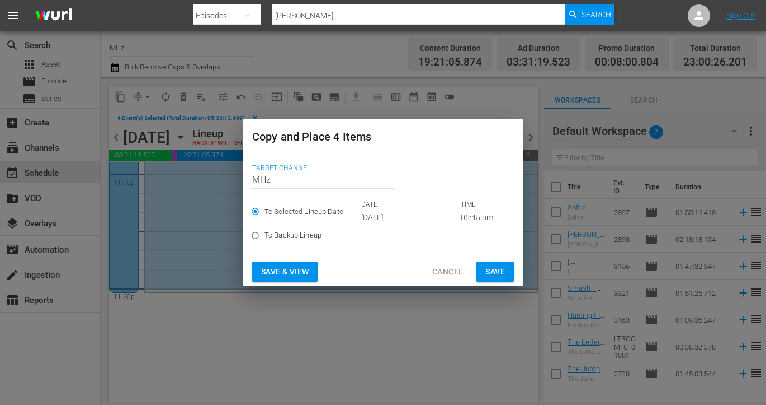
click at [380, 212] on input "[DATE]" at bounding box center [405, 217] width 88 height 17
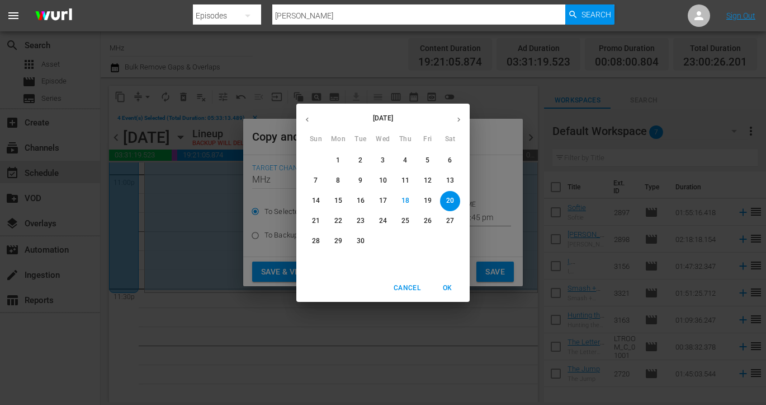
click at [463, 120] on icon "button" at bounding box center [459, 119] width 8 height 8
click at [408, 217] on p "23" at bounding box center [406, 221] width 8 height 10
type input "Oct 23rd 2025"
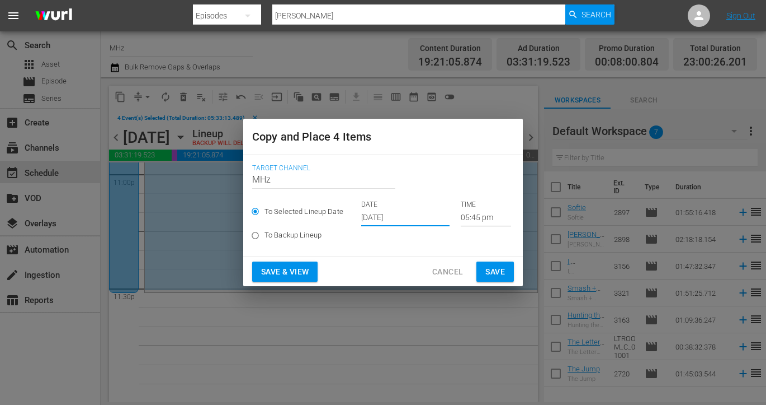
click at [461, 215] on input "05:45 pm" at bounding box center [486, 217] width 50 height 17
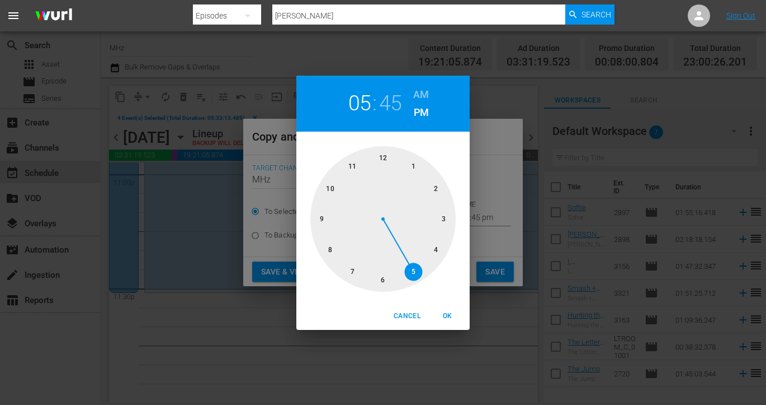
click at [414, 87] on h6 "AM" at bounding box center [421, 95] width 16 height 18
click at [381, 156] on div at bounding box center [383, 218] width 145 height 145
click at [443, 190] on div at bounding box center [383, 218] width 145 height 145
click at [449, 314] on span "OK" at bounding box center [447, 316] width 27 height 12
type input "12:10 am"
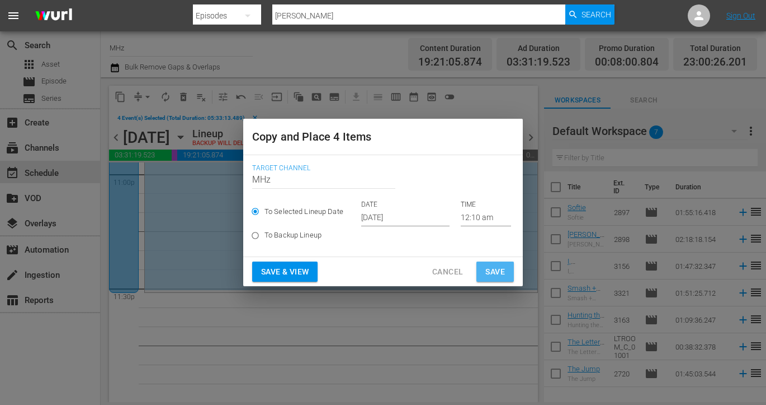
click at [507, 263] on button "Save" at bounding box center [495, 271] width 37 height 21
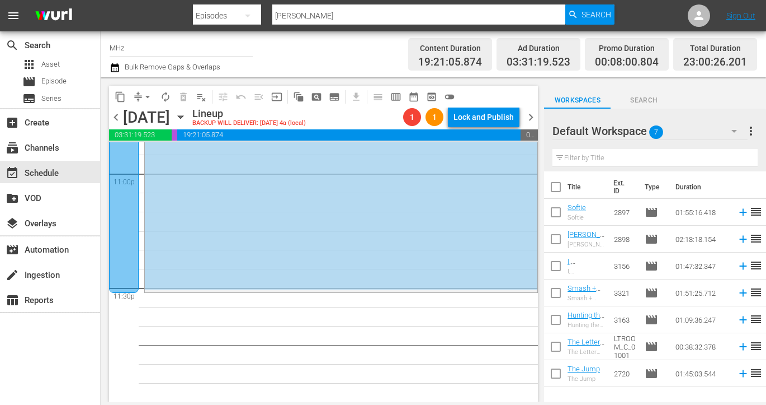
click at [531, 115] on span "chevron_right" at bounding box center [531, 117] width 14 height 14
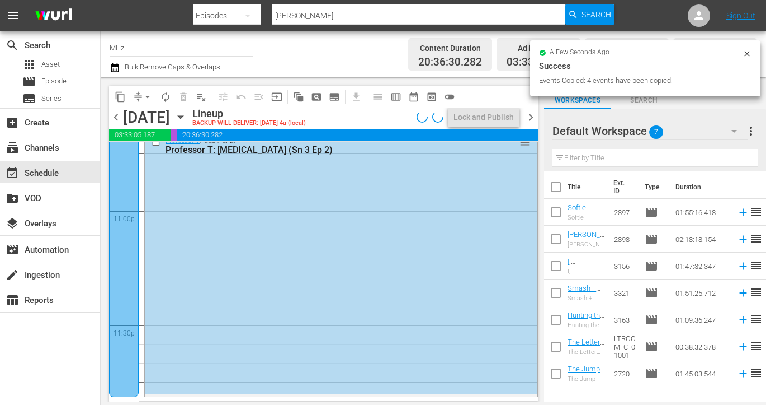
scroll to position [5067, 0]
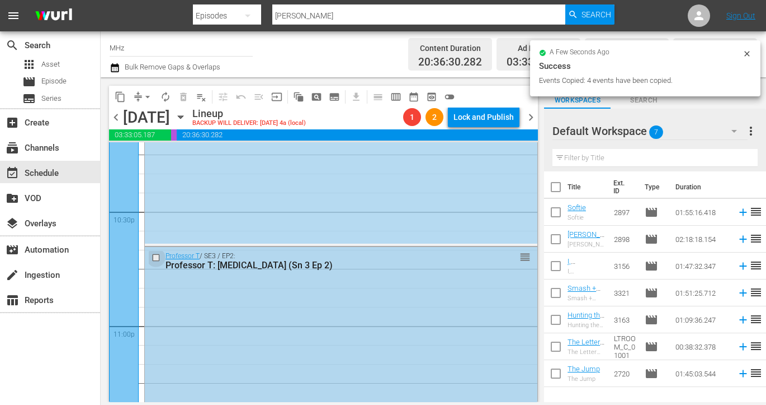
click at [156, 257] on input "checkbox" at bounding box center [158, 258] width 12 height 10
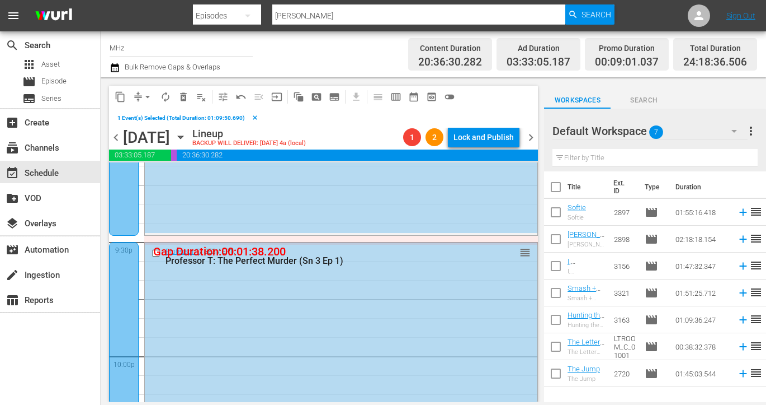
scroll to position [4755, 0]
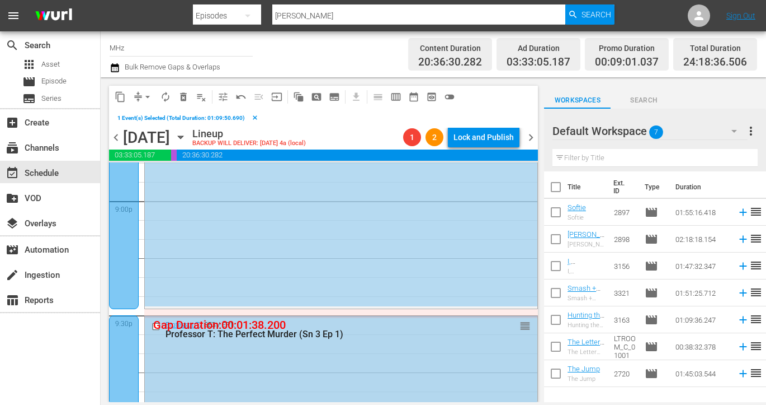
click at [156, 326] on input "checkbox" at bounding box center [158, 326] width 12 height 10
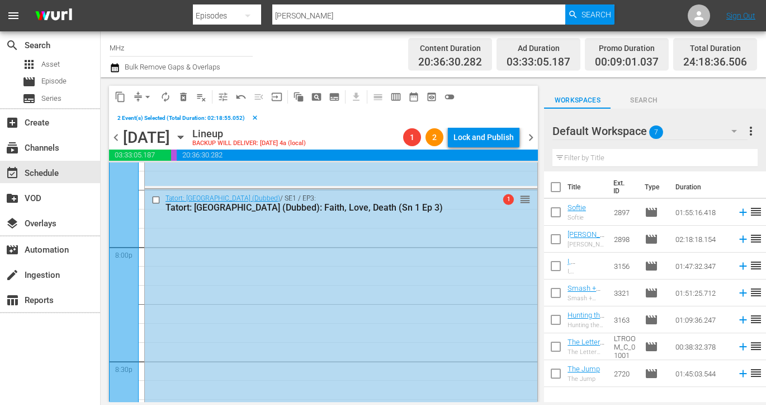
scroll to position [4427, 0]
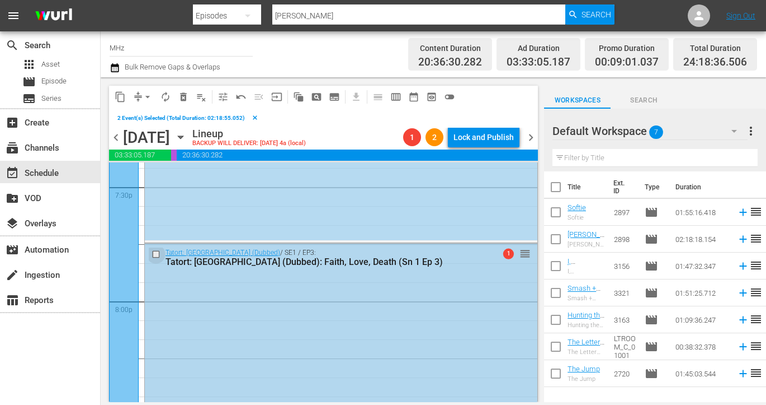
click at [156, 255] on input "checkbox" at bounding box center [158, 255] width 12 height 10
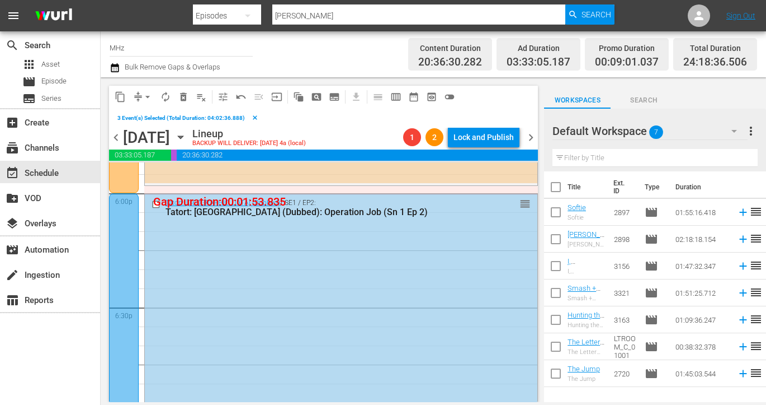
scroll to position [4034, 0]
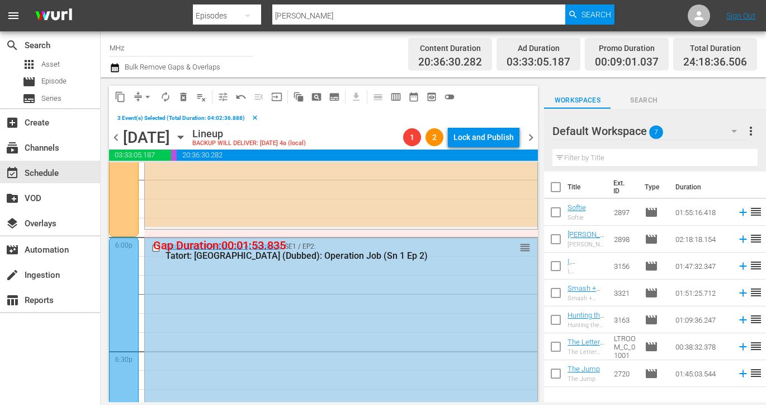
click at [156, 244] on input "checkbox" at bounding box center [158, 248] width 12 height 10
click at [117, 95] on span "content_copy" at bounding box center [120, 96] width 11 height 11
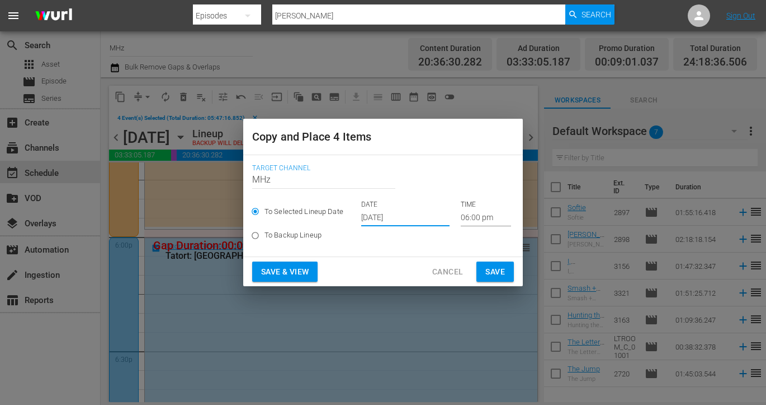
click at [384, 218] on input "[DATE]" at bounding box center [405, 217] width 88 height 17
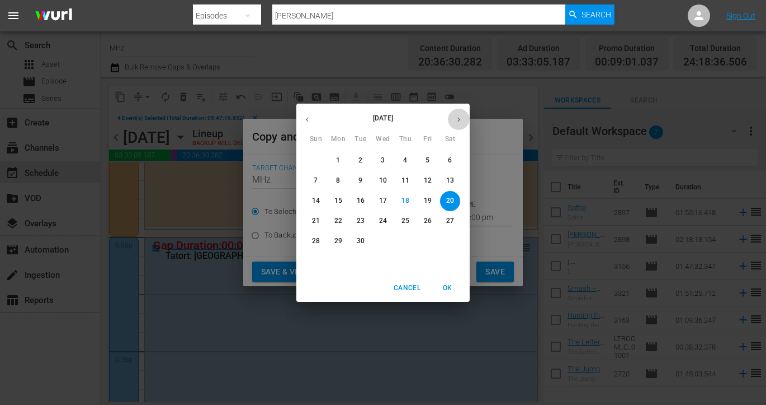
click at [458, 124] on button "button" at bounding box center [459, 120] width 22 height 22
click at [431, 218] on p "24" at bounding box center [428, 221] width 8 height 10
type input "Oct 24th 2025"
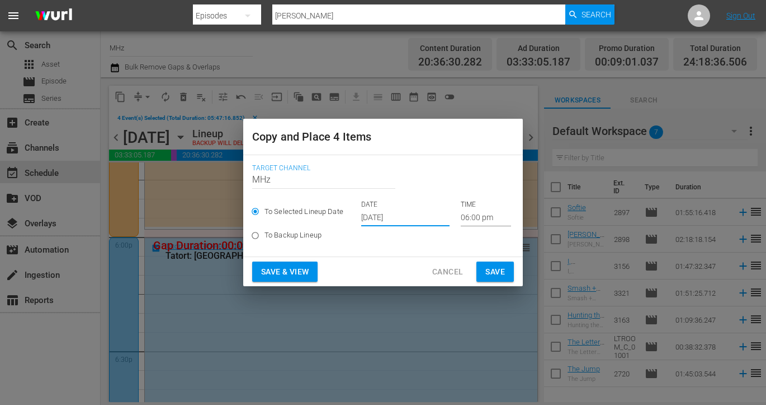
click at [462, 218] on input "06:00 pm" at bounding box center [486, 217] width 50 height 17
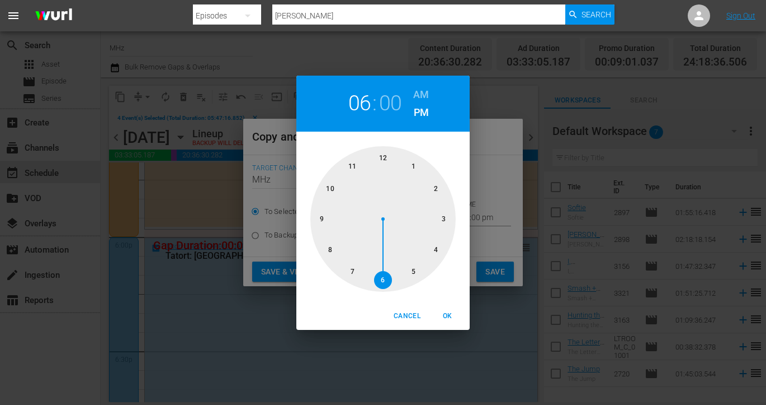
click at [387, 155] on div at bounding box center [383, 218] width 145 height 145
click at [425, 94] on h6 "AM" at bounding box center [421, 95] width 16 height 18
click at [446, 316] on span "OK" at bounding box center [447, 316] width 27 height 12
type input "12:00 am"
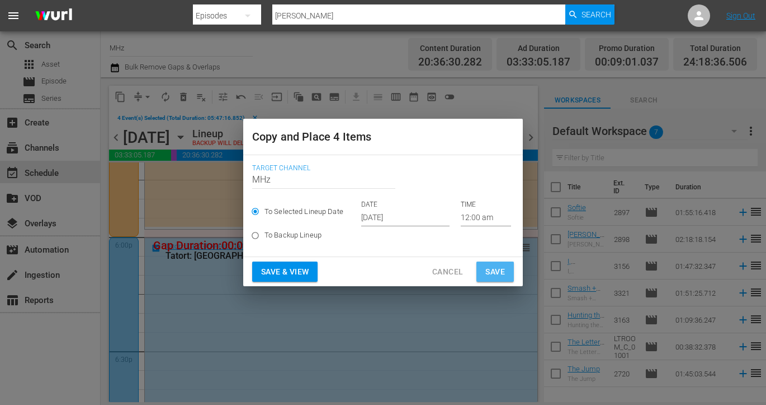
click at [505, 266] on span "Save" at bounding box center [496, 272] width 20 height 14
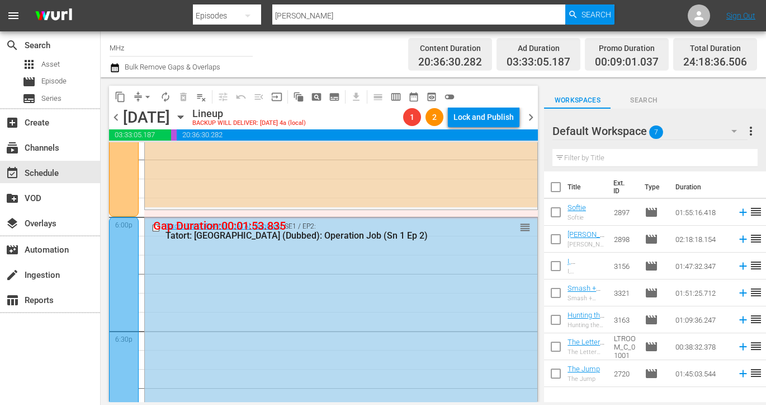
click at [535, 115] on span "chevron_right" at bounding box center [531, 117] width 14 height 14
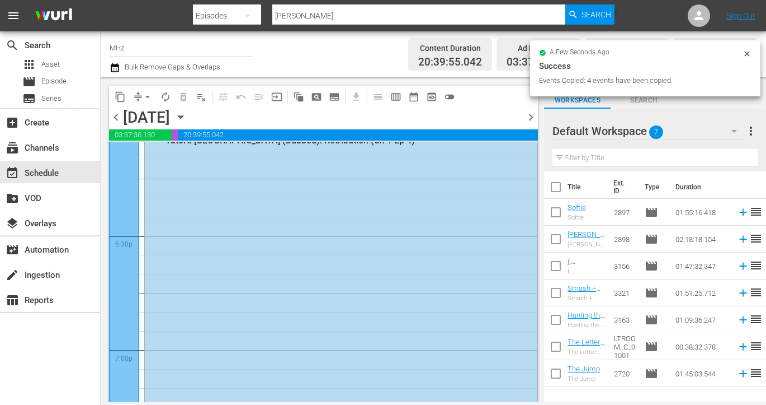
scroll to position [4015, 0]
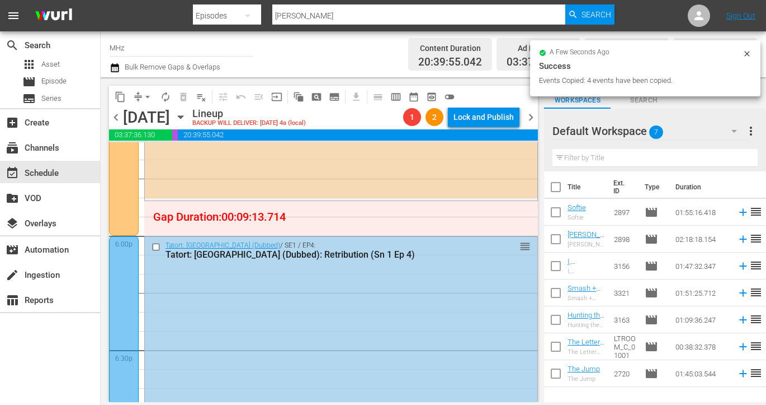
click at [153, 244] on input "checkbox" at bounding box center [158, 247] width 12 height 10
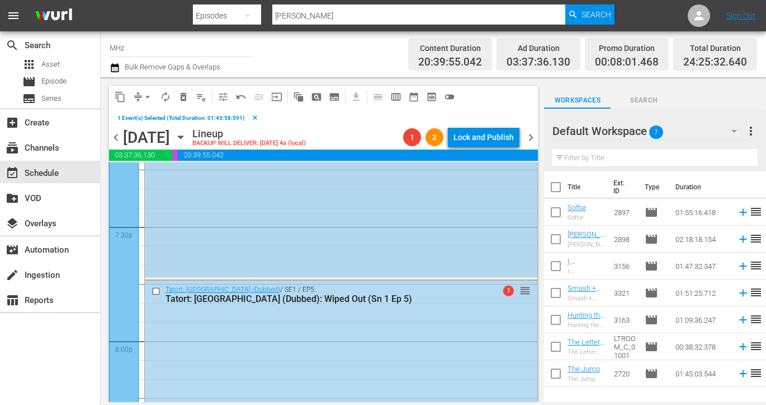
scroll to position [4390, 0]
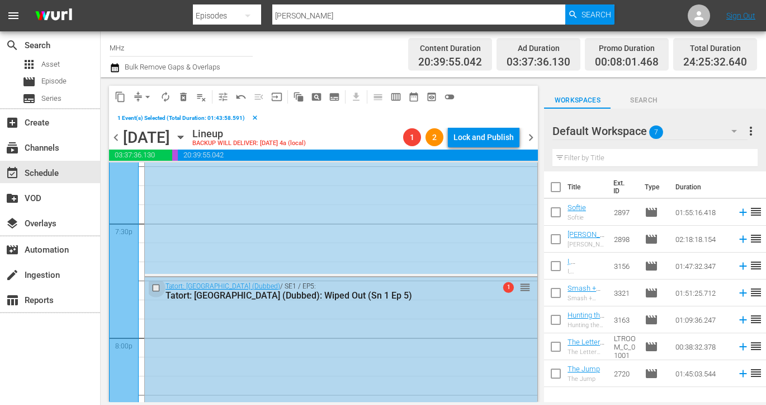
click at [153, 288] on input "checkbox" at bounding box center [158, 288] width 12 height 10
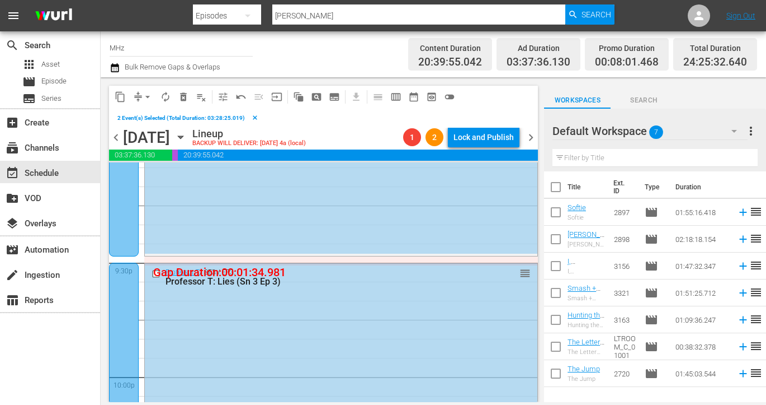
scroll to position [4814, 0]
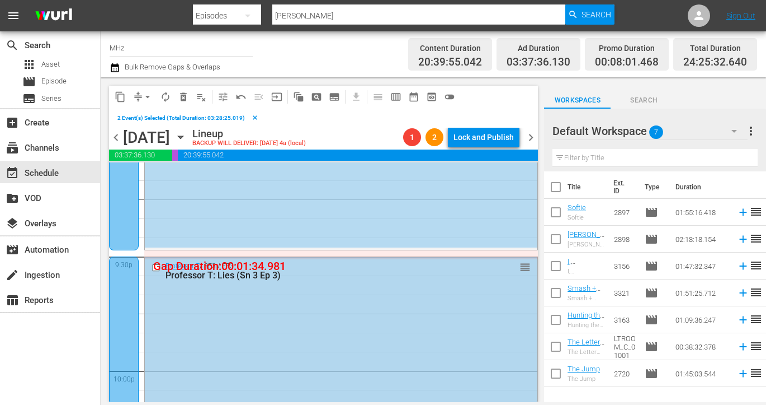
click at [157, 267] on input "checkbox" at bounding box center [158, 267] width 12 height 10
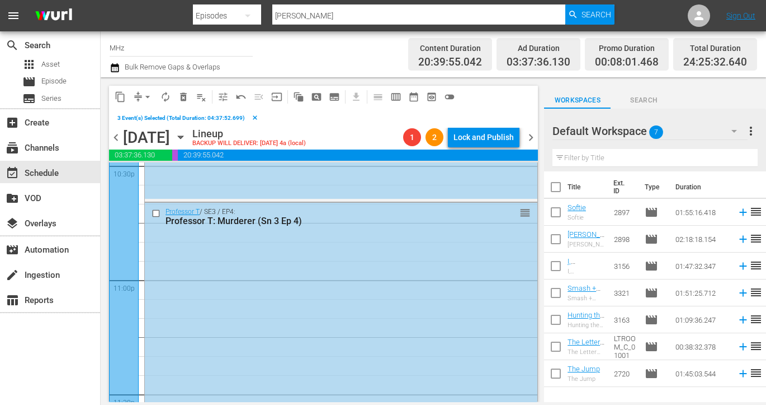
scroll to position [5168, 0]
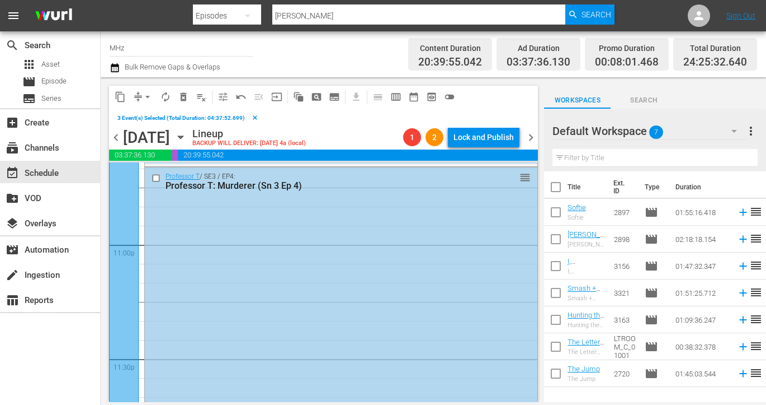
click at [155, 179] on input "checkbox" at bounding box center [158, 178] width 12 height 10
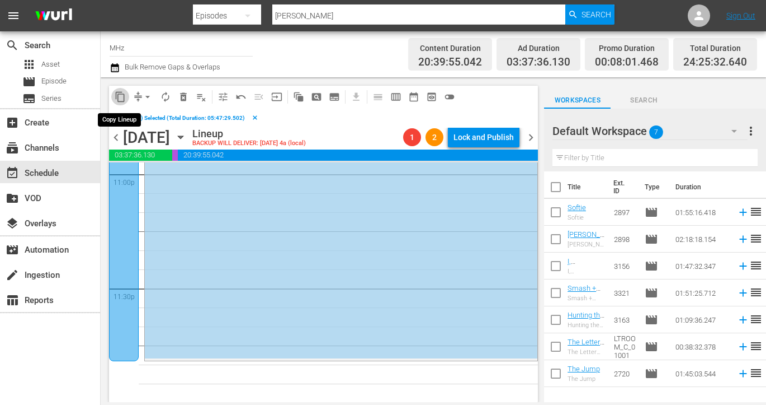
click at [122, 100] on span "content_copy" at bounding box center [120, 96] width 11 height 11
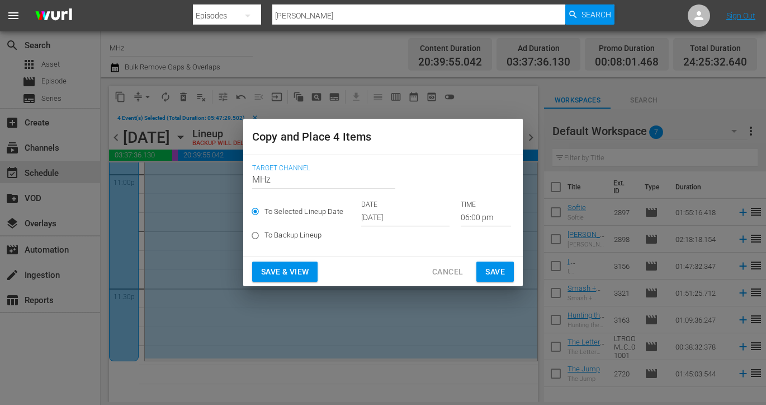
click at [404, 218] on input "[DATE]" at bounding box center [405, 217] width 88 height 17
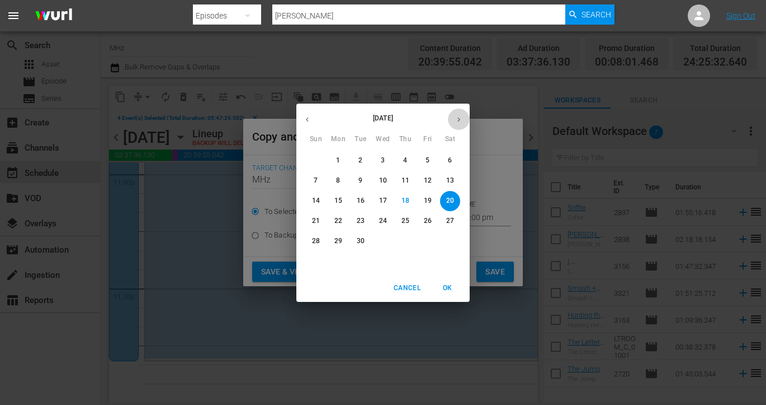
click at [454, 123] on button "button" at bounding box center [459, 120] width 22 height 22
click at [455, 224] on span "25" at bounding box center [450, 221] width 20 height 10
type input "Oct 25th 2025"
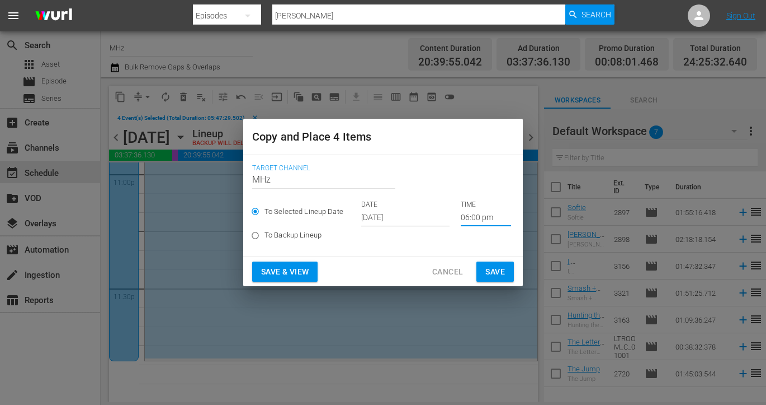
click at [469, 215] on input "06:00 pm" at bounding box center [486, 217] width 50 height 17
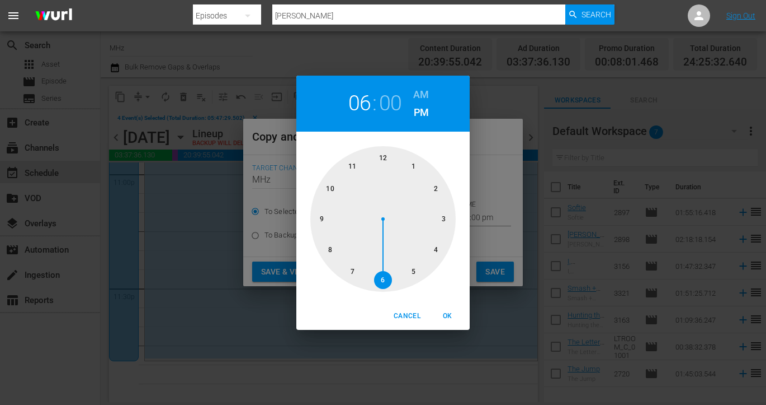
click at [383, 151] on div at bounding box center [383, 218] width 145 height 145
click at [423, 97] on h6 "AM" at bounding box center [421, 95] width 16 height 18
click at [447, 307] on button "OK" at bounding box center [448, 316] width 36 height 18
type input "12:00 am"
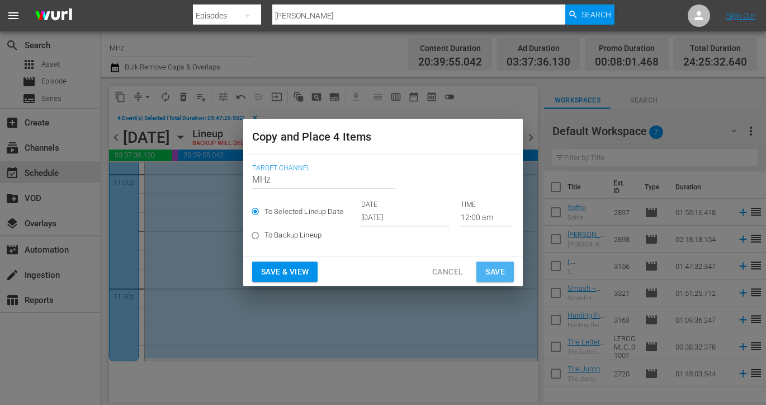
click at [495, 274] on span "Save" at bounding box center [496, 272] width 20 height 14
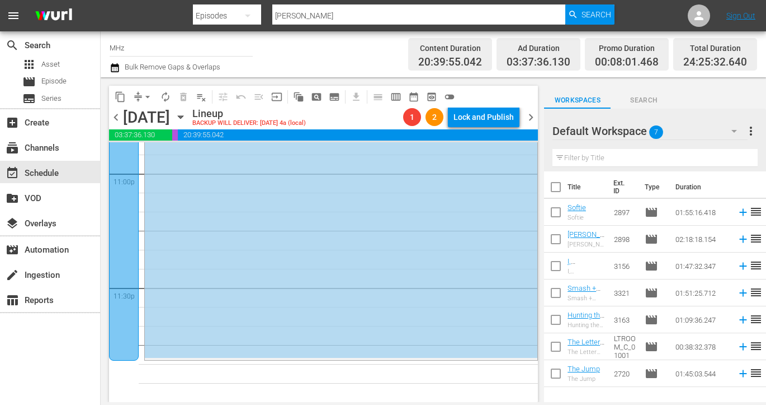
scroll to position [5219, 0]
click at [532, 115] on span "chevron_right" at bounding box center [531, 117] width 14 height 14
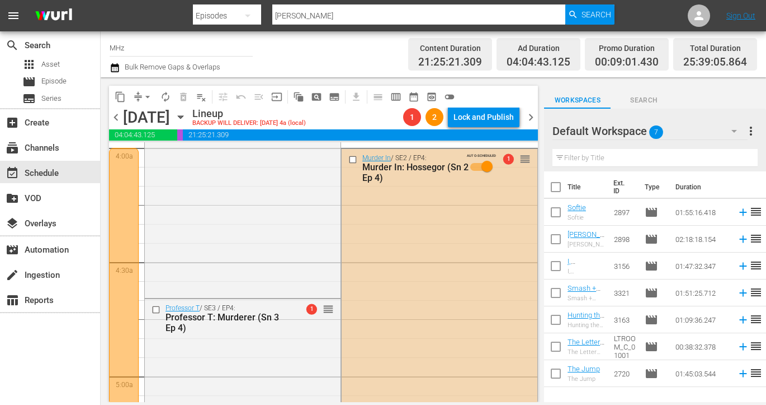
scroll to position [915, 0]
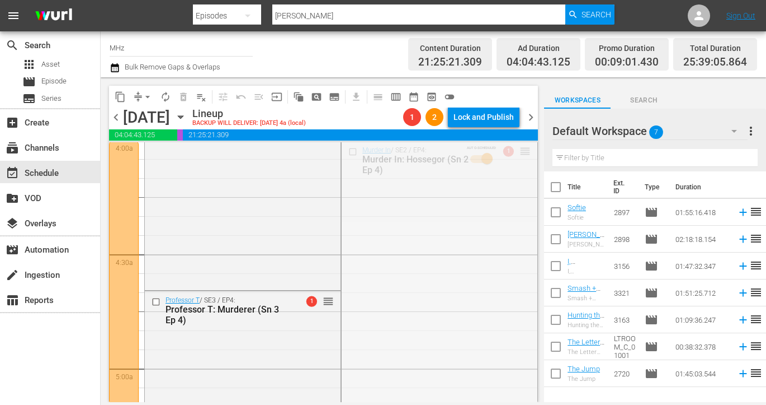
drag, startPoint x: 526, startPoint y: 151, endPoint x: 426, endPoint y: 389, distance: 258.0
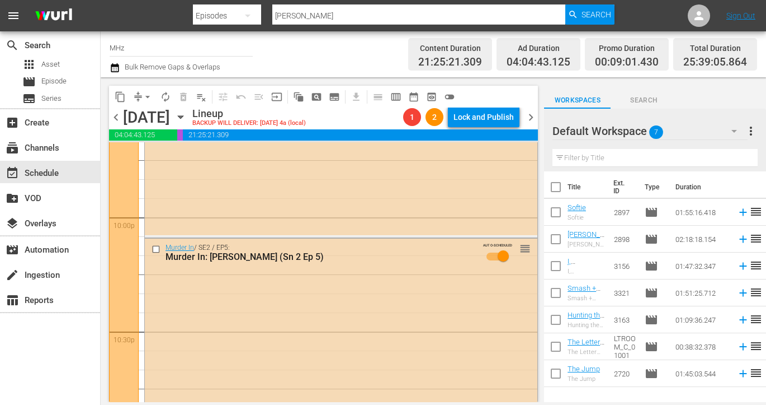
scroll to position [4912, 0]
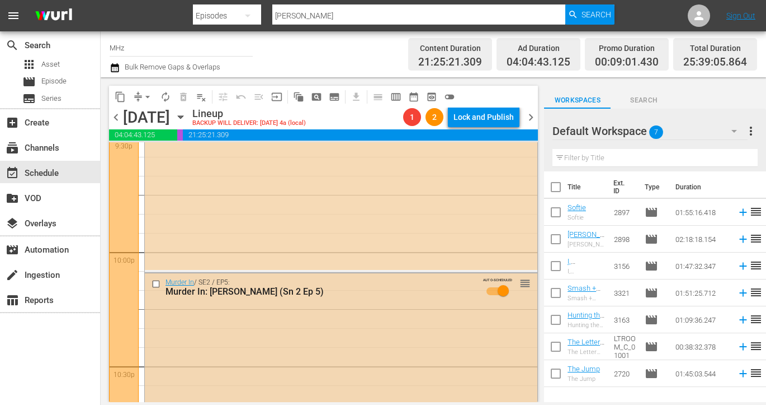
click at [156, 282] on input "checkbox" at bounding box center [158, 284] width 12 height 10
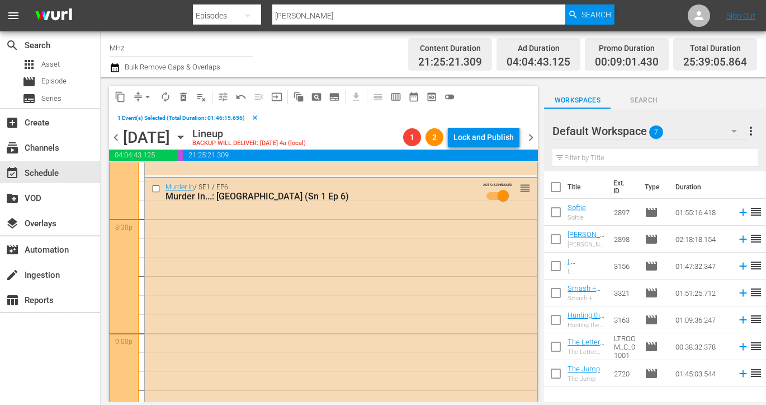
scroll to position [4492, 0]
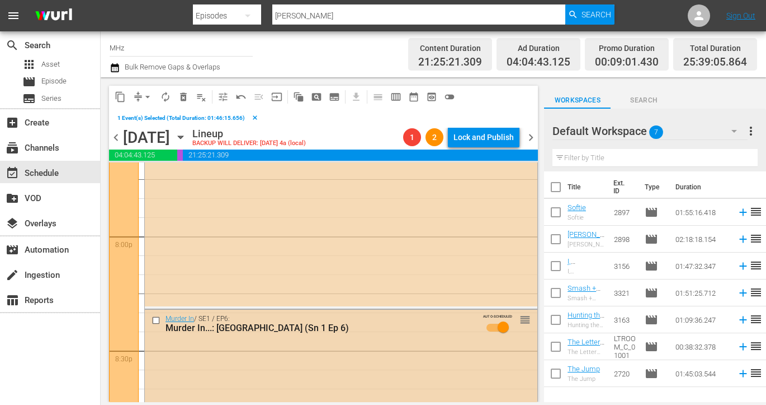
click at [157, 316] on input "checkbox" at bounding box center [158, 321] width 12 height 10
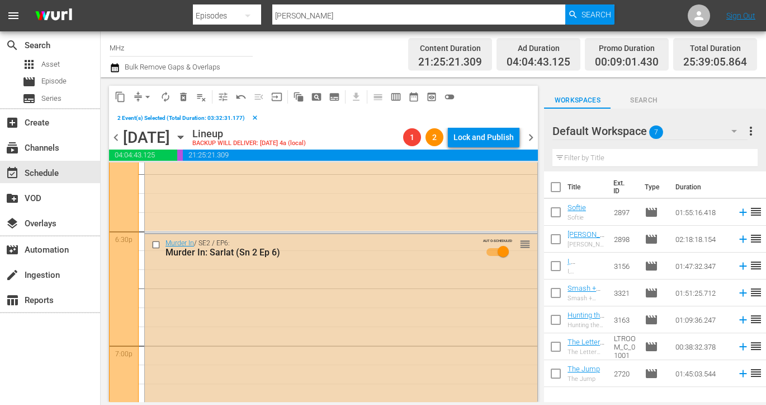
scroll to position [4122, 0]
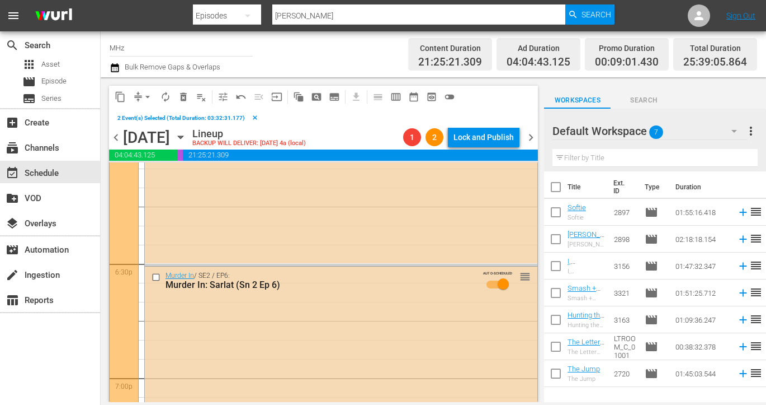
click at [528, 138] on span "chevron_right" at bounding box center [531, 137] width 14 height 14
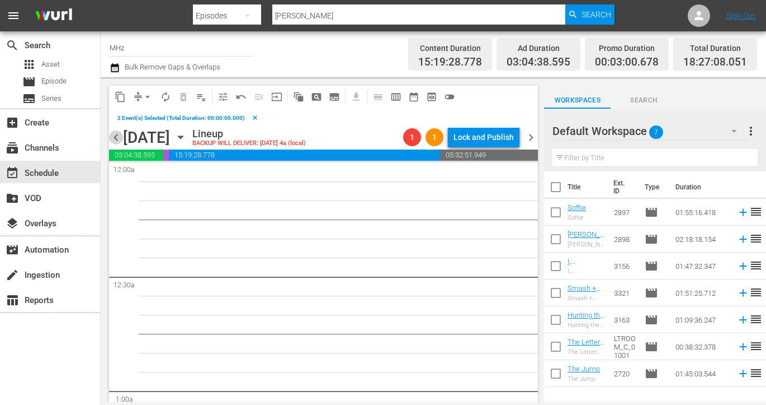
click at [121, 139] on span "chevron_left" at bounding box center [116, 137] width 14 height 14
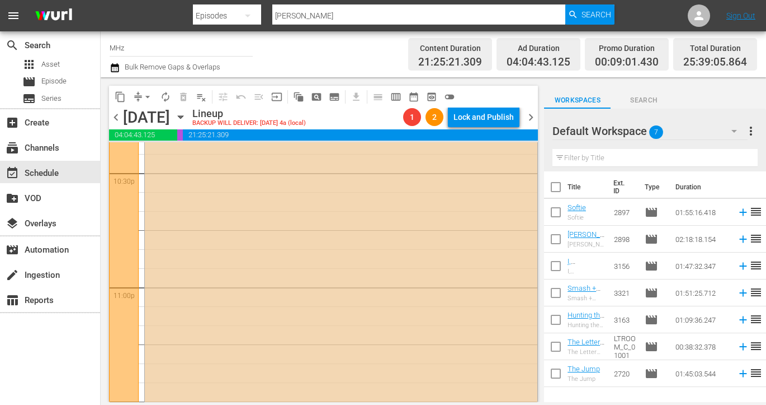
scroll to position [4943, 0]
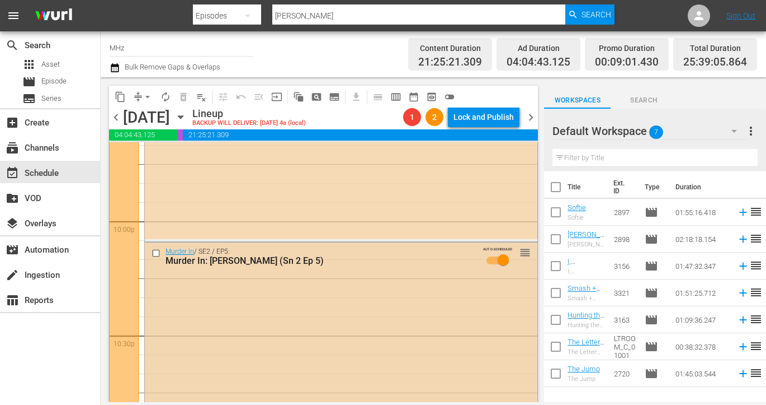
click at [156, 252] on input "checkbox" at bounding box center [158, 253] width 12 height 10
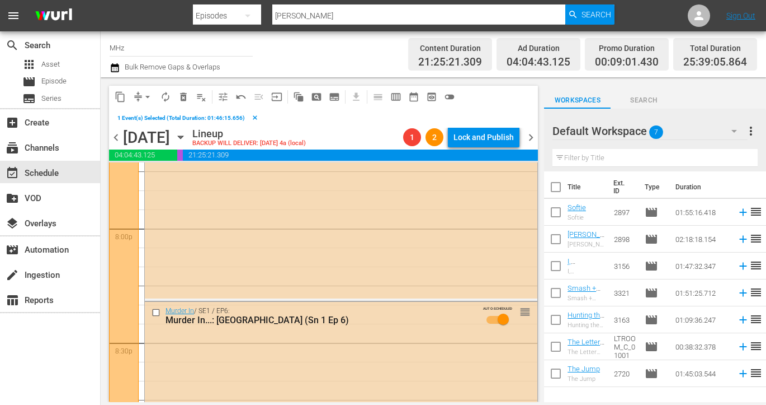
scroll to position [4477, 0]
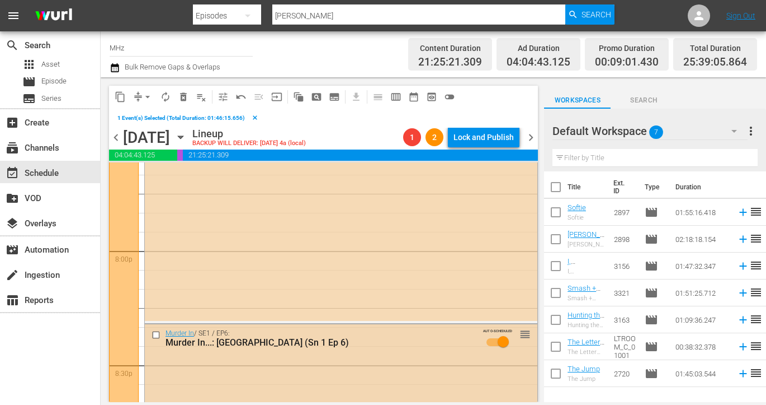
click at [157, 331] on input "checkbox" at bounding box center [158, 335] width 12 height 10
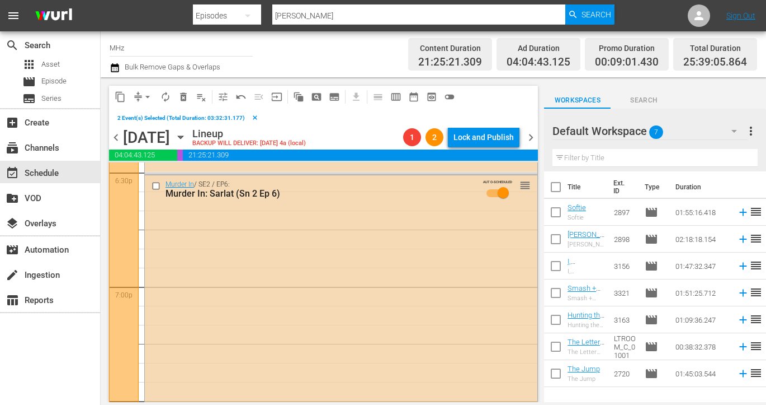
scroll to position [4130, 0]
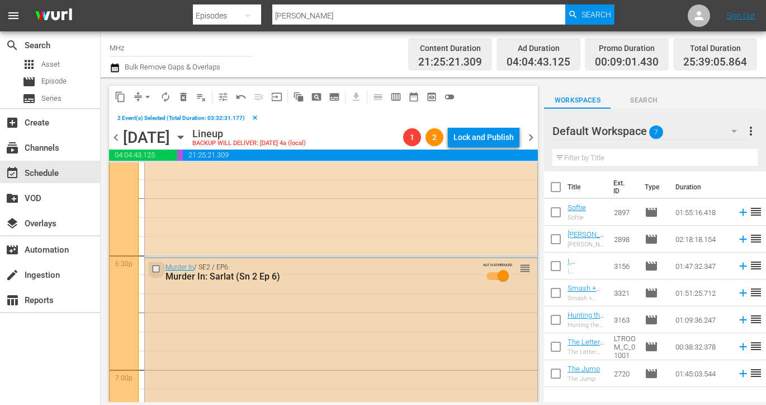
click at [156, 267] on input "checkbox" at bounding box center [158, 269] width 12 height 10
click at [117, 95] on span "content_copy" at bounding box center [120, 96] width 11 height 11
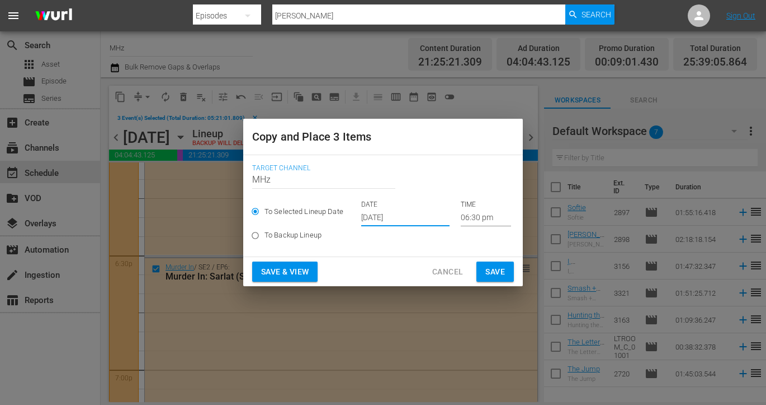
click at [387, 215] on input "[DATE]" at bounding box center [405, 217] width 88 height 17
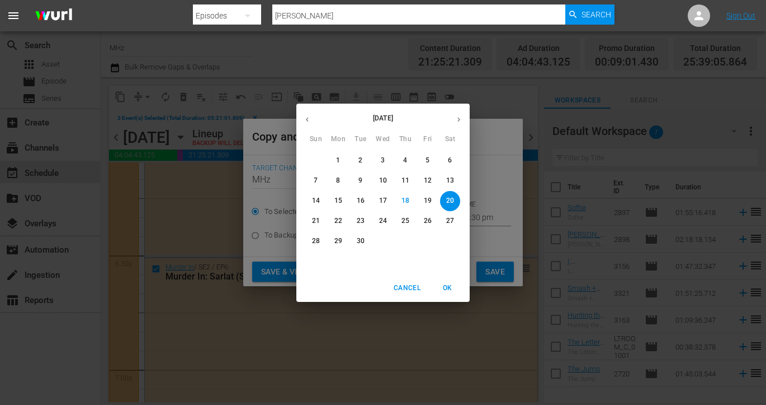
click at [462, 119] on icon "button" at bounding box center [459, 119] width 8 height 8
click at [324, 239] on span "26" at bounding box center [316, 241] width 20 height 10
type input "Oct 26th 2025"
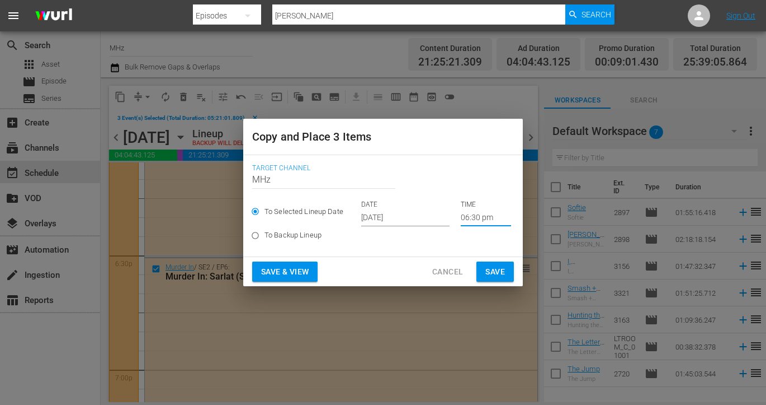
click at [474, 212] on input "06:30 pm" at bounding box center [486, 217] width 50 height 17
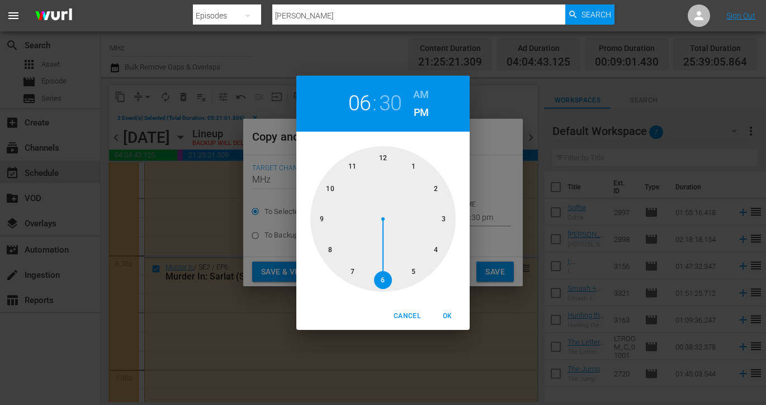
click at [383, 157] on div at bounding box center [383, 218] width 145 height 145
click at [429, 92] on div "12 : 30 AM PM" at bounding box center [383, 104] width 173 height 56
click at [411, 163] on div at bounding box center [383, 218] width 145 height 145
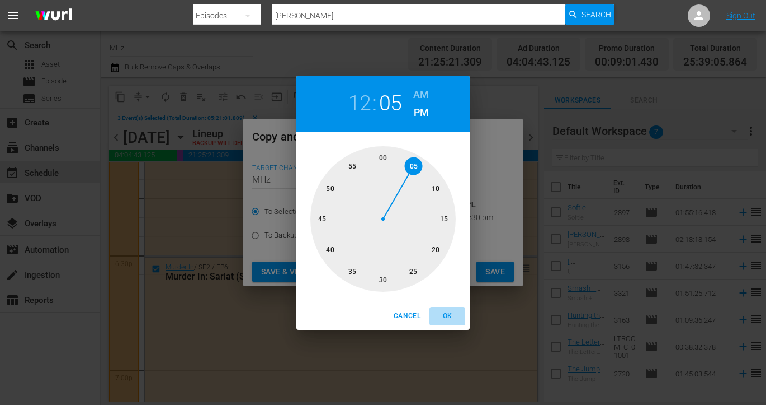
click at [450, 315] on span "OK" at bounding box center [447, 316] width 27 height 12
type input "12:05 pm"
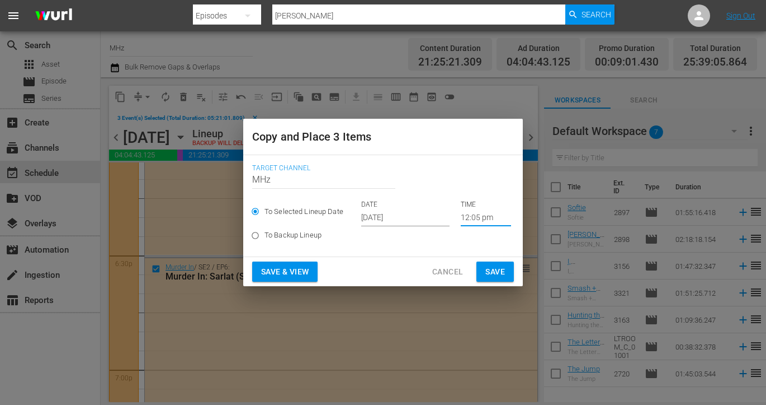
click at [511, 272] on button "Save" at bounding box center [495, 271] width 37 height 21
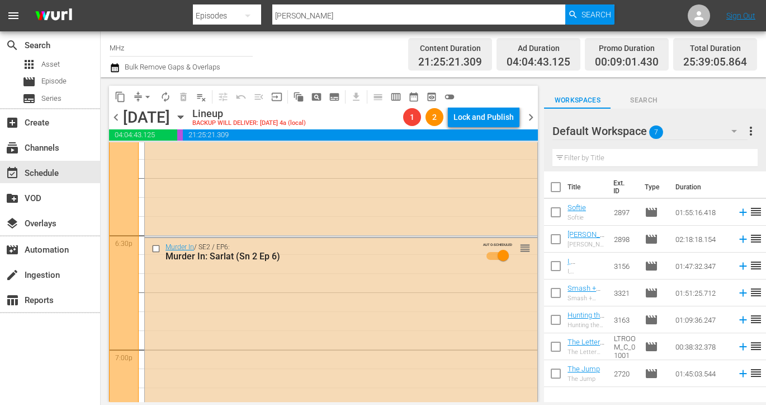
click at [532, 114] on span "chevron_right" at bounding box center [531, 117] width 14 height 14
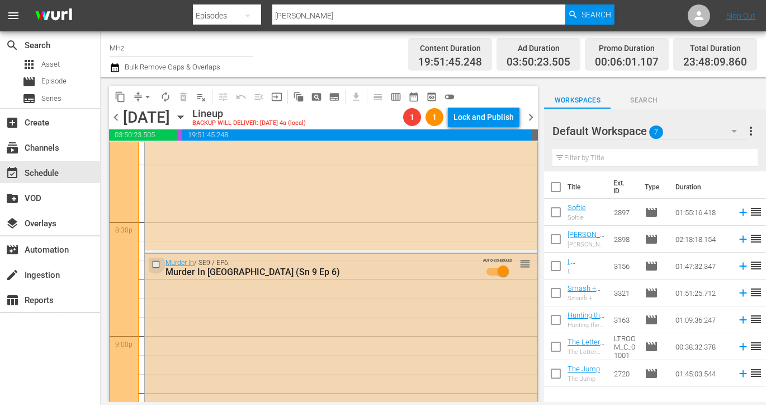
click at [154, 263] on input "checkbox" at bounding box center [158, 264] width 12 height 10
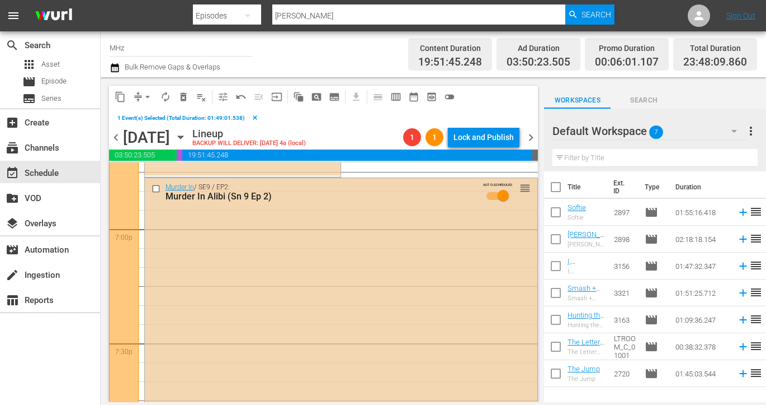
scroll to position [4221, 0]
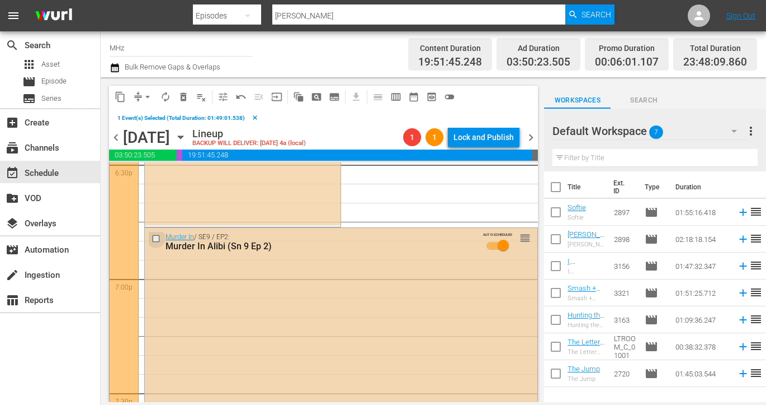
click at [155, 240] on input "checkbox" at bounding box center [158, 239] width 12 height 10
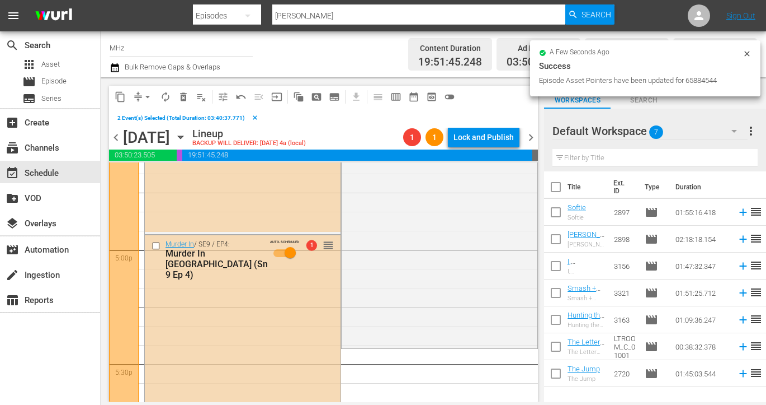
scroll to position [3740, 0]
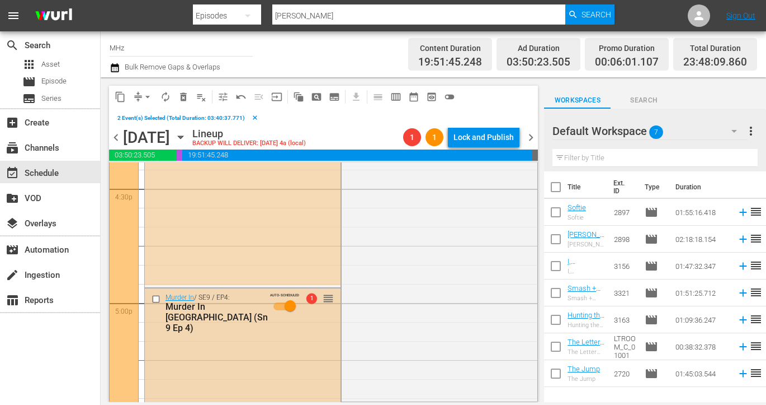
click at [158, 300] on input "checkbox" at bounding box center [158, 299] width 12 height 10
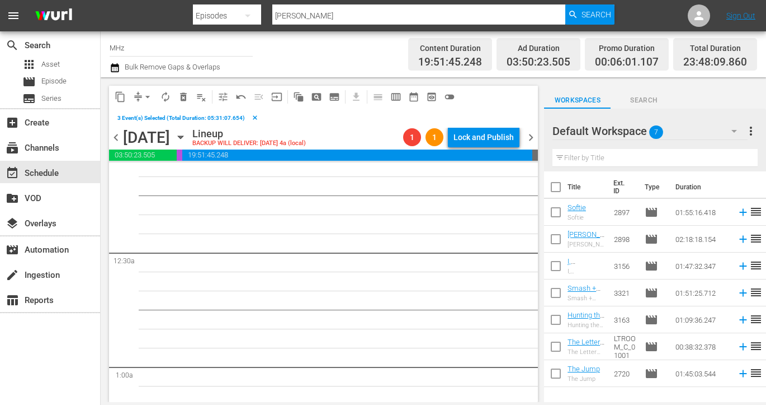
scroll to position [0, 0]
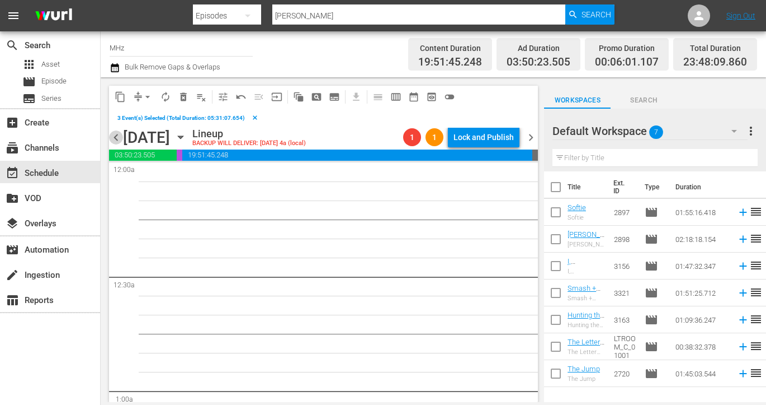
click at [117, 135] on span "chevron_left" at bounding box center [116, 137] width 14 height 14
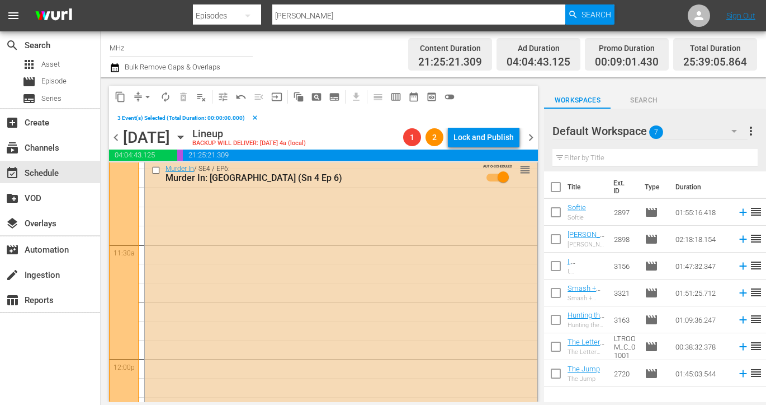
scroll to position [3253, 0]
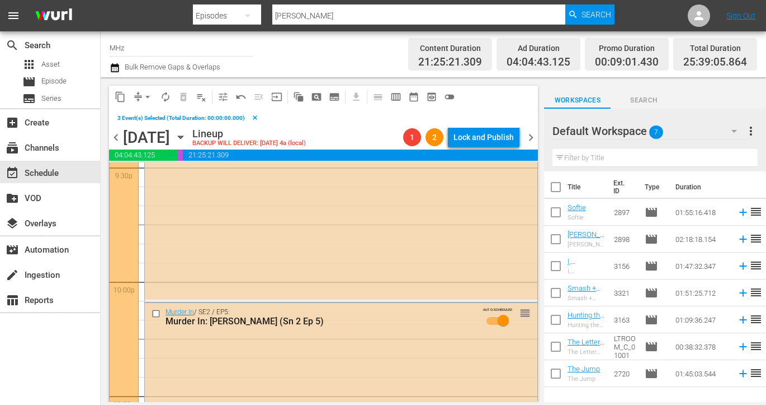
scroll to position [4863, 0]
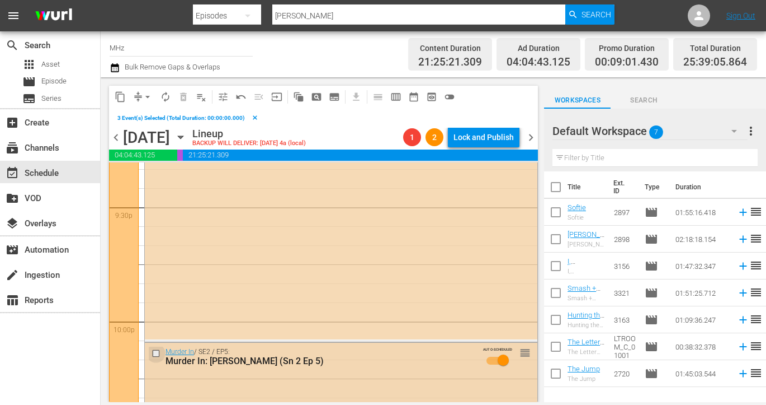
click at [157, 351] on input "checkbox" at bounding box center [158, 353] width 12 height 10
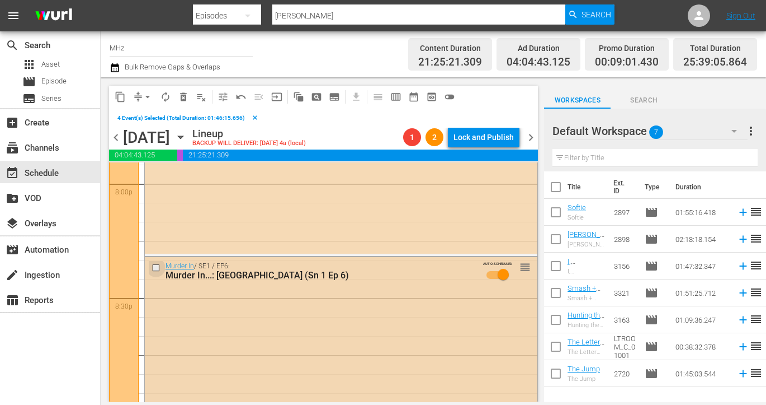
click at [156, 269] on input "checkbox" at bounding box center [158, 268] width 12 height 10
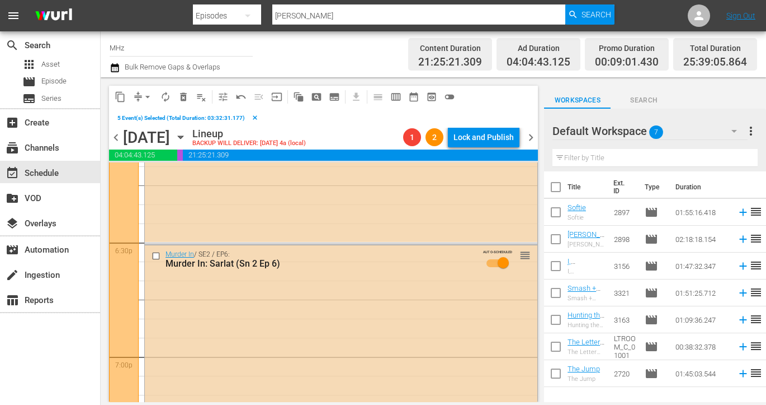
scroll to position [4127, 0]
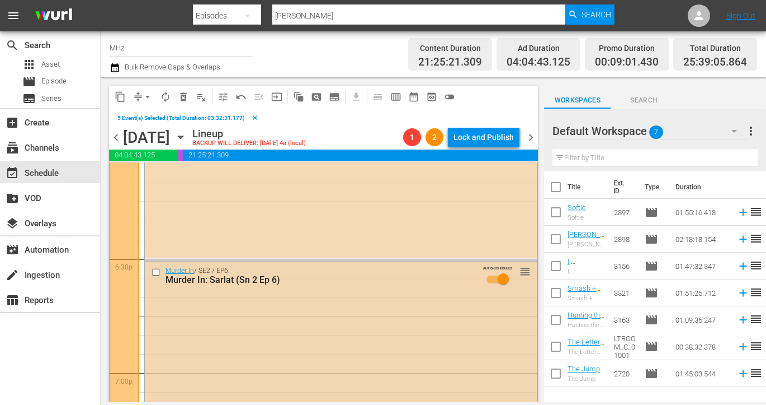
click at [156, 269] on input "checkbox" at bounding box center [158, 272] width 12 height 10
click at [121, 93] on span "content_copy" at bounding box center [120, 96] width 11 height 11
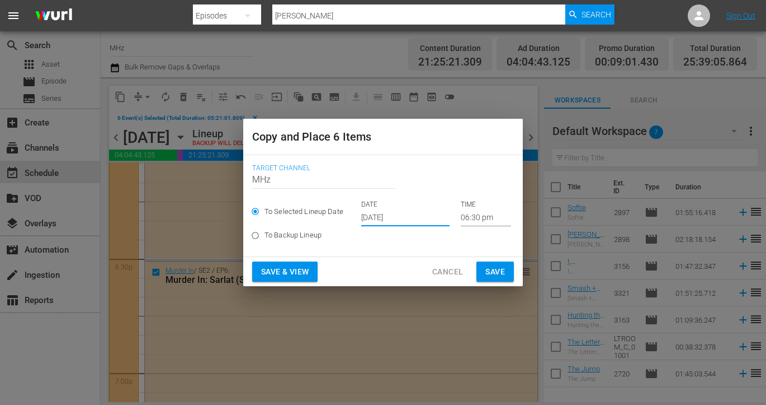
click at [383, 215] on input "[DATE]" at bounding box center [405, 217] width 88 height 17
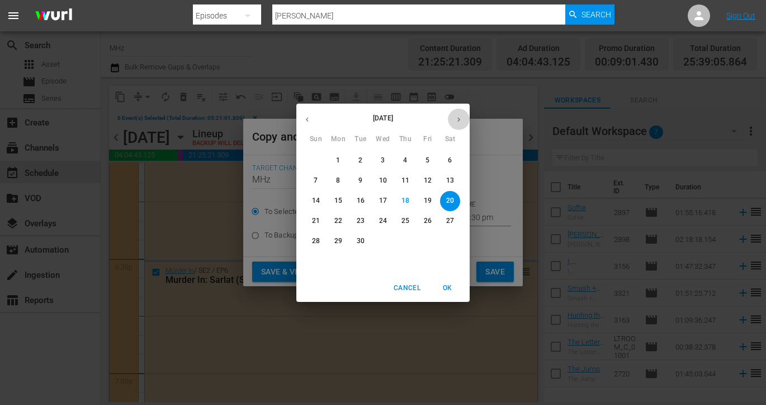
click at [462, 121] on icon "button" at bounding box center [459, 119] width 8 height 8
click at [314, 239] on p "26" at bounding box center [316, 241] width 8 height 10
type input "Oct 26th 2025"
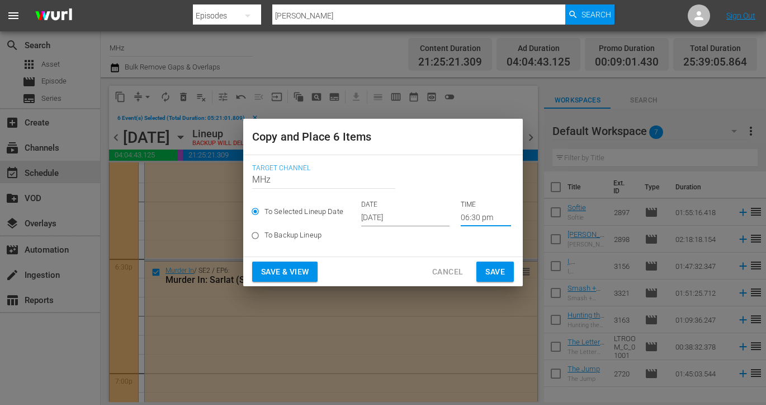
click at [461, 214] on input "06:30 pm" at bounding box center [486, 217] width 50 height 17
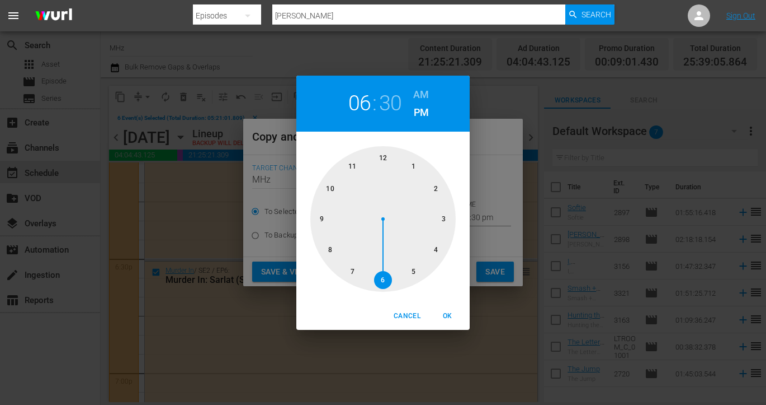
click at [427, 91] on h6 "AM" at bounding box center [421, 95] width 16 height 18
click at [386, 156] on div at bounding box center [383, 218] width 145 height 145
click at [418, 161] on div at bounding box center [383, 218] width 145 height 145
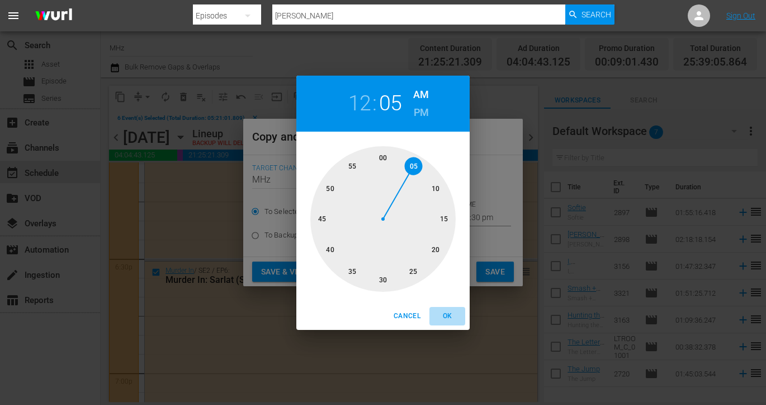
click at [454, 321] on span "OK" at bounding box center [447, 316] width 27 height 12
type input "12:05 am"
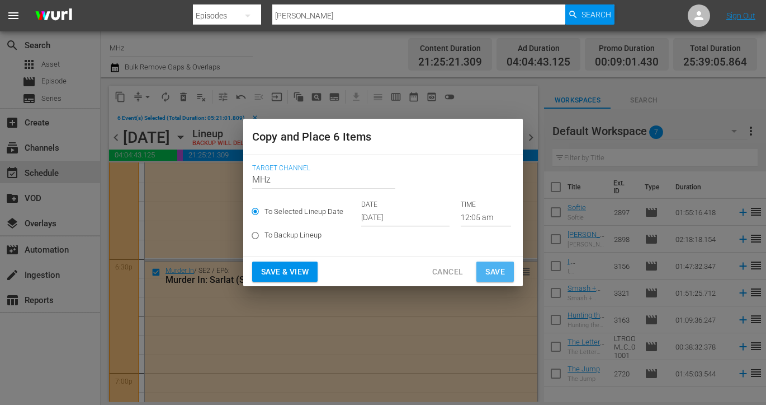
click at [506, 269] on button "Save" at bounding box center [495, 271] width 37 height 21
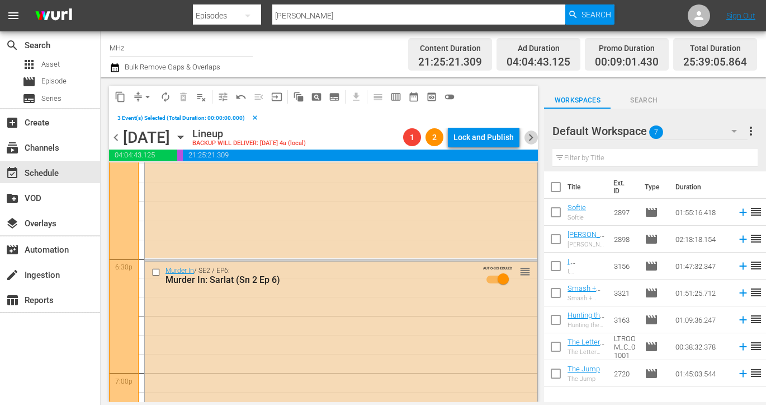
click at [529, 141] on span "chevron_right" at bounding box center [531, 137] width 14 height 14
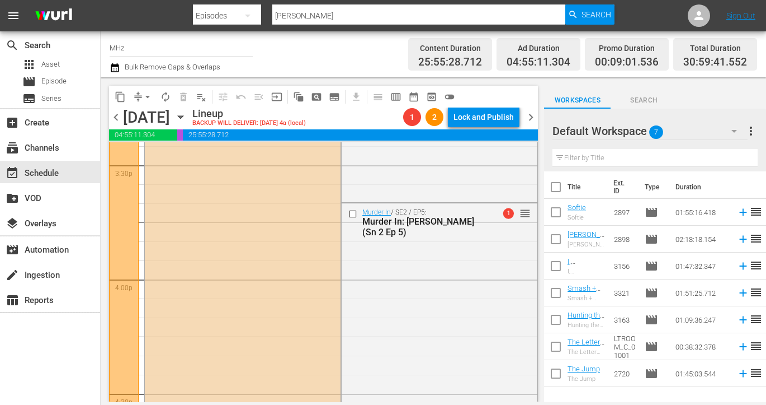
scroll to position [3440, 0]
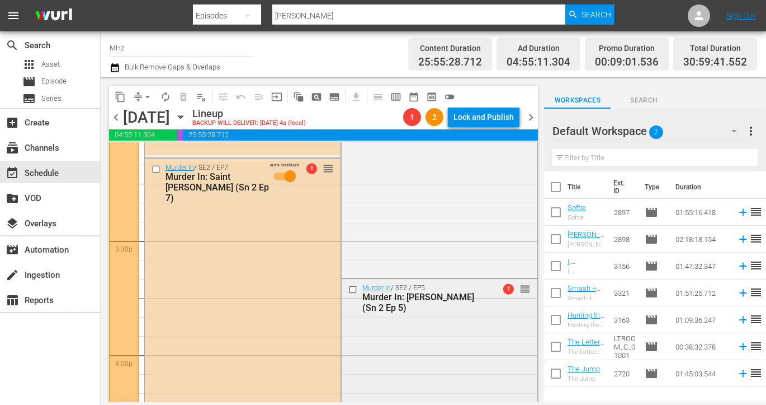
click at [354, 289] on input "checkbox" at bounding box center [355, 289] width 12 height 10
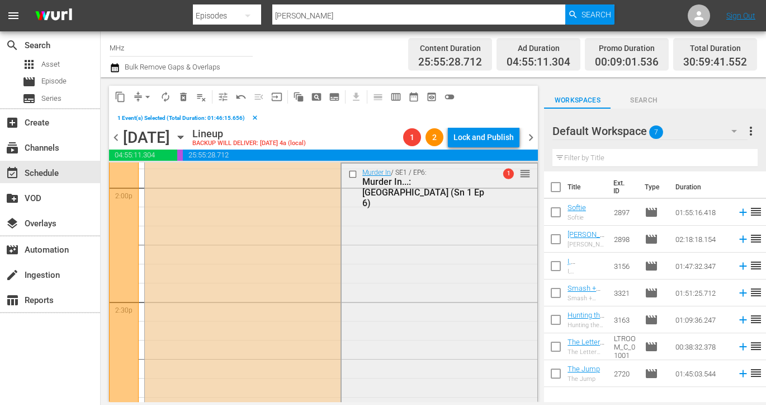
scroll to position [3142, 0]
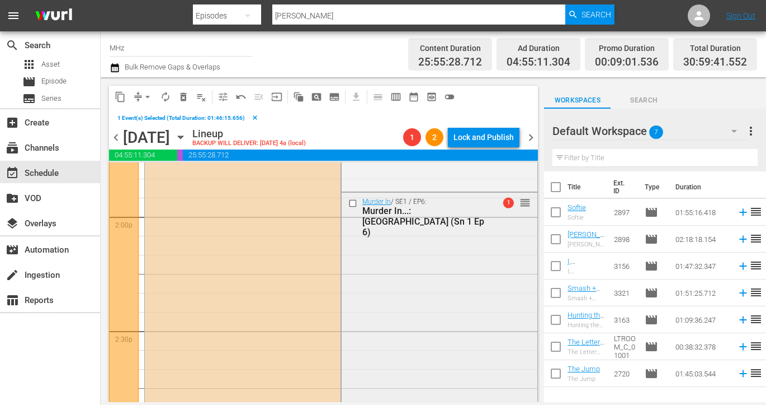
click at [354, 203] on input "checkbox" at bounding box center [355, 203] width 12 height 10
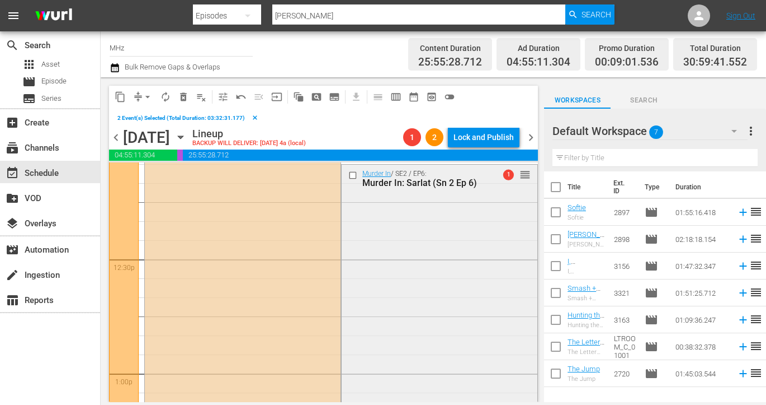
scroll to position [2707, 0]
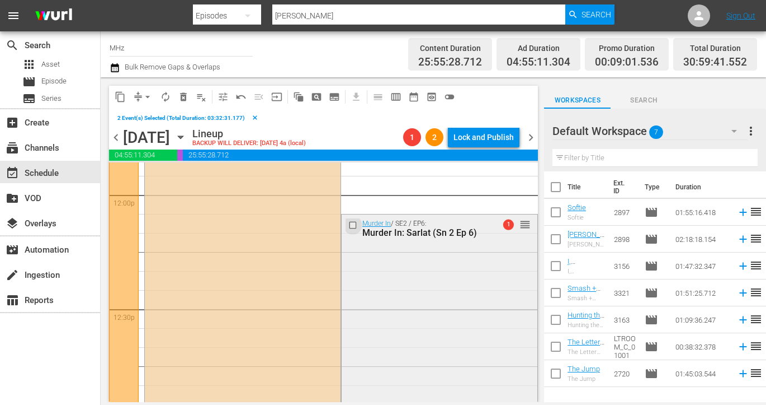
click at [352, 222] on input "checkbox" at bounding box center [355, 225] width 12 height 10
click at [186, 99] on span "delete_forever_outlined" at bounding box center [183, 96] width 11 height 11
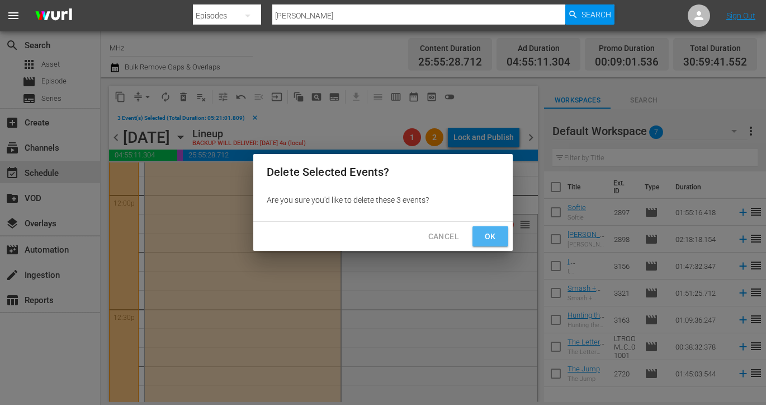
click at [479, 234] on button "Ok" at bounding box center [491, 236] width 36 height 21
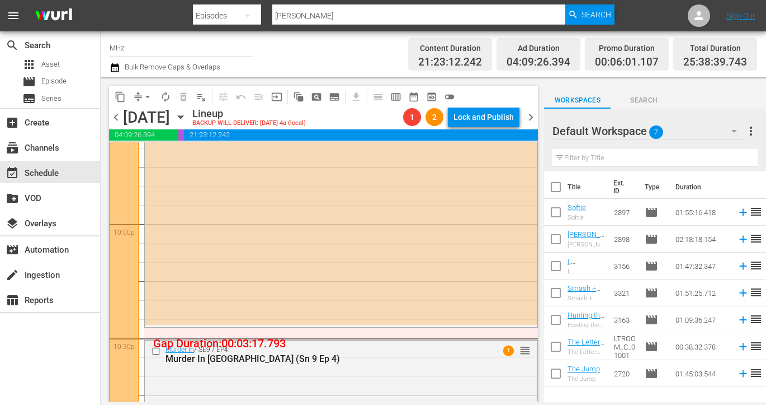
scroll to position [4963, 0]
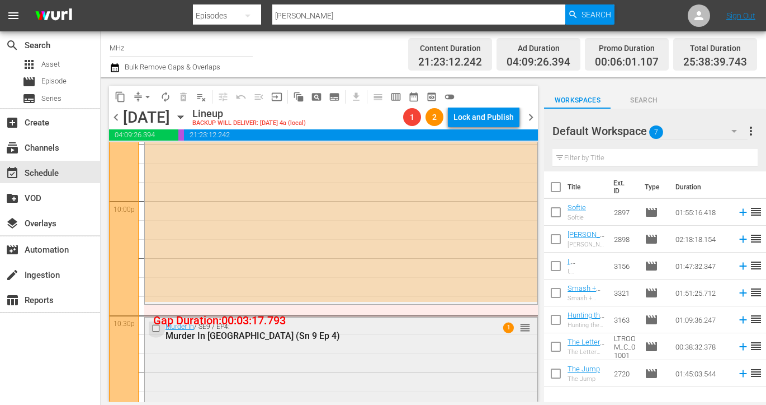
click at [153, 326] on input "checkbox" at bounding box center [158, 328] width 12 height 10
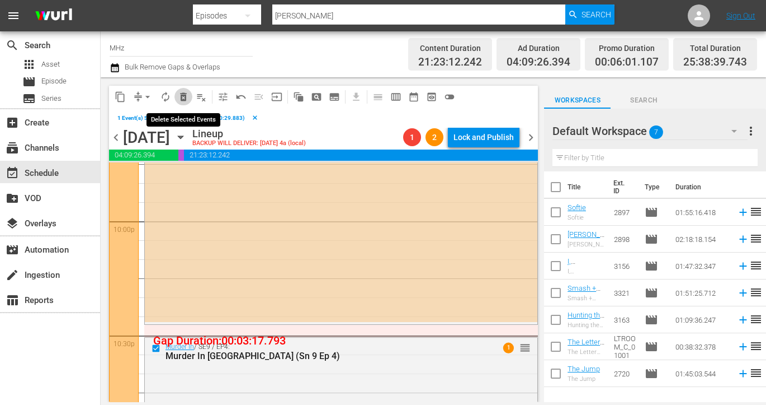
click at [185, 95] on span "delete_forever_outlined" at bounding box center [183, 96] width 11 height 11
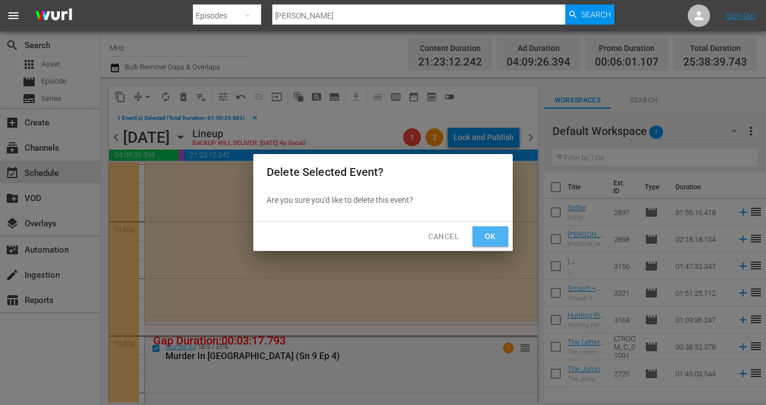
click at [482, 234] on span "Ok" at bounding box center [491, 236] width 18 height 14
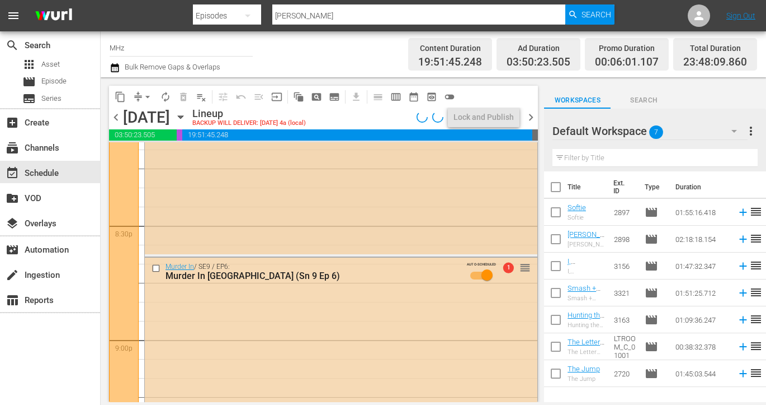
scroll to position [4593, 0]
click at [156, 269] on input "checkbox" at bounding box center [158, 271] width 12 height 10
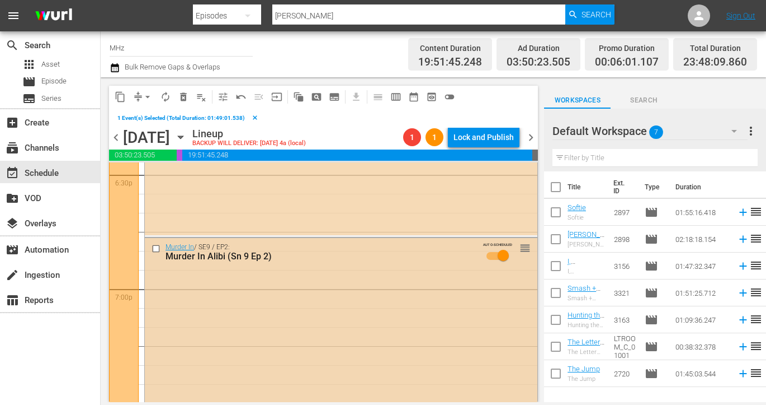
click at [156, 247] on input "checkbox" at bounding box center [158, 249] width 12 height 10
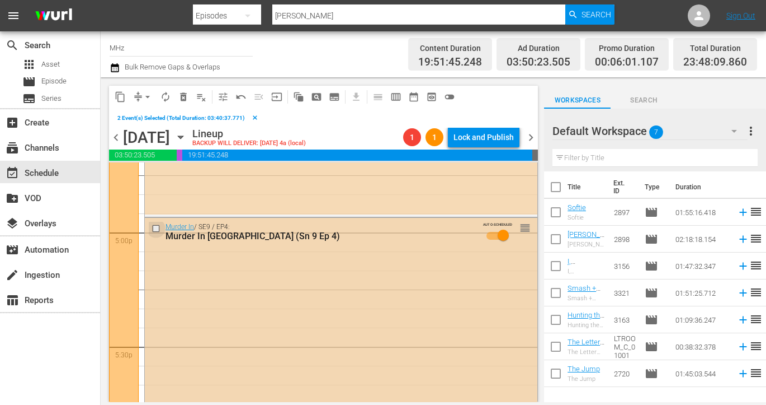
click at [154, 229] on input "checkbox" at bounding box center [158, 229] width 12 height 10
click at [119, 97] on span "content_copy" at bounding box center [120, 96] width 11 height 11
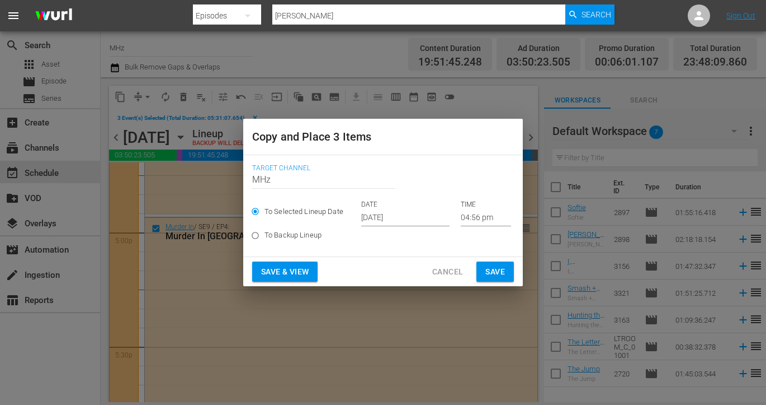
click at [393, 216] on input "[DATE]" at bounding box center [405, 217] width 88 height 17
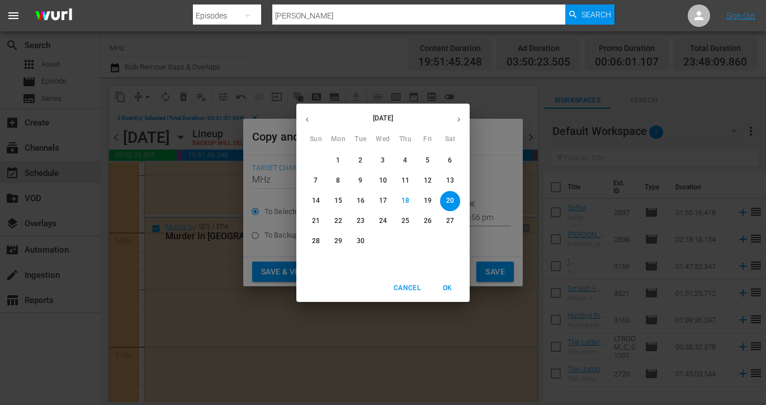
click at [459, 118] on icon "button" at bounding box center [459, 119] width 8 height 8
click at [339, 234] on button "27" at bounding box center [338, 241] width 20 height 20
type input "[DATE]"
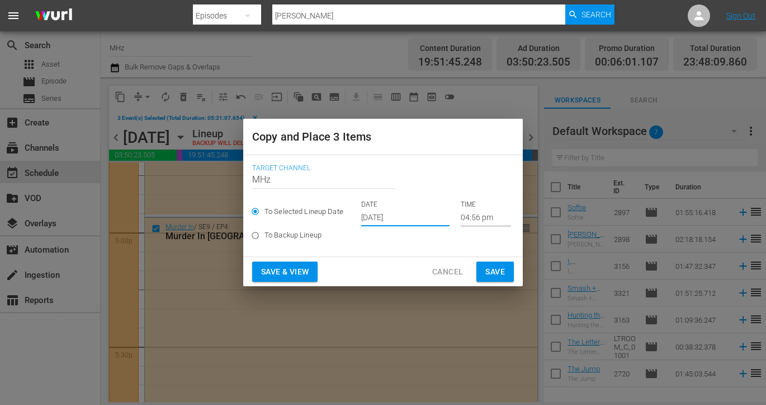
click at [464, 214] on input "04:56 pm" at bounding box center [486, 217] width 50 height 17
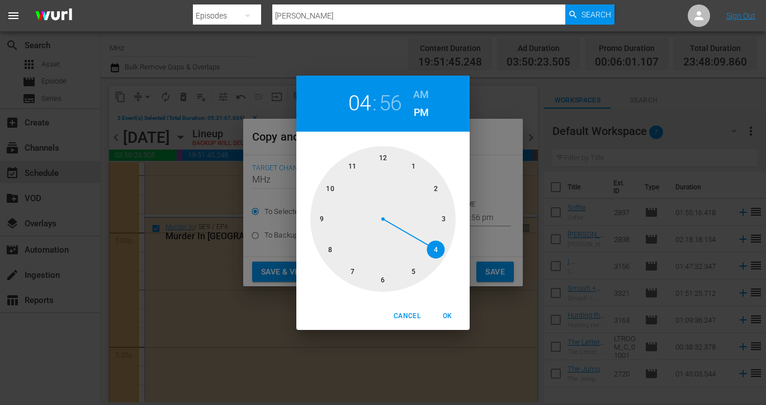
click at [426, 96] on h6 "AM" at bounding box center [421, 95] width 16 height 18
click at [377, 164] on div at bounding box center [383, 218] width 145 height 145
click at [416, 166] on div at bounding box center [383, 218] width 145 height 145
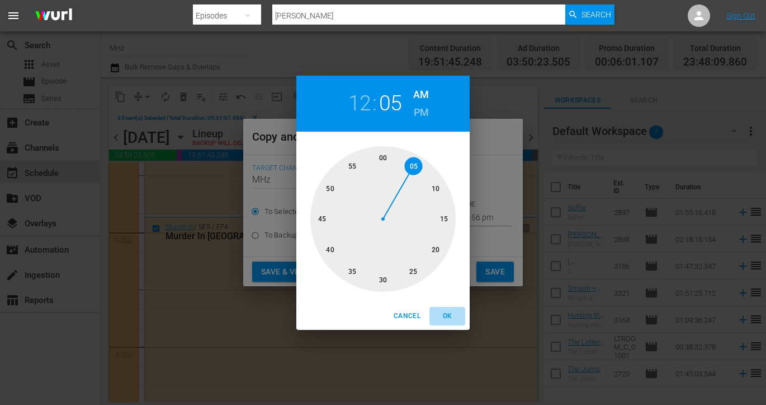
click at [448, 311] on span "OK" at bounding box center [447, 316] width 27 height 12
type input "12:05 am"
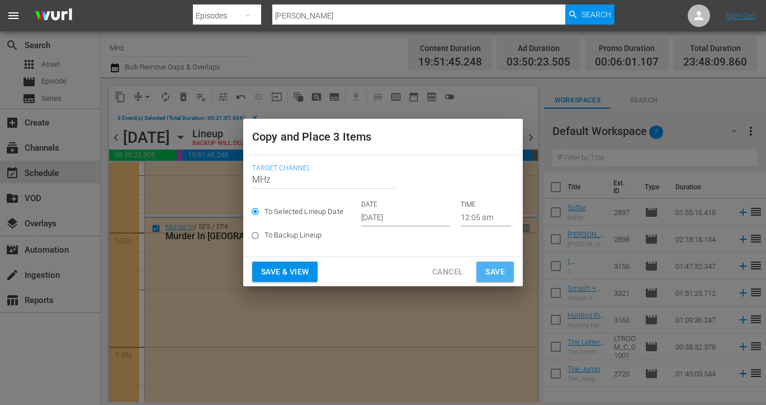
click at [494, 269] on span "Save" at bounding box center [496, 272] width 20 height 14
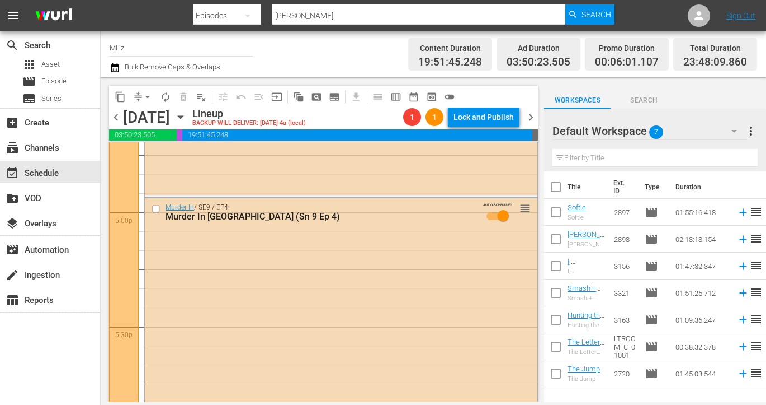
click at [530, 122] on span "chevron_right" at bounding box center [531, 117] width 14 height 14
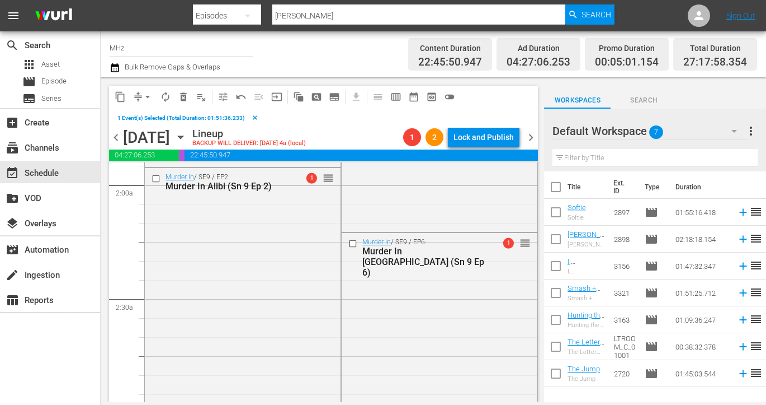
scroll to position [406, 0]
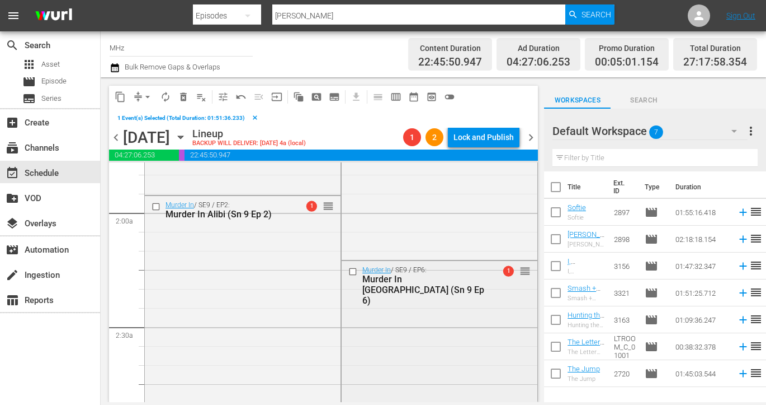
click at [353, 270] on input "checkbox" at bounding box center [355, 272] width 12 height 10
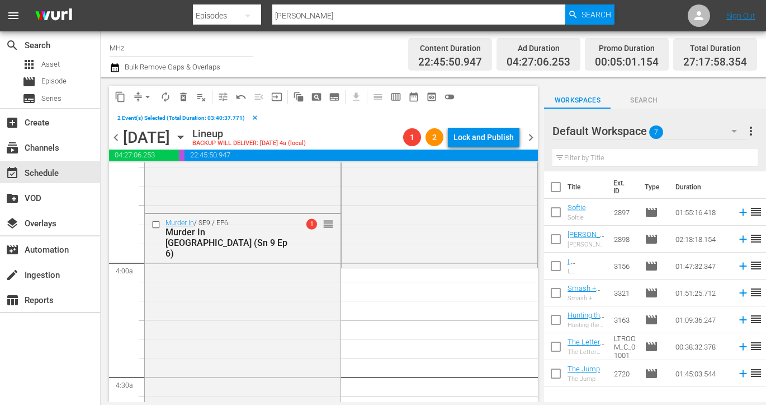
scroll to position [817, 0]
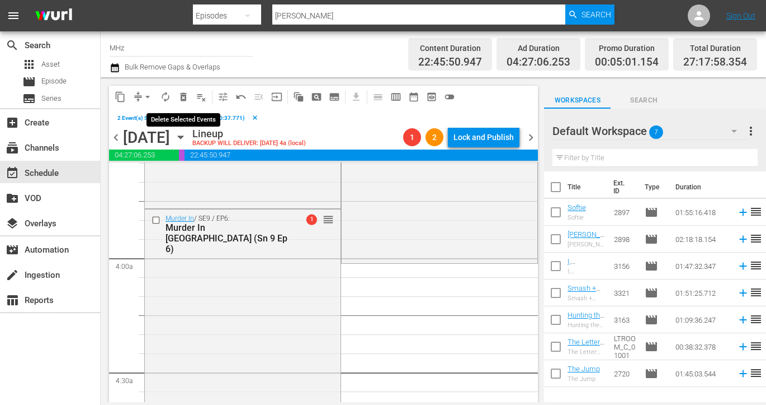
click at [185, 96] on span "delete_forever_outlined" at bounding box center [183, 96] width 11 height 11
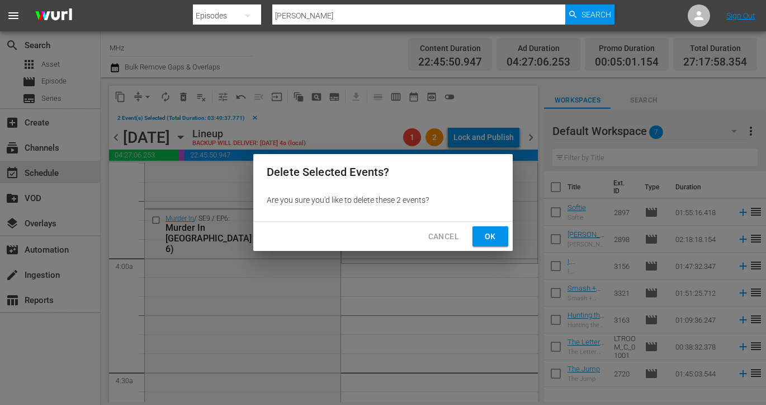
click at [486, 237] on span "Ok" at bounding box center [491, 236] width 18 height 14
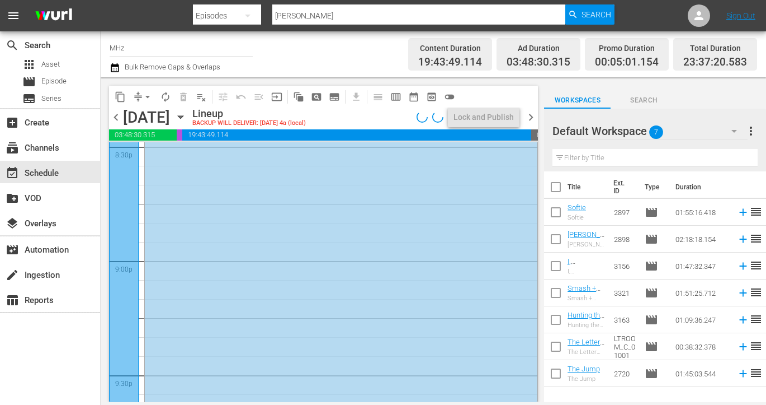
scroll to position [5218, 0]
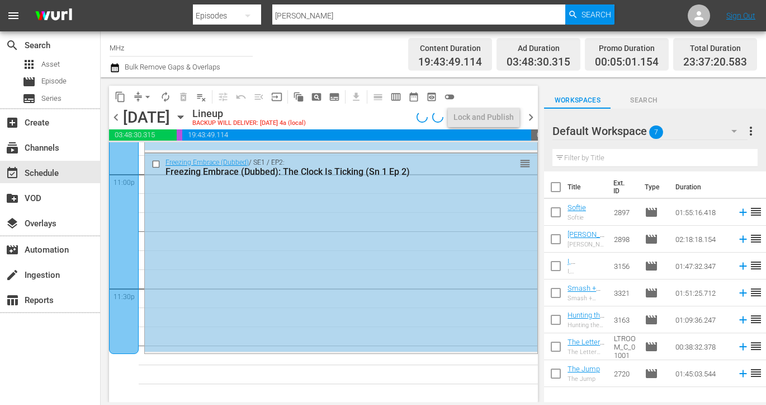
click at [158, 164] on input "checkbox" at bounding box center [158, 164] width 12 height 10
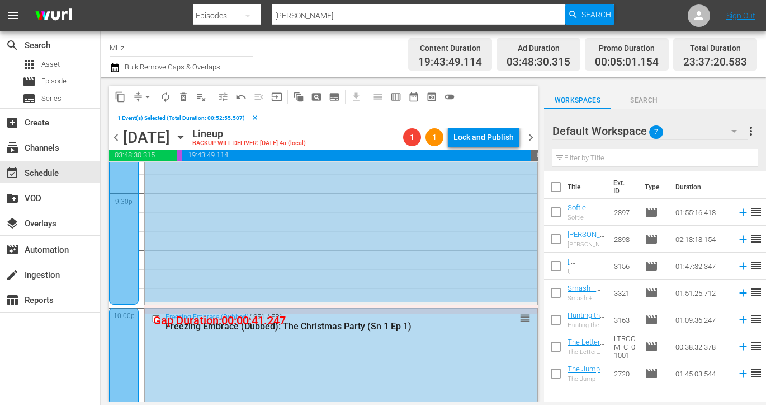
scroll to position [4853, 0]
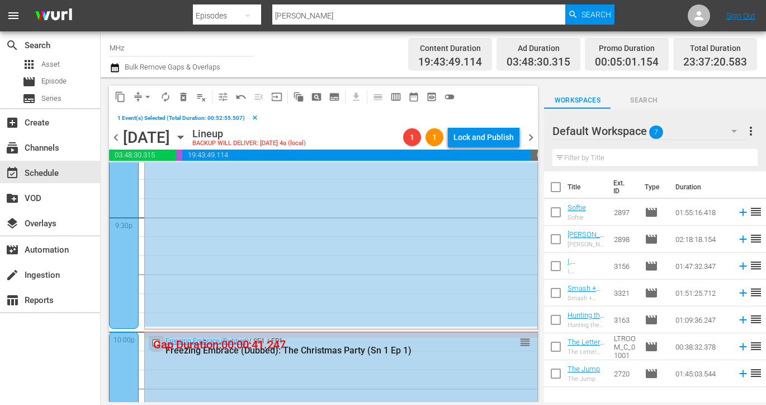
click at [157, 340] on input "checkbox" at bounding box center [158, 343] width 12 height 10
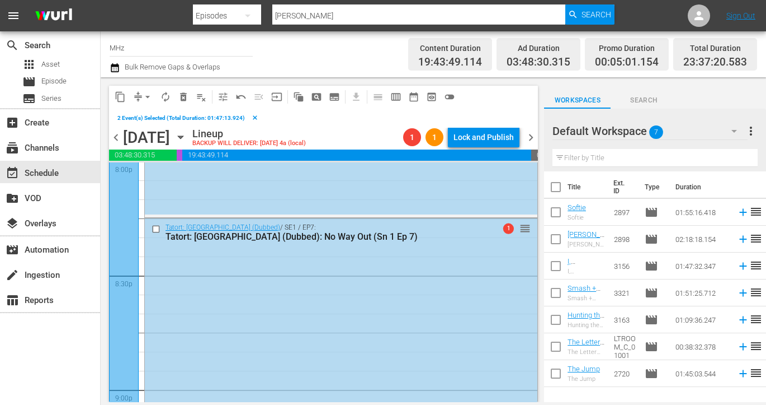
scroll to position [4516, 0]
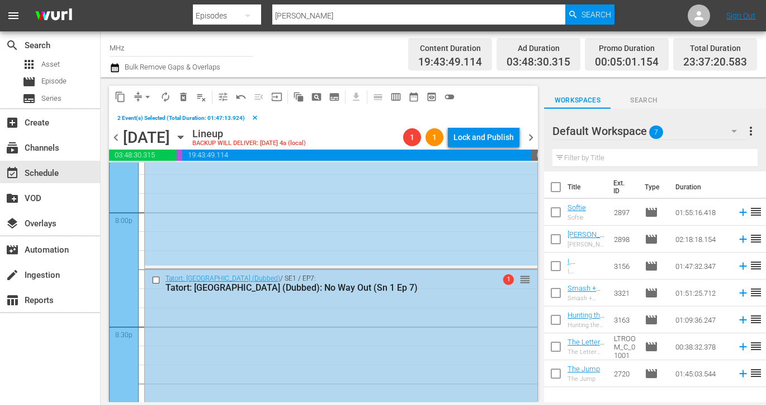
click at [156, 281] on input "checkbox" at bounding box center [158, 280] width 12 height 10
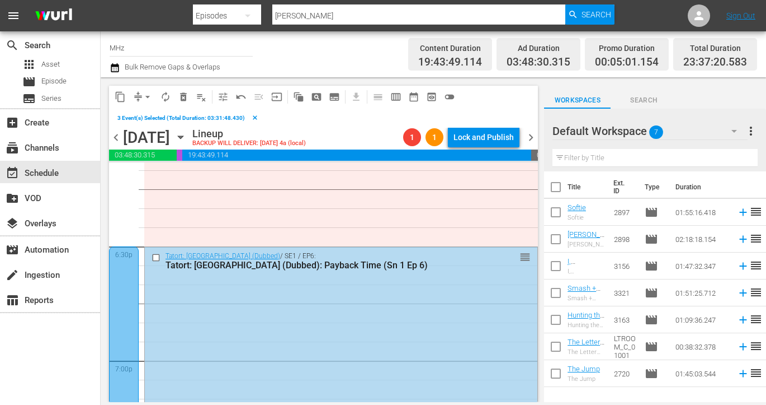
scroll to position [4094, 0]
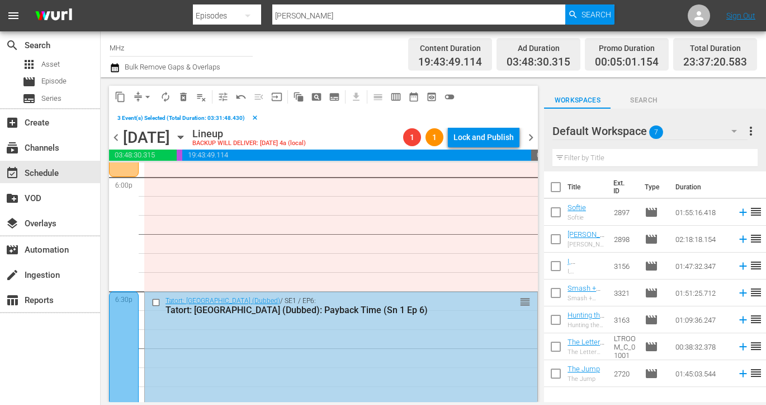
click at [155, 298] on input "checkbox" at bounding box center [158, 302] width 12 height 10
click at [121, 96] on span "content_copy" at bounding box center [120, 96] width 11 height 11
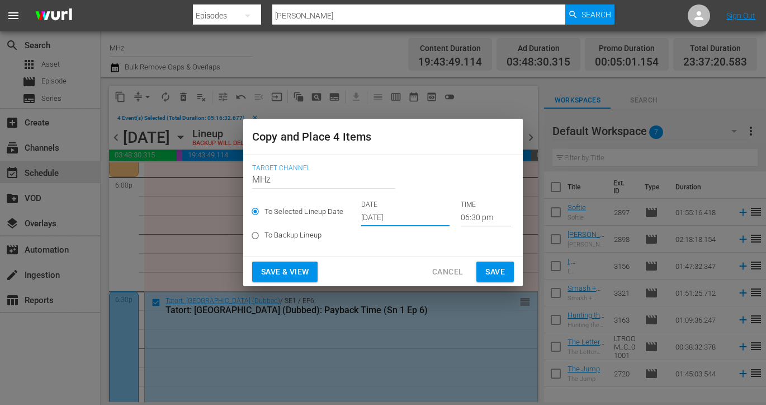
click at [381, 216] on input "[DATE]" at bounding box center [405, 217] width 88 height 17
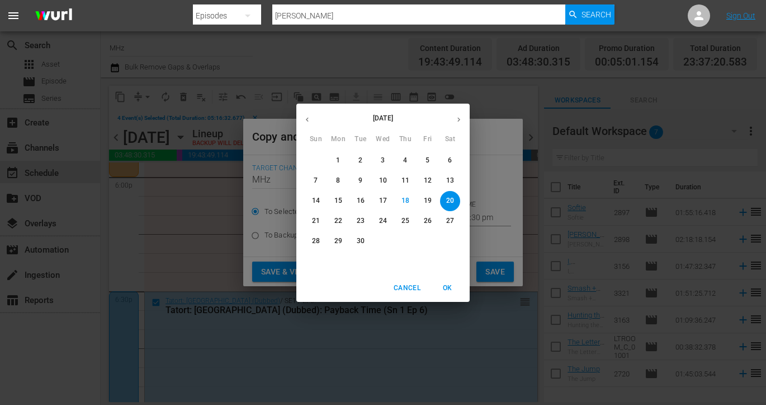
click at [464, 120] on button "button" at bounding box center [459, 120] width 22 height 22
click at [365, 243] on span "28" at bounding box center [361, 241] width 20 height 10
type input "Oct 28th 2025"
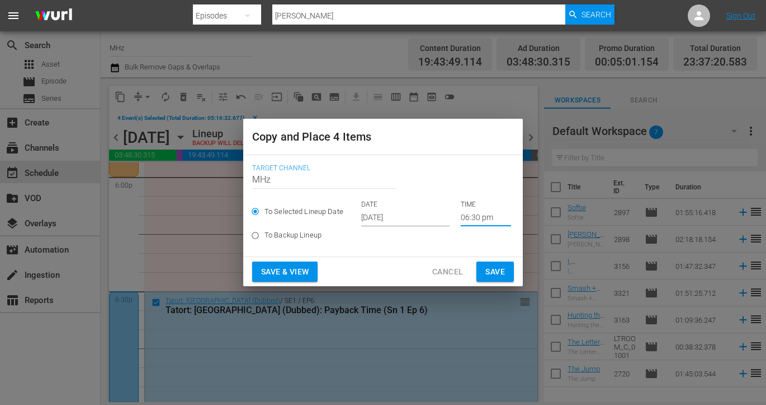
click at [461, 215] on input "06:30 pm" at bounding box center [486, 217] width 50 height 17
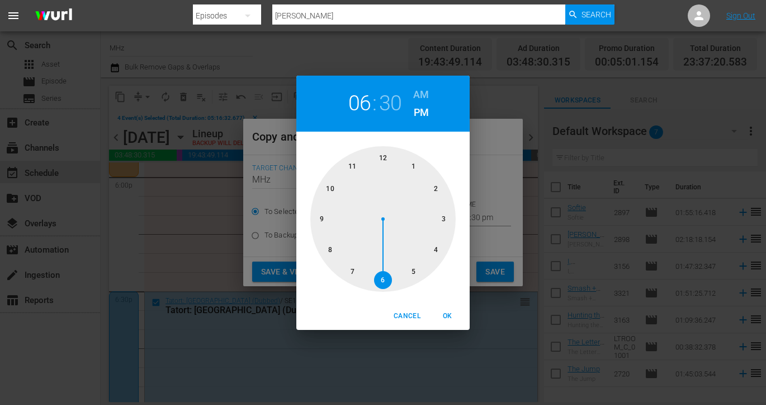
click at [422, 96] on h6 "AM" at bounding box center [421, 95] width 16 height 18
click at [388, 159] on div at bounding box center [383, 218] width 145 height 145
click at [417, 163] on div at bounding box center [383, 218] width 145 height 145
click at [451, 318] on span "OK" at bounding box center [447, 316] width 27 height 12
type input "12:05 am"
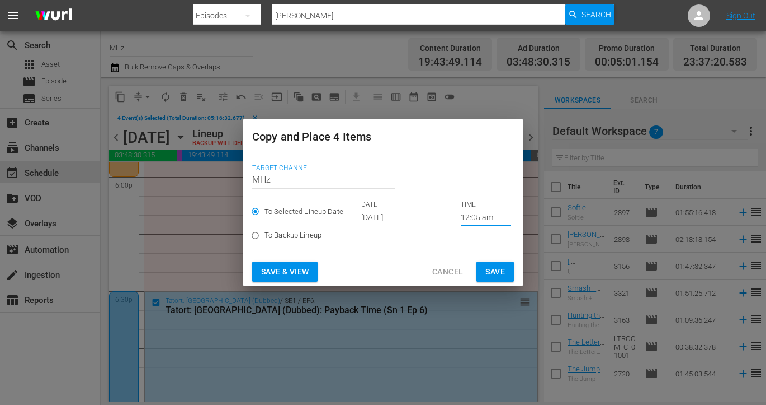
click at [504, 281] on button "Save" at bounding box center [495, 271] width 37 height 21
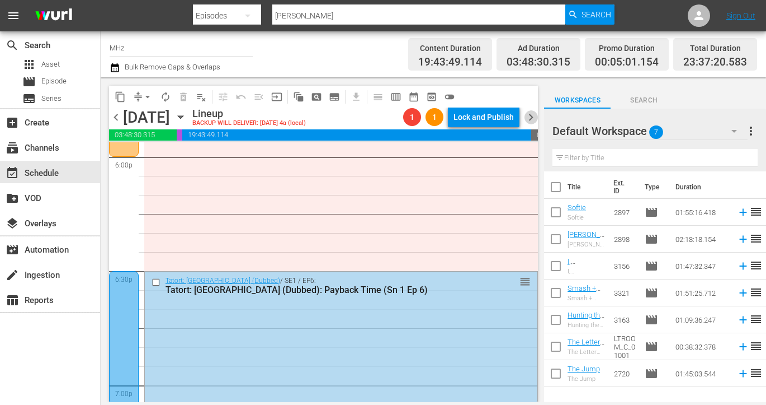
click at [530, 121] on span "chevron_right" at bounding box center [531, 117] width 14 height 14
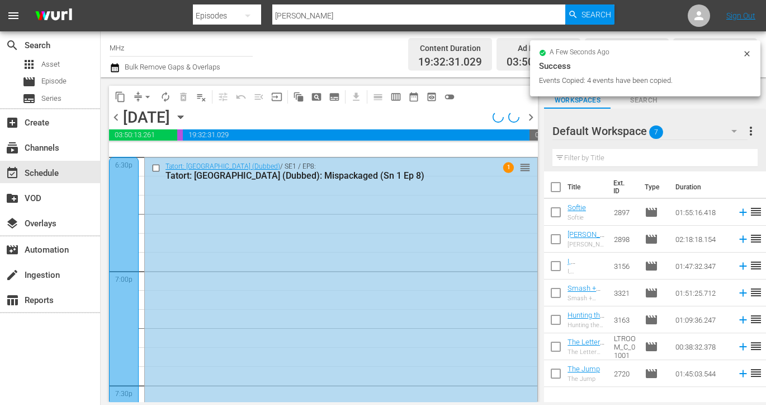
scroll to position [4133, 0]
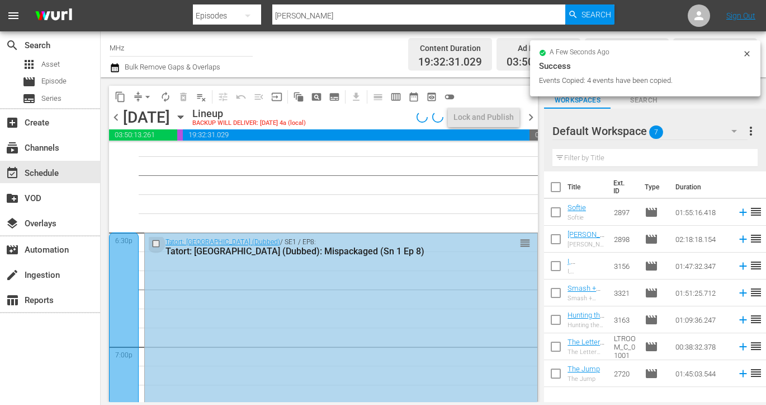
click at [155, 242] on input "checkbox" at bounding box center [158, 244] width 12 height 10
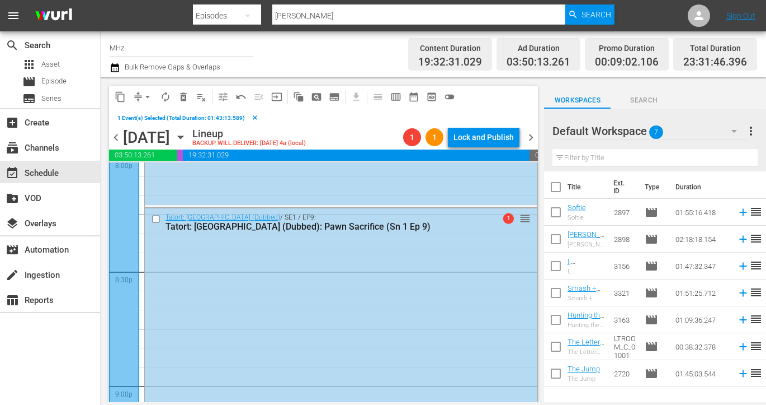
scroll to position [4598, 0]
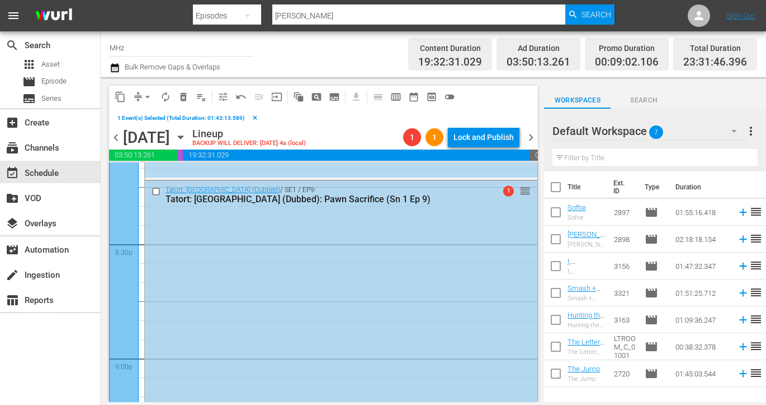
click at [156, 189] on input "checkbox" at bounding box center [158, 192] width 12 height 10
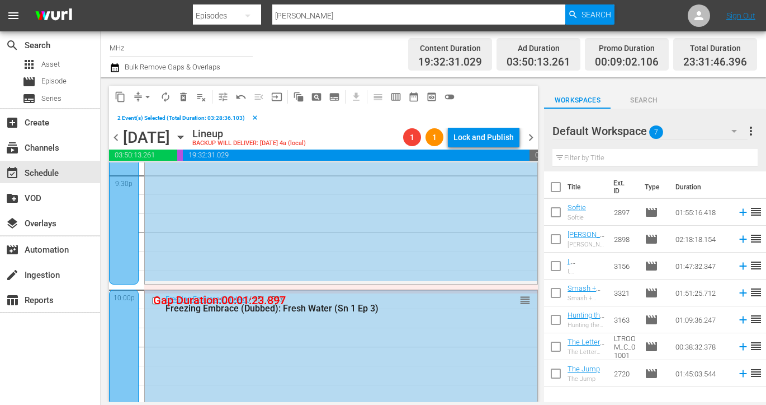
scroll to position [4901, 0]
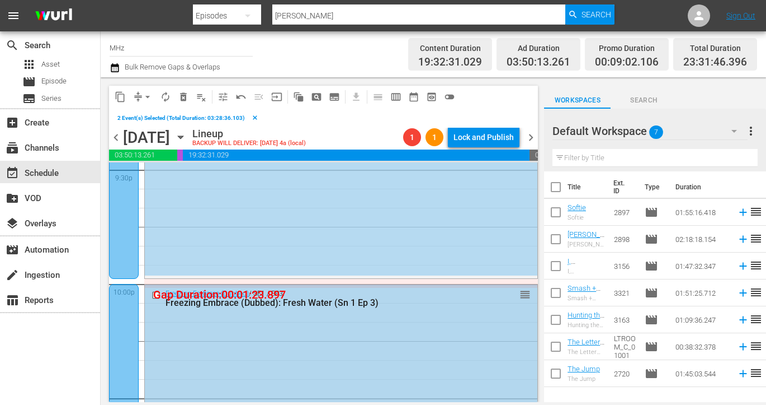
click at [158, 295] on input "checkbox" at bounding box center [158, 295] width 12 height 10
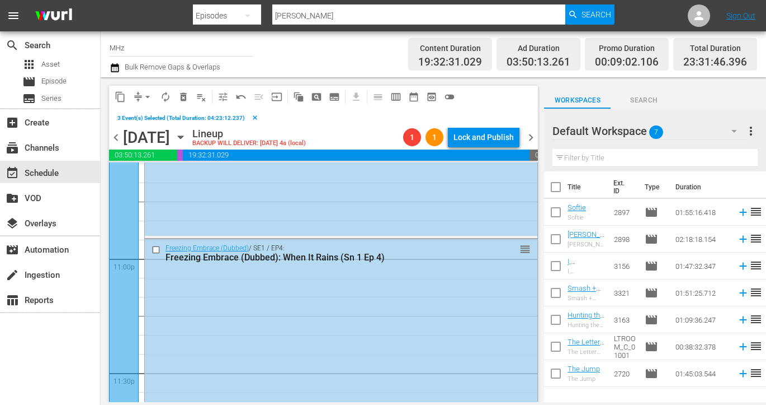
scroll to position [5165, 0]
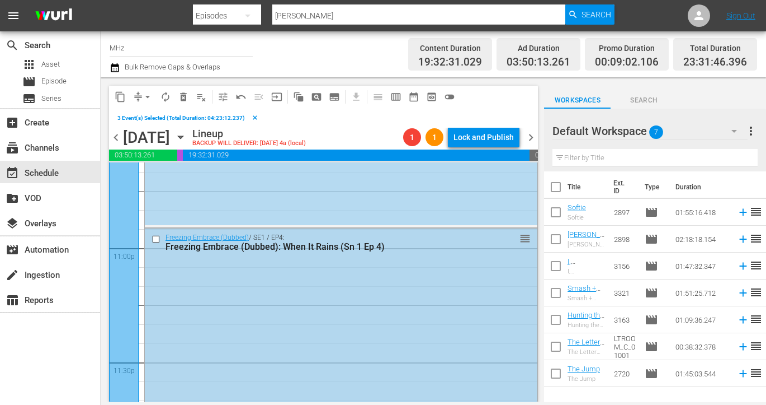
click at [157, 236] on input "checkbox" at bounding box center [158, 239] width 12 height 10
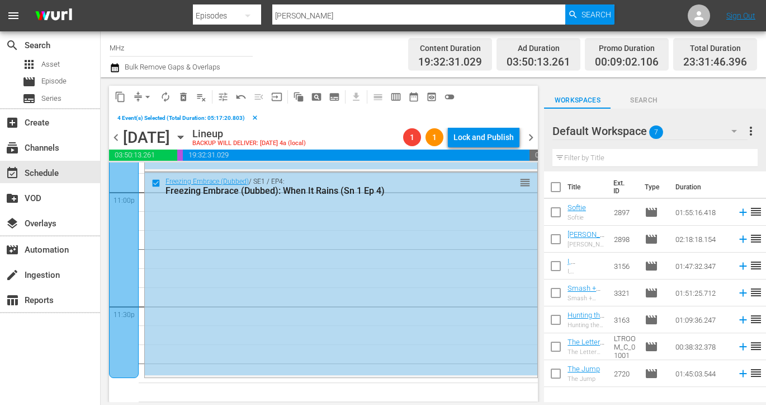
scroll to position [5238, 0]
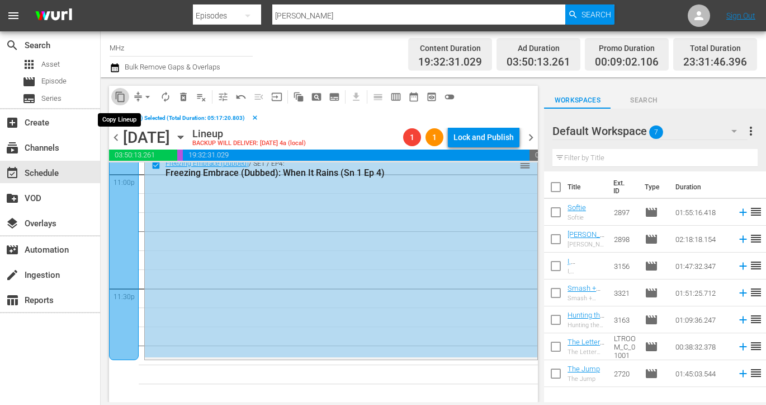
click at [121, 95] on span "content_copy" at bounding box center [120, 96] width 11 height 11
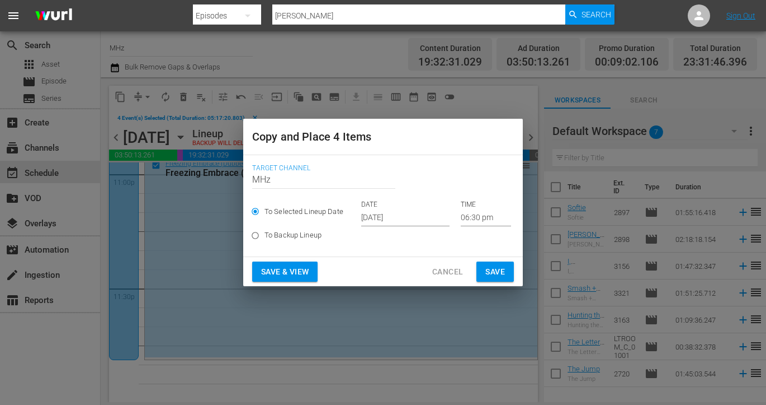
click at [388, 207] on p "DATE" at bounding box center [405, 205] width 88 height 10
click at [405, 222] on input "[DATE]" at bounding box center [405, 217] width 88 height 17
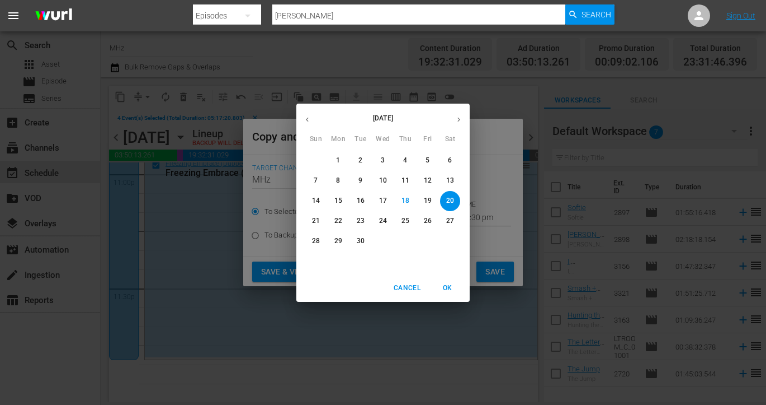
click at [458, 117] on icon "button" at bounding box center [459, 119] width 3 height 4
click at [383, 242] on p "29" at bounding box center [383, 241] width 8 height 10
type input "[DATE]"
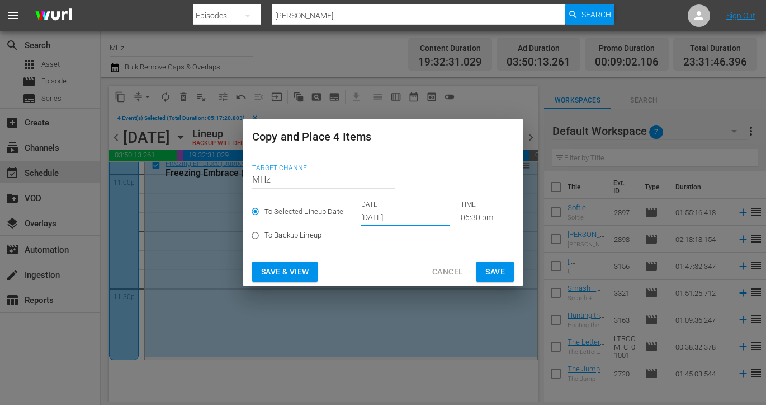
click at [461, 217] on input "06:30 pm" at bounding box center [486, 217] width 50 height 17
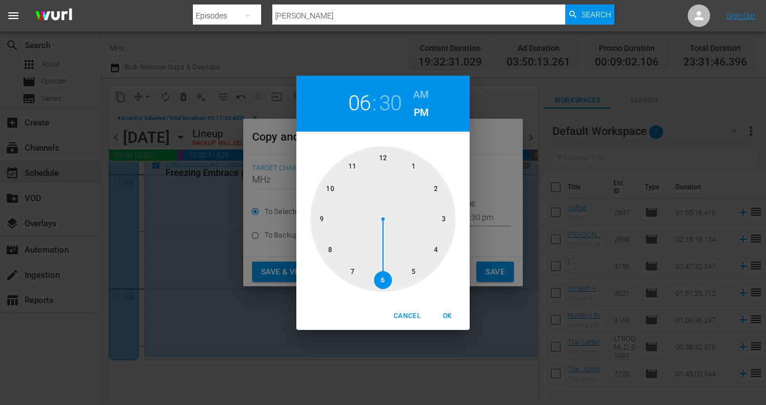
click at [425, 96] on h6 "AM" at bounding box center [421, 95] width 16 height 18
click at [389, 154] on div at bounding box center [383, 218] width 145 height 145
click at [435, 184] on div at bounding box center [383, 218] width 145 height 145
click at [448, 309] on button "OK" at bounding box center [448, 316] width 36 height 18
type input "12:10 am"
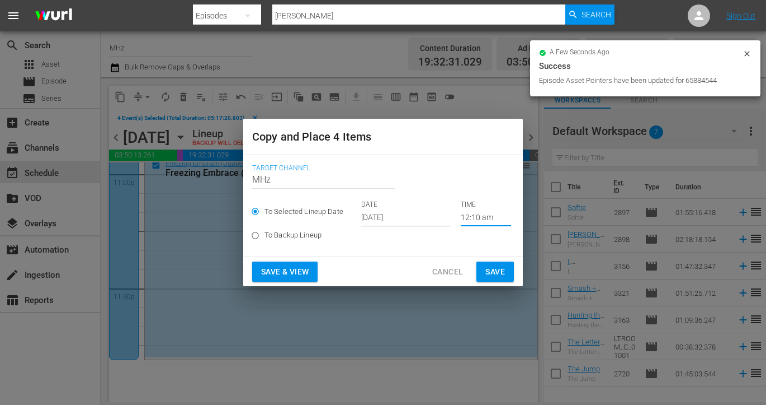
click at [504, 266] on span "Save" at bounding box center [496, 272] width 20 height 14
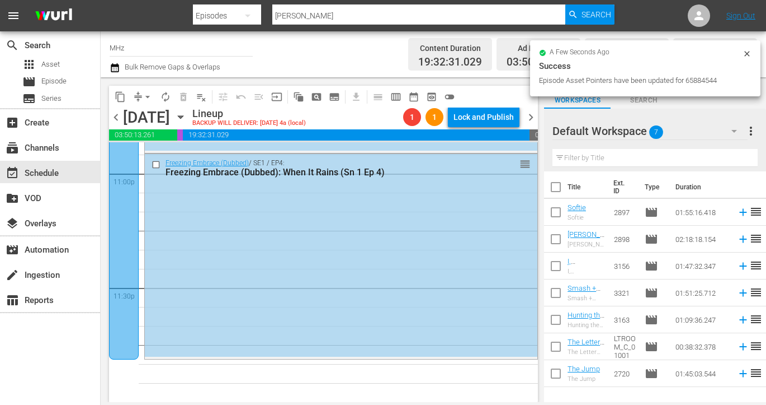
scroll to position [5219, 0]
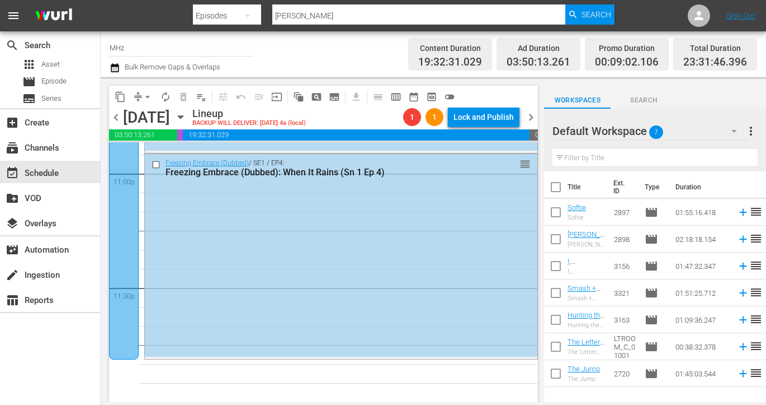
click at [532, 119] on span "chevron_right" at bounding box center [531, 117] width 14 height 14
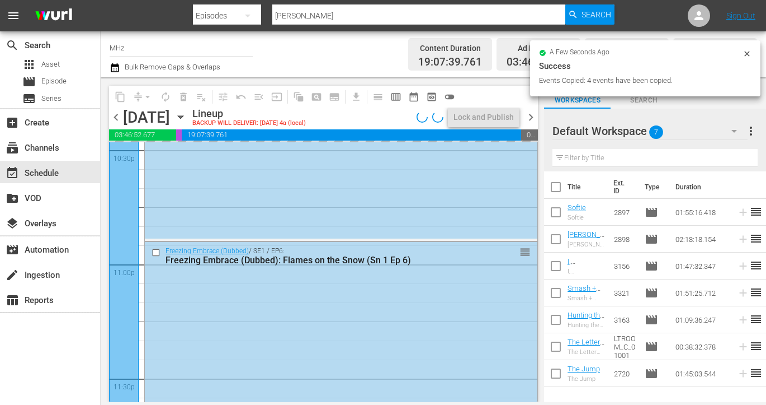
scroll to position [5121, 0]
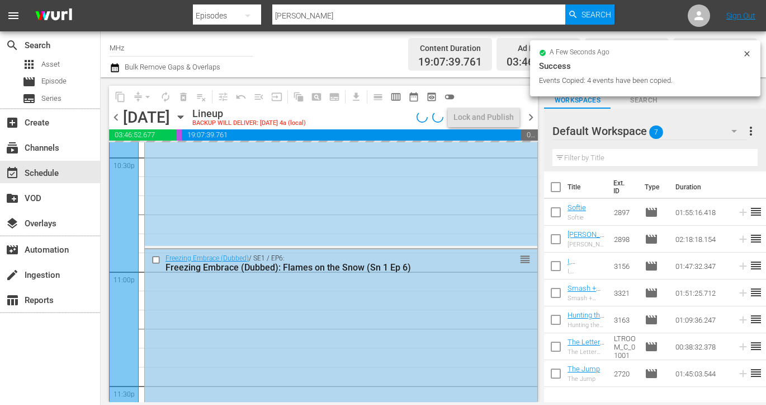
click at [154, 259] on input "checkbox" at bounding box center [158, 260] width 12 height 10
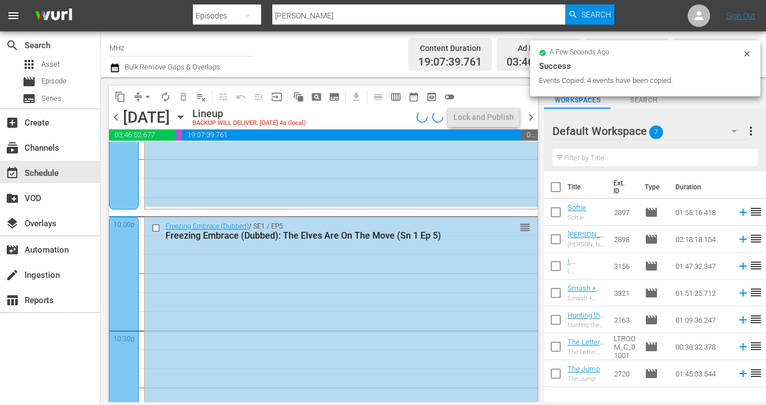
scroll to position [4823, 0]
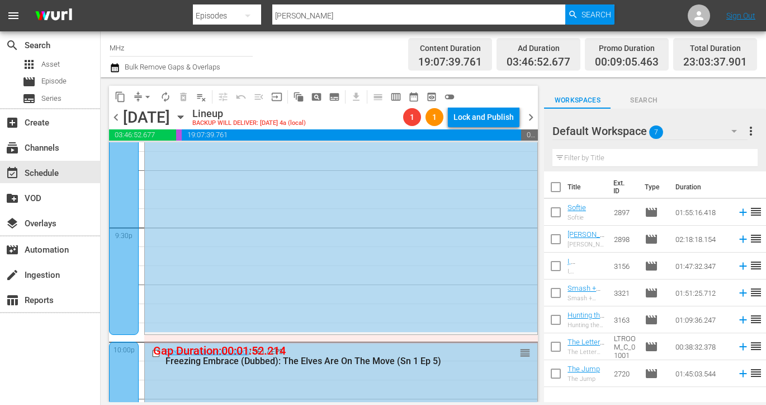
click at [156, 354] on input "checkbox" at bounding box center [158, 353] width 12 height 10
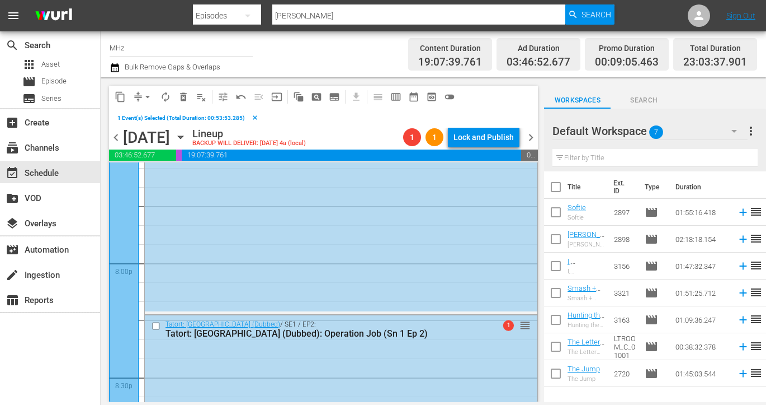
scroll to position [4456, 0]
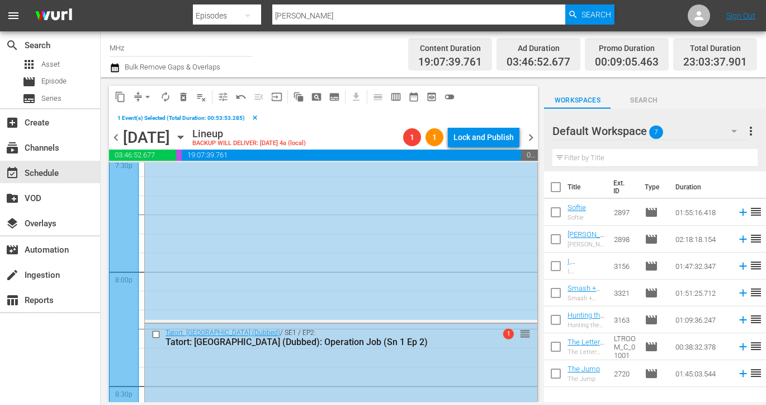
click at [156, 335] on input "checkbox" at bounding box center [158, 334] width 12 height 10
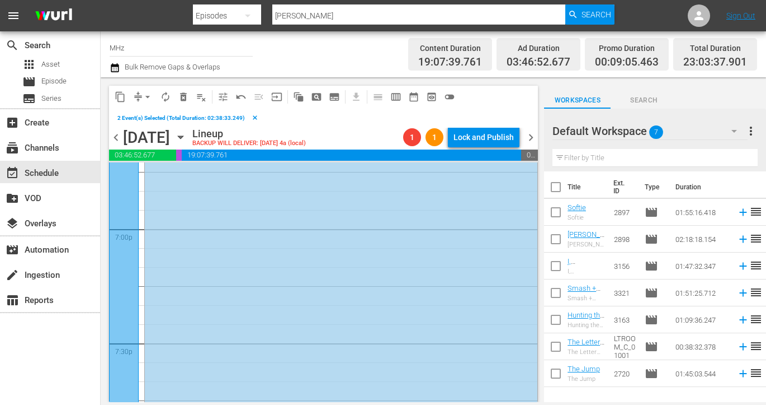
scroll to position [4172, 0]
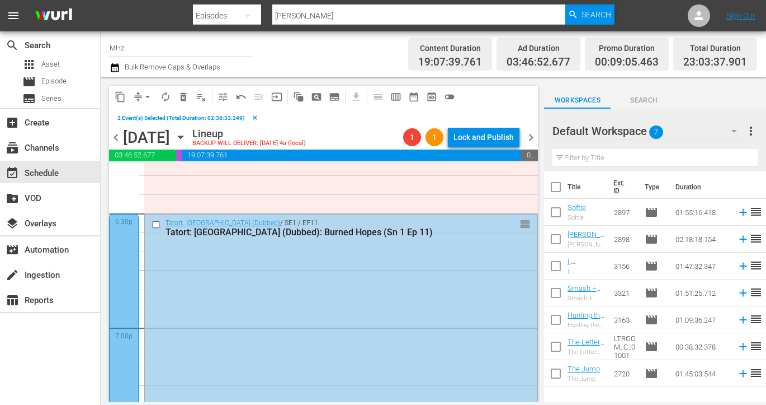
click at [156, 222] on input "checkbox" at bounding box center [158, 224] width 12 height 10
click at [118, 93] on span "content_copy" at bounding box center [120, 96] width 11 height 11
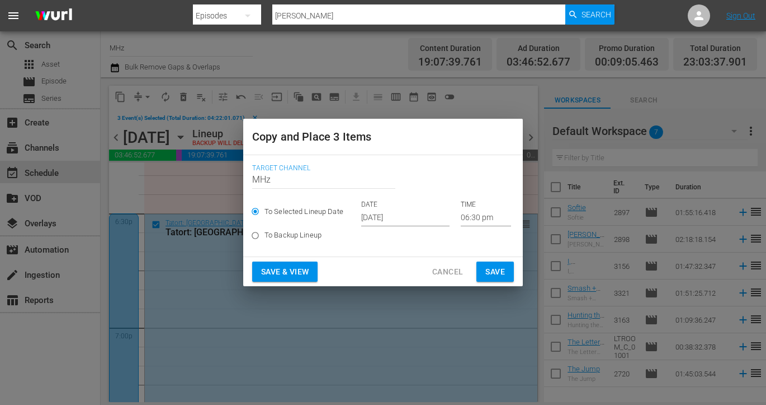
click at [392, 212] on input "[DATE]" at bounding box center [405, 217] width 88 height 17
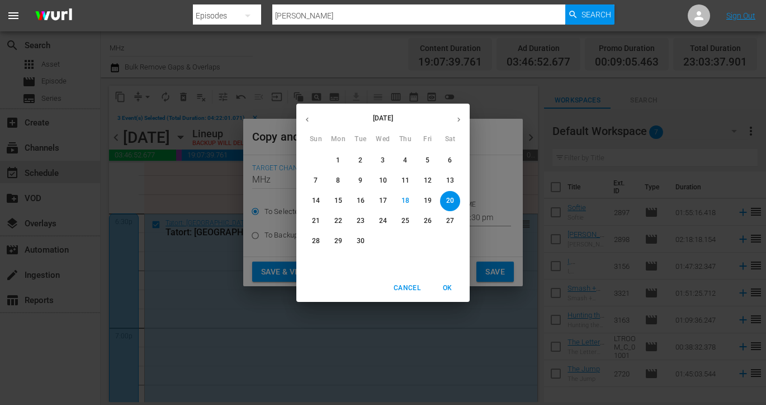
click at [463, 117] on icon "button" at bounding box center [459, 119] width 8 height 8
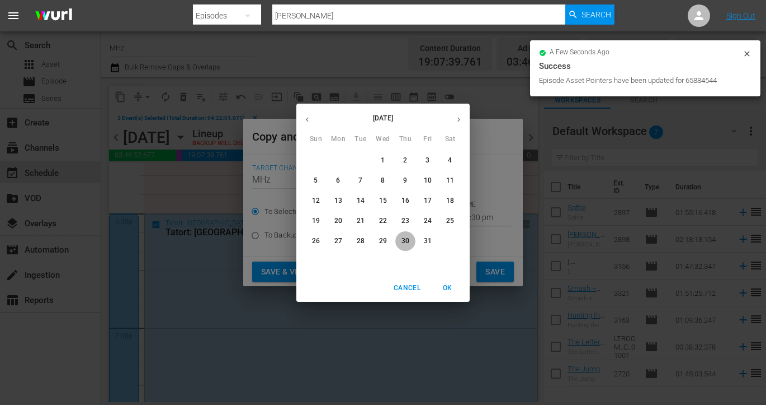
click at [405, 241] on p "30" at bounding box center [406, 241] width 8 height 10
type input "[DATE]"
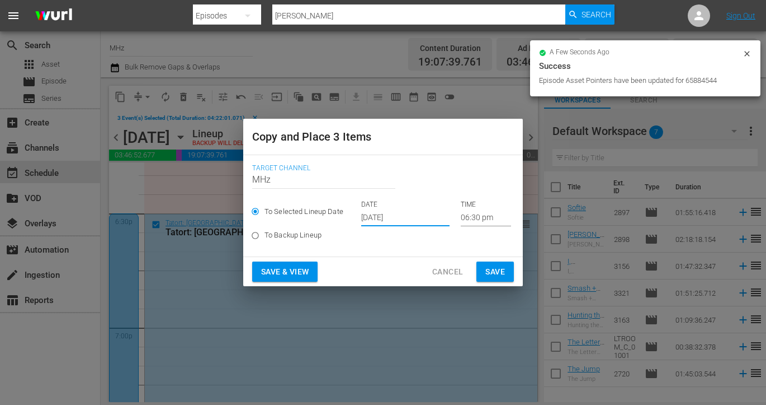
click at [461, 215] on input "06:30 pm" at bounding box center [486, 217] width 50 height 17
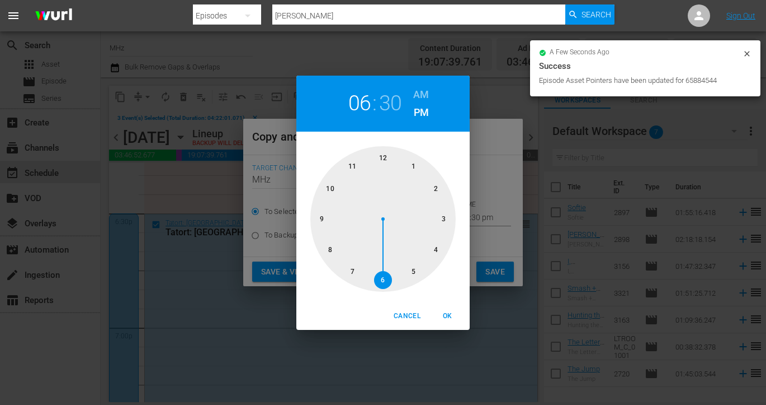
click at [421, 95] on h6 "AM" at bounding box center [421, 95] width 16 height 18
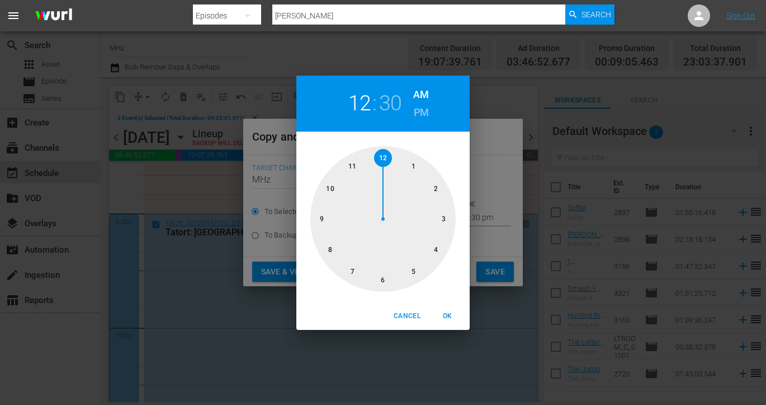
click at [385, 154] on div at bounding box center [383, 218] width 145 height 145
click at [422, 165] on div at bounding box center [383, 218] width 145 height 145
click at [444, 320] on span "OK" at bounding box center [447, 316] width 27 height 12
type input "12:05 am"
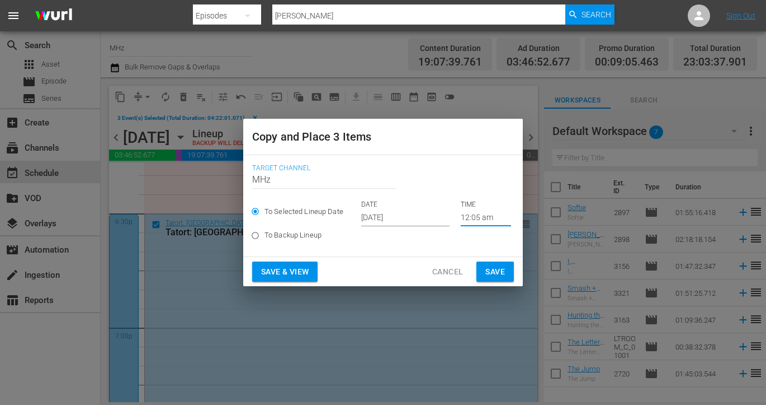
click at [504, 273] on span "Save" at bounding box center [496, 272] width 20 height 14
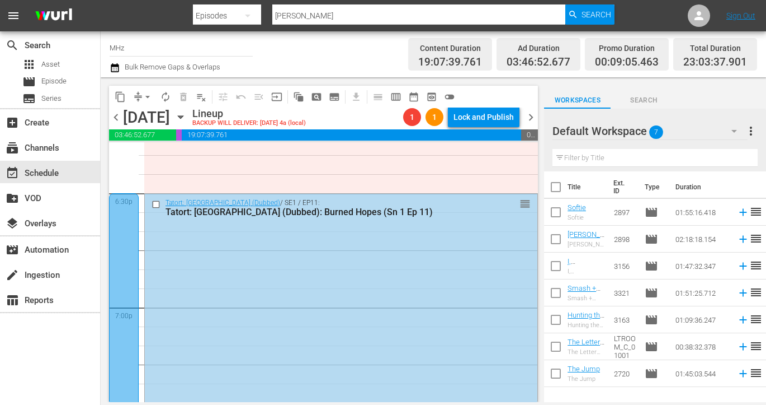
click at [533, 110] on span "chevron_right" at bounding box center [531, 117] width 14 height 14
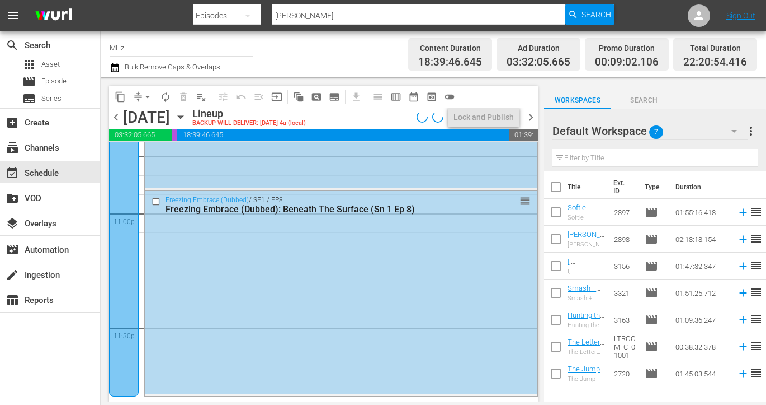
scroll to position [5128, 0]
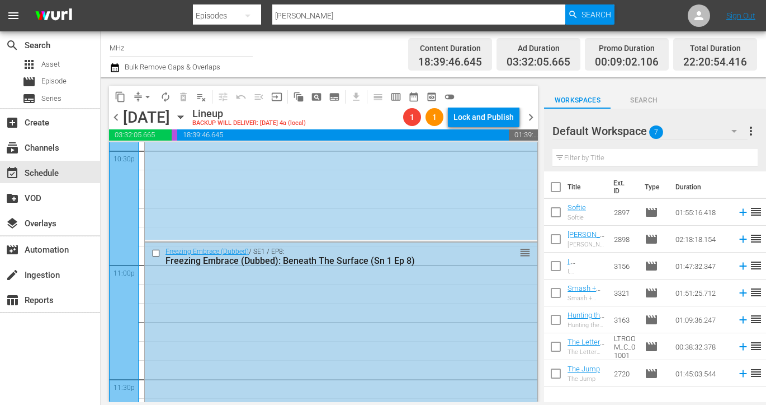
click at [156, 248] on input "checkbox" at bounding box center [158, 253] width 12 height 10
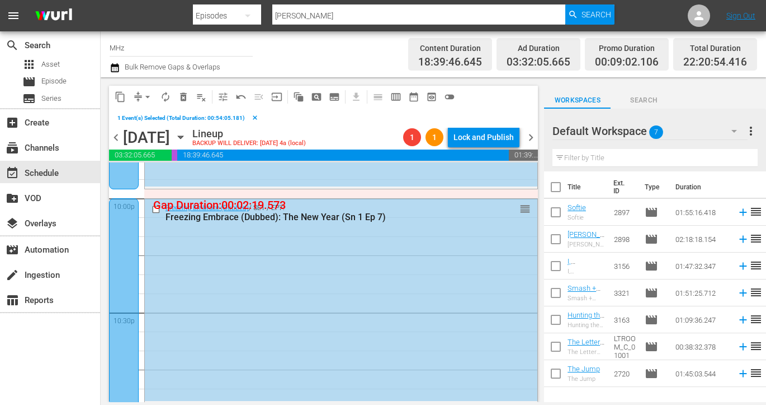
scroll to position [4934, 0]
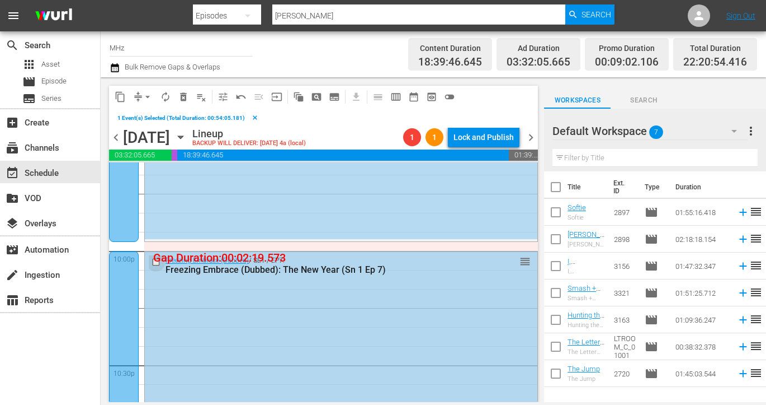
click at [156, 257] on input "checkbox" at bounding box center [158, 262] width 12 height 10
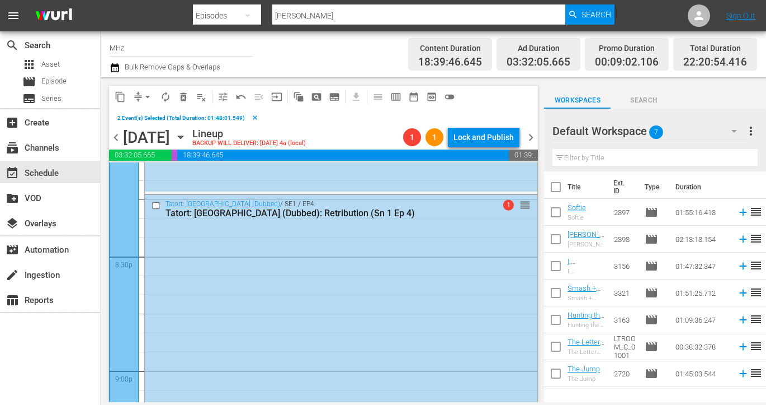
scroll to position [4552, 0]
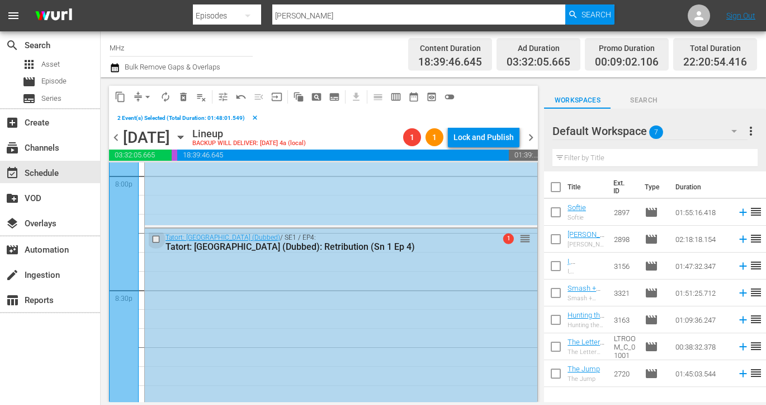
click at [157, 239] on input "checkbox" at bounding box center [158, 239] width 12 height 10
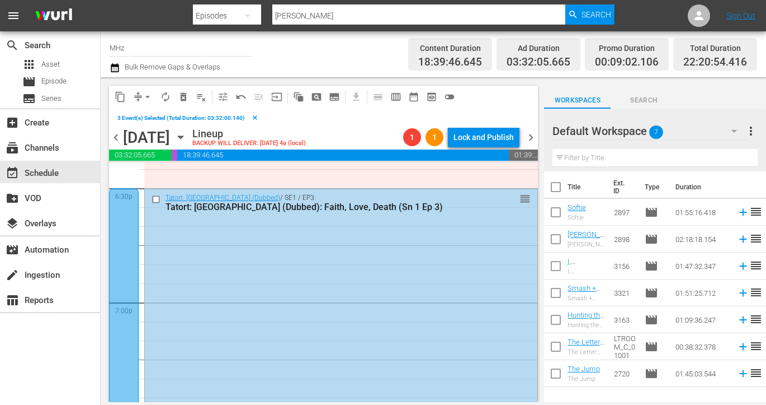
scroll to position [4142, 0]
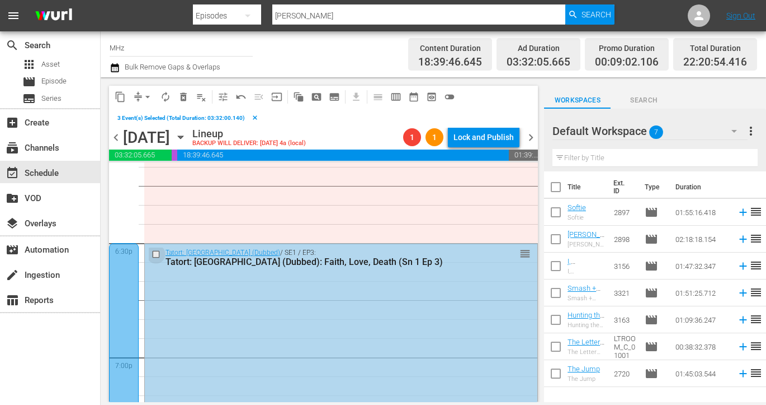
click at [157, 251] on input "checkbox" at bounding box center [158, 254] width 12 height 10
click at [120, 91] on button "content_copy" at bounding box center [120, 97] width 18 height 18
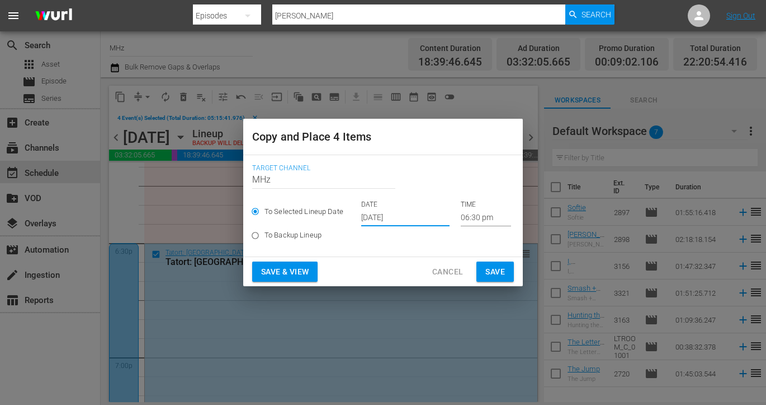
click at [388, 218] on input "[DATE]" at bounding box center [405, 217] width 88 height 17
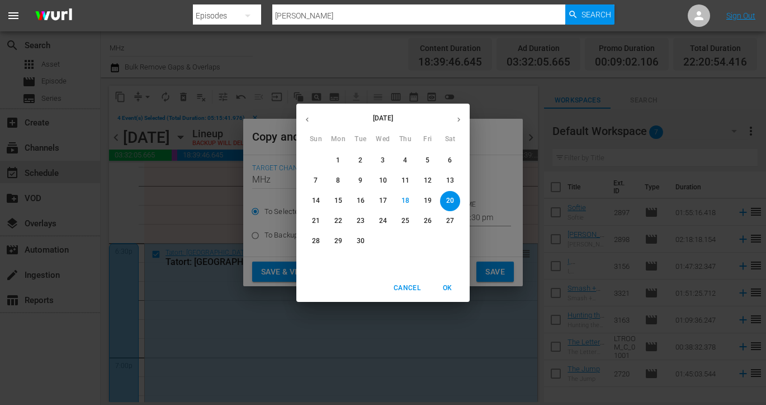
click at [455, 121] on icon "button" at bounding box center [459, 119] width 8 height 8
click at [422, 245] on span "31" at bounding box center [428, 241] width 20 height 10
type input "Oct 31st 2025"
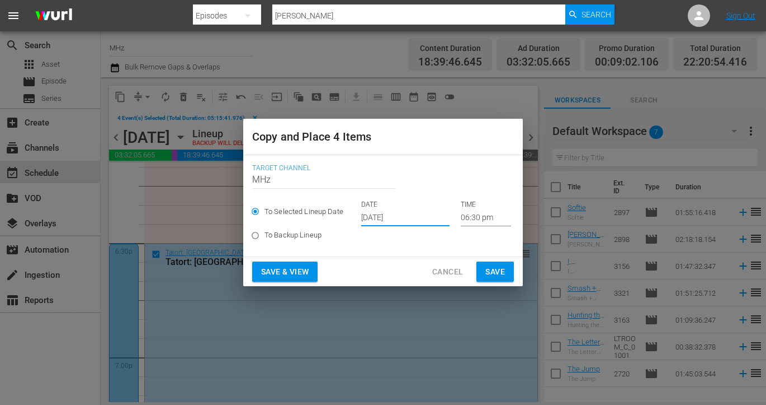
click at [450, 215] on div "DATE Oct 31st 2025 TIME 06:30 pm" at bounding box center [436, 213] width 150 height 26
click at [461, 215] on input "06:30 pm" at bounding box center [486, 217] width 50 height 17
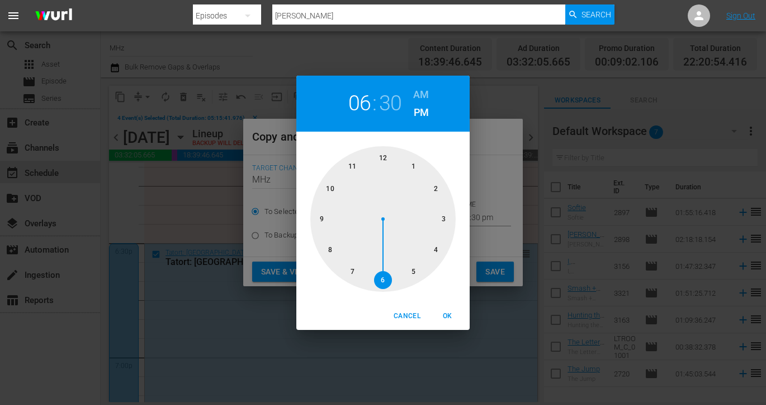
click at [421, 100] on h6 "AM" at bounding box center [421, 95] width 16 height 18
click at [381, 158] on div at bounding box center [383, 218] width 145 height 145
click at [421, 175] on div at bounding box center [383, 218] width 145 height 145
click at [449, 315] on span "OK" at bounding box center [447, 316] width 27 height 12
type input "12:05 am"
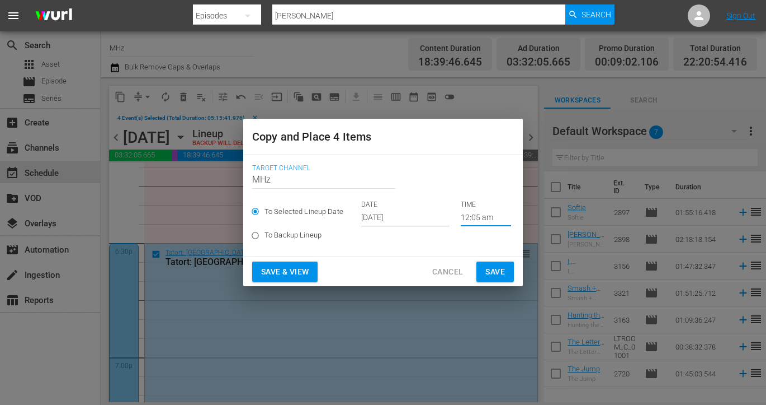
click at [497, 278] on span "Save" at bounding box center [496, 272] width 20 height 14
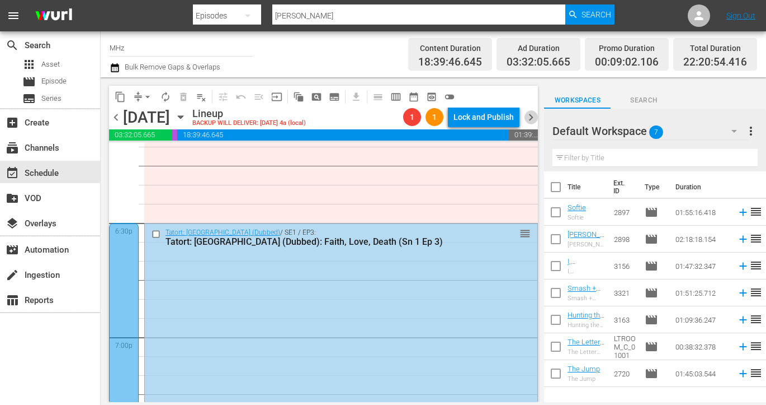
click at [532, 120] on span "chevron_right" at bounding box center [531, 117] width 14 height 14
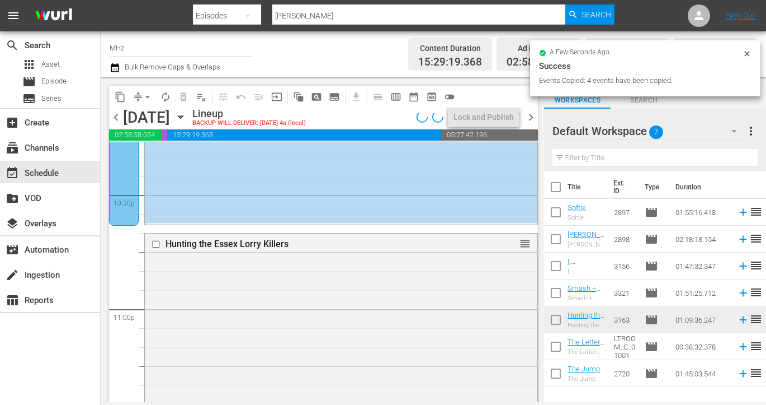
scroll to position [4991, 0]
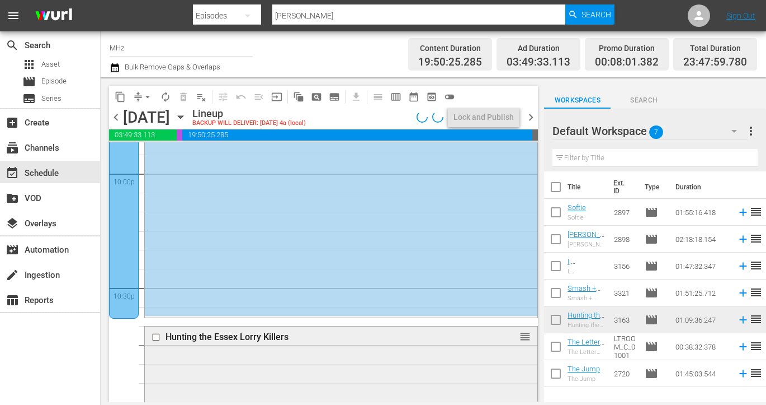
click at [154, 337] on input "checkbox" at bounding box center [158, 337] width 12 height 10
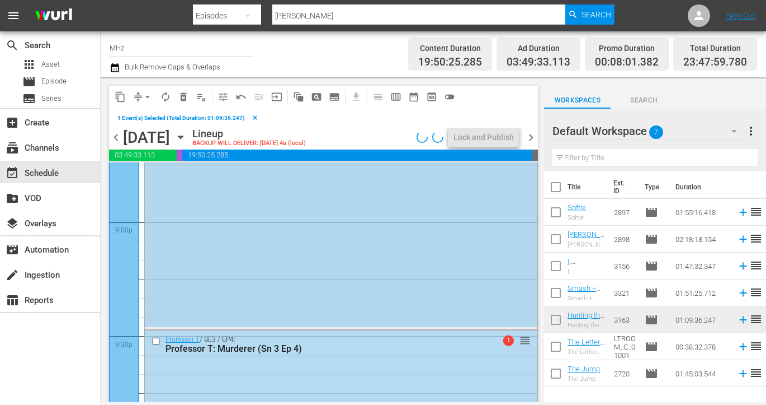
scroll to position [4767, 0]
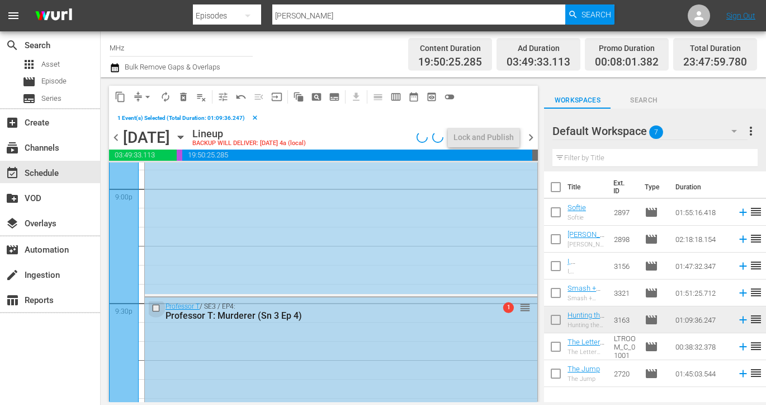
click at [155, 308] on input "checkbox" at bounding box center [158, 308] width 12 height 10
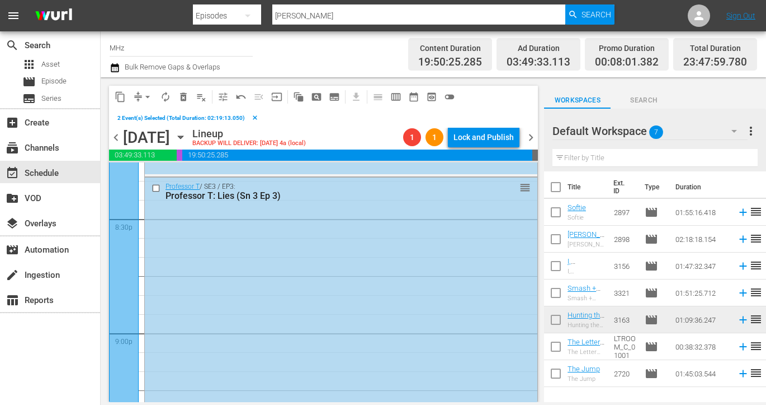
scroll to position [4525, 0]
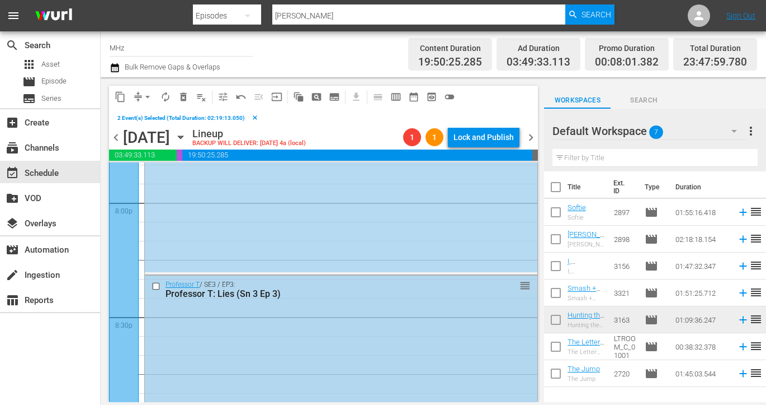
click at [155, 283] on input "checkbox" at bounding box center [158, 286] width 12 height 10
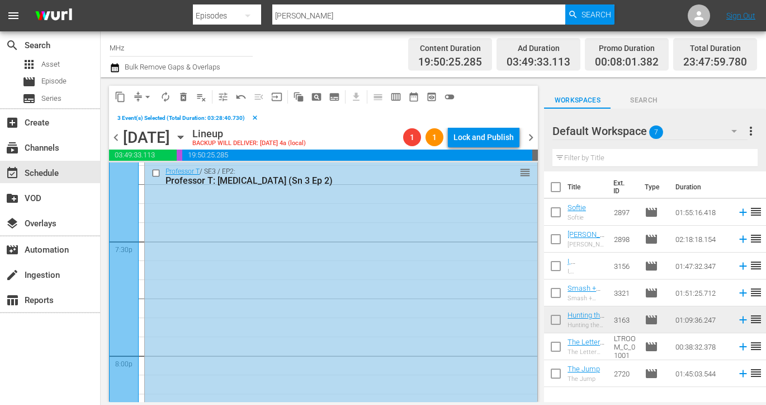
scroll to position [4257, 0]
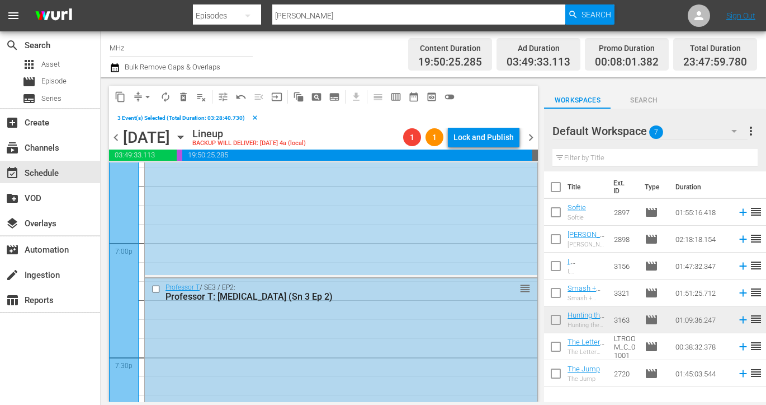
click at [156, 287] on input "checkbox" at bounding box center [158, 289] width 12 height 10
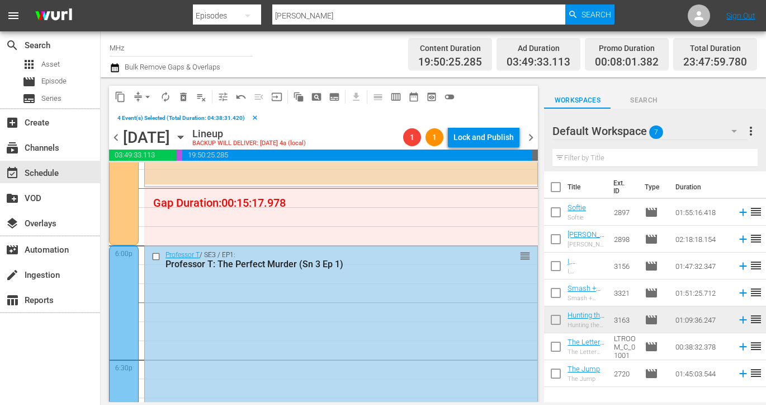
scroll to position [3998, 0]
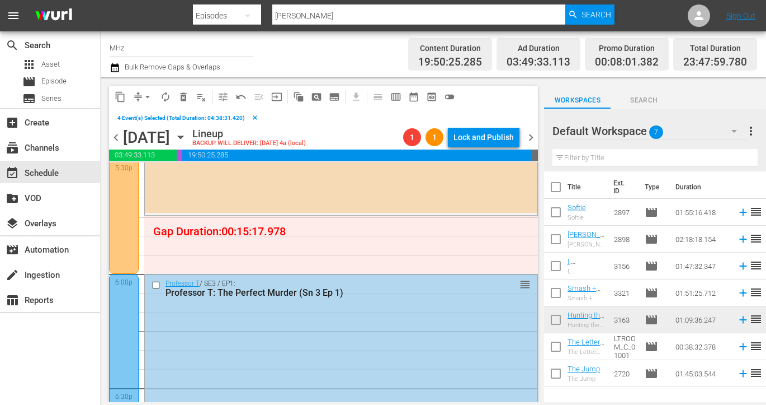
click at [156, 281] on input "checkbox" at bounding box center [158, 285] width 12 height 10
click at [121, 99] on span "content_copy" at bounding box center [120, 96] width 11 height 11
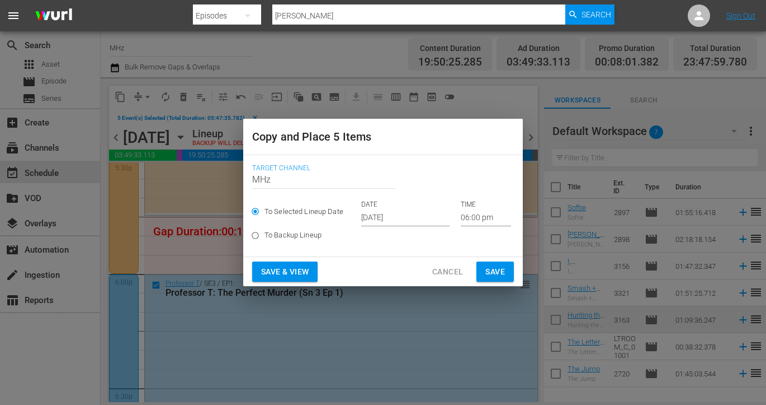
click at [388, 215] on input "[DATE]" at bounding box center [405, 217] width 88 height 17
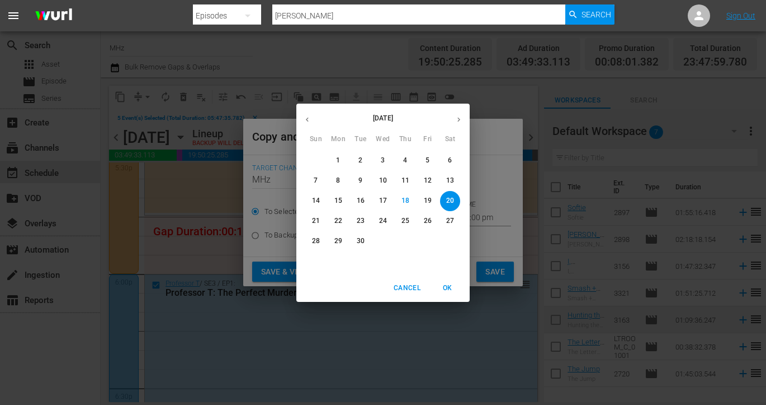
click at [462, 119] on icon "button" at bounding box center [459, 119] width 8 height 8
click at [455, 163] on span "1" at bounding box center [450, 161] width 20 height 10
type input "Nov 1st 2025"
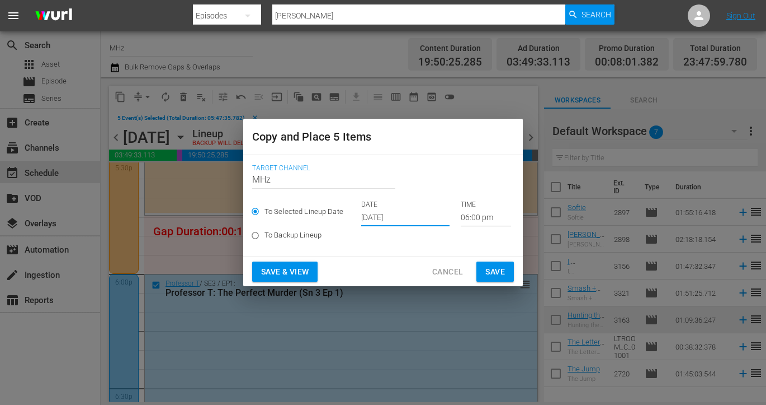
click at [461, 223] on input "06:00 pm" at bounding box center [486, 217] width 50 height 17
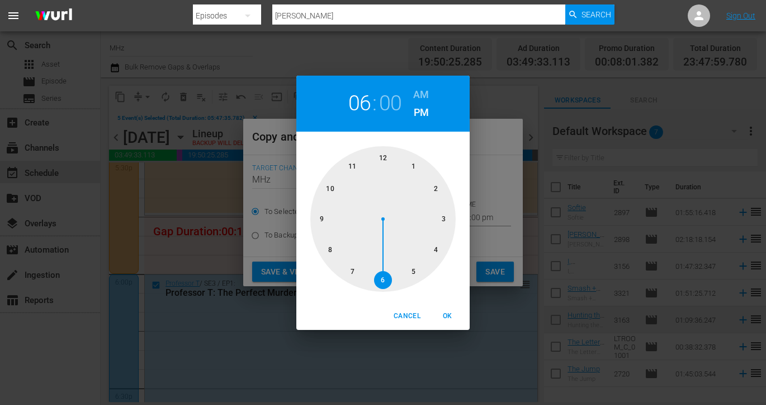
click at [388, 152] on div at bounding box center [383, 218] width 145 height 145
click at [423, 90] on h6 "AM" at bounding box center [421, 95] width 16 height 18
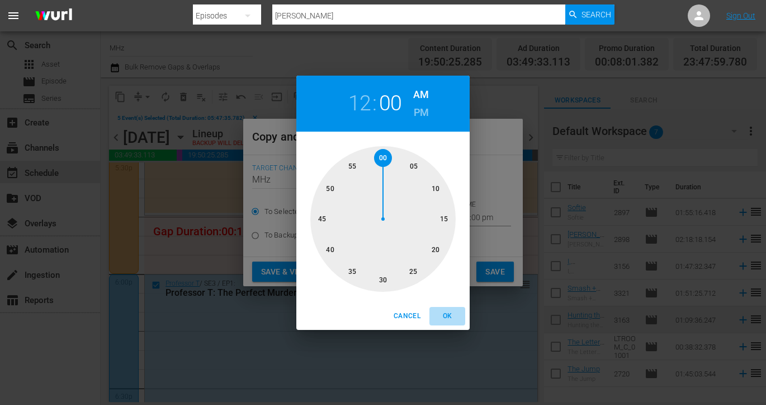
click at [448, 310] on span "OK" at bounding box center [447, 316] width 27 height 12
type input "12:00 am"
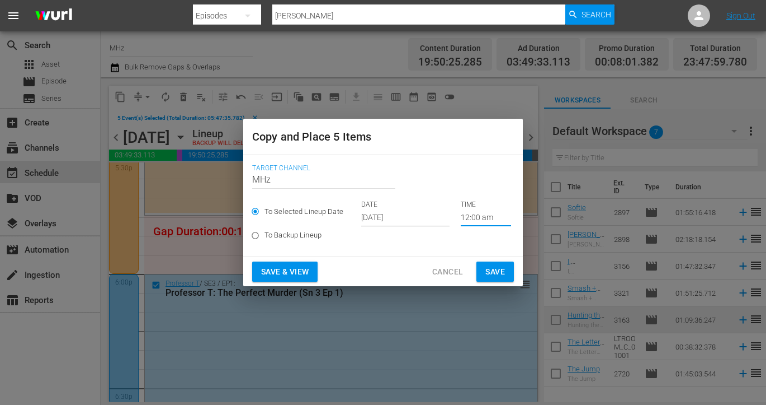
click at [506, 262] on button "Save" at bounding box center [495, 271] width 37 height 21
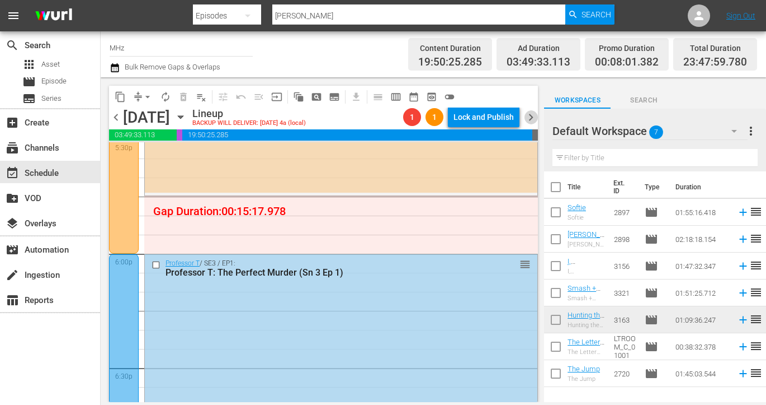
click at [532, 117] on span "chevron_right" at bounding box center [531, 117] width 14 height 14
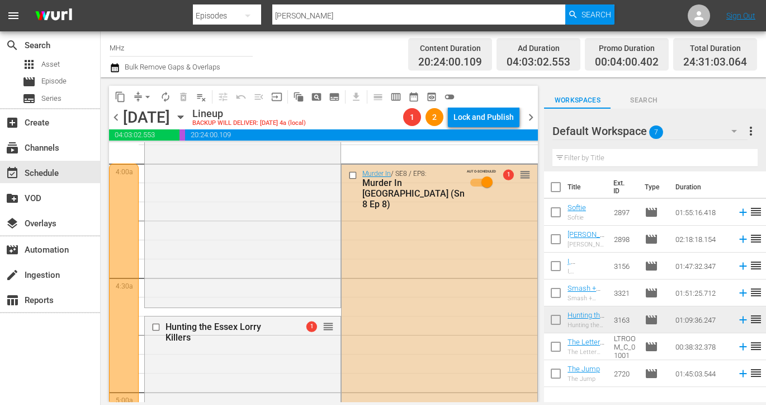
scroll to position [887, 0]
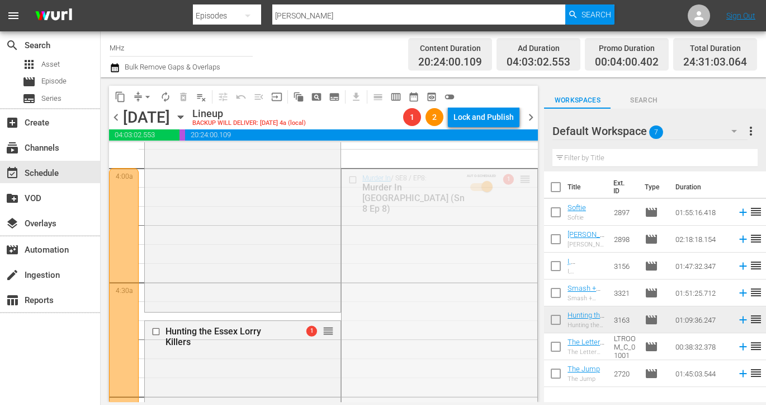
drag, startPoint x: 523, startPoint y: 181, endPoint x: 390, endPoint y: 401, distance: 257.1
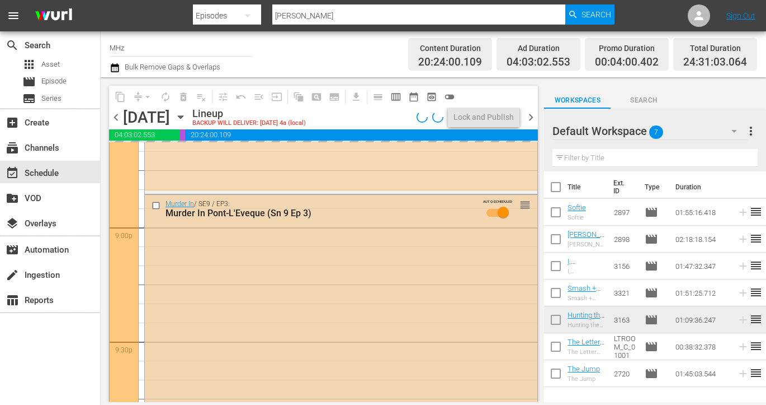
scroll to position [4692, 0]
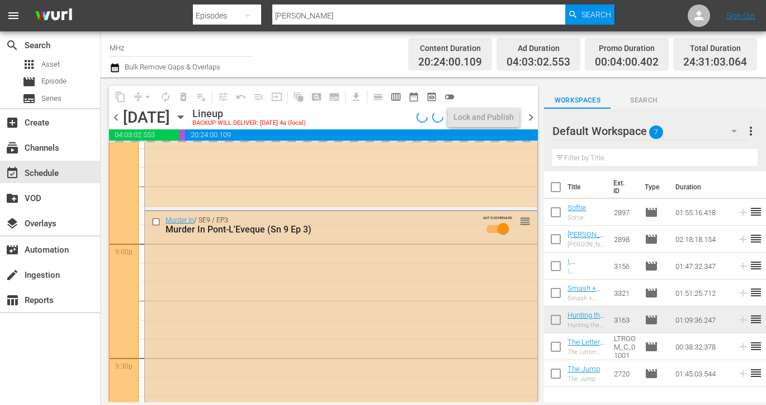
click at [158, 220] on input "checkbox" at bounding box center [158, 222] width 12 height 10
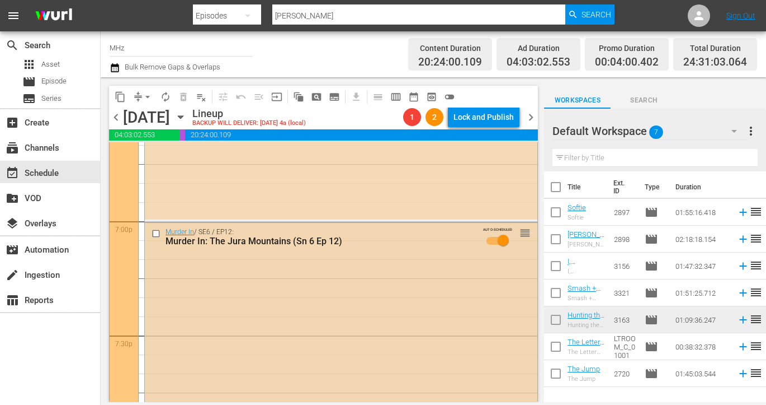
click at [156, 232] on input "checkbox" at bounding box center [158, 233] width 12 height 10
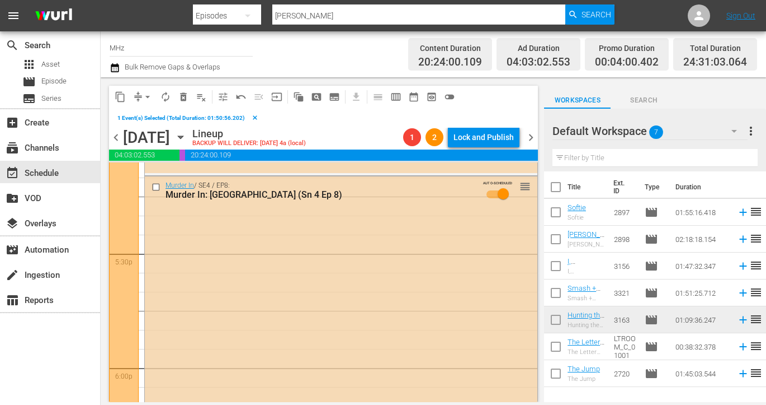
scroll to position [3882, 0]
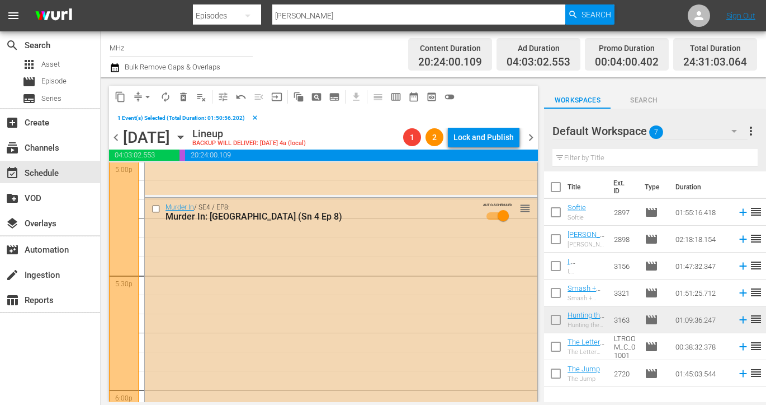
click at [156, 208] on input "checkbox" at bounding box center [158, 209] width 12 height 10
click at [120, 96] on span "content_copy" at bounding box center [120, 96] width 11 height 11
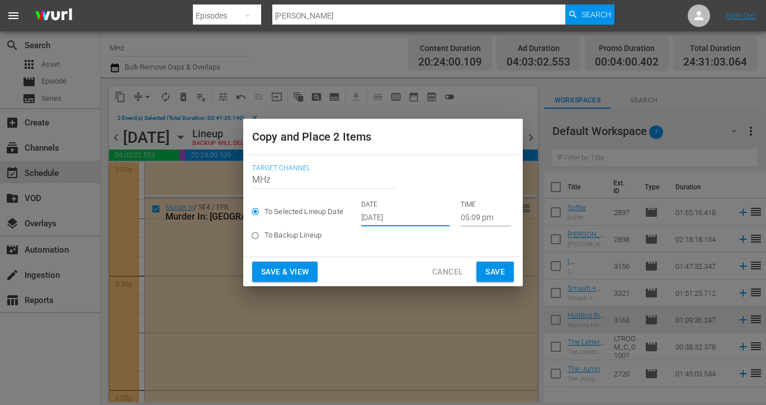
click at [387, 211] on input "[DATE]" at bounding box center [405, 217] width 88 height 17
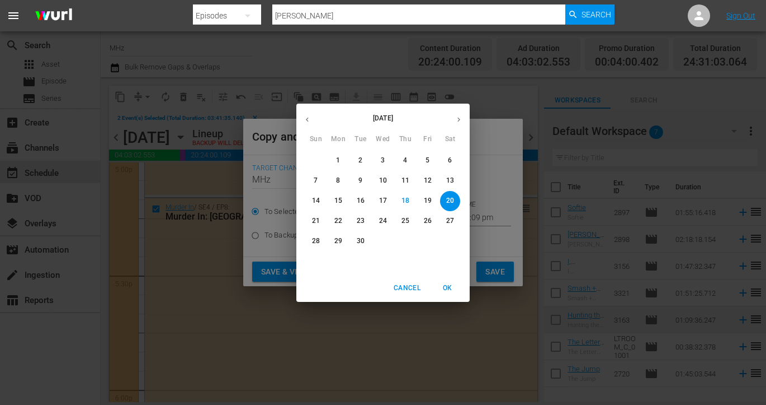
click at [459, 123] on icon "button" at bounding box center [459, 119] width 8 height 8
click at [321, 178] on span "2" at bounding box center [316, 181] width 20 height 10
type input "Nov 2nd 2025"
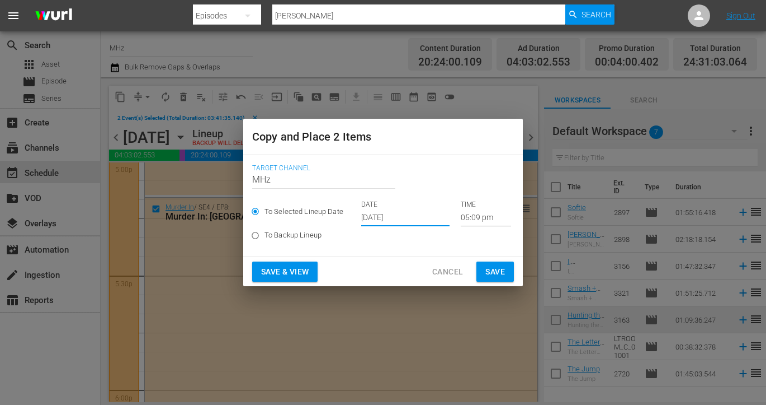
click at [484, 217] on input "05:09 pm" at bounding box center [486, 217] width 50 height 17
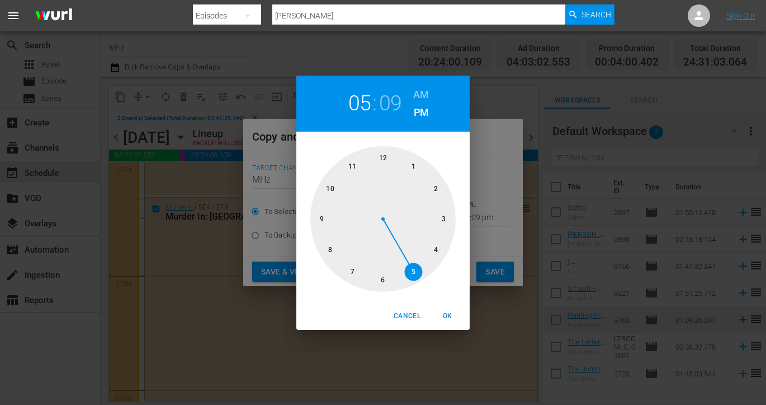
click at [426, 98] on h6 "AM" at bounding box center [421, 95] width 16 height 18
click at [384, 159] on div at bounding box center [383, 218] width 145 height 145
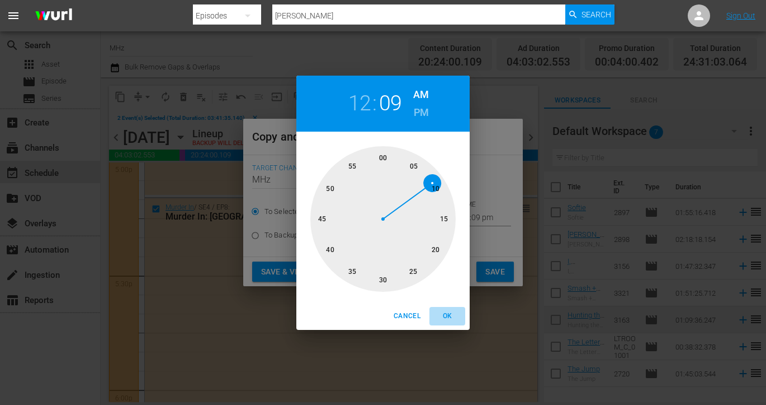
click at [446, 315] on span "OK" at bounding box center [447, 316] width 27 height 12
type input "12:09 am"
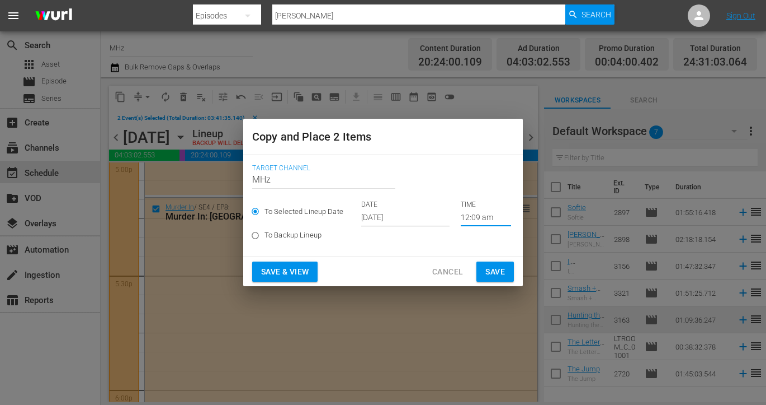
click at [505, 272] on button "Save" at bounding box center [495, 271] width 37 height 21
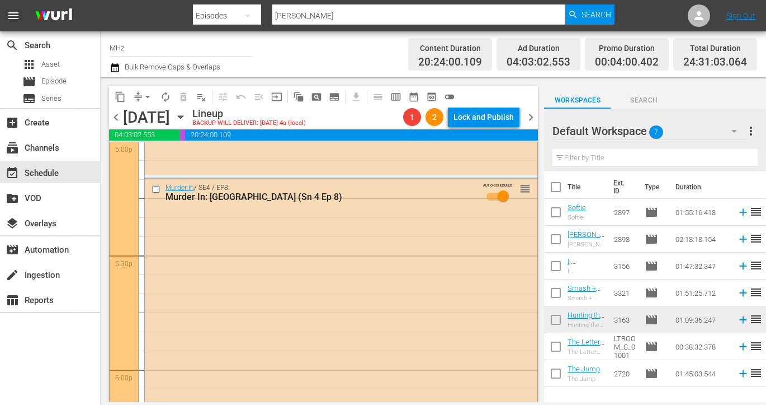
click at [529, 117] on span "chevron_right" at bounding box center [531, 117] width 14 height 14
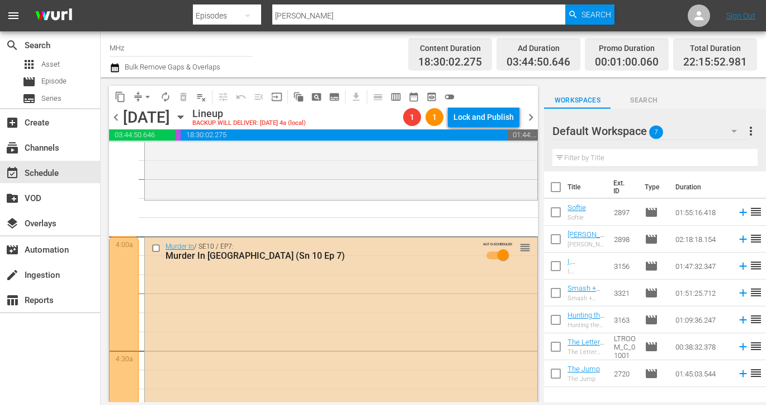
scroll to position [821, 0]
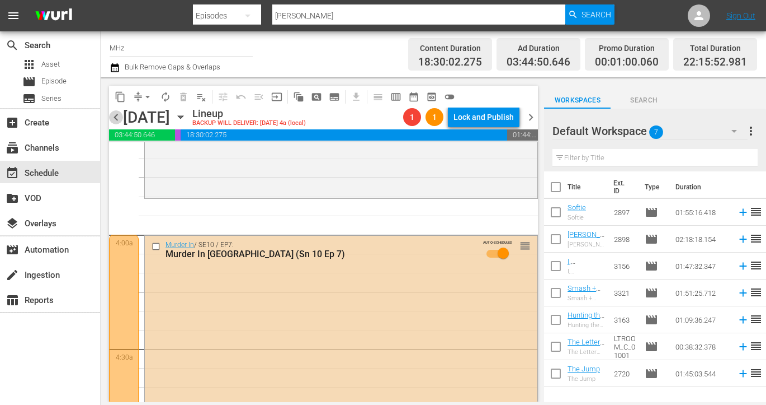
click at [120, 112] on span "chevron_left" at bounding box center [116, 117] width 14 height 14
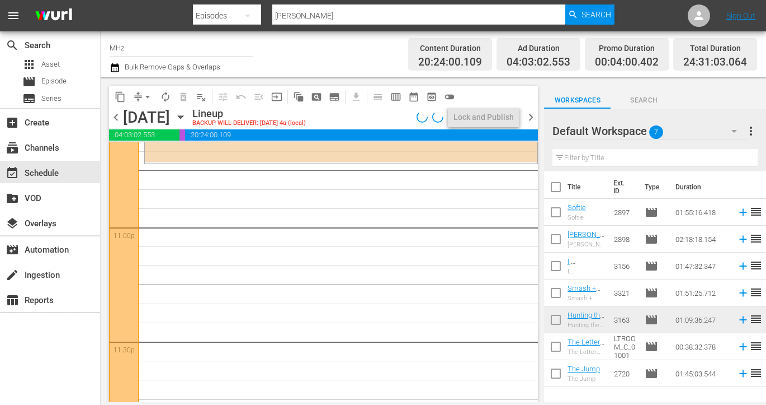
scroll to position [5218, 0]
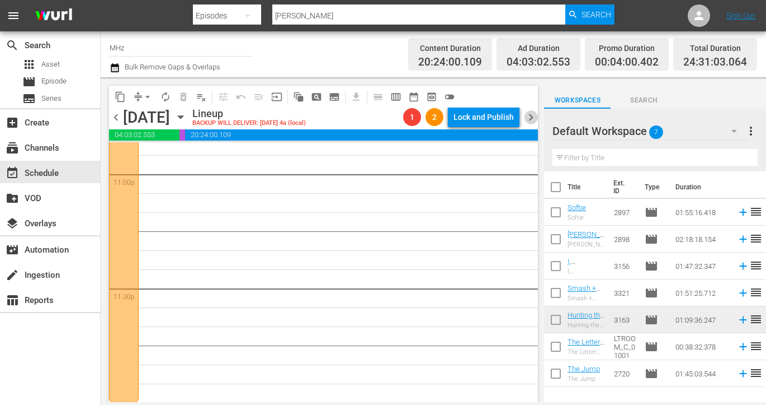
click at [533, 116] on span "chevron_right" at bounding box center [531, 117] width 14 height 14
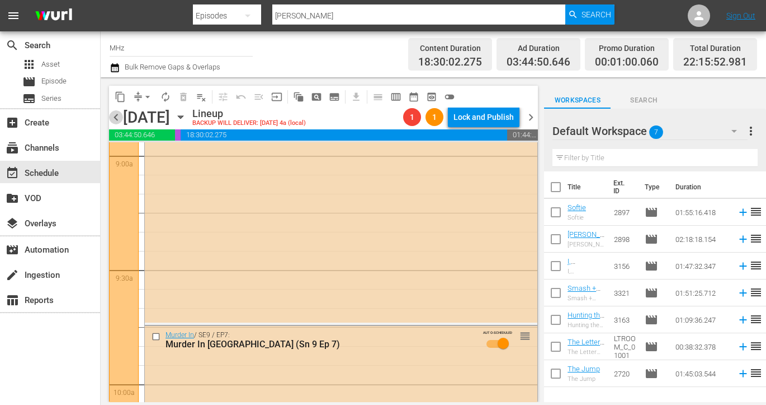
click at [114, 123] on span "chevron_left" at bounding box center [116, 117] width 14 height 14
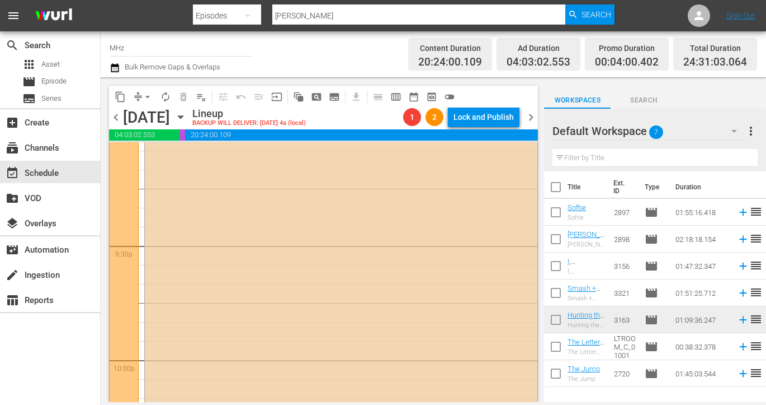
scroll to position [4655, 0]
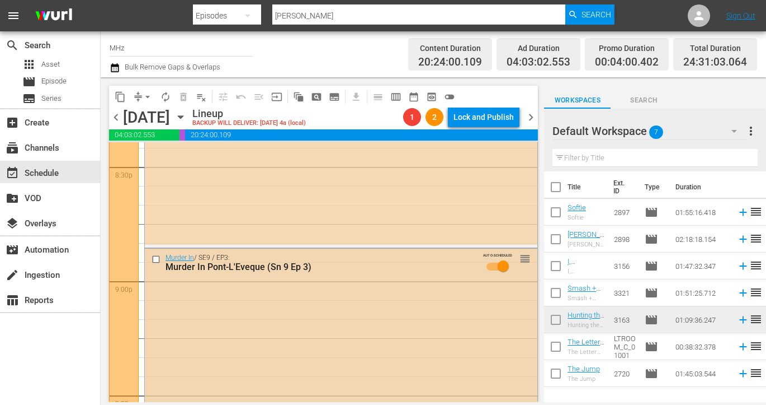
click at [156, 256] on input "checkbox" at bounding box center [158, 259] width 12 height 10
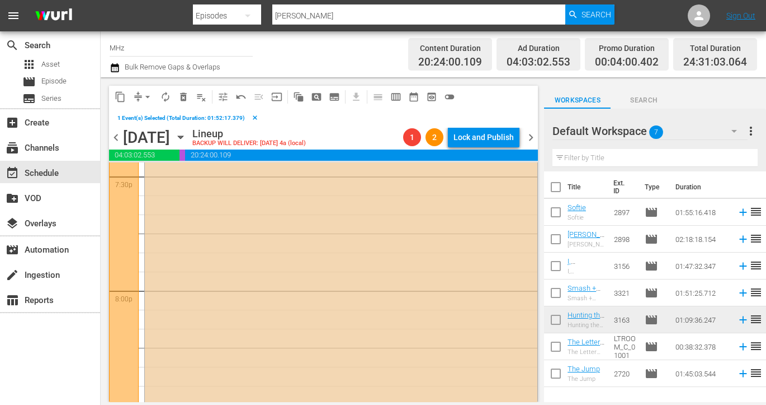
scroll to position [4330, 0]
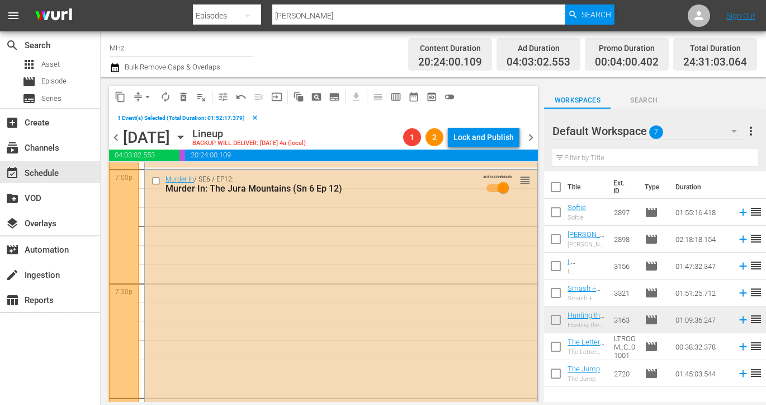
click at [120, 91] on span "content_copy" at bounding box center [120, 96] width 11 height 11
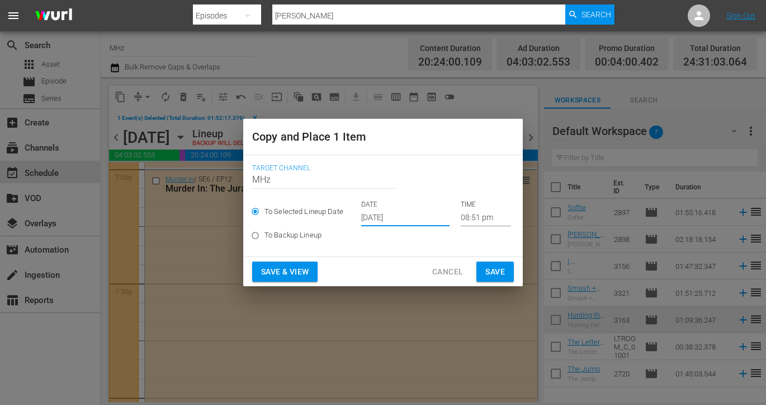
click at [392, 220] on input "[DATE]" at bounding box center [405, 217] width 88 height 17
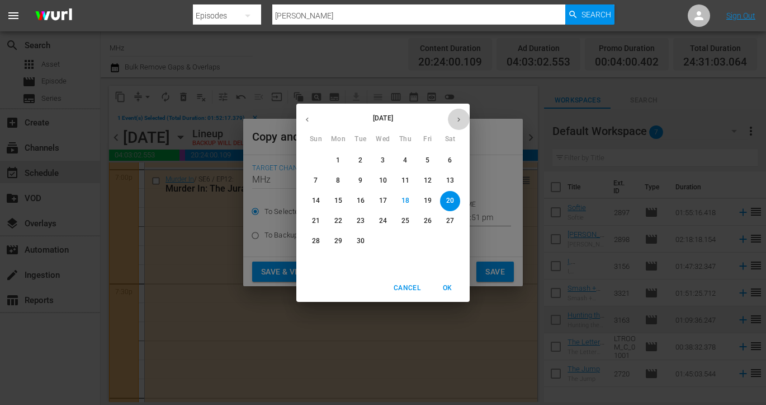
click at [460, 120] on icon "button" at bounding box center [459, 119] width 8 height 8
click at [320, 183] on span "2" at bounding box center [316, 181] width 20 height 10
type input "Nov 2nd 2025"
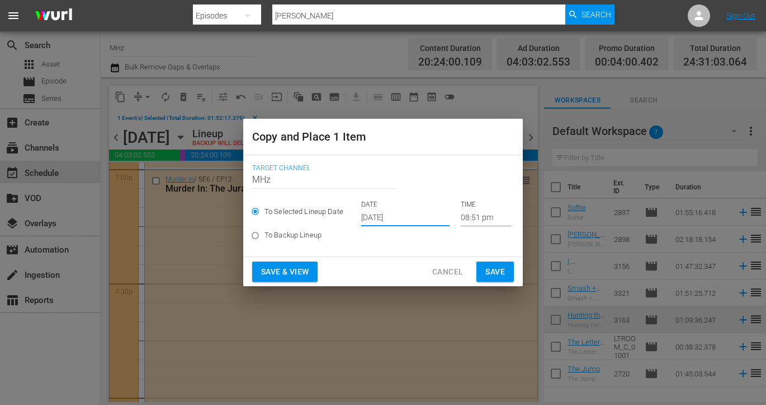
click at [485, 219] on input "08:51 pm" at bounding box center [486, 217] width 50 height 17
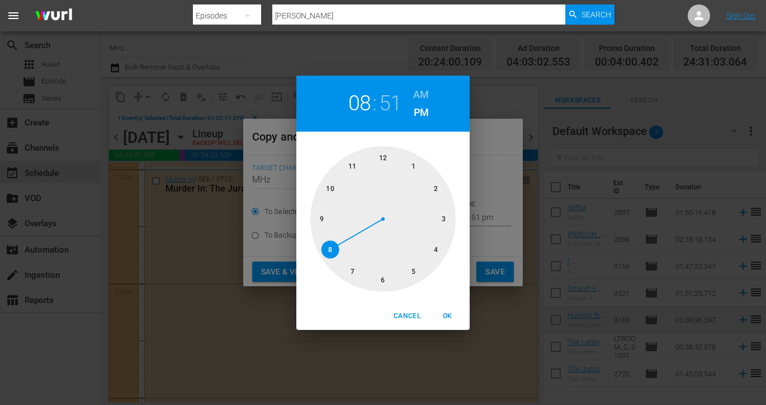
click at [425, 98] on h6 "AM" at bounding box center [421, 95] width 16 height 18
click at [441, 190] on div at bounding box center [383, 218] width 145 height 145
click at [363, 107] on h2 "02" at bounding box center [360, 103] width 23 height 25
click at [436, 242] on div at bounding box center [383, 218] width 145 height 145
click at [353, 94] on h2 "04" at bounding box center [360, 103] width 23 height 25
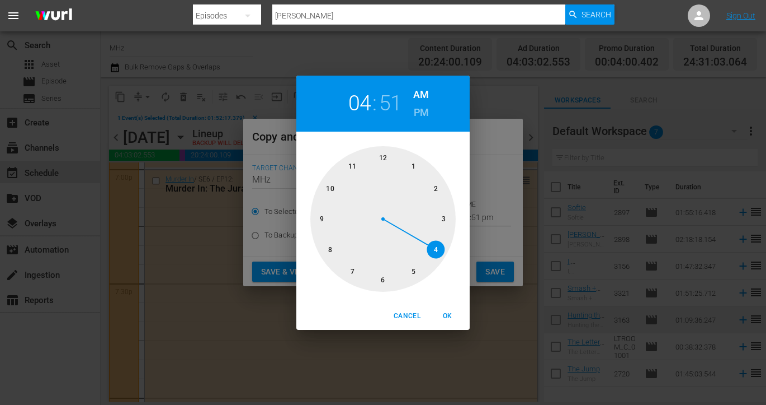
click at [446, 220] on div at bounding box center [383, 218] width 145 height 145
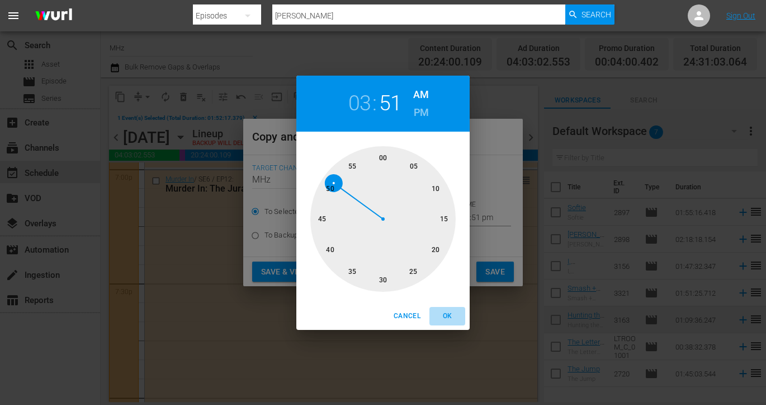
click at [448, 317] on span "OK" at bounding box center [447, 316] width 27 height 12
type input "03:51 am"
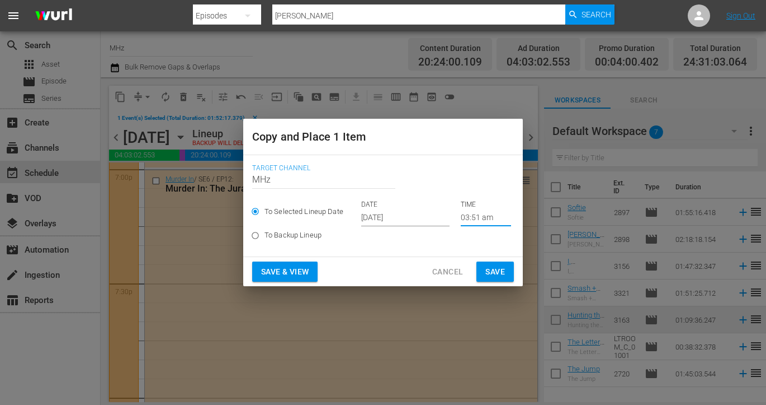
click at [507, 265] on button "Save" at bounding box center [495, 271] width 37 height 21
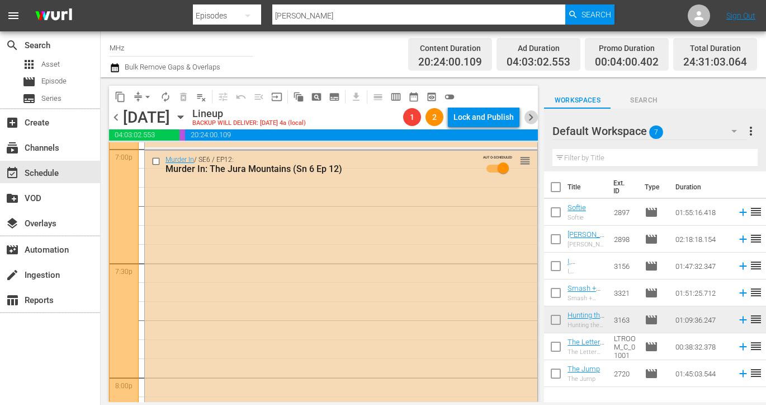
click at [531, 116] on span "chevron_right" at bounding box center [531, 117] width 14 height 14
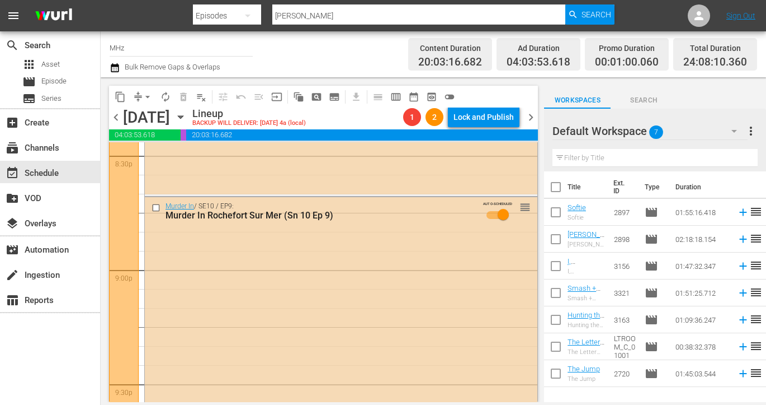
scroll to position [4587, 0]
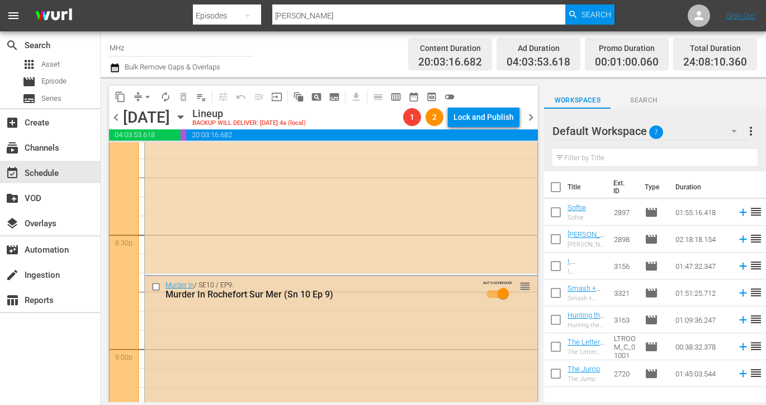
click at [157, 284] on input "checkbox" at bounding box center [158, 287] width 12 height 10
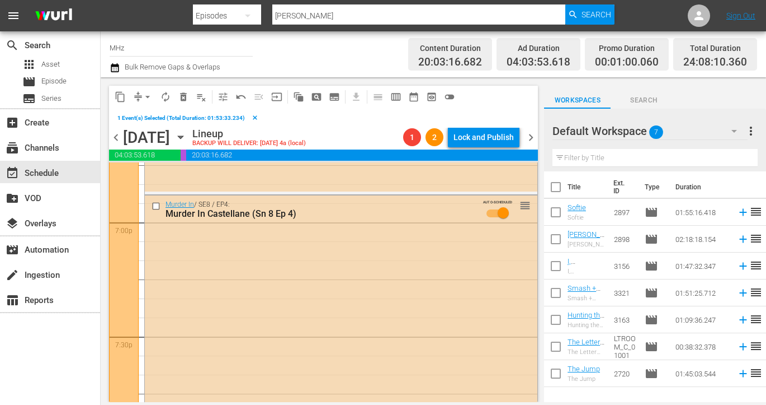
scroll to position [4257, 0]
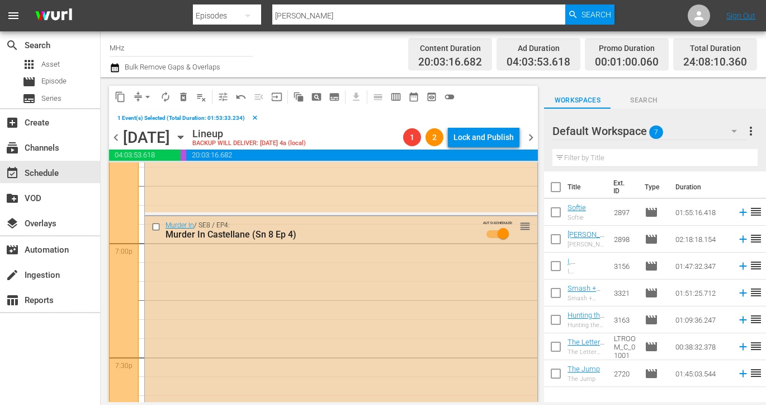
click at [156, 227] on input "checkbox" at bounding box center [158, 227] width 12 height 10
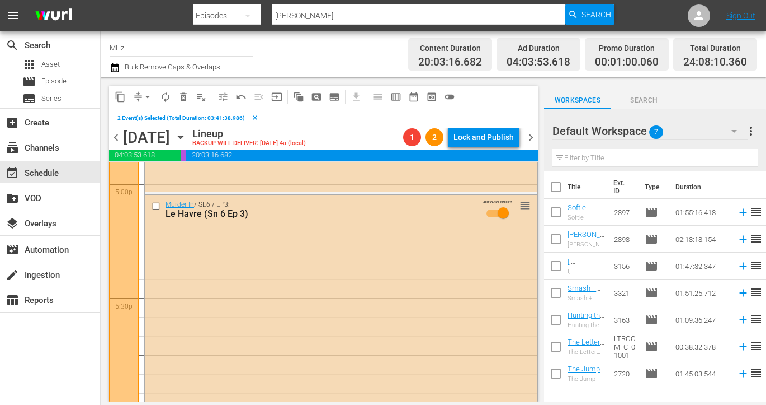
scroll to position [3841, 0]
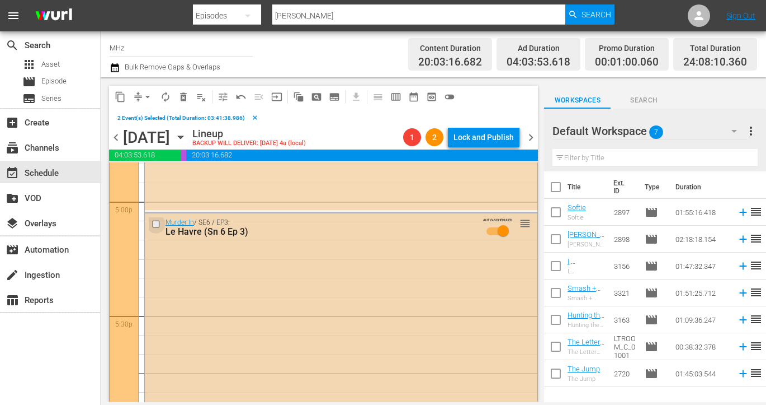
click at [157, 227] on input "checkbox" at bounding box center [158, 224] width 12 height 10
click at [124, 98] on span "content_copy" at bounding box center [120, 96] width 11 height 11
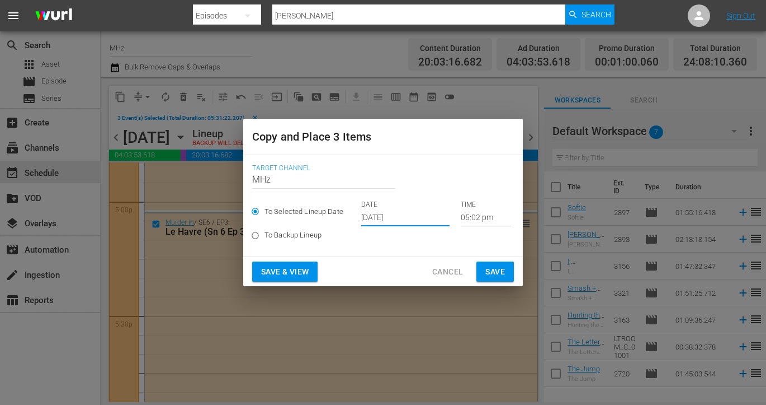
click at [378, 214] on input "[DATE]" at bounding box center [405, 217] width 88 height 17
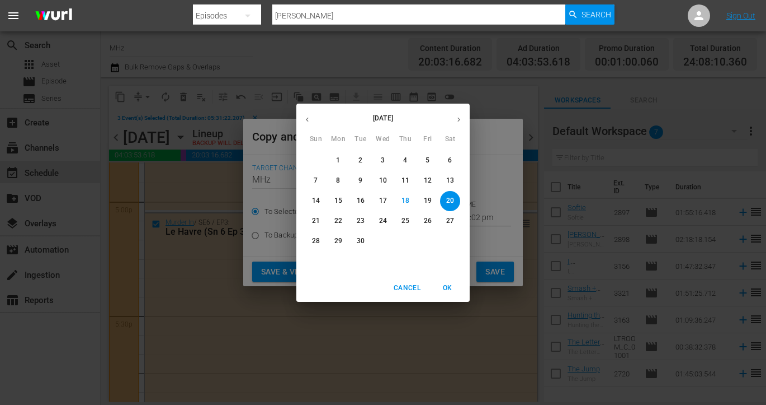
click at [465, 116] on button "button" at bounding box center [459, 120] width 22 height 22
click at [339, 181] on p "3" at bounding box center [338, 181] width 4 height 10
type input "Nov 3rd 2025"
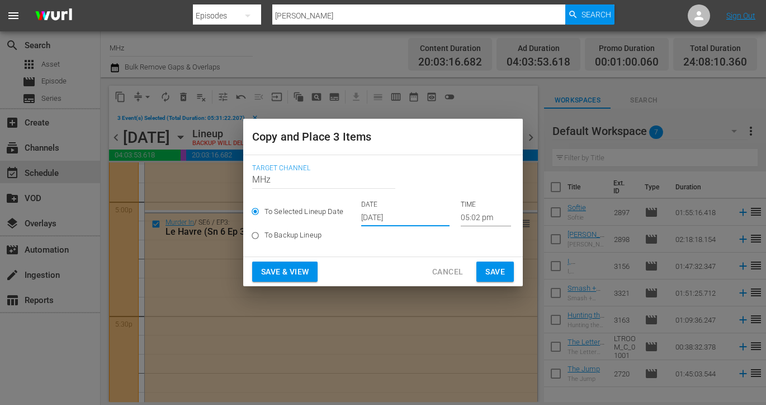
click at [467, 222] on input "05:02 pm" at bounding box center [486, 217] width 50 height 17
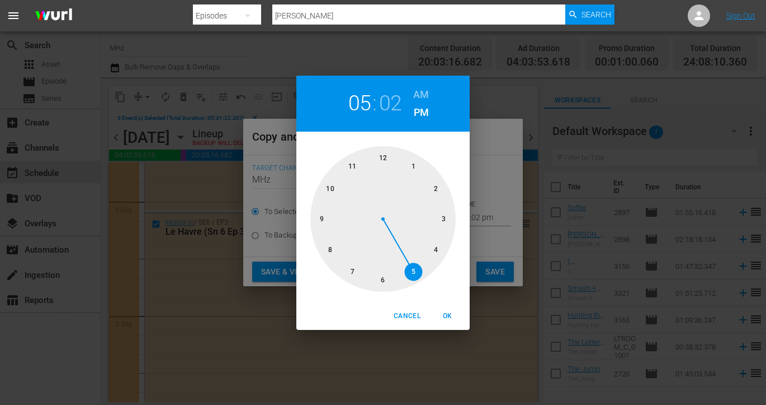
click at [418, 96] on h6 "AM" at bounding box center [421, 95] width 16 height 18
click at [385, 150] on div at bounding box center [383, 218] width 145 height 145
click at [446, 312] on span "OK" at bounding box center [447, 316] width 27 height 12
type input "12:02 am"
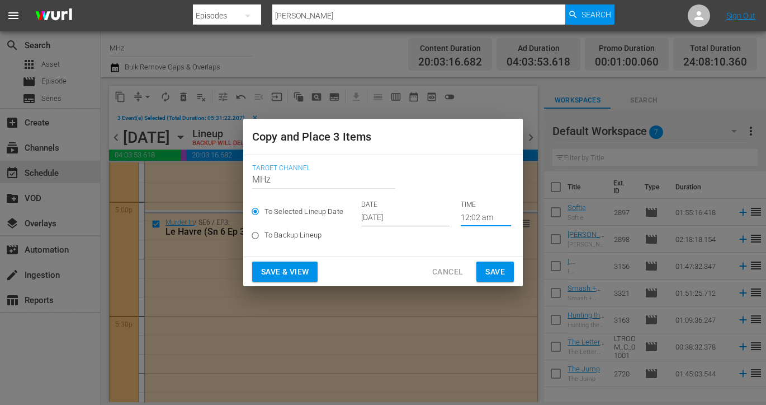
click at [501, 266] on span "Save" at bounding box center [496, 272] width 20 height 14
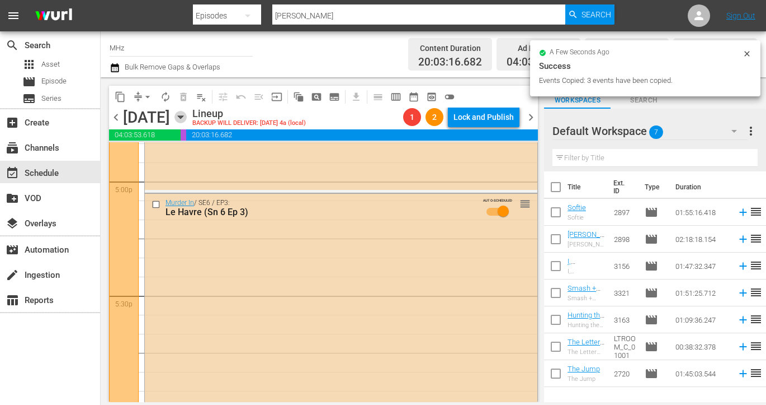
click at [187, 120] on icon "button" at bounding box center [181, 117] width 12 height 12
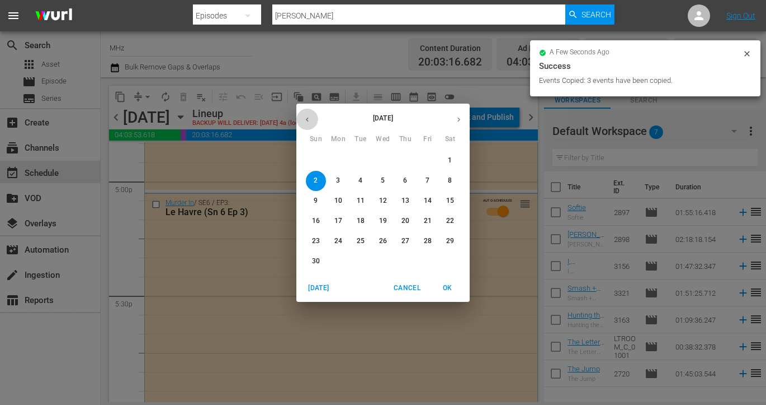
click at [308, 121] on icon "button" at bounding box center [307, 119] width 8 height 8
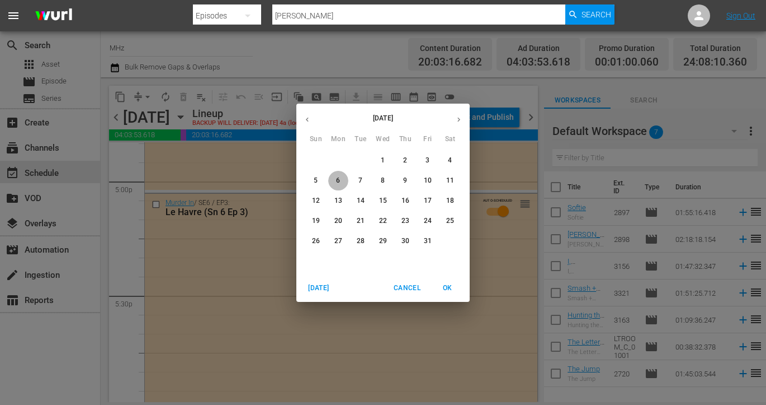
click at [332, 180] on span "6" at bounding box center [338, 181] width 20 height 10
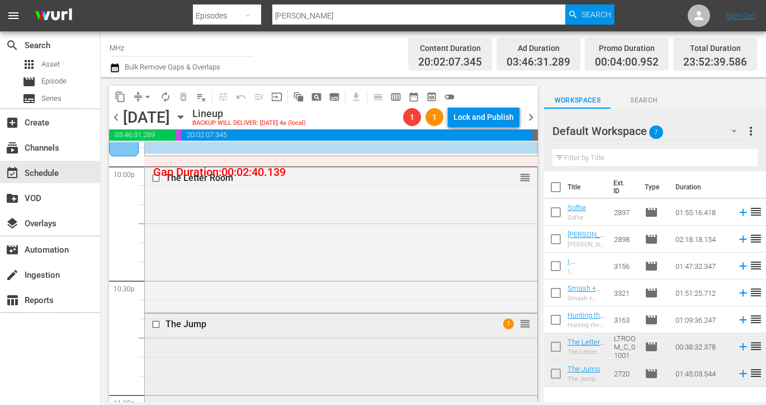
scroll to position [4959, 0]
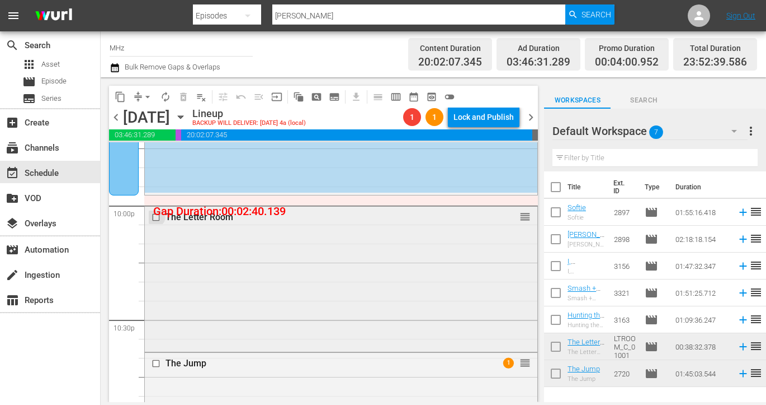
click at [154, 216] on input "checkbox" at bounding box center [158, 217] width 12 height 10
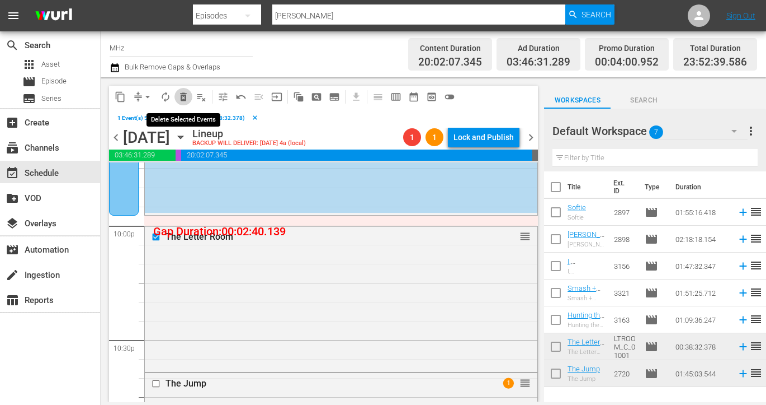
click at [181, 94] on span "delete_forever_outlined" at bounding box center [183, 96] width 11 height 11
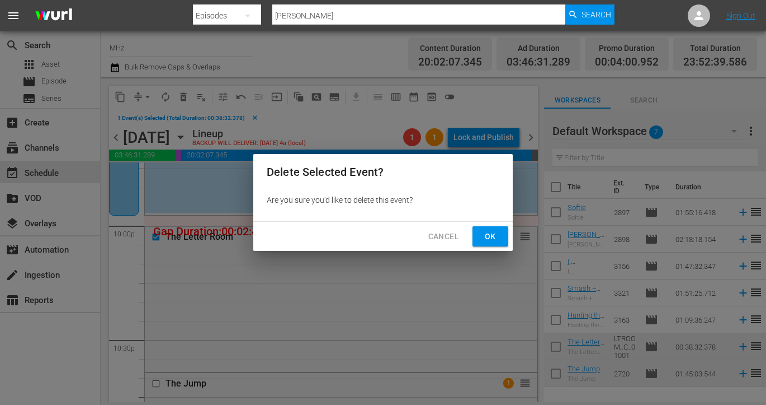
click at [469, 238] on div "Cancel Ok" at bounding box center [383, 237] width 260 height 30
click at [485, 239] on span "Ok" at bounding box center [491, 236] width 18 height 14
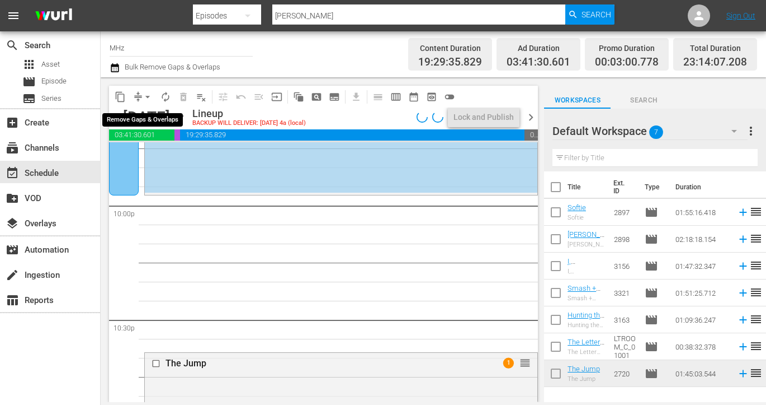
click at [142, 96] on span "arrow_drop_down" at bounding box center [147, 96] width 11 height 11
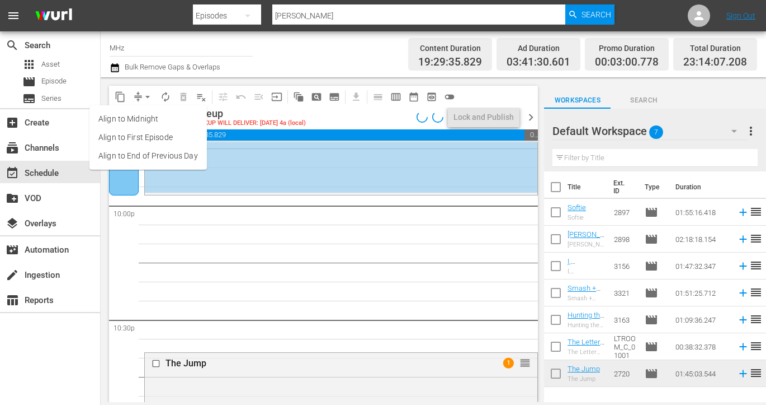
click at [163, 157] on li "Align to End of Previous Day" at bounding box center [148, 156] width 117 height 18
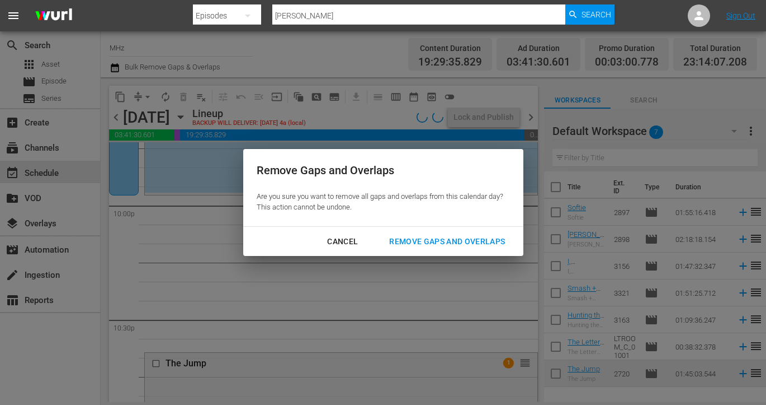
click at [434, 243] on div "Remove Gaps and Overlaps" at bounding box center [447, 241] width 134 height 14
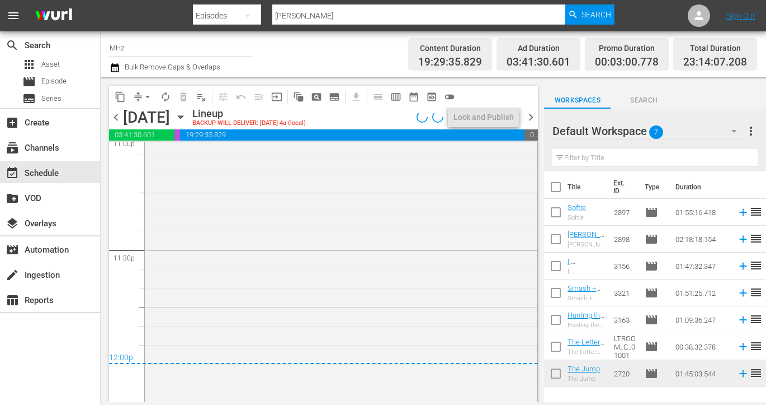
scroll to position [5299, 0]
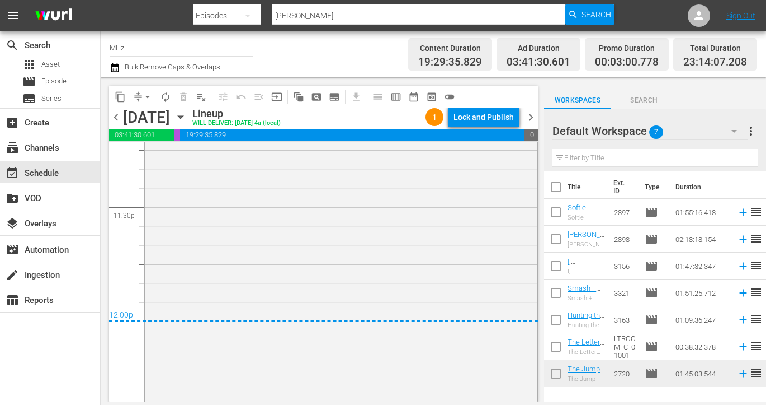
click at [529, 116] on span "chevron_right" at bounding box center [531, 117] width 14 height 14
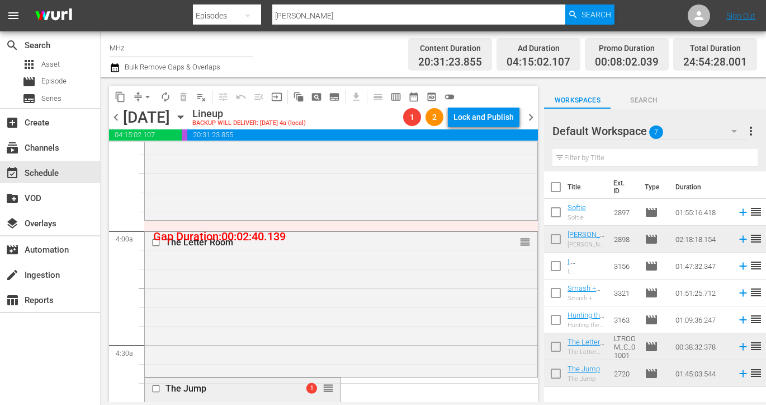
scroll to position [750, 0]
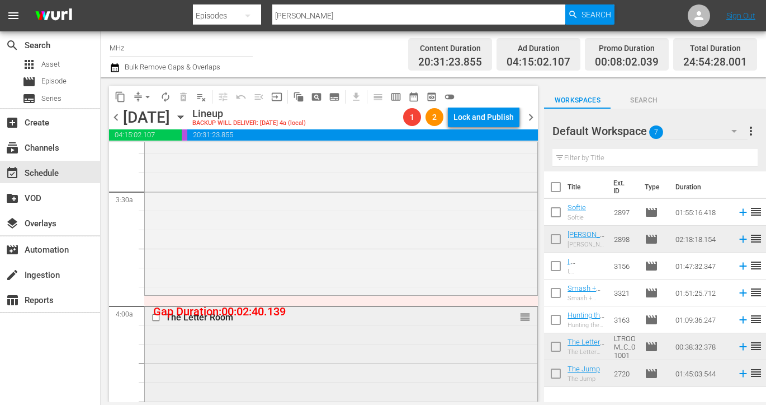
click at [156, 317] on input "checkbox" at bounding box center [158, 317] width 12 height 10
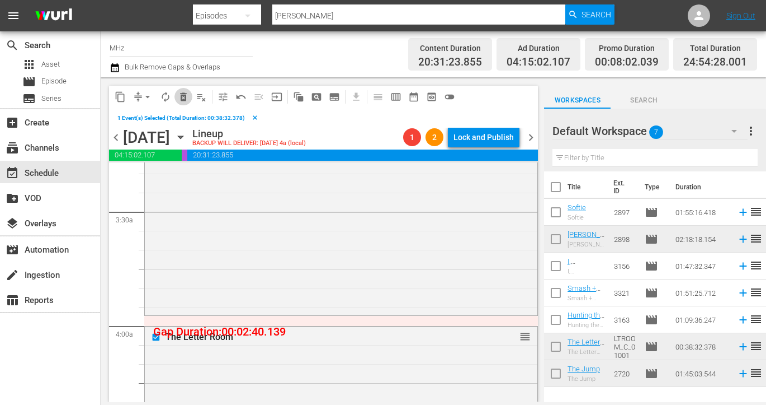
click at [189, 101] on span "delete_forever_outlined" at bounding box center [183, 96] width 11 height 11
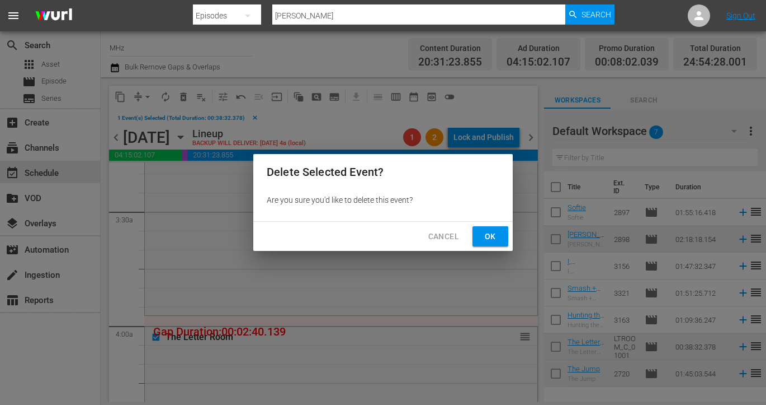
click at [486, 236] on span "Ok" at bounding box center [491, 236] width 18 height 14
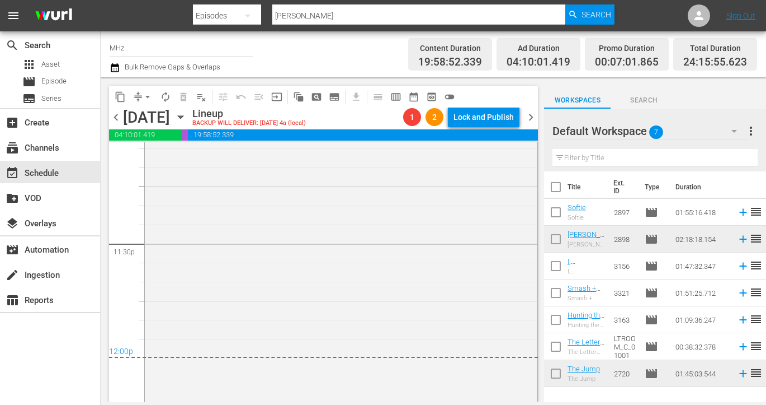
scroll to position [5288, 0]
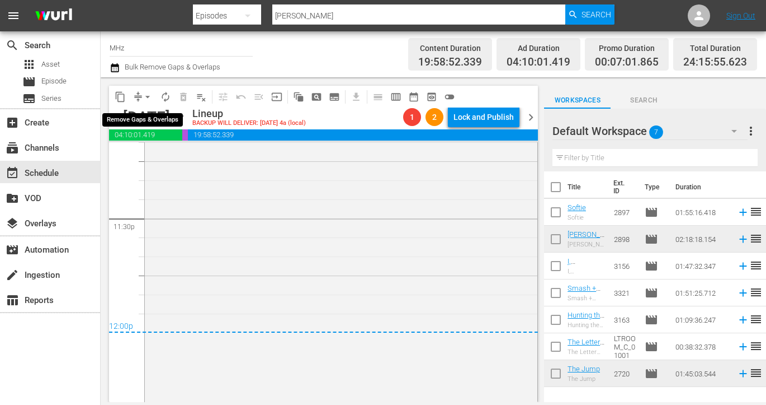
click at [141, 93] on button "arrow_drop_down" at bounding box center [148, 97] width 18 height 18
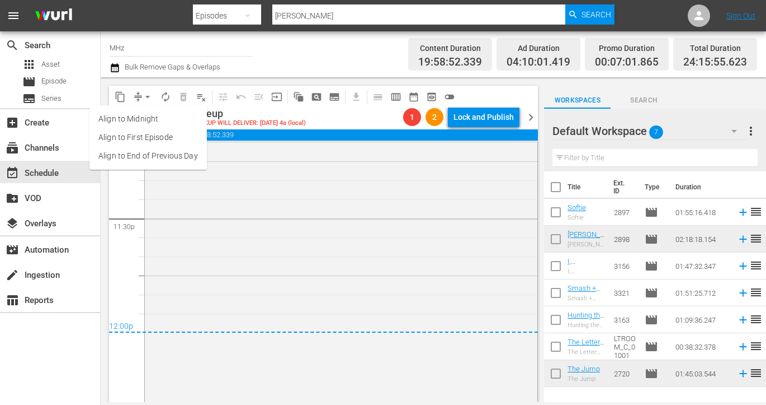
click at [169, 152] on li "Align to End of Previous Day" at bounding box center [148, 156] width 117 height 18
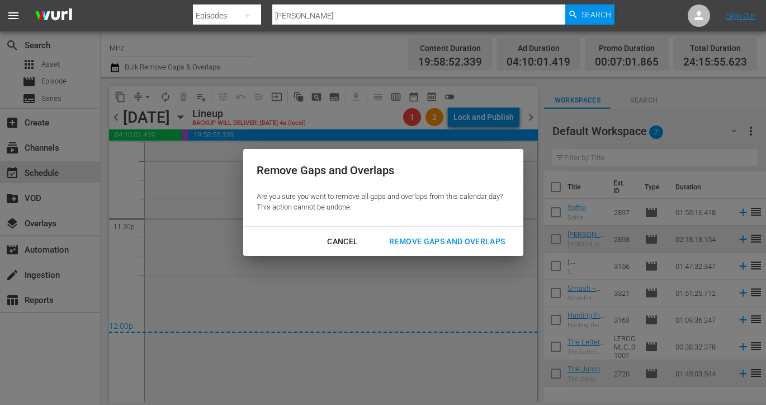
click at [418, 242] on div "Remove Gaps and Overlaps" at bounding box center [447, 241] width 134 height 14
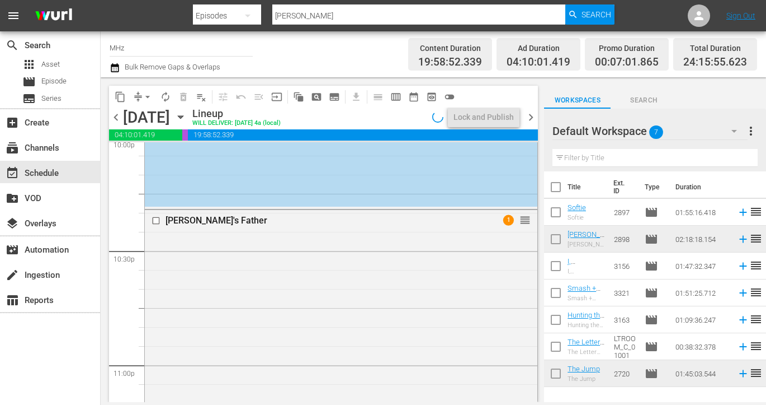
scroll to position [5023, 0]
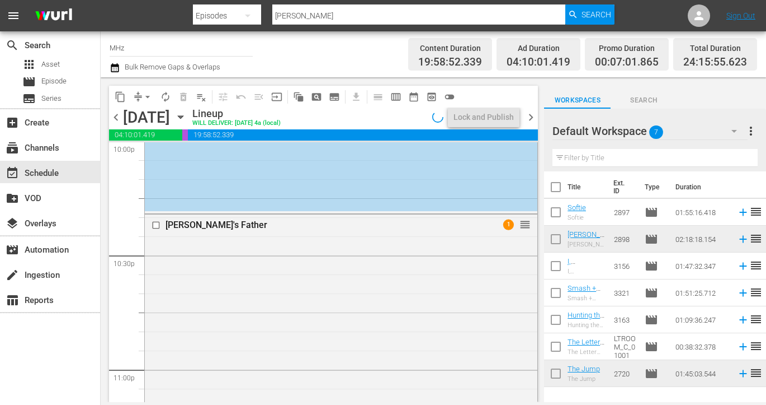
click at [532, 116] on span "chevron_right" at bounding box center [531, 117] width 14 height 14
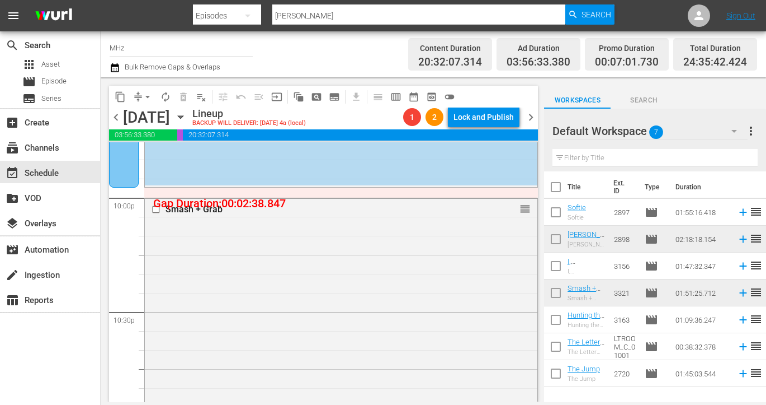
scroll to position [4959, 0]
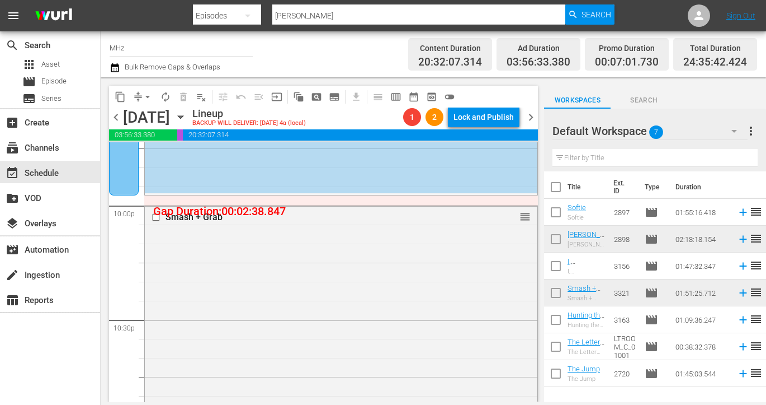
click at [142, 98] on button "arrow_drop_down" at bounding box center [148, 97] width 18 height 18
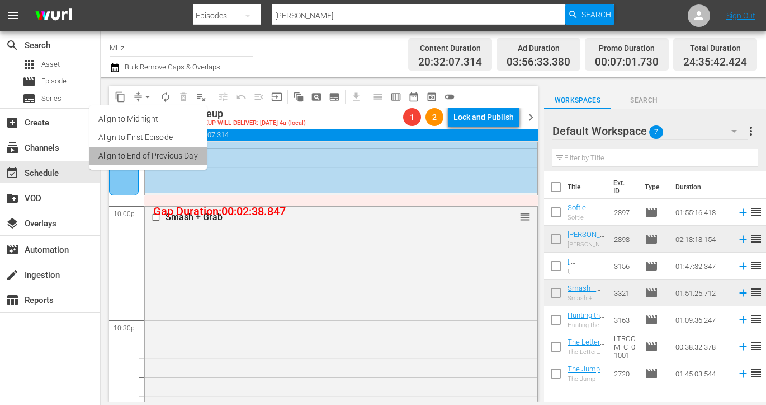
click at [169, 154] on li "Align to End of Previous Day" at bounding box center [148, 156] width 117 height 18
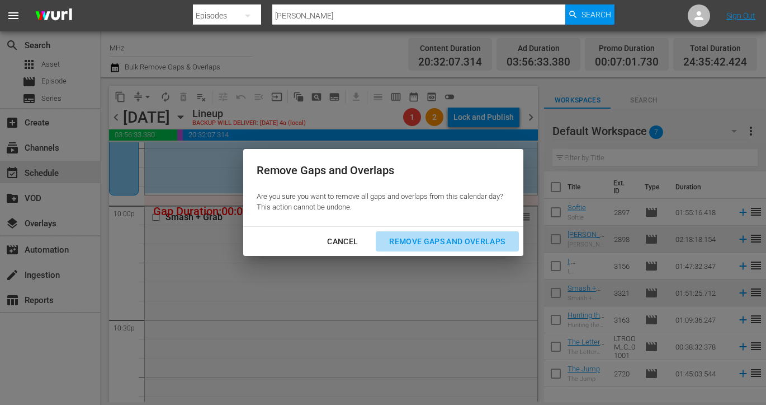
click at [412, 236] on div "Remove Gaps and Overlaps" at bounding box center [447, 241] width 134 height 14
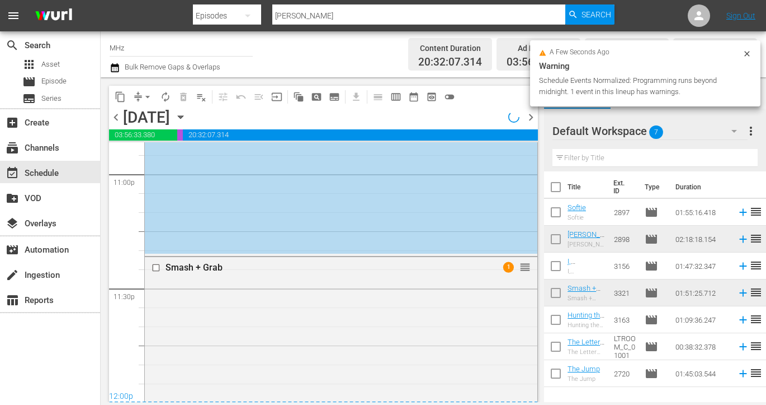
scroll to position [5294, 0]
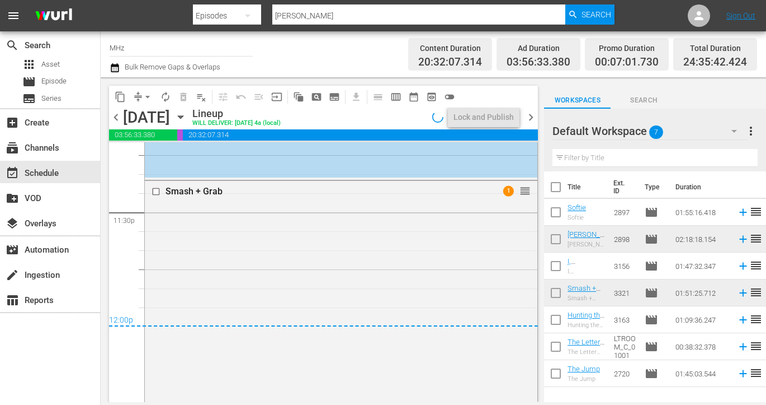
click at [528, 120] on span "chevron_right" at bounding box center [531, 117] width 14 height 14
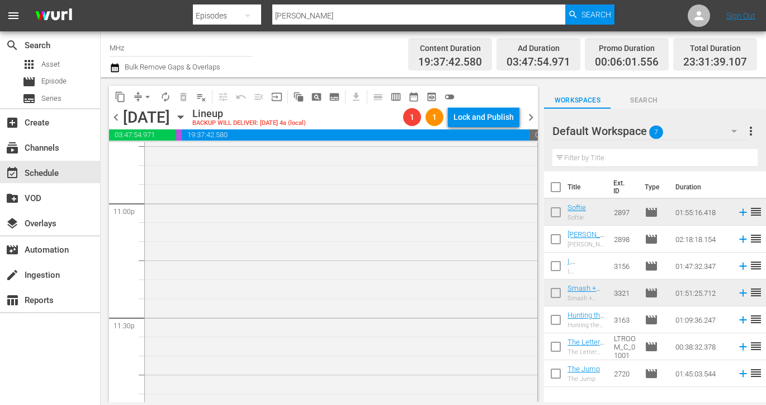
scroll to position [5218, 0]
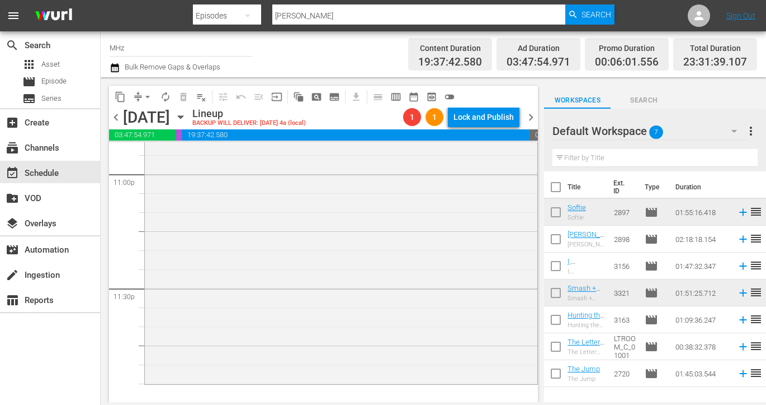
click at [142, 97] on span "arrow_drop_down" at bounding box center [147, 96] width 11 height 11
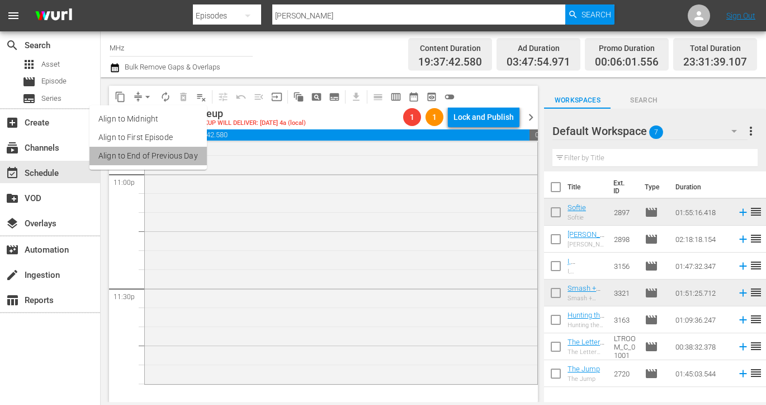
click at [158, 164] on li "Align to End of Previous Day" at bounding box center [148, 156] width 117 height 18
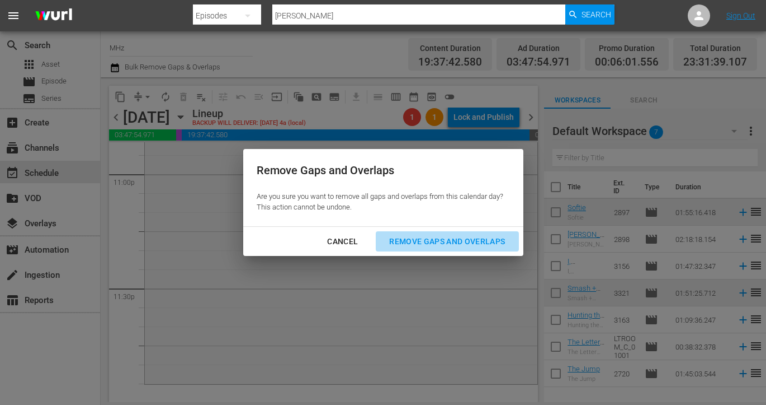
click at [413, 233] on button "Remove Gaps and Overlaps" at bounding box center [447, 241] width 143 height 21
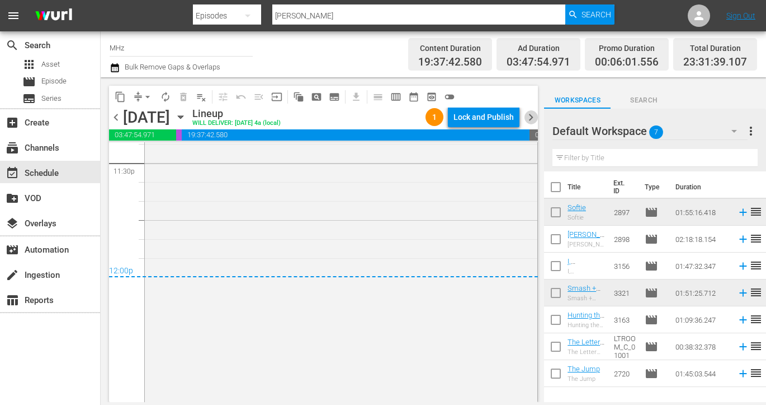
click at [530, 116] on span "chevron_right" at bounding box center [531, 117] width 14 height 14
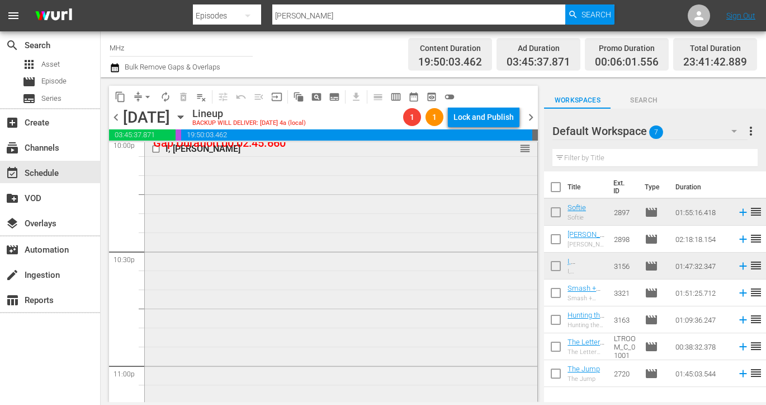
scroll to position [5010, 0]
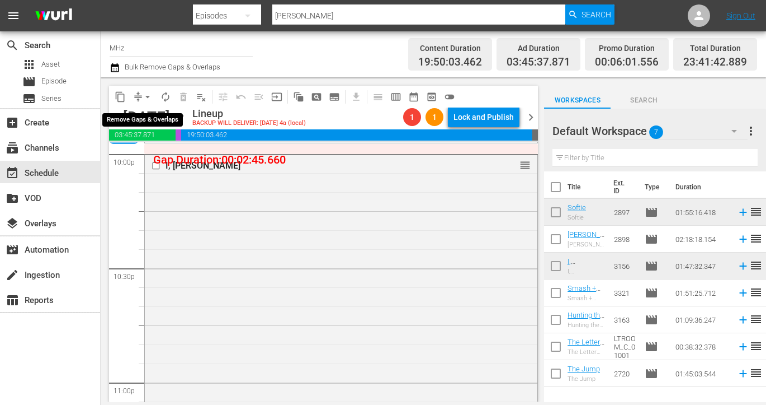
click at [141, 95] on button "arrow_drop_down" at bounding box center [148, 97] width 18 height 18
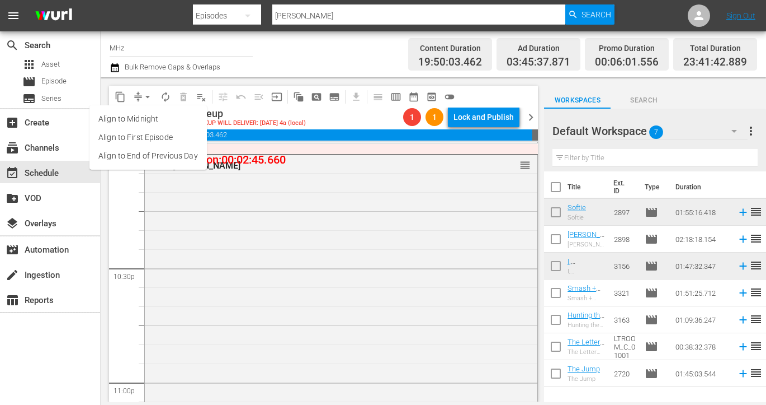
click at [162, 153] on li "Align to End of Previous Day" at bounding box center [148, 156] width 117 height 18
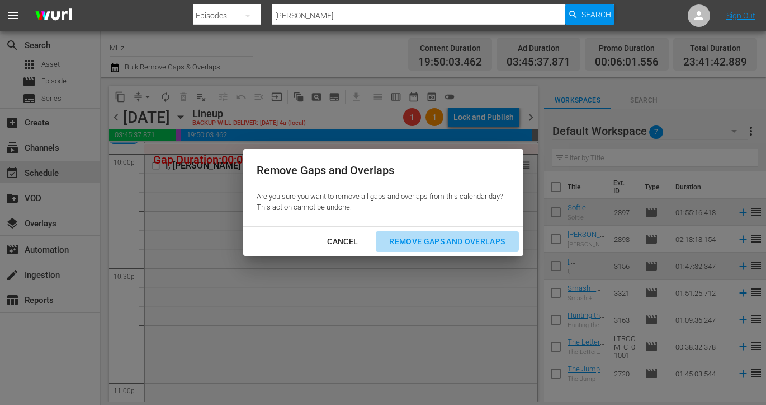
click at [426, 241] on div "Remove Gaps and Overlaps" at bounding box center [447, 241] width 134 height 14
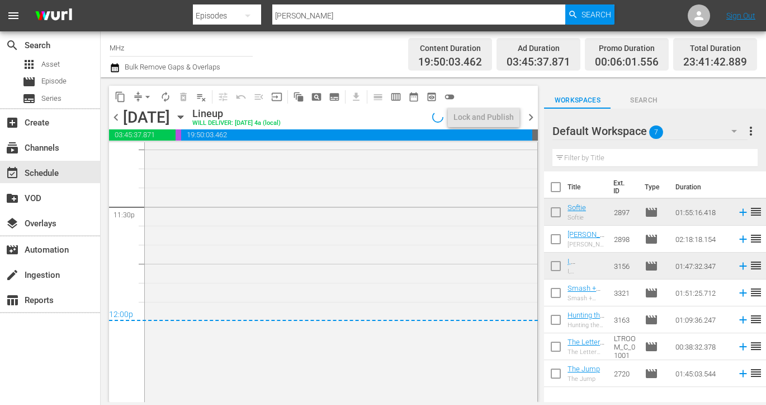
scroll to position [5319, 0]
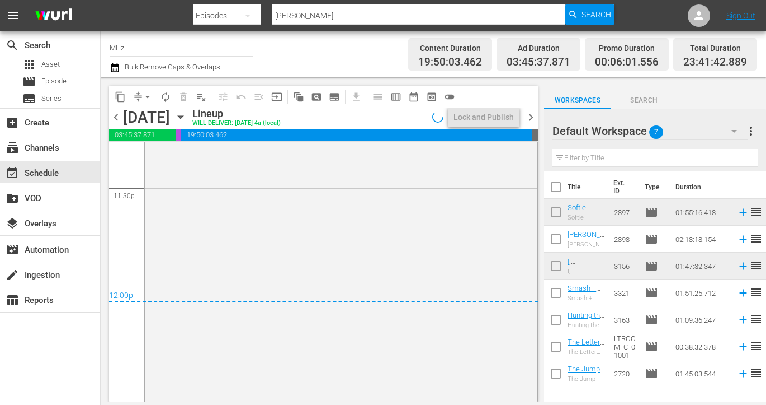
click at [533, 115] on span "chevron_right" at bounding box center [531, 117] width 14 height 14
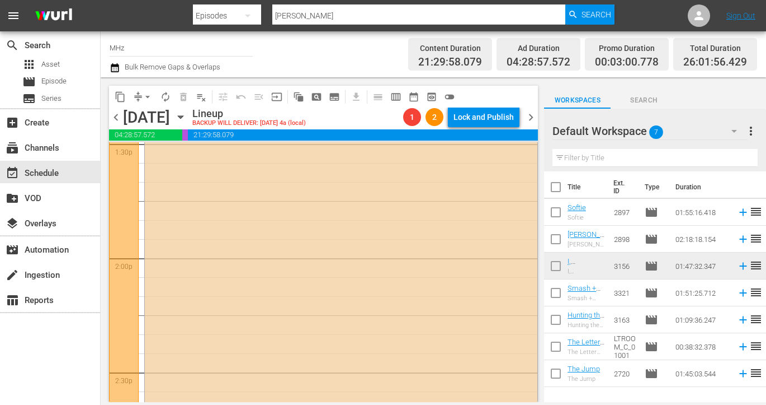
scroll to position [3078, 0]
click at [137, 89] on button "compress" at bounding box center [138, 97] width 18 height 18
click at [138, 93] on span "compress" at bounding box center [138, 96] width 11 height 11
click at [140, 100] on button "arrow_drop_down" at bounding box center [148, 97] width 18 height 18
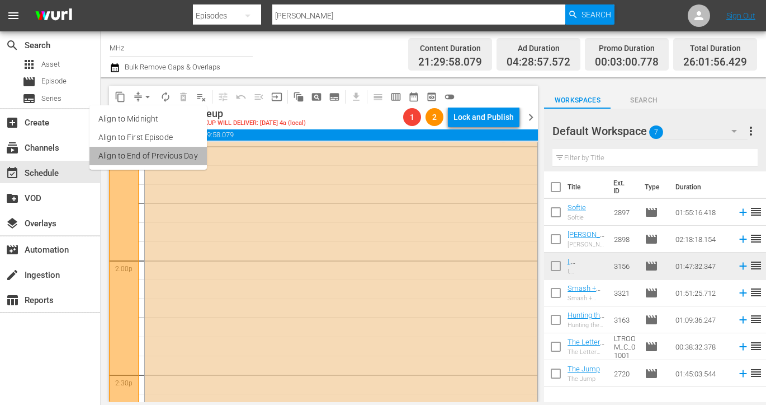
click at [155, 154] on li "Align to End of Previous Day" at bounding box center [148, 156] width 117 height 18
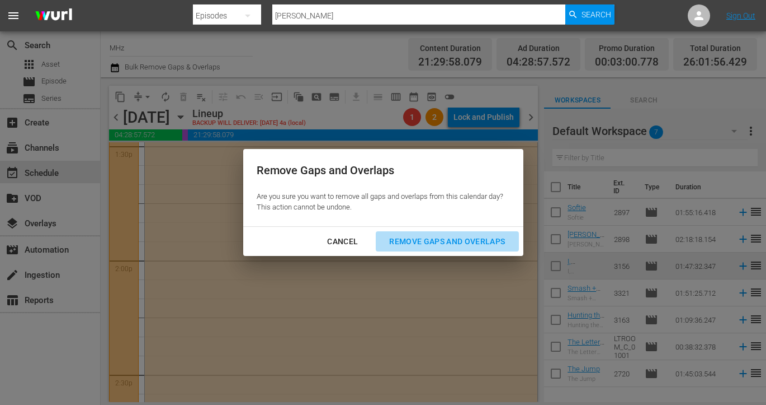
click at [397, 239] on div "Remove Gaps and Overlaps" at bounding box center [447, 241] width 134 height 14
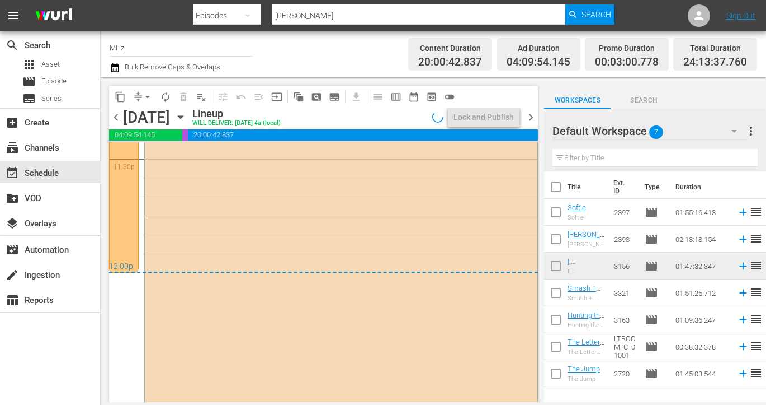
scroll to position [5371, 0]
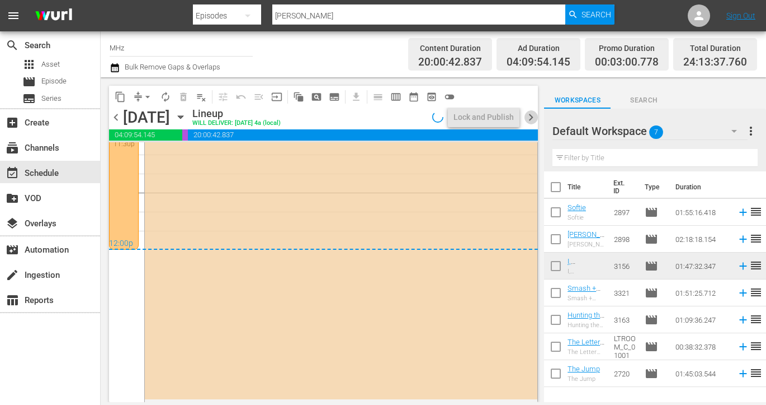
click at [532, 122] on span "chevron_right" at bounding box center [531, 117] width 14 height 14
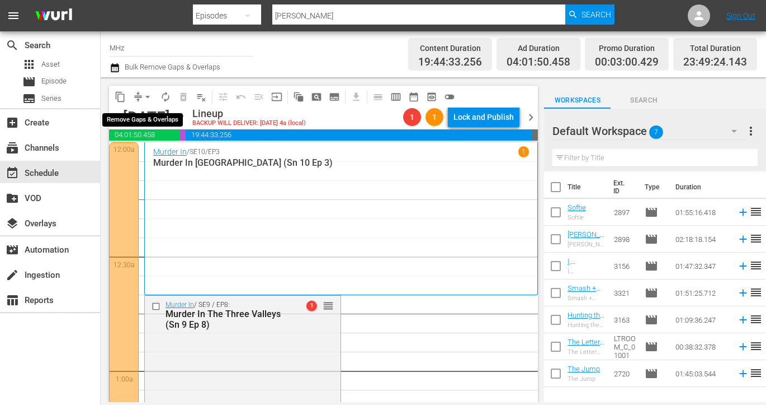
click at [144, 96] on span "arrow_drop_down" at bounding box center [147, 96] width 11 height 11
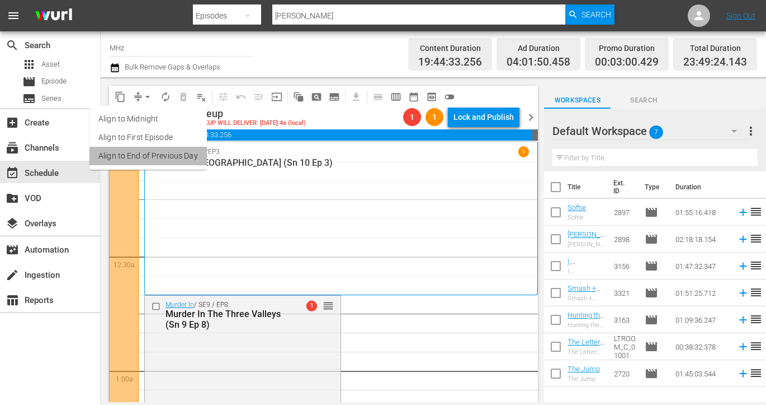
click at [159, 156] on li "Align to End of Previous Day" at bounding box center [148, 156] width 117 height 18
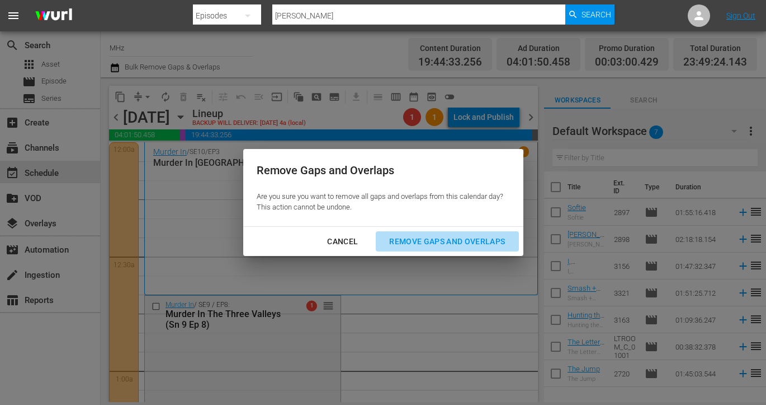
click at [429, 244] on div "Remove Gaps and Overlaps" at bounding box center [447, 241] width 134 height 14
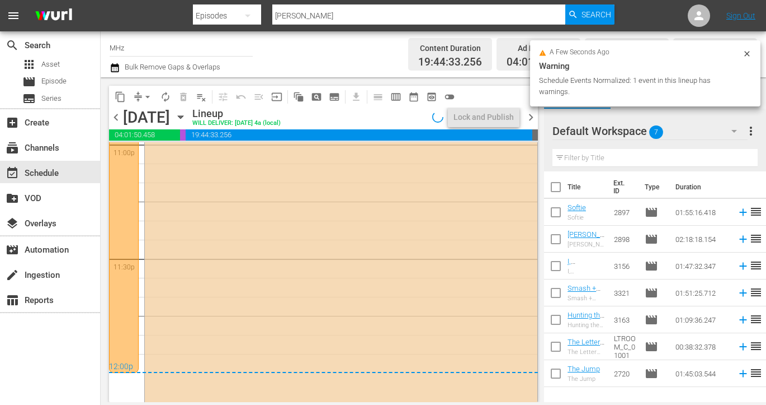
scroll to position [5330, 0]
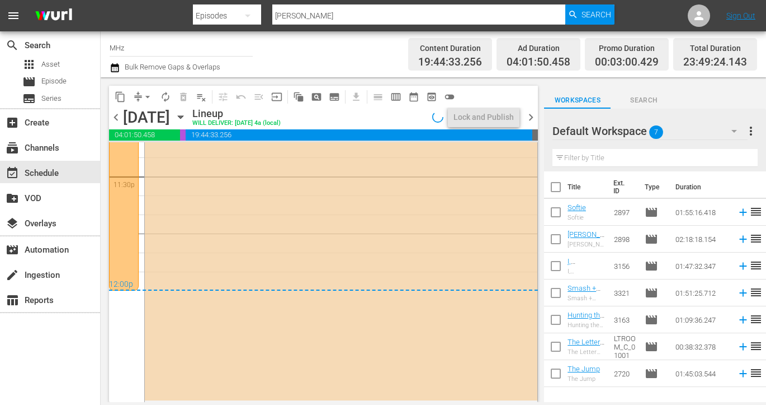
drag, startPoint x: 530, startPoint y: 115, endPoint x: 504, endPoint y: 128, distance: 29.5
click at [531, 115] on span "chevron_right" at bounding box center [531, 117] width 14 height 14
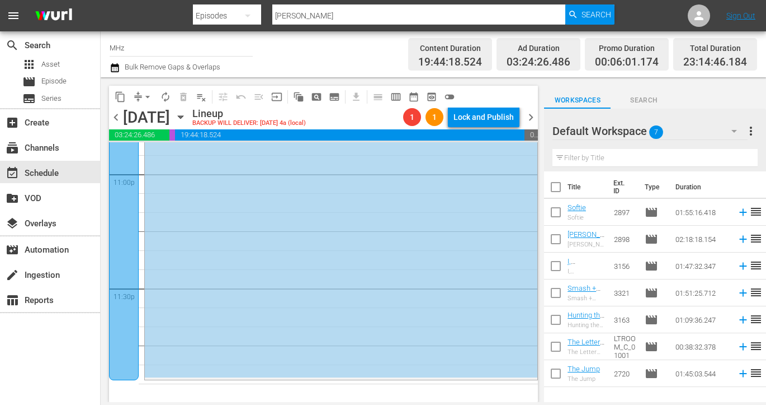
scroll to position [5123, 0]
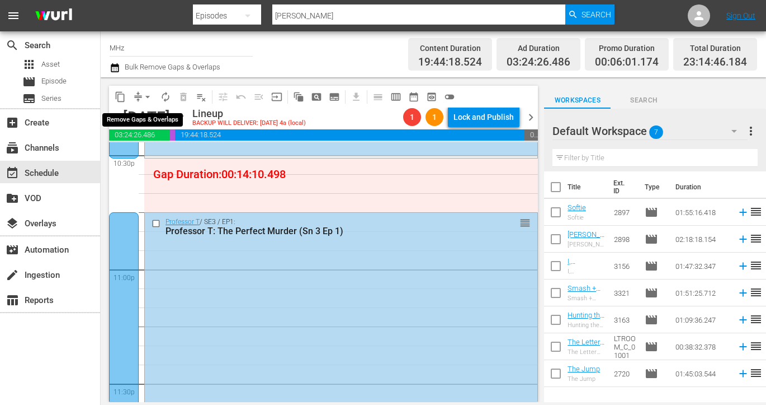
click at [137, 93] on span "compress" at bounding box center [138, 96] width 11 height 11
click at [140, 91] on span "compress" at bounding box center [138, 96] width 11 height 11
click at [147, 100] on span "arrow_drop_down" at bounding box center [147, 96] width 11 height 11
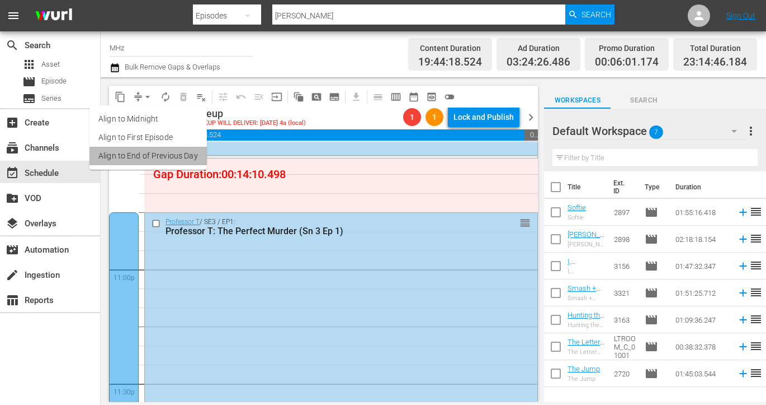
click at [149, 152] on li "Align to End of Previous Day" at bounding box center [148, 156] width 117 height 18
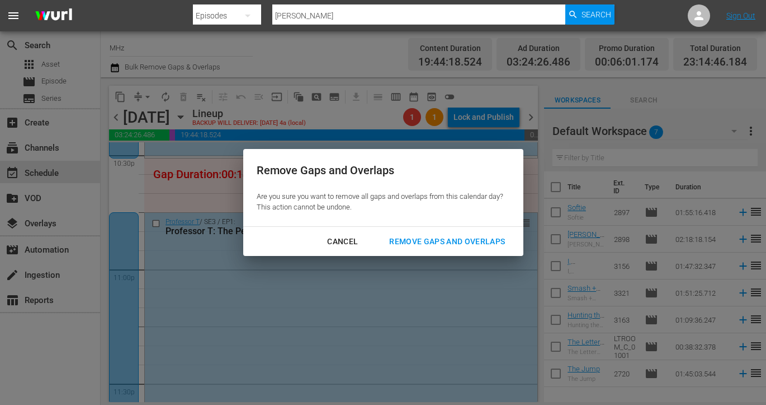
click at [434, 243] on div "Remove Gaps and Overlaps" at bounding box center [447, 241] width 134 height 14
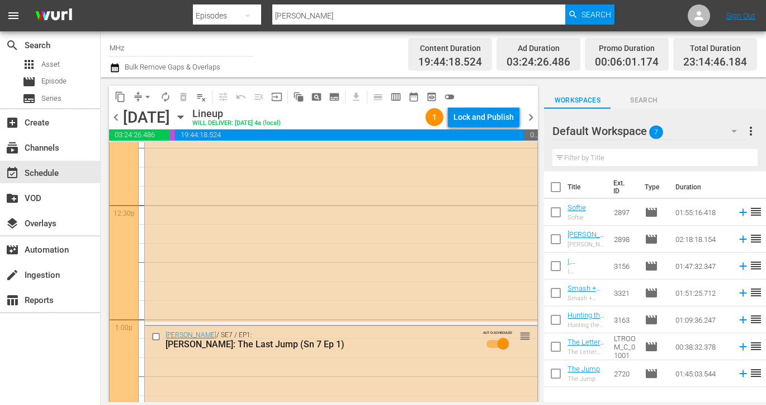
scroll to position [2764, 0]
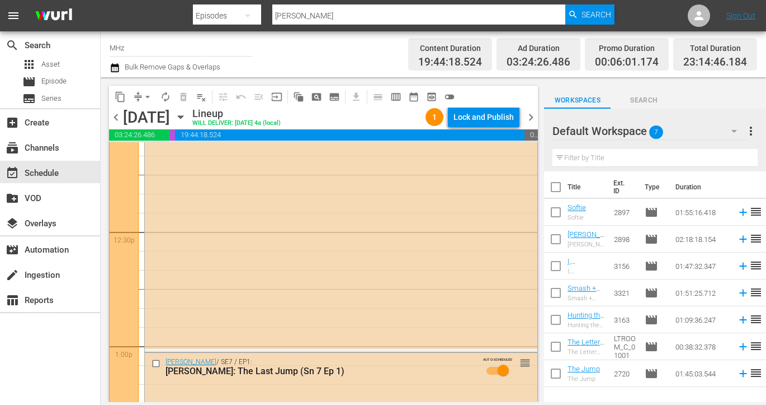
click at [532, 116] on span "chevron_right" at bounding box center [531, 117] width 14 height 14
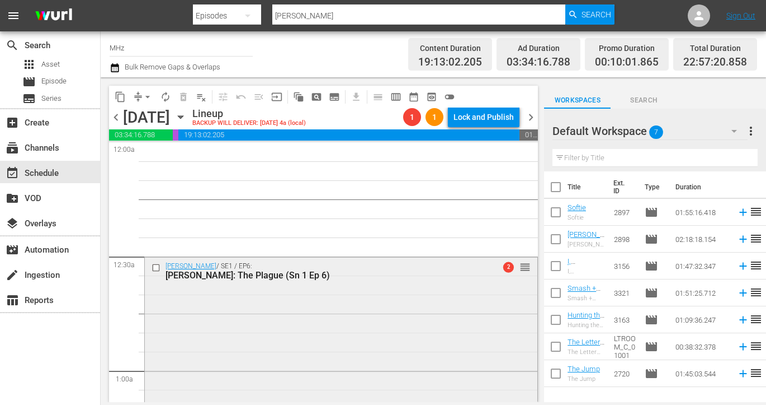
click at [156, 267] on input "checkbox" at bounding box center [158, 268] width 12 height 10
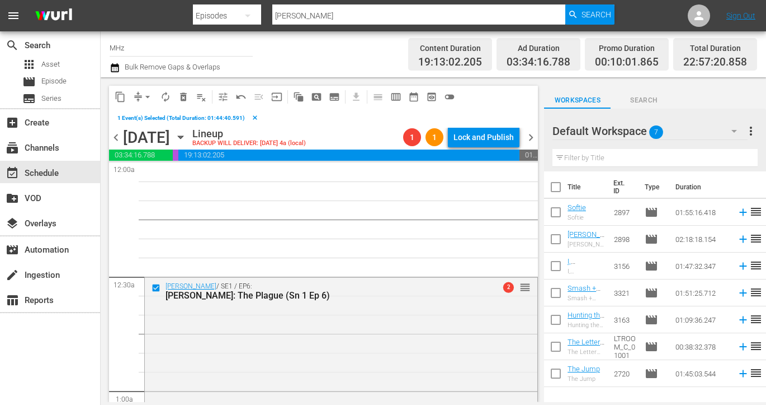
click at [121, 98] on span "content_copy" at bounding box center [120, 96] width 11 height 11
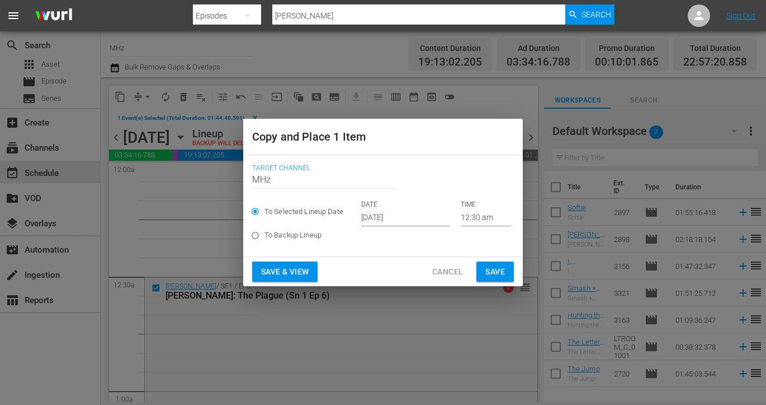
click at [383, 213] on input "[DATE]" at bounding box center [405, 217] width 88 height 17
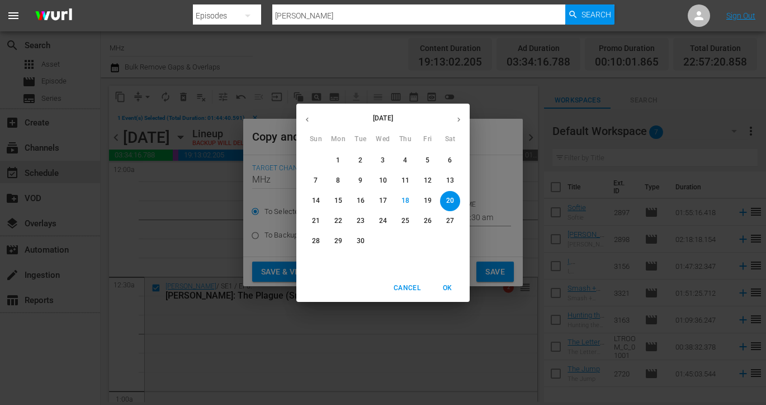
click at [457, 122] on icon "button" at bounding box center [459, 119] width 8 height 8
click at [339, 206] on button "13" at bounding box center [338, 201] width 20 height 20
type input "Oct 13th 2025"
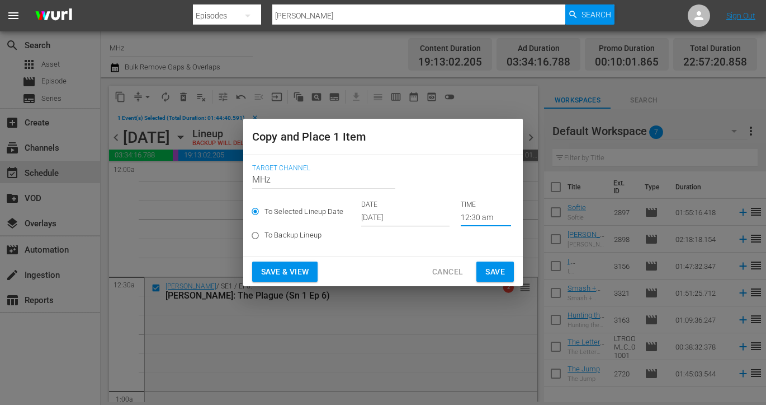
click at [471, 218] on input "12:30 am" at bounding box center [486, 217] width 50 height 17
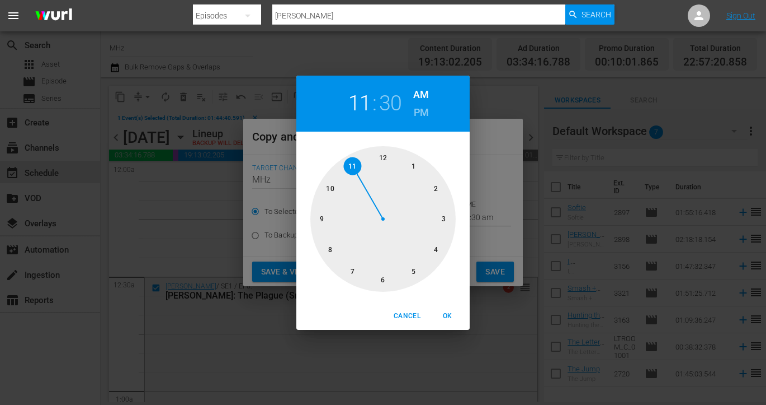
click at [352, 166] on div at bounding box center [383, 218] width 145 height 145
click at [432, 103] on div "11 : 30 AM PM" at bounding box center [383, 104] width 173 height 56
click at [424, 112] on h6 "PM" at bounding box center [421, 113] width 15 height 18
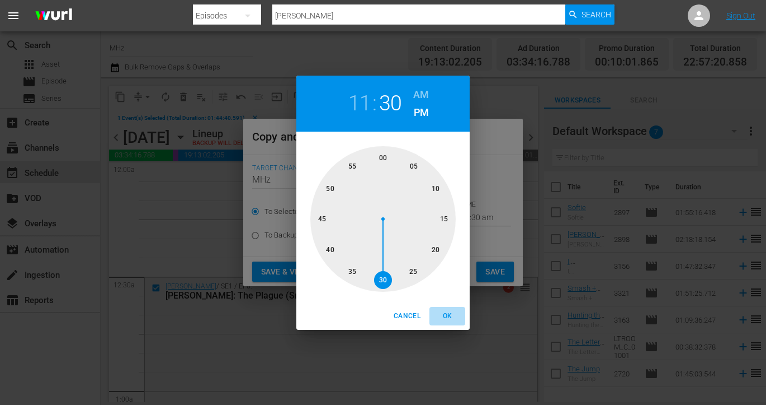
click at [449, 315] on span "OK" at bounding box center [447, 316] width 27 height 12
type input "11:30 pm"
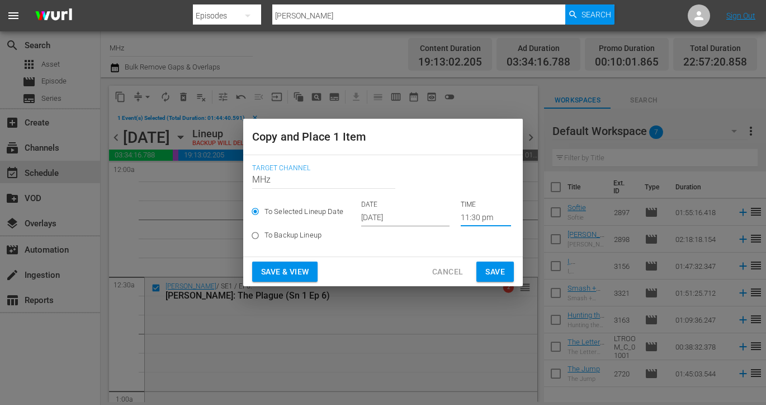
click at [500, 265] on span "Save" at bounding box center [496, 272] width 20 height 14
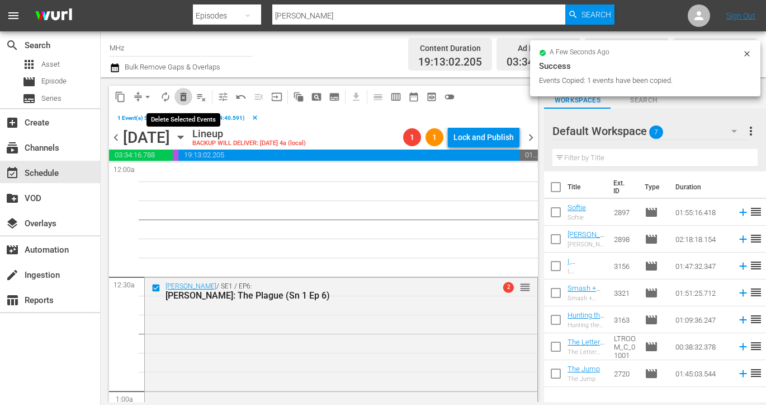
click at [185, 100] on span "delete_forever_outlined" at bounding box center [183, 96] width 11 height 11
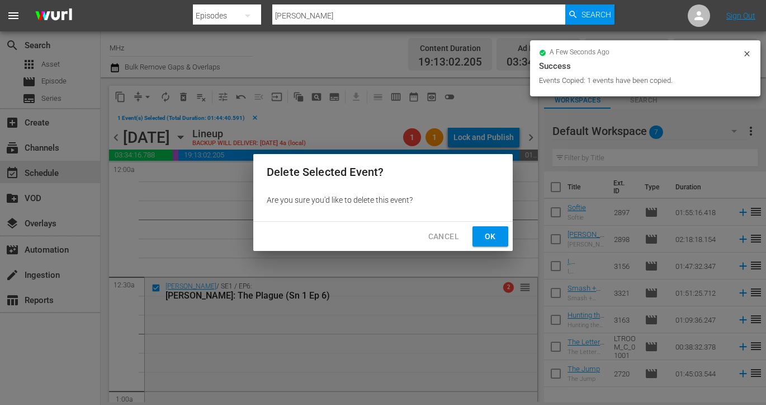
click at [487, 237] on span "Ok" at bounding box center [491, 236] width 18 height 14
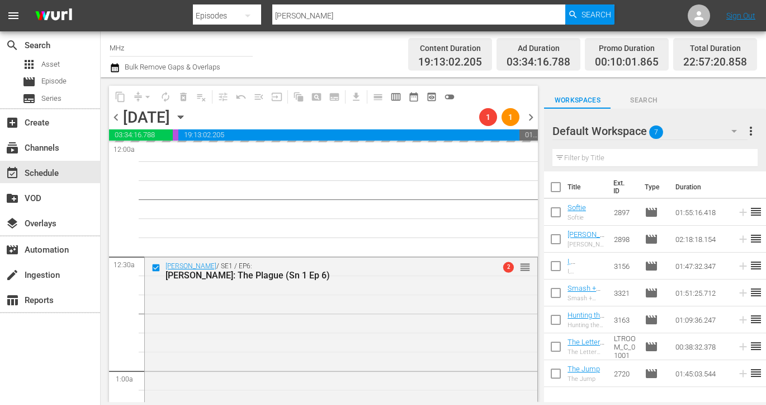
click at [187, 115] on icon "button" at bounding box center [181, 117] width 12 height 12
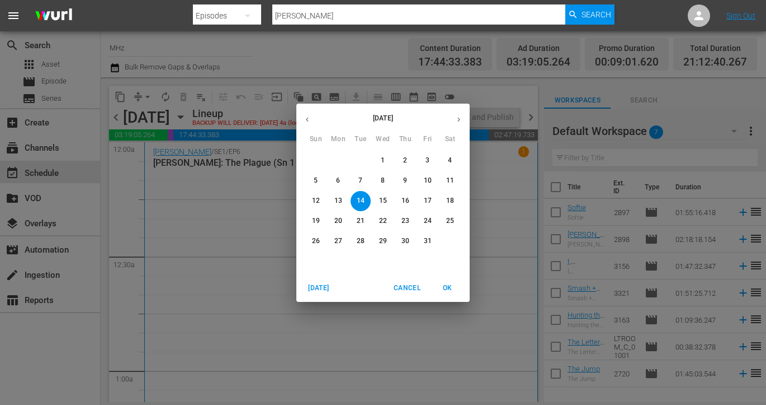
click at [453, 223] on p "25" at bounding box center [450, 221] width 8 height 10
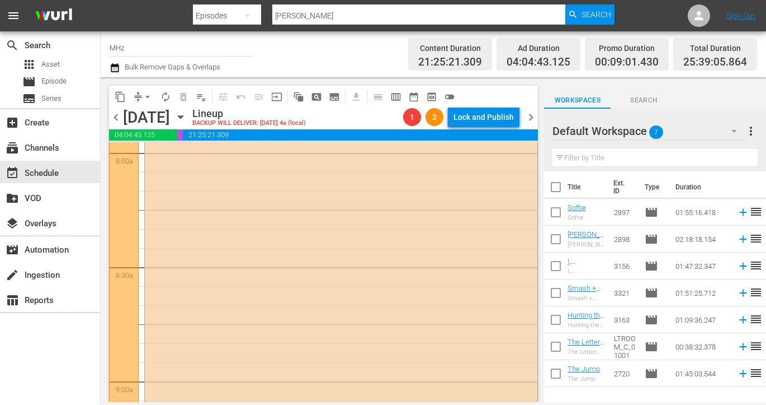
scroll to position [2511, 0]
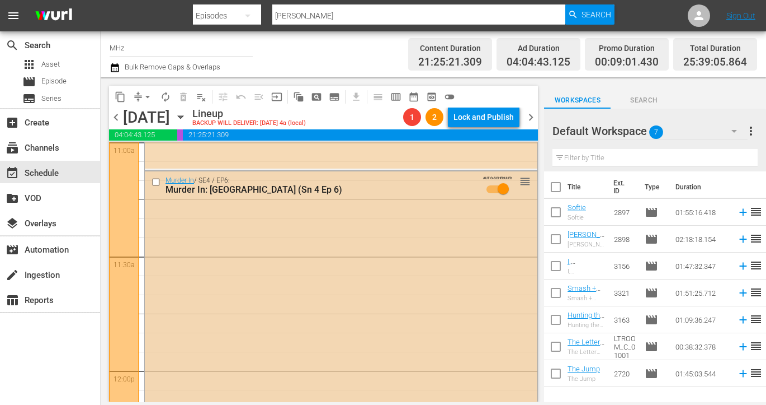
click at [159, 181] on input "checkbox" at bounding box center [158, 182] width 12 height 10
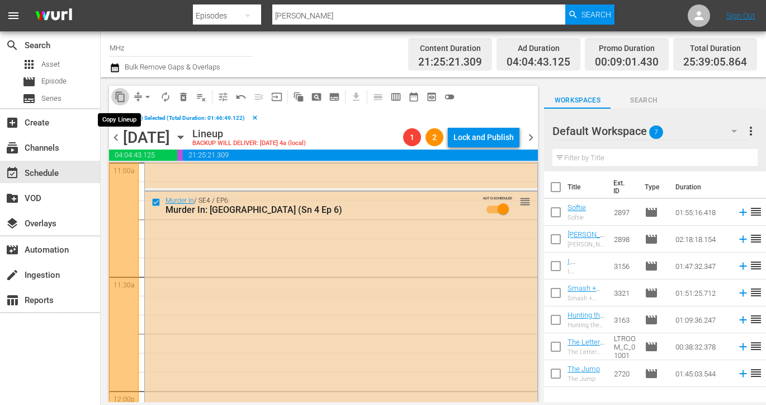
click at [122, 97] on span "content_copy" at bounding box center [120, 96] width 11 height 11
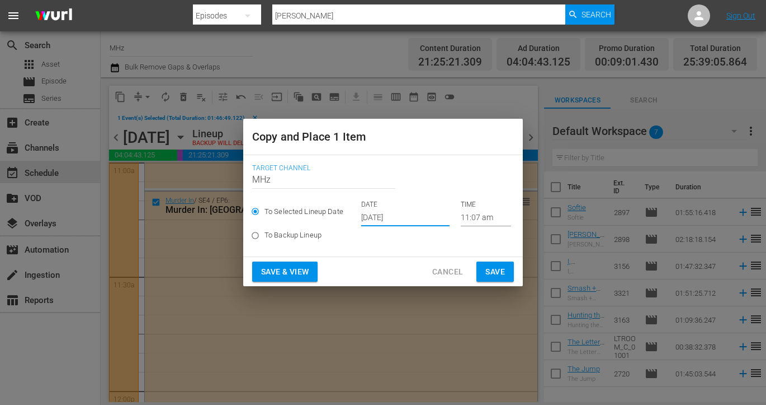
click at [385, 220] on input "[DATE]" at bounding box center [405, 217] width 88 height 17
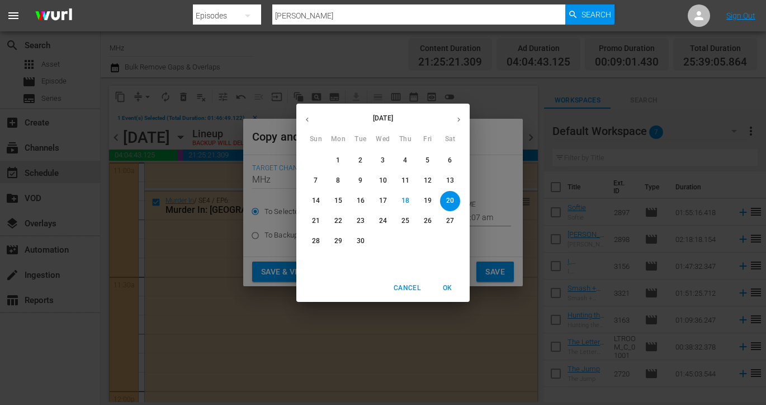
click at [459, 122] on icon "button" at bounding box center [459, 119] width 8 height 8
click at [361, 204] on p "14" at bounding box center [361, 201] width 8 height 10
type input "Oct 14th 2025"
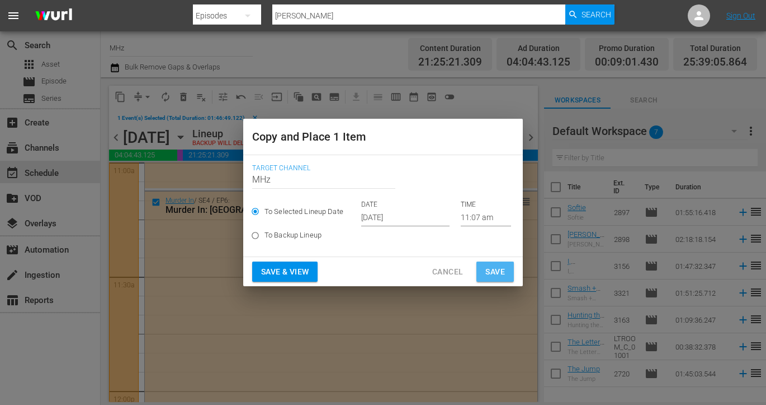
click at [498, 268] on span "Save" at bounding box center [496, 272] width 20 height 14
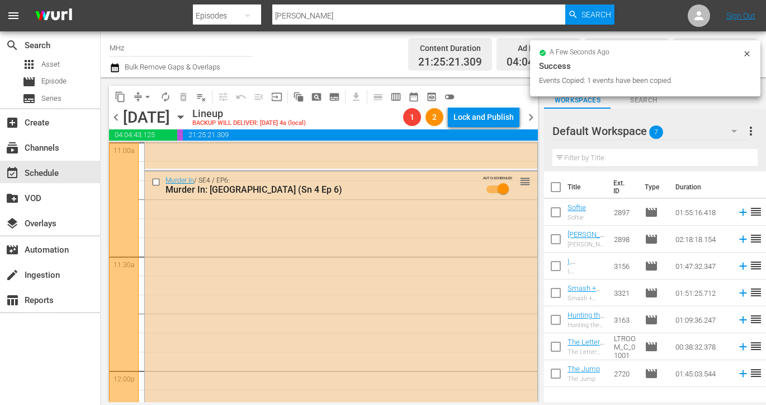
click at [187, 114] on icon "button" at bounding box center [181, 117] width 12 height 12
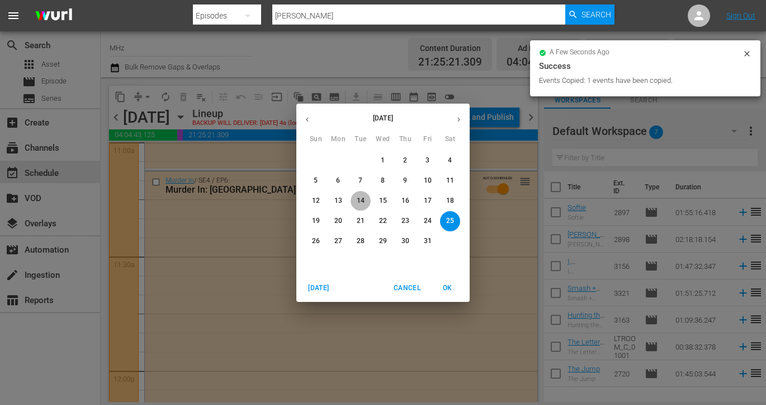
click at [355, 197] on span "14" at bounding box center [361, 201] width 20 height 10
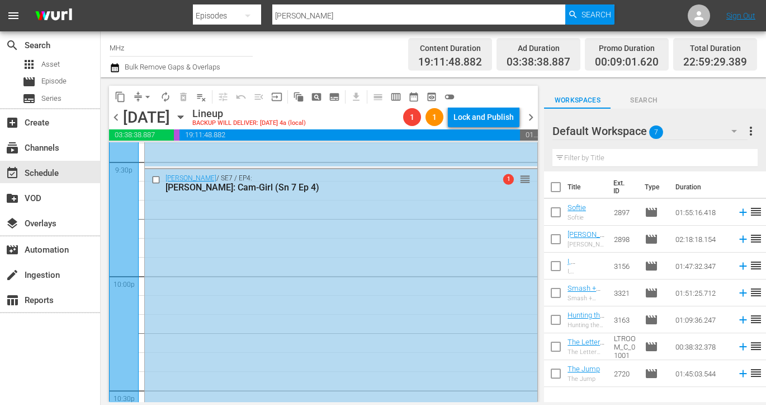
scroll to position [5218, 0]
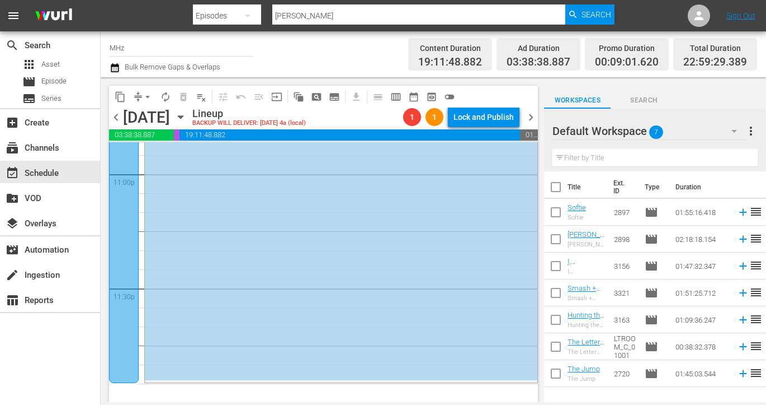
click at [142, 93] on span "arrow_drop_down" at bounding box center [147, 96] width 11 height 11
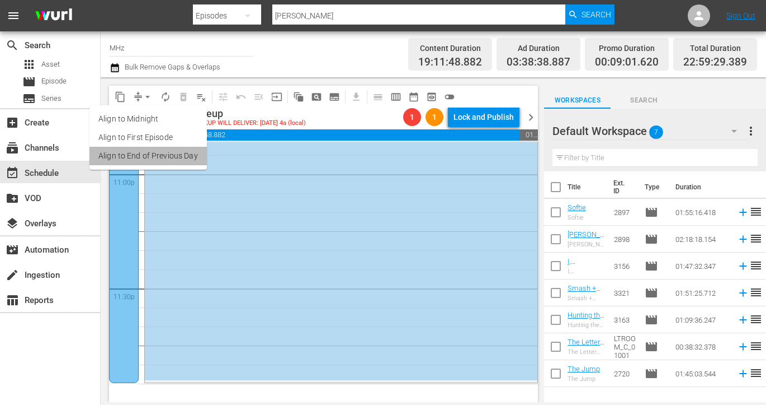
click at [190, 157] on li "Align to End of Previous Day" at bounding box center [148, 156] width 117 height 18
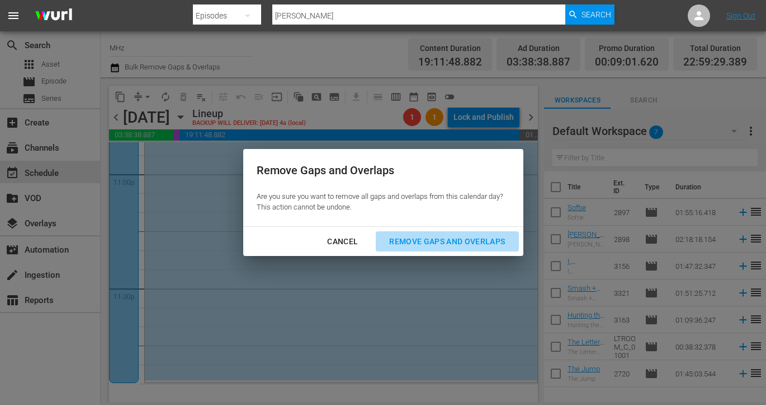
click at [411, 233] on button "Remove Gaps and Overlaps" at bounding box center [447, 241] width 143 height 21
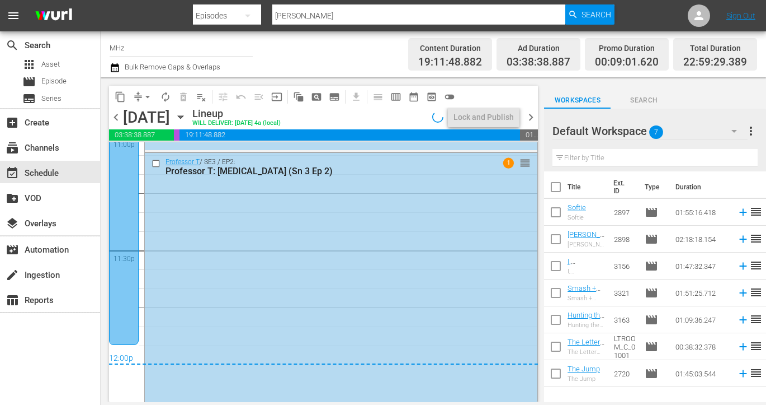
scroll to position [5268, 0]
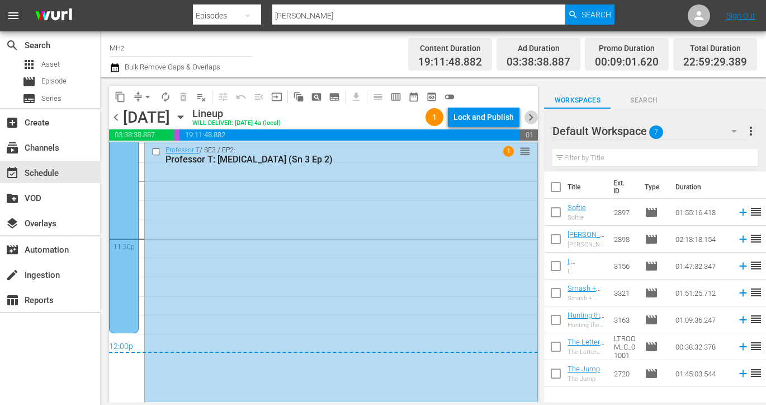
click at [530, 120] on span "chevron_right" at bounding box center [531, 117] width 14 height 14
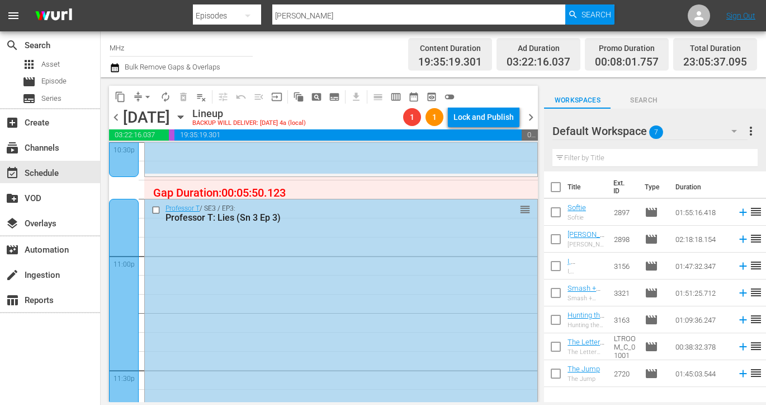
scroll to position [5218, 0]
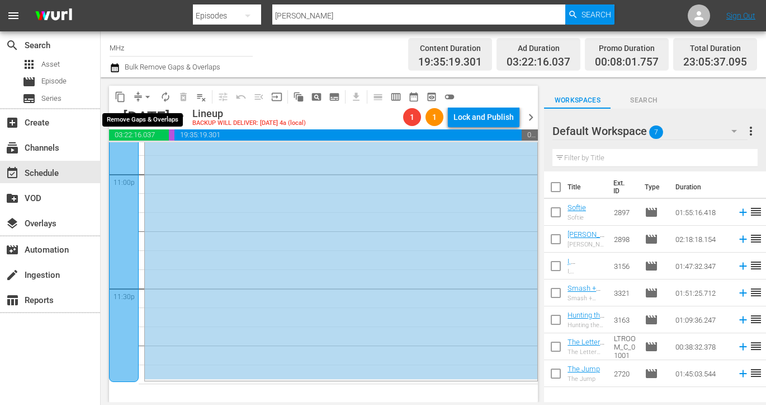
click at [141, 98] on button "arrow_drop_down" at bounding box center [148, 97] width 18 height 18
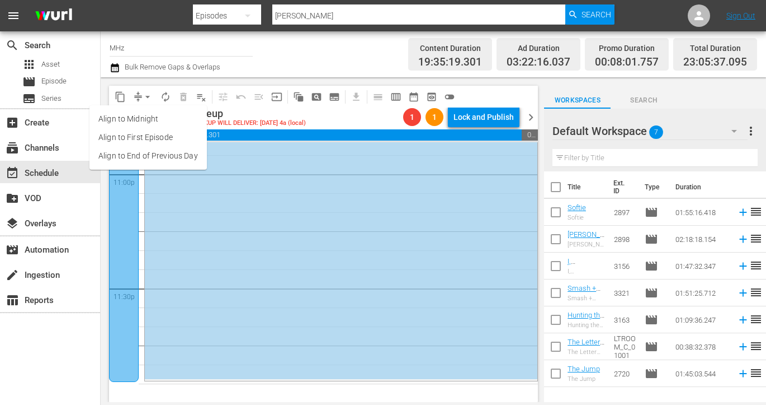
click at [172, 158] on li "Align to End of Previous Day" at bounding box center [148, 156] width 117 height 18
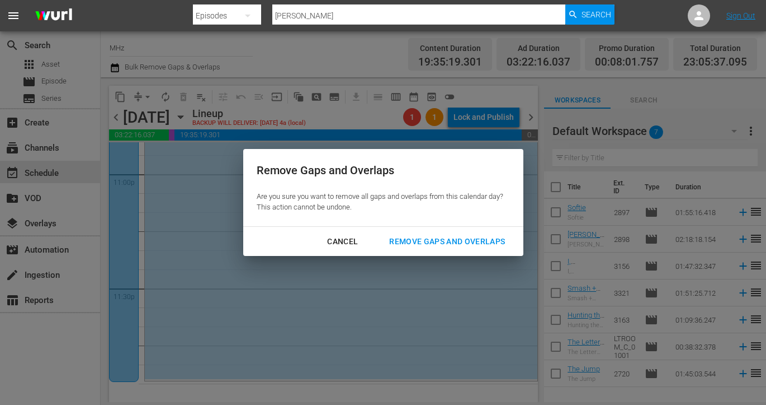
click at [468, 242] on div "Remove Gaps and Overlaps" at bounding box center [447, 241] width 134 height 14
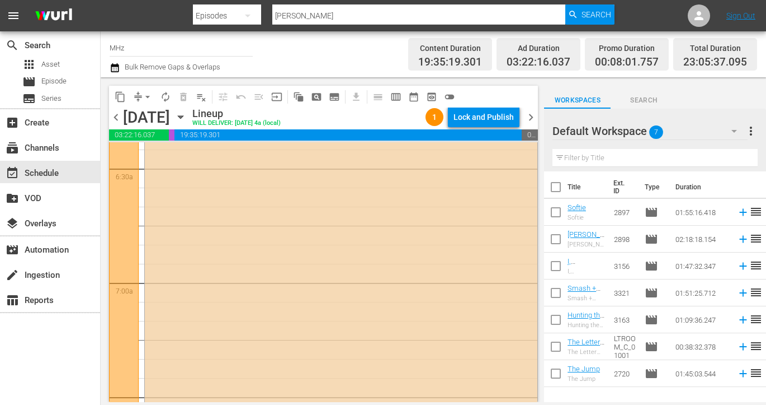
scroll to position [1521, 0]
click at [190, 120] on div "Wednesday, October 15th October 15th" at bounding box center [156, 117] width 67 height 18
click at [187, 119] on icon "button" at bounding box center [181, 117] width 12 height 12
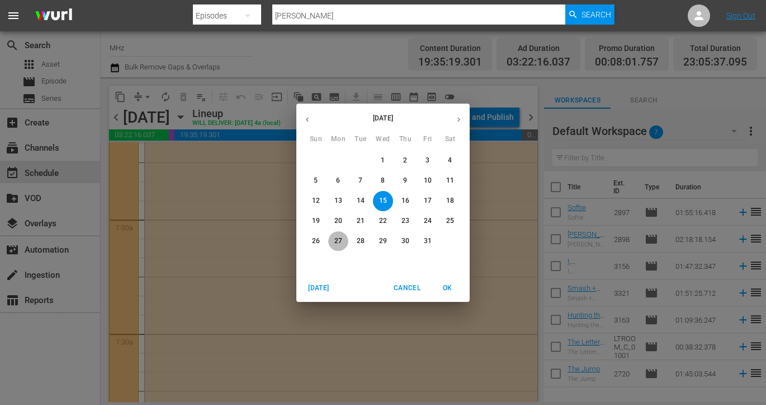
click at [341, 241] on p "27" at bounding box center [339, 241] width 8 height 10
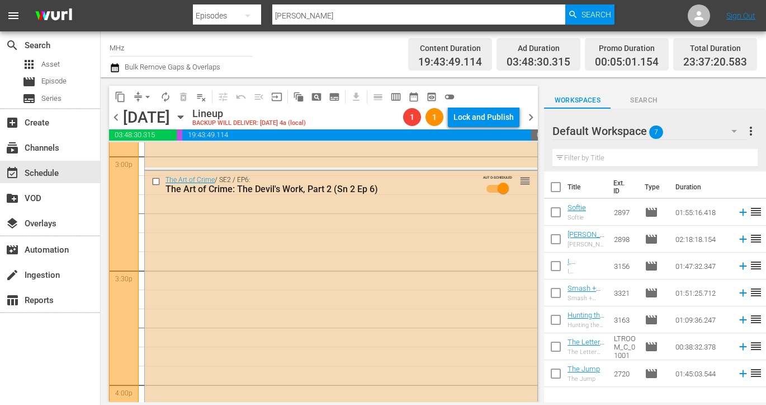
scroll to position [3360, 0]
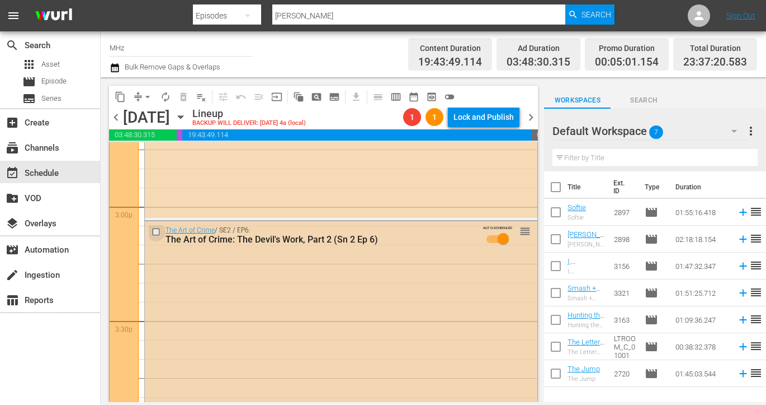
click at [160, 232] on input "checkbox" at bounding box center [158, 232] width 12 height 10
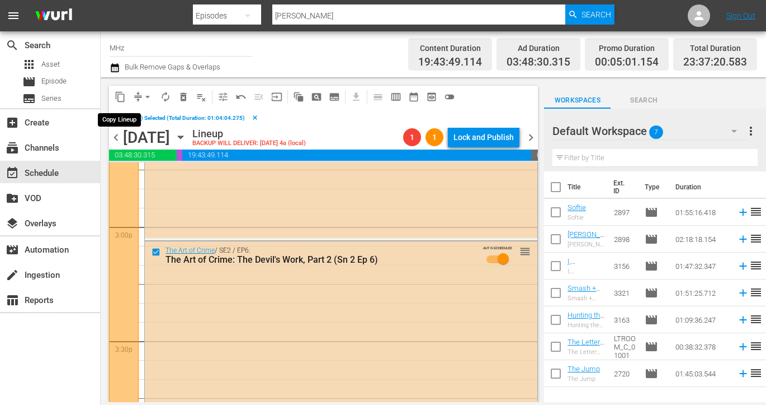
click at [121, 97] on span "content_copy" at bounding box center [120, 96] width 11 height 11
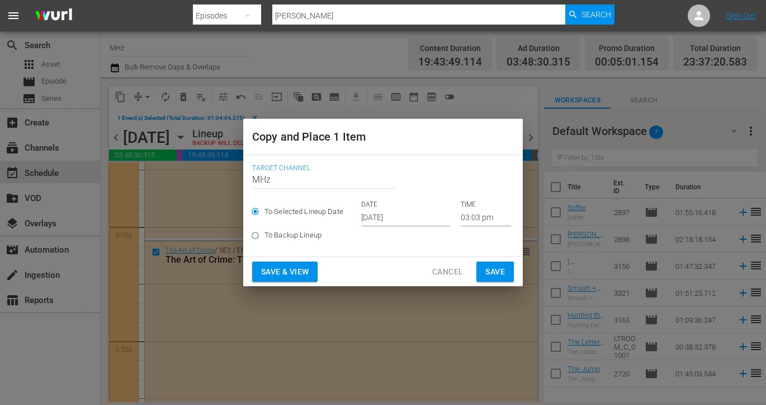
click at [375, 209] on p "DATE" at bounding box center [405, 205] width 88 height 10
click at [399, 211] on input "[DATE]" at bounding box center [405, 217] width 88 height 17
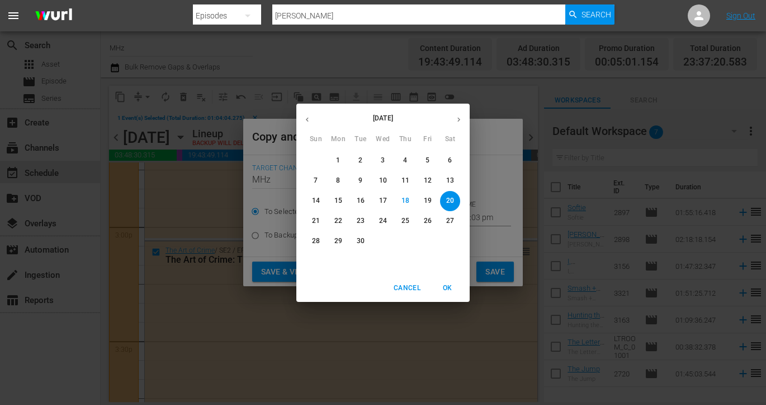
click at [455, 121] on icon "button" at bounding box center [459, 119] width 8 height 8
click at [388, 199] on span "15" at bounding box center [383, 201] width 20 height 10
type input "Oct 15th 2025"
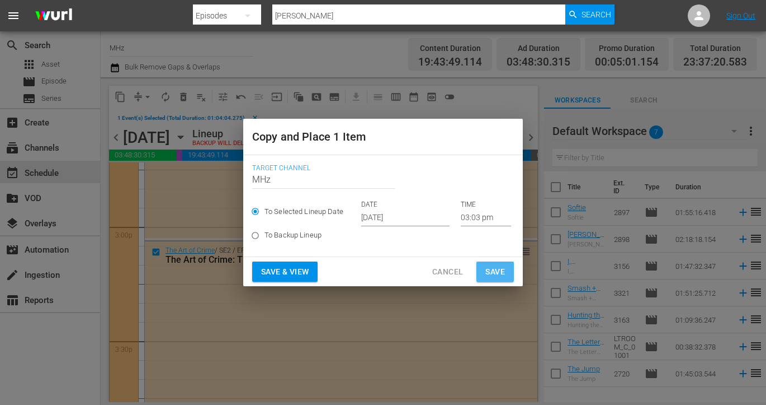
click at [503, 266] on span "Save" at bounding box center [496, 272] width 20 height 14
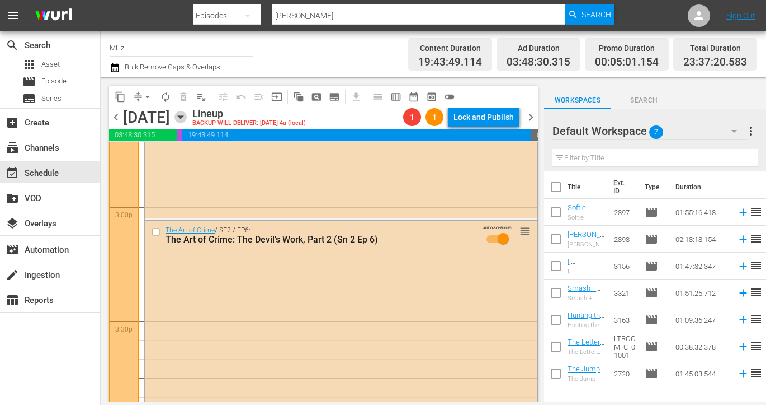
click at [187, 115] on icon "button" at bounding box center [181, 117] width 12 height 12
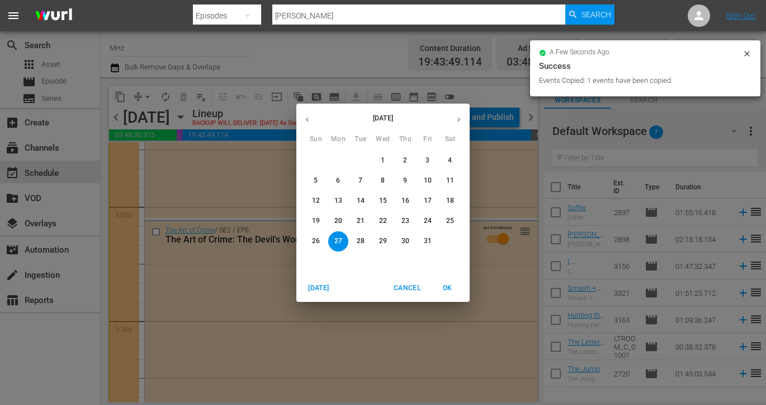
click at [383, 201] on p "15" at bounding box center [383, 201] width 8 height 10
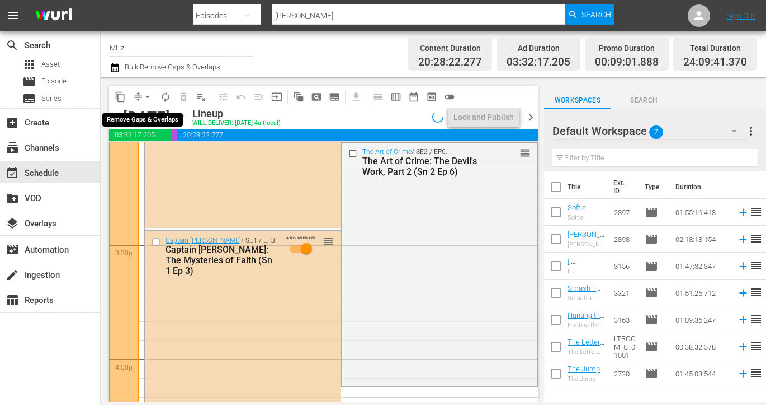
scroll to position [3379, 0]
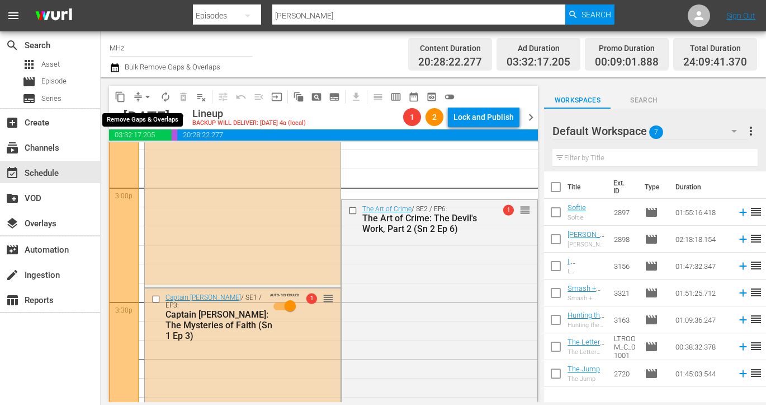
click at [144, 97] on span "arrow_drop_down" at bounding box center [147, 96] width 11 height 11
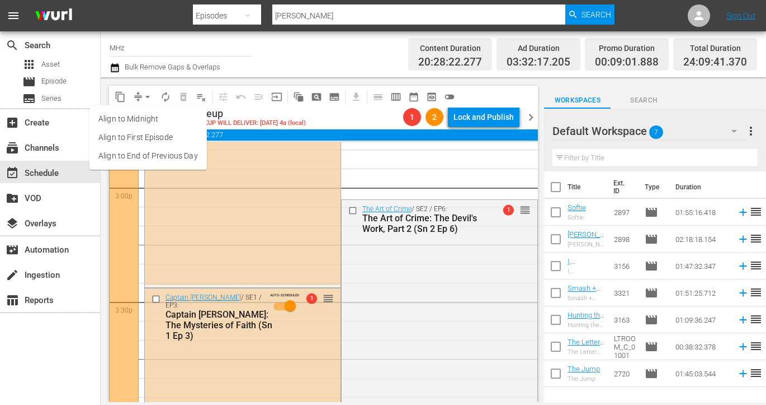
click at [190, 158] on li "Align to End of Previous Day" at bounding box center [148, 156] width 117 height 18
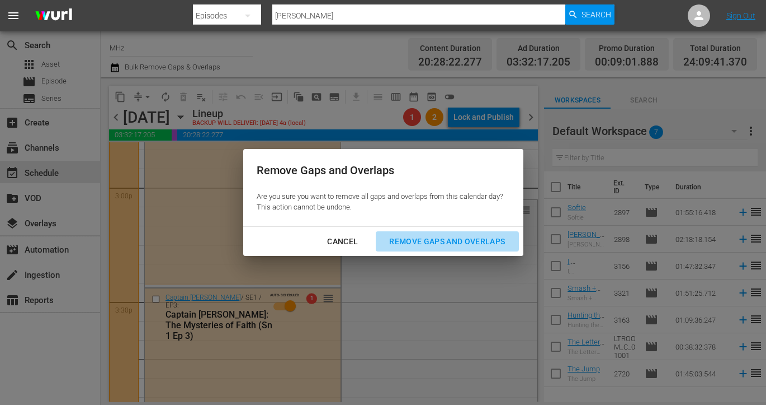
click at [493, 238] on div "Remove Gaps and Overlaps" at bounding box center [447, 241] width 134 height 14
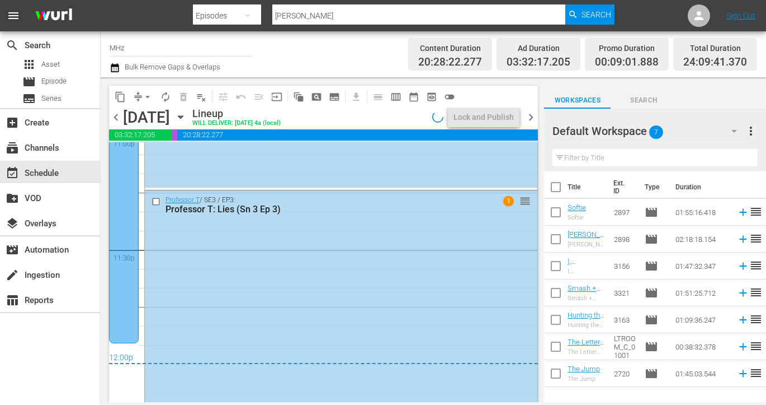
scroll to position [5310, 0]
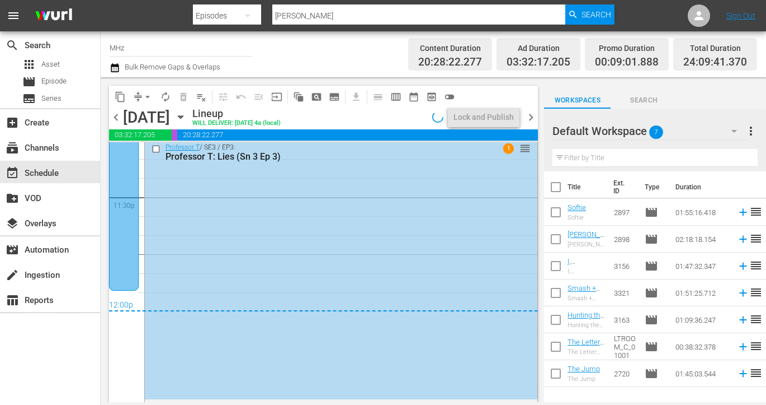
click at [532, 121] on span "chevron_right" at bounding box center [531, 117] width 14 height 14
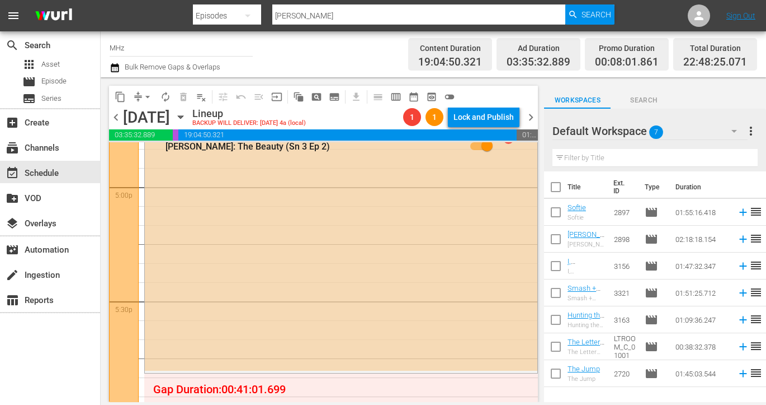
scroll to position [3747, 0]
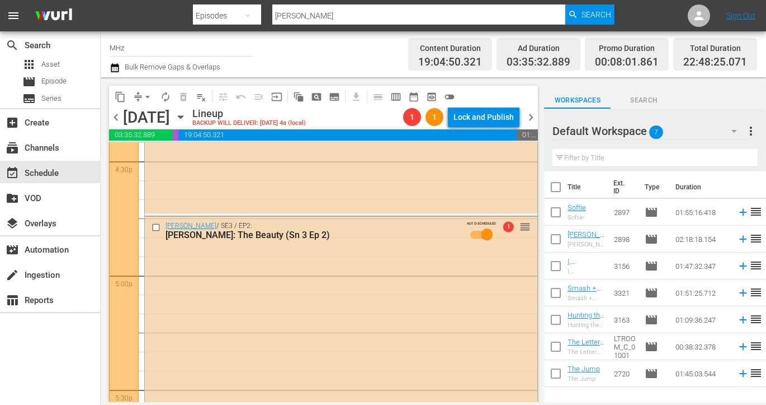
click at [190, 115] on div "Thursday, October 16th October 16th" at bounding box center [156, 117] width 67 height 18
click at [187, 120] on icon "button" at bounding box center [181, 117] width 12 height 12
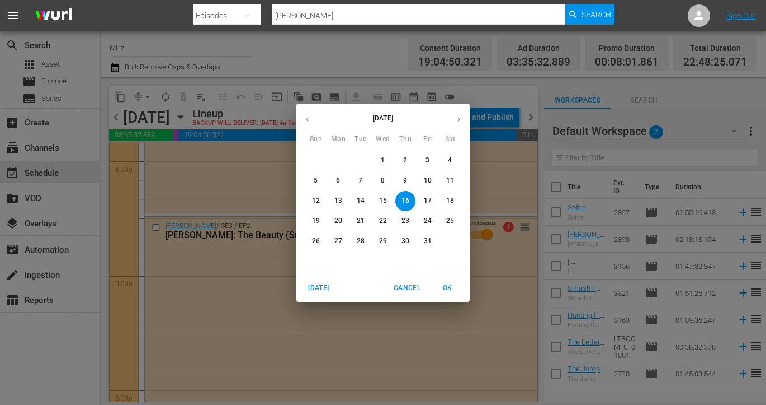
click at [344, 242] on span "27" at bounding box center [338, 241] width 20 height 10
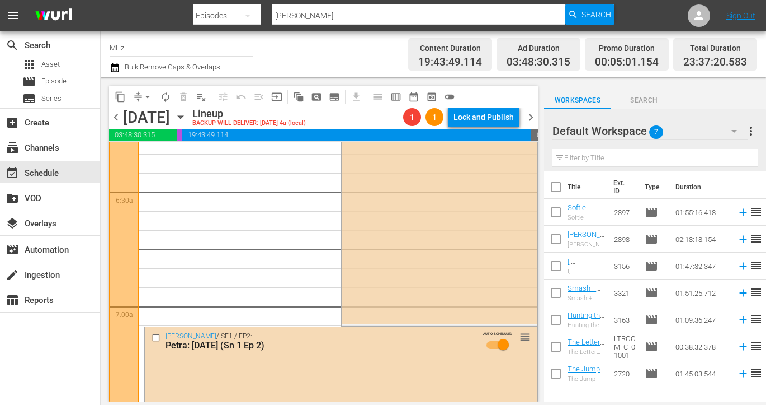
scroll to position [1430, 0]
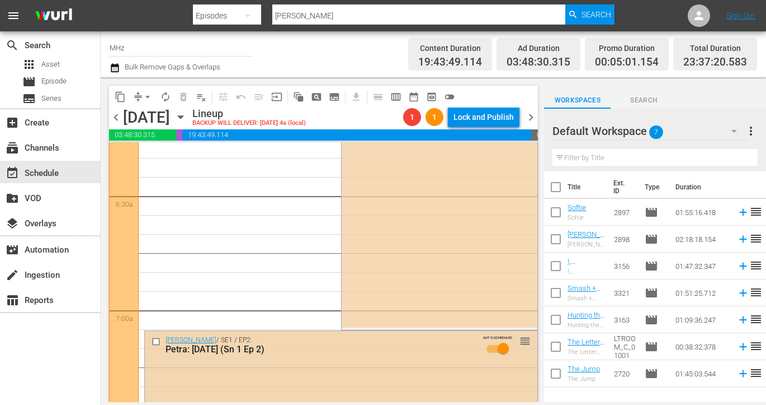
click at [153, 340] on input "checkbox" at bounding box center [158, 342] width 12 height 10
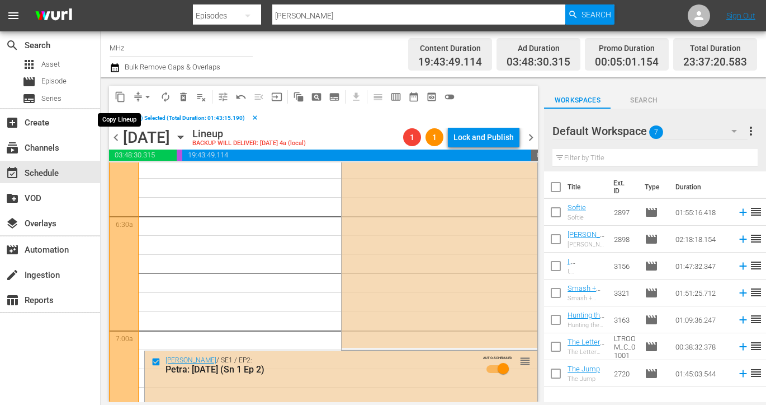
click at [121, 93] on span "content_copy" at bounding box center [120, 96] width 11 height 11
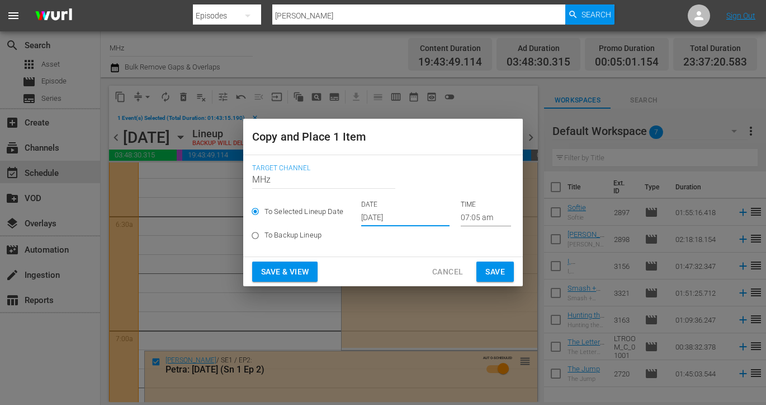
click at [403, 215] on input "[DATE]" at bounding box center [405, 217] width 88 height 17
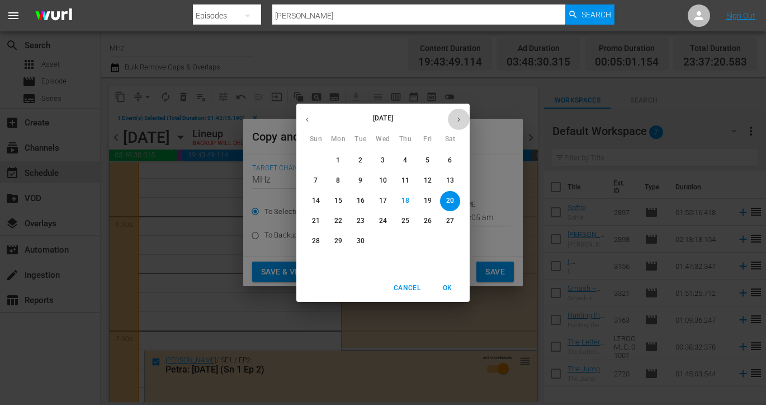
click at [455, 119] on icon "button" at bounding box center [459, 119] width 8 height 8
click at [408, 197] on p "16" at bounding box center [406, 201] width 8 height 10
type input "Oct 16th 2025"
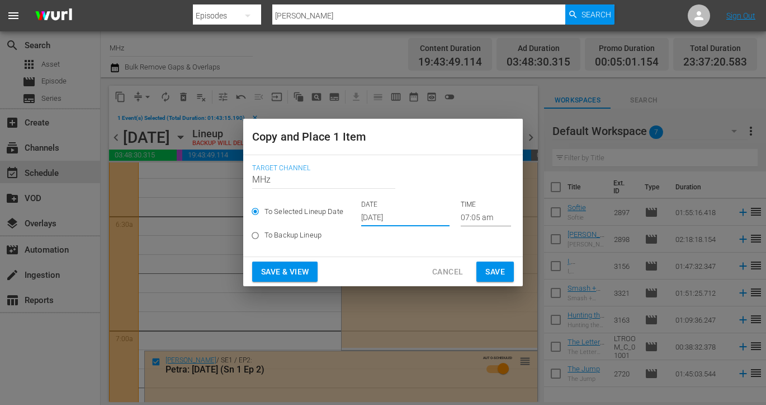
click at [492, 274] on span "Save" at bounding box center [496, 272] width 20 height 14
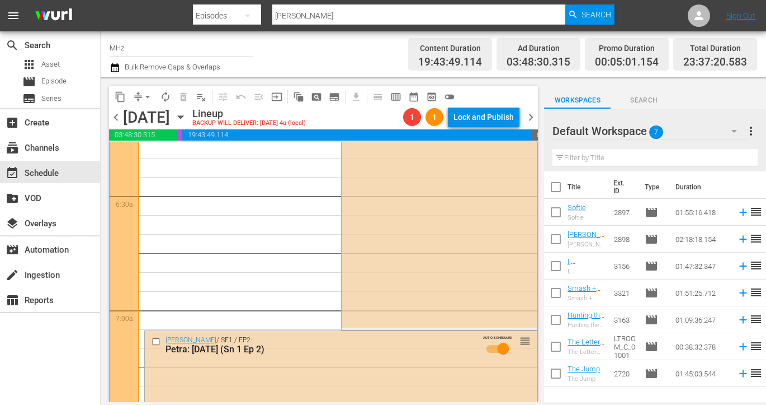
click at [187, 116] on icon "button" at bounding box center [181, 117] width 12 height 12
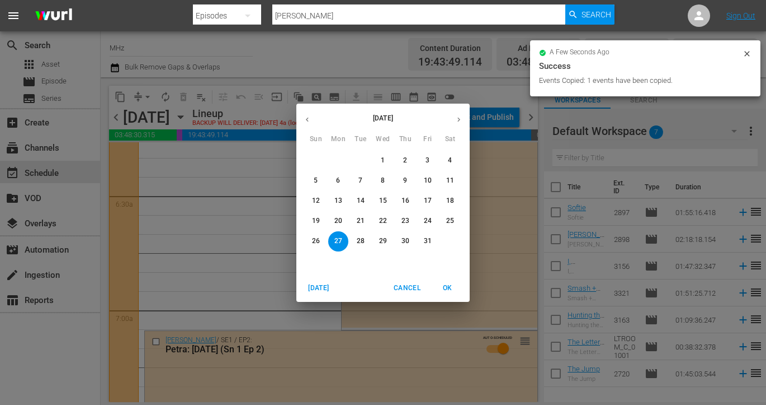
click at [402, 196] on p "16" at bounding box center [406, 201] width 8 height 10
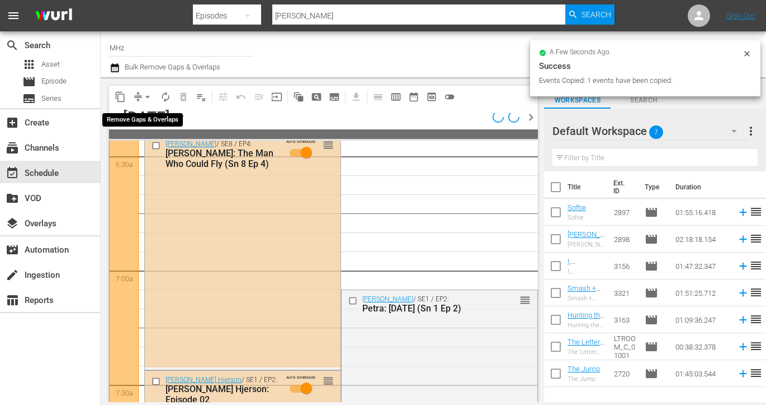
scroll to position [1411, 0]
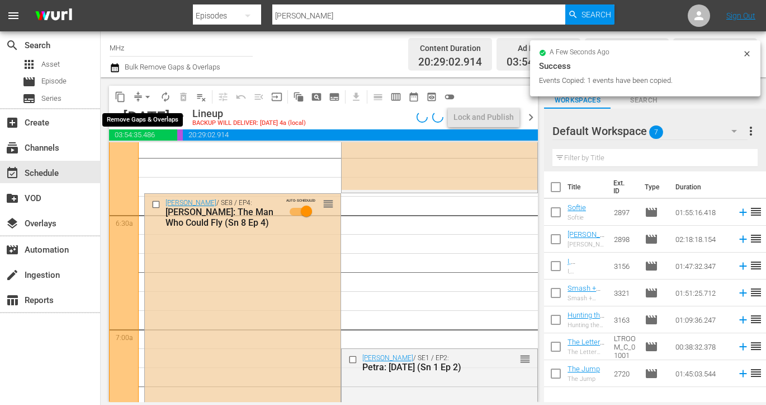
click at [139, 97] on button "arrow_drop_down" at bounding box center [148, 97] width 18 height 18
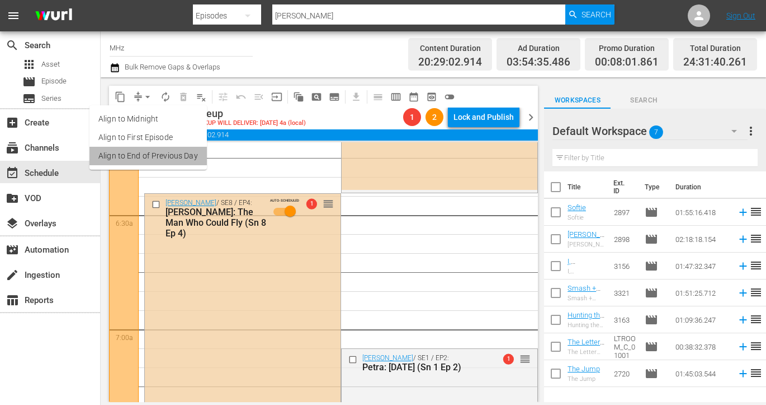
click at [184, 154] on li "Align to End of Previous Day" at bounding box center [148, 156] width 117 height 18
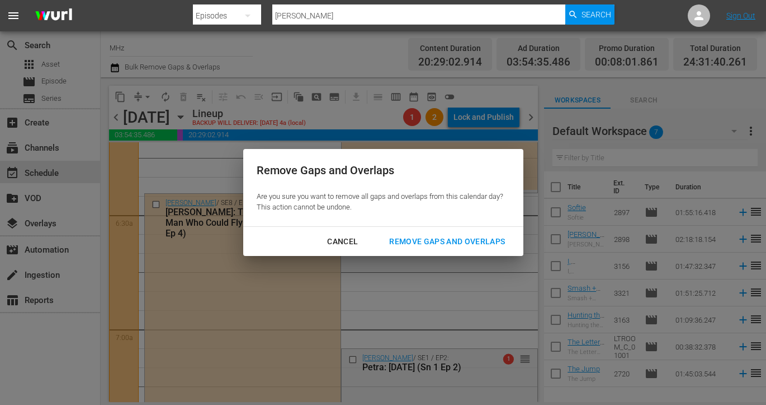
click at [462, 242] on div "Remove Gaps and Overlaps" at bounding box center [447, 241] width 134 height 14
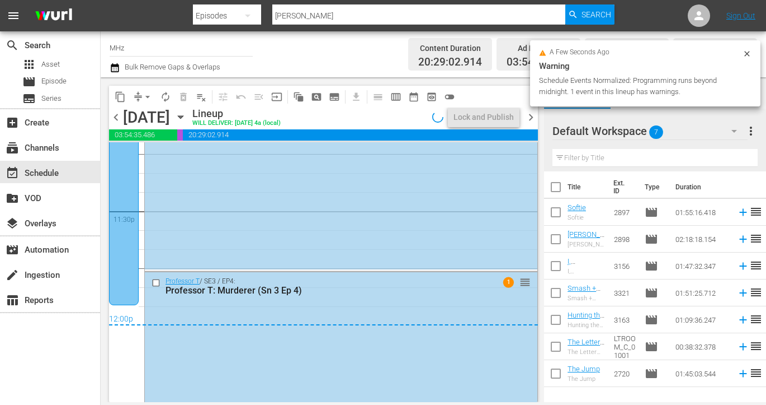
scroll to position [5430, 0]
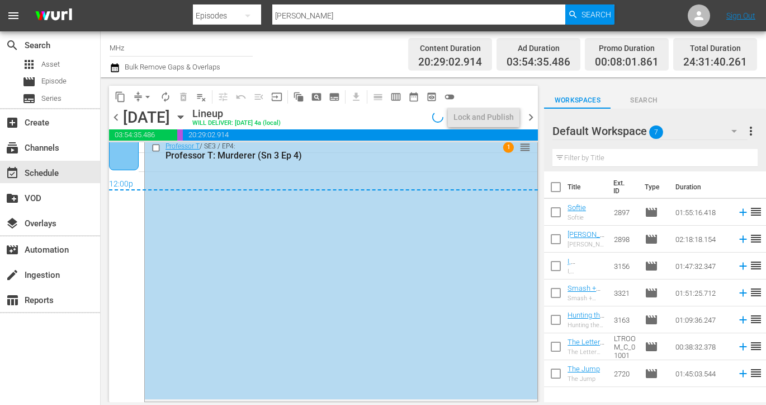
click at [533, 123] on span "chevron_right" at bounding box center [531, 117] width 14 height 14
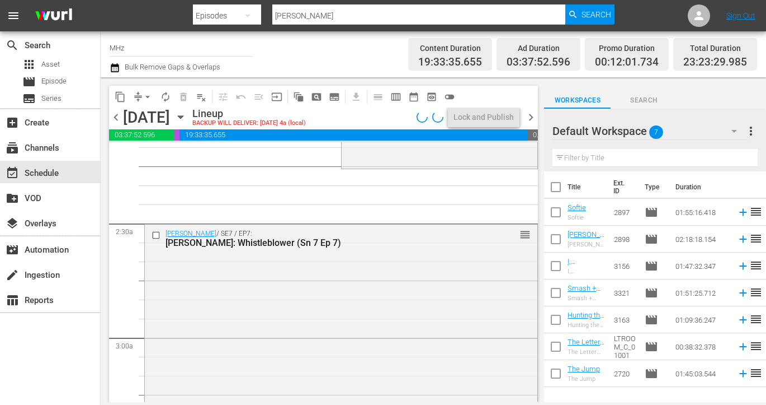
scroll to position [474, 0]
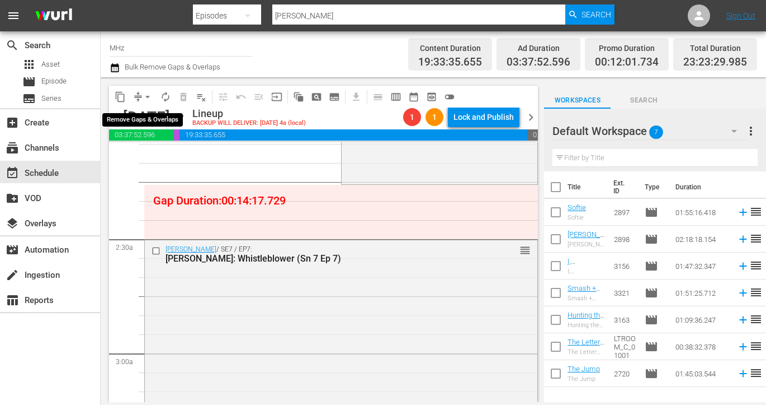
click at [148, 98] on span "arrow_drop_down" at bounding box center [147, 96] width 11 height 11
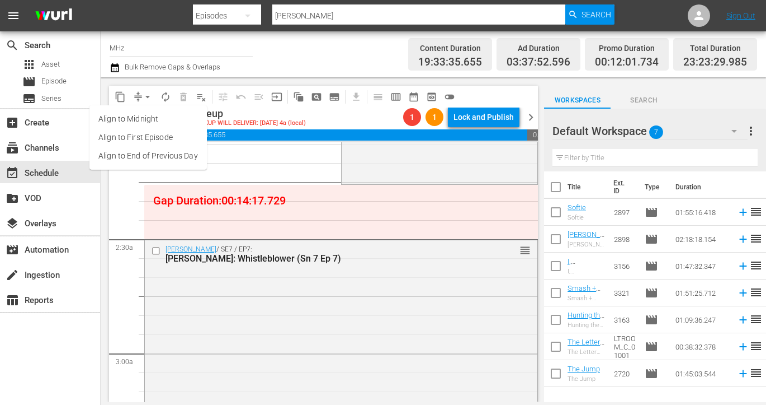
click at [168, 157] on li "Align to End of Previous Day" at bounding box center [148, 156] width 117 height 18
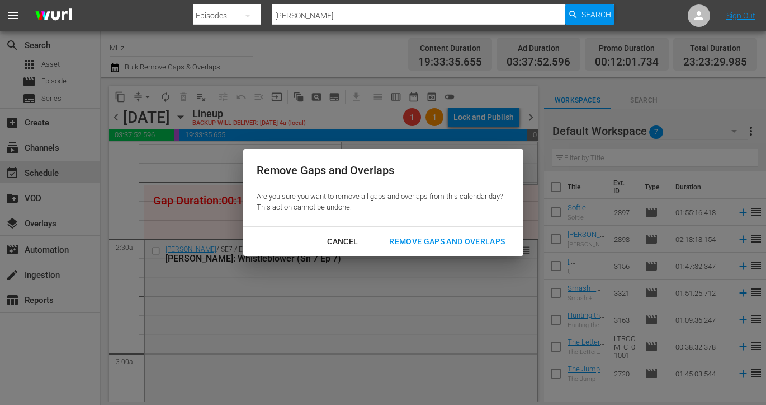
click at [408, 237] on div "Remove Gaps and Overlaps" at bounding box center [447, 241] width 134 height 14
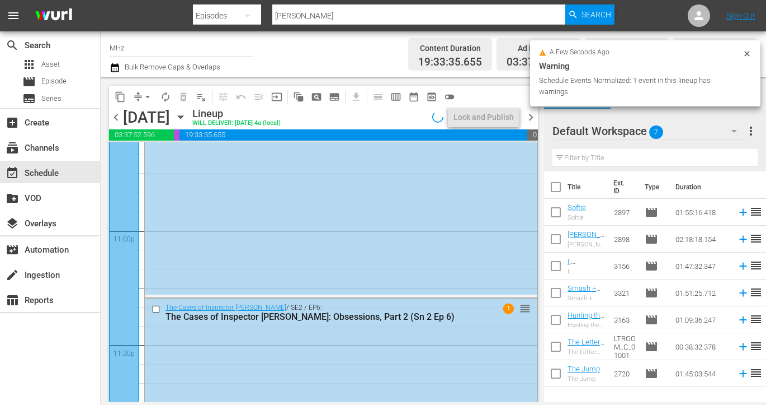
scroll to position [5291, 0]
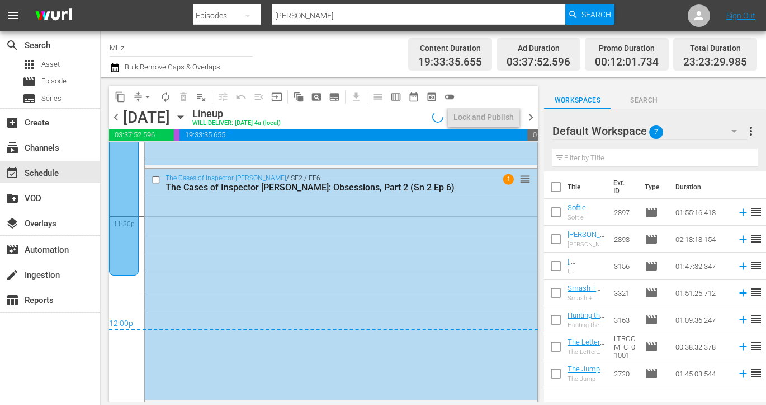
click at [533, 117] on span "chevron_right" at bounding box center [531, 117] width 14 height 14
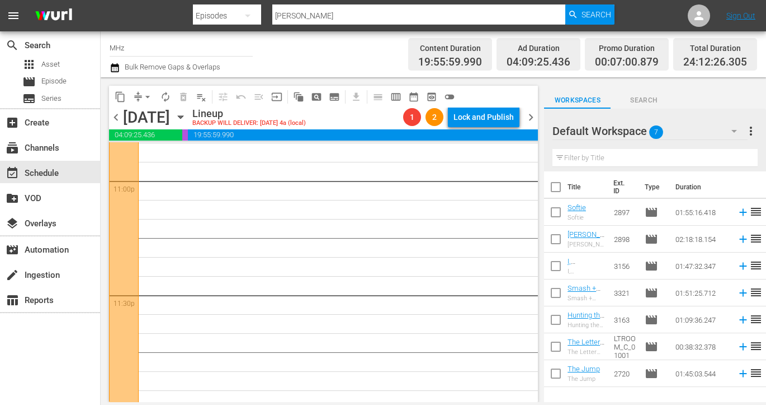
scroll to position [5218, 0]
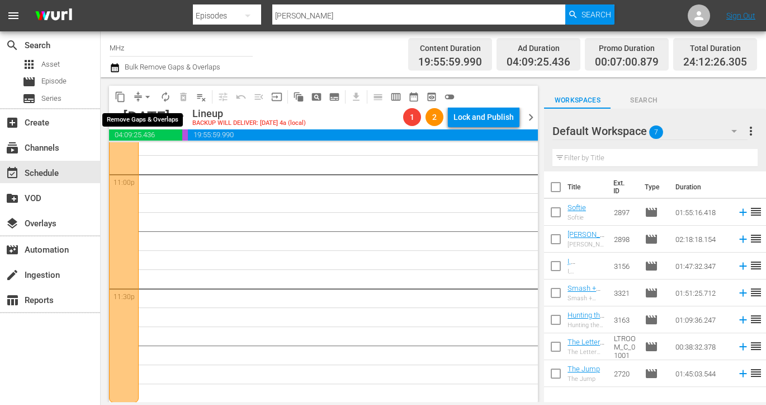
click at [145, 90] on button "arrow_drop_down" at bounding box center [148, 97] width 18 height 18
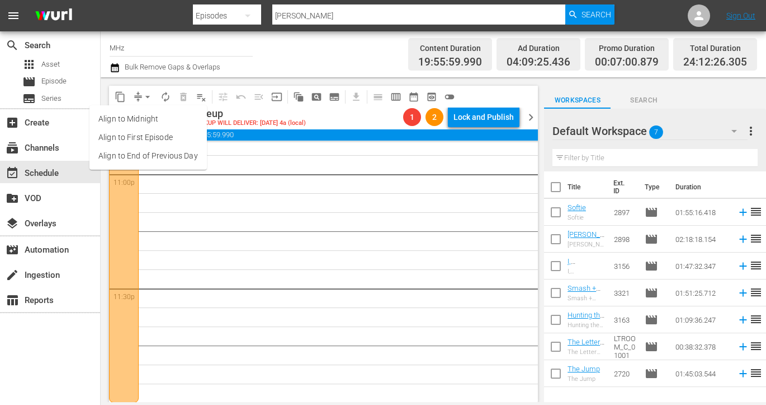
click at [158, 160] on li "Align to End of Previous Day" at bounding box center [148, 156] width 117 height 18
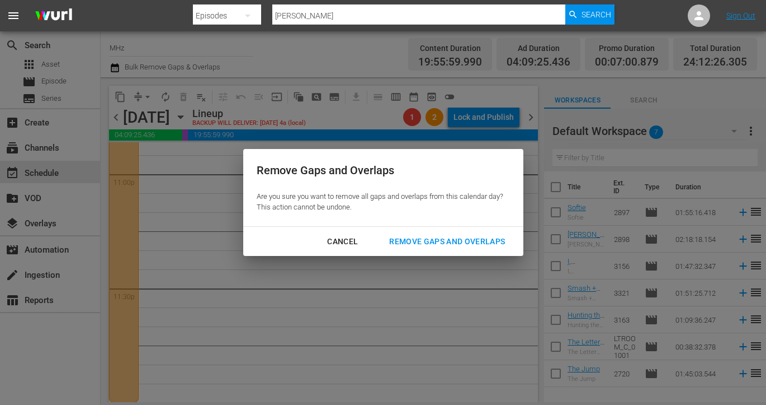
click at [400, 235] on div "Remove Gaps and Overlaps" at bounding box center [447, 241] width 134 height 14
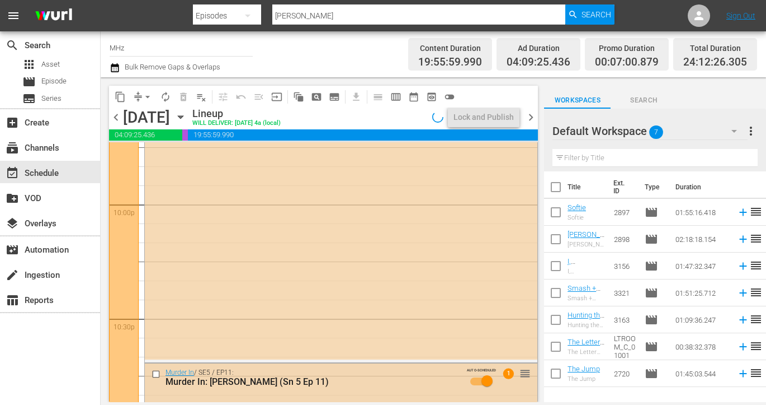
scroll to position [4960, 0]
click at [532, 117] on span "chevron_right" at bounding box center [531, 117] width 14 height 14
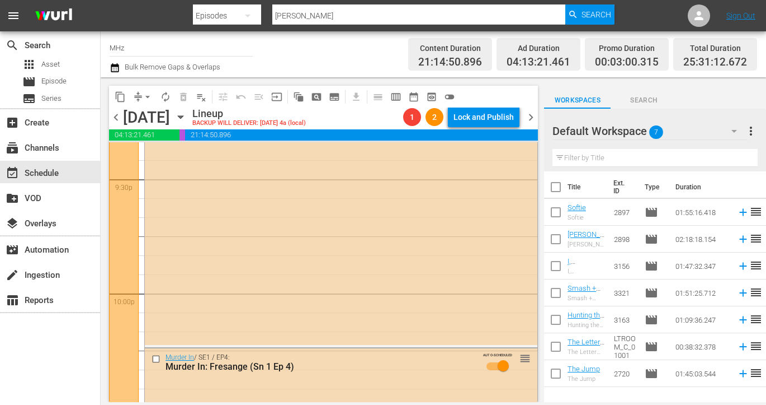
scroll to position [5218, 0]
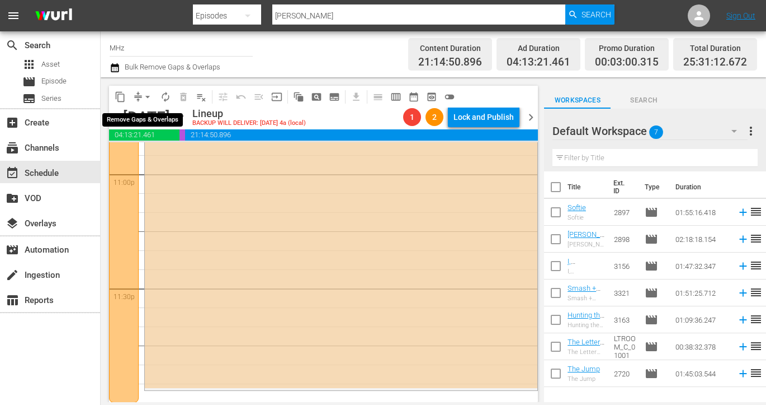
click at [144, 97] on span "arrow_drop_down" at bounding box center [147, 96] width 11 height 11
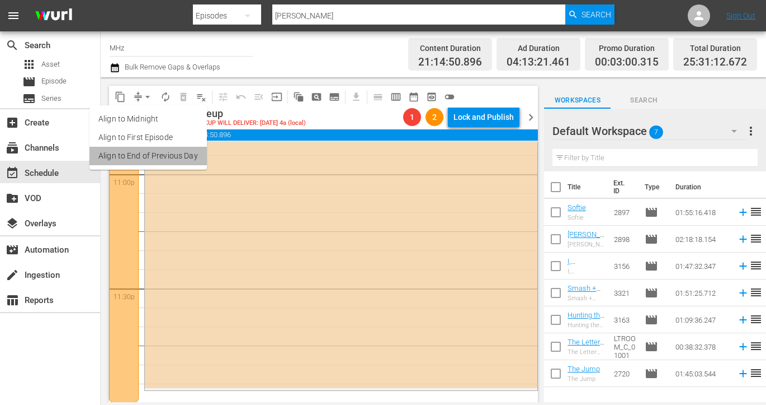
click at [192, 158] on li "Align to End of Previous Day" at bounding box center [148, 156] width 117 height 18
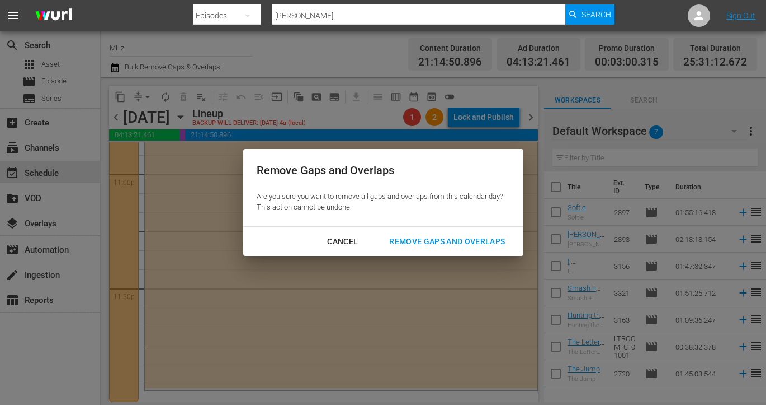
click at [451, 243] on div "Remove Gaps and Overlaps" at bounding box center [447, 241] width 134 height 14
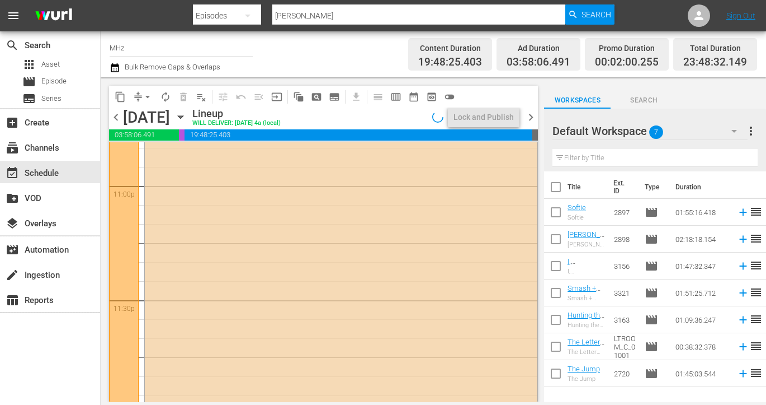
scroll to position [5294, 0]
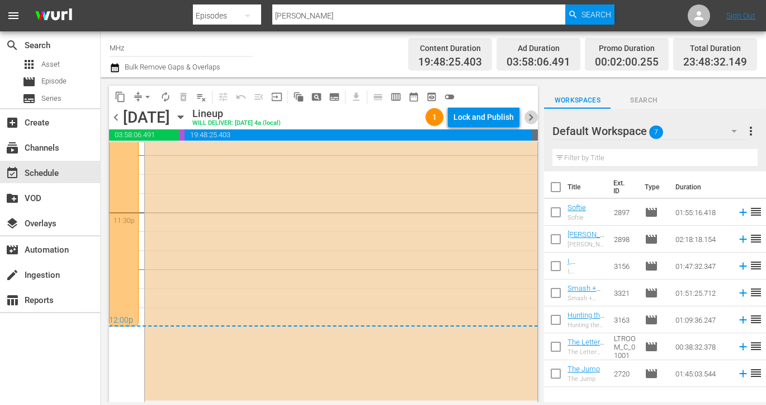
click at [530, 116] on span "chevron_right" at bounding box center [531, 117] width 14 height 14
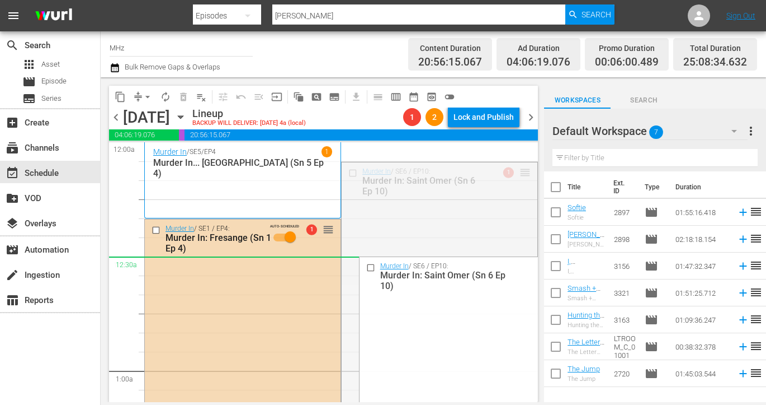
drag, startPoint x: 525, startPoint y: 167, endPoint x: 463, endPoint y: 275, distance: 124.6
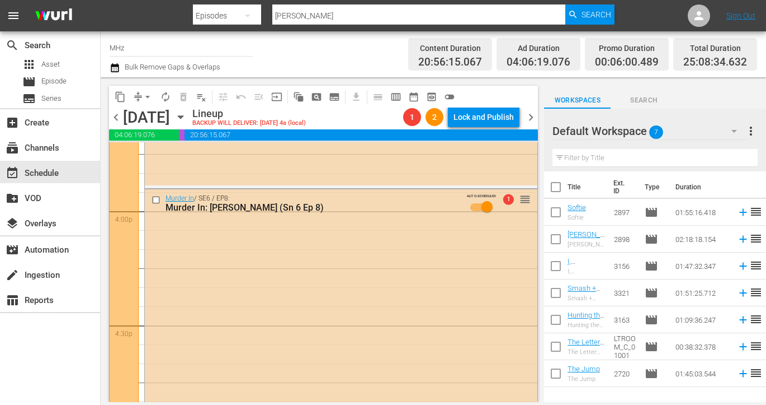
scroll to position [3604, 0]
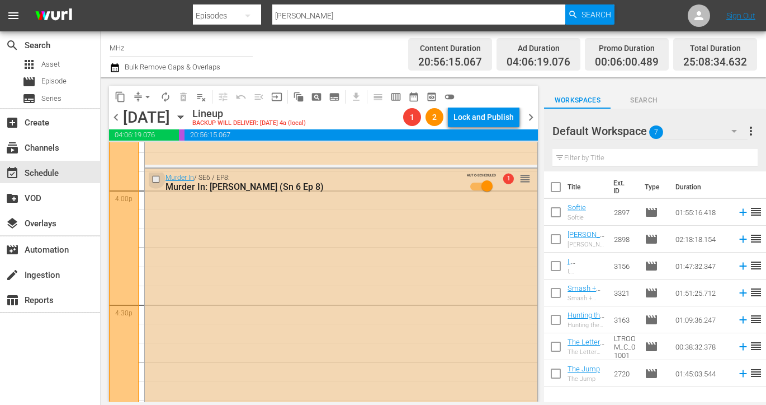
click at [156, 177] on input "checkbox" at bounding box center [158, 179] width 12 height 10
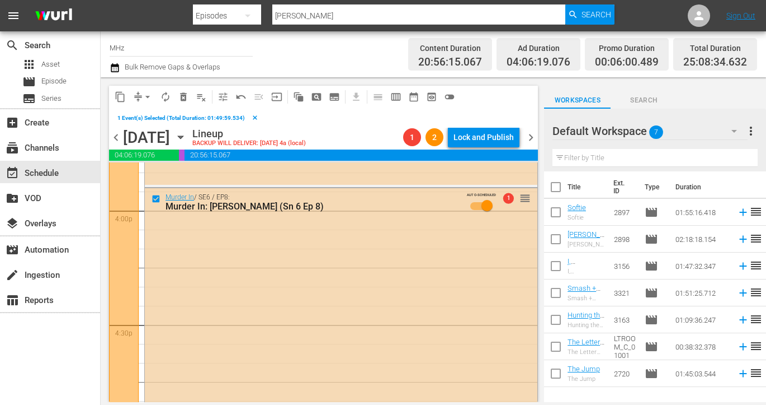
click at [185, 96] on span "delete_forever_outlined" at bounding box center [183, 96] width 11 height 11
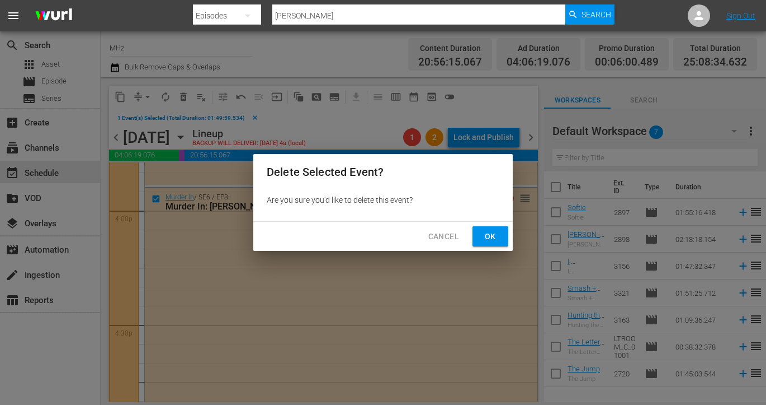
click at [488, 237] on span "Ok" at bounding box center [491, 236] width 18 height 14
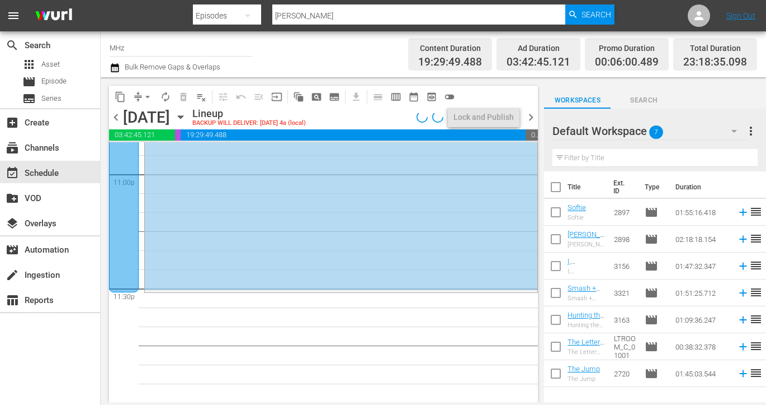
scroll to position [5129, 0]
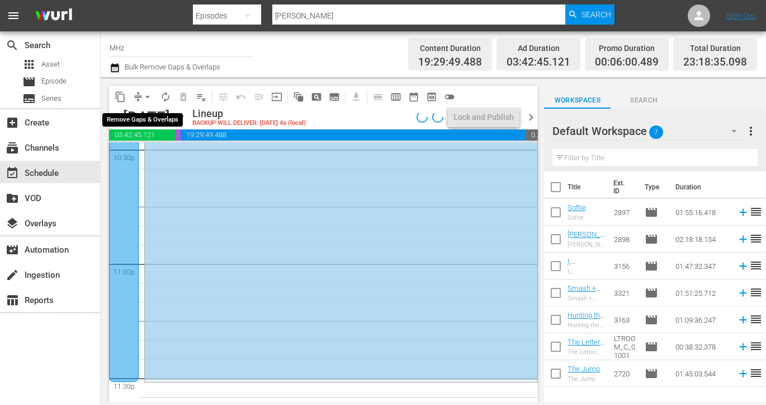
click at [145, 95] on span "arrow_drop_down" at bounding box center [147, 96] width 11 height 11
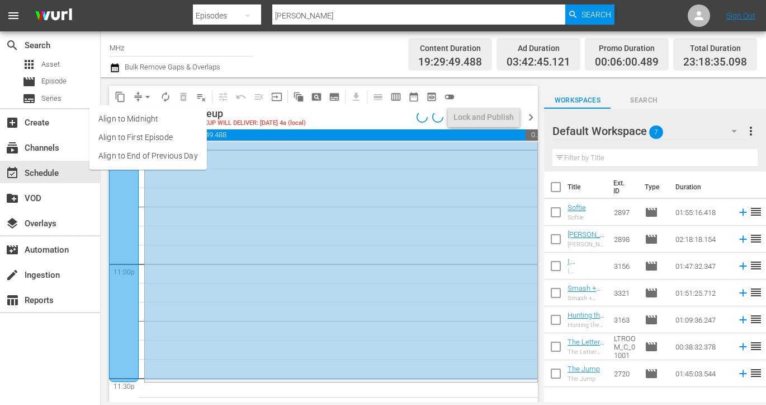
click at [169, 154] on li "Align to End of Previous Day" at bounding box center [148, 156] width 117 height 18
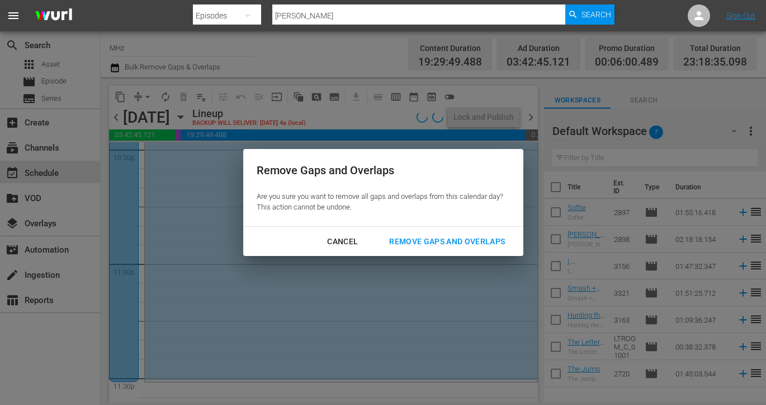
click at [432, 239] on div "Remove Gaps and Overlaps" at bounding box center [447, 241] width 134 height 14
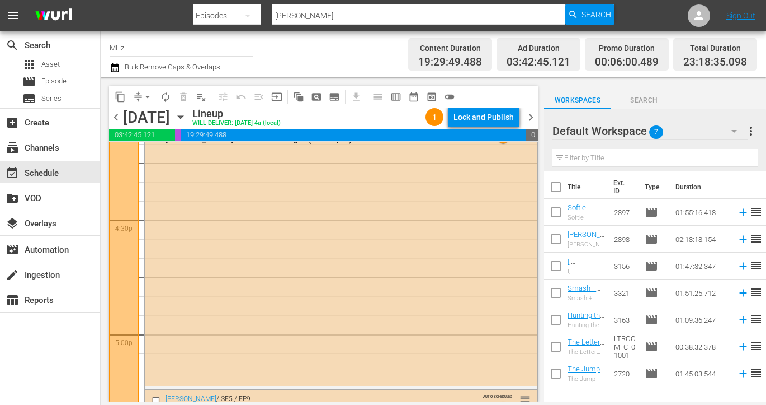
scroll to position [3685, 0]
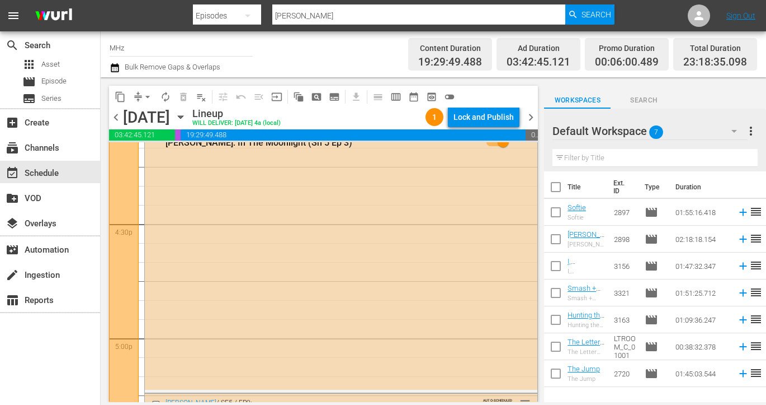
click at [535, 115] on span "chevron_right" at bounding box center [531, 117] width 14 height 14
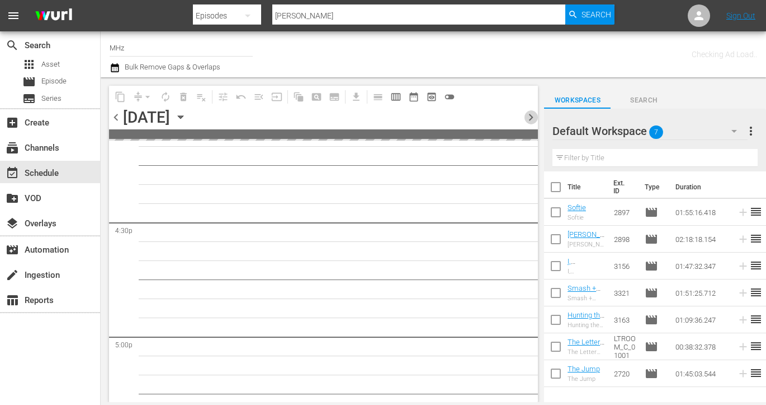
click at [535, 115] on span "chevron_right" at bounding box center [531, 117] width 14 height 14
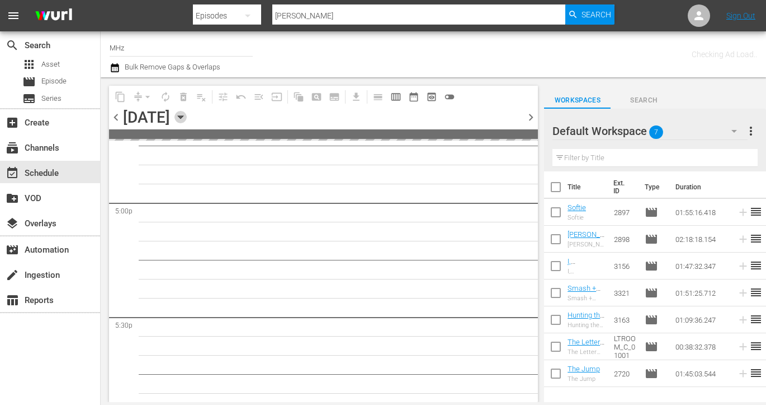
click at [187, 112] on icon "button" at bounding box center [181, 117] width 12 height 12
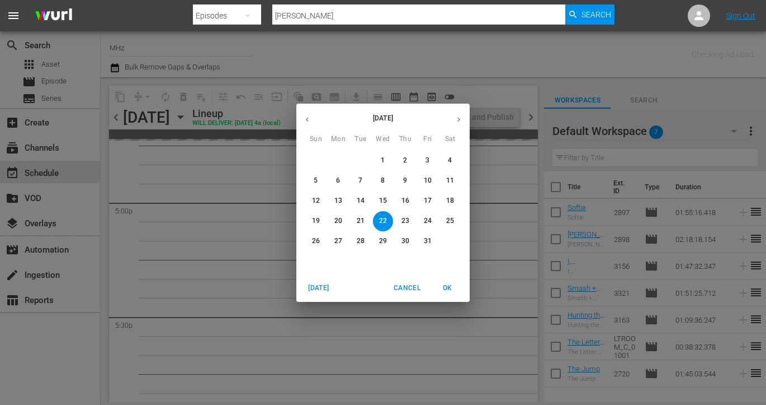
click at [409, 182] on span "9" at bounding box center [406, 181] width 20 height 10
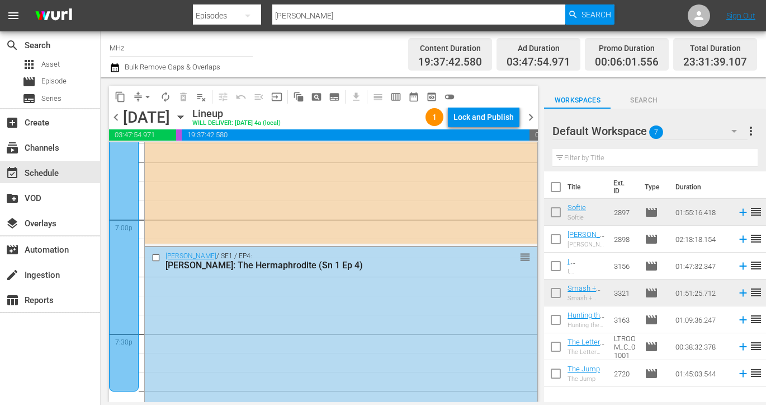
scroll to position [4278, 0]
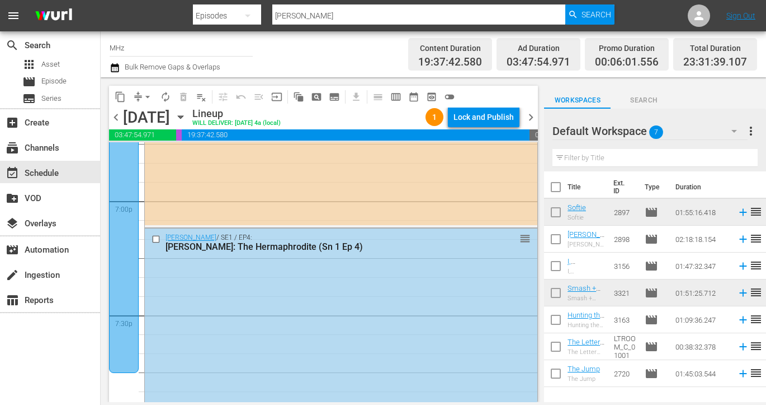
click at [187, 118] on icon "button" at bounding box center [181, 117] width 12 height 12
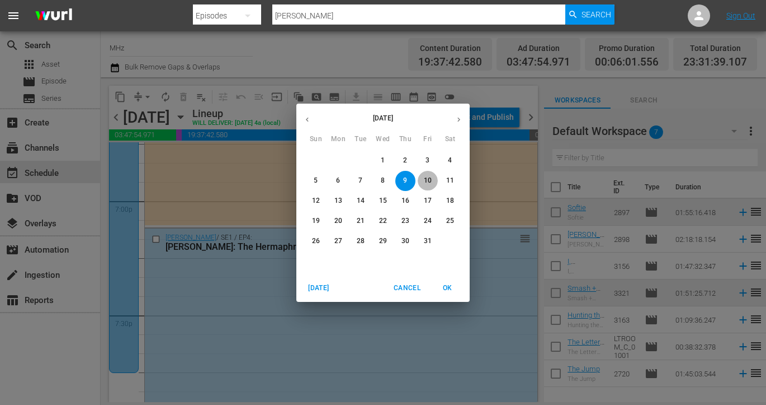
click at [426, 178] on p "10" at bounding box center [428, 181] width 8 height 10
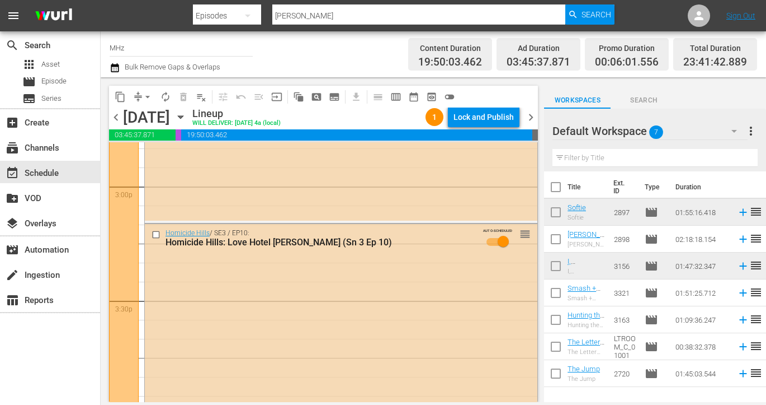
scroll to position [3417, 0]
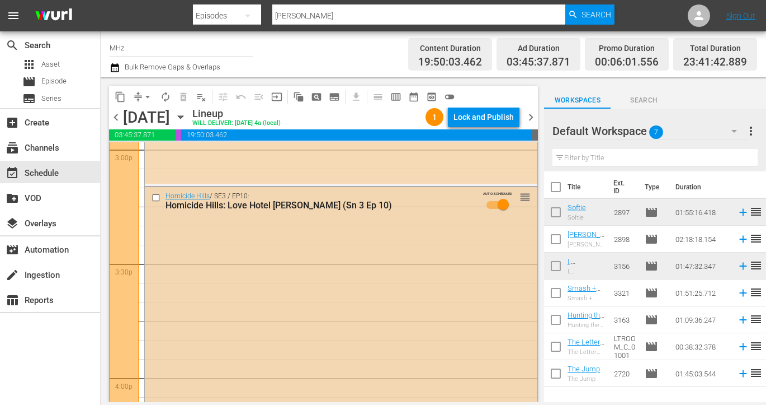
click at [156, 201] on div at bounding box center [157, 197] width 17 height 13
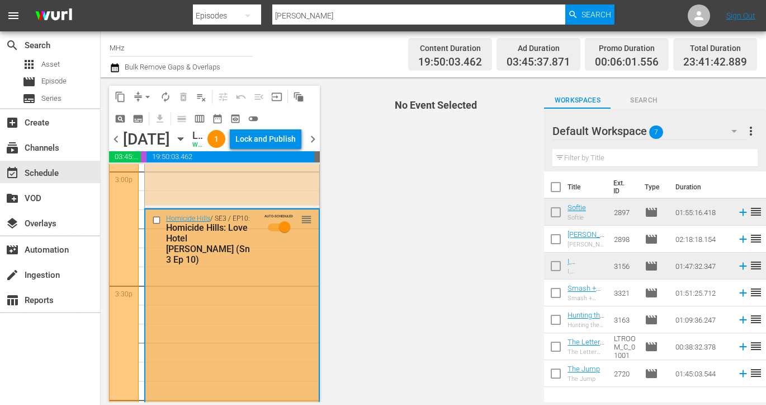
click at [158, 224] on input "checkbox" at bounding box center [158, 220] width 12 height 10
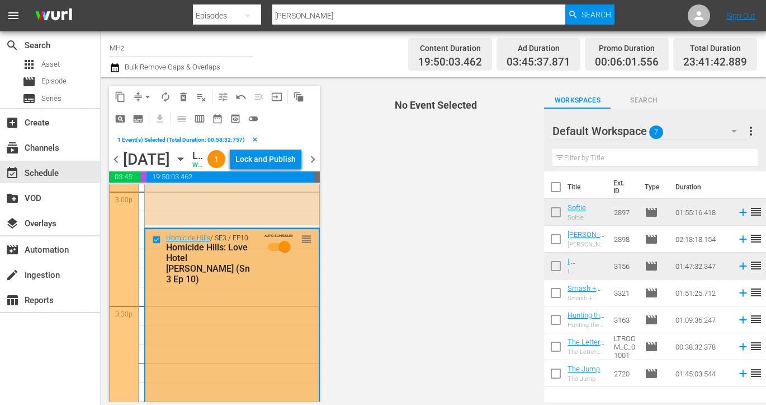
click at [119, 92] on span "content_copy" at bounding box center [120, 96] width 11 height 11
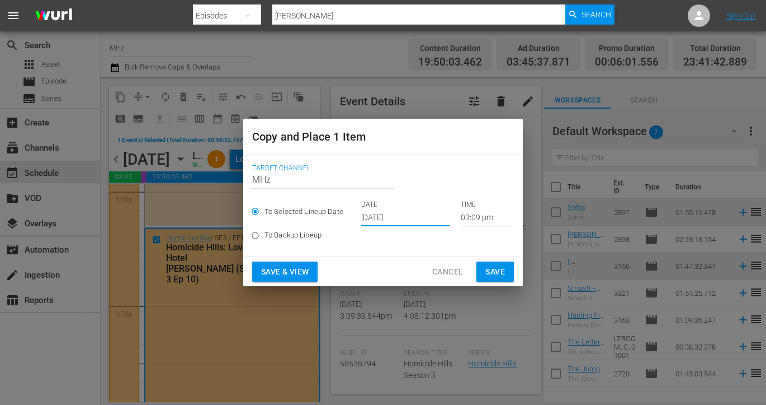
click at [402, 215] on input "Sep 20th 2025" at bounding box center [405, 217] width 88 height 17
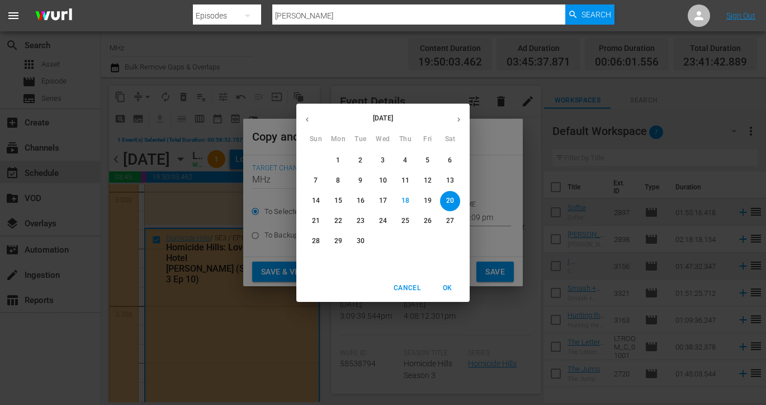
click at [462, 120] on icon "button" at bounding box center [459, 119] width 8 height 8
click at [341, 242] on p "27" at bounding box center [339, 241] width 8 height 10
type input "Oct 27th 2025"
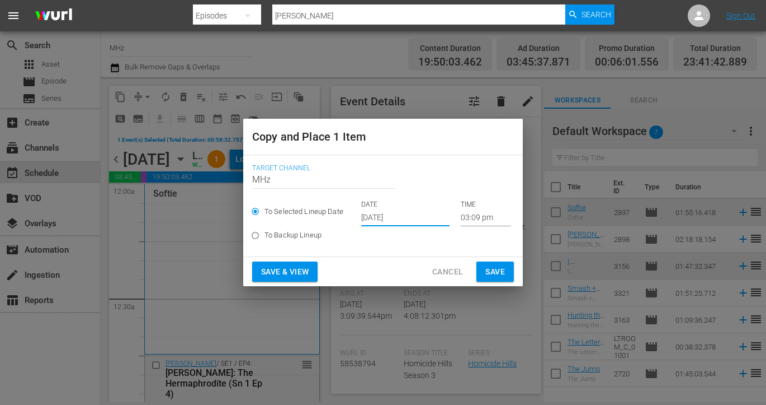
scroll to position [3417, 0]
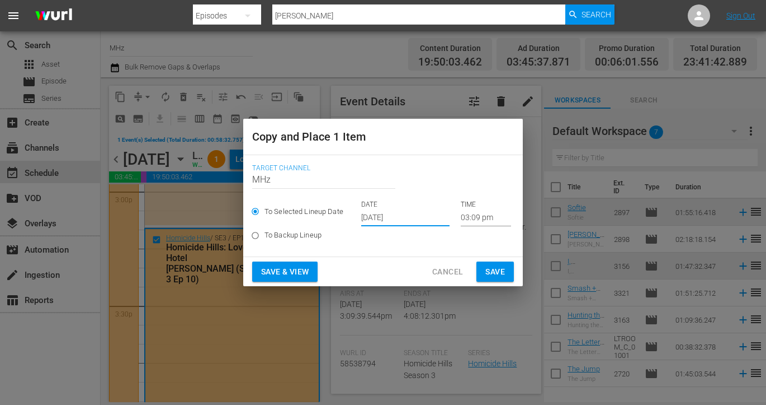
click at [489, 267] on span "Save" at bounding box center [496, 272] width 20 height 14
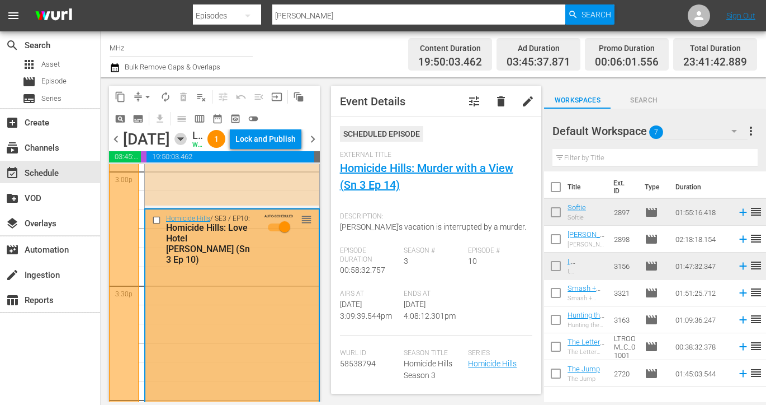
click at [187, 145] on icon "button" at bounding box center [181, 139] width 12 height 12
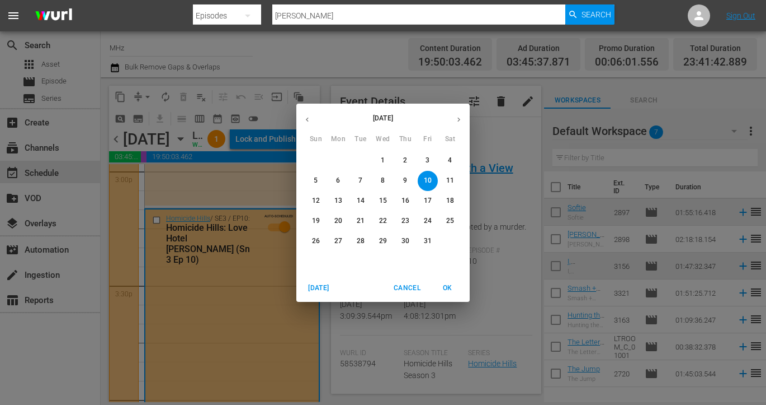
click at [337, 242] on p "27" at bounding box center [339, 241] width 8 height 10
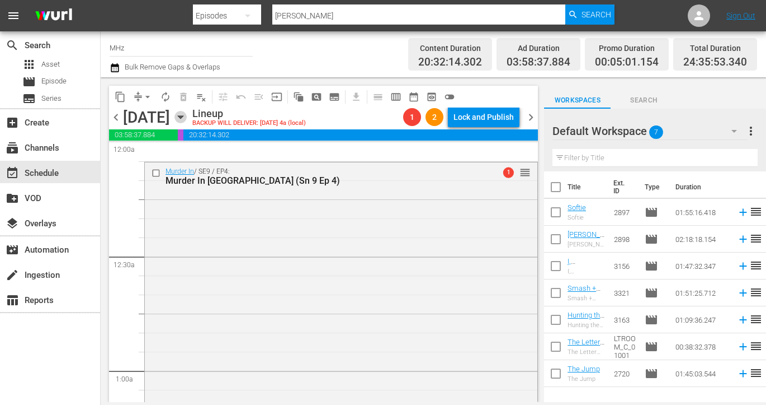
click at [187, 117] on icon "button" at bounding box center [181, 117] width 12 height 12
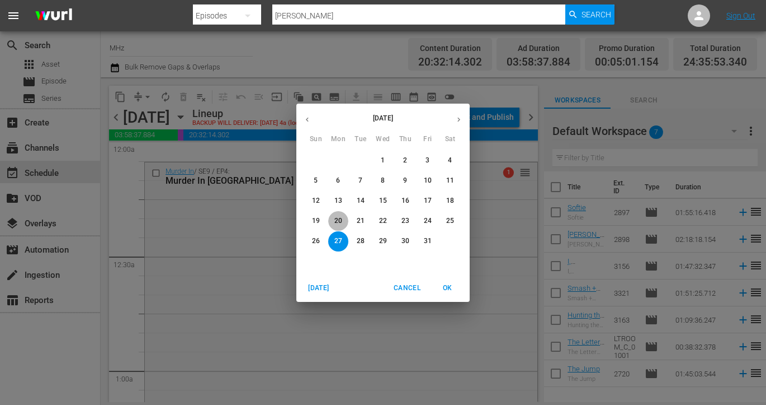
click at [347, 220] on span "20" at bounding box center [338, 221] width 20 height 10
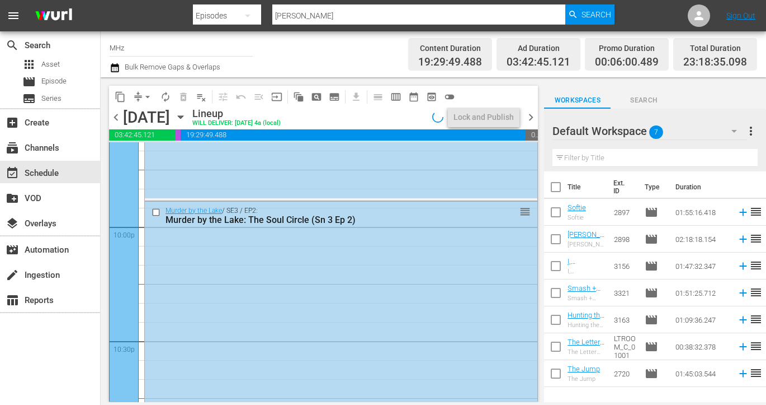
scroll to position [5218, 0]
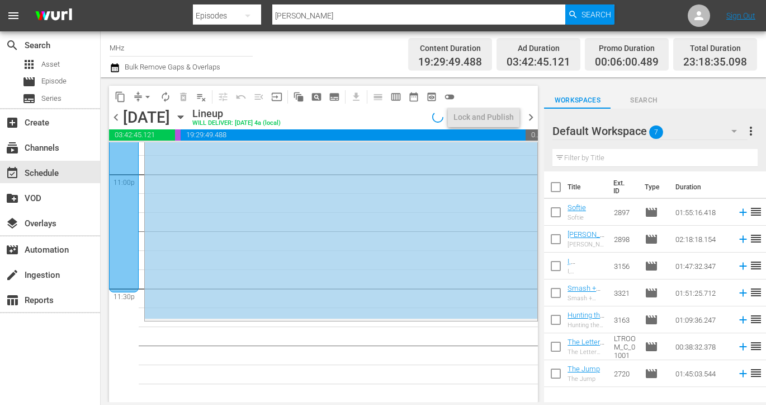
click at [187, 116] on icon "button" at bounding box center [181, 117] width 12 height 12
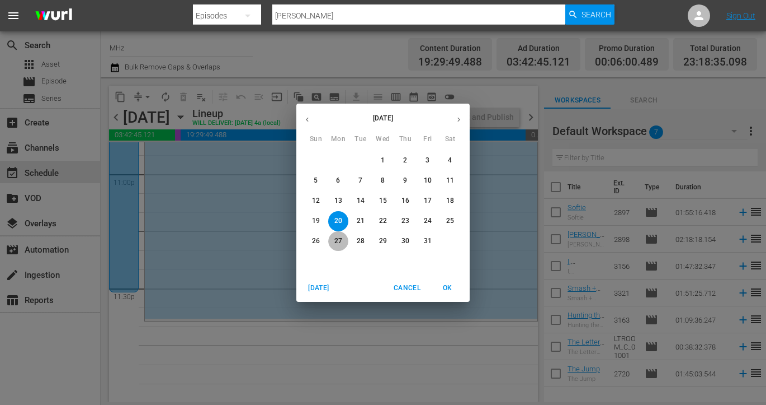
click at [335, 244] on p "27" at bounding box center [339, 241] width 8 height 10
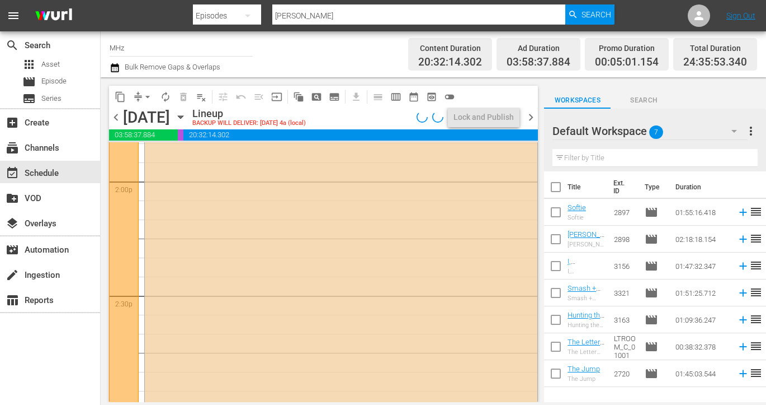
scroll to position [3316, 0]
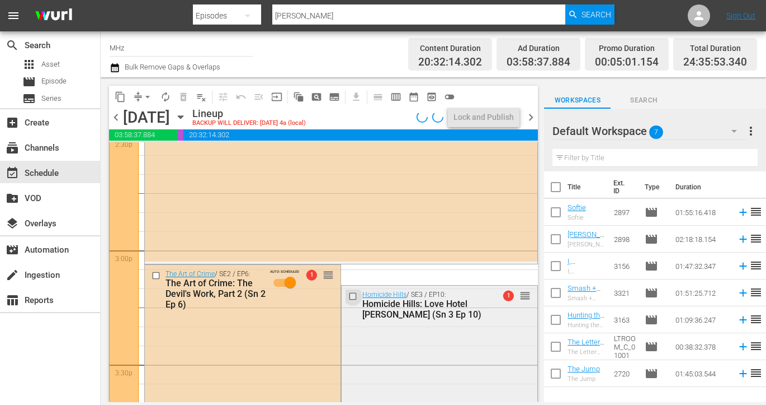
click at [354, 293] on input "checkbox" at bounding box center [355, 296] width 12 height 10
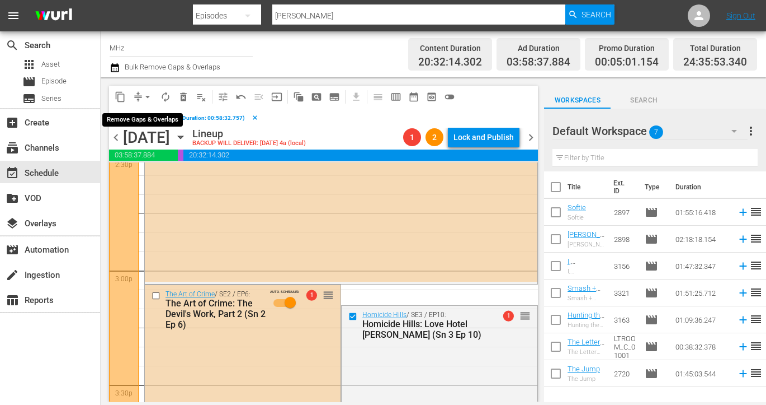
click at [126, 97] on button "content_copy" at bounding box center [120, 97] width 18 height 18
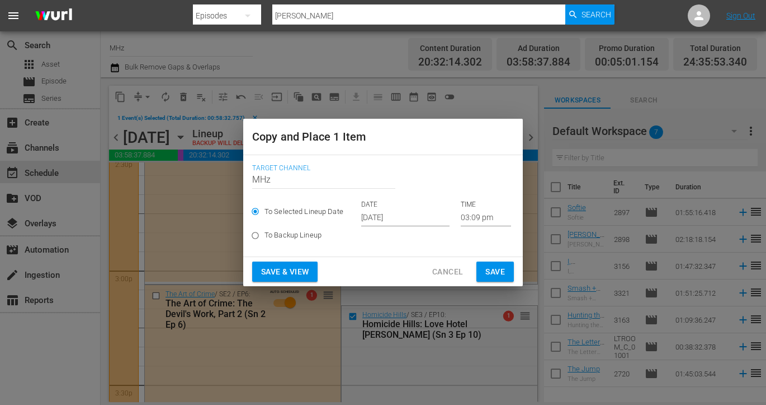
click at [382, 219] on input "[DATE]" at bounding box center [405, 217] width 88 height 17
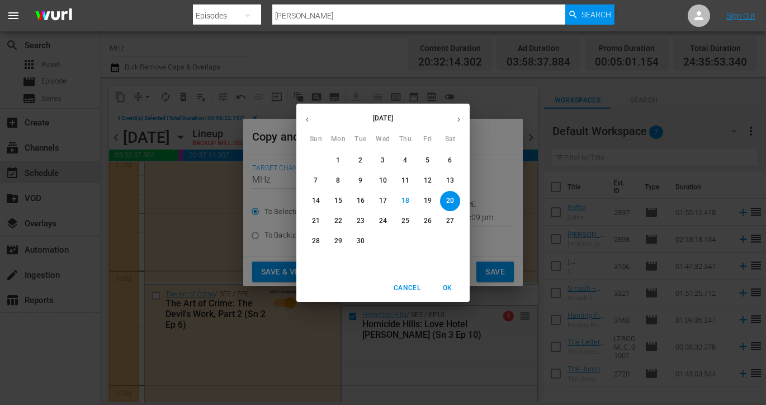
click at [458, 117] on icon "button" at bounding box center [459, 119] width 8 height 8
click at [339, 223] on p "20" at bounding box center [339, 221] width 8 height 10
type input "[DATE]"
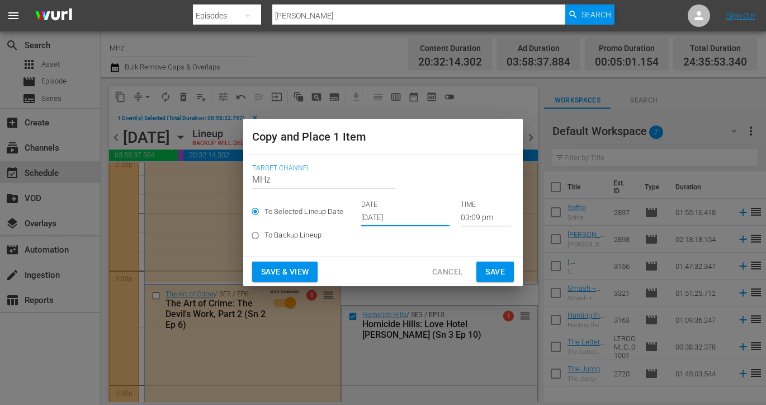
click at [491, 267] on span "Save" at bounding box center [496, 272] width 20 height 14
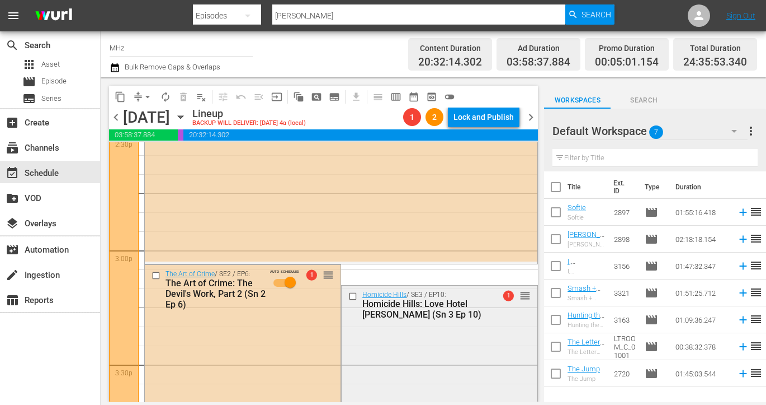
click at [354, 297] on input "checkbox" at bounding box center [355, 296] width 12 height 10
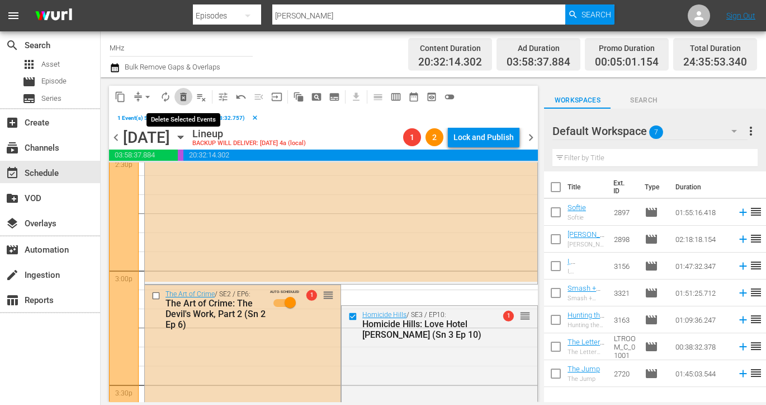
click at [182, 97] on span "delete_forever_outlined" at bounding box center [183, 96] width 11 height 11
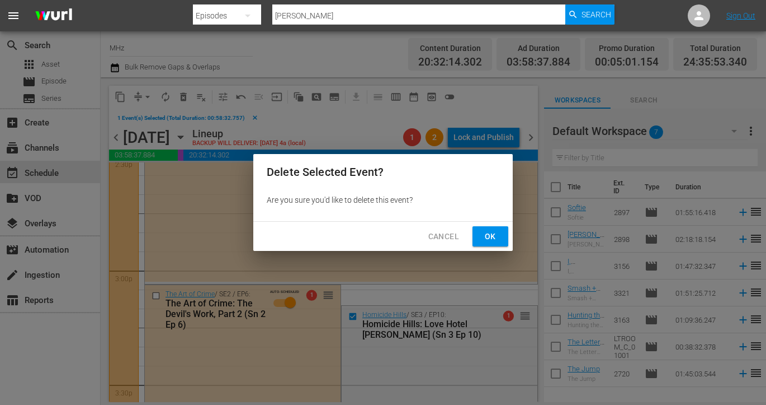
click at [477, 233] on button "Ok" at bounding box center [491, 236] width 36 height 21
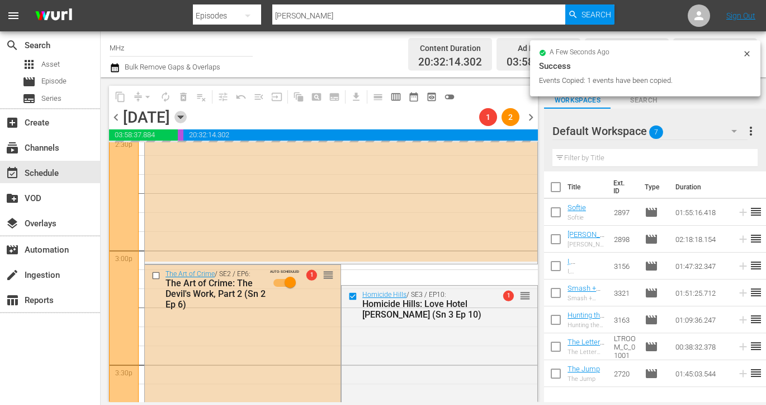
click at [187, 114] on icon "button" at bounding box center [181, 117] width 12 height 12
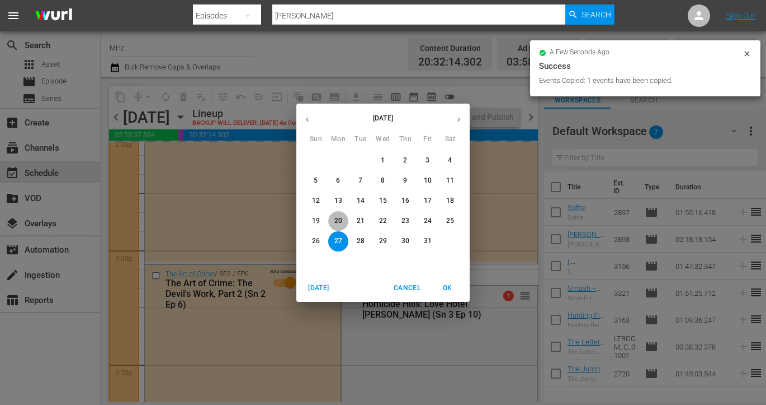
click at [341, 215] on button "20" at bounding box center [338, 221] width 20 height 20
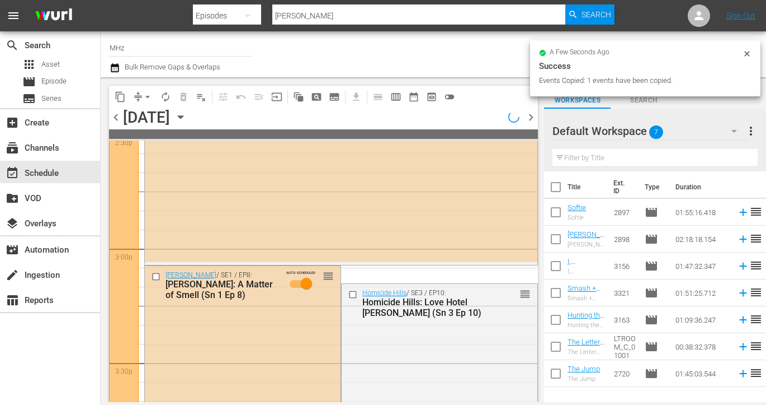
scroll to position [3277, 0]
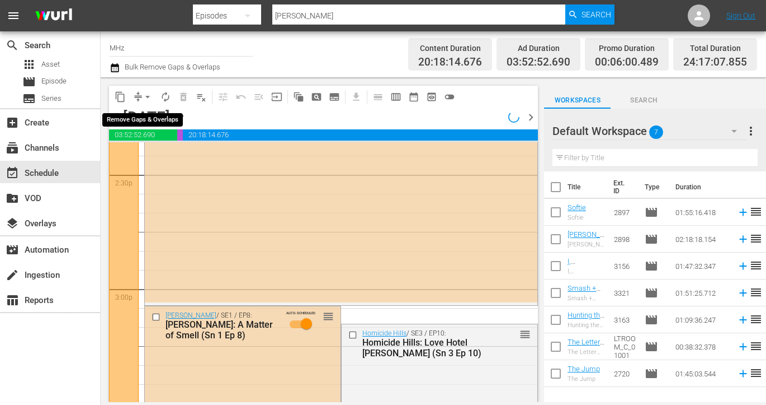
click at [139, 96] on button "arrow_drop_down" at bounding box center [148, 97] width 18 height 18
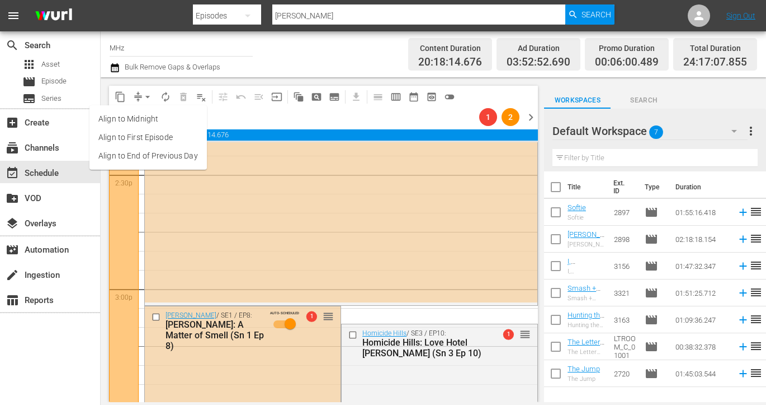
click at [182, 150] on li "Align to End of Previous Day" at bounding box center [148, 156] width 117 height 18
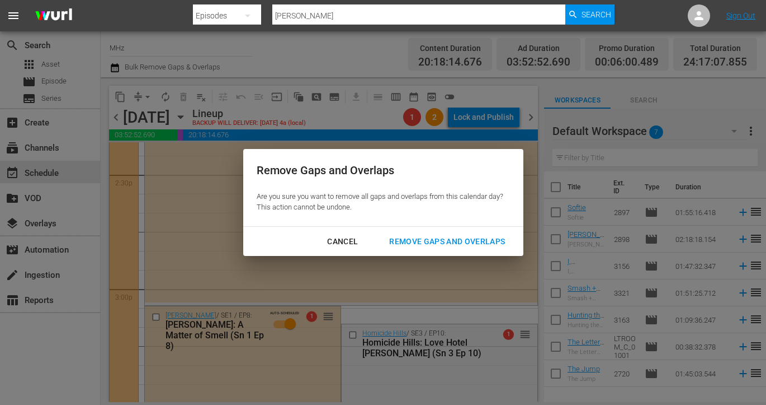
click at [429, 236] on div "Remove Gaps and Overlaps" at bounding box center [447, 241] width 134 height 14
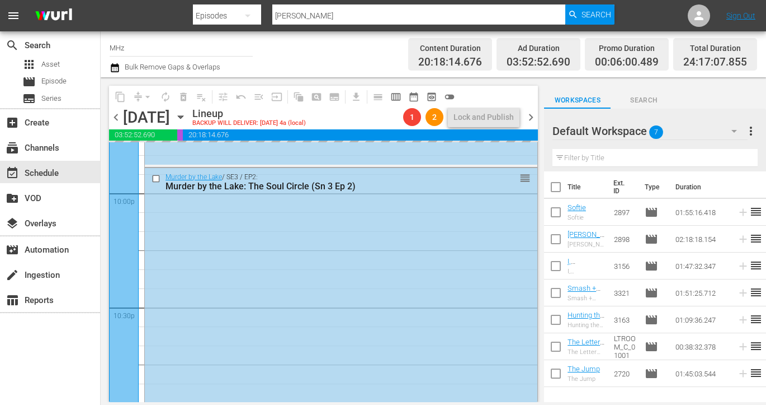
scroll to position [5218, 0]
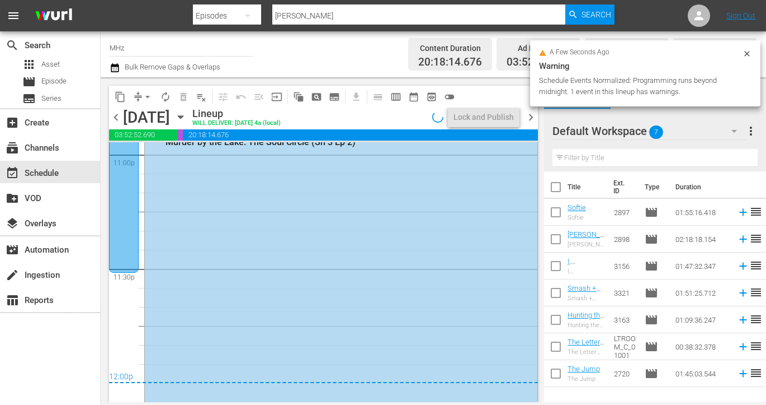
click at [534, 121] on span "chevron_right" at bounding box center [531, 117] width 14 height 14
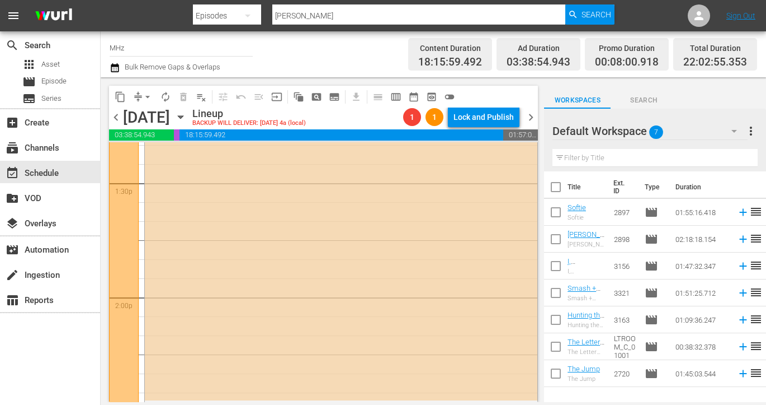
scroll to position [2491, 0]
click at [183, 116] on icon "button" at bounding box center [180, 117] width 5 height 3
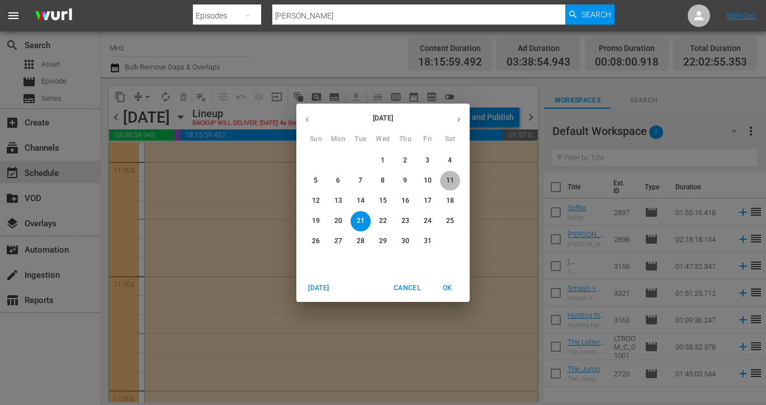
click at [452, 177] on p "11" at bounding box center [450, 181] width 8 height 10
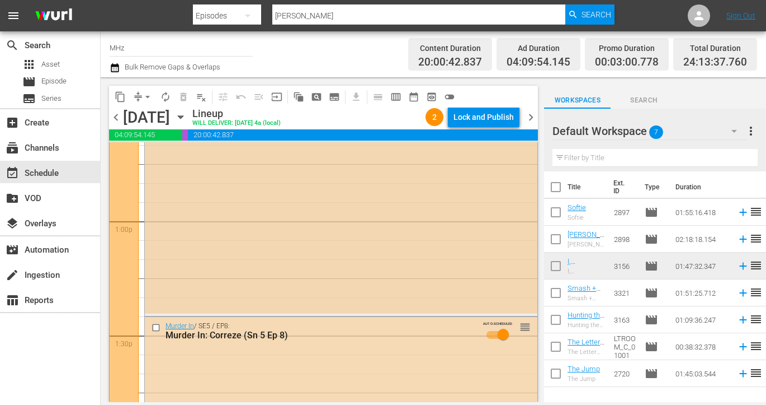
scroll to position [2913, 0]
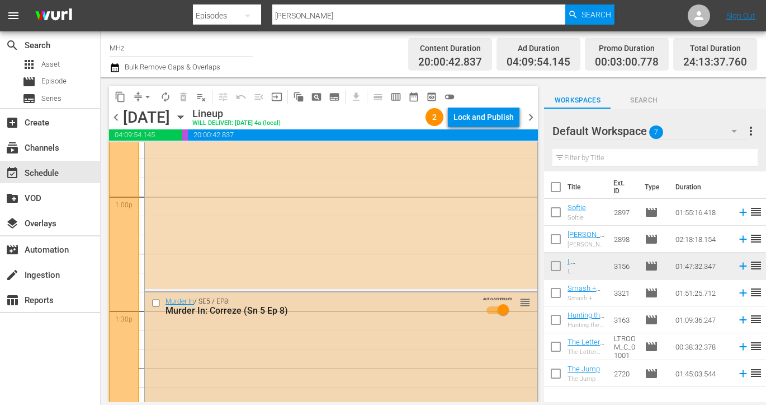
click at [156, 306] on input "checkbox" at bounding box center [158, 303] width 12 height 10
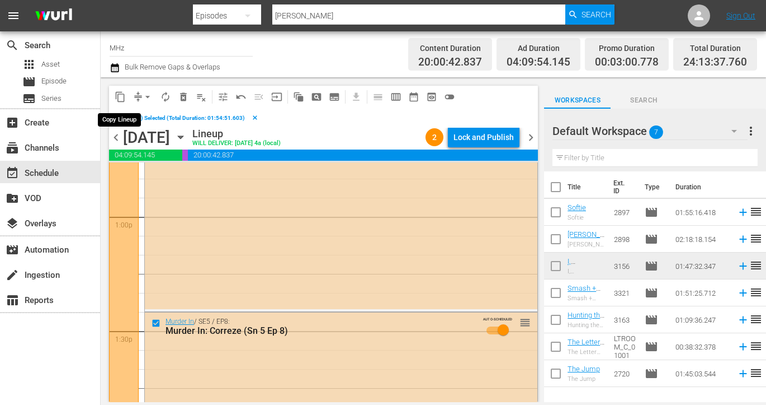
click at [124, 104] on button "content_copy" at bounding box center [120, 97] width 18 height 18
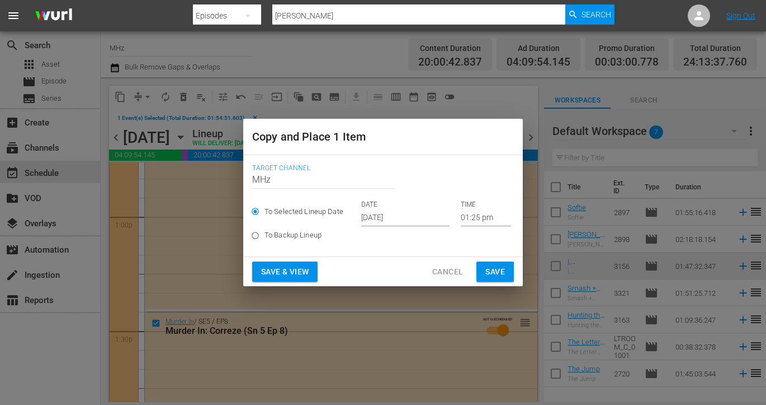
click at [375, 215] on input "[DATE]" at bounding box center [405, 217] width 88 height 17
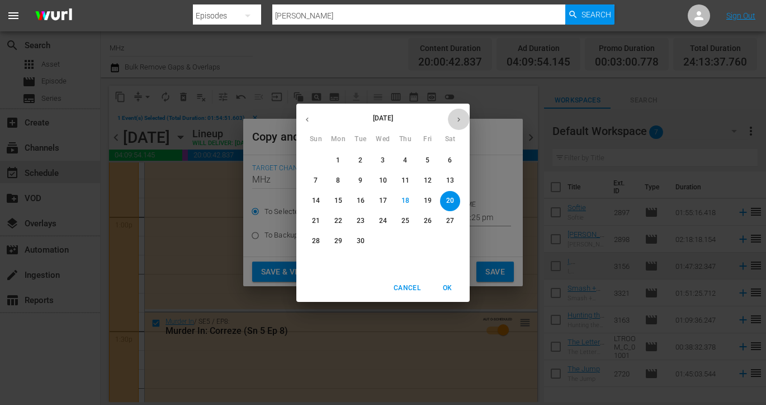
click at [459, 121] on icon "button" at bounding box center [459, 119] width 8 height 8
click at [362, 223] on p "21" at bounding box center [361, 221] width 8 height 10
type input "[DATE]"
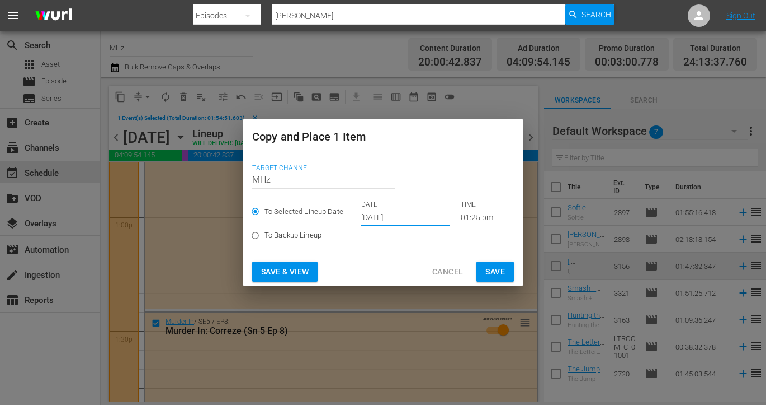
click at [495, 270] on span "Save" at bounding box center [496, 272] width 20 height 14
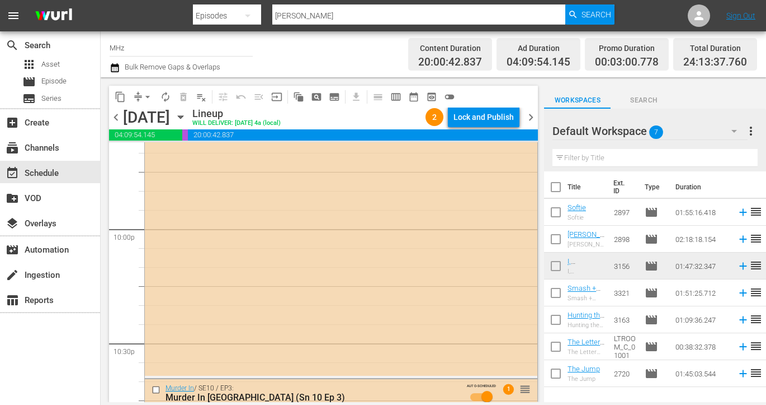
scroll to position [5371, 0]
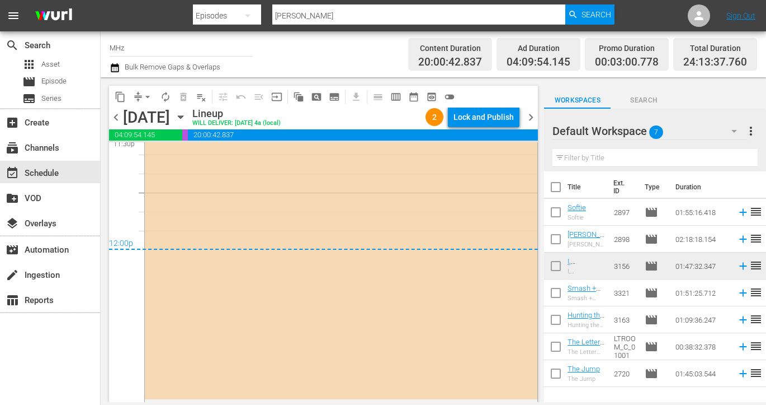
click at [187, 116] on icon "button" at bounding box center [181, 117] width 12 height 12
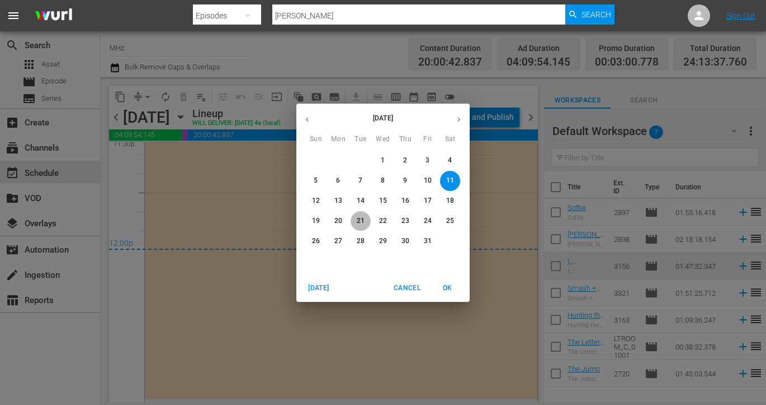
click at [361, 224] on p "21" at bounding box center [361, 221] width 8 height 10
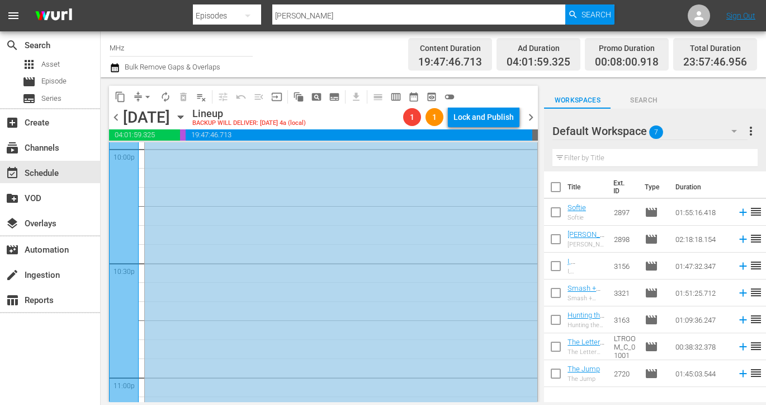
scroll to position [4877, 0]
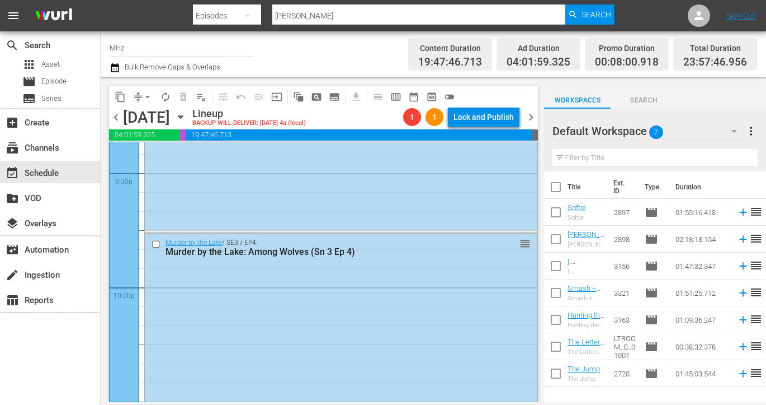
click at [141, 105] on div "content_copy compress arrow_drop_down autorenew_outlined delete_forever_outline…" at bounding box center [285, 97] width 352 height 22
click at [142, 101] on button "arrow_drop_down" at bounding box center [148, 97] width 18 height 18
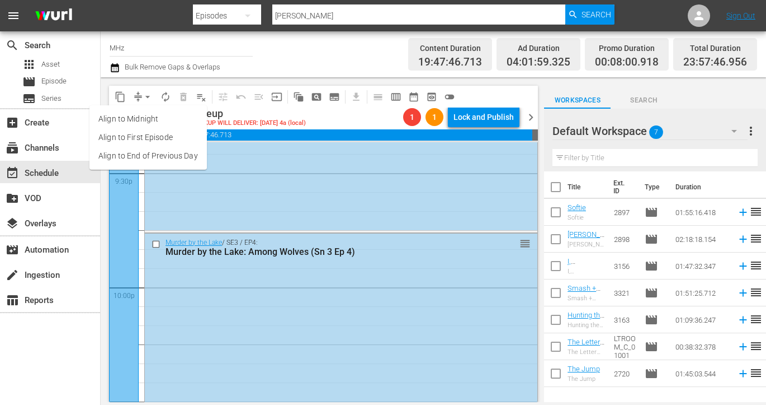
click at [169, 151] on li "Align to End of Previous Day" at bounding box center [148, 156] width 117 height 18
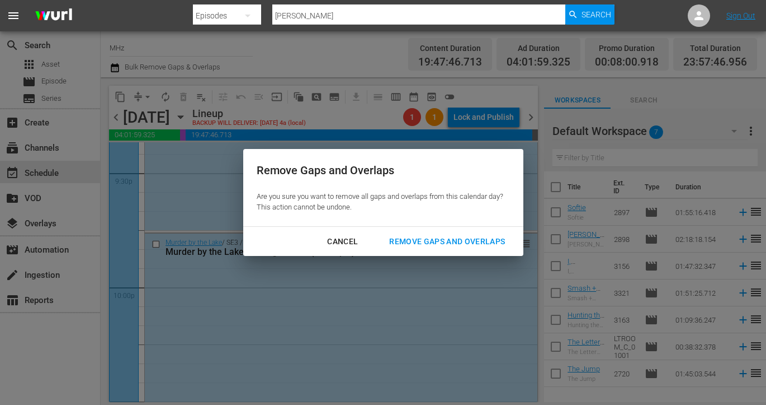
click at [421, 238] on div "Remove Gaps and Overlaps" at bounding box center [447, 241] width 134 height 14
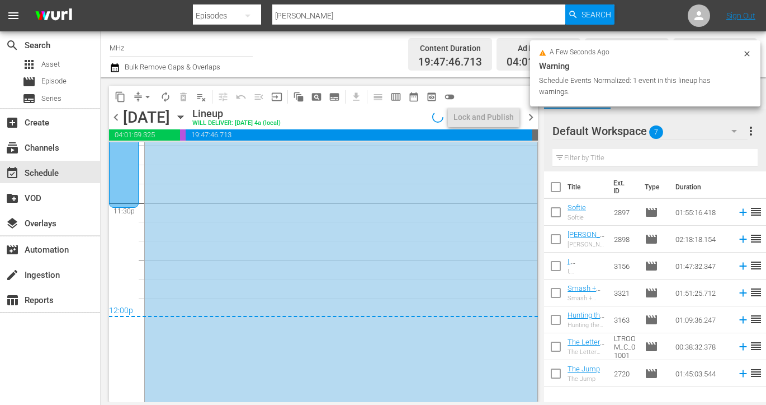
scroll to position [5348, 0]
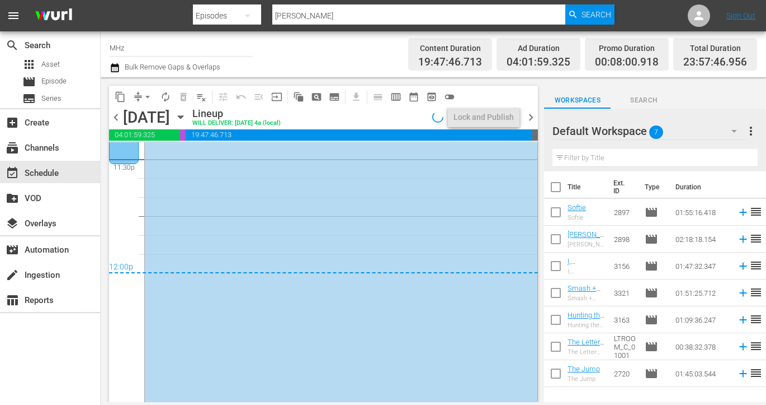
drag, startPoint x: 530, startPoint y: 118, endPoint x: 519, endPoint y: 126, distance: 14.1
click at [530, 118] on span "chevron_right" at bounding box center [531, 117] width 14 height 14
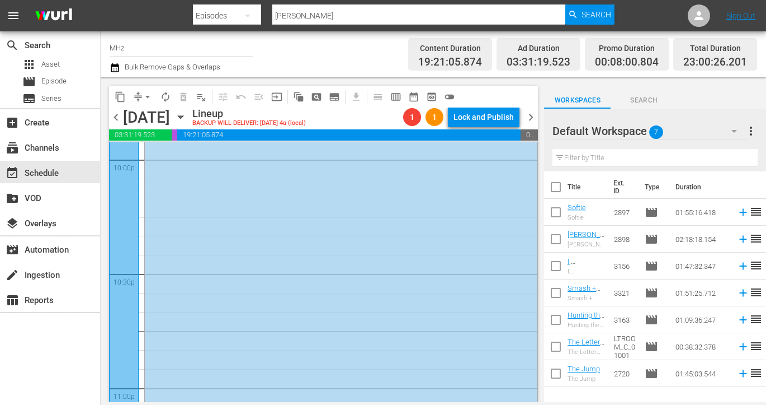
scroll to position [5218, 0]
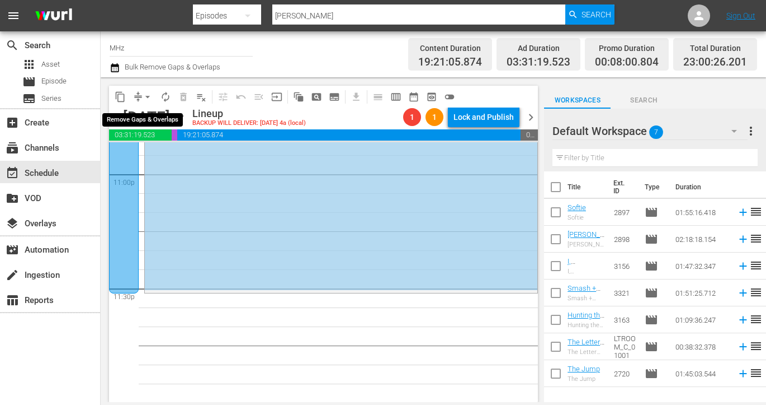
click at [140, 97] on button "arrow_drop_down" at bounding box center [148, 97] width 18 height 18
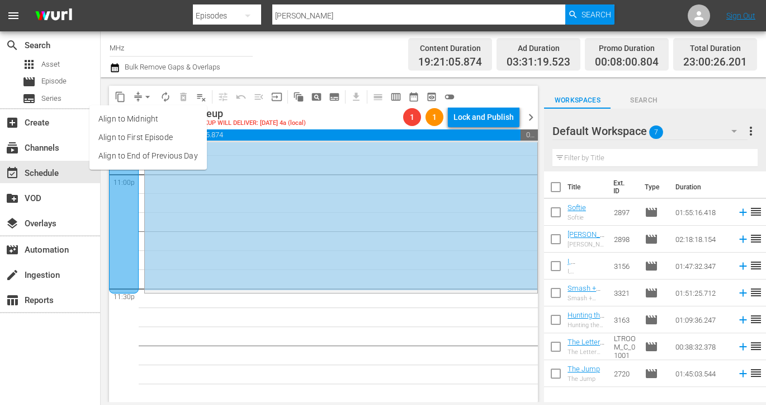
click at [181, 153] on li "Align to End of Previous Day" at bounding box center [148, 156] width 117 height 18
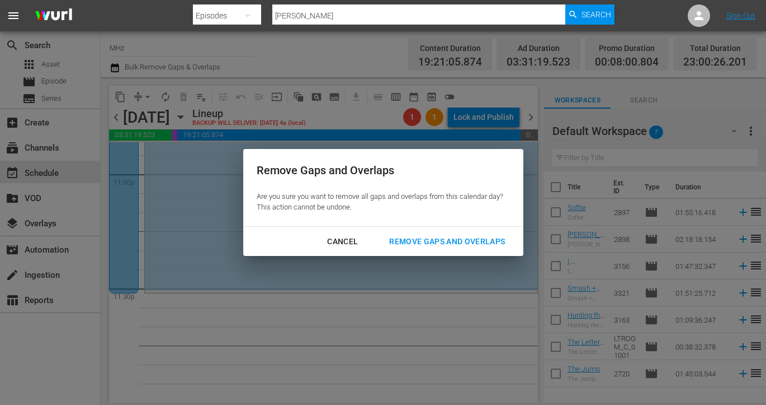
click at [397, 242] on div "Remove Gaps and Overlaps" at bounding box center [447, 241] width 134 height 14
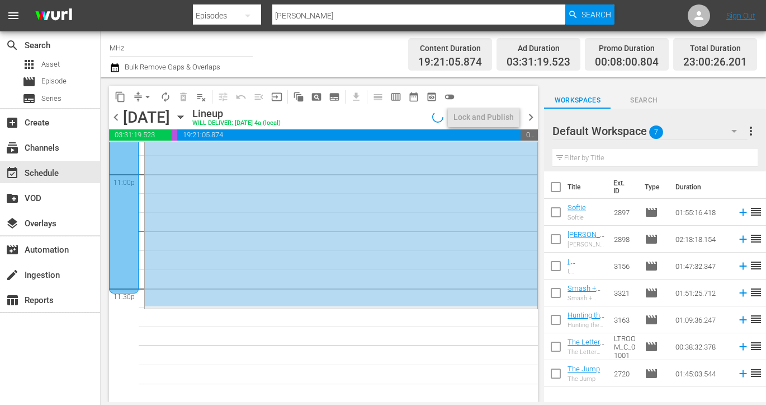
click at [187, 115] on icon "button" at bounding box center [181, 117] width 12 height 12
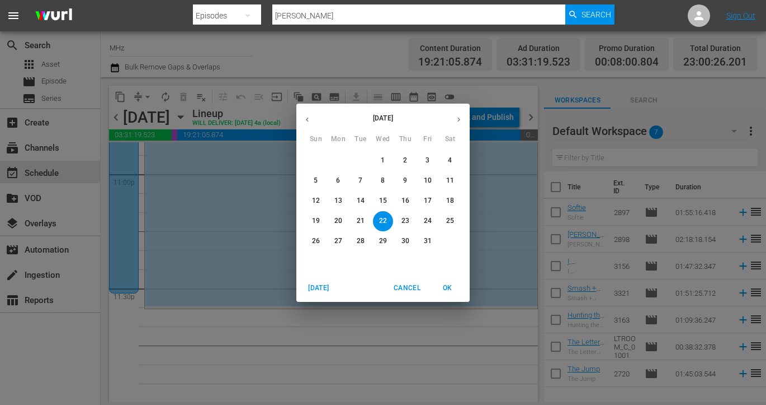
click at [341, 180] on span "6" at bounding box center [338, 181] width 20 height 10
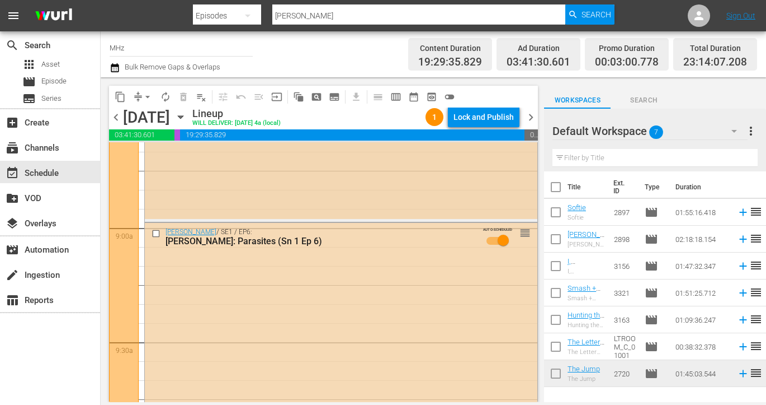
scroll to position [1970, 0]
click at [160, 233] on input "checkbox" at bounding box center [158, 232] width 12 height 10
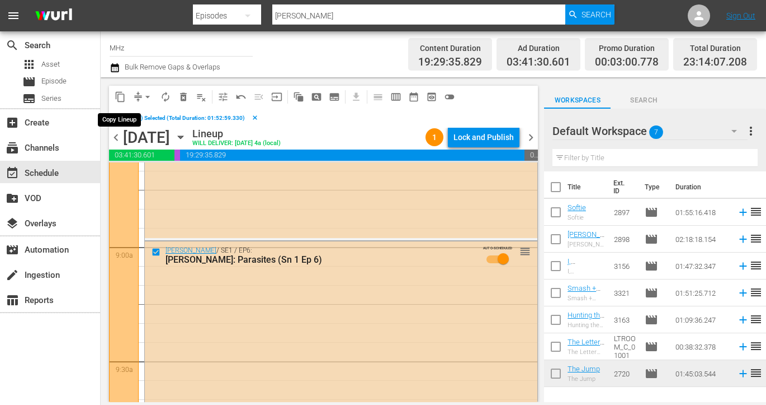
click at [117, 94] on span "content_copy" at bounding box center [120, 96] width 11 height 11
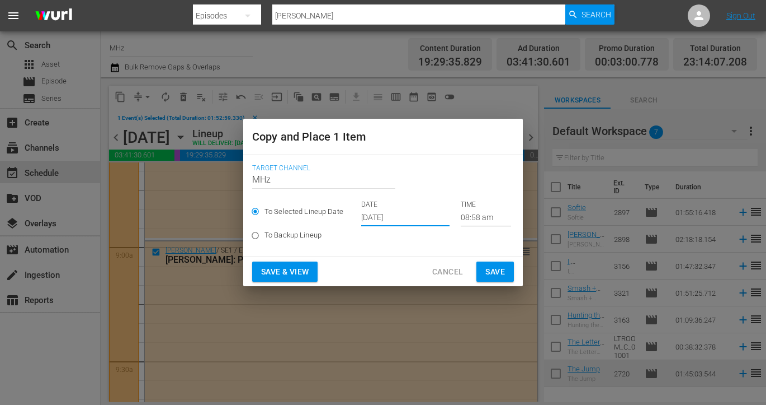
click at [393, 219] on input "Sep 20th 2025" at bounding box center [405, 217] width 88 height 17
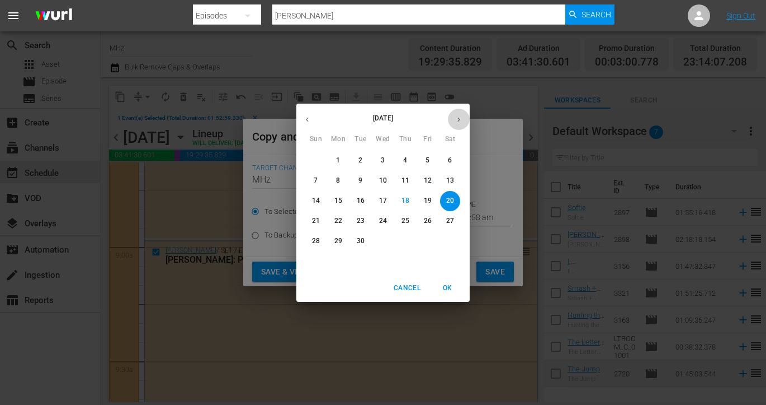
click at [453, 121] on button "button" at bounding box center [459, 120] width 22 height 22
click at [385, 222] on p "22" at bounding box center [383, 221] width 8 height 10
type input "Oct 22nd 2025"
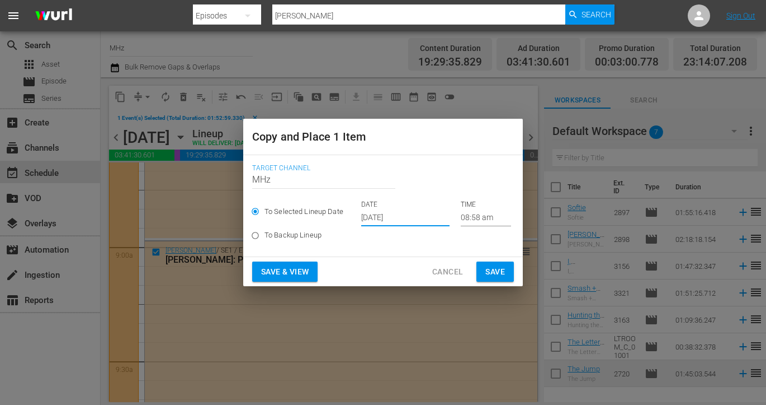
click at [502, 278] on button "Save" at bounding box center [495, 271] width 37 height 21
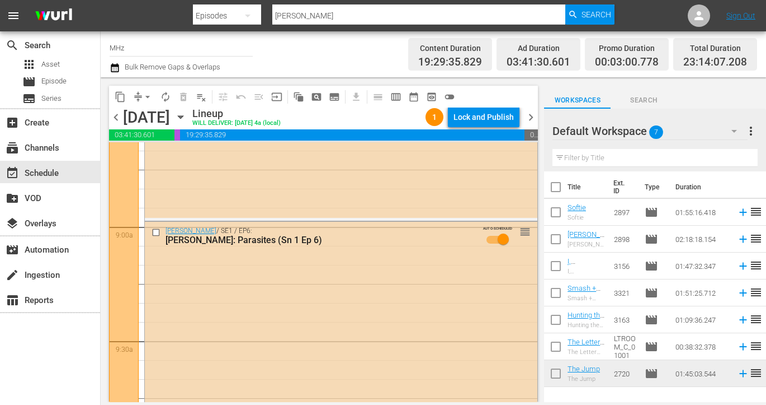
click at [183, 116] on icon "button" at bounding box center [180, 117] width 5 height 3
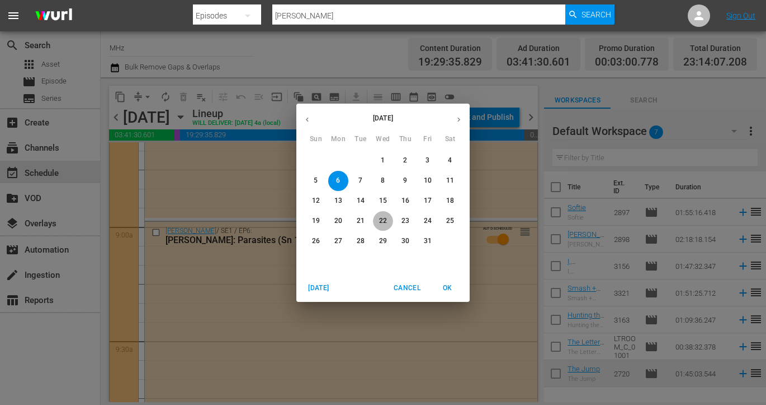
click at [383, 218] on p "22" at bounding box center [383, 221] width 8 height 10
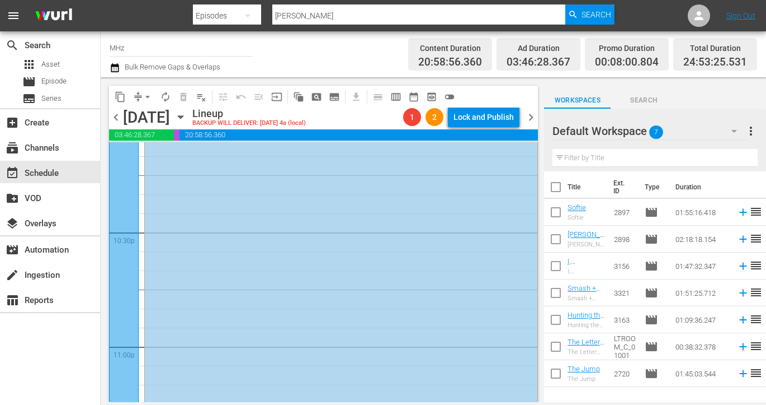
scroll to position [5218, 0]
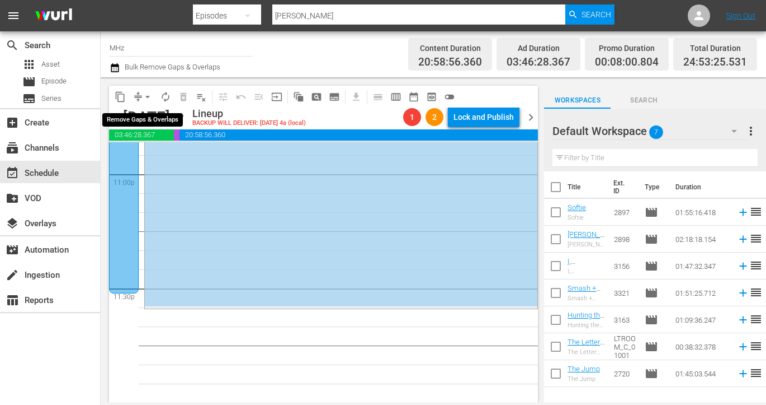
click at [140, 95] on button "arrow_drop_down" at bounding box center [148, 97] width 18 height 18
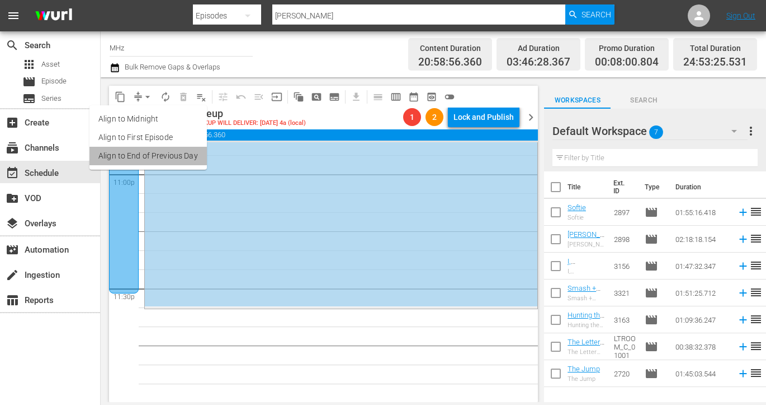
click at [178, 155] on li "Align to End of Previous Day" at bounding box center [148, 156] width 117 height 18
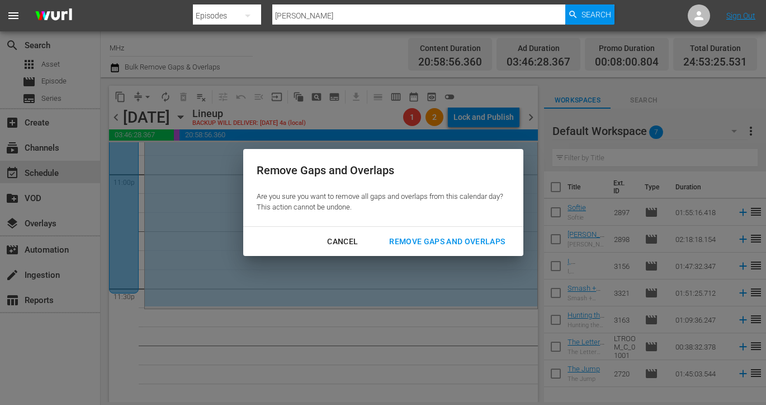
click at [424, 245] on div "Remove Gaps and Overlaps" at bounding box center [447, 241] width 134 height 14
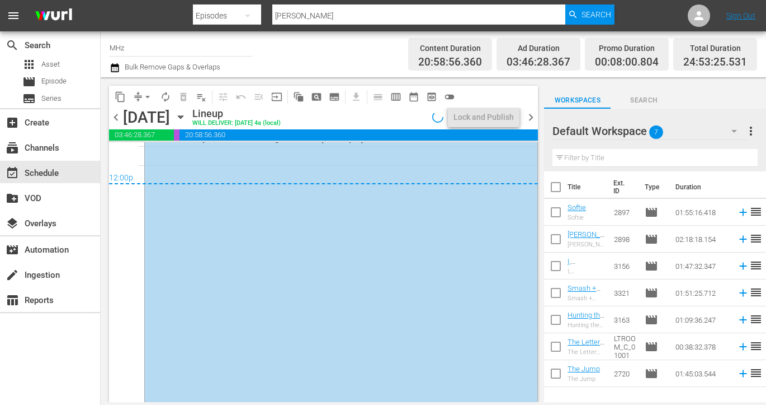
scroll to position [5457, 0]
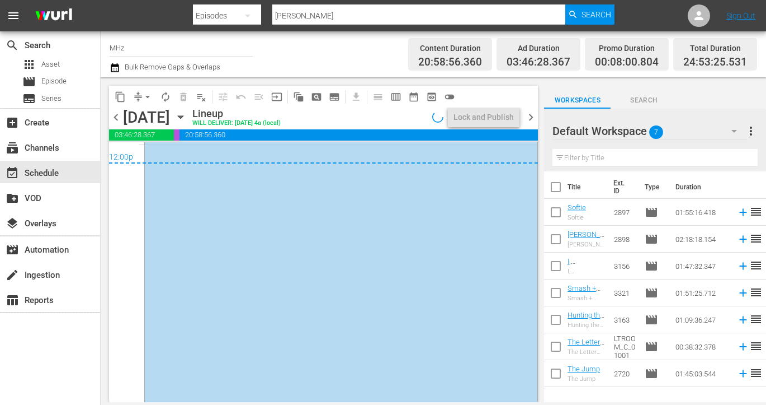
click at [526, 117] on span "chevron_right" at bounding box center [531, 117] width 14 height 14
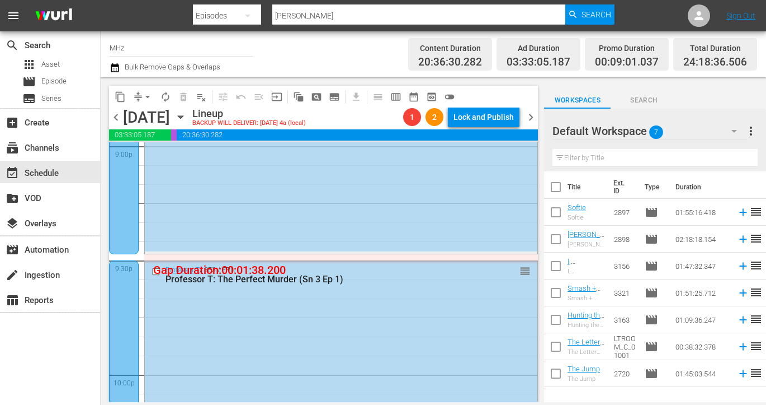
scroll to position [5218, 0]
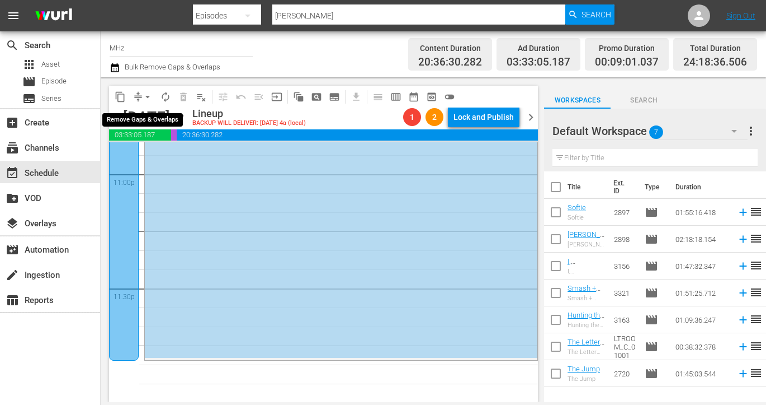
click at [134, 95] on span "compress" at bounding box center [138, 96] width 11 height 11
click at [137, 95] on span "compress" at bounding box center [138, 96] width 11 height 11
click at [143, 97] on span "arrow_drop_down" at bounding box center [147, 96] width 11 height 11
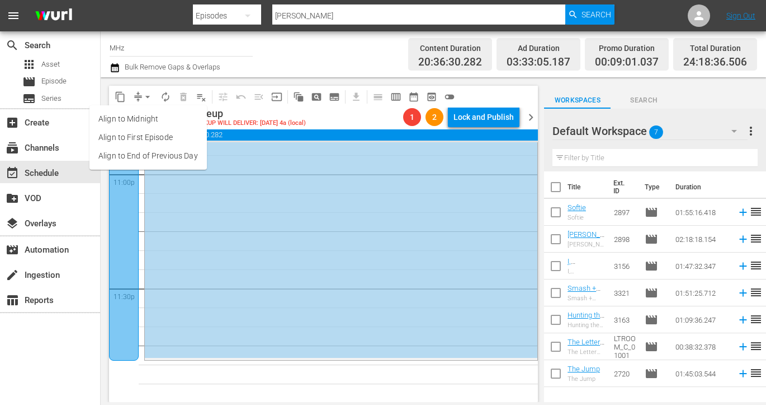
click at [151, 160] on li "Align to End of Previous Day" at bounding box center [148, 156] width 117 height 18
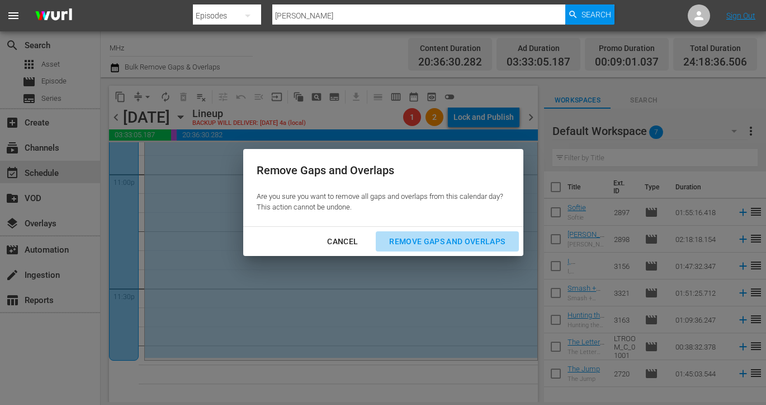
click at [406, 238] on div "Remove Gaps and Overlaps" at bounding box center [447, 241] width 134 height 14
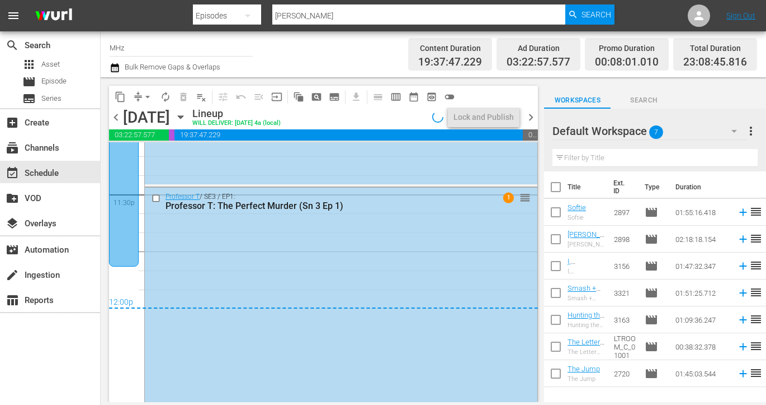
scroll to position [5360, 0]
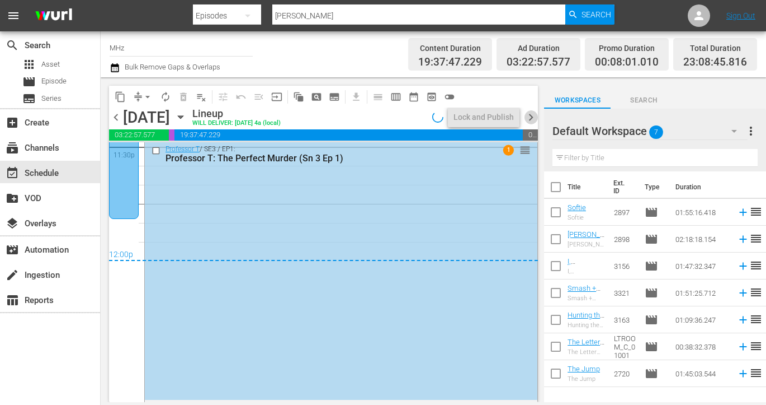
click at [530, 117] on span "chevron_right" at bounding box center [531, 117] width 14 height 14
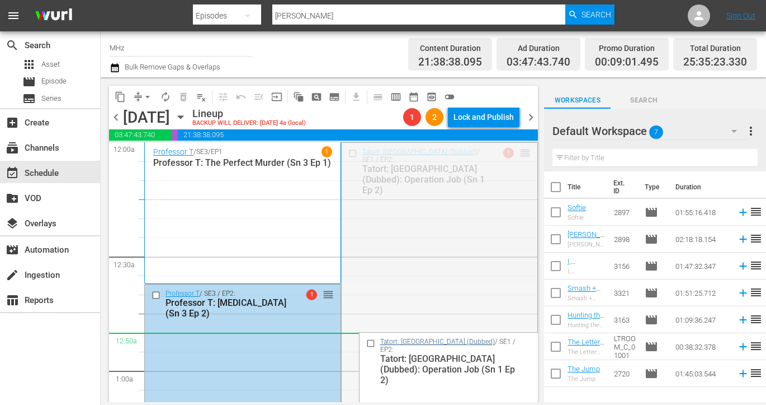
drag, startPoint x: 527, startPoint y: 153, endPoint x: 396, endPoint y: 341, distance: 229.5
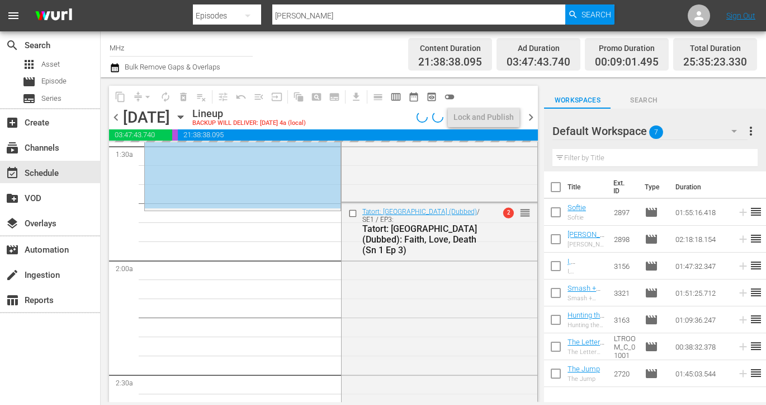
scroll to position [339, 0]
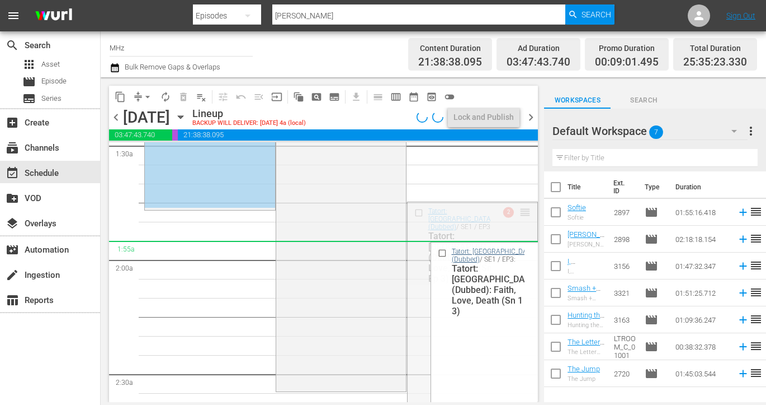
drag, startPoint x: 523, startPoint y: 209, endPoint x: 512, endPoint y: 272, distance: 64.8
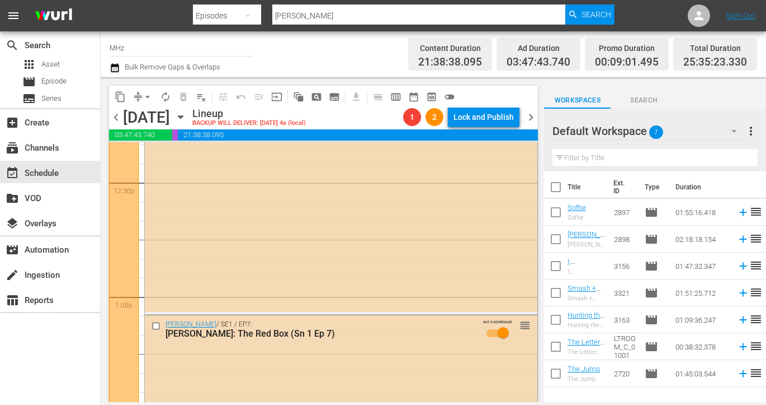
scroll to position [2676, 0]
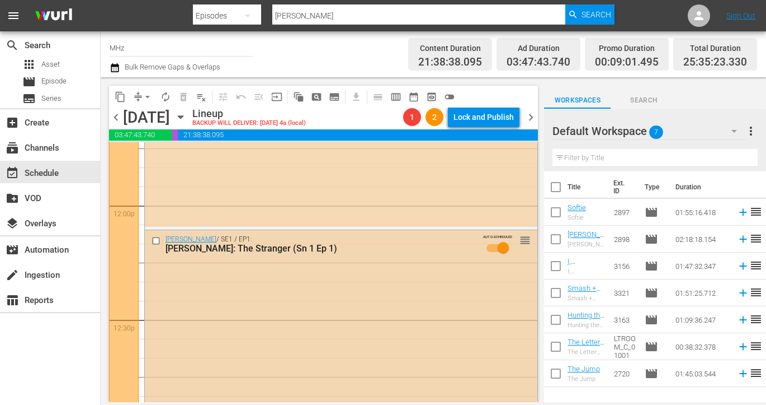
click at [156, 239] on input "checkbox" at bounding box center [158, 241] width 12 height 10
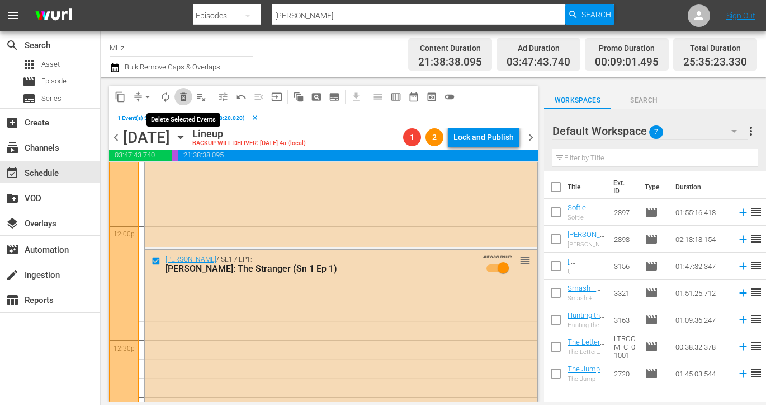
click at [182, 101] on span "delete_forever_outlined" at bounding box center [183, 96] width 11 height 11
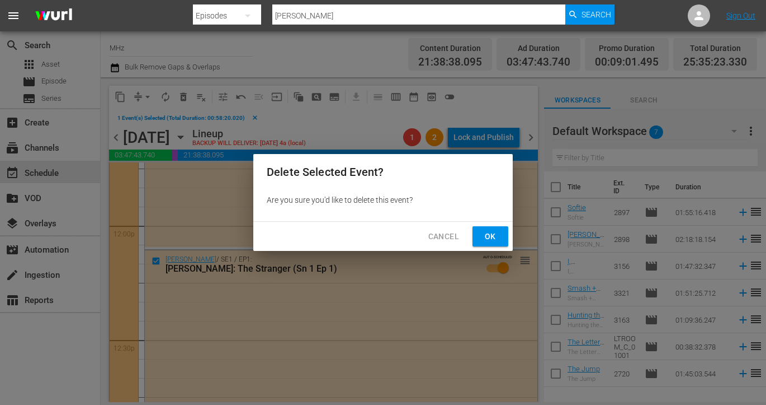
click at [498, 228] on button "Ok" at bounding box center [491, 236] width 36 height 21
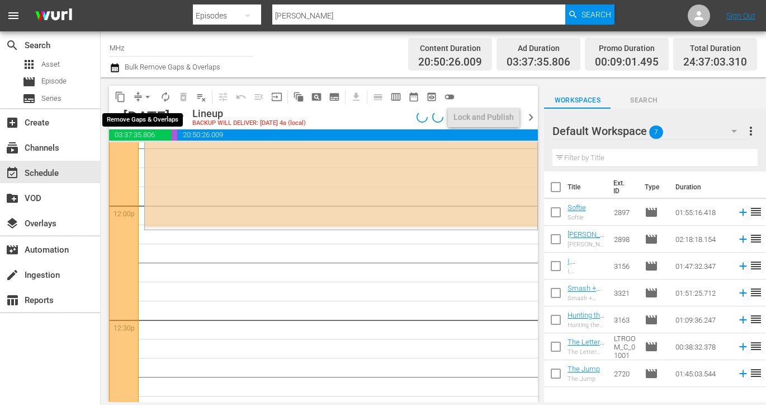
click at [144, 95] on span "arrow_drop_down" at bounding box center [147, 96] width 11 height 11
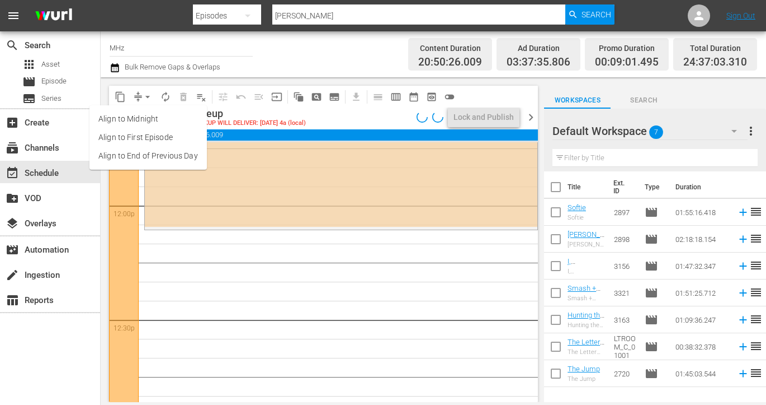
click at [161, 163] on li "Align to End of Previous Day" at bounding box center [148, 156] width 117 height 18
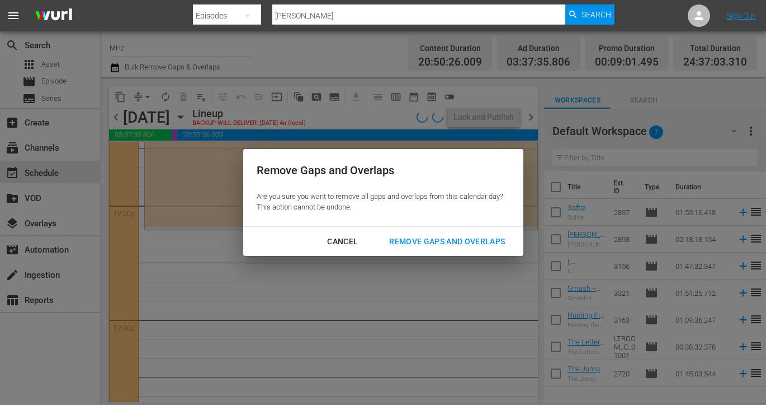
click at [461, 242] on div "Remove Gaps and Overlaps" at bounding box center [447, 241] width 134 height 14
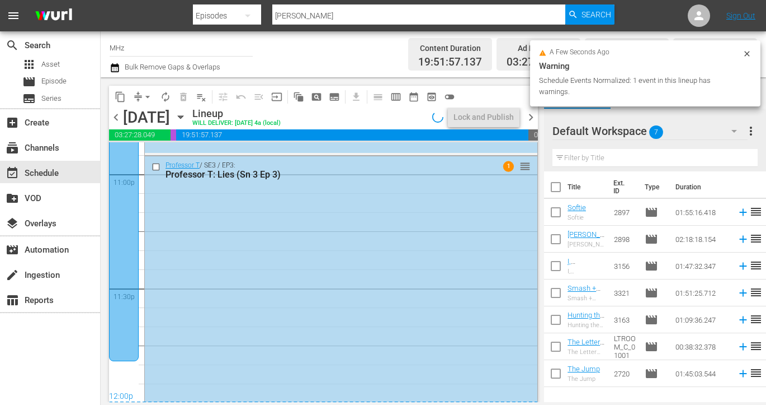
scroll to position [5236, 0]
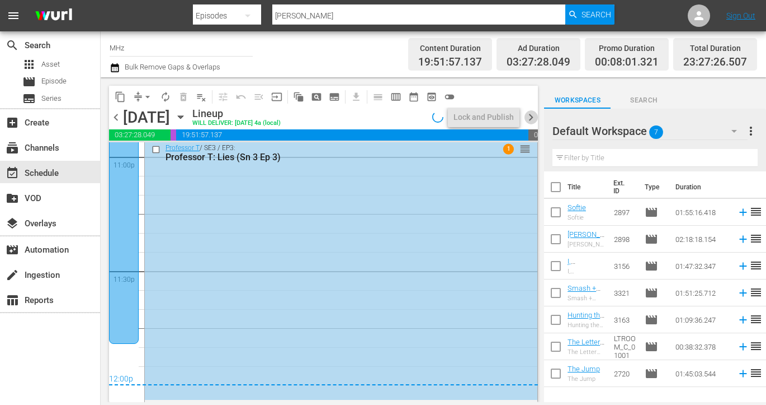
click at [532, 119] on span "chevron_right" at bounding box center [531, 117] width 14 height 14
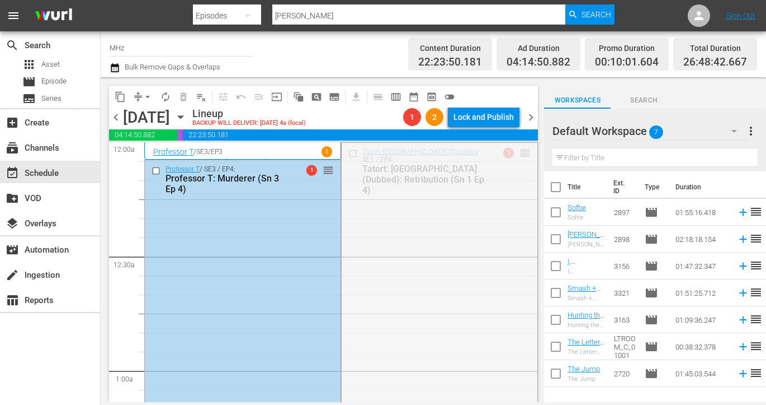
drag, startPoint x: 528, startPoint y: 154, endPoint x: 476, endPoint y: 243, distance: 102.8
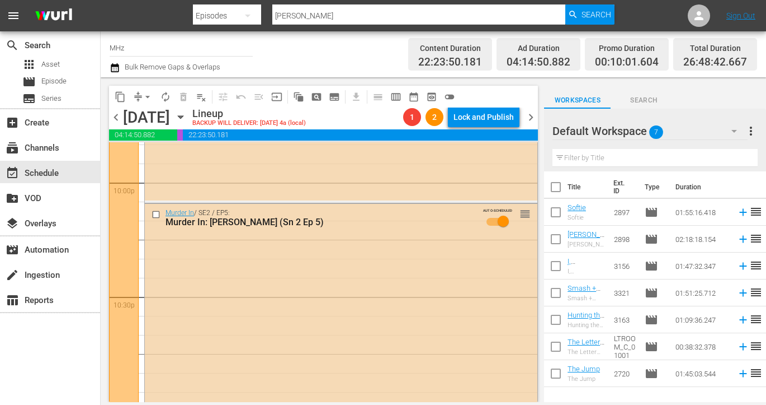
scroll to position [4981, 0]
click at [147, 97] on span "arrow_drop_down" at bounding box center [147, 96] width 11 height 11
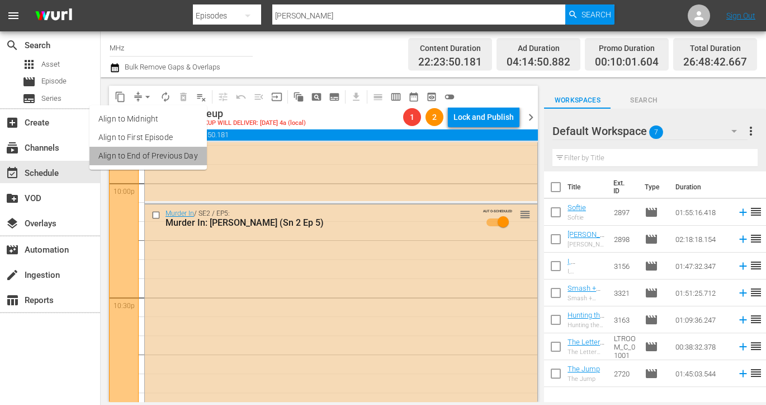
click at [186, 151] on li "Align to End of Previous Day" at bounding box center [148, 156] width 117 height 18
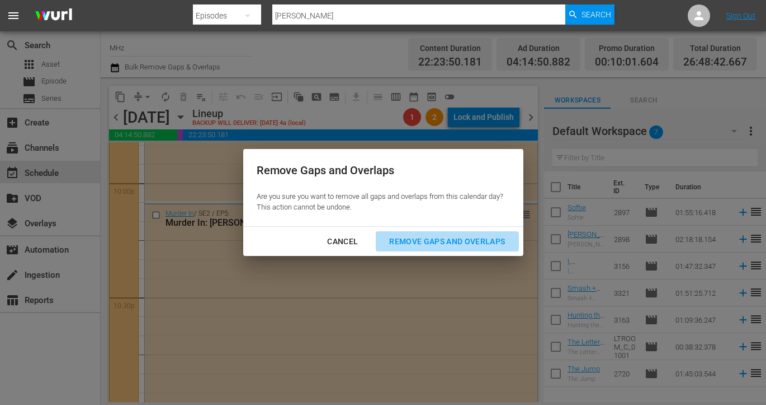
click at [453, 242] on div "Remove Gaps and Overlaps" at bounding box center [447, 241] width 134 height 14
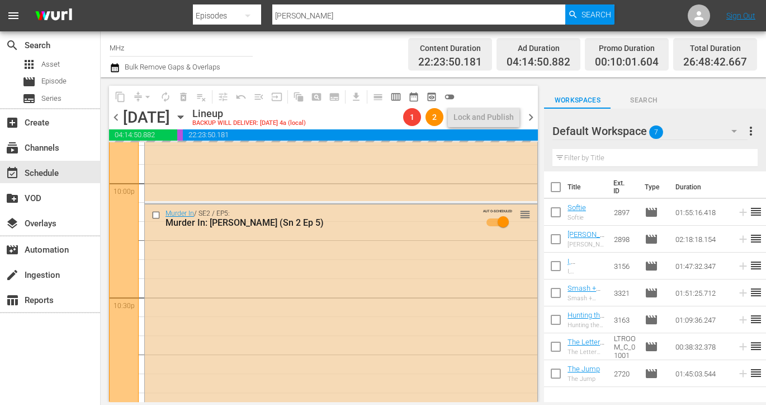
scroll to position [5218, 0]
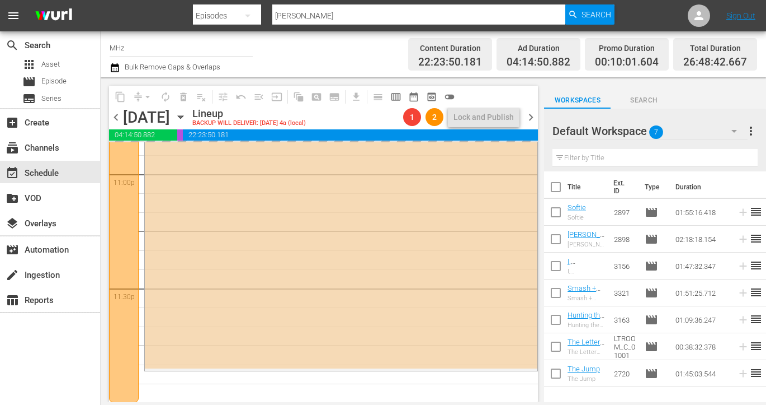
click at [534, 115] on span "chevron_right" at bounding box center [531, 117] width 14 height 14
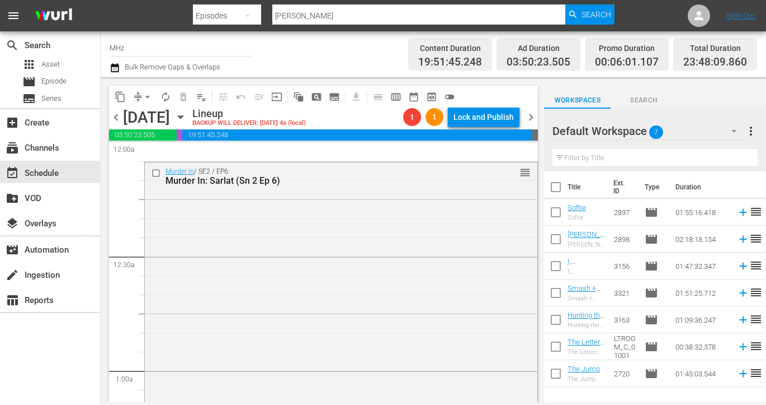
click at [119, 117] on span "chevron_left" at bounding box center [116, 117] width 14 height 14
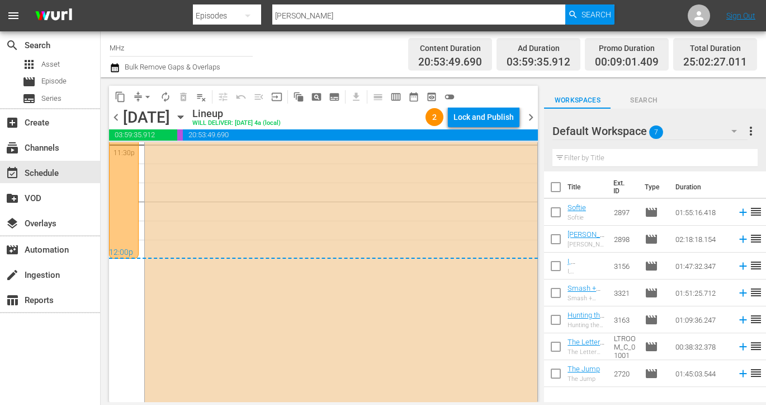
scroll to position [5473, 0]
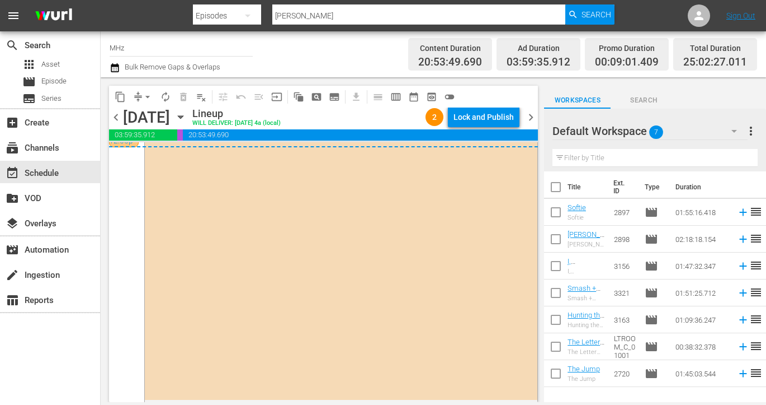
click at [532, 114] on span "chevron_right" at bounding box center [531, 117] width 14 height 14
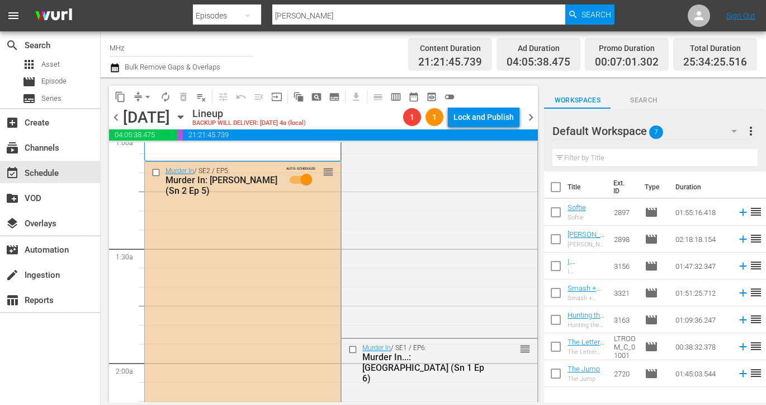
scroll to position [124, 0]
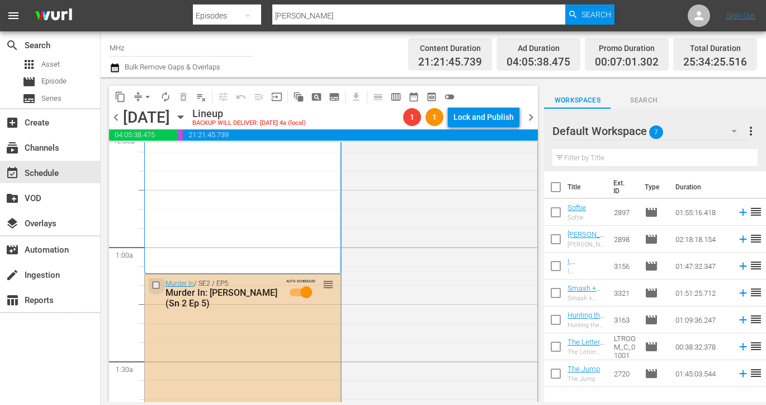
click at [156, 283] on input "checkbox" at bounding box center [158, 285] width 12 height 10
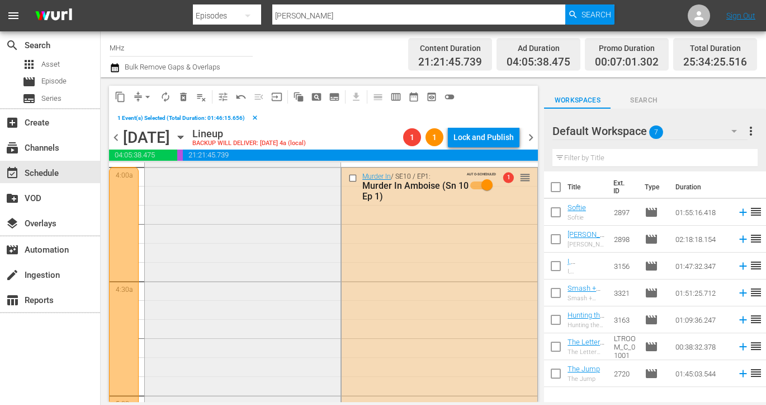
scroll to position [786, 0]
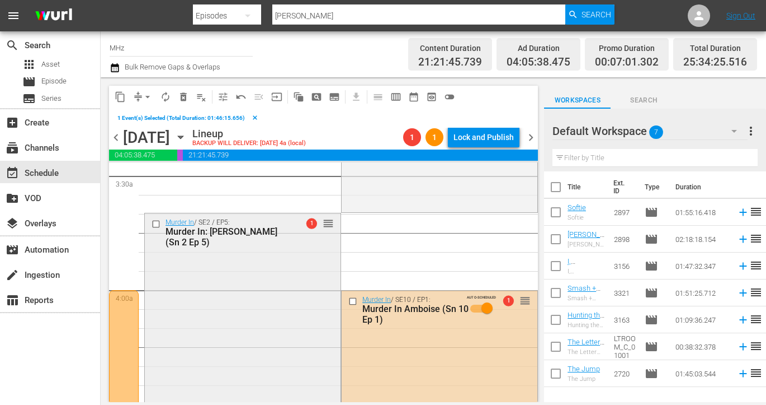
click at [154, 224] on input "checkbox" at bounding box center [158, 224] width 12 height 10
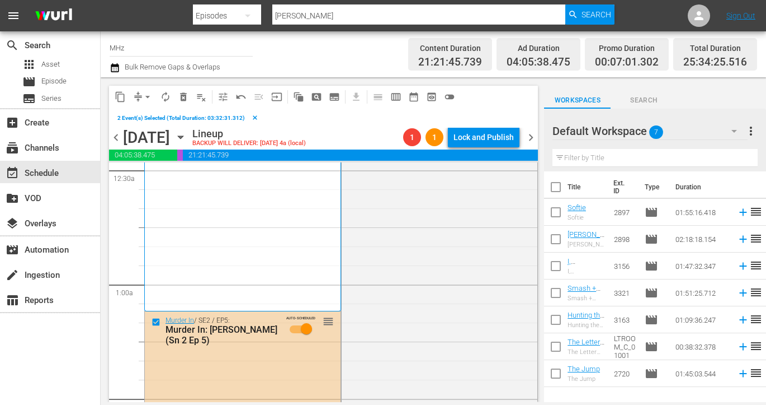
scroll to position [118, 0]
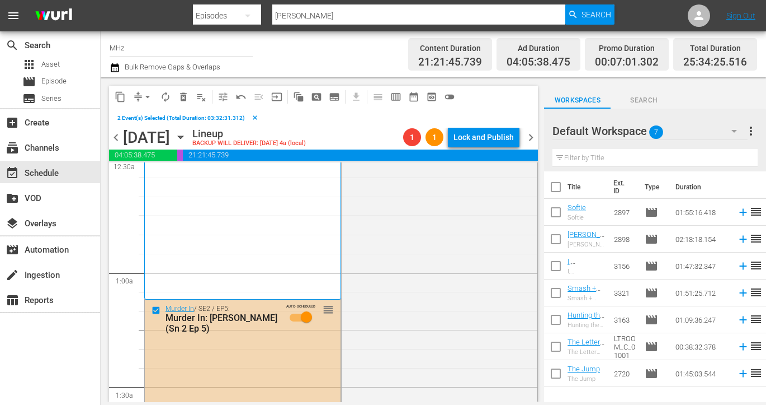
click at [154, 307] on input "checkbox" at bounding box center [158, 310] width 12 height 10
click at [183, 96] on span "delete_forever_outlined" at bounding box center [183, 96] width 11 height 11
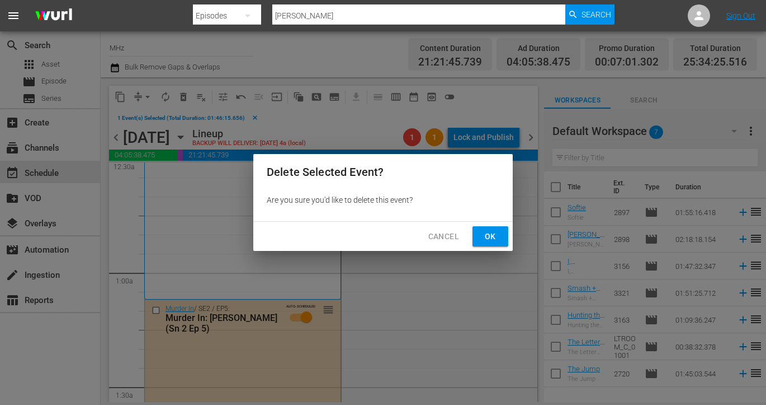
click at [486, 246] on button "Ok" at bounding box center [491, 236] width 36 height 21
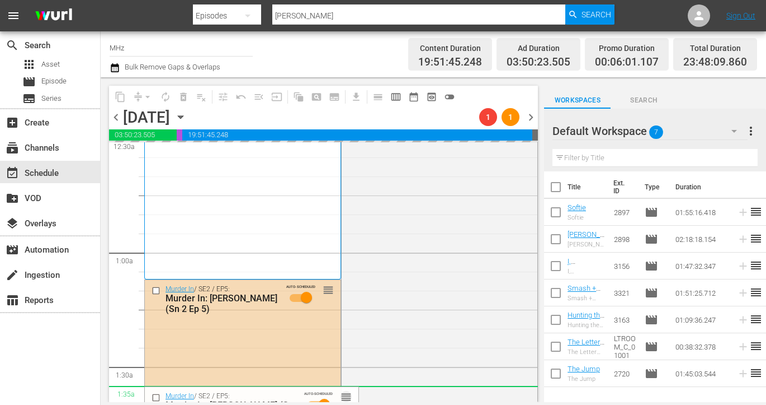
drag, startPoint x: 330, startPoint y: 285, endPoint x: 330, endPoint y: 388, distance: 102.4
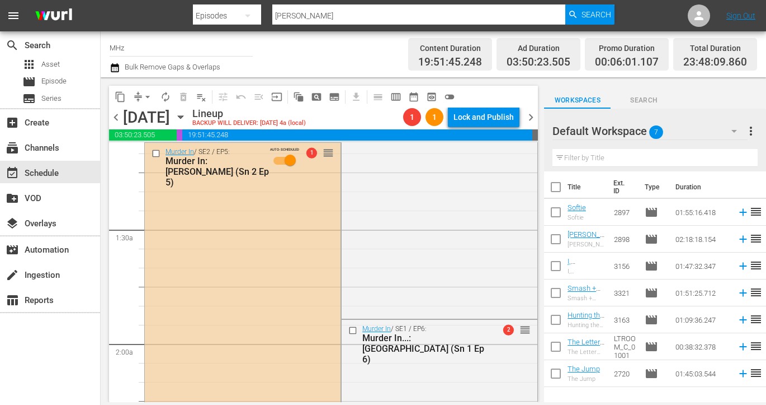
scroll to position [255, 0]
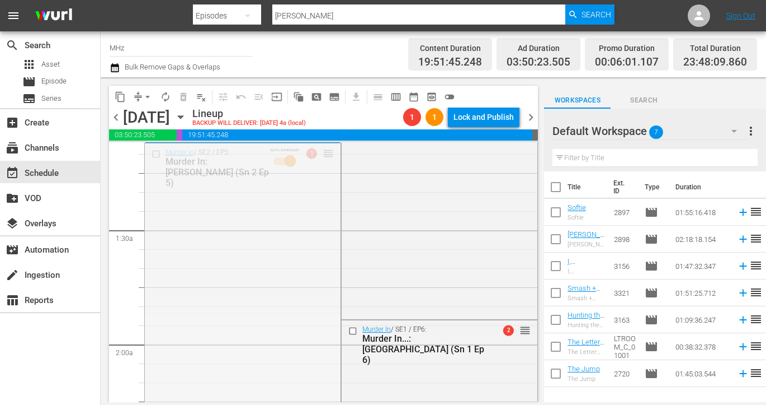
drag, startPoint x: 329, startPoint y: 149, endPoint x: 321, endPoint y: 331, distance: 182.0
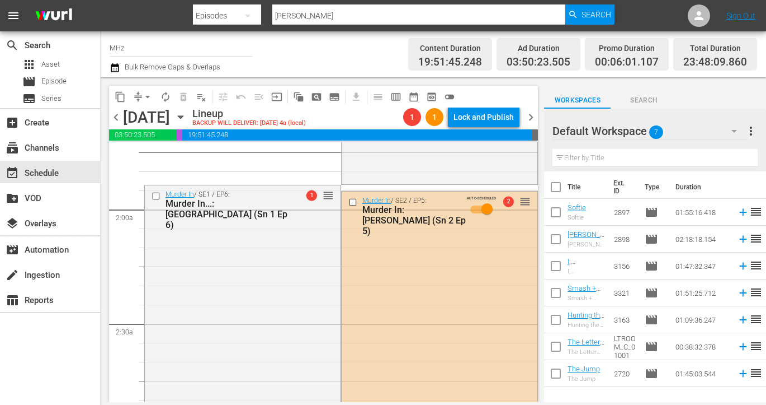
scroll to position [424, 0]
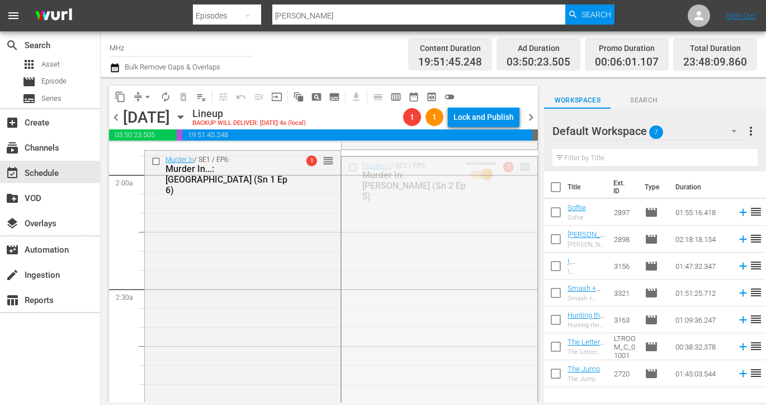
drag, startPoint x: 521, startPoint y: 166, endPoint x: 471, endPoint y: 373, distance: 213.0
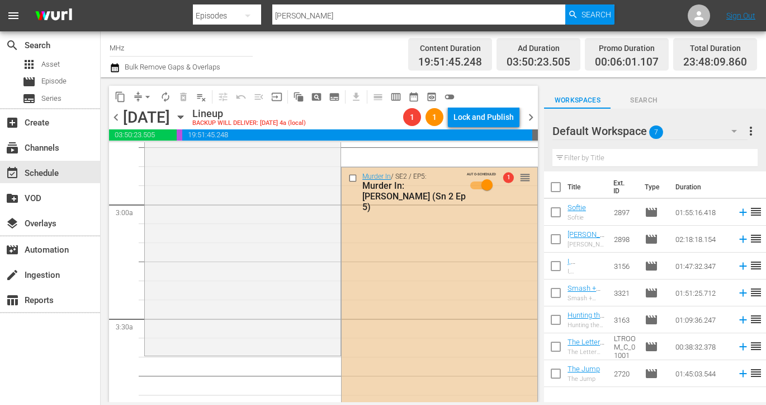
scroll to position [628, 0]
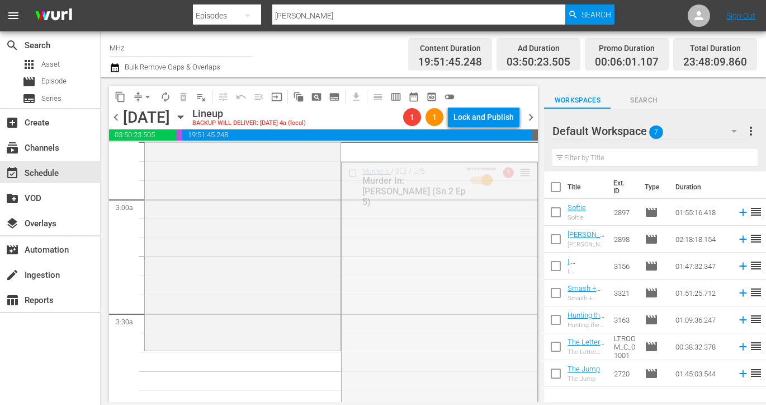
drag, startPoint x: 521, startPoint y: 171, endPoint x: 412, endPoint y: 344, distance: 204.7
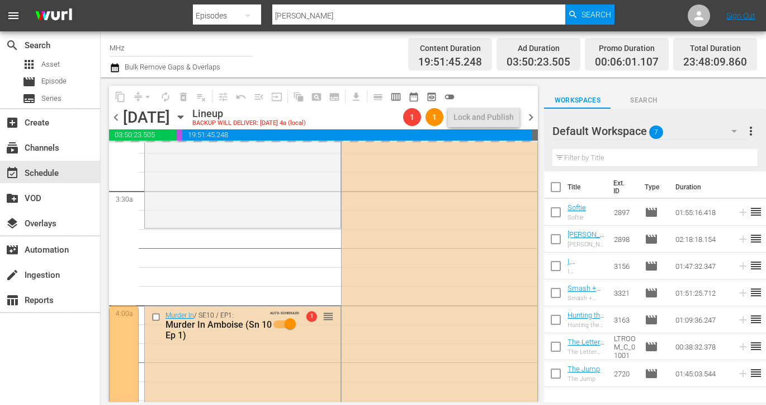
scroll to position [796, 0]
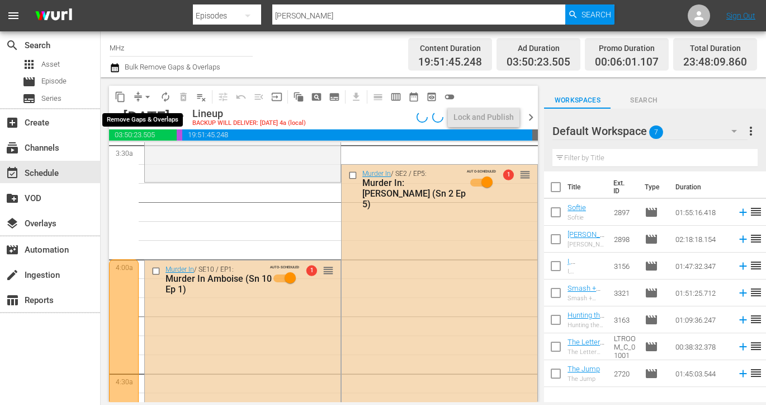
click at [139, 95] on button "arrow_drop_down" at bounding box center [148, 97] width 18 height 18
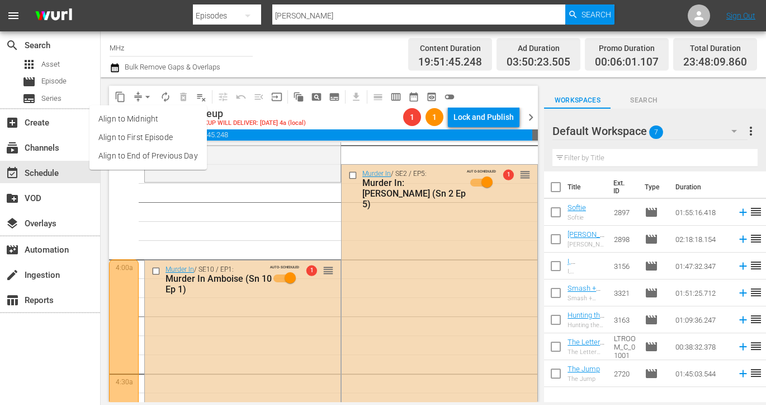
click at [172, 149] on li "Align to End of Previous Day" at bounding box center [148, 156] width 117 height 18
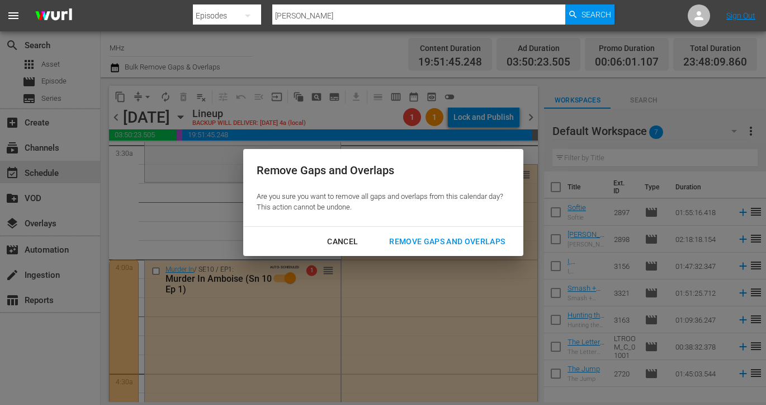
click at [429, 241] on div "Remove Gaps and Overlaps" at bounding box center [447, 241] width 134 height 14
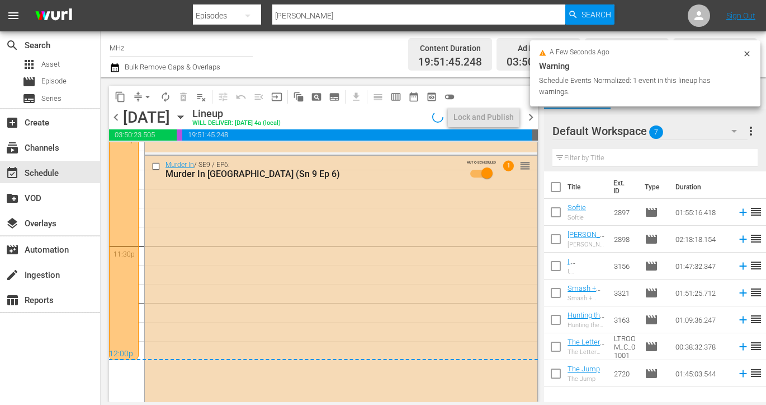
scroll to position [5429, 0]
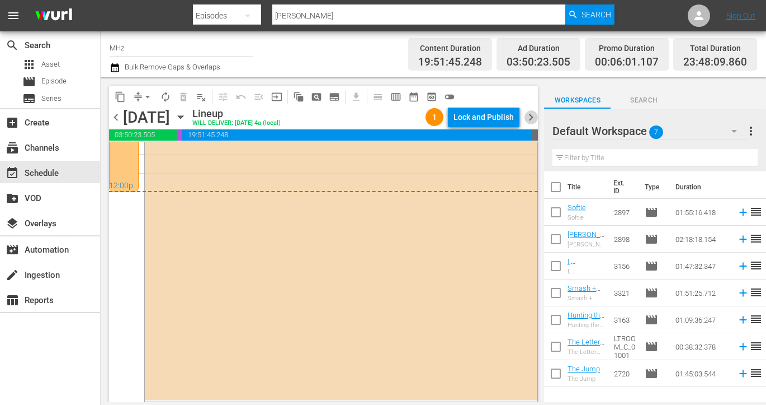
click at [532, 120] on span "chevron_right" at bounding box center [531, 117] width 14 height 14
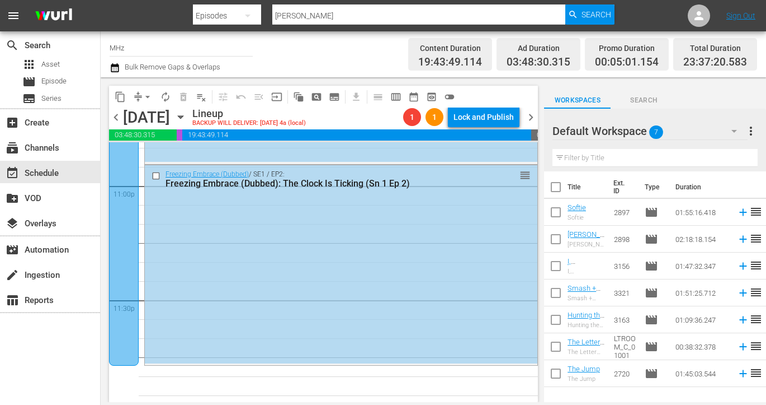
scroll to position [5218, 0]
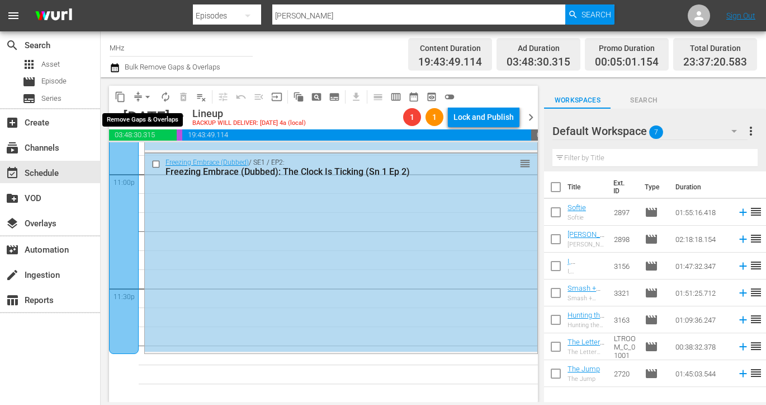
click at [148, 89] on button "arrow_drop_down" at bounding box center [148, 97] width 18 height 18
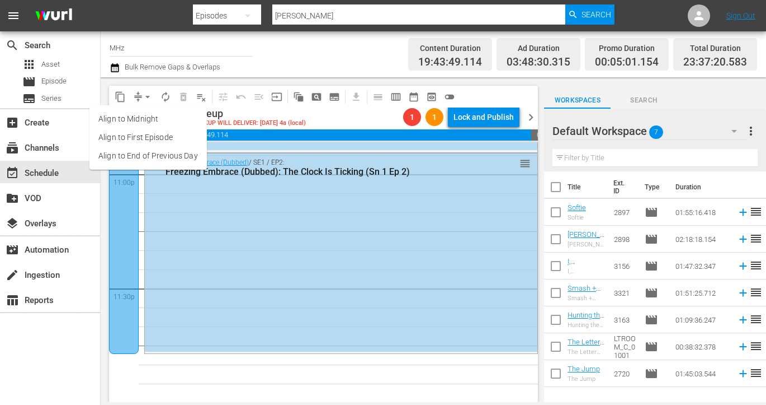
click at [161, 158] on li "Align to End of Previous Day" at bounding box center [148, 156] width 117 height 18
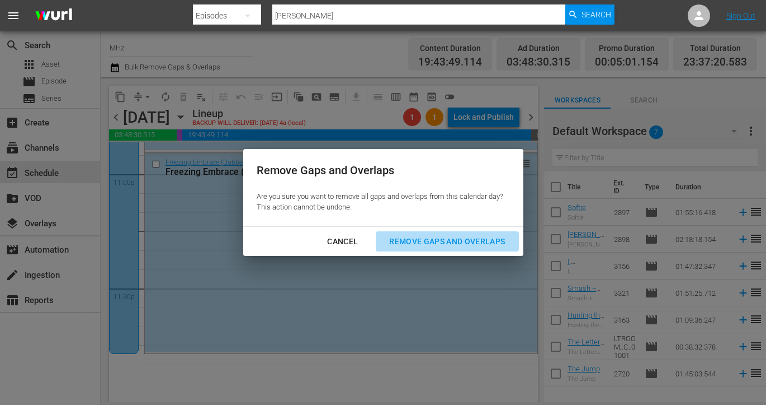
click at [417, 243] on div "Remove Gaps and Overlaps" at bounding box center [447, 241] width 134 height 14
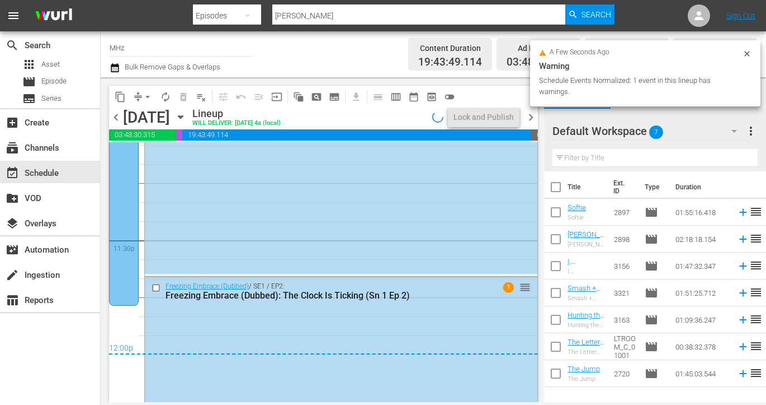
scroll to position [5343, 0]
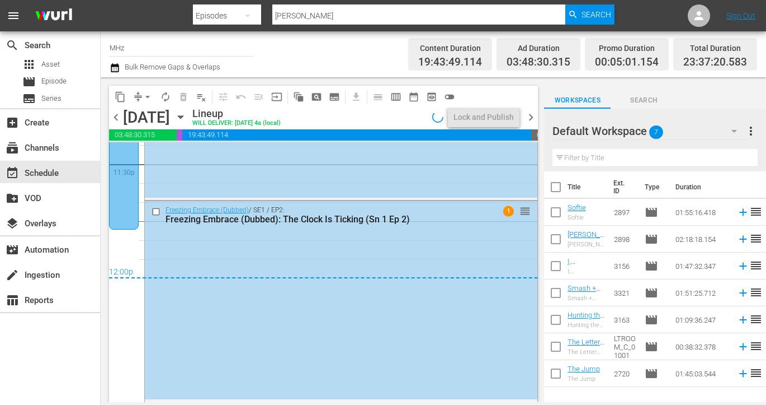
click at [533, 123] on span "chevron_right" at bounding box center [531, 117] width 14 height 14
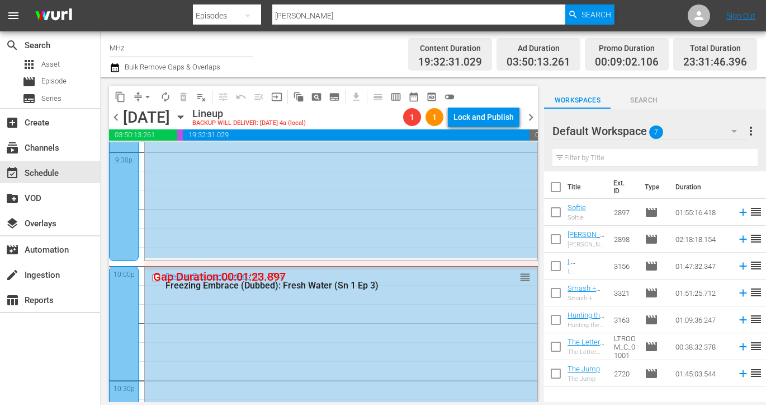
scroll to position [5218, 0]
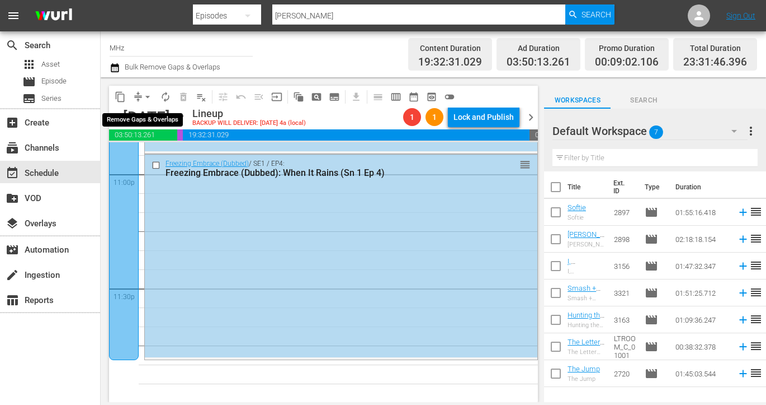
click at [142, 92] on span "arrow_drop_down" at bounding box center [147, 96] width 11 height 11
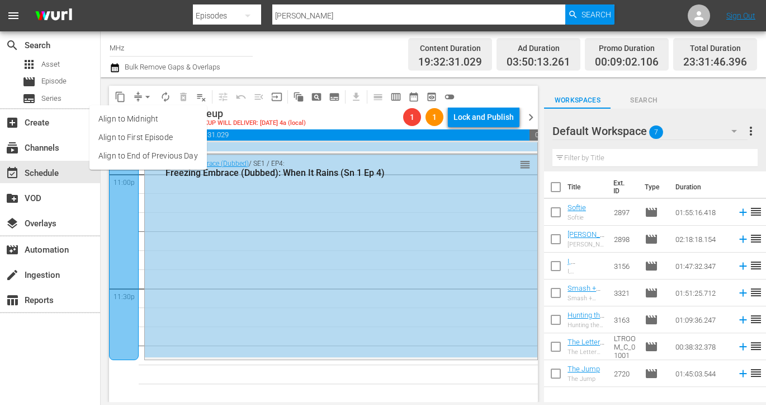
click at [180, 154] on li "Align to End of Previous Day" at bounding box center [148, 156] width 117 height 18
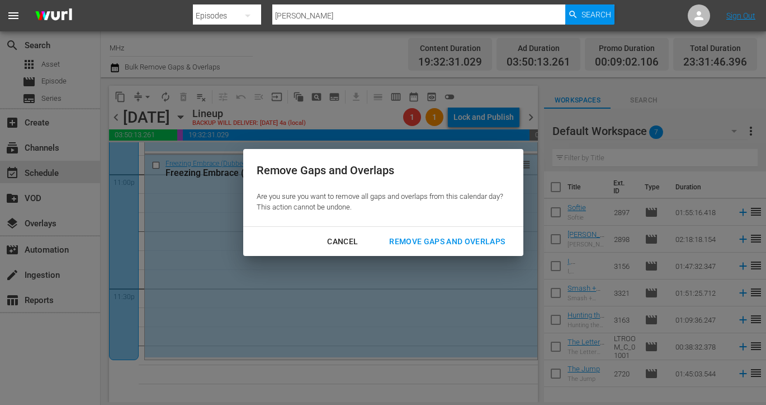
click at [428, 243] on div "Remove Gaps and Overlaps" at bounding box center [447, 241] width 134 height 14
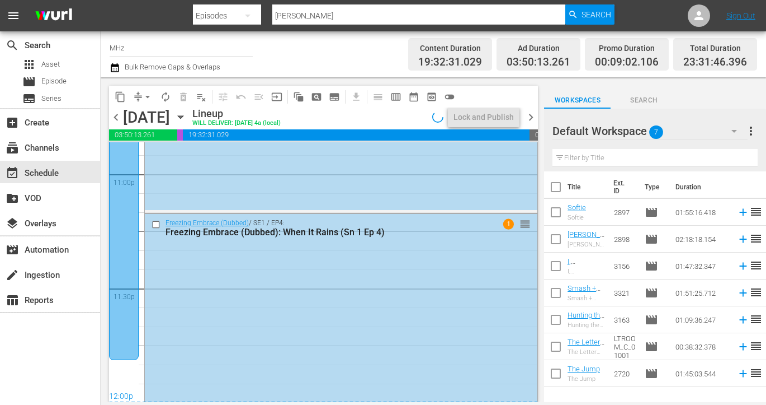
scroll to position [5235, 0]
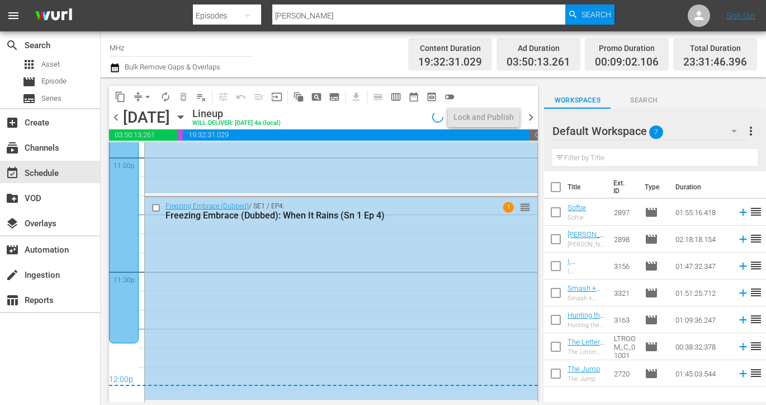
click at [532, 117] on span "chevron_right" at bounding box center [531, 117] width 14 height 14
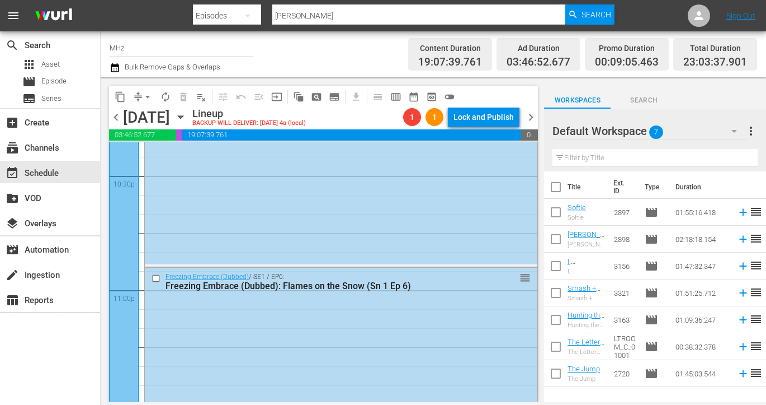
scroll to position [5077, 0]
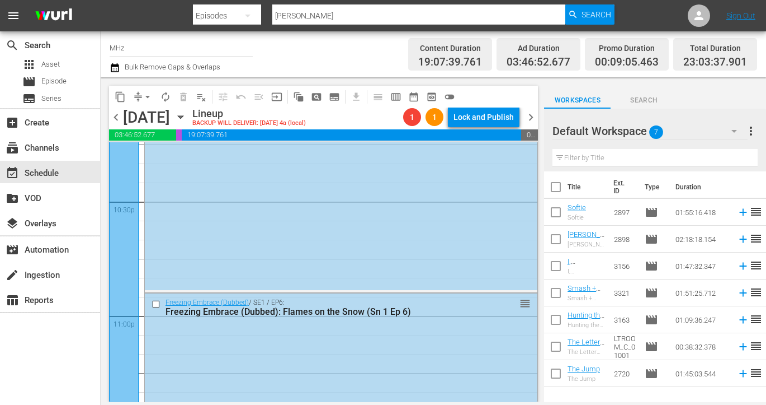
click at [187, 121] on icon "button" at bounding box center [181, 117] width 12 height 12
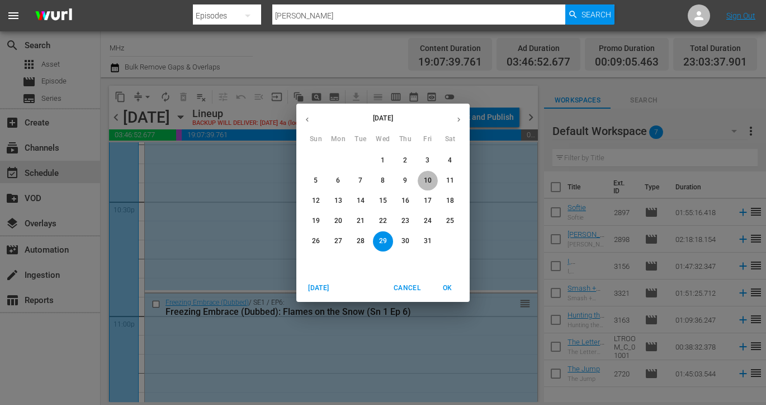
click at [425, 184] on p "10" at bounding box center [428, 181] width 8 height 10
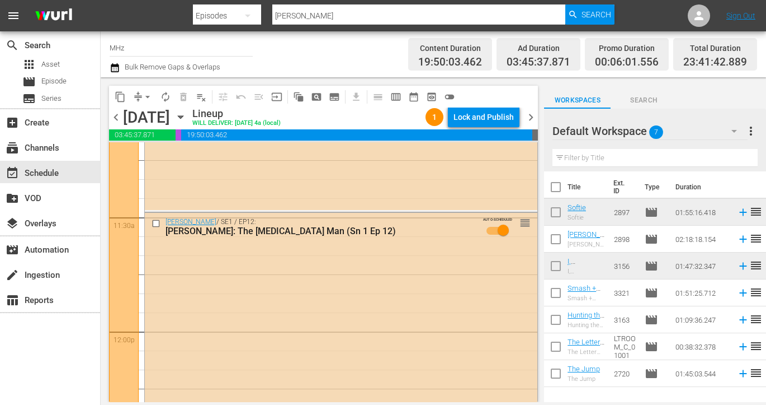
scroll to position [2566, 0]
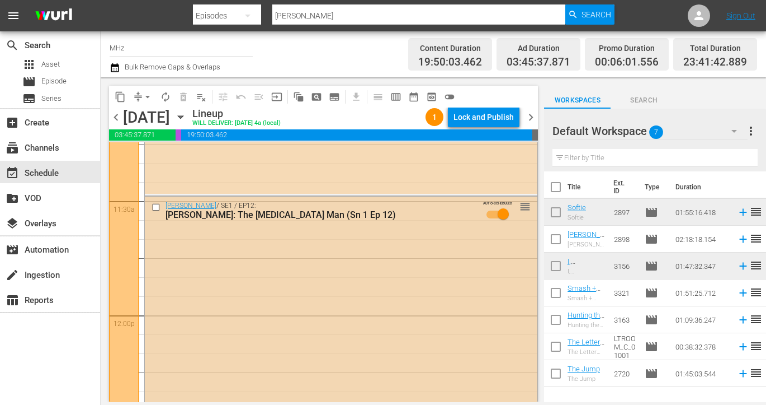
click at [153, 208] on input "checkbox" at bounding box center [158, 208] width 12 height 10
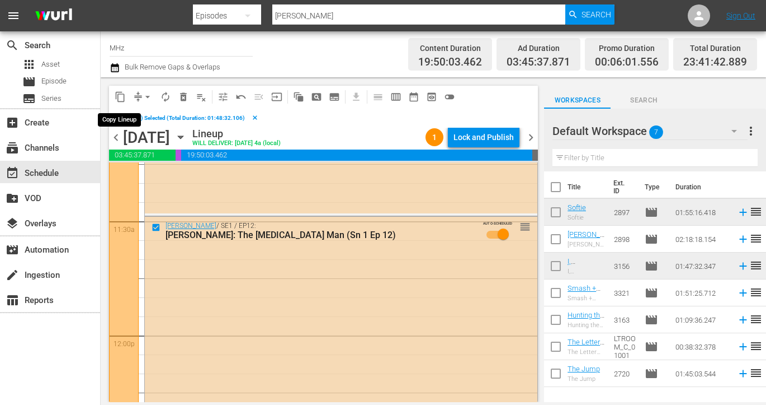
click at [123, 91] on span "content_copy" at bounding box center [120, 96] width 11 height 11
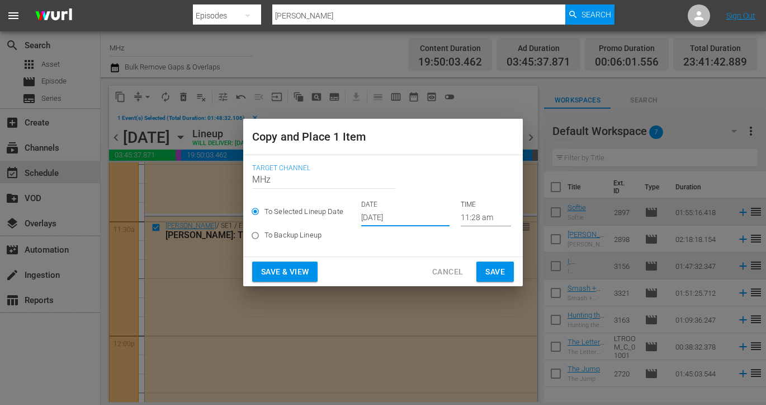
click at [371, 220] on input "Sep 20th 2025" at bounding box center [405, 217] width 88 height 17
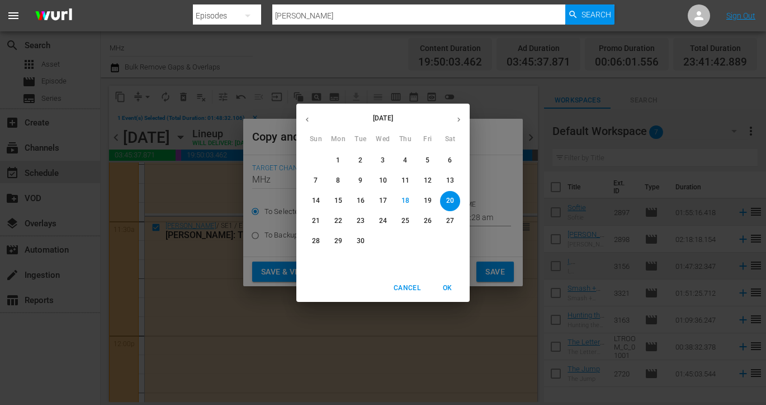
click at [460, 122] on icon "button" at bounding box center [459, 119] width 8 height 8
click at [383, 239] on p "29" at bounding box center [383, 241] width 8 height 10
type input "Oct 29th 2025"
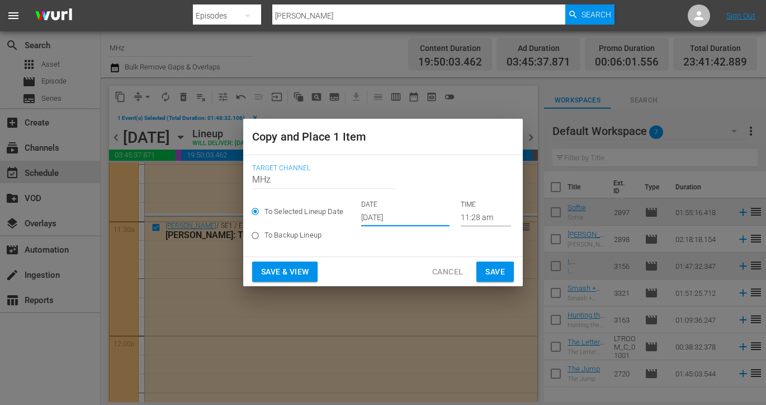
click at [500, 279] on button "Save" at bounding box center [495, 271] width 37 height 21
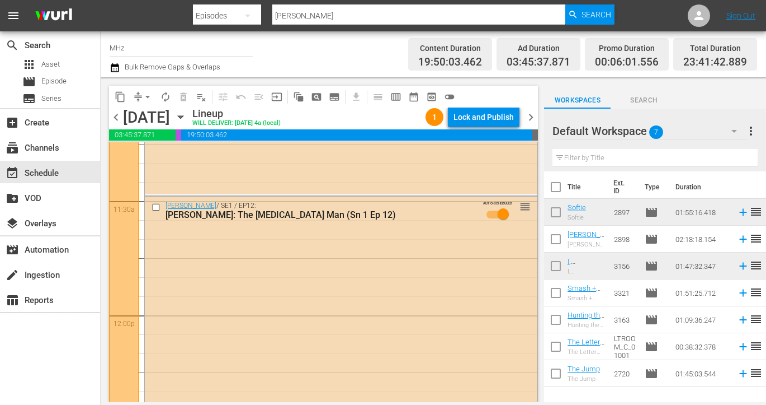
click at [187, 114] on icon "button" at bounding box center [181, 117] width 12 height 12
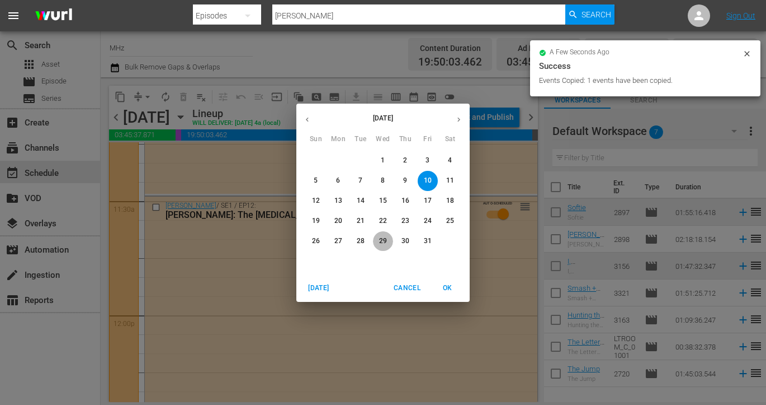
click at [382, 236] on p "29" at bounding box center [383, 241] width 8 height 10
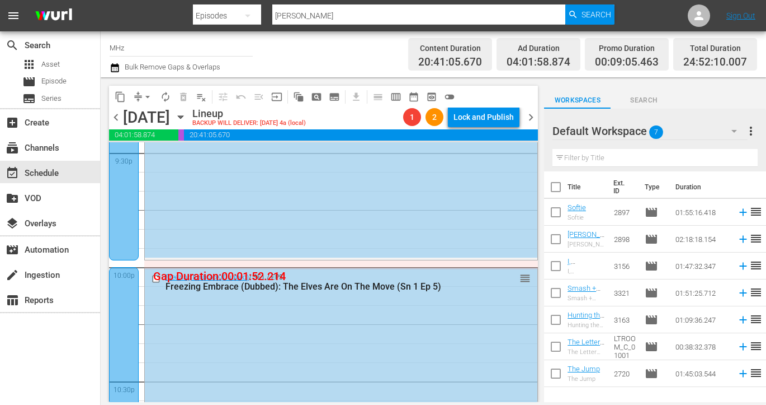
scroll to position [5218, 0]
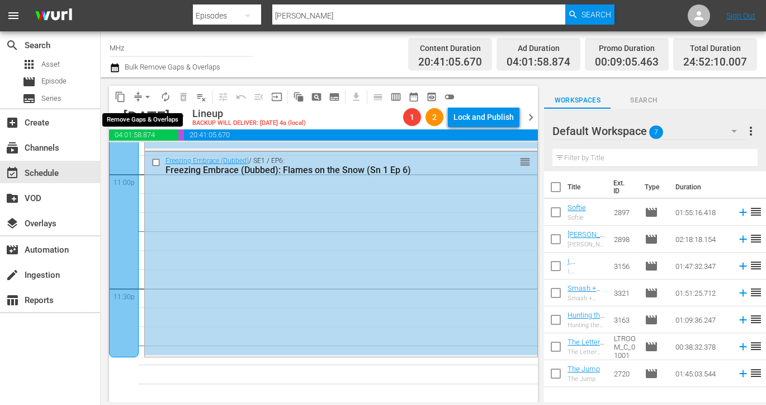
click at [144, 100] on span "arrow_drop_down" at bounding box center [147, 96] width 11 height 11
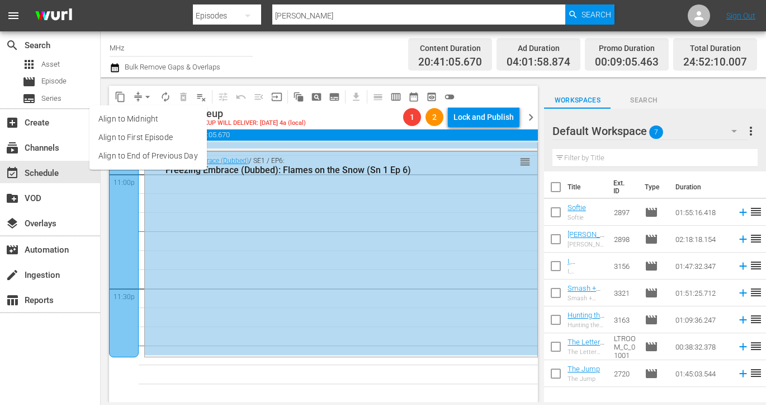
click at [170, 153] on li "Align to End of Previous Day" at bounding box center [148, 156] width 117 height 18
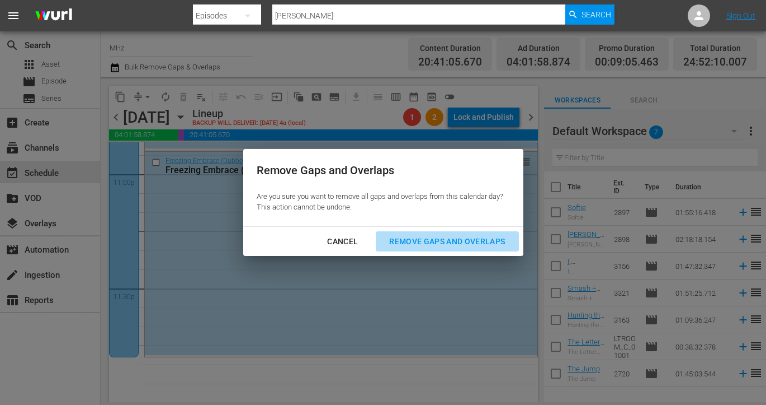
click at [480, 246] on div "Remove Gaps and Overlaps" at bounding box center [447, 241] width 134 height 14
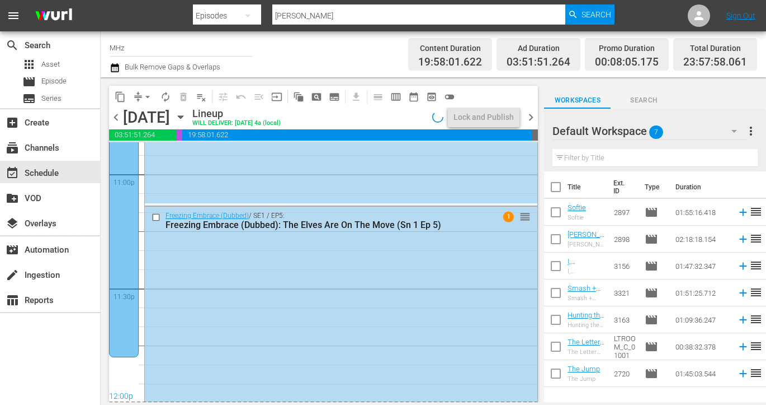
scroll to position [5227, 0]
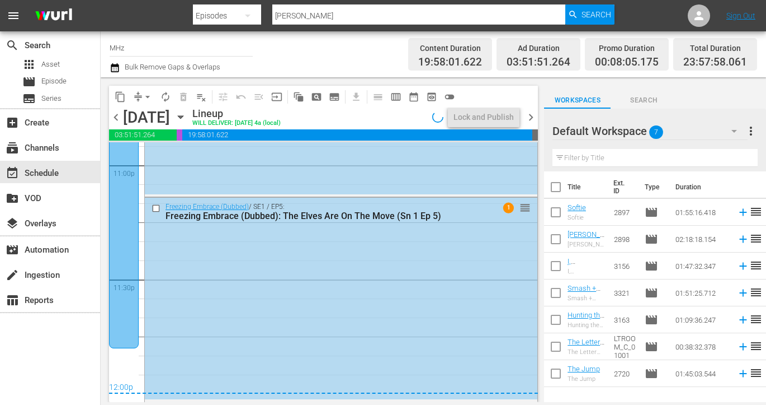
click at [532, 119] on span "chevron_right" at bounding box center [531, 117] width 14 height 14
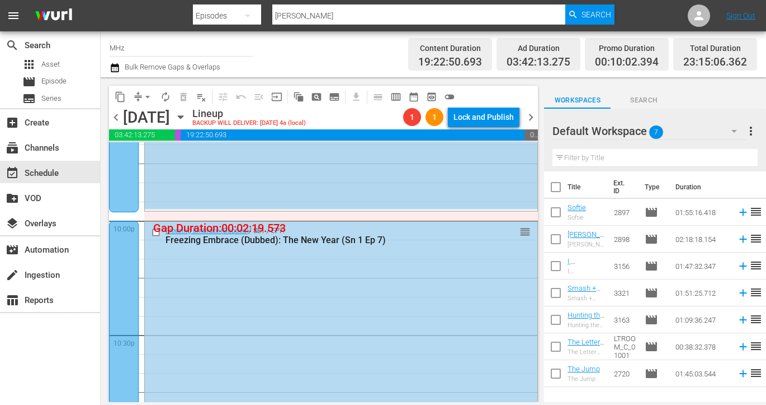
scroll to position [5218, 0]
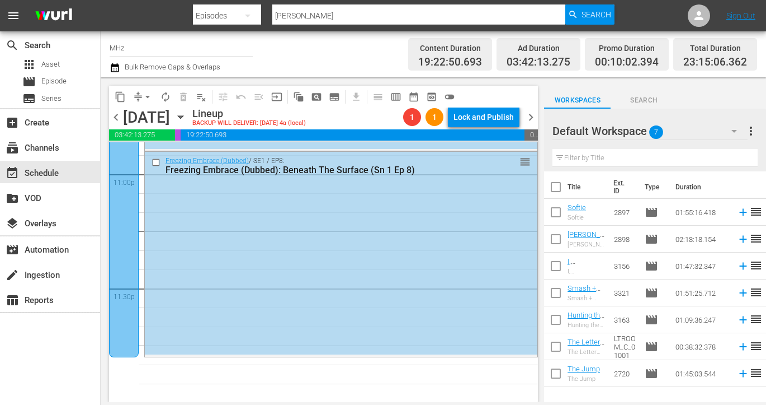
click at [183, 116] on icon "button" at bounding box center [180, 117] width 5 height 3
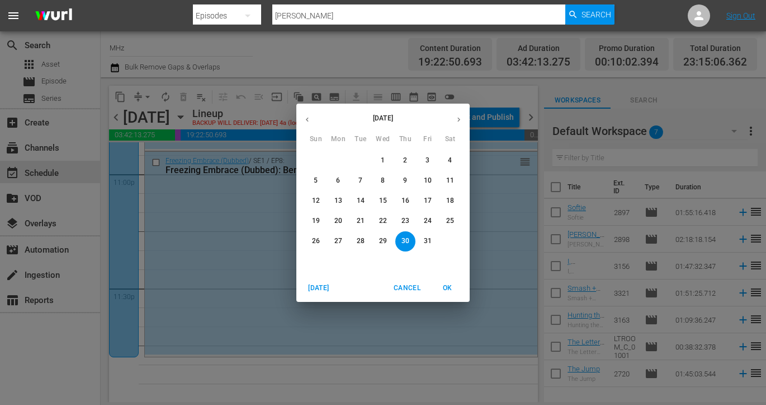
click at [340, 203] on p "13" at bounding box center [339, 201] width 8 height 10
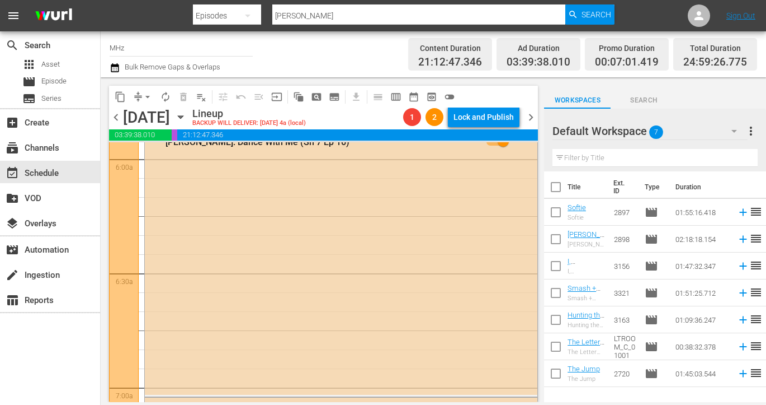
scroll to position [1493, 0]
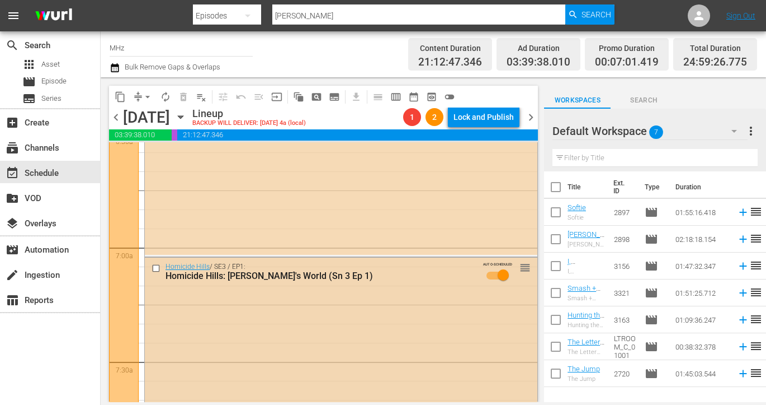
click at [157, 267] on input "checkbox" at bounding box center [158, 269] width 12 height 10
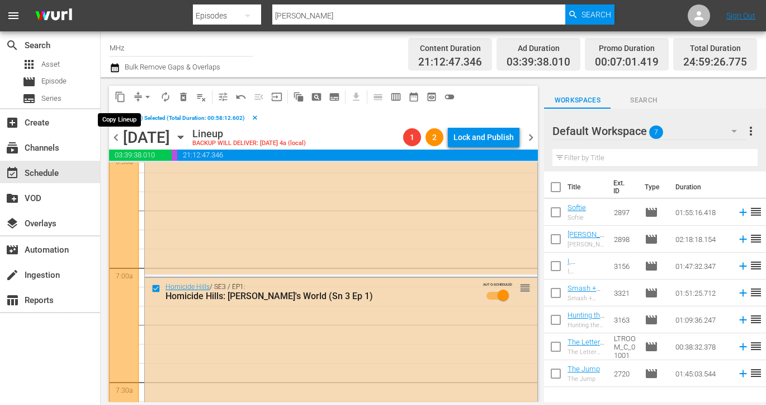
click at [121, 96] on span "content_copy" at bounding box center [120, 96] width 11 height 11
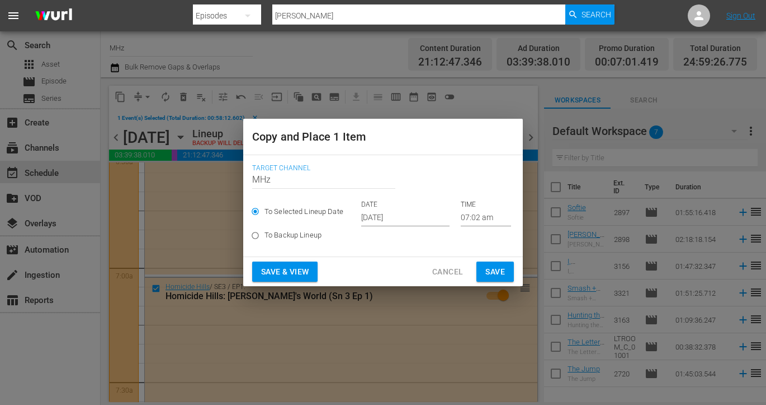
click at [389, 211] on input "Sep 20th 2025" at bounding box center [405, 217] width 88 height 17
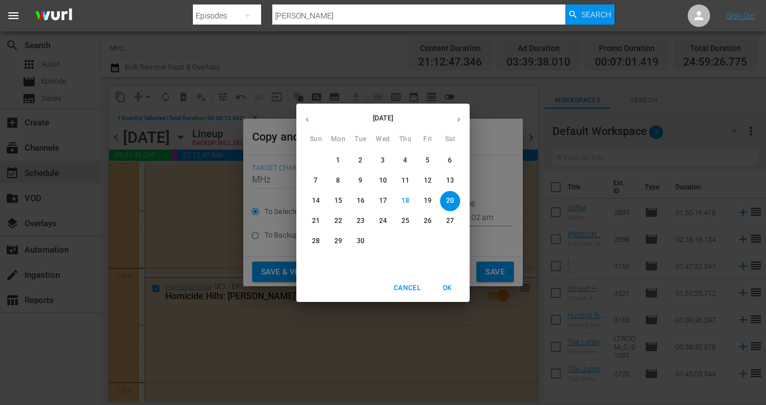
click at [458, 119] on icon "button" at bounding box center [459, 119] width 8 height 8
click at [402, 243] on p "30" at bounding box center [406, 241] width 8 height 10
type input "Oct 30th 2025"
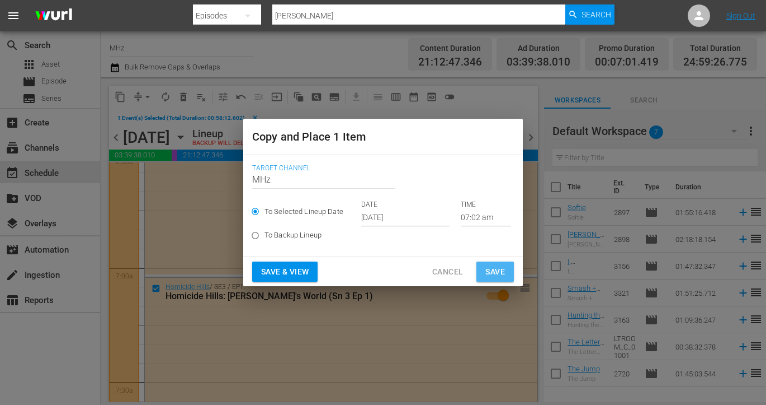
click at [505, 274] on button "Save" at bounding box center [495, 271] width 37 height 21
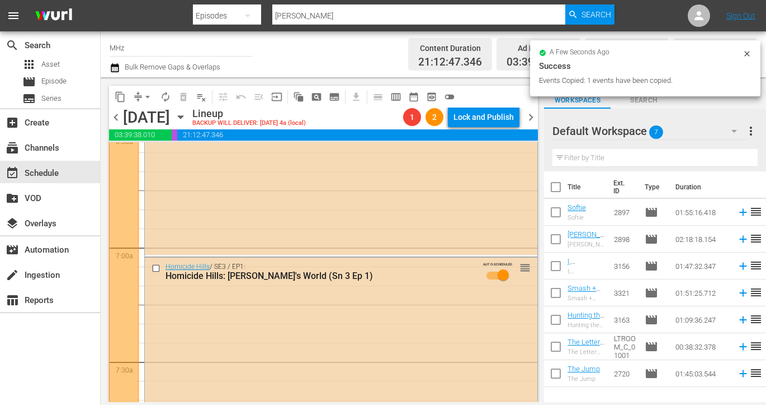
click at [187, 115] on icon "button" at bounding box center [181, 117] width 12 height 12
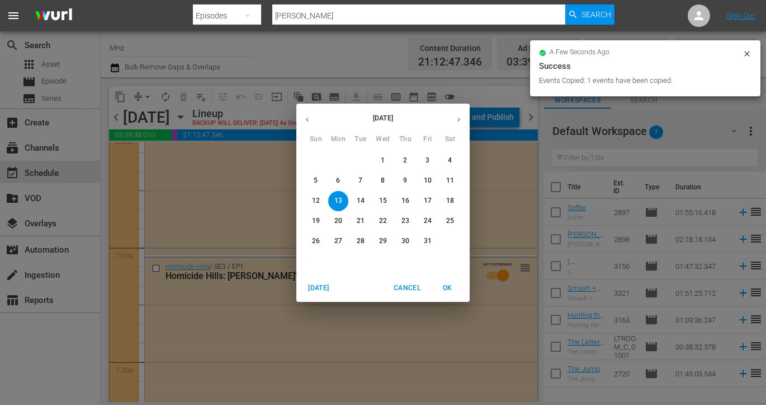
click at [410, 239] on span "30" at bounding box center [406, 241] width 20 height 10
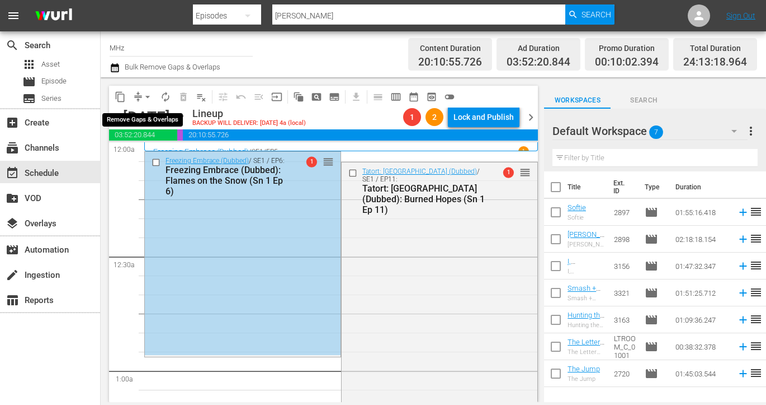
click at [144, 93] on span "arrow_drop_down" at bounding box center [147, 96] width 11 height 11
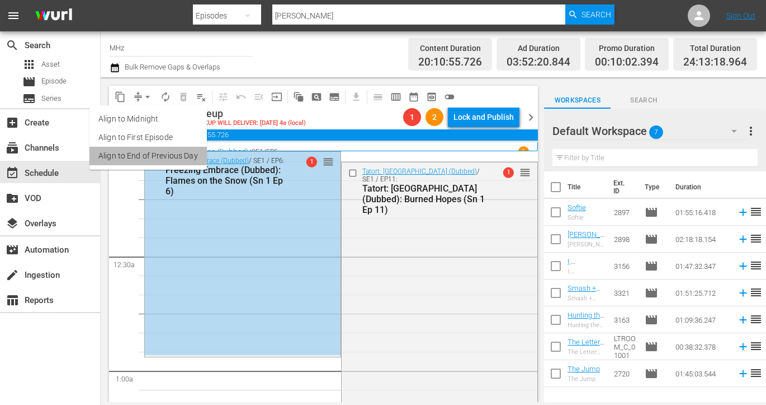
click at [171, 147] on li "Align to End of Previous Day" at bounding box center [148, 156] width 117 height 18
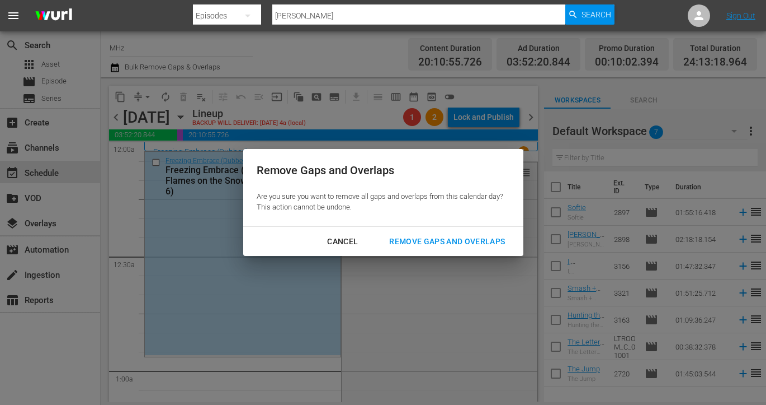
click at [445, 242] on div "Remove Gaps and Overlaps" at bounding box center [447, 241] width 134 height 14
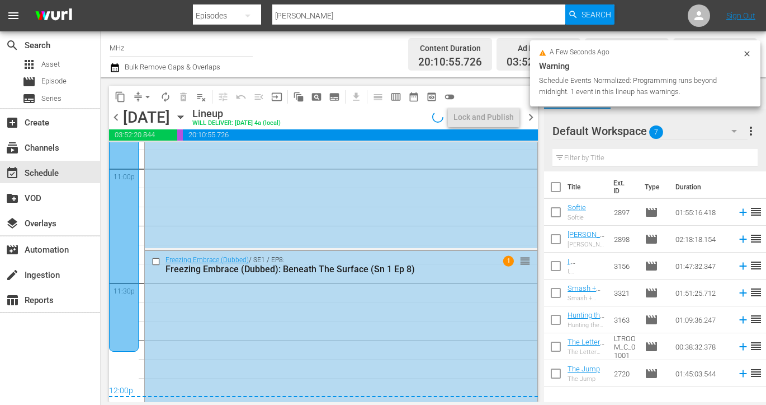
scroll to position [5278, 0]
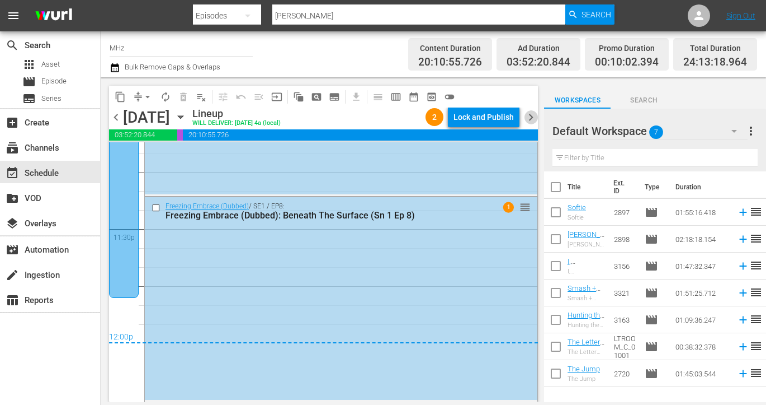
click at [532, 118] on span "chevron_right" at bounding box center [531, 117] width 14 height 14
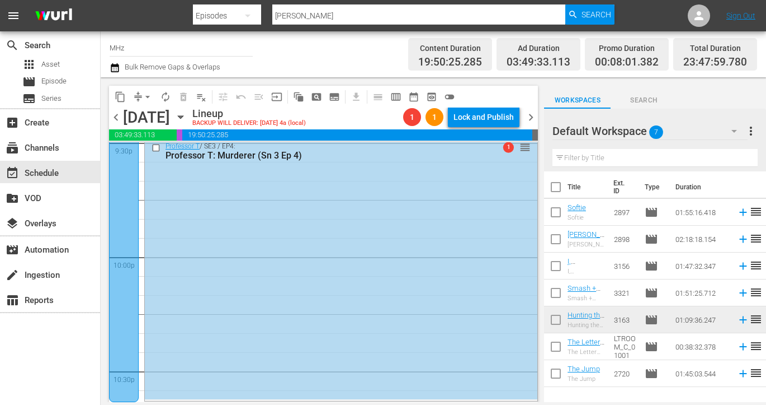
scroll to position [4858, 0]
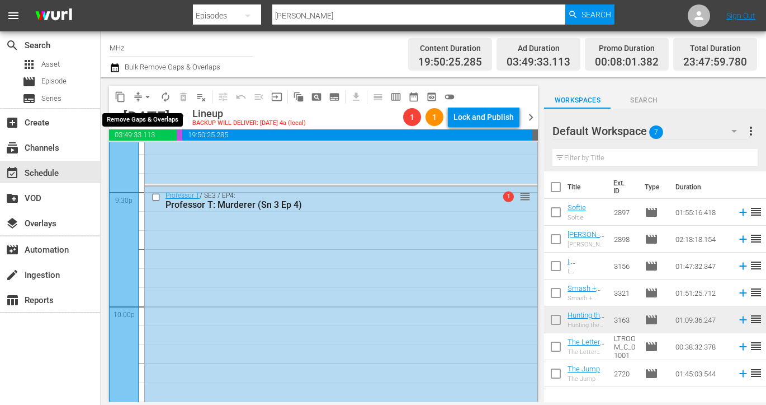
click at [140, 94] on button "arrow_drop_down" at bounding box center [148, 97] width 18 height 18
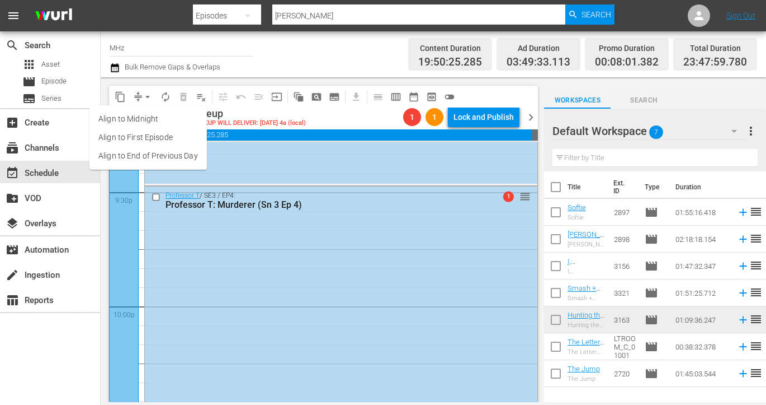
click at [168, 149] on li "Align to End of Previous Day" at bounding box center [148, 156] width 117 height 18
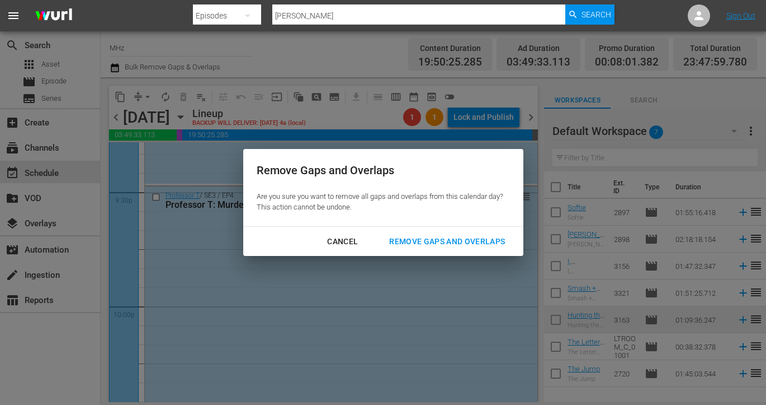
click at [422, 245] on div "Remove Gaps and Overlaps" at bounding box center [447, 241] width 134 height 14
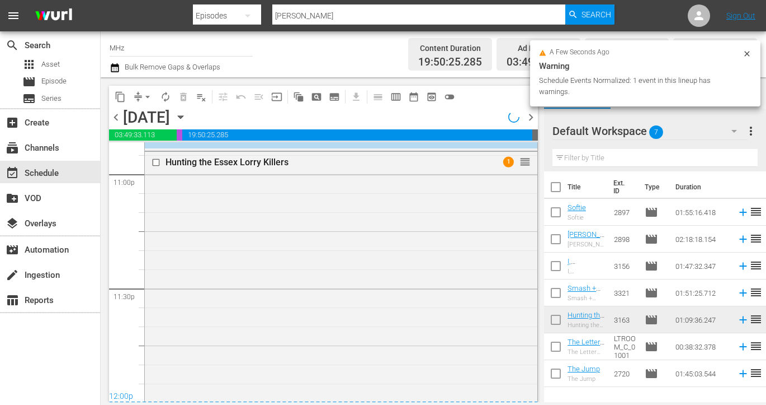
scroll to position [5232, 0]
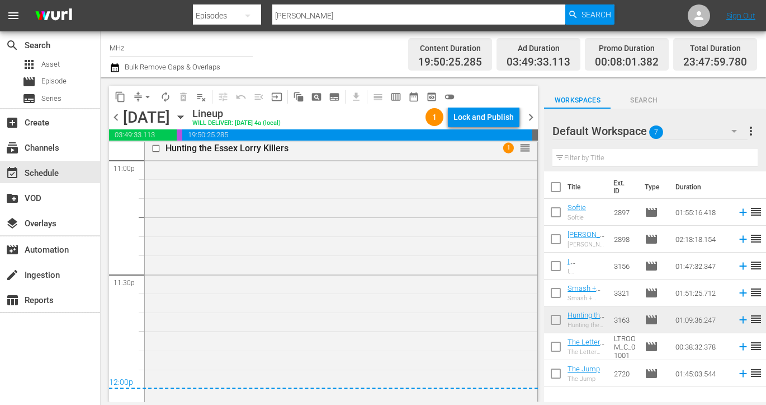
click at [533, 120] on span "chevron_right" at bounding box center [531, 117] width 14 height 14
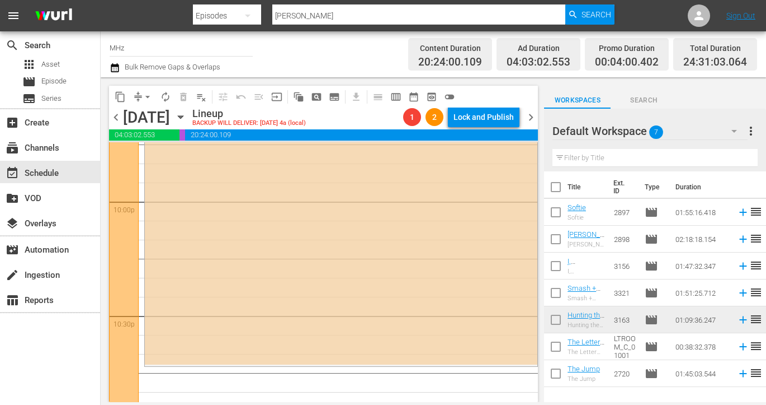
scroll to position [5218, 0]
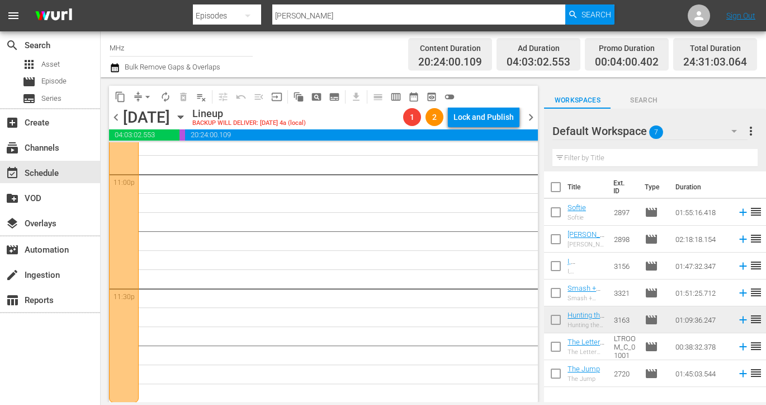
click at [149, 97] on span "arrow_drop_down" at bounding box center [147, 96] width 11 height 11
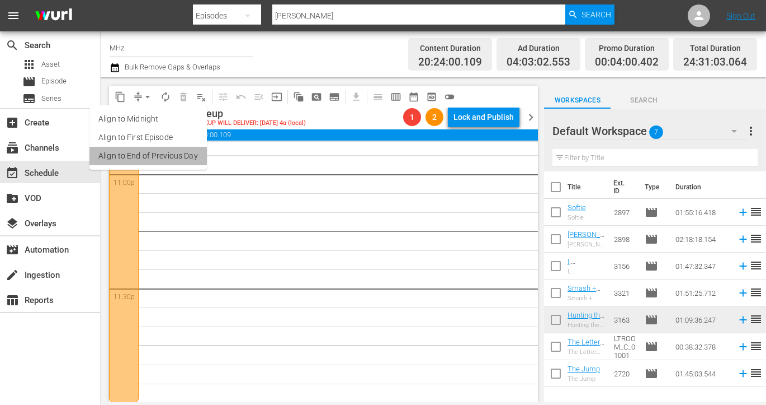
click at [168, 153] on li "Align to End of Previous Day" at bounding box center [148, 156] width 117 height 18
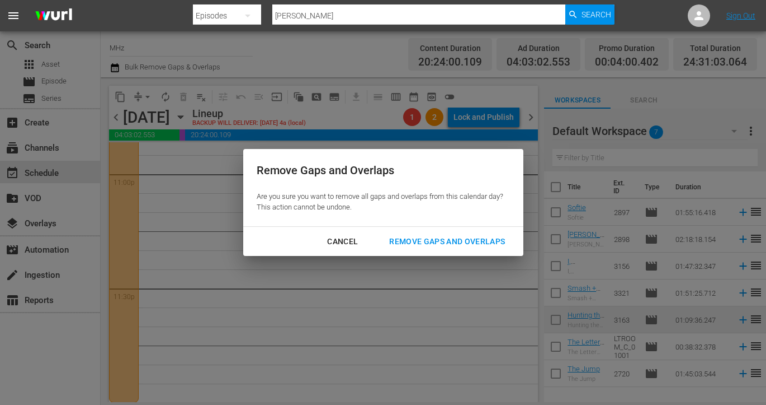
click at [430, 236] on div "Remove Gaps and Overlaps" at bounding box center [447, 241] width 134 height 14
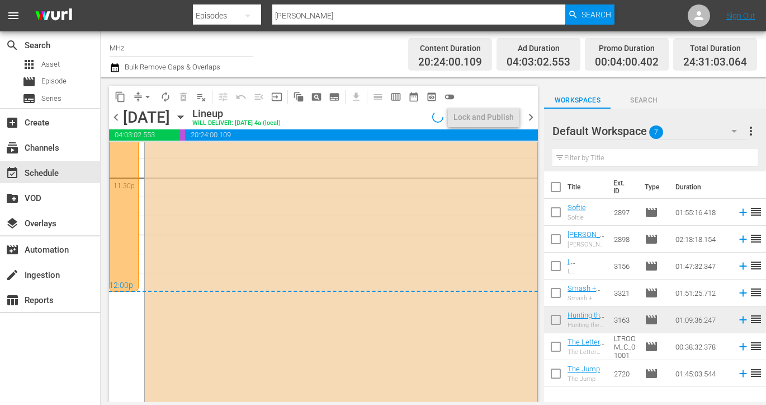
scroll to position [5350, 0]
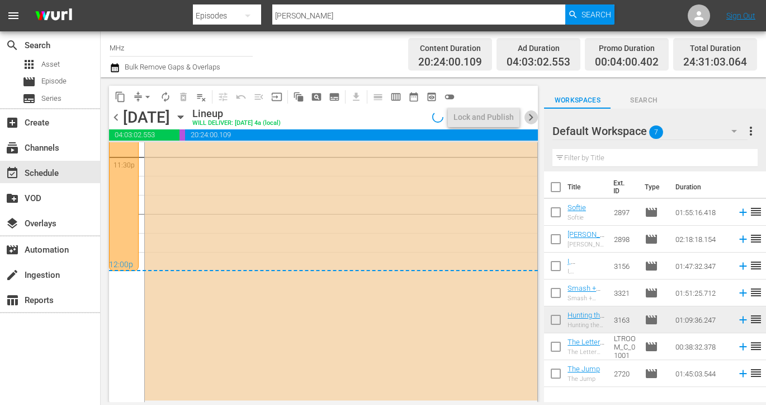
click at [531, 117] on span "chevron_right" at bounding box center [531, 117] width 14 height 14
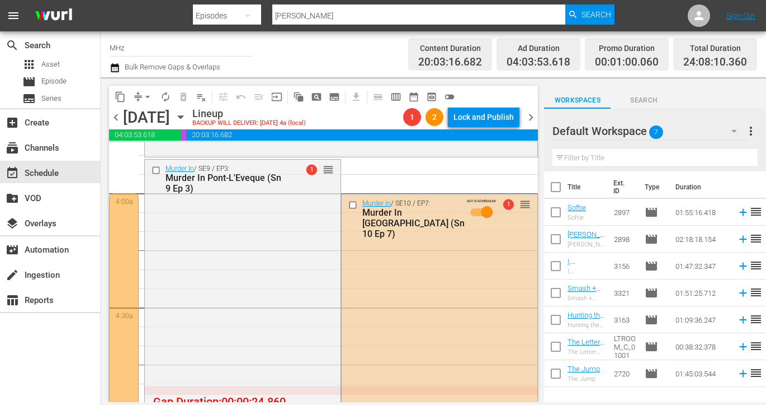
scroll to position [843, 0]
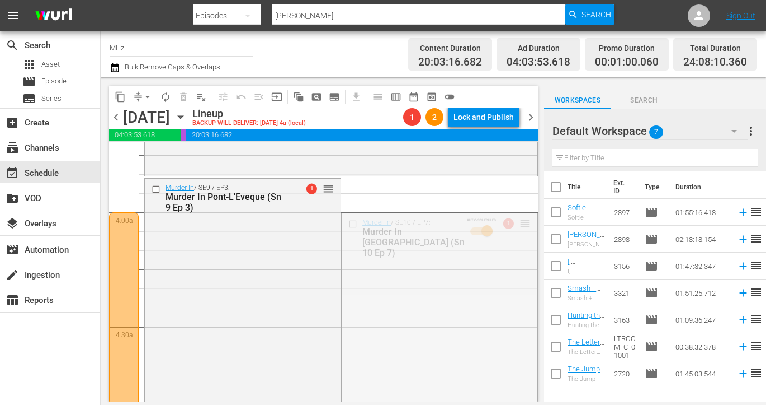
drag, startPoint x: 522, startPoint y: 225, endPoint x: 400, endPoint y: 388, distance: 203.4
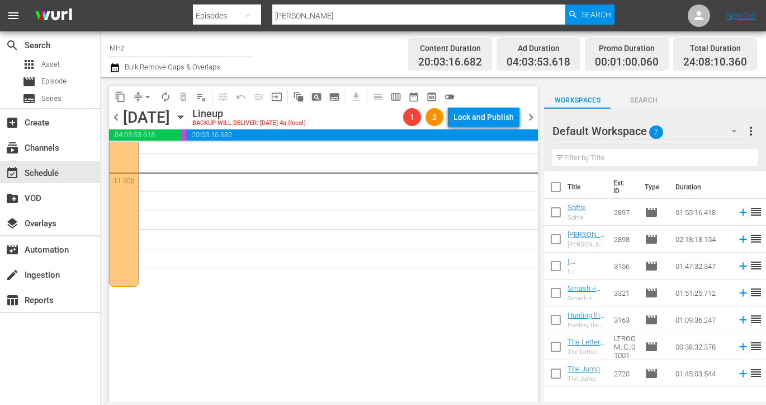
scroll to position [5445, 0]
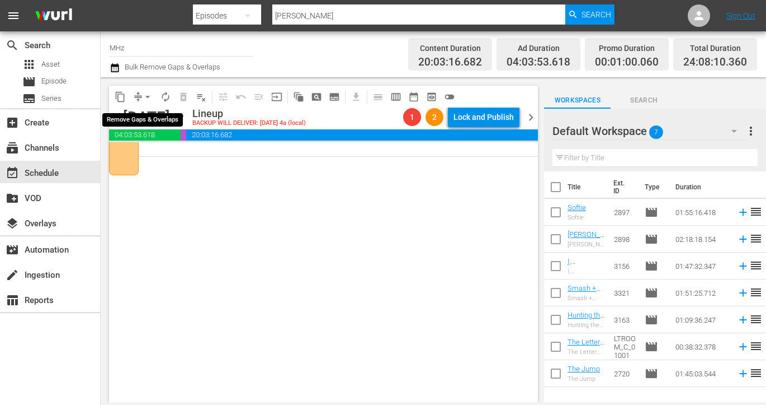
click at [141, 96] on button "arrow_drop_down" at bounding box center [148, 97] width 18 height 18
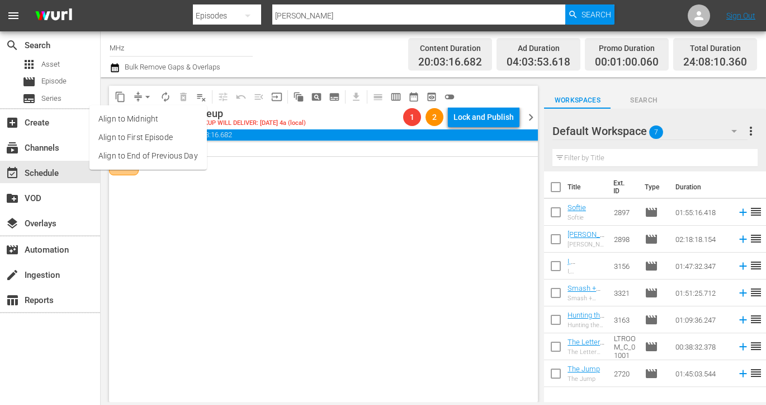
click at [195, 162] on li "Align to End of Previous Day" at bounding box center [148, 156] width 117 height 18
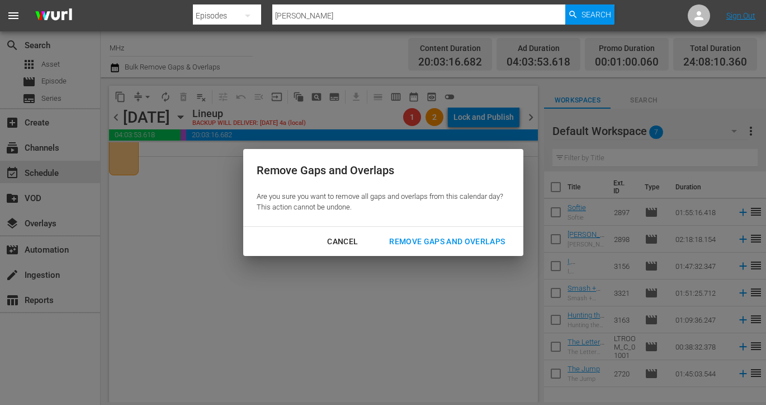
click at [457, 242] on div "Remove Gaps and Overlaps" at bounding box center [447, 241] width 134 height 14
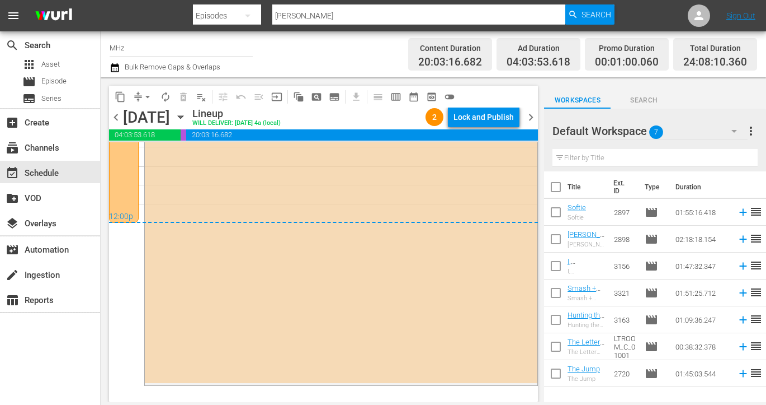
scroll to position [5343, 0]
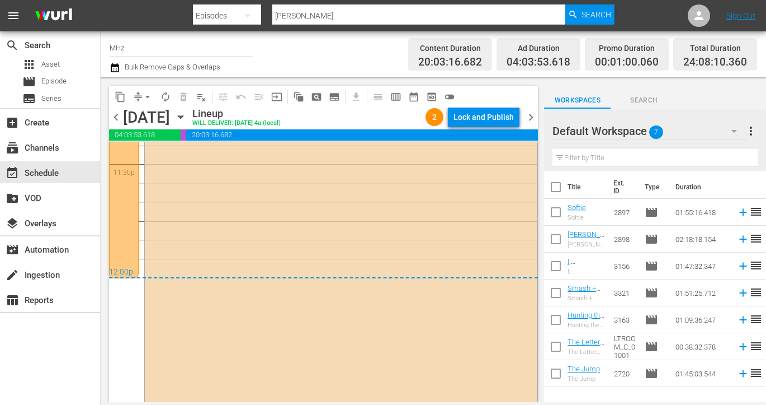
click at [530, 114] on span "chevron_right" at bounding box center [531, 117] width 14 height 14
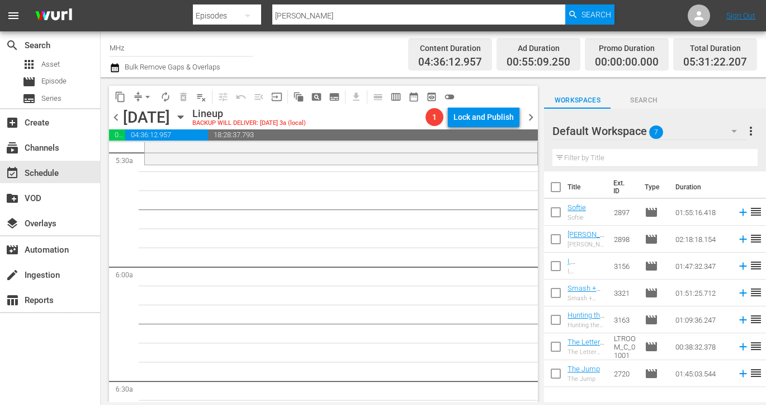
scroll to position [1250, 0]
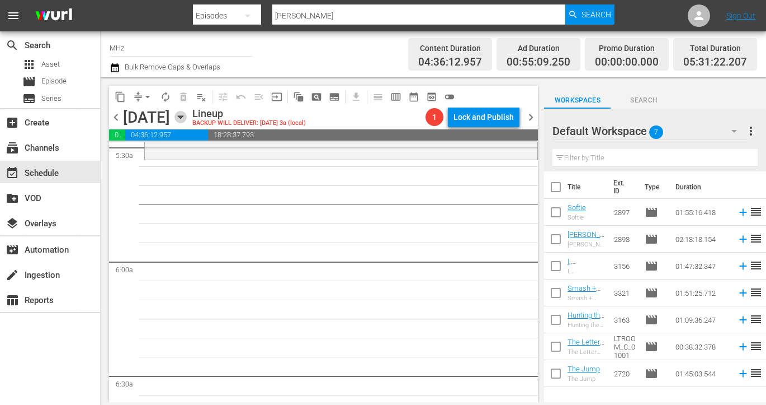
click at [187, 114] on icon "button" at bounding box center [181, 117] width 12 height 12
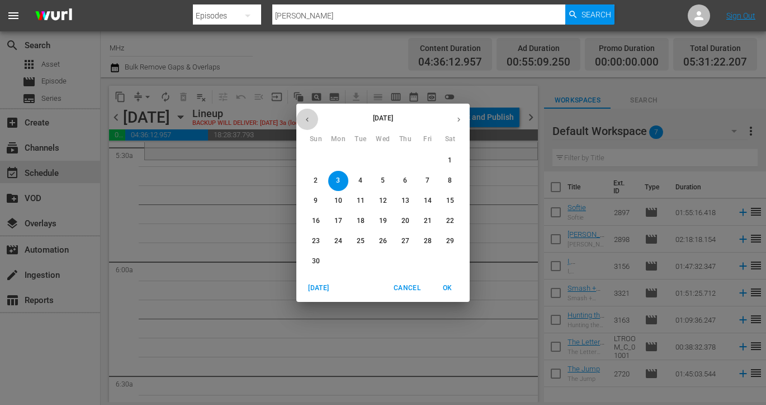
click at [307, 124] on button "button" at bounding box center [308, 120] width 22 height 22
click at [344, 182] on span "6" at bounding box center [338, 181] width 20 height 10
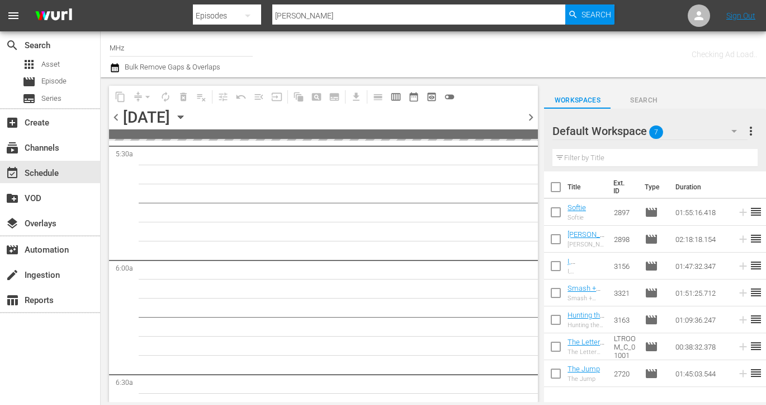
scroll to position [1288, 0]
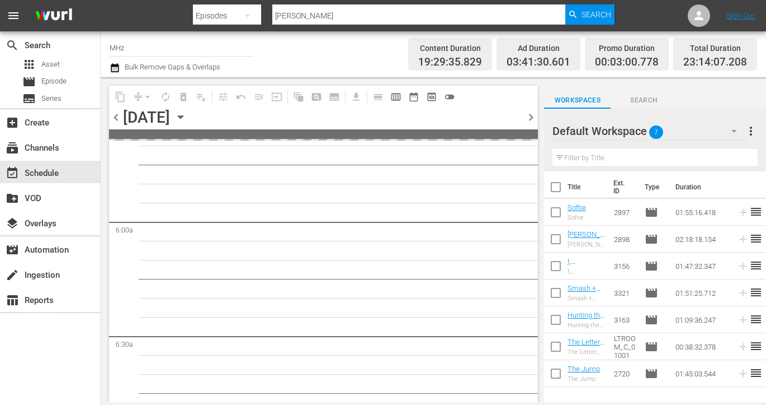
click at [128, 70] on span "Bulk Remove Gaps & Overlaps" at bounding box center [171, 67] width 97 height 8
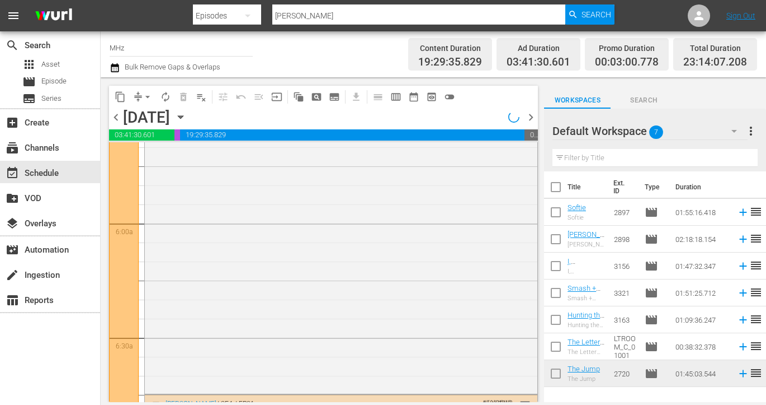
scroll to position [1250, 0]
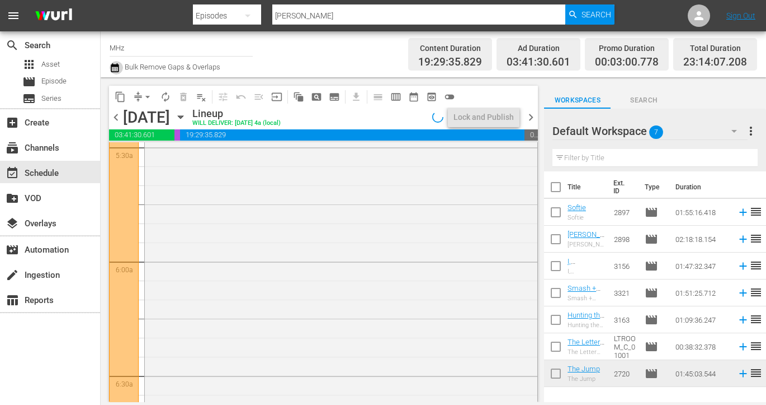
click at [114, 68] on icon "button" at bounding box center [115, 67] width 11 height 13
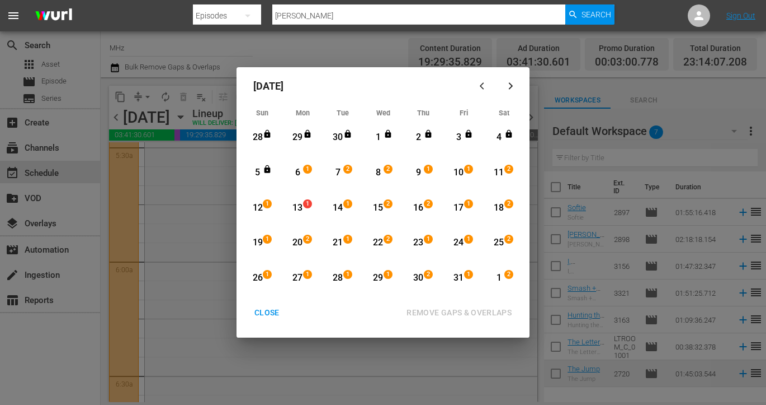
click at [300, 210] on div "13" at bounding box center [298, 207] width 14 height 13
click at [381, 60] on div "October 2025 Sun Mon Tue Wed Thu Fri Sat 28 View Lineup 29 View Lineup 30 View …" at bounding box center [383, 202] width 766 height 405
click at [267, 308] on div "CLOSE" at bounding box center [267, 312] width 43 height 14
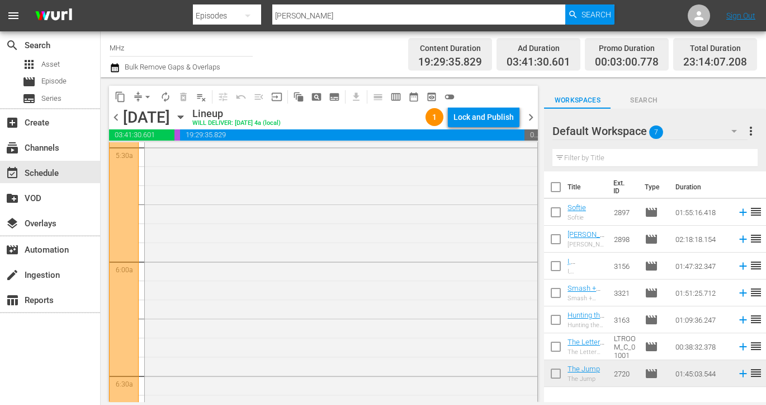
click at [190, 117] on div "Monday, October 6th October 6th" at bounding box center [156, 117] width 67 height 18
click at [183, 117] on icon "button" at bounding box center [180, 117] width 5 height 3
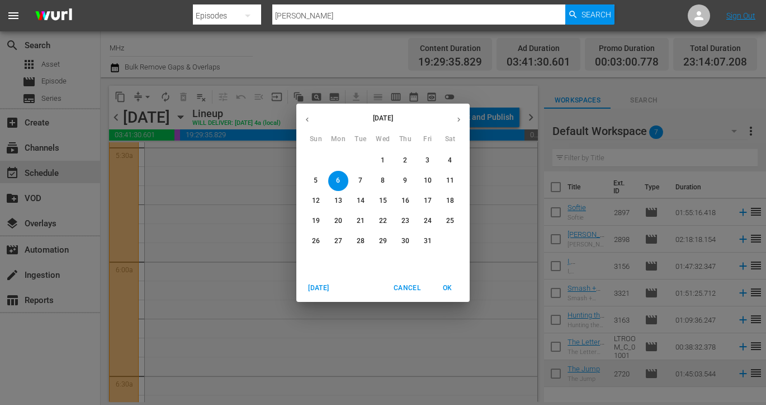
click at [337, 203] on p "13" at bounding box center [339, 201] width 8 height 10
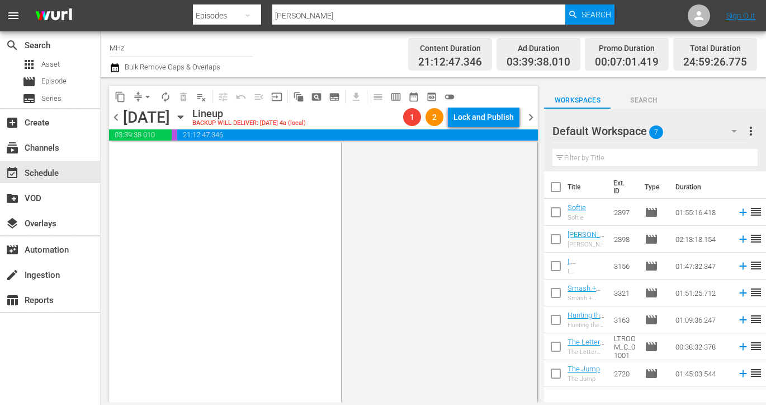
scroll to position [5494, 0]
click at [142, 96] on button "arrow_drop_down" at bounding box center [148, 97] width 18 height 18
click at [179, 156] on li "Align to End of Previous Day" at bounding box center [148, 156] width 117 height 18
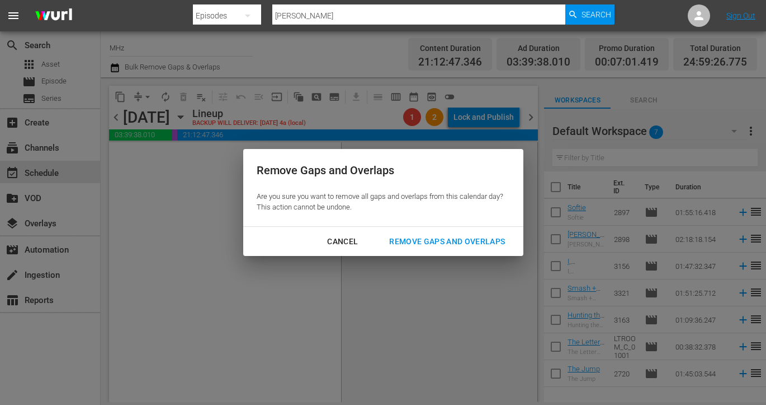
click at [434, 234] on div "Remove Gaps and Overlaps" at bounding box center [447, 241] width 134 height 14
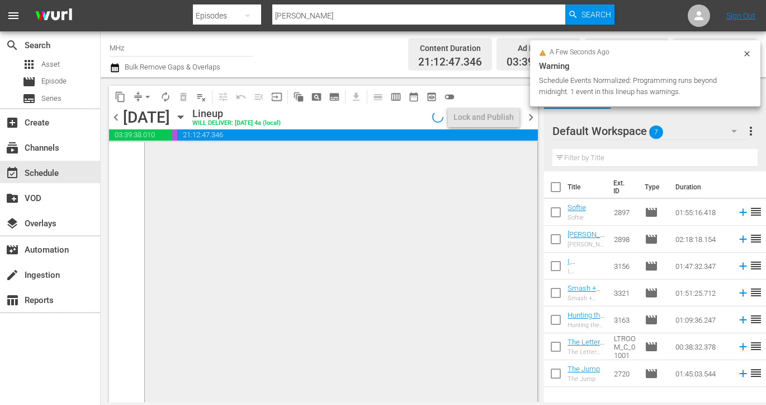
scroll to position [5261, 0]
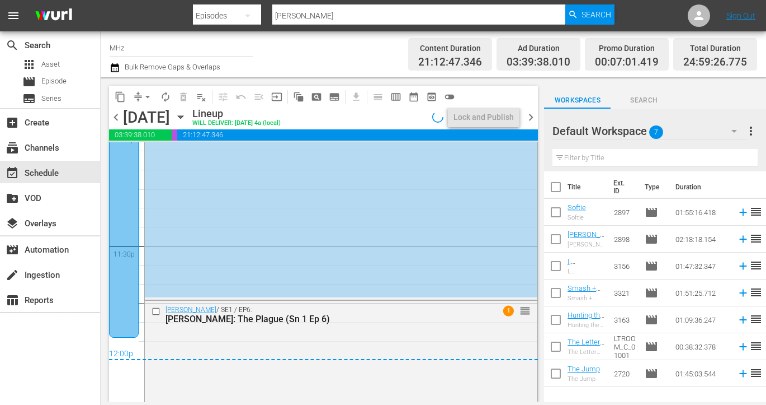
click at [110, 66] on icon "button" at bounding box center [115, 67] width 11 height 13
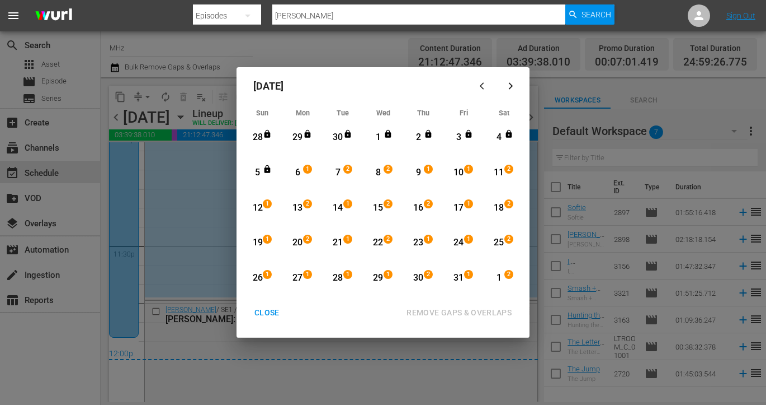
click at [307, 209] on div "2" at bounding box center [309, 207] width 9 height 11
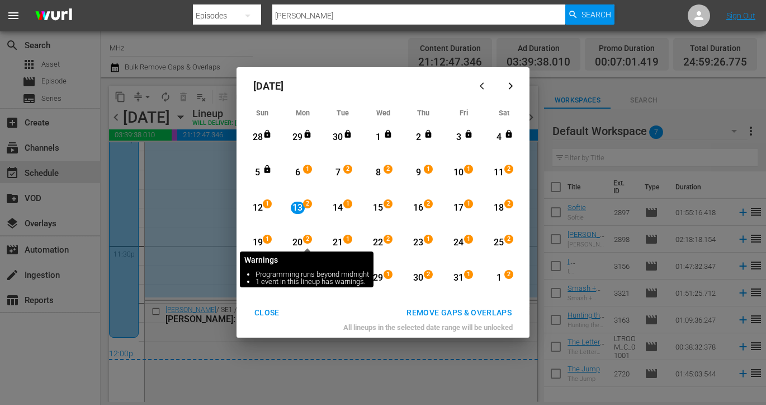
click at [313, 241] on div "2" at bounding box center [309, 242] width 9 height 11
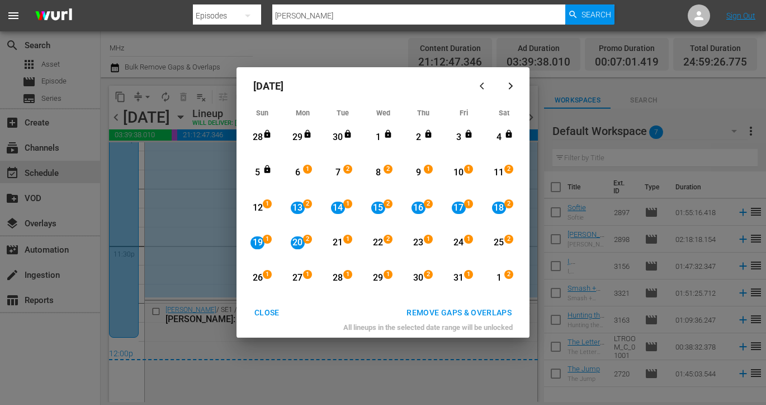
click at [364, 241] on div "22 2 View Lineup" at bounding box center [383, 242] width 39 height 33
click at [299, 208] on div "13" at bounding box center [298, 207] width 14 height 13
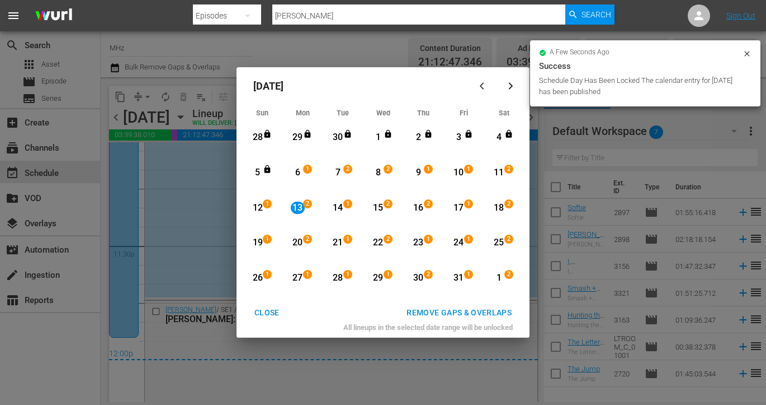
click at [378, 241] on div "22" at bounding box center [378, 242] width 14 height 13
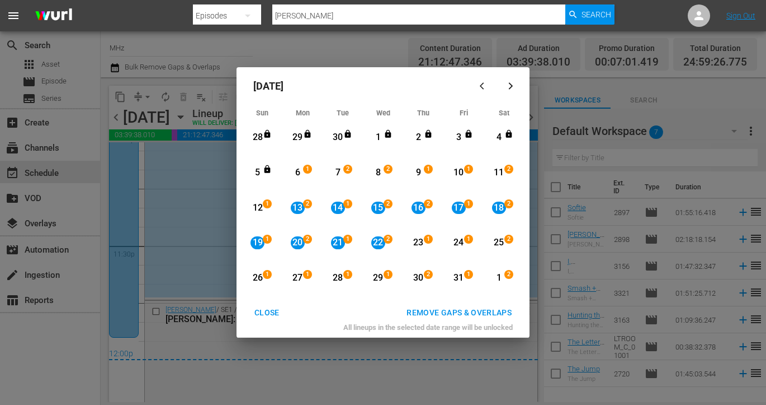
click at [463, 308] on div "REMOVE GAPS & OVERLAPS" at bounding box center [459, 312] width 123 height 14
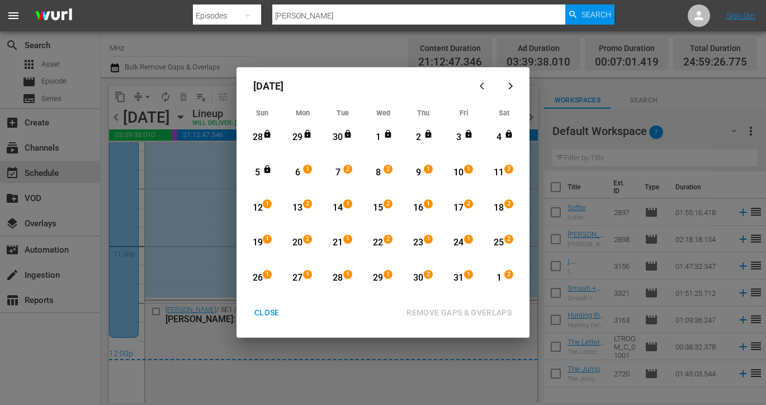
click at [348, 239] on span "1" at bounding box center [348, 238] width 8 height 9
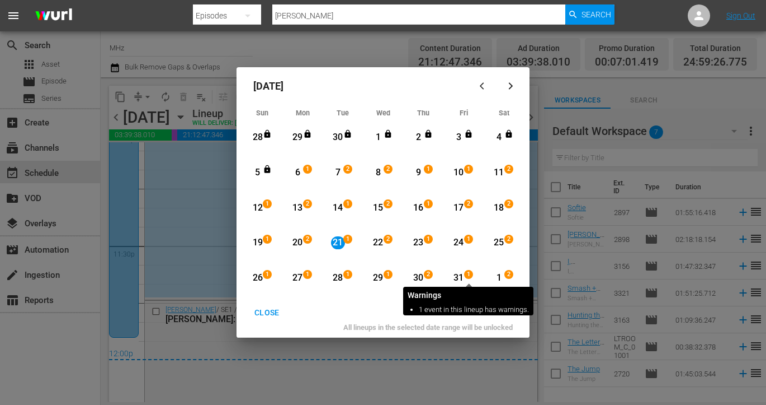
click at [471, 276] on span "1" at bounding box center [469, 274] width 8 height 9
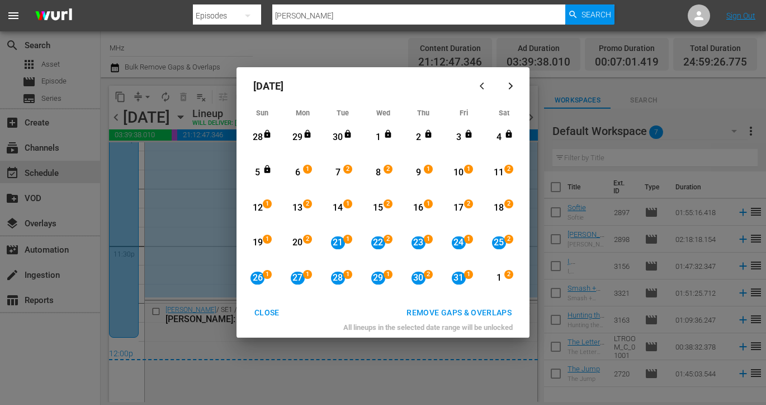
click at [456, 312] on div "REMOVE GAPS & OVERLAPS" at bounding box center [459, 312] width 123 height 14
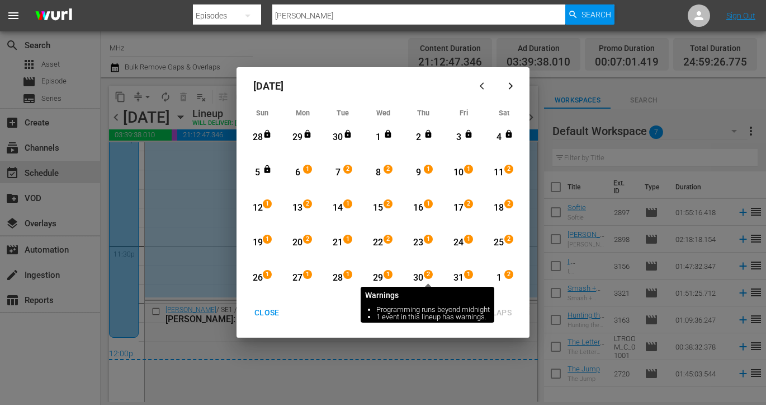
click at [425, 269] on div "30 2" at bounding box center [421, 277] width 28 height 31
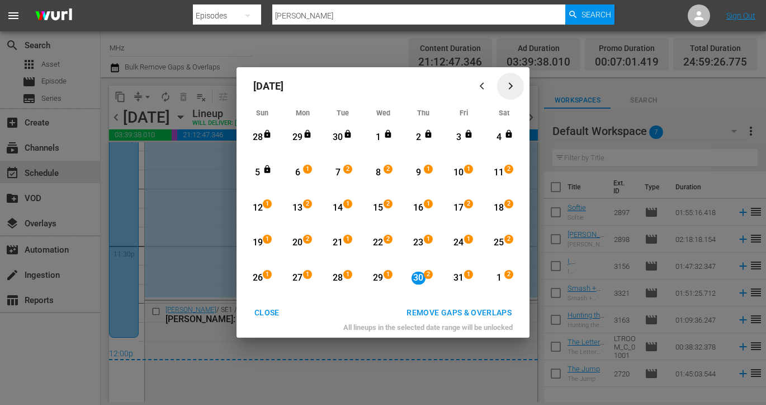
click at [511, 86] on icon "button" at bounding box center [511, 86] width 4 height 7
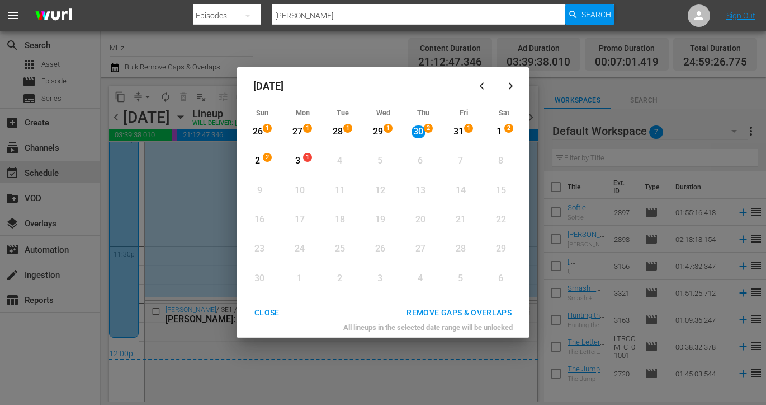
click at [265, 166] on div "2" at bounding box center [269, 161] width 9 height 11
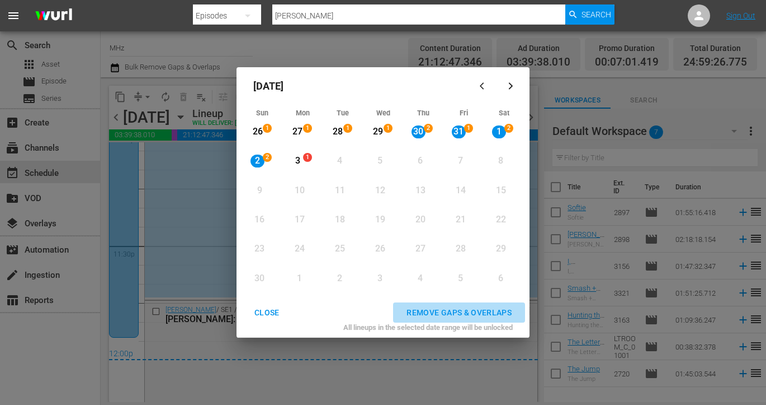
click at [437, 312] on div "REMOVE GAPS & OVERLAPS" at bounding box center [459, 312] width 123 height 14
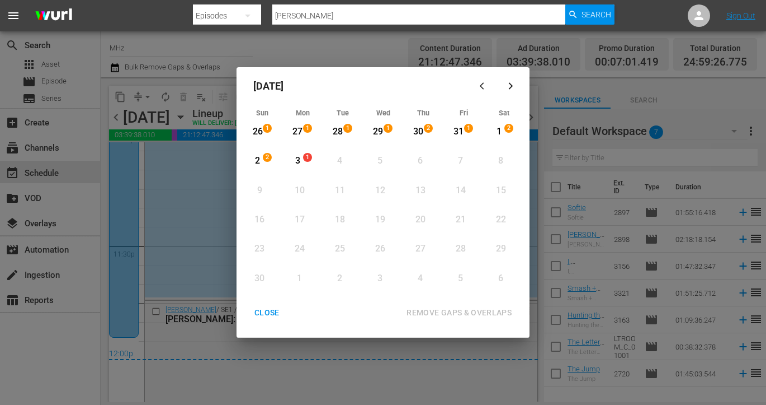
click at [426, 51] on div "November 2025 Sun Mon Tue Wed Thu Fri Sat 26 1 View Lineup 27 1 View Lineup 28 …" at bounding box center [383, 202] width 766 height 405
click at [258, 320] on button "CLOSE" at bounding box center [267, 312] width 52 height 21
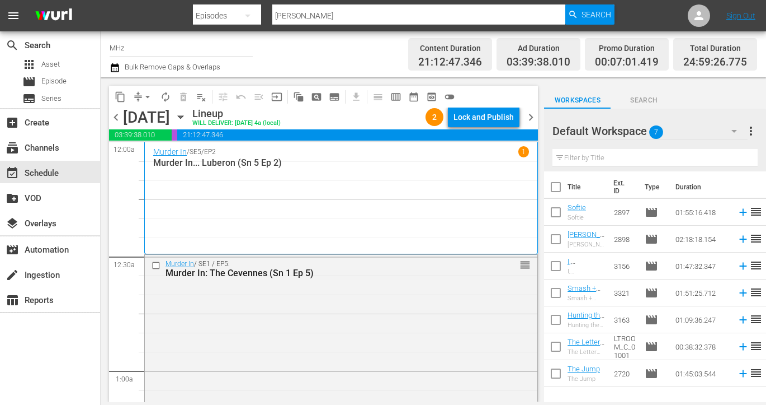
click at [187, 115] on icon "button" at bounding box center [181, 117] width 12 height 12
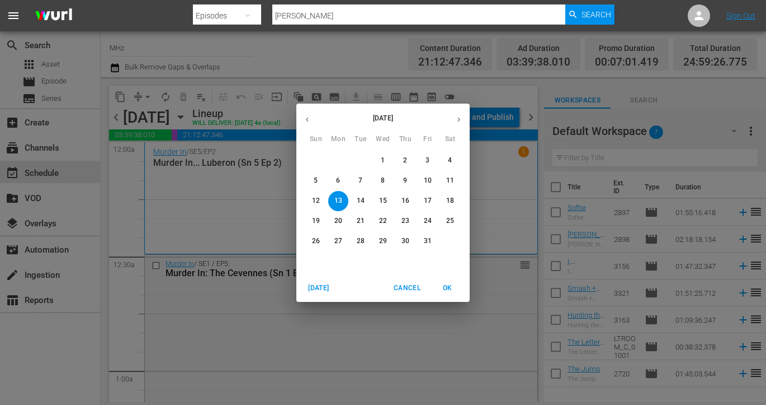
click at [457, 120] on icon "button" at bounding box center [459, 119] width 8 height 8
click at [318, 180] on span "2" at bounding box center [316, 181] width 20 height 10
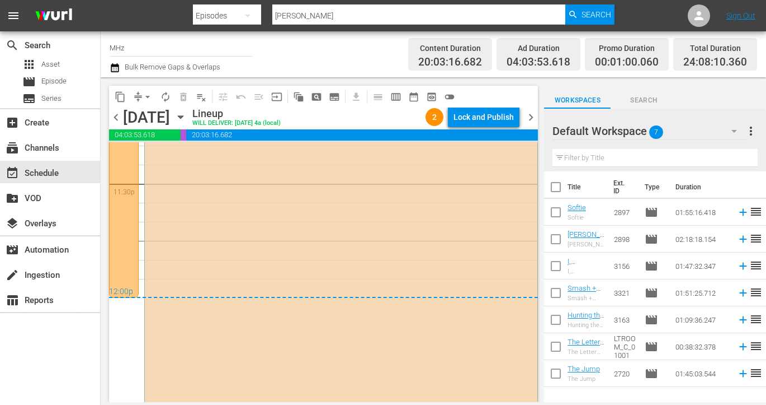
scroll to position [5445, 0]
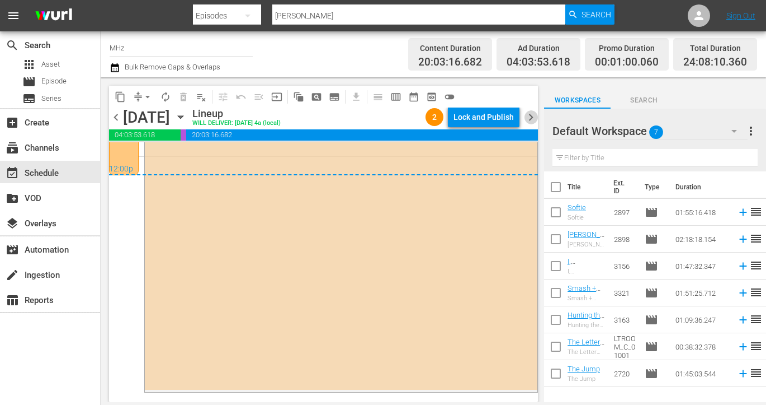
click at [532, 111] on span "chevron_right" at bounding box center [531, 117] width 14 height 14
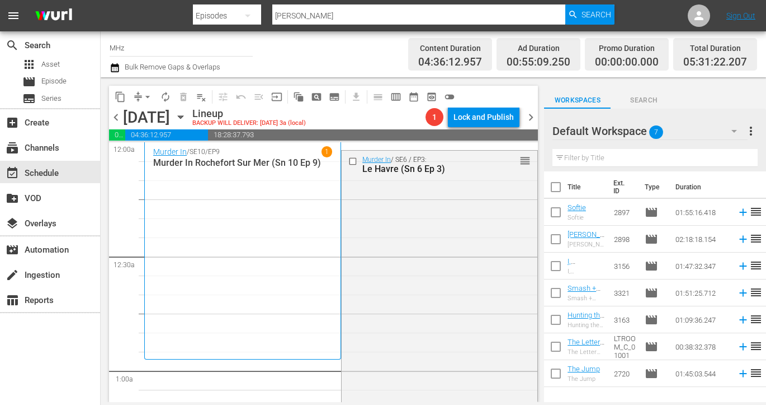
click at [187, 119] on icon "button" at bounding box center [181, 117] width 12 height 12
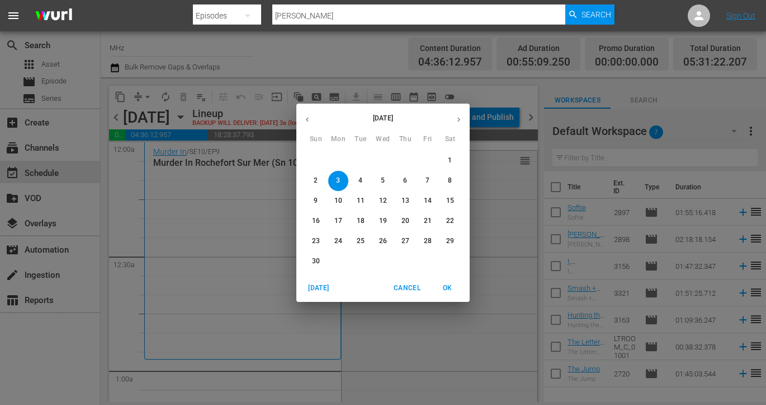
click at [309, 121] on icon "button" at bounding box center [307, 119] width 8 height 8
click at [342, 184] on span "6" at bounding box center [338, 181] width 20 height 10
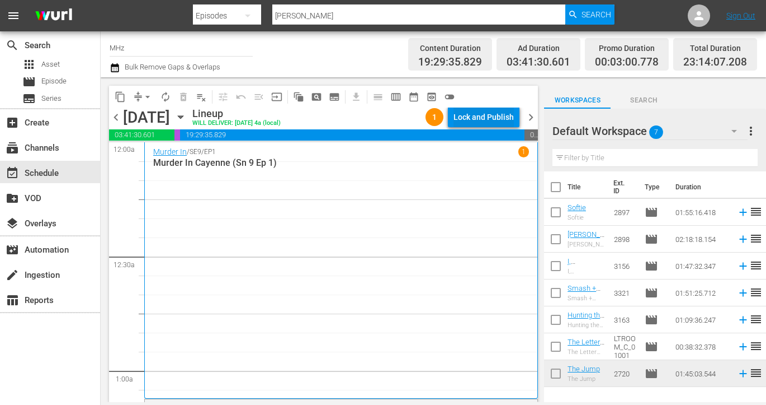
click at [481, 121] on div "Lock and Publish" at bounding box center [484, 117] width 60 height 20
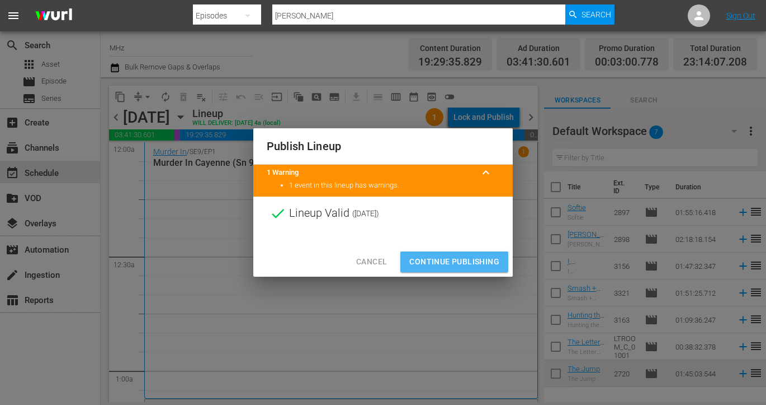
click at [457, 257] on span "Continue Publishing" at bounding box center [455, 262] width 90 height 14
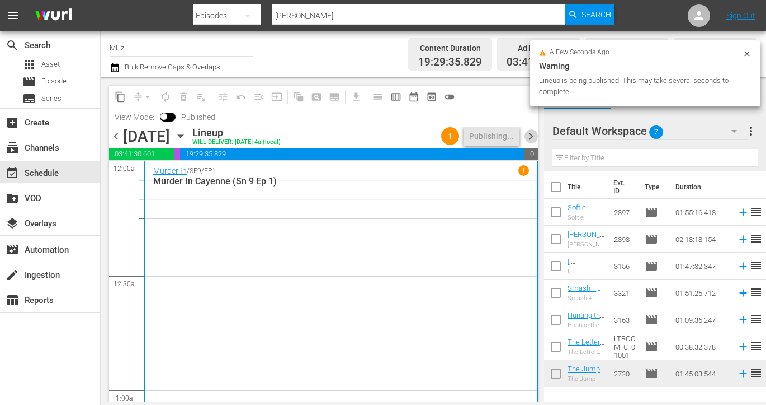
click at [531, 137] on span "chevron_right" at bounding box center [531, 136] width 14 height 14
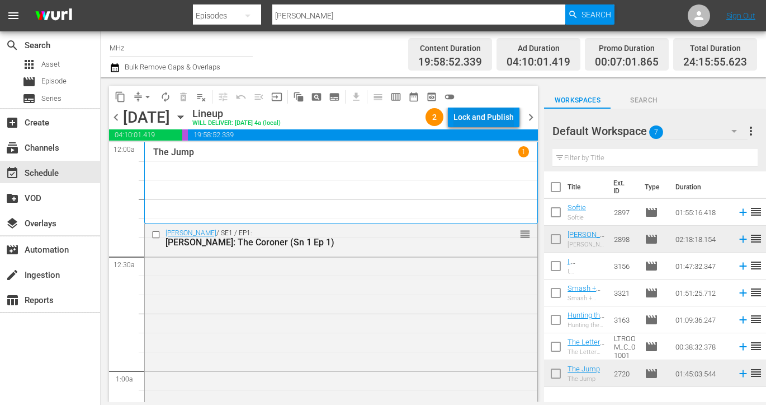
click at [494, 121] on div "Lock and Publish" at bounding box center [484, 117] width 60 height 20
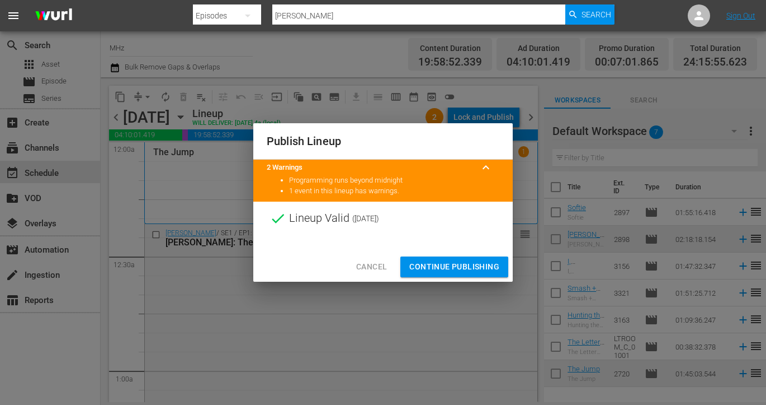
click at [443, 262] on span "Continue Publishing" at bounding box center [455, 267] width 90 height 14
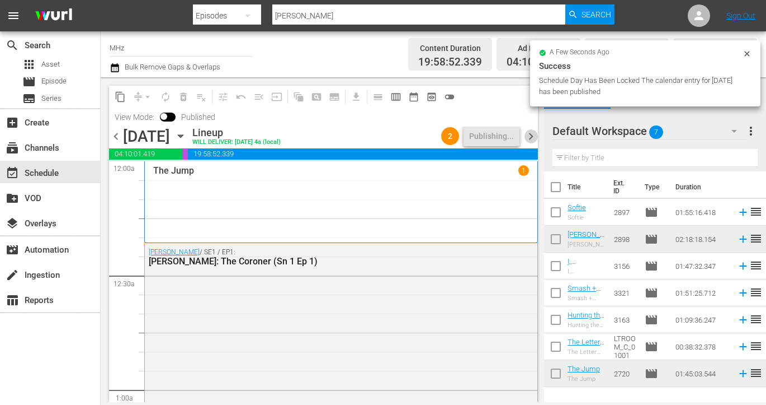
click at [533, 136] on span "chevron_right" at bounding box center [531, 136] width 14 height 14
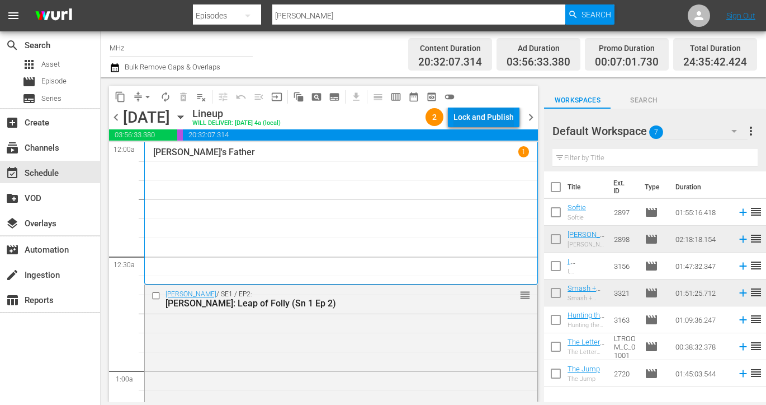
click at [487, 115] on div "Lock and Publish" at bounding box center [484, 117] width 60 height 20
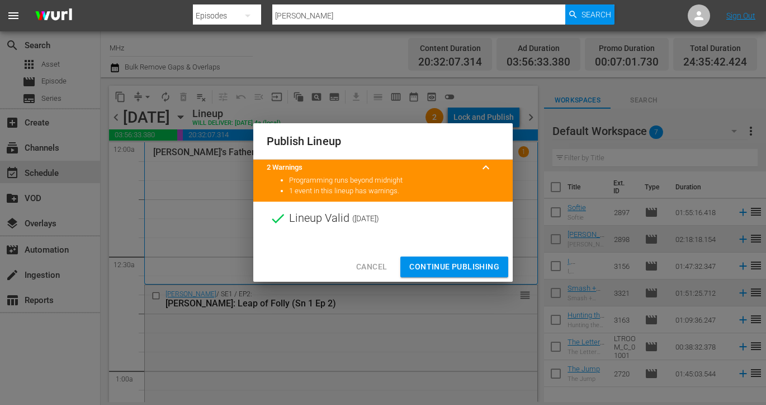
click at [448, 266] on span "Continue Publishing" at bounding box center [455, 267] width 90 height 14
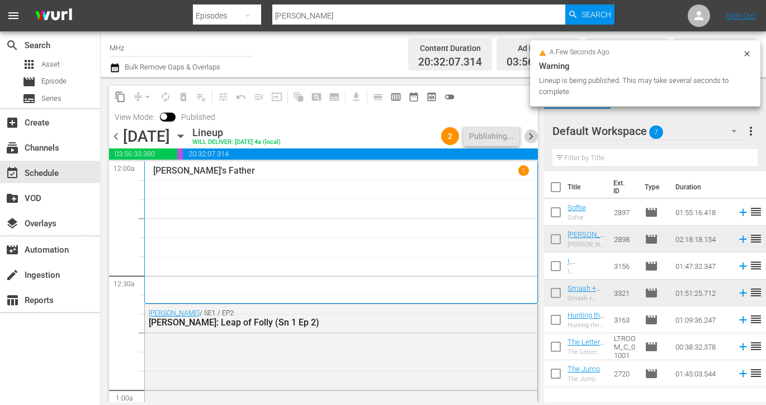
click at [532, 139] on span "chevron_right" at bounding box center [531, 136] width 14 height 14
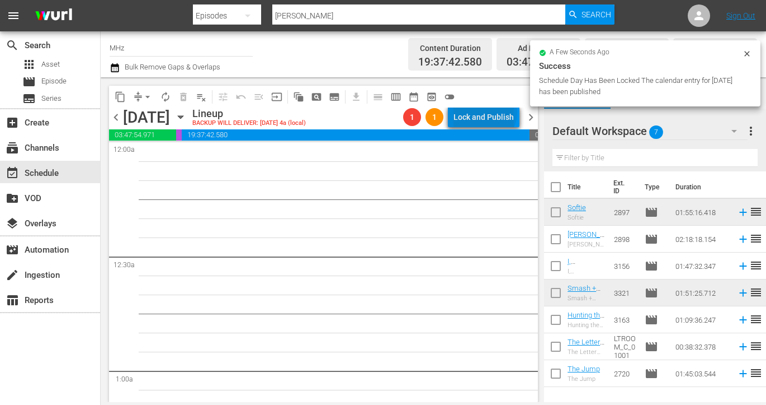
click at [487, 112] on div "Lock and Publish" at bounding box center [484, 117] width 60 height 20
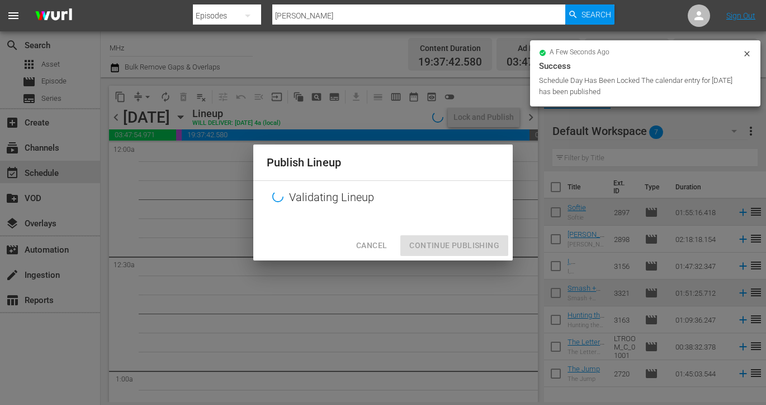
click at [368, 244] on div "Publish Lineup Validating Lineup Cancel Continue Publishing" at bounding box center [383, 201] width 260 height 115
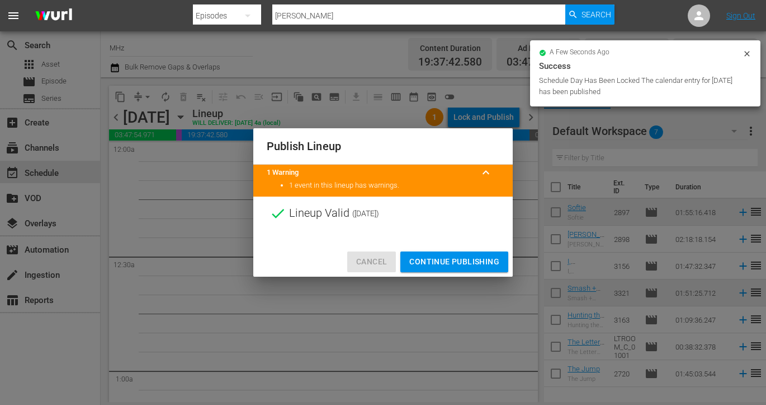
click at [378, 257] on span "Cancel" at bounding box center [371, 262] width 31 height 14
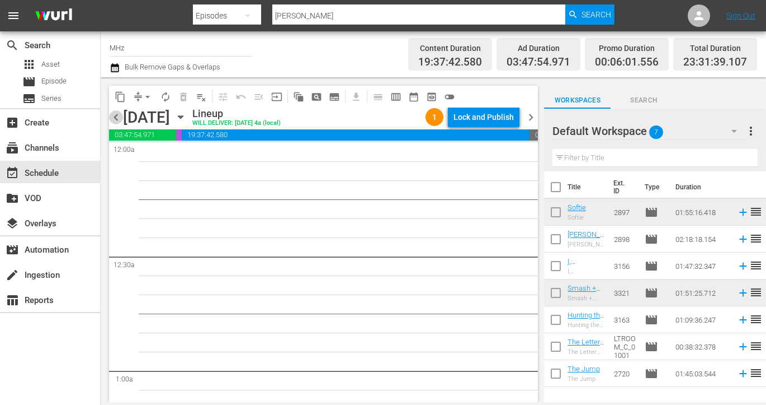
click at [117, 121] on span "chevron_left" at bounding box center [116, 117] width 14 height 14
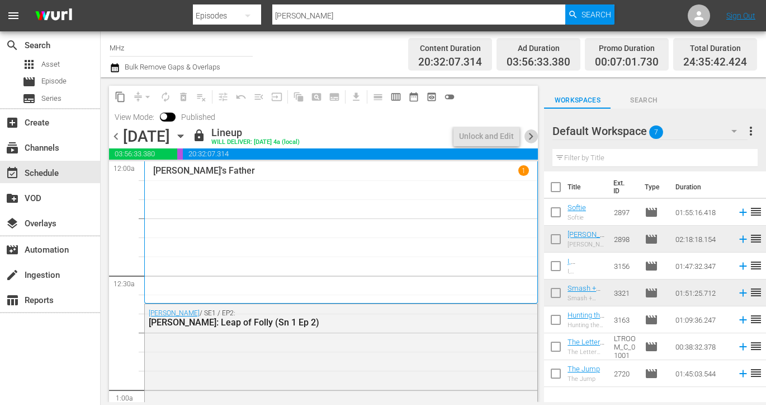
click at [530, 135] on span "chevron_right" at bounding box center [531, 136] width 14 height 14
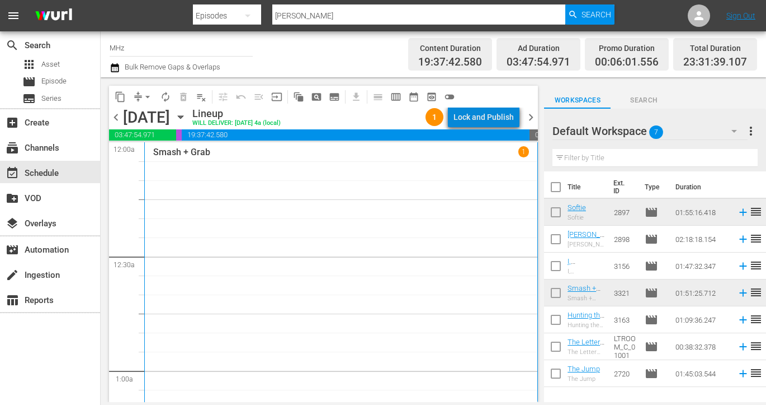
click at [490, 121] on div "Lock and Publish" at bounding box center [484, 117] width 60 height 20
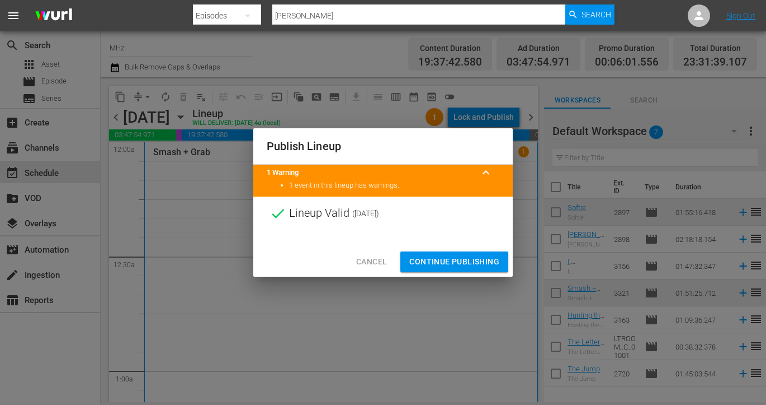
click at [441, 256] on span "Continue Publishing" at bounding box center [455, 262] width 90 height 14
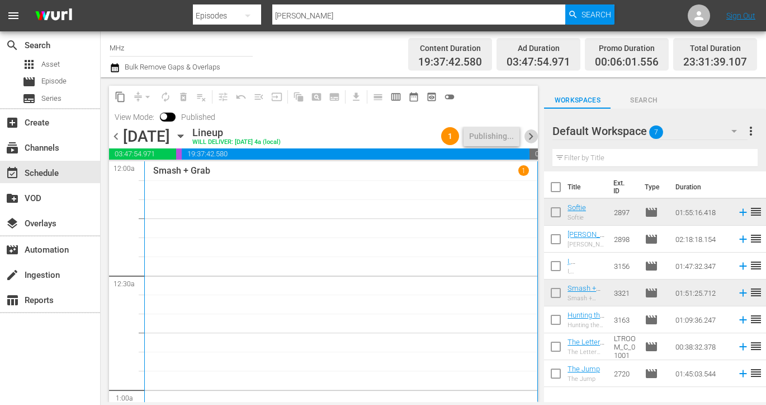
click at [535, 136] on span "chevron_right" at bounding box center [531, 136] width 14 height 14
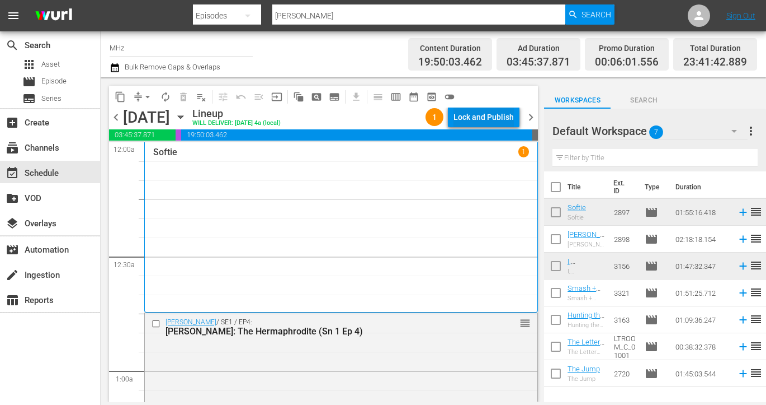
click at [498, 116] on div "Lock and Publish" at bounding box center [484, 117] width 60 height 20
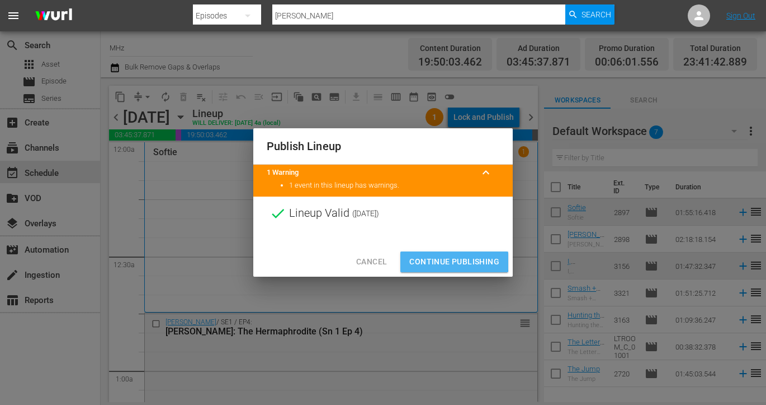
click at [436, 260] on span "Continue Publishing" at bounding box center [455, 262] width 90 height 14
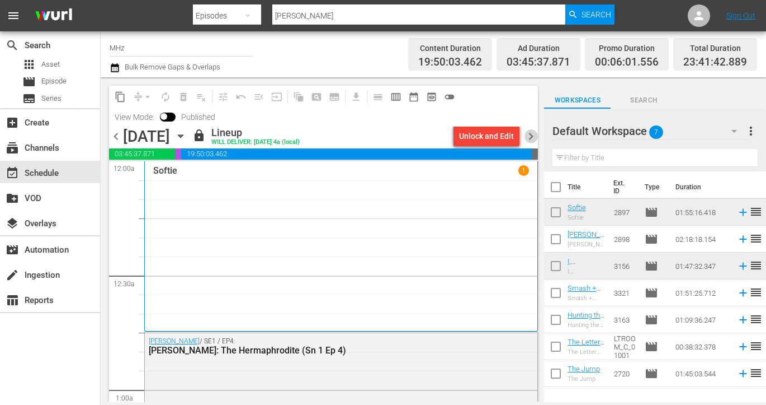
click at [532, 137] on span "chevron_right" at bounding box center [531, 136] width 14 height 14
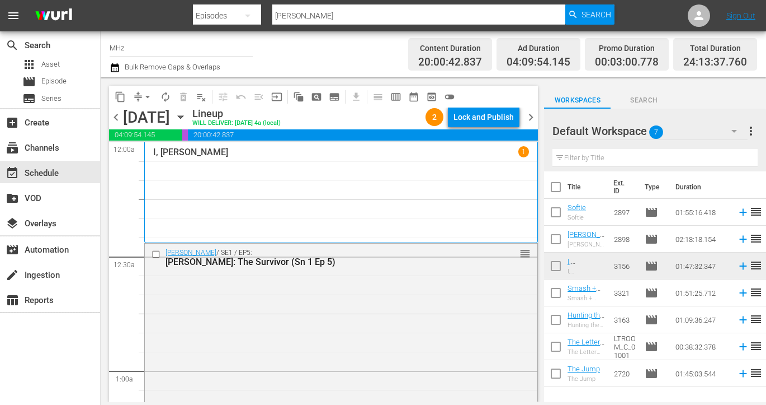
click at [490, 124] on div "Lock and Publish" at bounding box center [484, 117] width 60 height 20
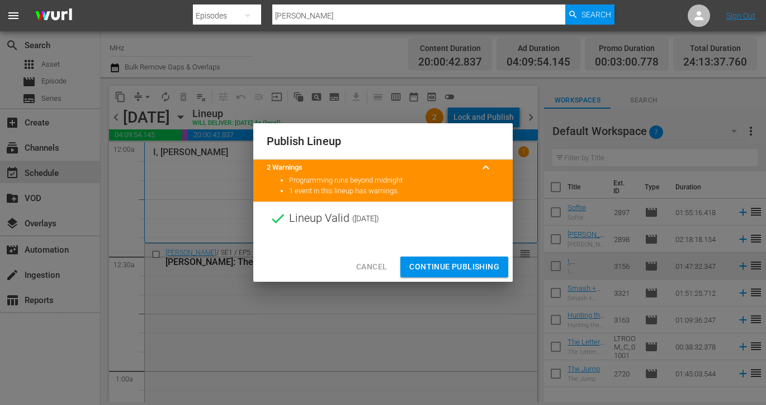
click at [429, 270] on span "Continue Publishing" at bounding box center [455, 267] width 90 height 14
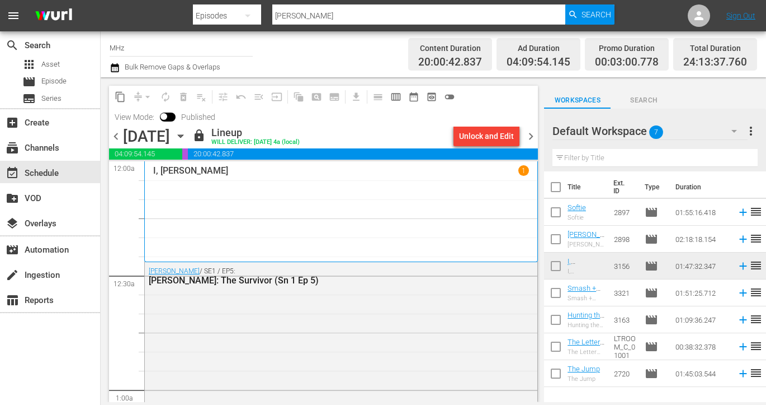
click at [529, 131] on span "chevron_right" at bounding box center [531, 136] width 14 height 14
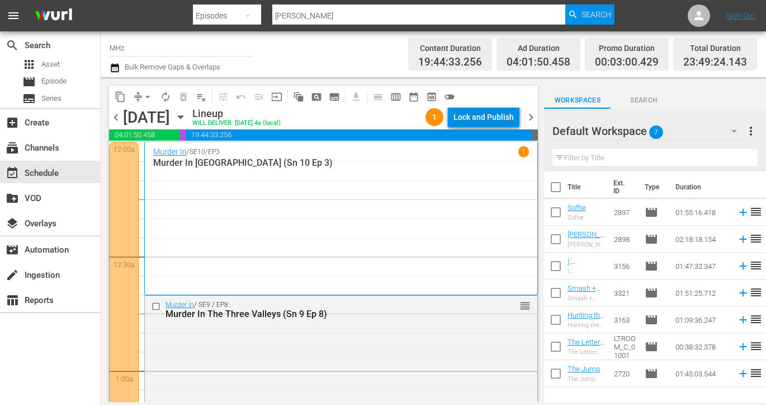
click at [487, 125] on div "Lock and Publish" at bounding box center [484, 117] width 60 height 20
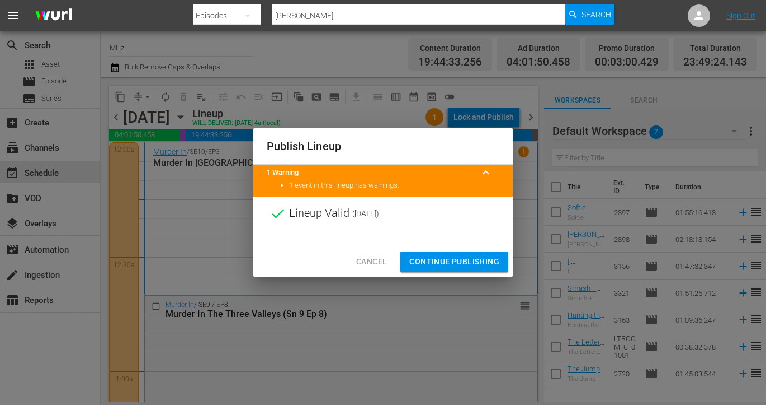
click at [425, 253] on button "Continue Publishing" at bounding box center [455, 261] width 108 height 21
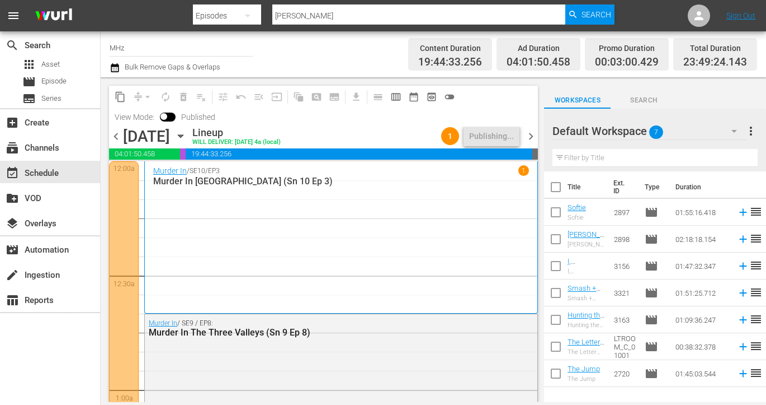
click at [530, 132] on span "chevron_right" at bounding box center [531, 136] width 14 height 14
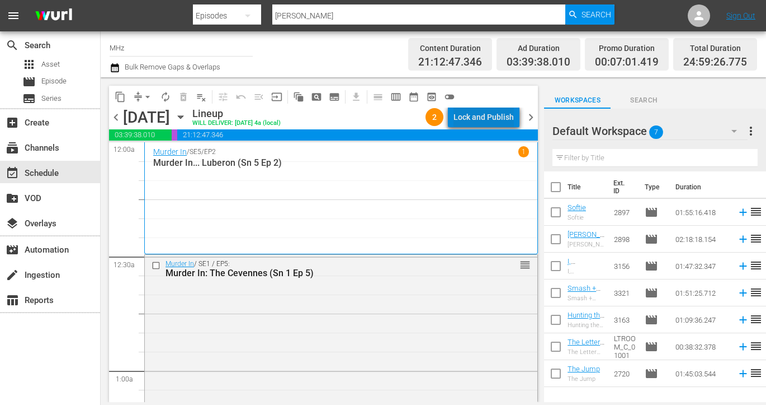
click at [504, 116] on div "Lock and Publish" at bounding box center [484, 117] width 60 height 20
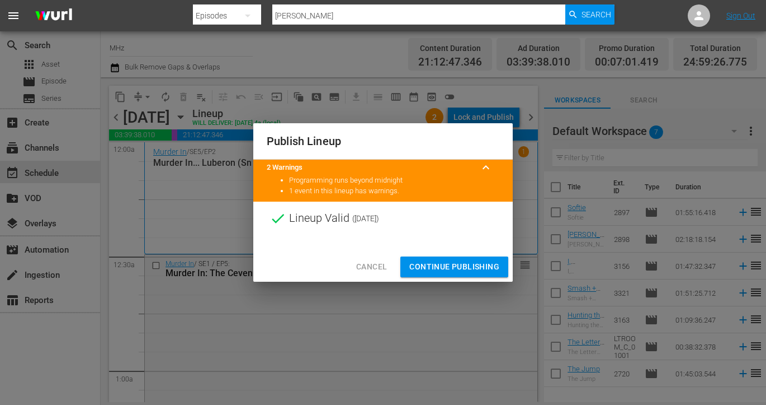
click at [428, 259] on button "Continue Publishing" at bounding box center [455, 266] width 108 height 21
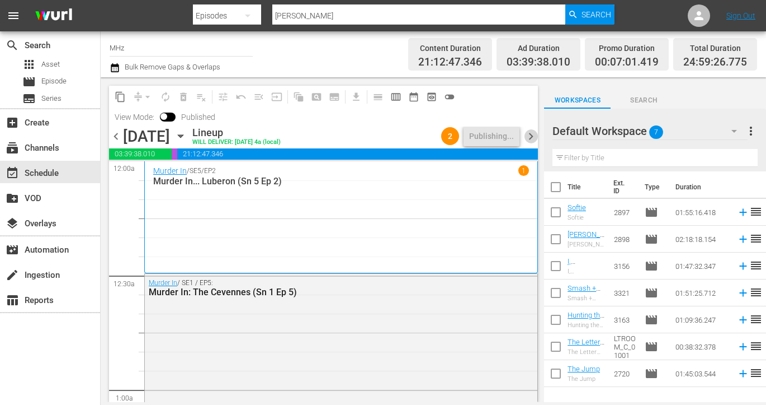
click at [532, 137] on span "chevron_right" at bounding box center [531, 136] width 14 height 14
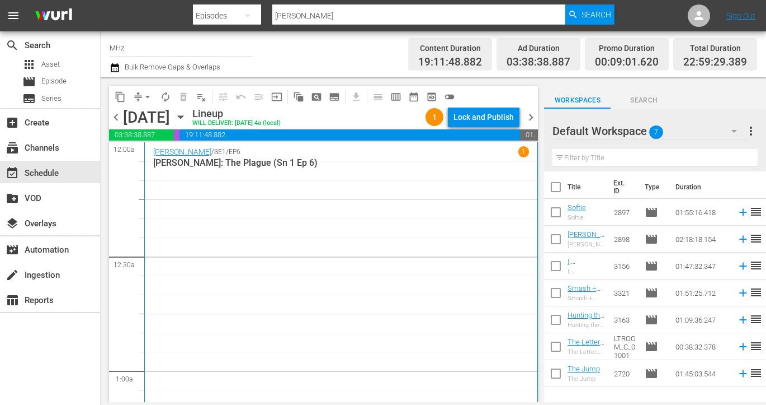
click at [499, 120] on div "Lock and Publish" at bounding box center [484, 117] width 60 height 20
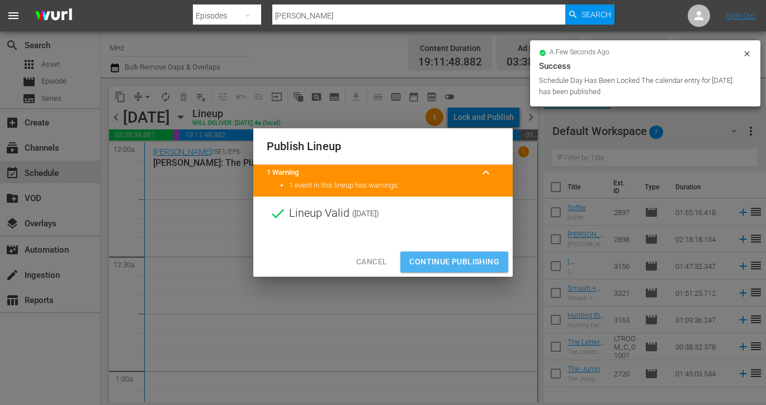
click at [434, 257] on span "Continue Publishing" at bounding box center [455, 262] width 90 height 14
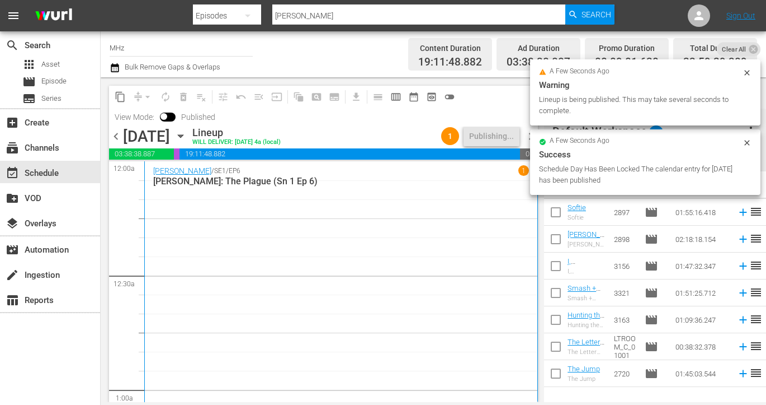
click at [516, 116] on div "content_copy compress arrow_drop_down autorenew_outlined delete_forever_outline…" at bounding box center [323, 106] width 429 height 41
click at [528, 134] on span "chevron_right" at bounding box center [531, 136] width 14 height 14
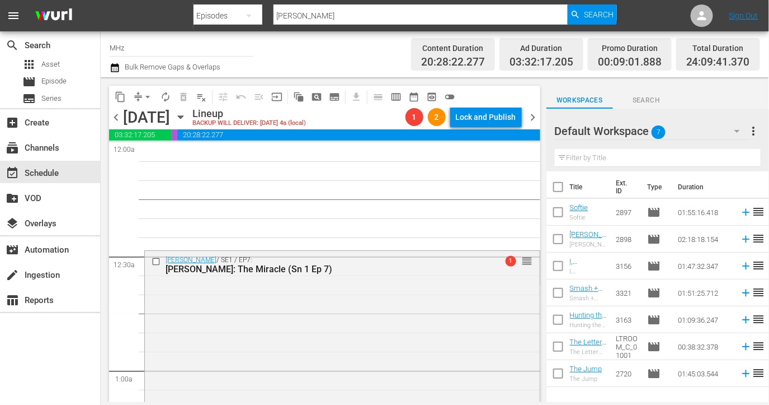
click at [117, 115] on span "chevron_left" at bounding box center [116, 117] width 14 height 14
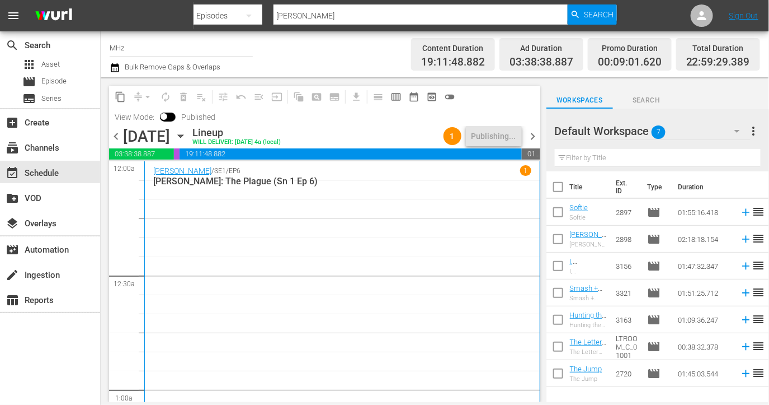
click at [533, 137] on span "chevron_right" at bounding box center [533, 136] width 14 height 14
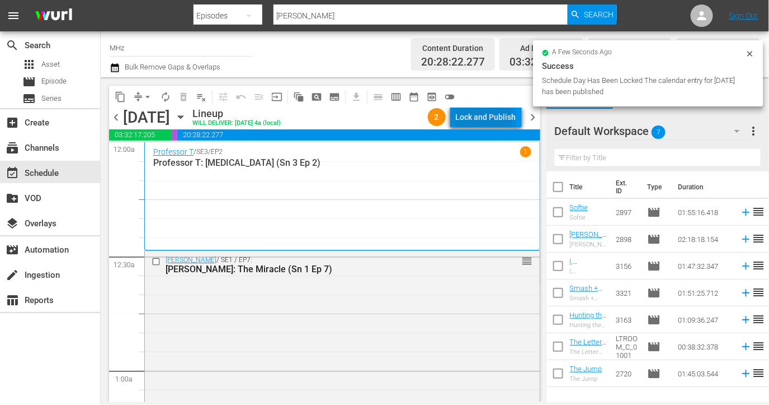
click at [484, 120] on div "Lock and Publish" at bounding box center [486, 117] width 60 height 20
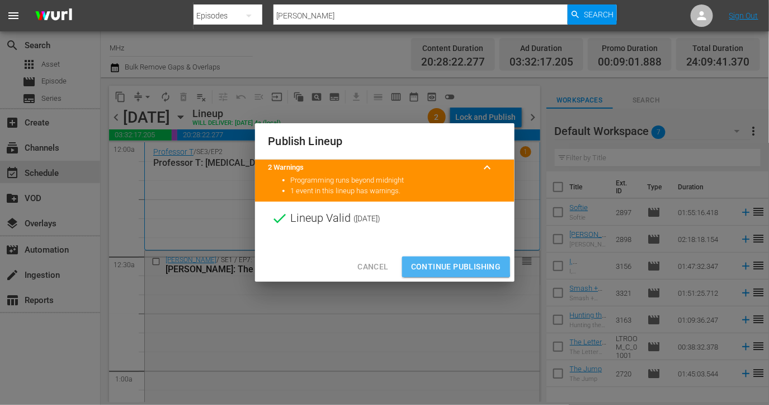
click at [440, 264] on span "Continue Publishing" at bounding box center [456, 267] width 90 height 14
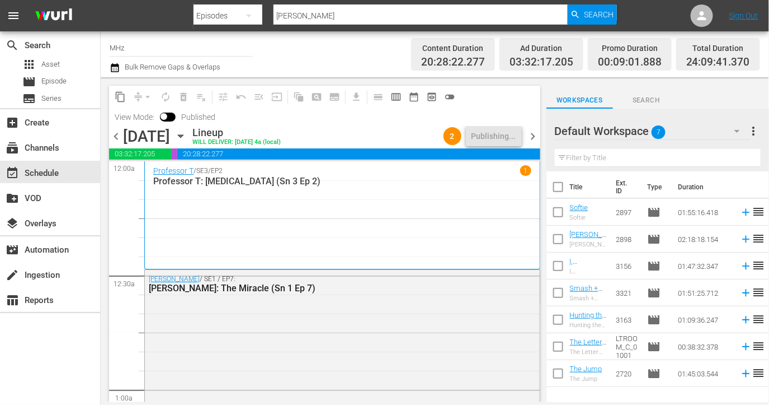
click at [535, 138] on span "chevron_right" at bounding box center [533, 136] width 14 height 14
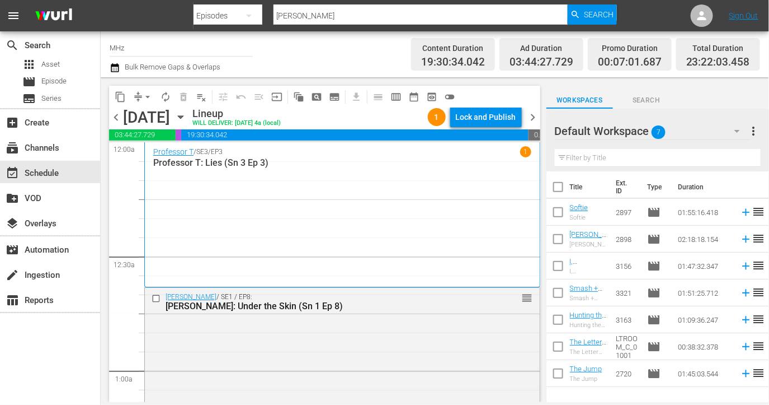
click at [483, 114] on div "Lock and Publish" at bounding box center [486, 117] width 60 height 20
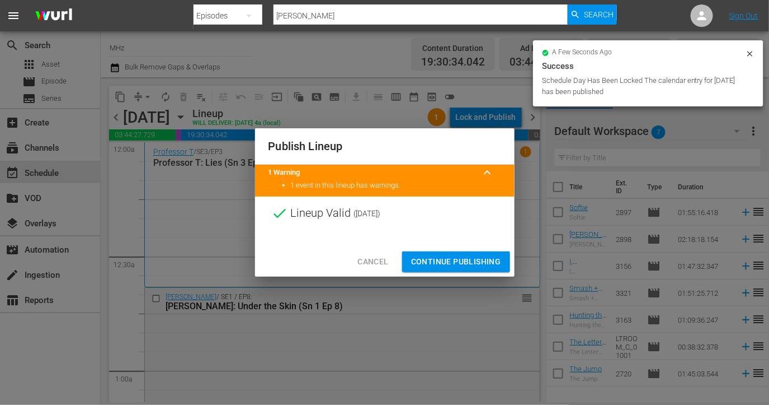
click at [432, 259] on span "Continue Publishing" at bounding box center [456, 262] width 90 height 14
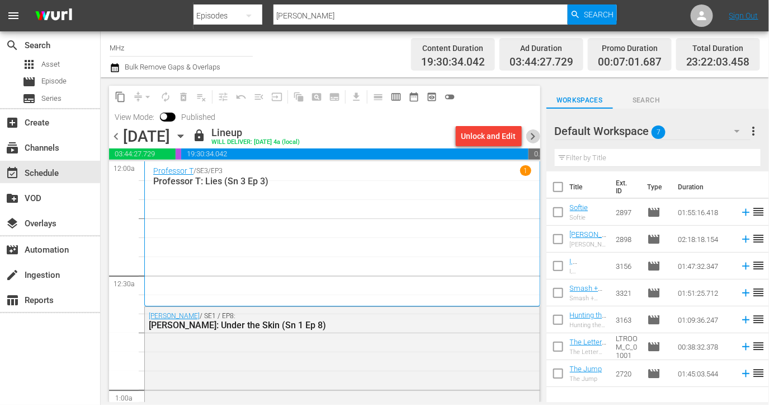
click at [539, 133] on span "chevron_right" at bounding box center [533, 136] width 14 height 14
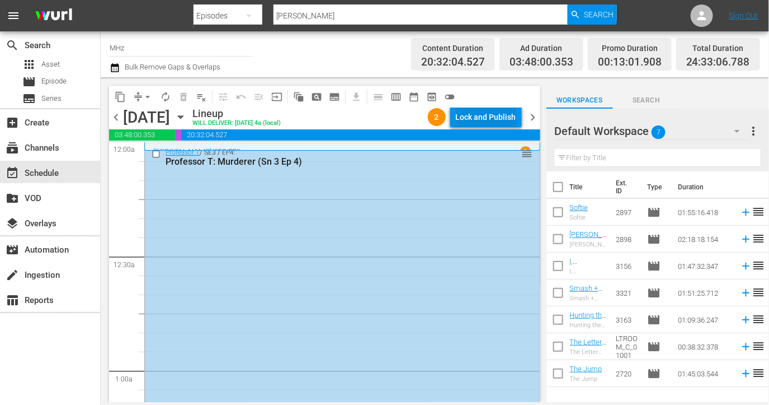
click at [505, 120] on div "Lock and Publish" at bounding box center [486, 117] width 60 height 20
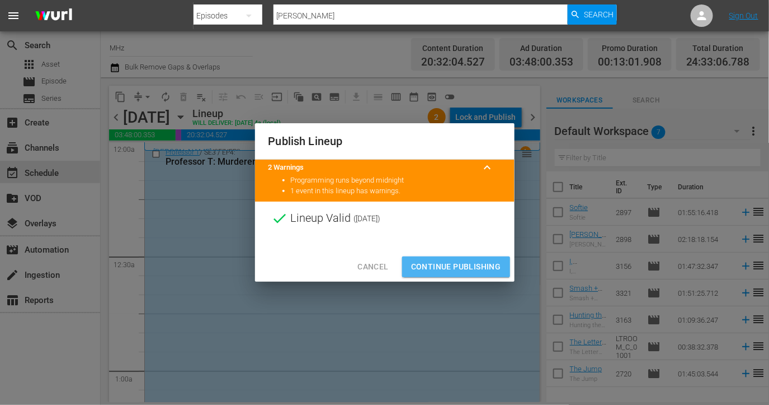
click at [462, 262] on span "Continue Publishing" at bounding box center [456, 267] width 90 height 14
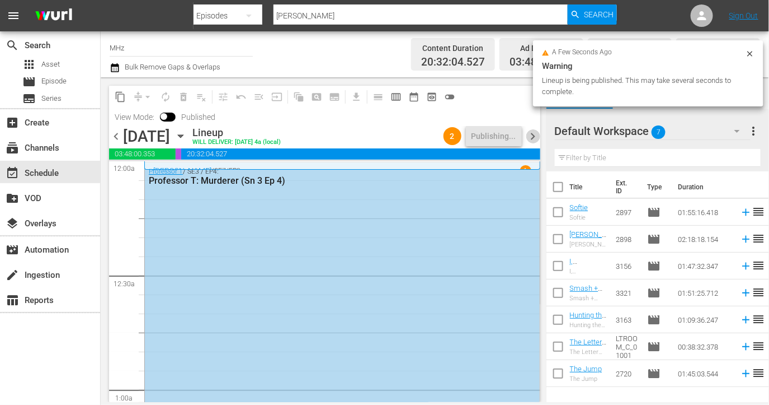
click at [532, 136] on span "chevron_right" at bounding box center [533, 136] width 14 height 14
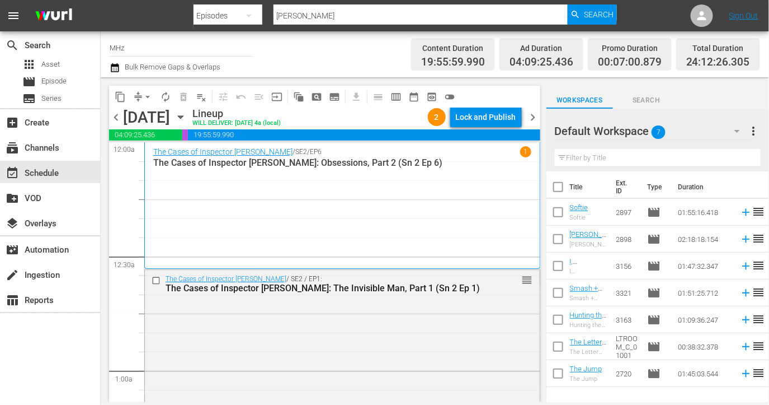
click at [504, 114] on div "Lock and Publish" at bounding box center [486, 117] width 60 height 20
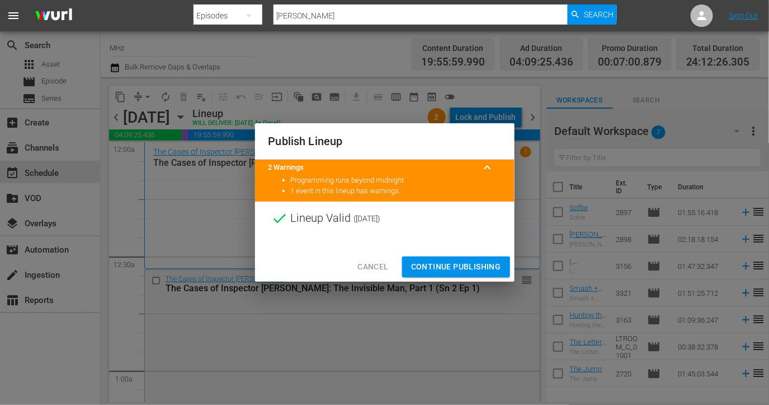
click at [425, 267] on span "Continue Publishing" at bounding box center [456, 267] width 90 height 14
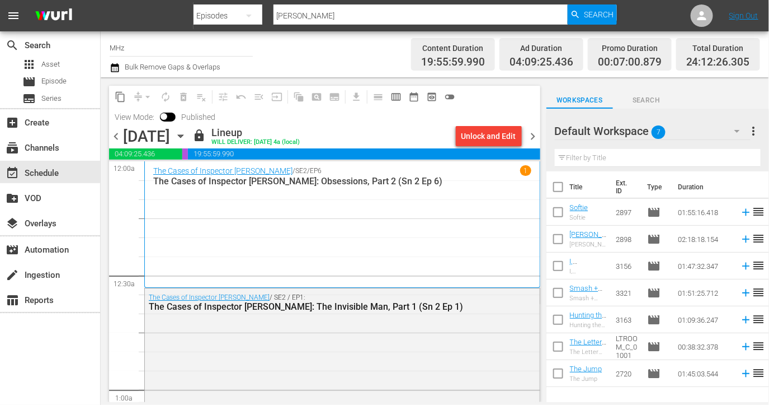
click at [539, 134] on span "chevron_right" at bounding box center [533, 136] width 14 height 14
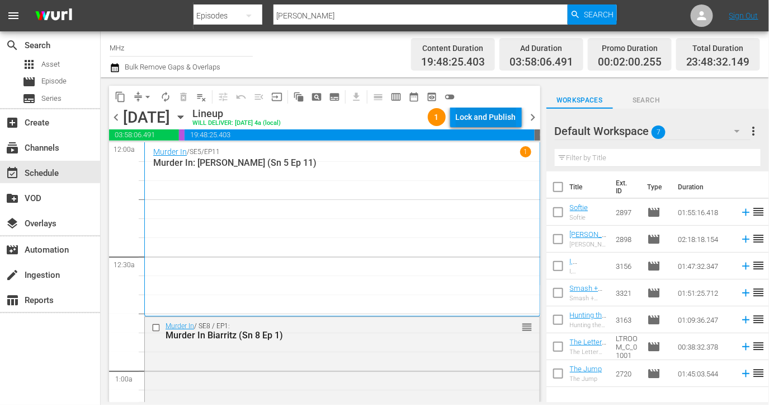
click at [473, 121] on div "Lock and Publish" at bounding box center [486, 117] width 60 height 20
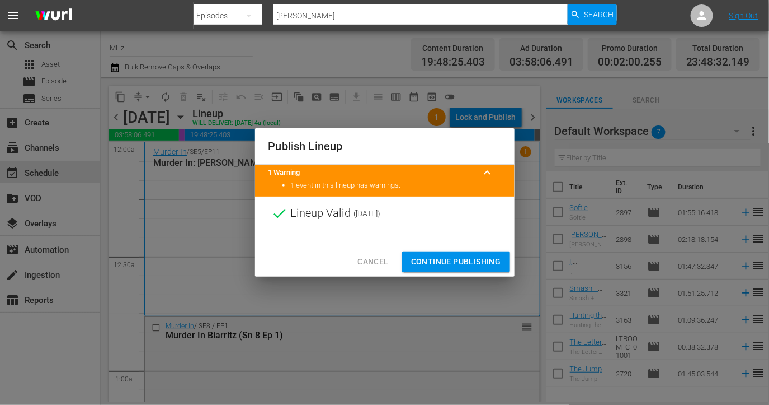
click at [425, 262] on span "Continue Publishing" at bounding box center [456, 262] width 90 height 14
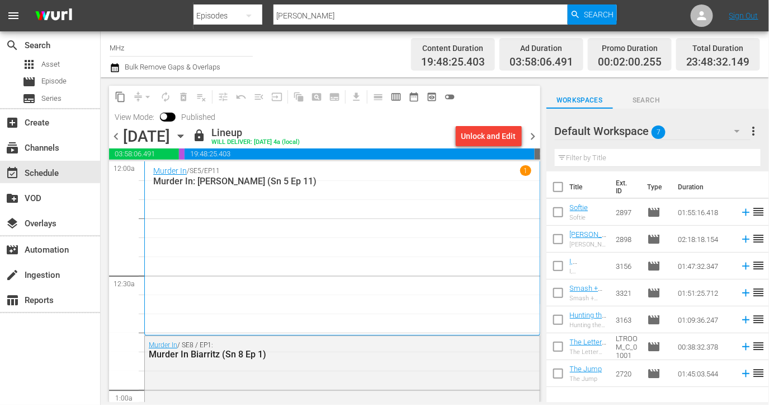
click at [530, 141] on span "chevron_right" at bounding box center [533, 136] width 14 height 14
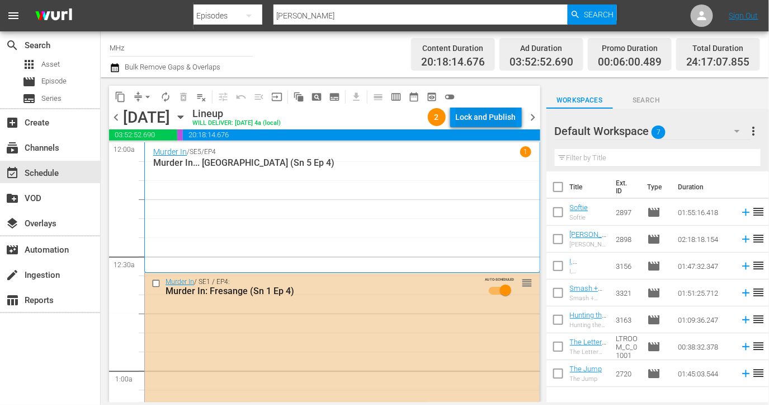
click at [491, 121] on div "Lock and Publish" at bounding box center [486, 117] width 60 height 20
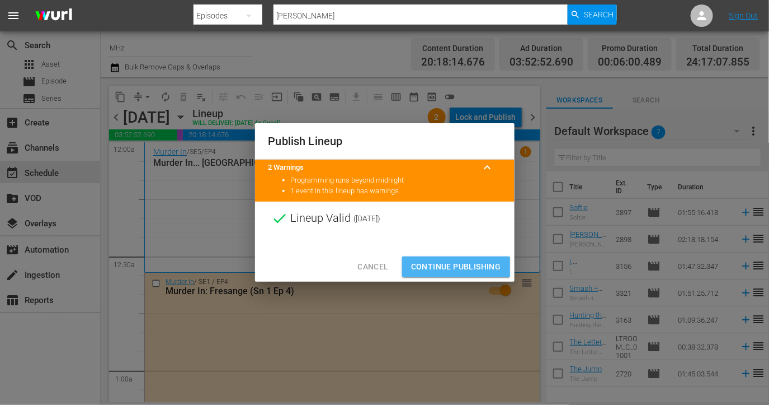
click at [443, 267] on span "Continue Publishing" at bounding box center [456, 267] width 90 height 14
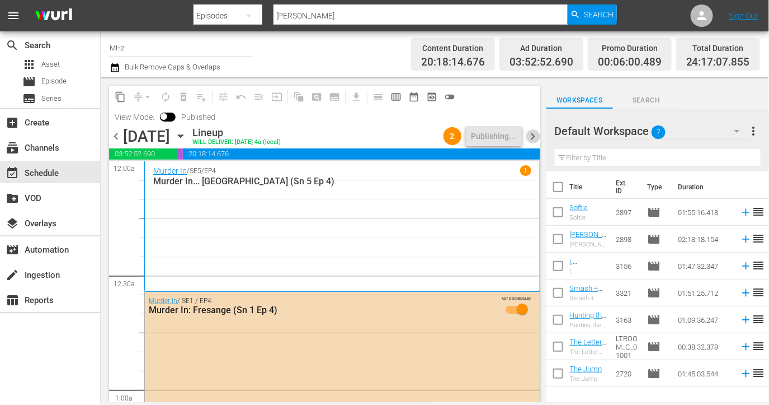
click at [537, 134] on span "chevron_right" at bounding box center [533, 136] width 14 height 14
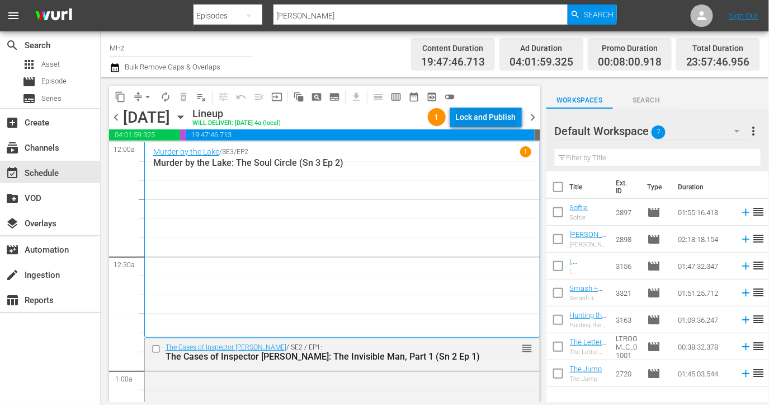
click at [495, 114] on div "Lock and Publish" at bounding box center [486, 117] width 60 height 20
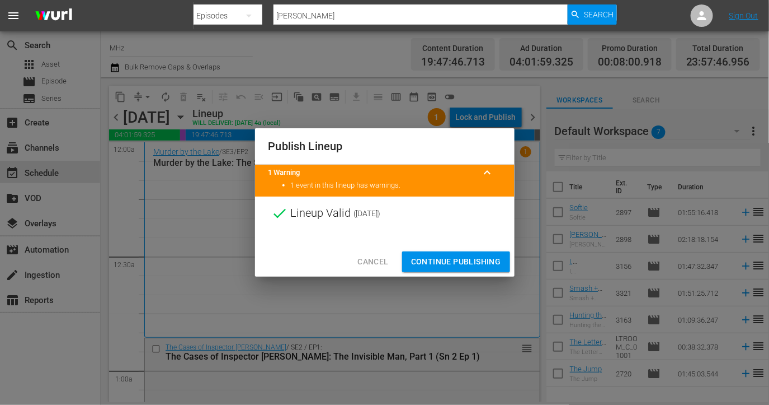
click at [439, 256] on span "Continue Publishing" at bounding box center [456, 262] width 90 height 14
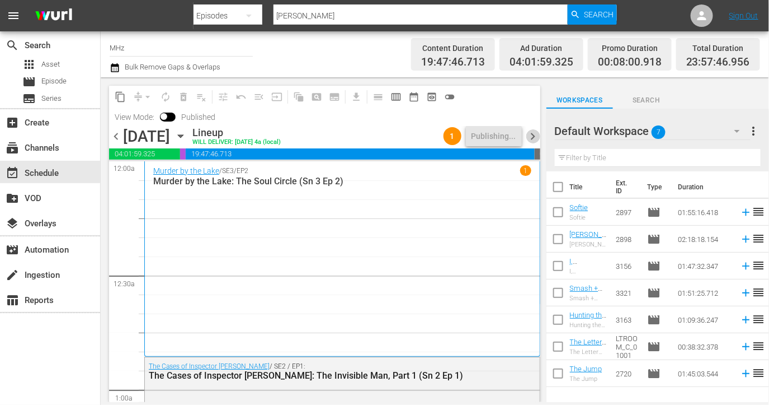
click at [532, 131] on span "chevron_right" at bounding box center [533, 136] width 14 height 14
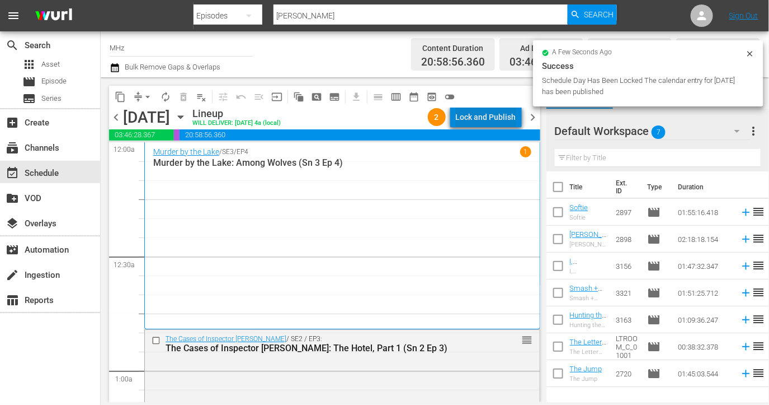
click at [510, 119] on div "Lock and Publish" at bounding box center [486, 117] width 60 height 20
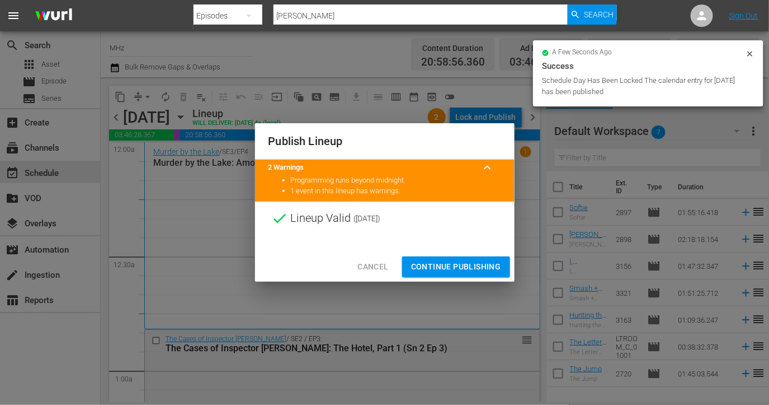
click at [458, 265] on span "Continue Publishing" at bounding box center [456, 267] width 90 height 14
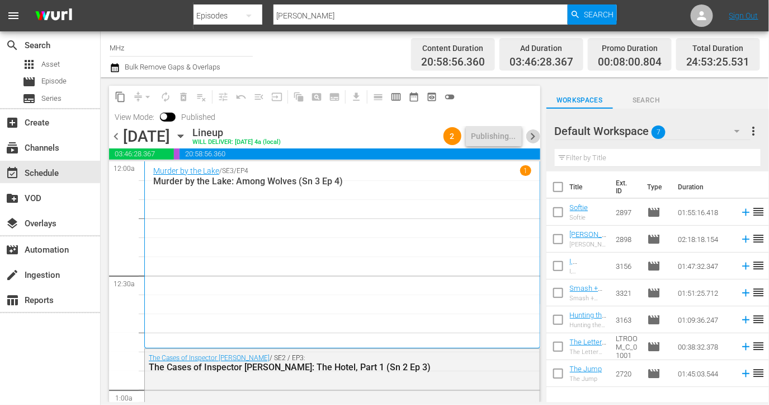
click at [537, 135] on span "chevron_right" at bounding box center [533, 136] width 14 height 14
